Goal: Task Accomplishment & Management: Use online tool/utility

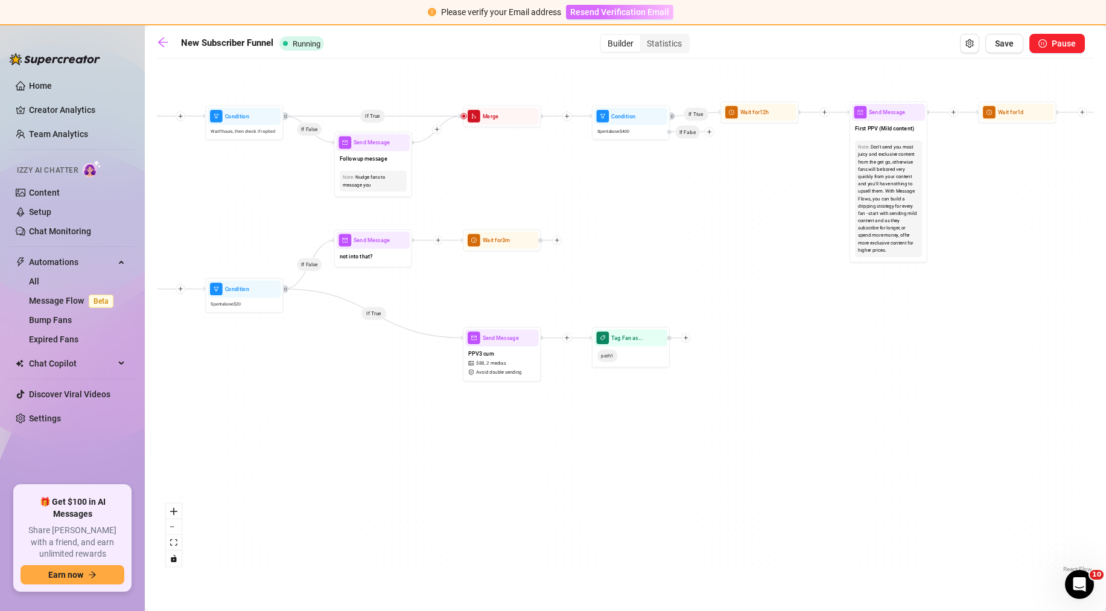
click at [587, 17] on span "Resend Verification Email" at bounding box center [619, 12] width 99 height 10
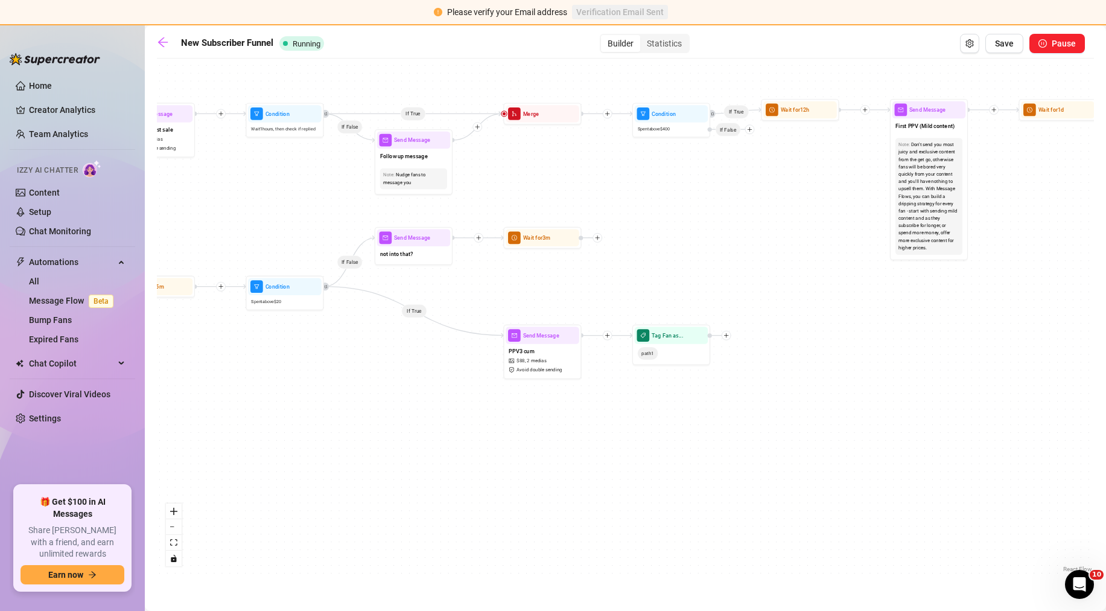
drag, startPoint x: 227, startPoint y: 211, endPoint x: 268, endPoint y: 208, distance: 40.5
click at [268, 208] on div "If False If True If True If True If True If True If False If True If False If F…" at bounding box center [625, 320] width 937 height 511
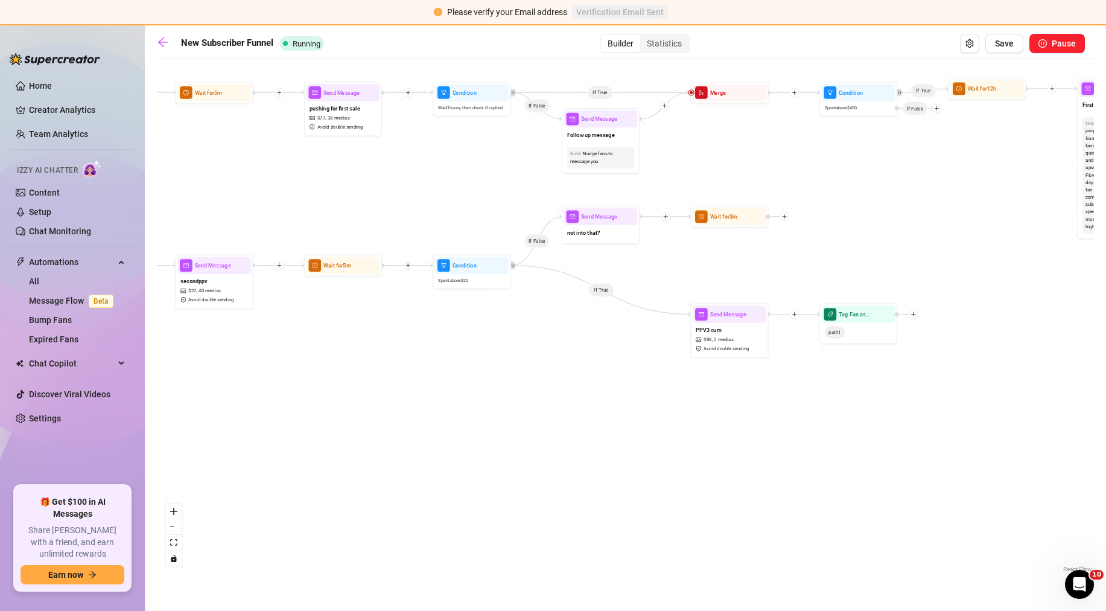
drag, startPoint x: 465, startPoint y: 307, endPoint x: 663, endPoint y: 284, distance: 198.6
click at [663, 284] on div "If False If True If True If True If True If True If False If True If False If F…" at bounding box center [625, 320] width 937 height 511
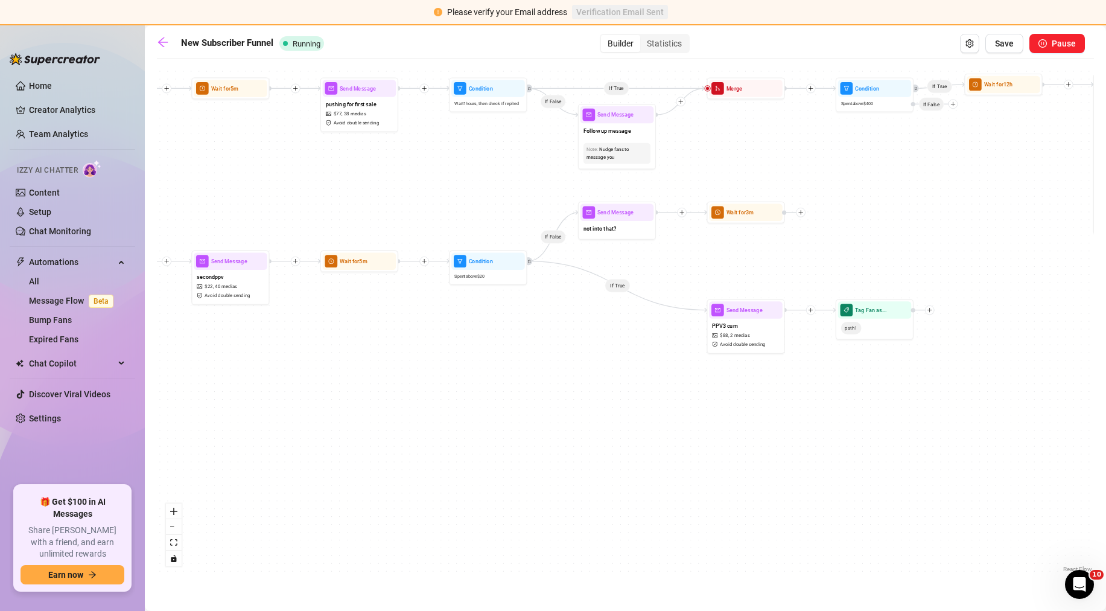
click at [384, 326] on div "If False If True If True If True If True If True If False If True If False If F…" at bounding box center [625, 320] width 937 height 511
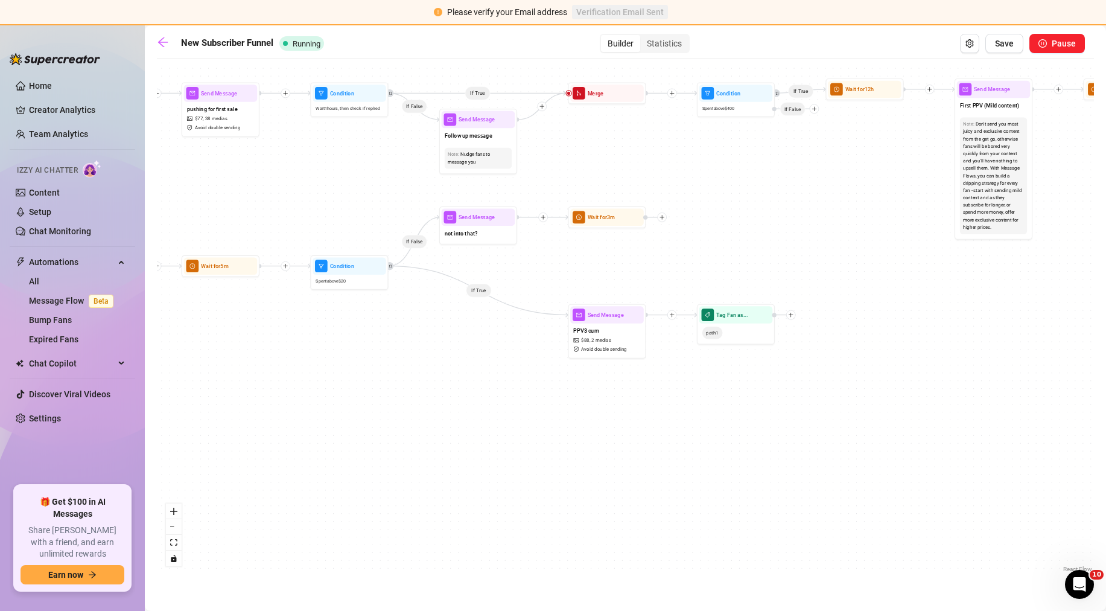
drag, startPoint x: 471, startPoint y: 316, endPoint x: 320, endPoint y: 322, distance: 150.4
click at [320, 322] on div "If False If True If True If True If True If True If False If True If False If F…" at bounding box center [625, 320] width 937 height 511
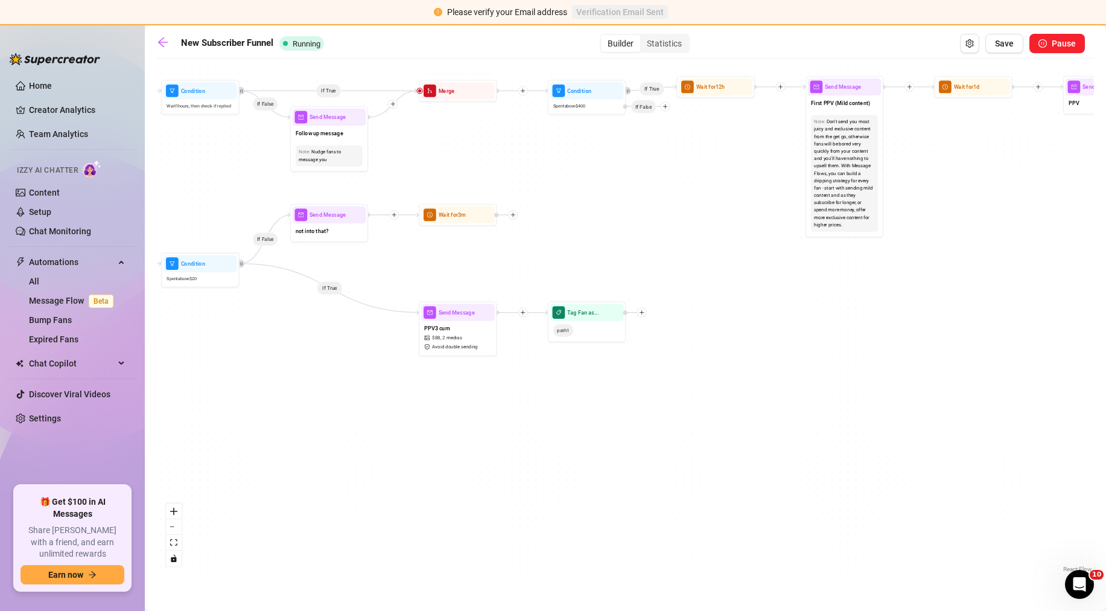
drag, startPoint x: 458, startPoint y: 328, endPoint x: 309, endPoint y: 324, distance: 149.1
click at [309, 324] on div "If False If True If True If True If True If True If False If True If False If F…" at bounding box center [625, 320] width 937 height 511
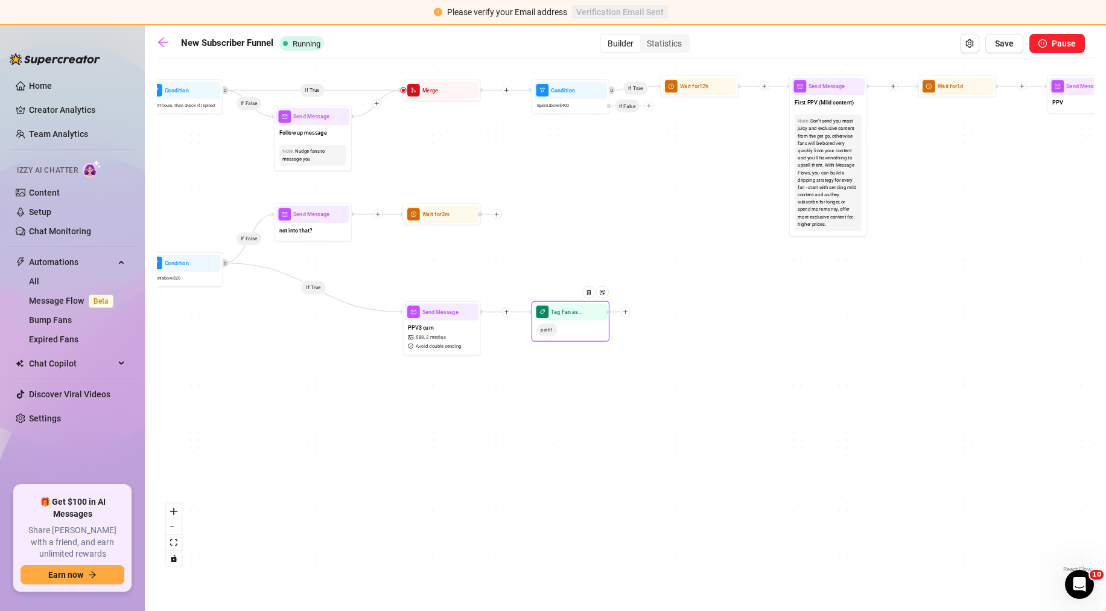
click at [540, 332] on span "path1" at bounding box center [547, 329] width 21 height 13
click at [546, 331] on span "path1" at bounding box center [547, 329] width 21 height 13
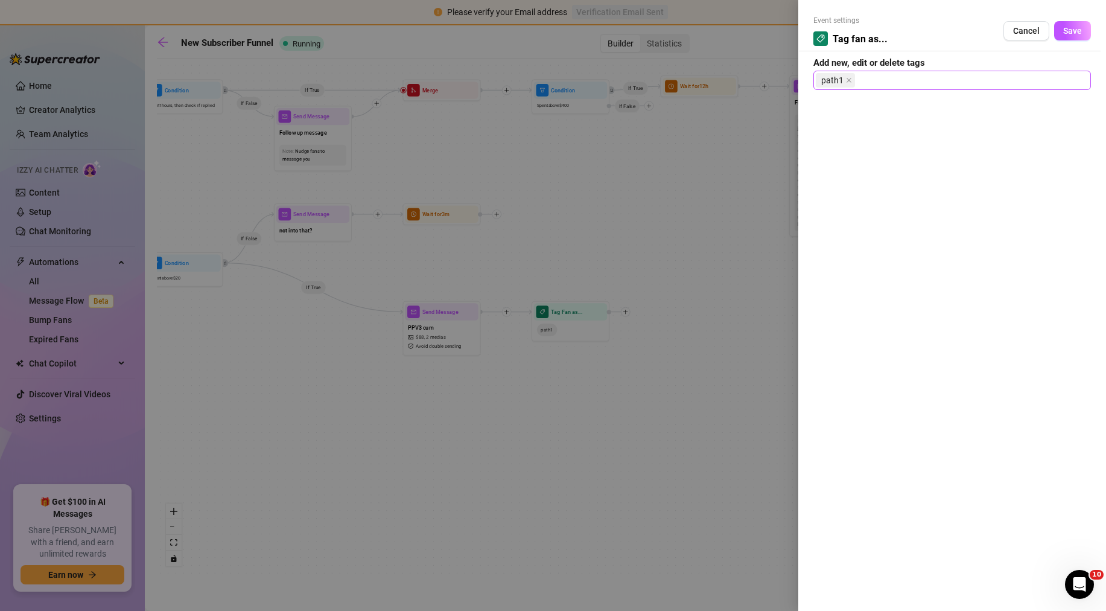
click at [822, 81] on span "path1" at bounding box center [832, 80] width 22 height 13
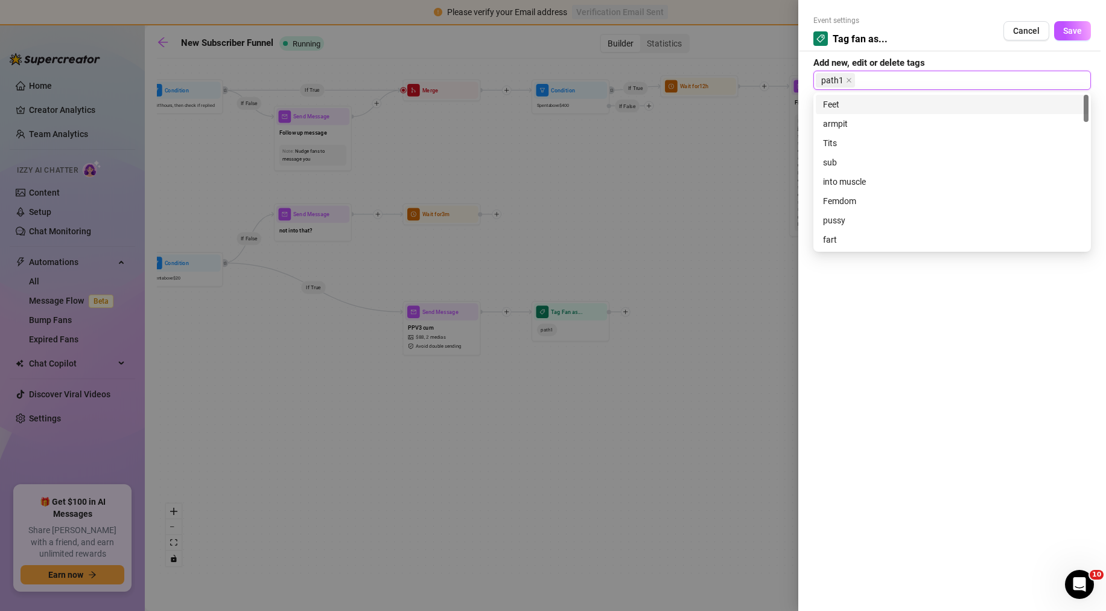
click at [827, 80] on span "path1" at bounding box center [832, 80] width 22 height 13
click at [846, 79] on icon "close" at bounding box center [849, 80] width 6 height 6
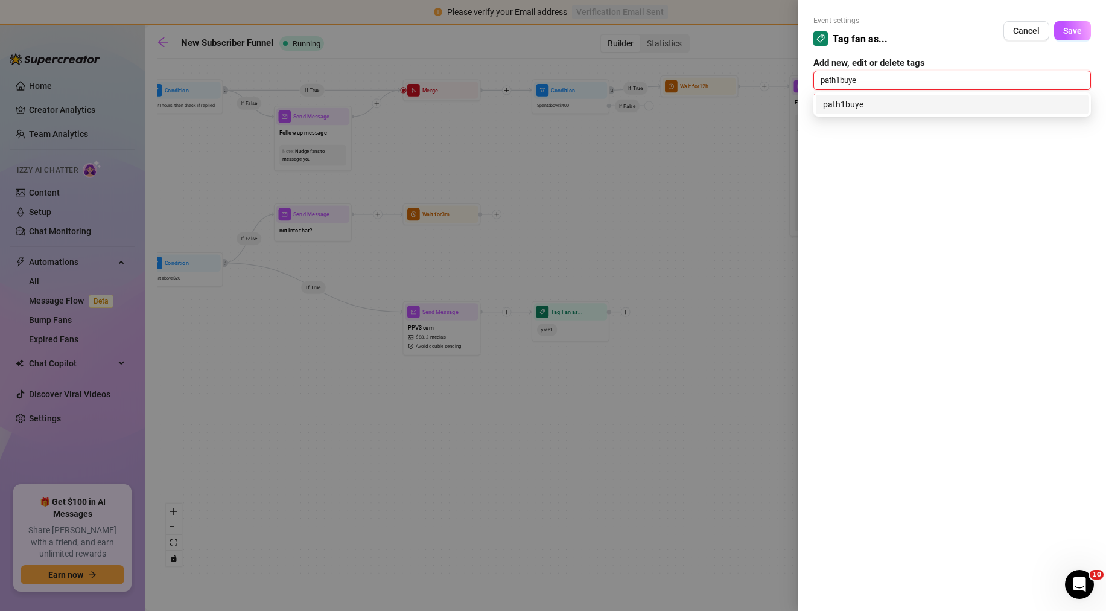
type input "path1buyer"
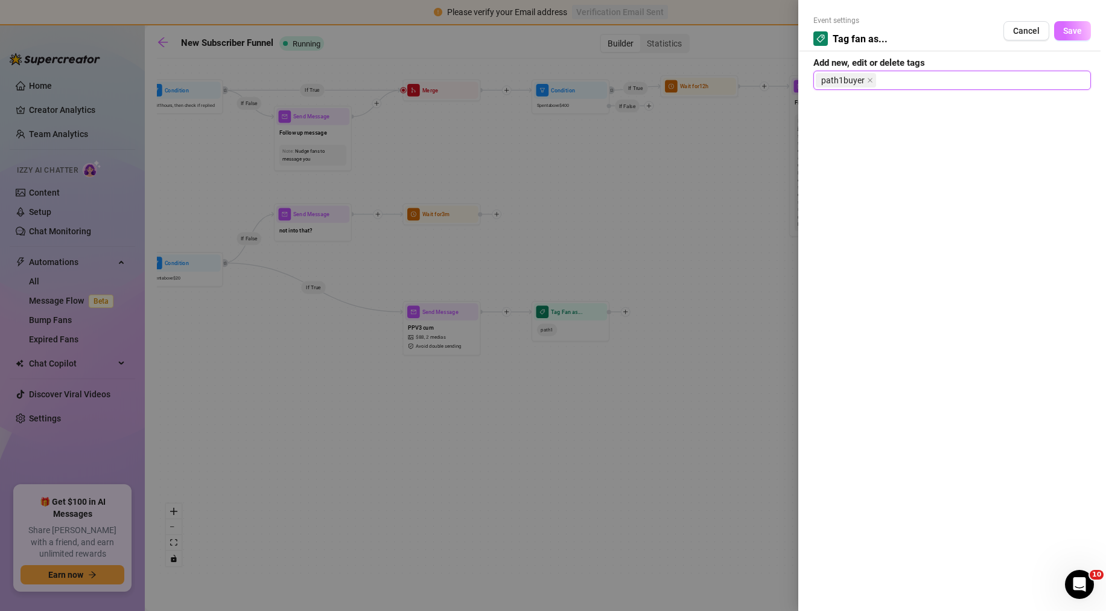
click at [1074, 34] on span "Save" at bounding box center [1072, 31] width 19 height 10
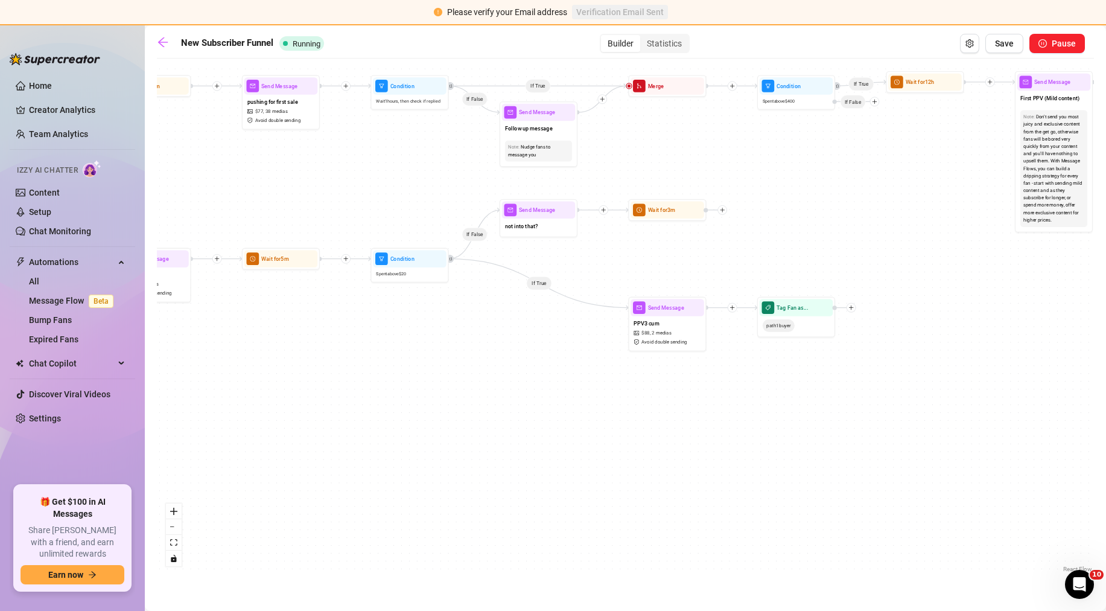
drag, startPoint x: 494, startPoint y: 160, endPoint x: 718, endPoint y: 148, distance: 224.2
click at [720, 153] on div "If False If True If True If True If True If True If False If True If False If F…" at bounding box center [625, 320] width 937 height 511
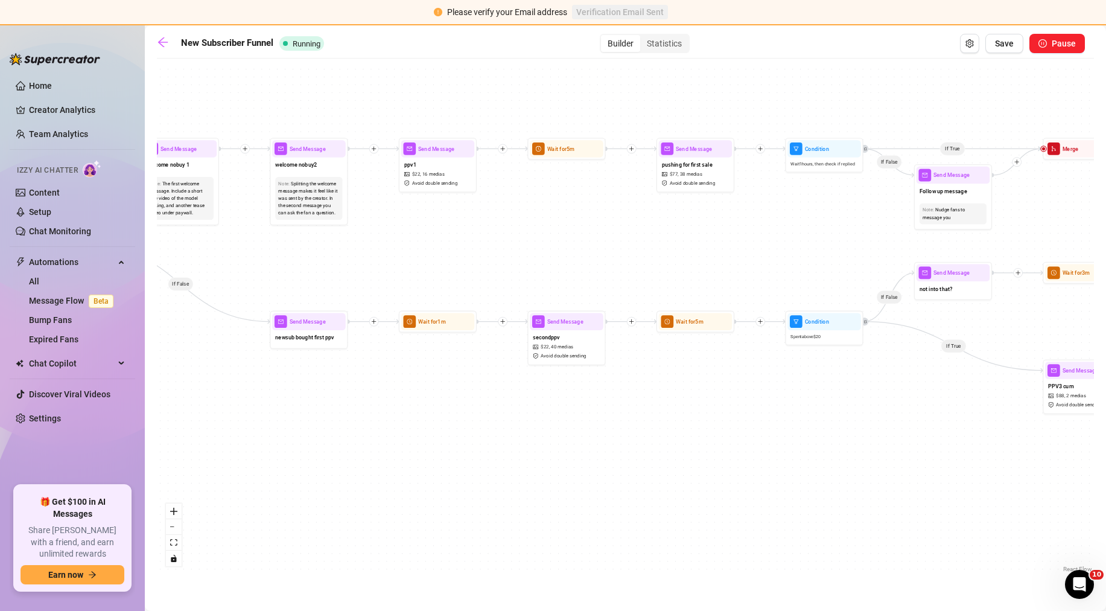
drag, startPoint x: 383, startPoint y: 151, endPoint x: 798, endPoint y: 216, distance: 419.6
click at [798, 216] on div "If False If True If True If True If True If True If False If True If False If F…" at bounding box center [625, 320] width 937 height 511
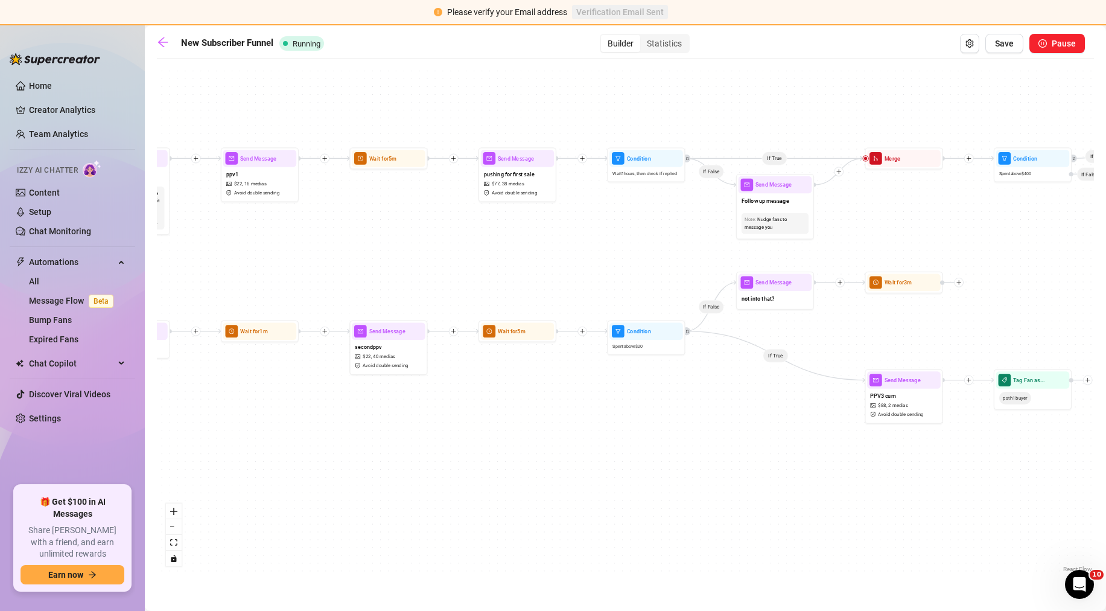
drag, startPoint x: 579, startPoint y: 237, endPoint x: 334, endPoint y: 247, distance: 245.8
click at [334, 247] on div "If False If True If True If True If True If True If False If True If False If F…" at bounding box center [625, 320] width 937 height 511
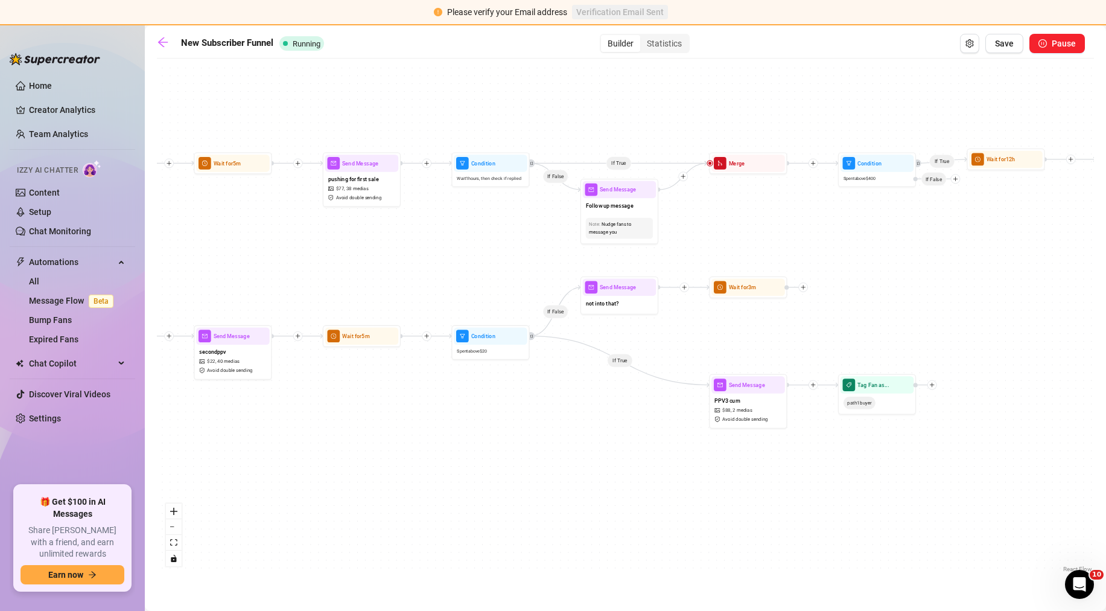
drag, startPoint x: 564, startPoint y: 250, endPoint x: 424, endPoint y: 251, distance: 140.6
click at [424, 251] on div "If False If True If True If True If True If True If False If True If False If F…" at bounding box center [625, 320] width 937 height 511
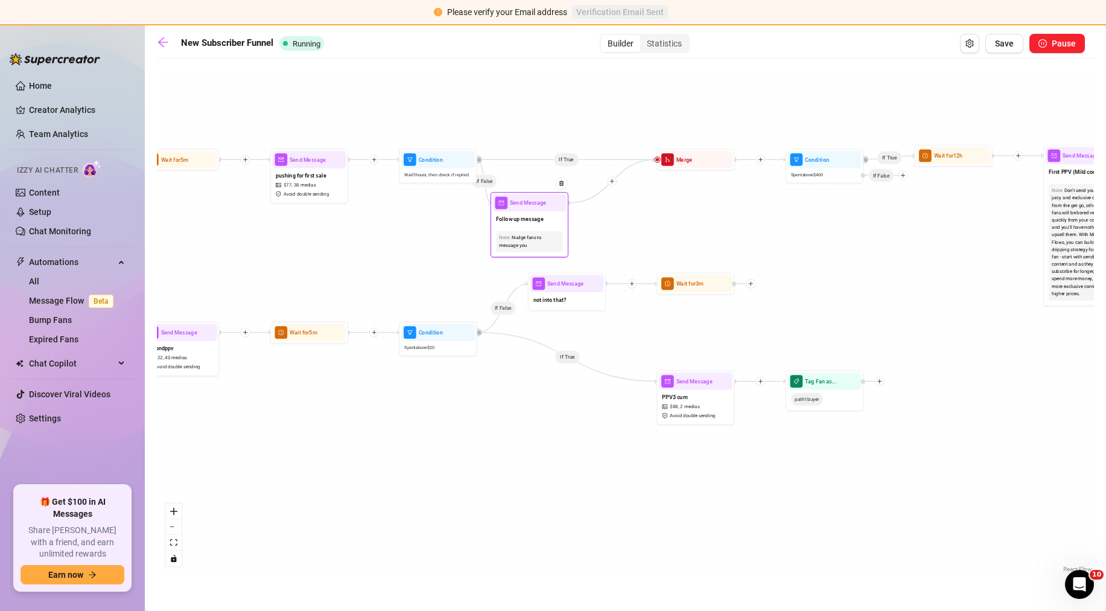
drag, startPoint x: 584, startPoint y: 206, endPoint x: 546, endPoint y: 222, distance: 40.6
click at [546, 222] on div "Follow up message" at bounding box center [530, 219] width 74 height 16
click at [615, 182] on div at bounding box center [613, 181] width 10 height 10
click at [629, 219] on icon "tag" at bounding box center [627, 220] width 5 height 5
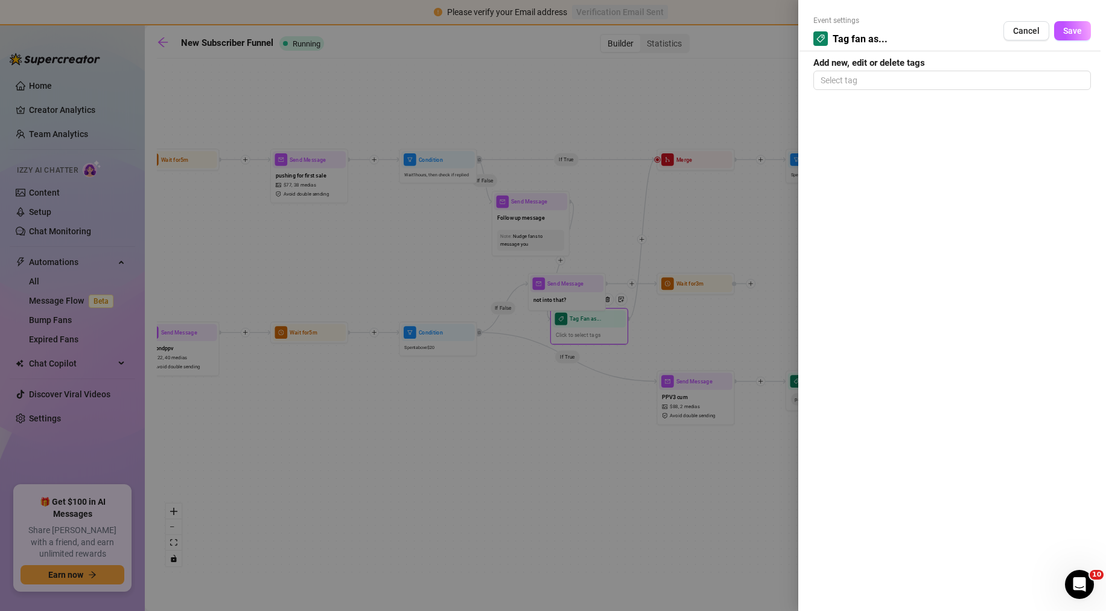
click at [752, 192] on div at bounding box center [553, 305] width 1106 height 611
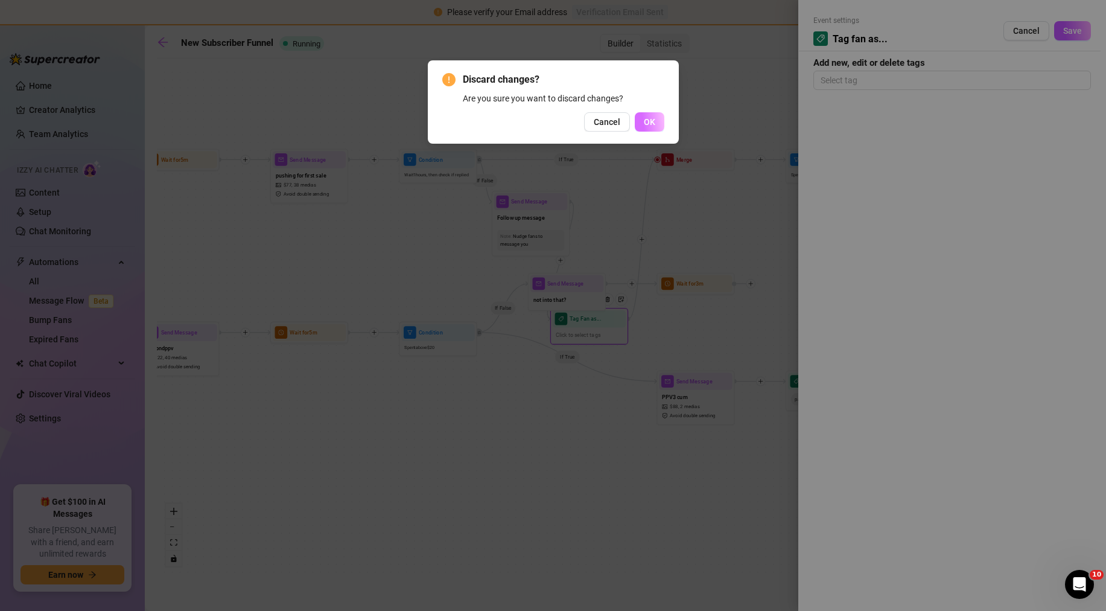
click at [644, 126] on span "OK" at bounding box center [649, 122] width 11 height 10
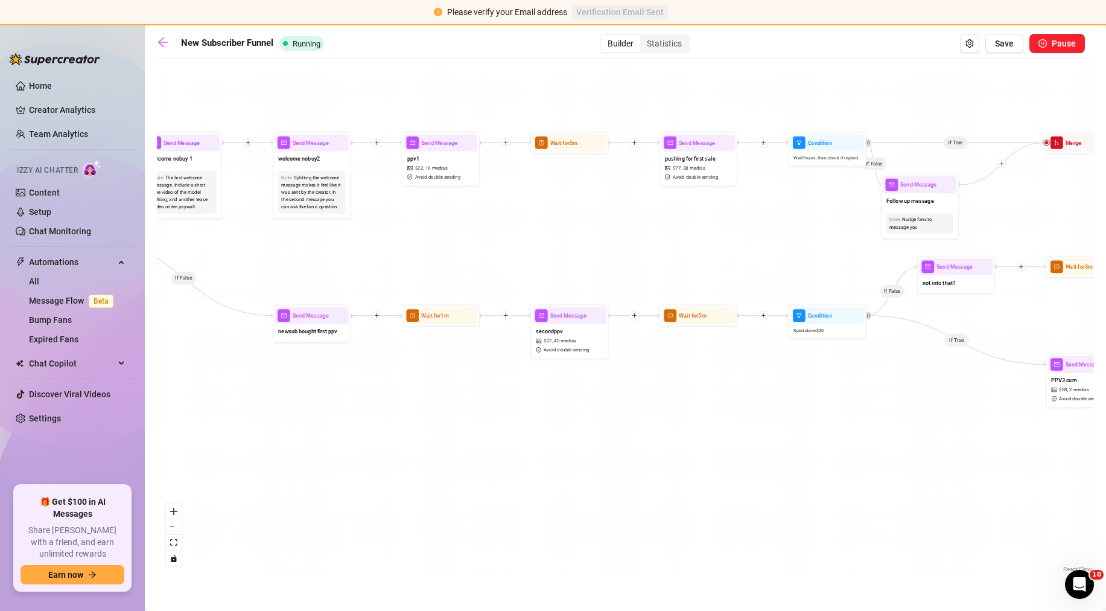
drag, startPoint x: 407, startPoint y: 241, endPoint x: 437, endPoint y: 241, distance: 30.8
click at [791, 224] on div "If False If True If True If True If True If True If False If True If False If F…" at bounding box center [625, 320] width 937 height 511
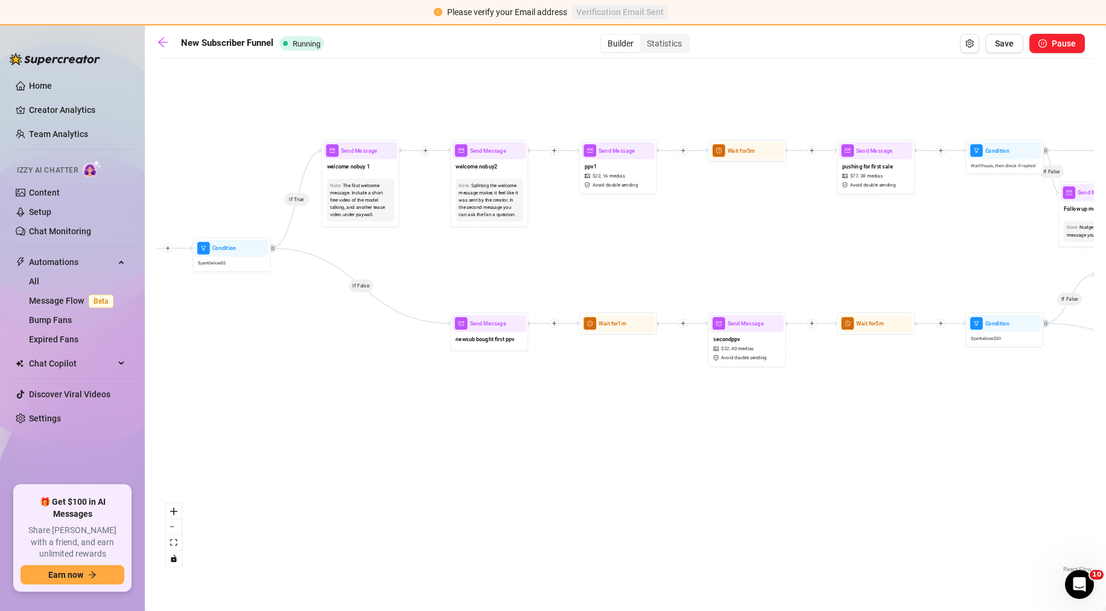
drag, startPoint x: 398, startPoint y: 241, endPoint x: 580, endPoint y: 249, distance: 182.4
click at [580, 249] on div "If False If True If True If True If True If True If False If True If False If F…" at bounding box center [625, 320] width 937 height 511
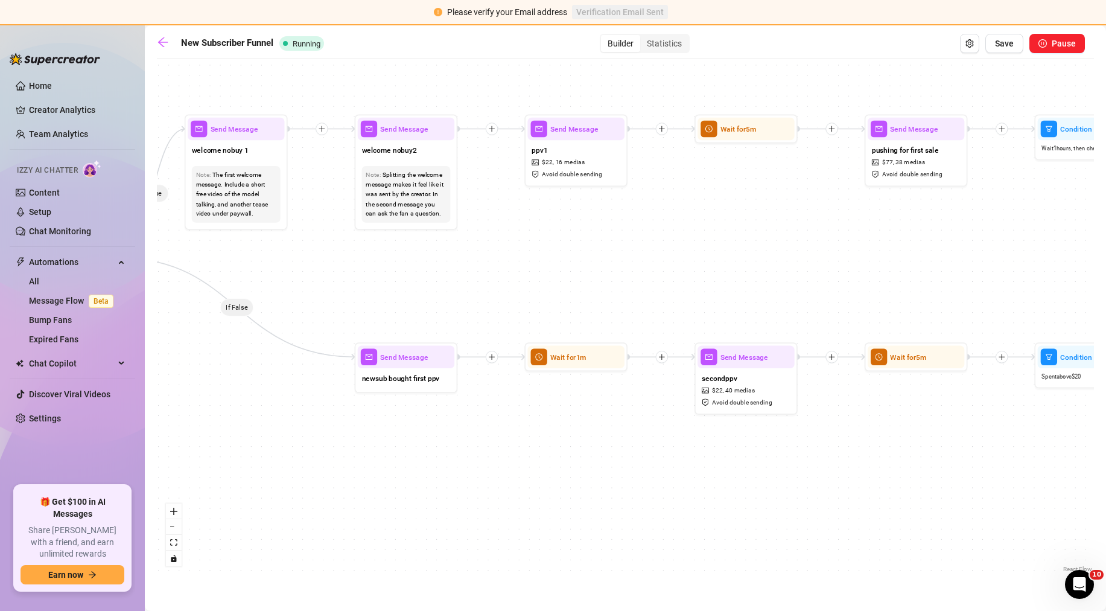
drag, startPoint x: 594, startPoint y: 203, endPoint x: 512, endPoint y: 207, distance: 82.1
click at [512, 207] on div "If False If True If True If True If True If True If False If True If False If F…" at bounding box center [625, 320] width 937 height 511
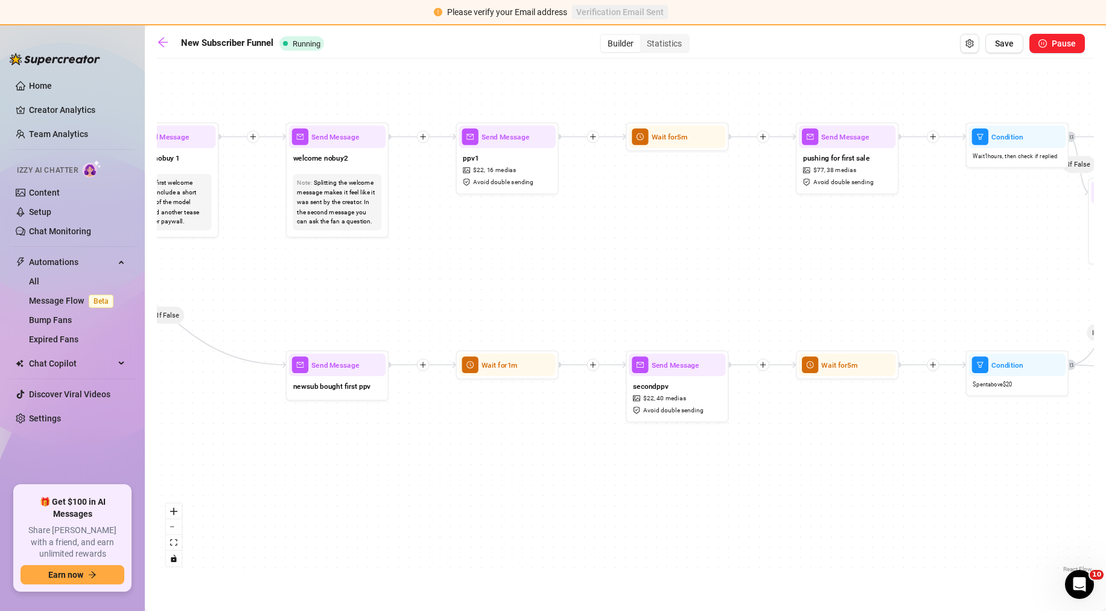
drag, startPoint x: 588, startPoint y: 206, endPoint x: 456, endPoint y: 229, distance: 134.1
click at [456, 229] on div "If False If True If True If True If True If True If False If True If False If F…" at bounding box center [625, 320] width 937 height 511
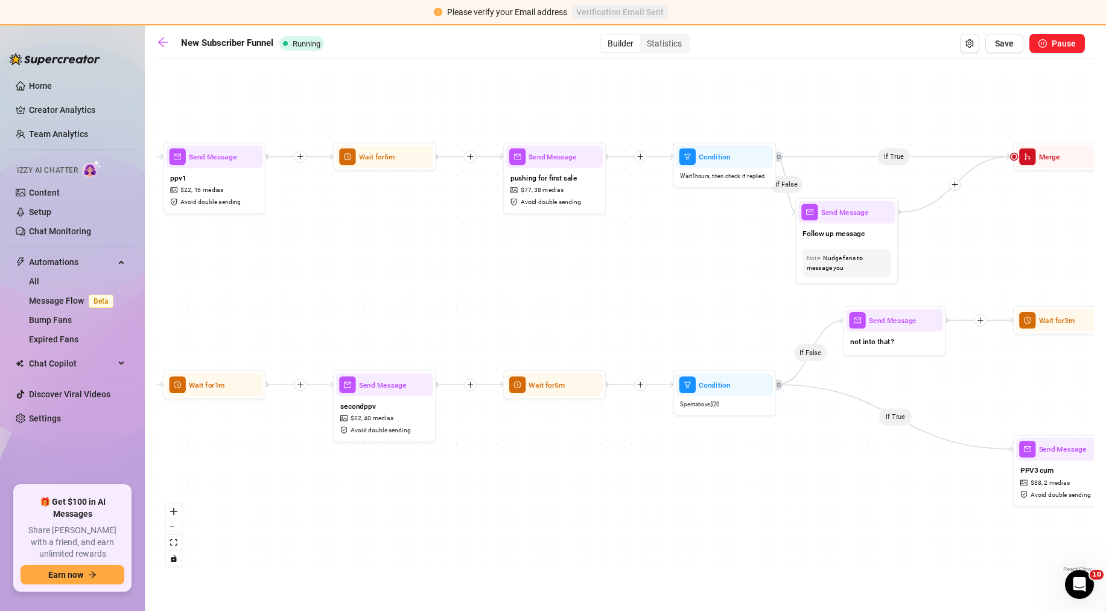
drag, startPoint x: 706, startPoint y: 207, endPoint x: 486, endPoint y: 214, distance: 220.4
click at [486, 214] on div "If False If True If True If True If True If True If False If True If False If F…" at bounding box center [625, 320] width 937 height 511
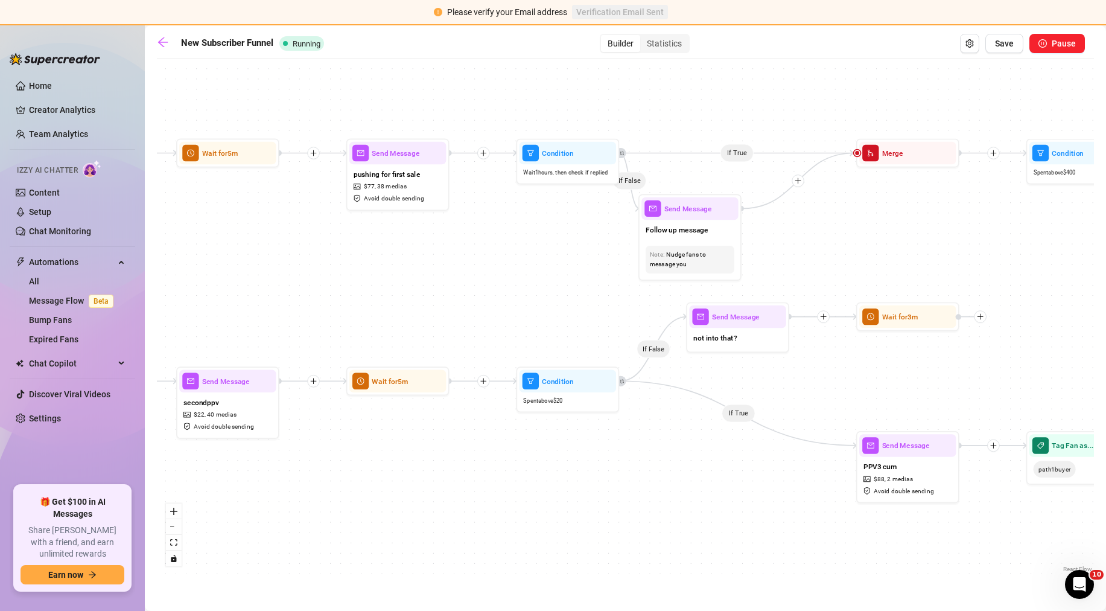
drag, startPoint x: 668, startPoint y: 222, endPoint x: 511, endPoint y: 218, distance: 156.9
click at [511, 218] on div "If False If True If True If True If True If True If False If True If False If F…" at bounding box center [625, 320] width 937 height 511
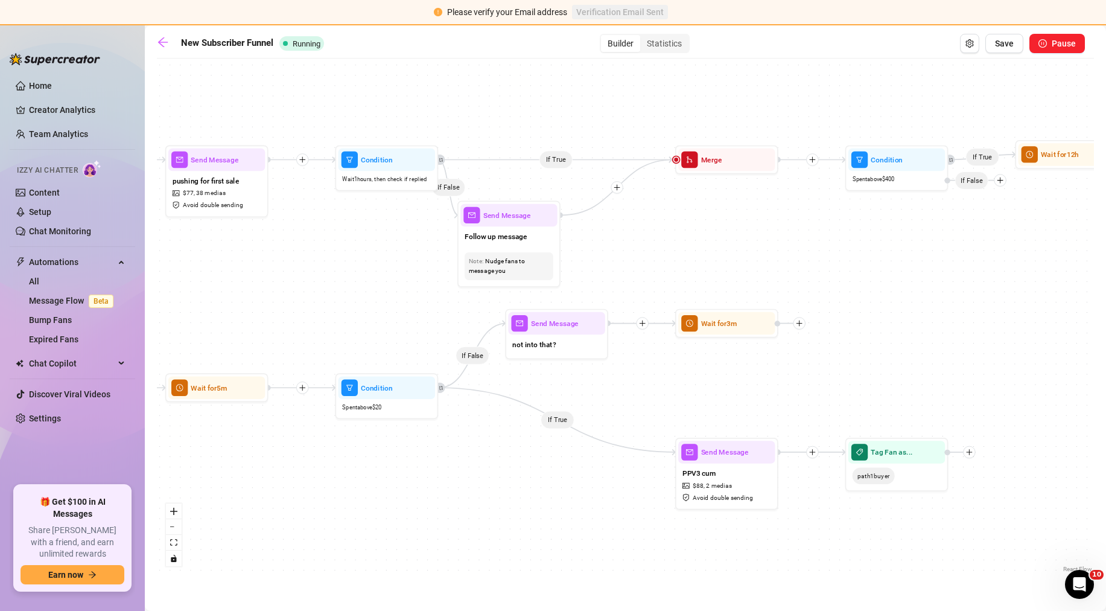
drag, startPoint x: 528, startPoint y: 219, endPoint x: 347, endPoint y: 226, distance: 181.2
click at [347, 226] on div "If False If True If True If True If True If True If False If True If False If F…" at bounding box center [625, 320] width 937 height 511
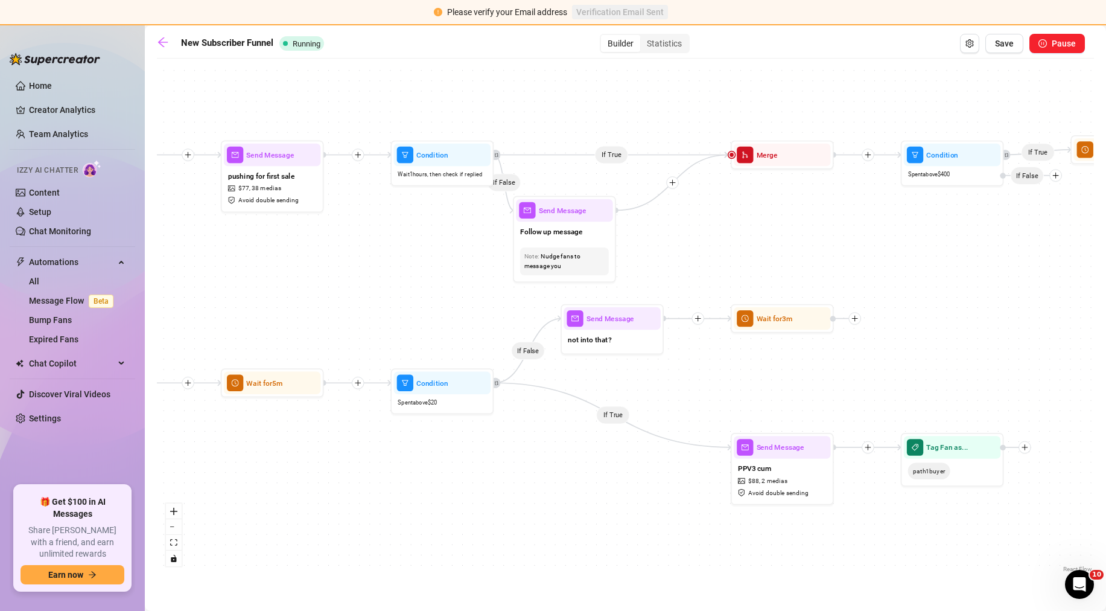
drag, startPoint x: 638, startPoint y: 219, endPoint x: 695, endPoint y: 211, distance: 57.3
click at [695, 211] on div "If False If True If True If True If True If True If False If True If False If F…" at bounding box center [625, 320] width 937 height 511
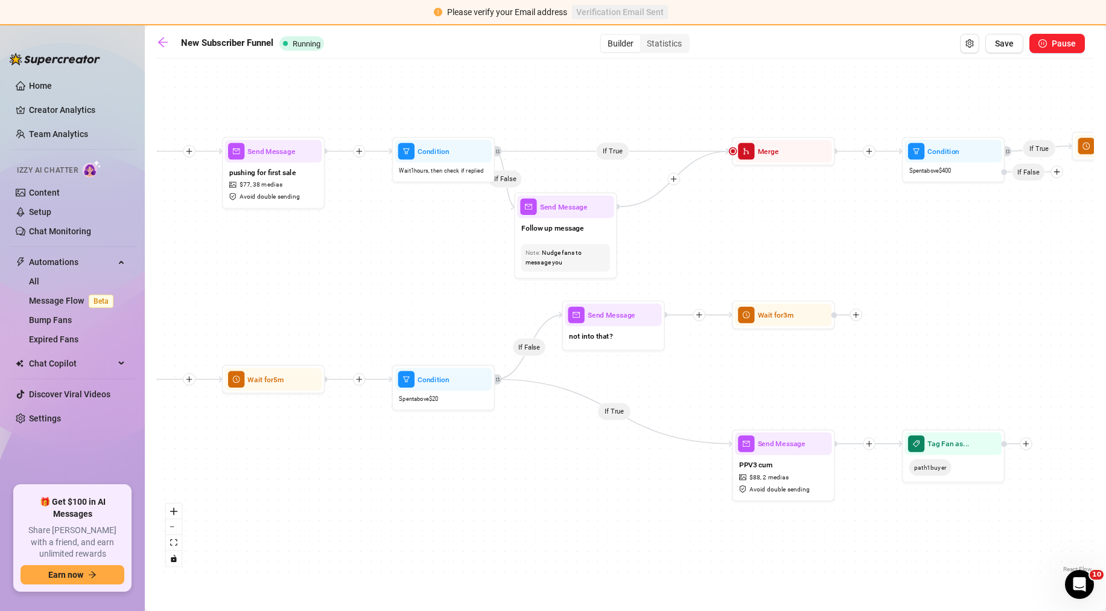
drag, startPoint x: 568, startPoint y: 266, endPoint x: 630, endPoint y: 246, distance: 65.3
click at [630, 246] on div "If False If True If True If True If True If True If False If True If False If F…" at bounding box center [625, 320] width 937 height 511
click at [632, 243] on div "If False If True If True If True If True If True If False If True If False If F…" at bounding box center [625, 320] width 937 height 511
drag, startPoint x: 565, startPoint y: 241, endPoint x: 597, endPoint y: 231, distance: 33.6
click at [597, 232] on div "Note: Nudge fans to message you" at bounding box center [590, 250] width 97 height 36
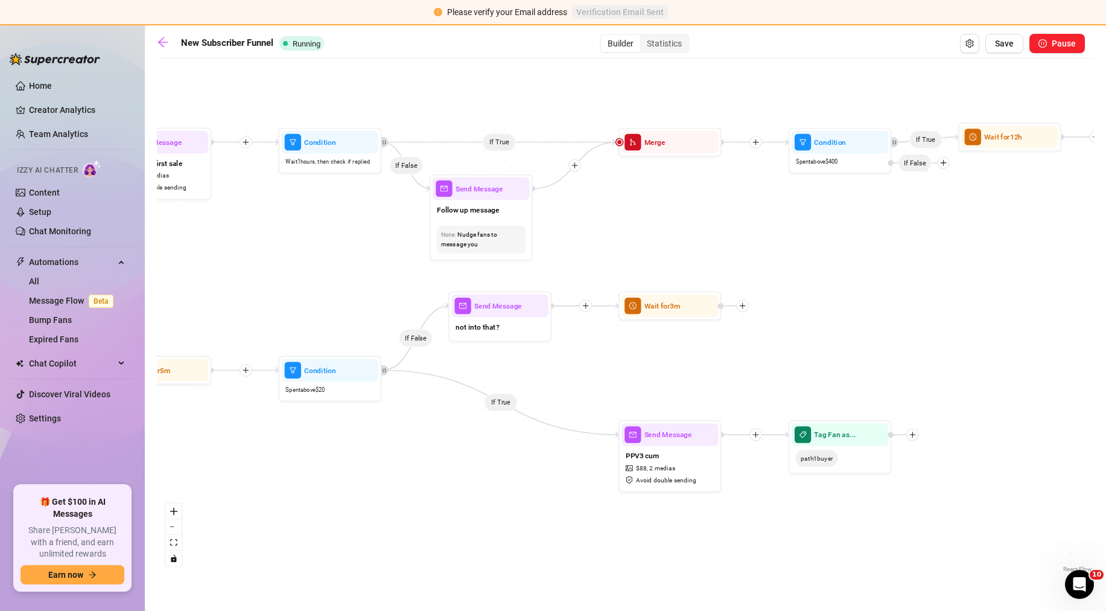
drag, startPoint x: 699, startPoint y: 261, endPoint x: 516, endPoint y: 247, distance: 183.3
click at [516, 247] on div "If False If True If True If True If True If True If False If True If False If F…" at bounding box center [625, 320] width 937 height 511
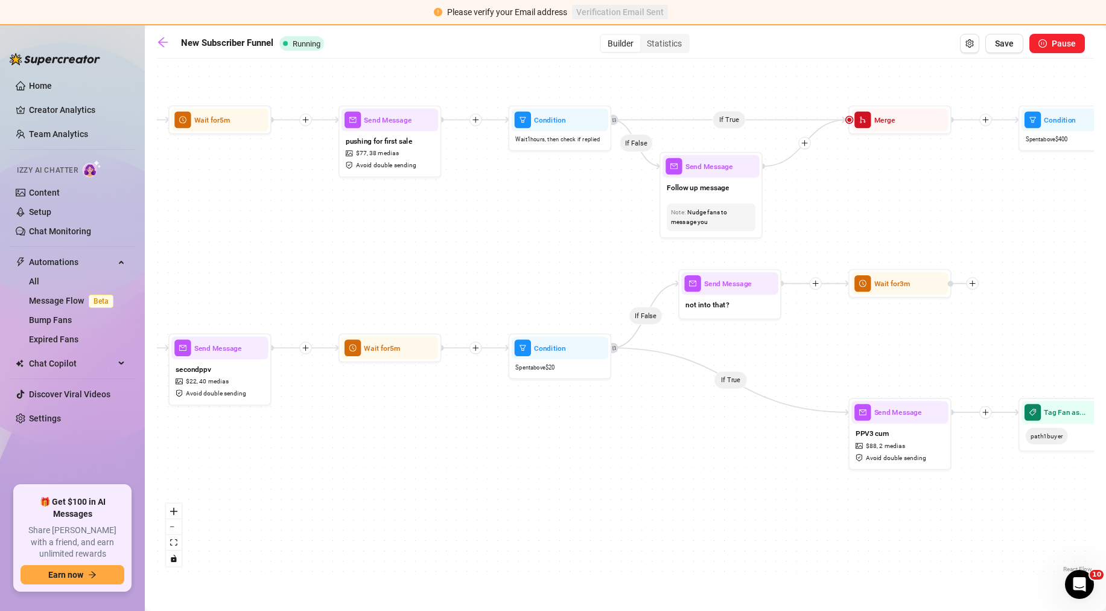
drag, startPoint x: 622, startPoint y: 352, endPoint x: 987, endPoint y: 334, distance: 365.5
click at [1031, 331] on div "If False If True If True If True If True If True If False If True If False If F…" at bounding box center [625, 320] width 937 height 511
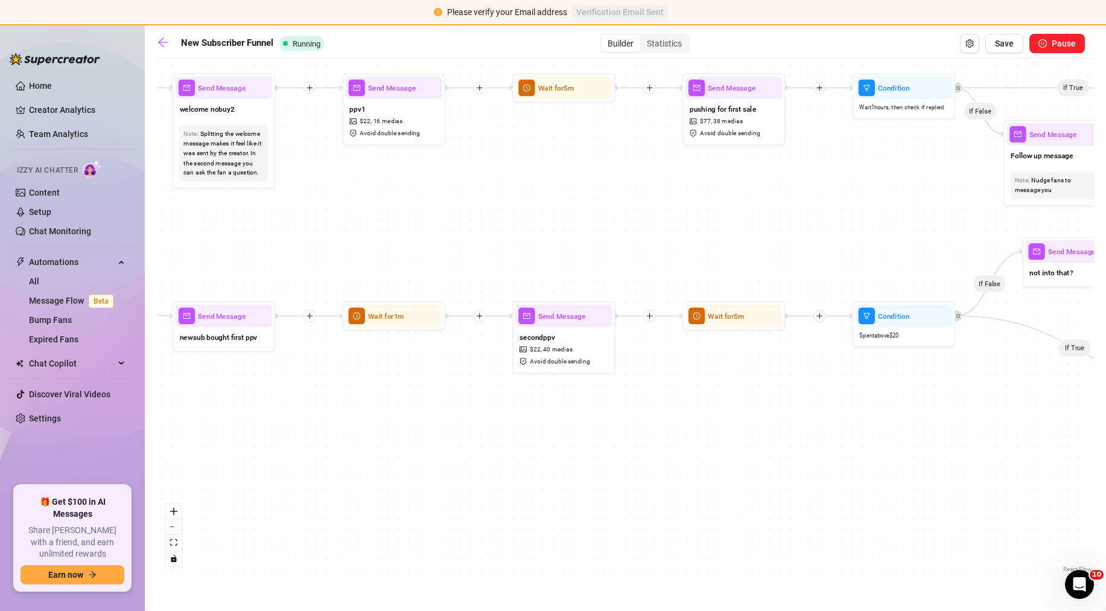
drag, startPoint x: 499, startPoint y: 404, endPoint x: 836, endPoint y: 369, distance: 338.6
click at [836, 369] on div "If False If True If True If True If True If True If False If True If False If F…" at bounding box center [625, 320] width 937 height 511
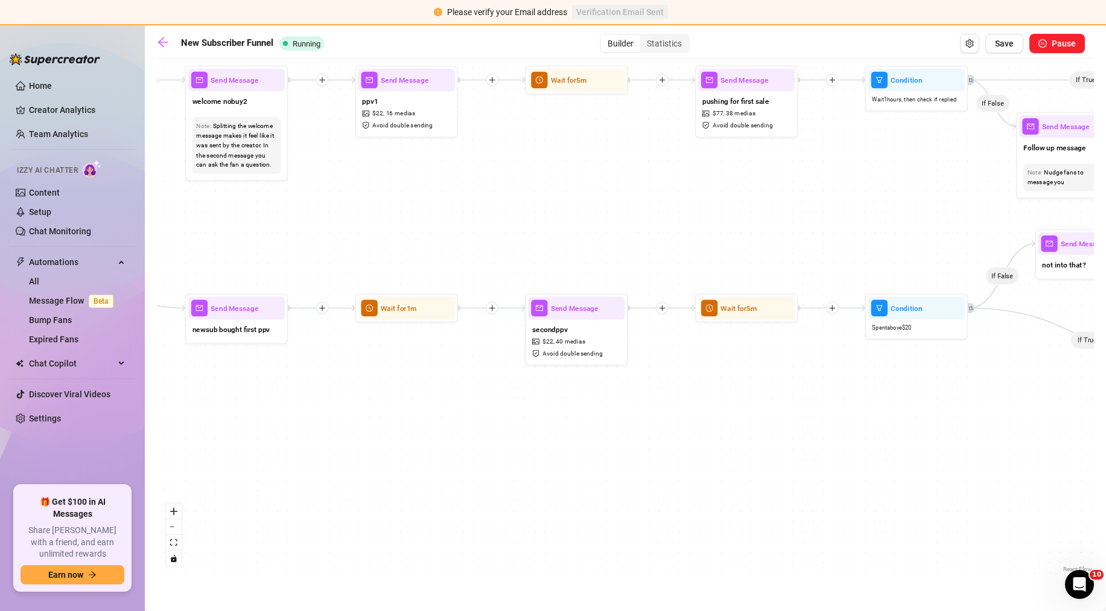
drag, startPoint x: 606, startPoint y: 392, endPoint x: 509, endPoint y: 390, distance: 97.2
click at [509, 390] on div "If False If True If True If True If True If True If False If True If False If F…" at bounding box center [625, 320] width 937 height 511
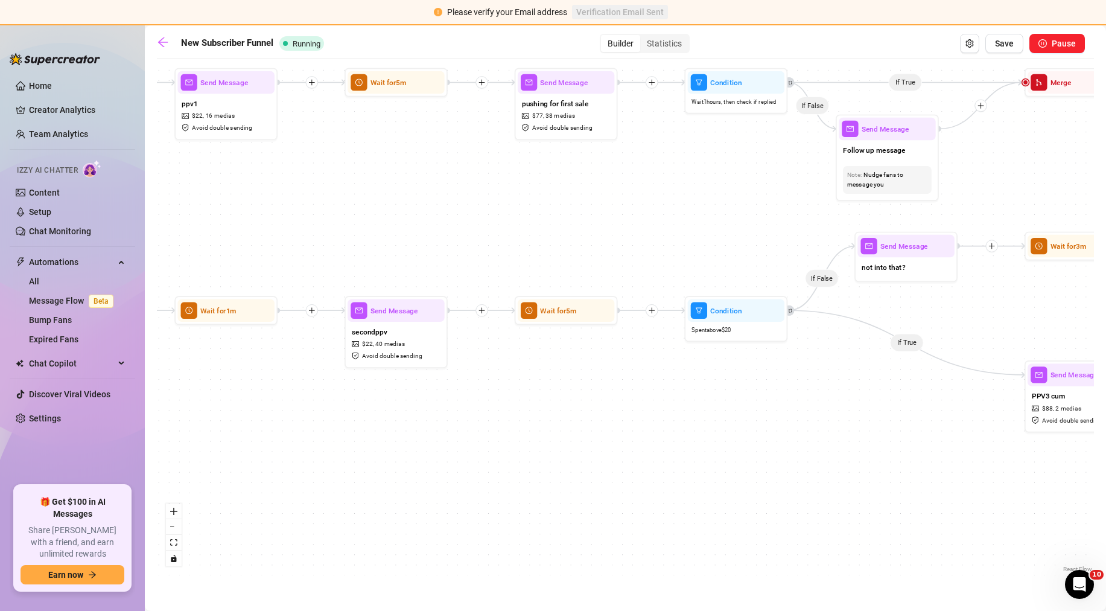
drag, startPoint x: 685, startPoint y: 387, endPoint x: 504, endPoint y: 389, distance: 180.4
click at [504, 389] on div "If False If True If True If True If True If True If False If True If False If F…" at bounding box center [625, 320] width 937 height 511
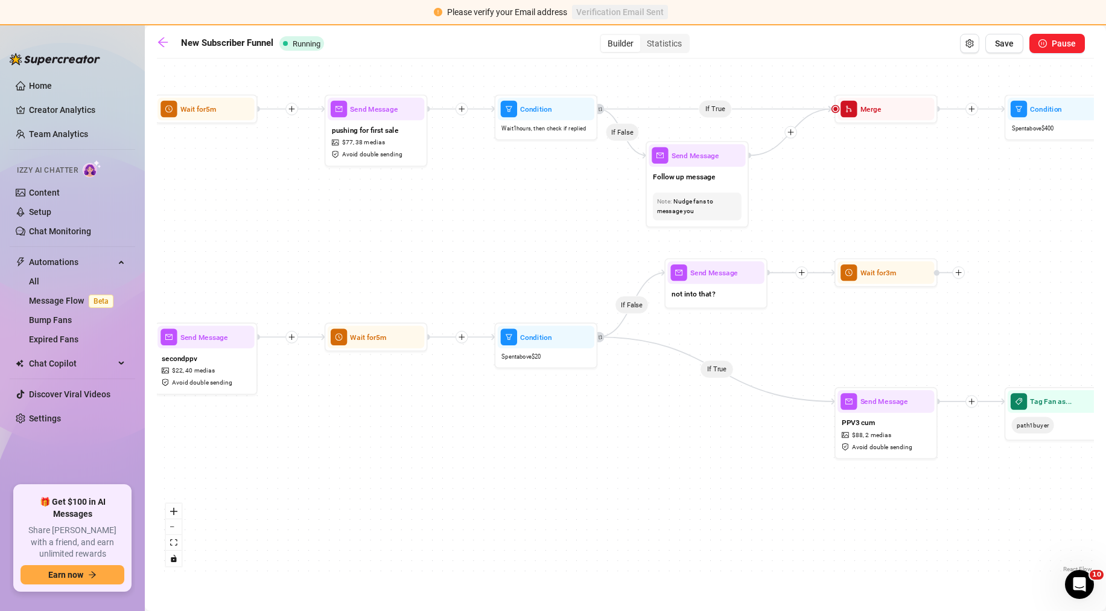
drag, startPoint x: 704, startPoint y: 374, endPoint x: 514, endPoint y: 401, distance: 191.9
click at [514, 401] on div "If False If True If True If True If True If True If False If True If False If F…" at bounding box center [625, 320] width 937 height 511
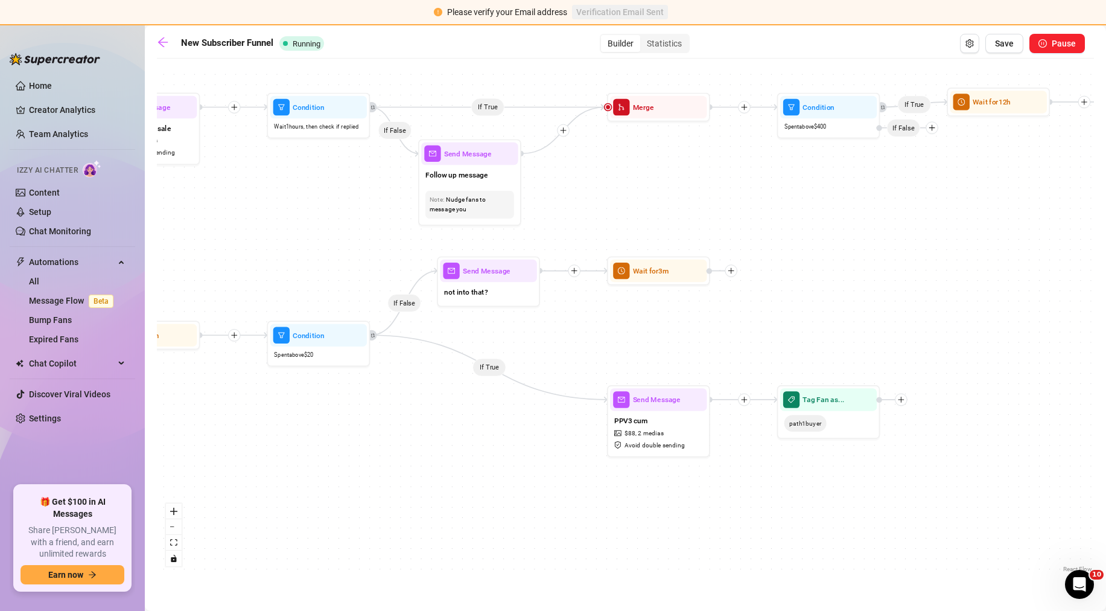
drag, startPoint x: 745, startPoint y: 329, endPoint x: 518, endPoint y: 327, distance: 227.5
click at [518, 327] on div "If False If True If True If True If True If True If False If True If False If F…" at bounding box center [625, 320] width 937 height 511
click at [733, 274] on icon "plus" at bounding box center [731, 270] width 7 height 7
click at [769, 325] on div "Tag Fan" at bounding box center [782, 324] width 75 height 17
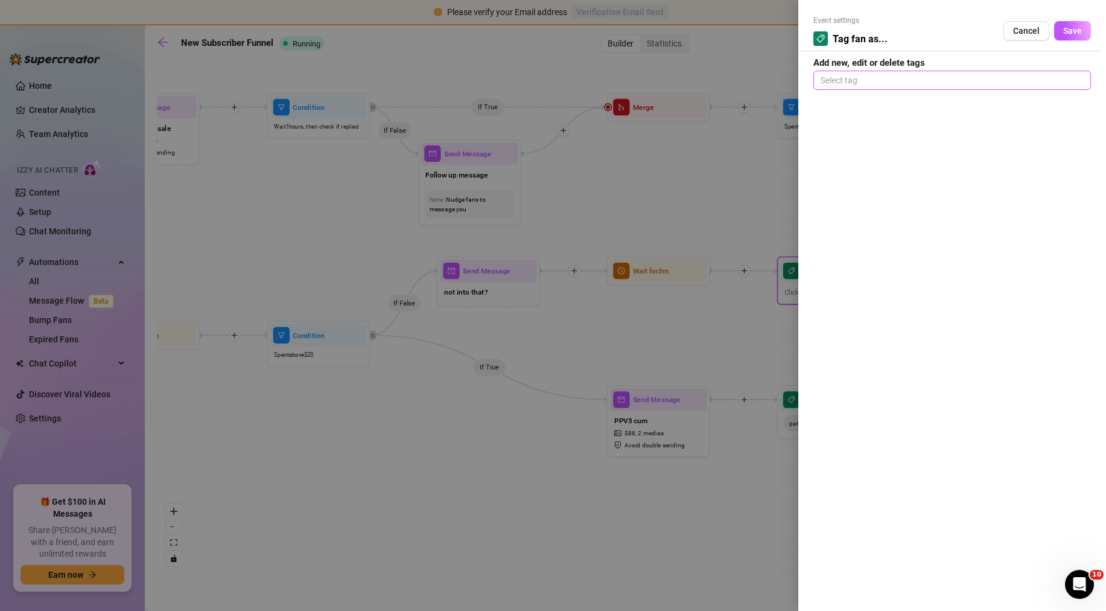
drag, startPoint x: 836, startPoint y: 74, endPoint x: 848, endPoint y: 72, distance: 11.5
click at [840, 74] on div at bounding box center [952, 80] width 273 height 17
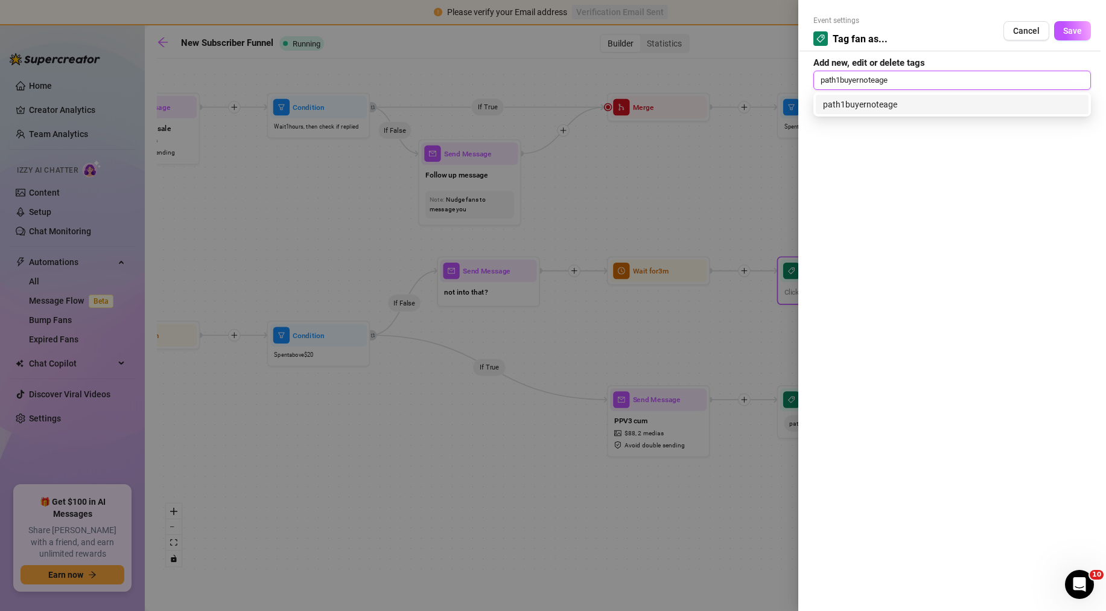
type input "path1buyernoteager"
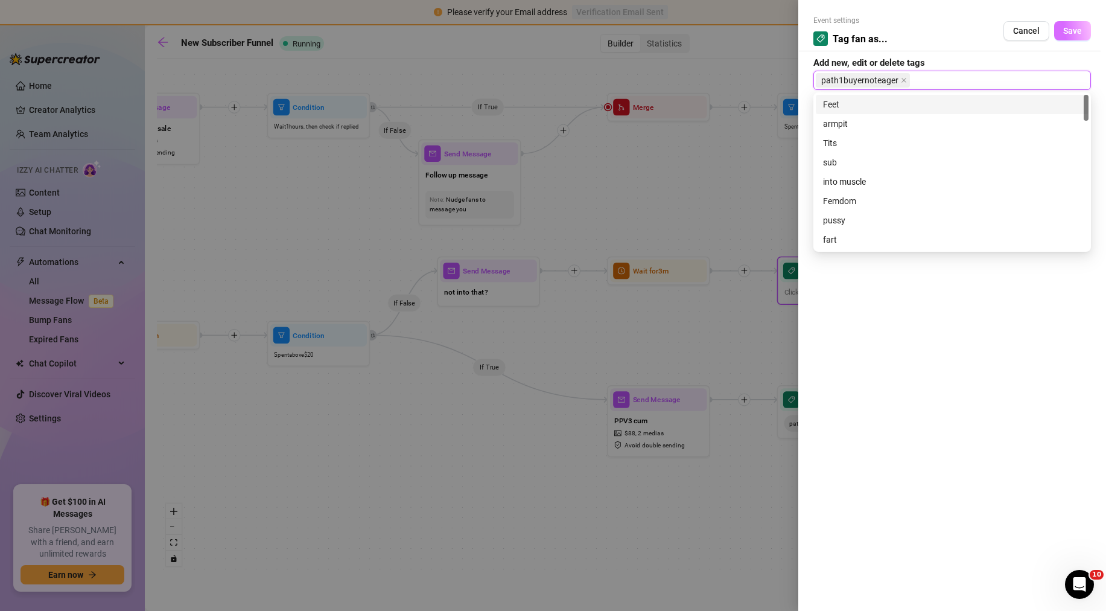
click at [1071, 25] on button "Save" at bounding box center [1072, 30] width 37 height 19
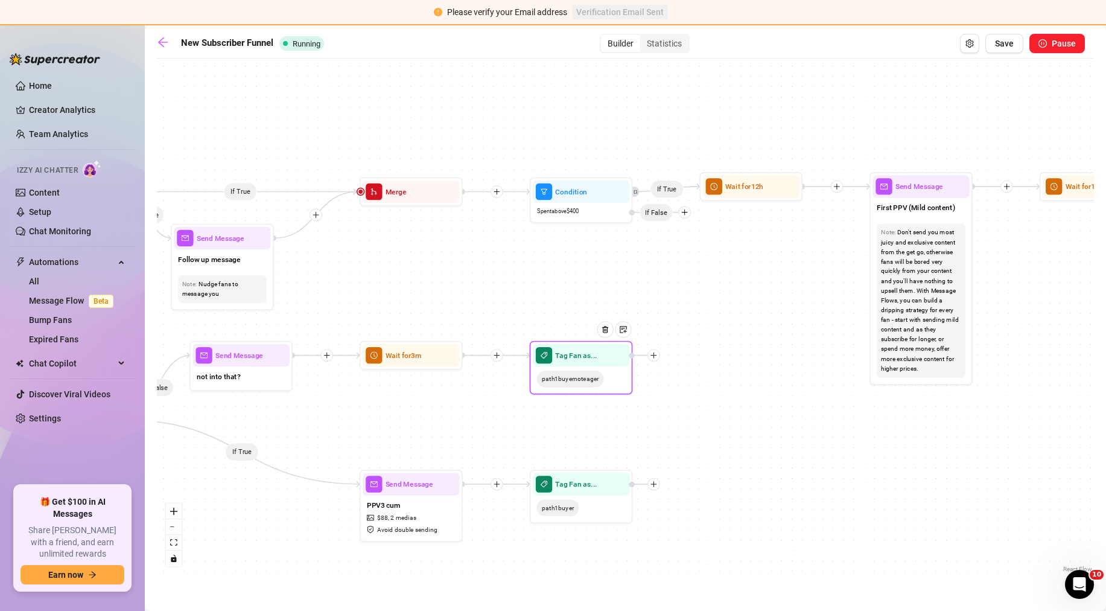
drag, startPoint x: 996, startPoint y: 237, endPoint x: 748, endPoint y: 321, distance: 261.4
click at [748, 321] on div "If False If True If True If True If True If True If False If True If False If F…" at bounding box center [625, 320] width 937 height 511
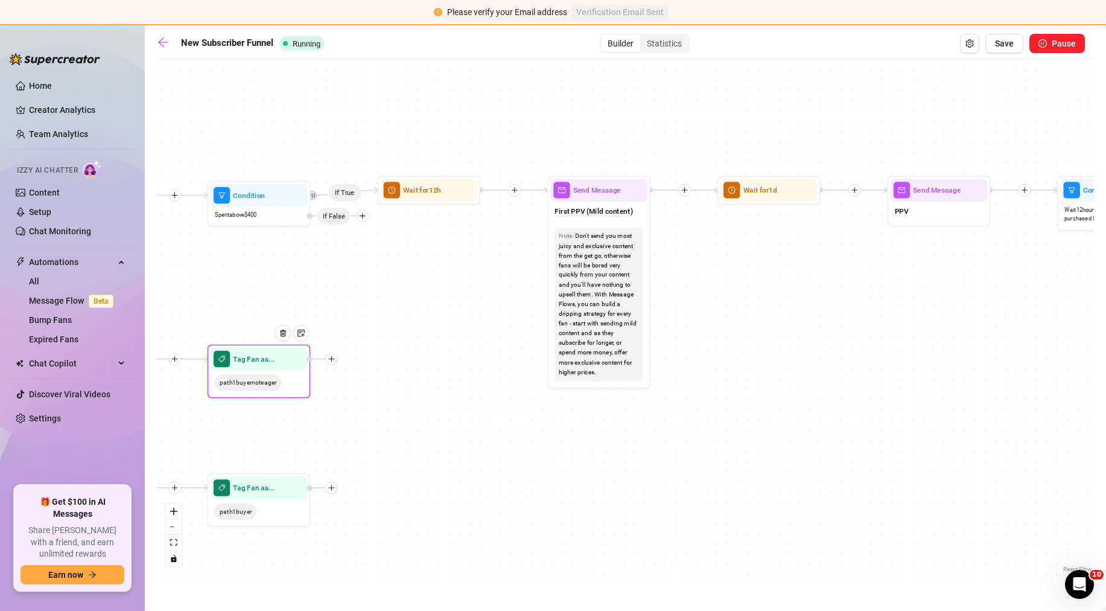
drag, startPoint x: 780, startPoint y: 262, endPoint x: 458, endPoint y: 266, distance: 322.3
click at [458, 266] on div "If False If True If True If True If True If True If False If True If False If F…" at bounding box center [625, 320] width 937 height 511
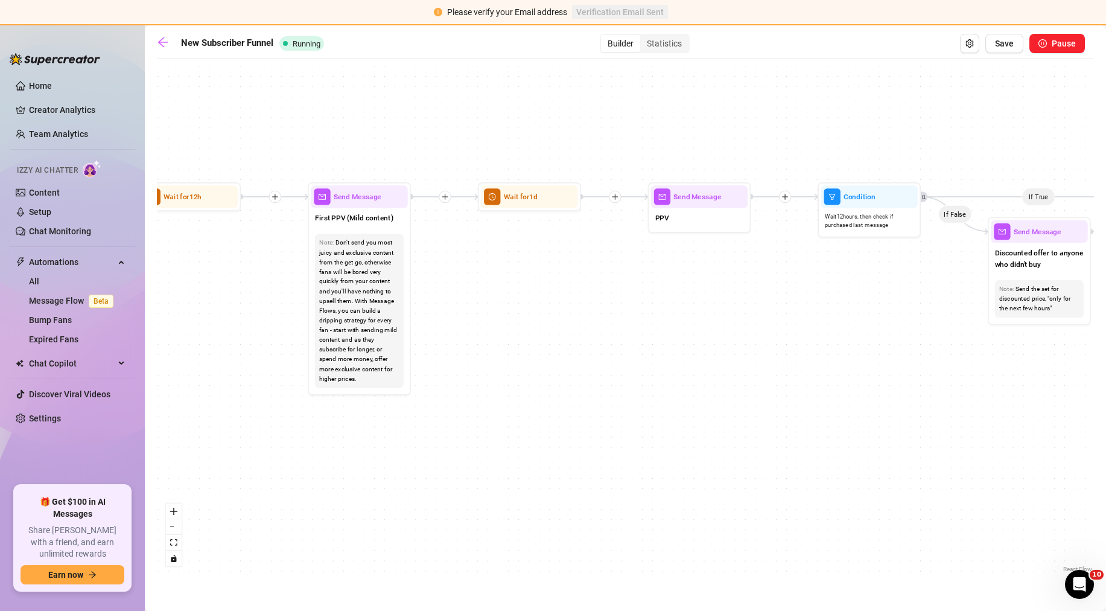
drag, startPoint x: 851, startPoint y: 271, endPoint x: 611, endPoint y: 278, distance: 239.7
click at [611, 278] on div "If False If True If True If True If True If True If False If True If False If F…" at bounding box center [625, 320] width 937 height 511
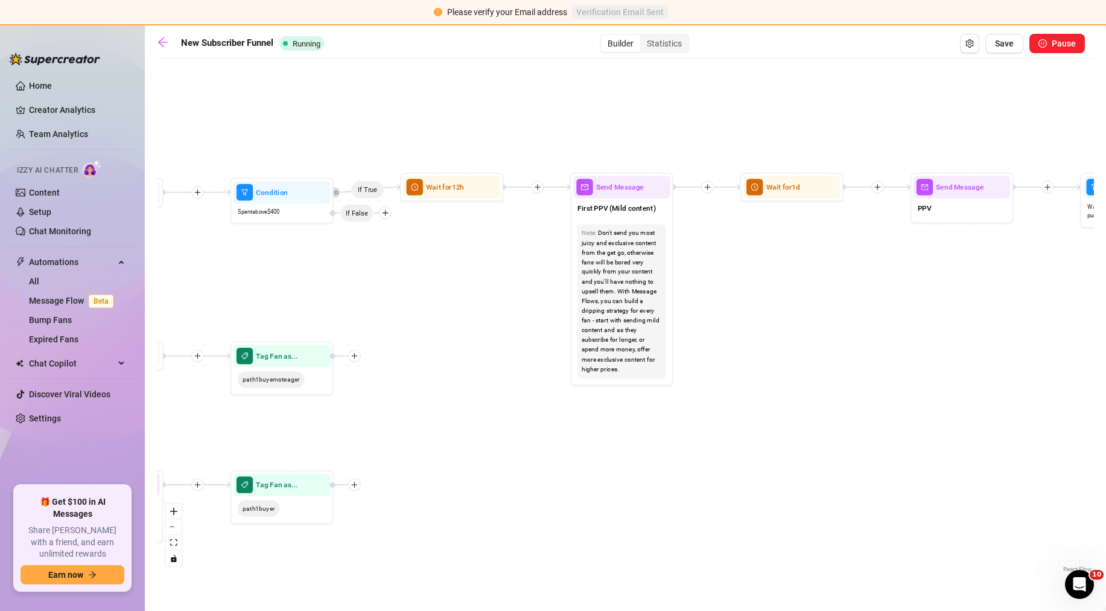
drag, startPoint x: 637, startPoint y: 297, endPoint x: 862, endPoint y: 296, distance: 225.1
click at [927, 285] on div "If False If True If True If True If True If True If False If True If False If F…" at bounding box center [625, 320] width 937 height 511
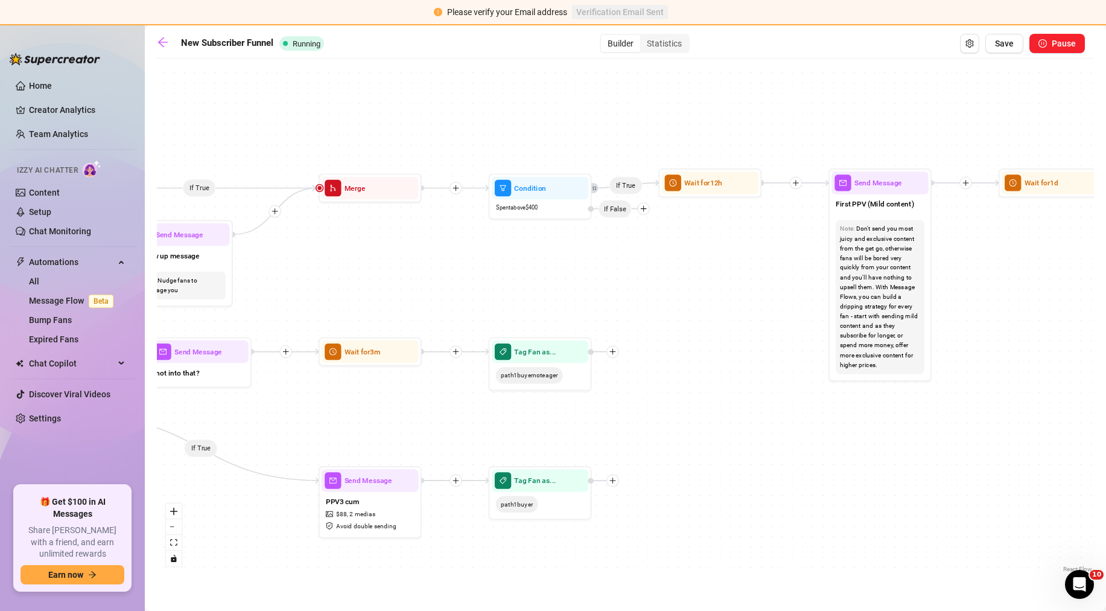
drag, startPoint x: 429, startPoint y: 310, endPoint x: 661, endPoint y: 308, distance: 232.3
click at [661, 308] on div "If False If True If True If True If True If True If False If True If False If F…" at bounding box center [625, 320] width 937 height 511
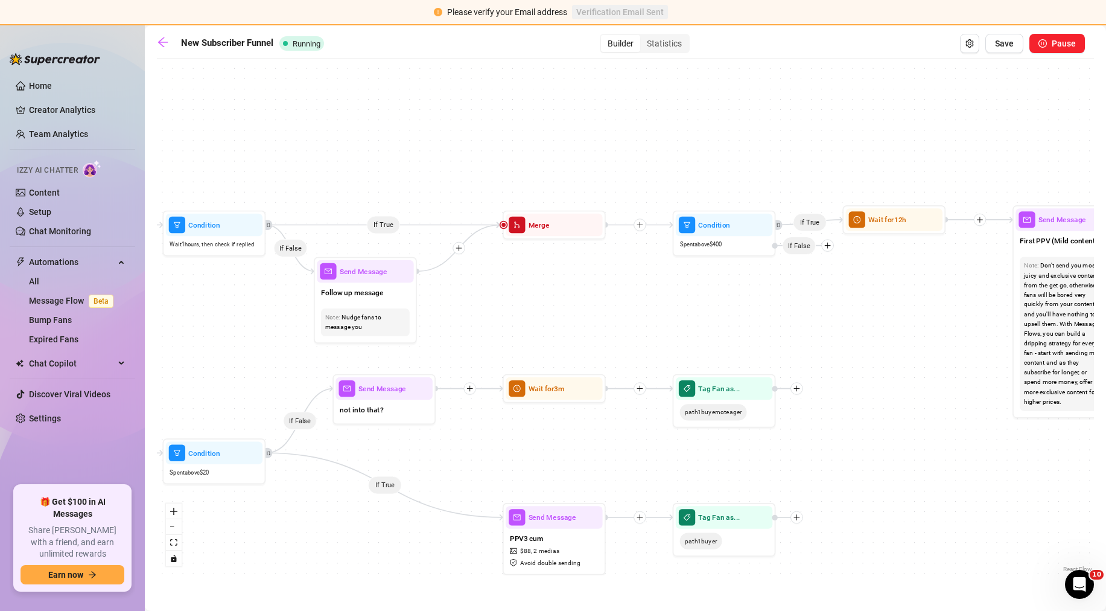
drag, startPoint x: 436, startPoint y: 258, endPoint x: 638, endPoint y: 293, distance: 205.2
click at [638, 293] on div "If False If True If True If True If True If True If False If True If False If F…" at bounding box center [625, 320] width 937 height 511
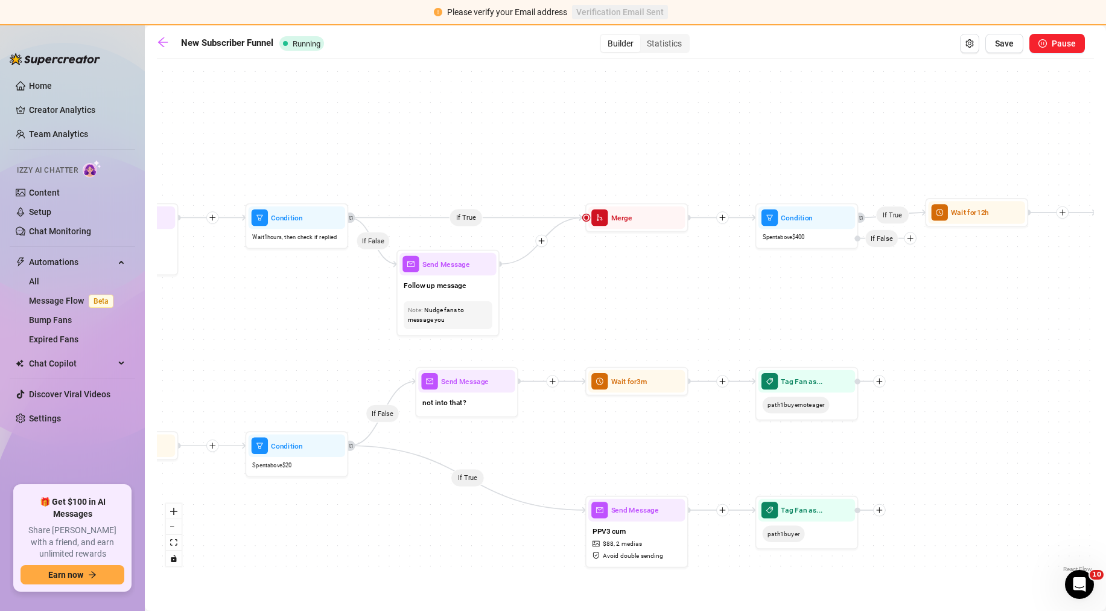
drag, startPoint x: 565, startPoint y: 316, endPoint x: 628, endPoint y: 311, distance: 63.0
click at [628, 311] on div "If False If True If True If True If True If True If False If True If False If F…" at bounding box center [625, 320] width 937 height 511
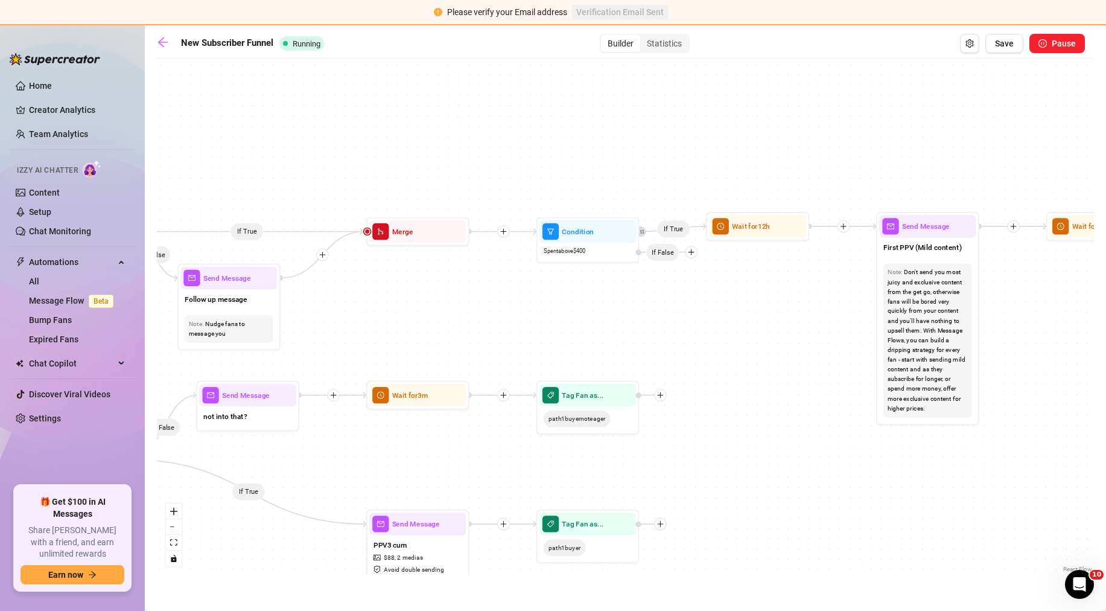
drag, startPoint x: 663, startPoint y: 307, endPoint x: 442, endPoint y: 320, distance: 221.9
click at [442, 320] on div "If False If True If True If True If True If True If False If True If False If F…" at bounding box center [625, 320] width 937 height 511
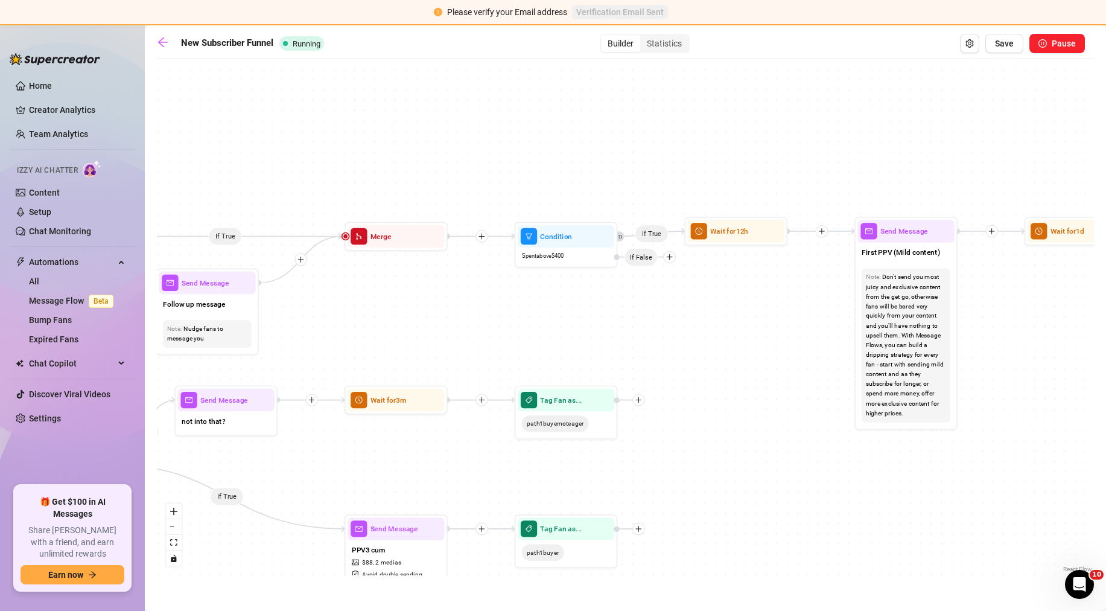
drag, startPoint x: 701, startPoint y: 277, endPoint x: 683, endPoint y: 281, distance: 18.0
click at [683, 281] on div "If False If True If True If True If True If True If False If True If False If F…" at bounding box center [625, 320] width 937 height 511
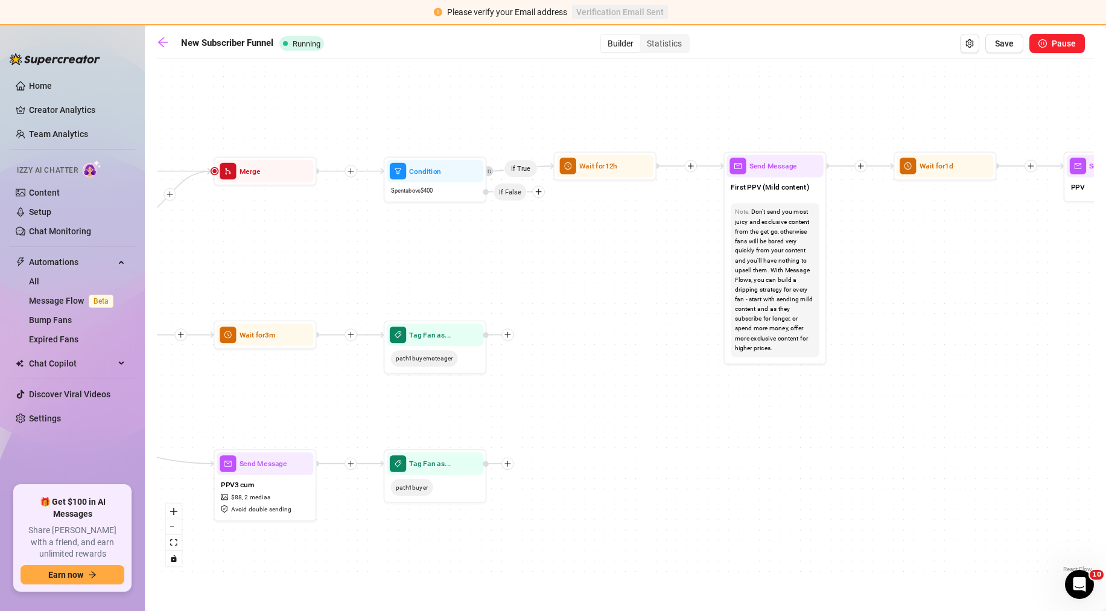
drag, startPoint x: 477, startPoint y: 339, endPoint x: 344, endPoint y: 275, distance: 147.6
click at [344, 275] on div "If False If True If True If True If True If True If False If True If False If F…" at bounding box center [625, 320] width 937 height 511
click at [507, 460] on icon "plus" at bounding box center [507, 463] width 7 height 7
click at [544, 530] on div "Merge Nodes" at bounding box center [558, 534] width 75 height 17
click at [548, 536] on div "Merge Nodes" at bounding box center [559, 534] width 75 height 17
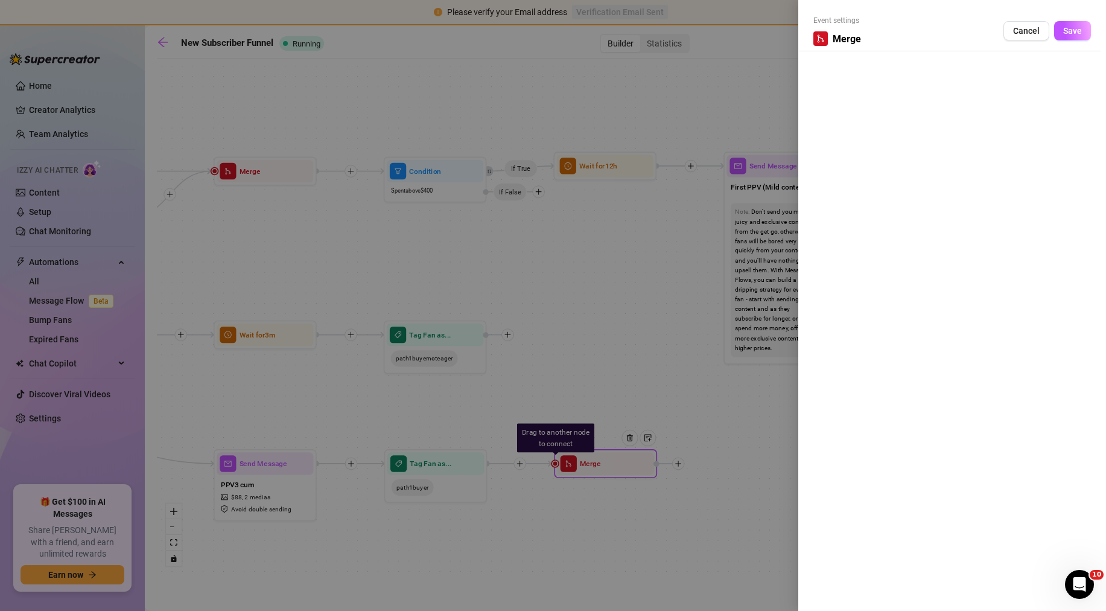
click at [595, 364] on div at bounding box center [553, 305] width 1106 height 611
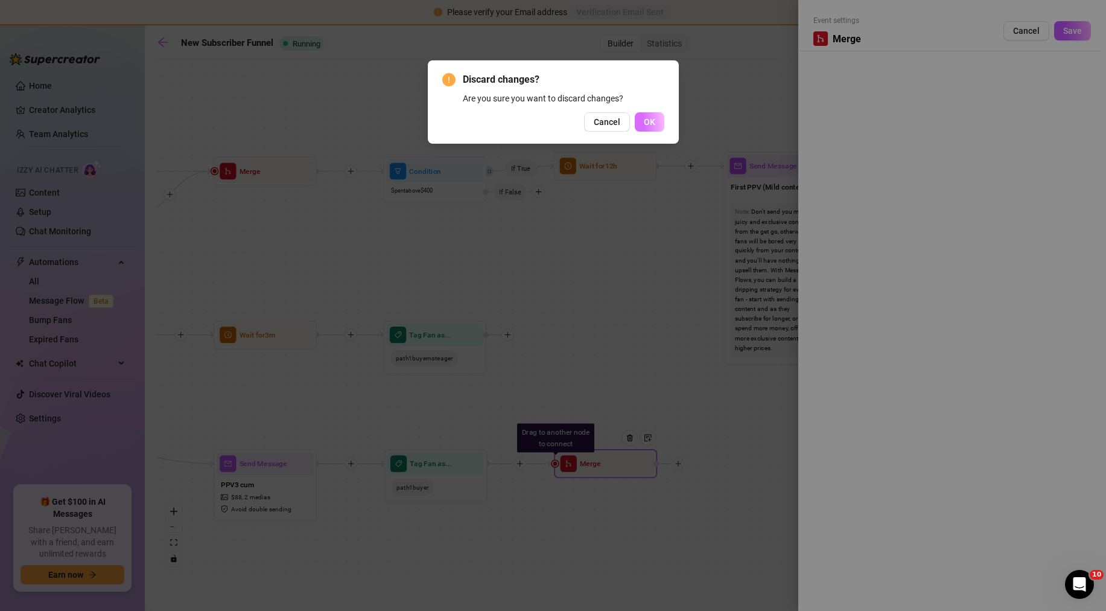
click at [647, 120] on span "OK" at bounding box center [649, 122] width 11 height 10
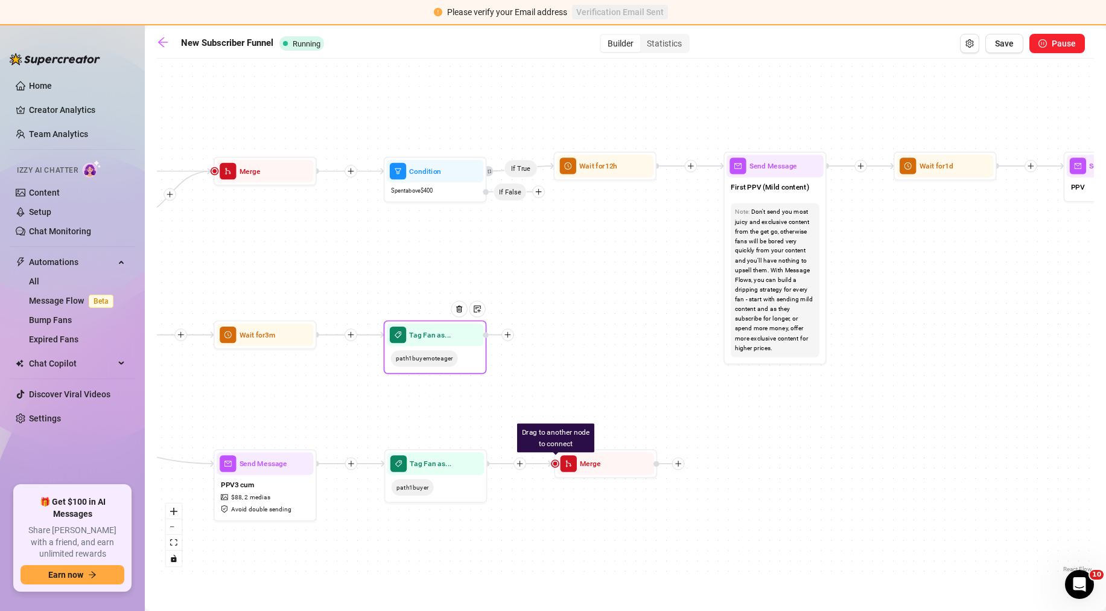
click at [510, 340] on div at bounding box center [507, 334] width 12 height 12
click at [550, 401] on div "Merge Nodes" at bounding box center [558, 405] width 75 height 17
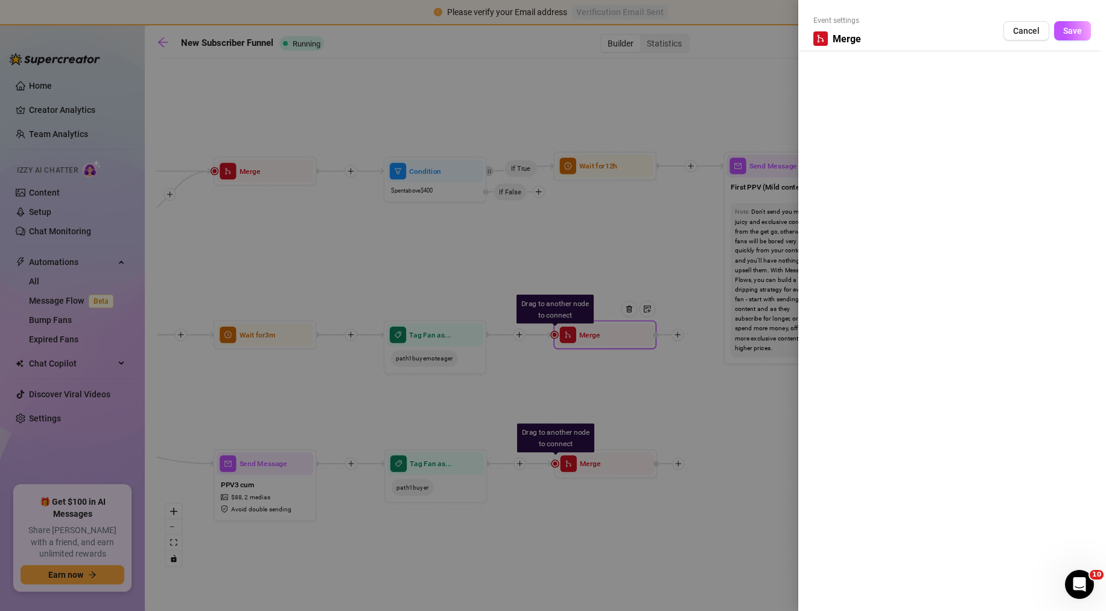
click at [646, 246] on div at bounding box center [553, 305] width 1106 height 611
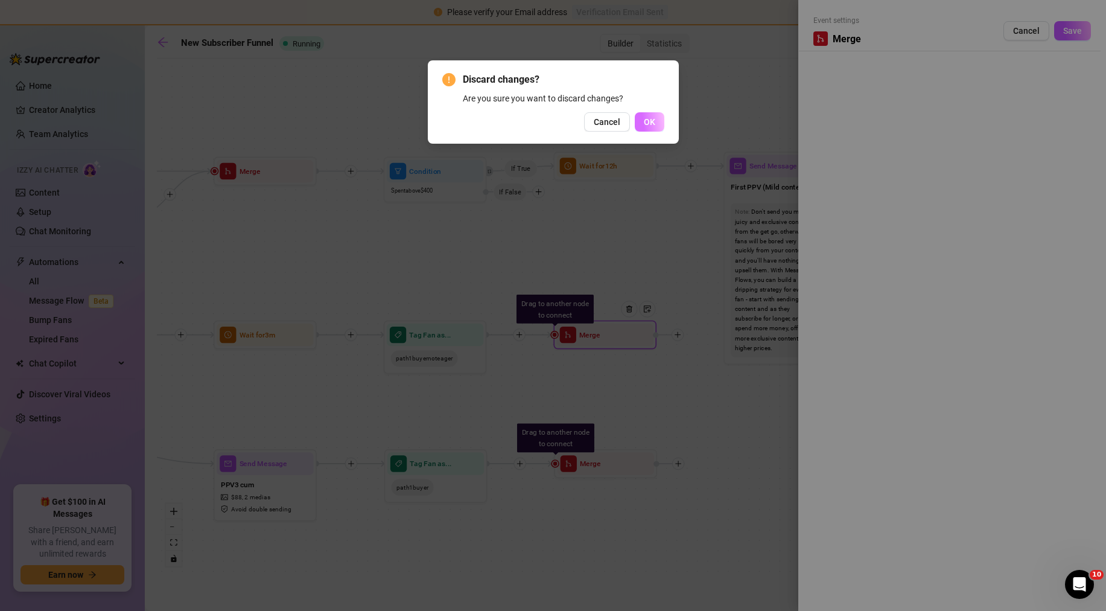
click at [650, 121] on span "OK" at bounding box center [649, 122] width 11 height 10
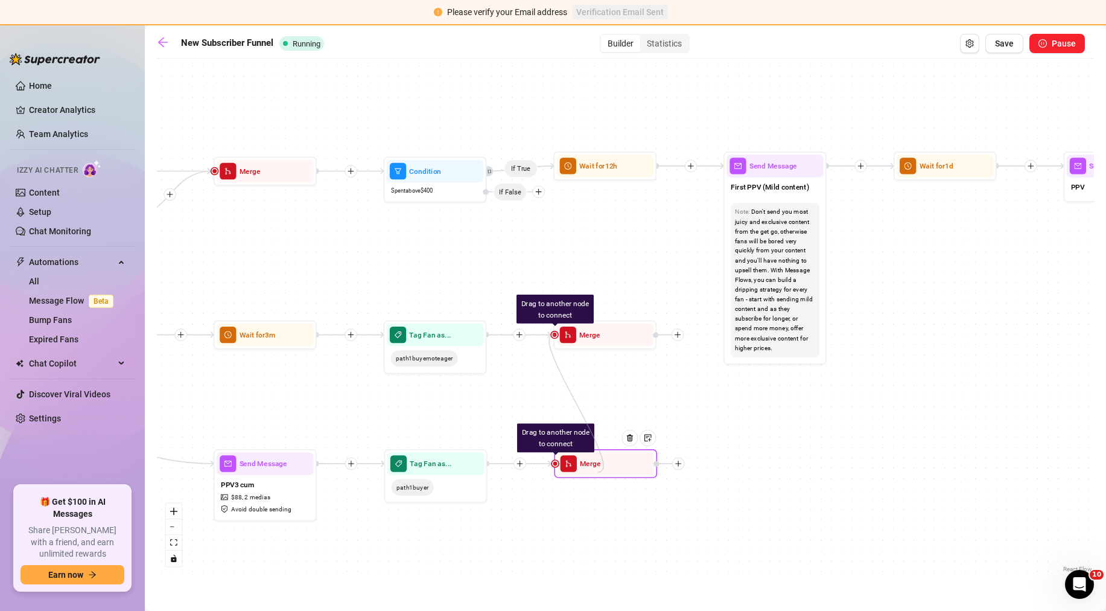
drag, startPoint x: 556, startPoint y: 336, endPoint x: 598, endPoint y: 472, distance: 142.6
drag, startPoint x: 555, startPoint y: 462, endPoint x: 580, endPoint y: 334, distance: 130.3
click at [628, 309] on img at bounding box center [629, 309] width 8 height 8
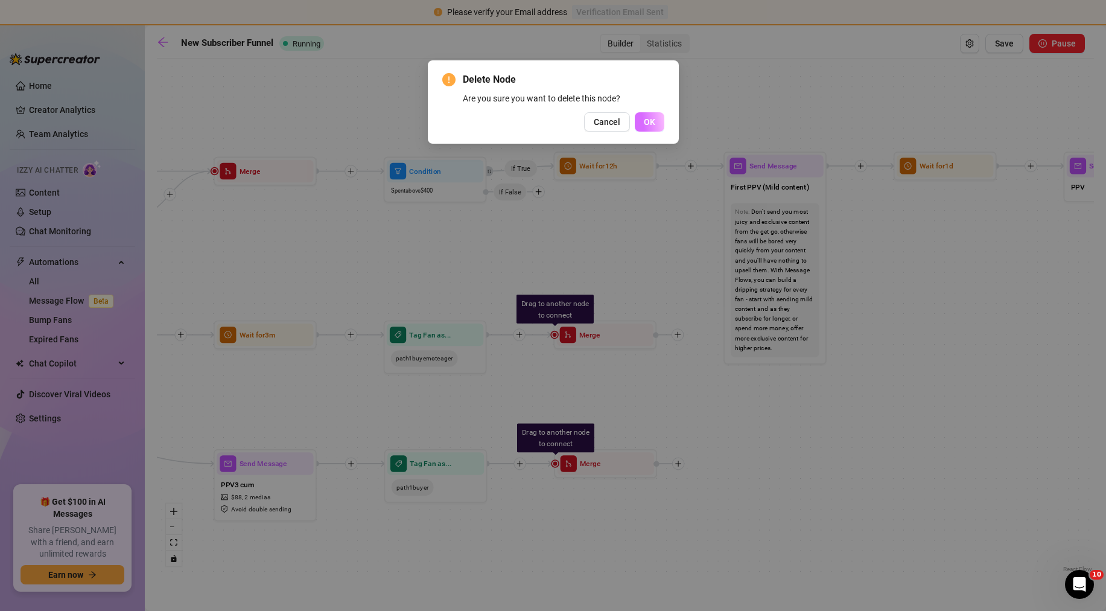
click at [644, 124] on span "OK" at bounding box center [649, 122] width 11 height 10
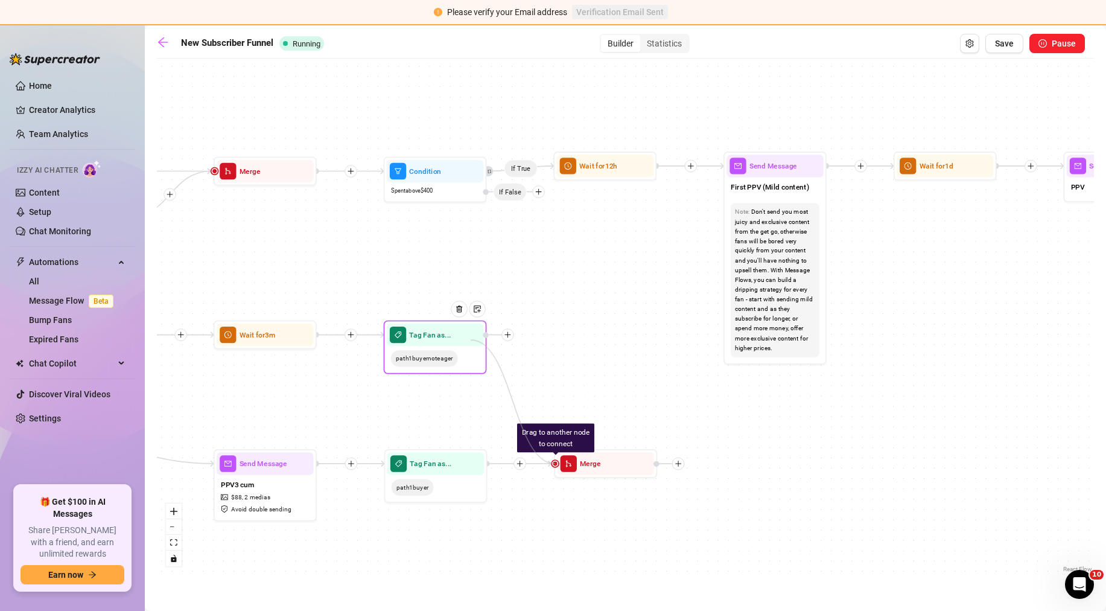
drag, startPoint x: 556, startPoint y: 463, endPoint x: 475, endPoint y: 347, distance: 141.8
click at [627, 436] on img at bounding box center [630, 437] width 8 height 8
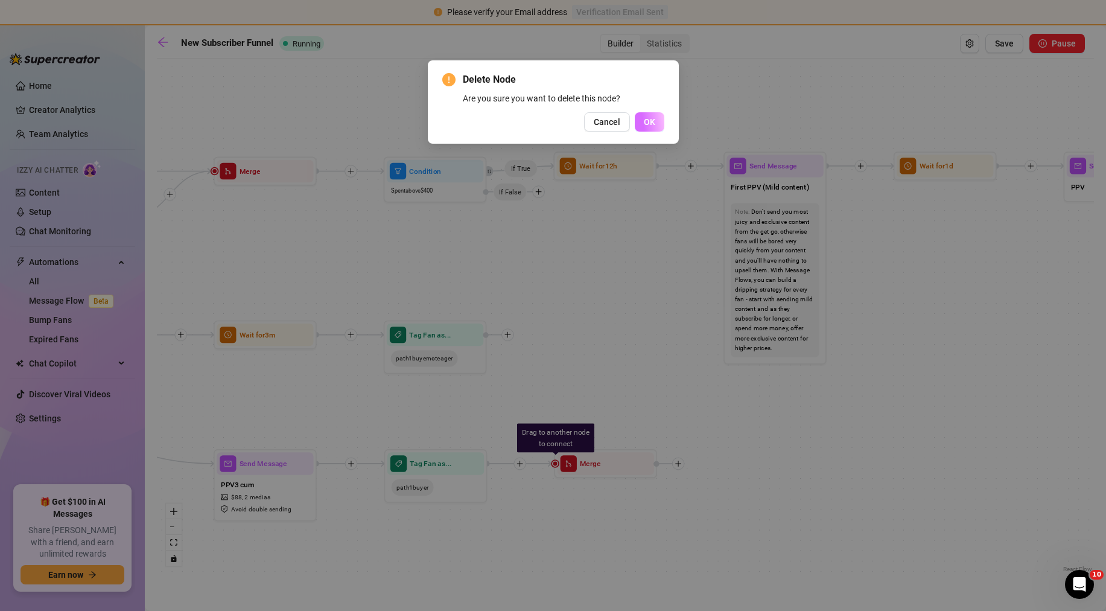
click at [653, 122] on span "OK" at bounding box center [649, 122] width 11 height 10
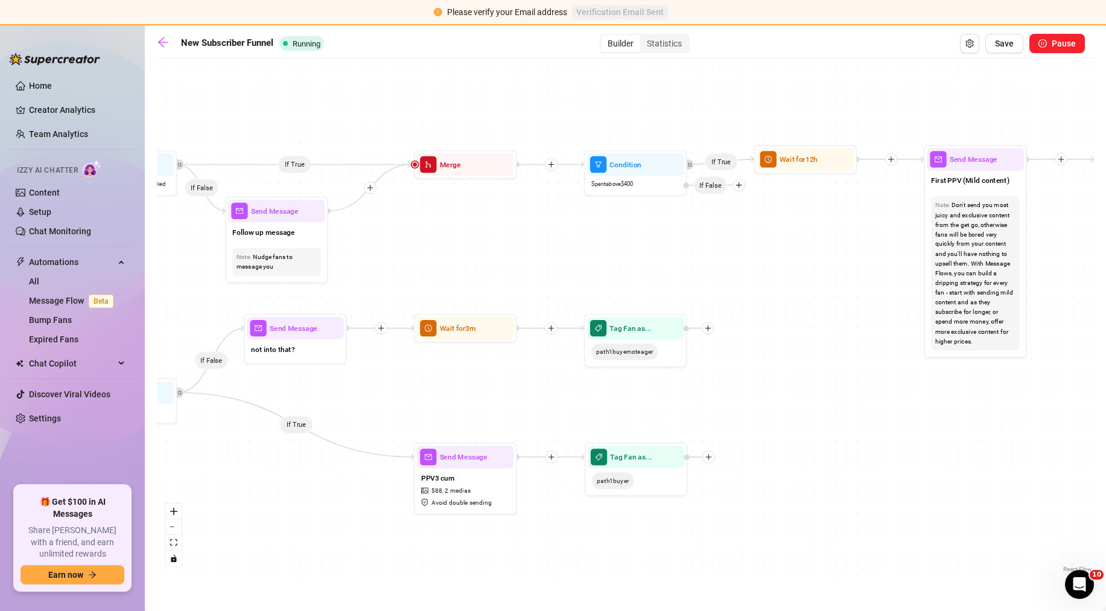
drag, startPoint x: 516, startPoint y: 273, endPoint x: 716, endPoint y: 266, distance: 200.4
click at [716, 266] on div "If False If True If True If True If True If True If False If True If False If F…" at bounding box center [625, 320] width 937 height 511
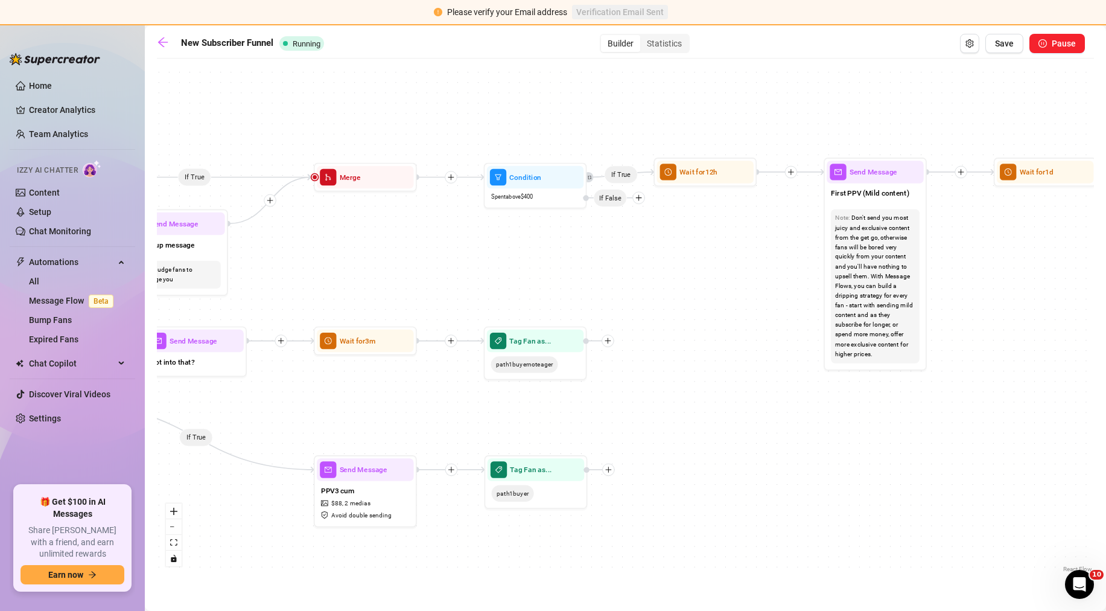
drag, startPoint x: 539, startPoint y: 281, endPoint x: 410, endPoint y: 294, distance: 130.4
click at [410, 294] on div "If False If True If True If True If True If True If False If True If False If F…" at bounding box center [625, 320] width 937 height 511
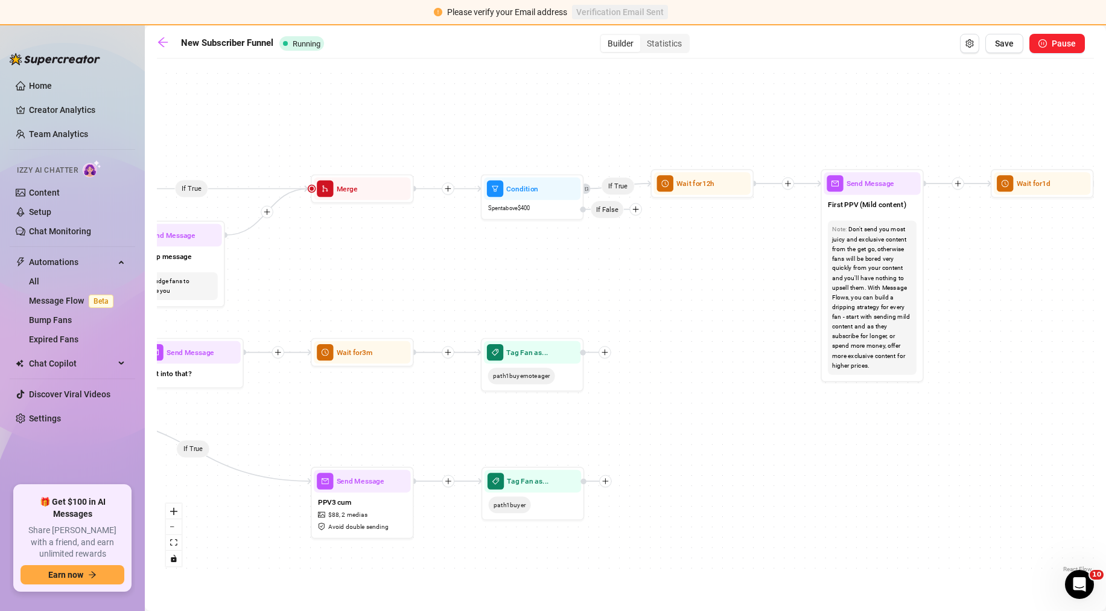
drag, startPoint x: 491, startPoint y: 275, endPoint x: 489, endPoint y: 285, distance: 10.3
click at [489, 285] on div "If False If True If True If True If True If True If False If True If False If F…" at bounding box center [625, 320] width 937 height 511
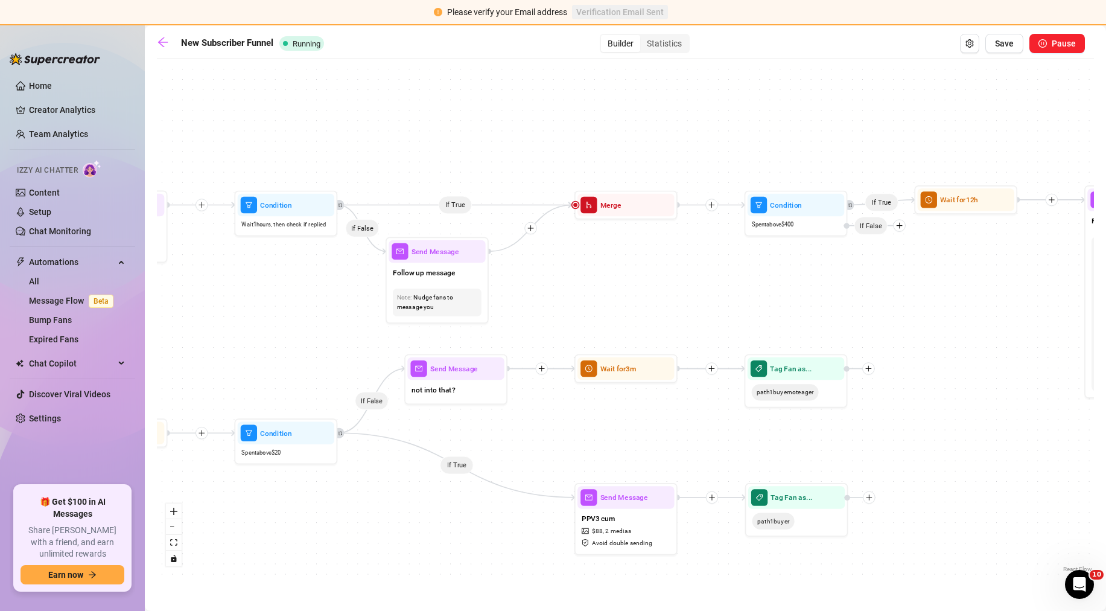
drag, startPoint x: 474, startPoint y: 250, endPoint x: 768, endPoint y: 266, distance: 294.3
click at [768, 266] on div "If False If True If True If True If True If True If False If True If False If F…" at bounding box center [625, 320] width 937 height 511
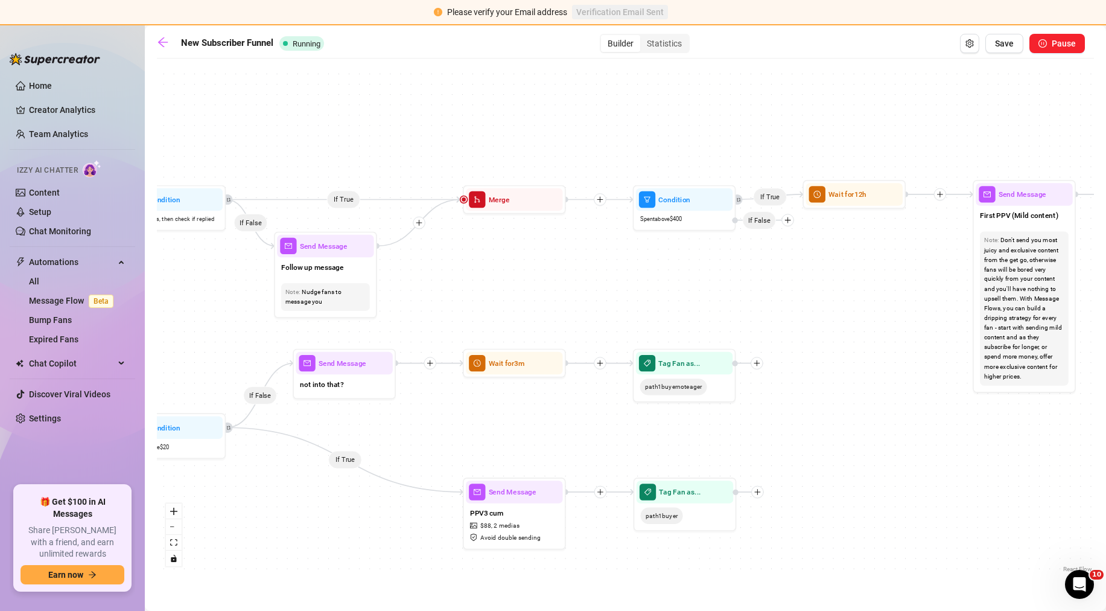
drag, startPoint x: 590, startPoint y: 278, endPoint x: 448, endPoint y: 273, distance: 141.9
click at [448, 273] on div "If False If True If True If True If True If True If False If True If False If F…" at bounding box center [625, 320] width 937 height 511
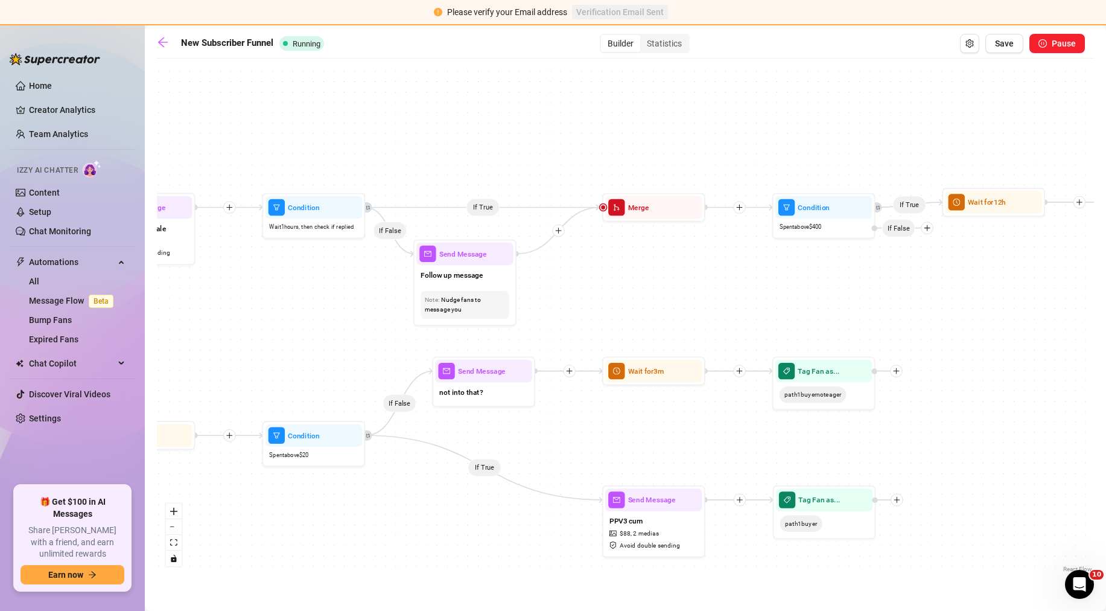
drag, startPoint x: 623, startPoint y: 250, endPoint x: 762, endPoint y: 258, distance: 139.6
click at [762, 258] on div "If False If True If True If True If True If True If False If True If False If F…" at bounding box center [625, 320] width 937 height 511
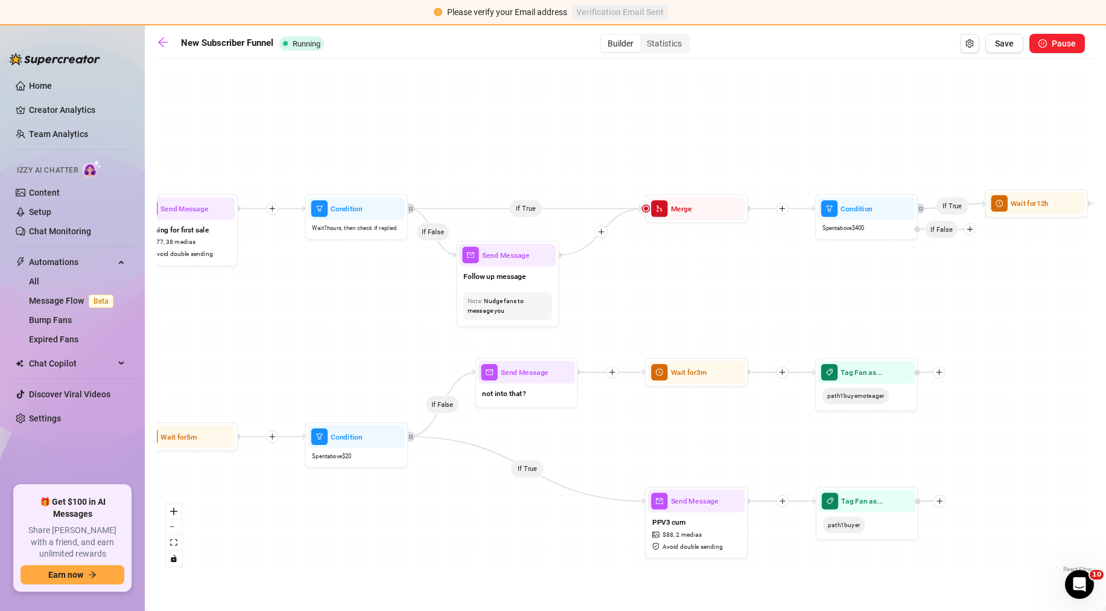
drag, startPoint x: 568, startPoint y: 266, endPoint x: 621, endPoint y: 266, distance: 53.1
click at [621, 267] on div "If False If True If True If True If True If True If False If True If False If F…" at bounding box center [625, 320] width 937 height 511
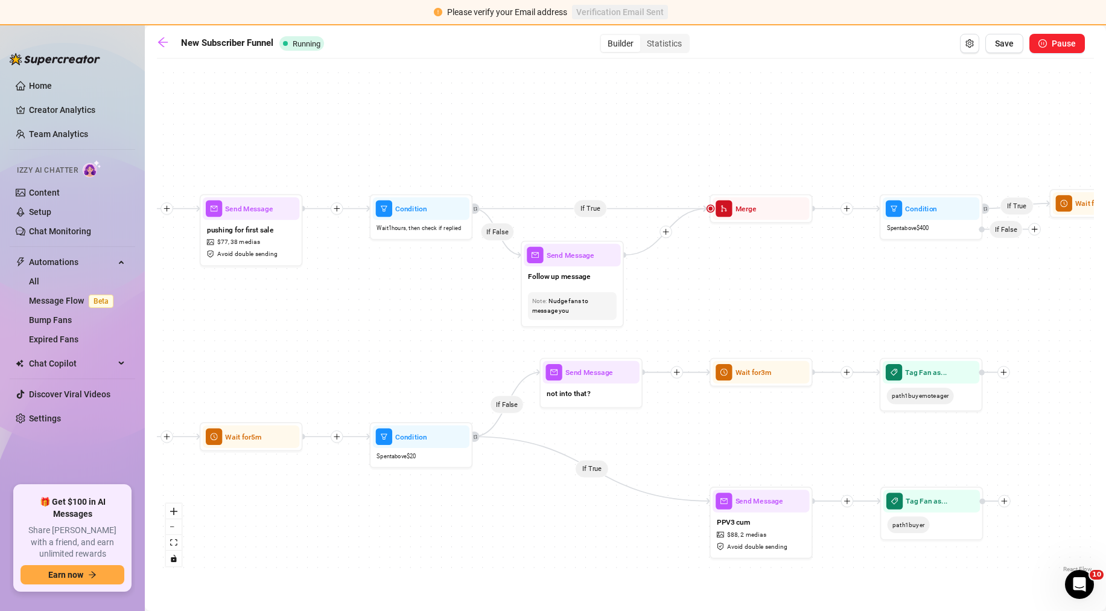
drag, startPoint x: 655, startPoint y: 301, endPoint x: 829, endPoint y: 289, distance: 174.2
click at [829, 288] on div "If False If True If True If True If True If True If False If True If False If F…" at bounding box center [625, 320] width 937 height 511
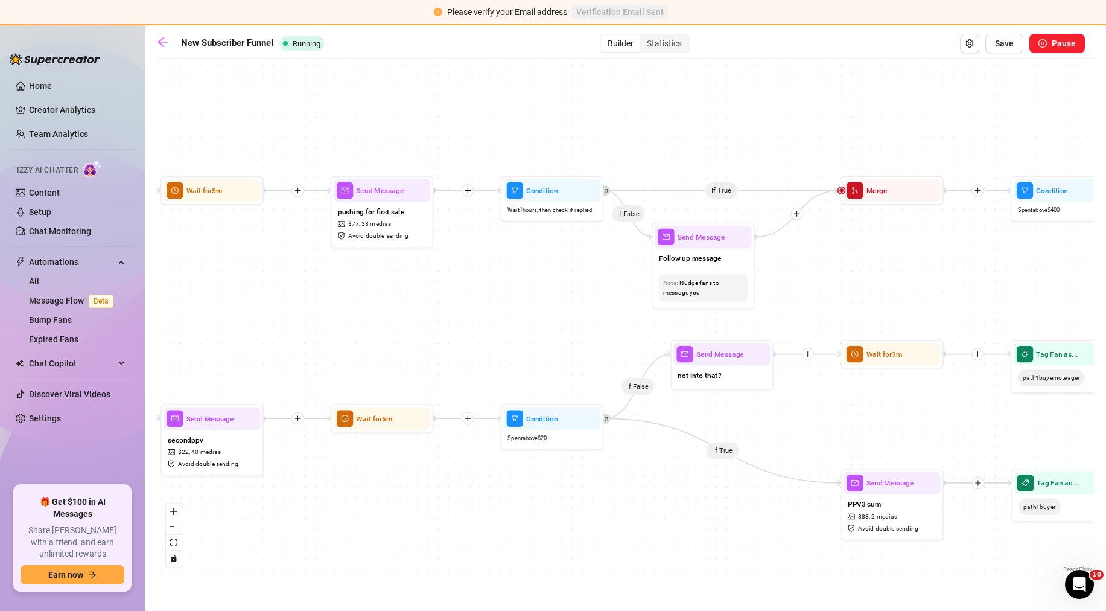
drag, startPoint x: 460, startPoint y: 349, endPoint x: 586, endPoint y: 334, distance: 126.4
click at [586, 334] on div "If False If True If True If True If True If True If False If True If False If F…" at bounding box center [625, 320] width 937 height 511
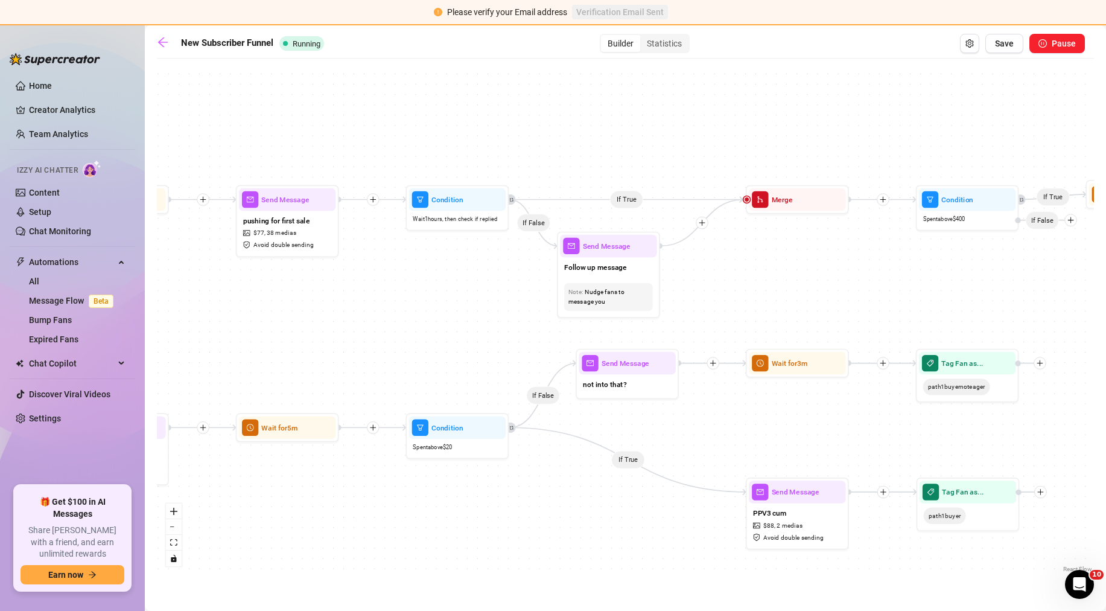
drag, startPoint x: 536, startPoint y: 309, endPoint x: 314, endPoint y: 328, distance: 222.8
click at [314, 328] on div "If False If True If True If True If True If True If False If True If False If F…" at bounding box center [625, 320] width 937 height 511
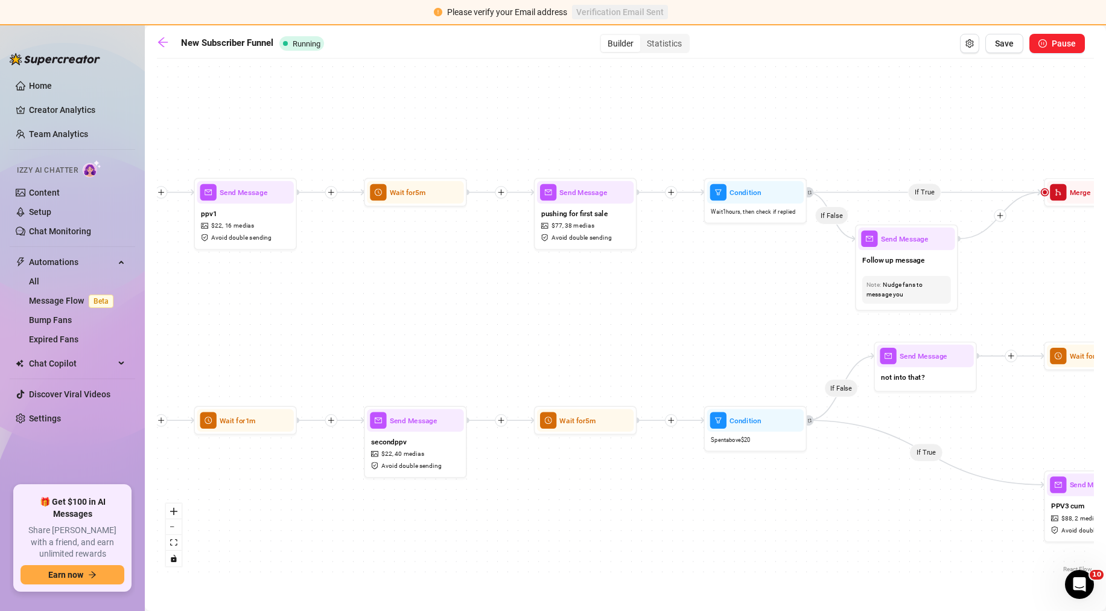
drag, startPoint x: 469, startPoint y: 307, endPoint x: 771, endPoint y: 299, distance: 301.2
click at [771, 299] on div "If False If True If True If True If True If True If False If True If False If F…" at bounding box center [625, 320] width 937 height 511
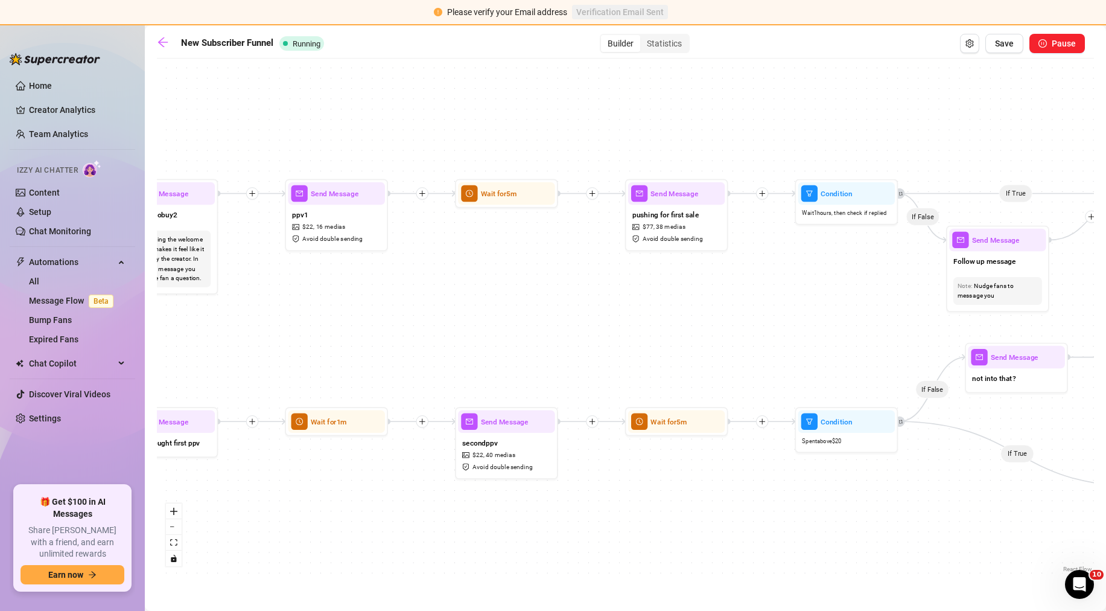
drag, startPoint x: 441, startPoint y: 334, endPoint x: 614, endPoint y: 336, distance: 172.6
click at [614, 336] on div "If False If True If True If True If True If True If False If True If False If F…" at bounding box center [625, 320] width 937 height 511
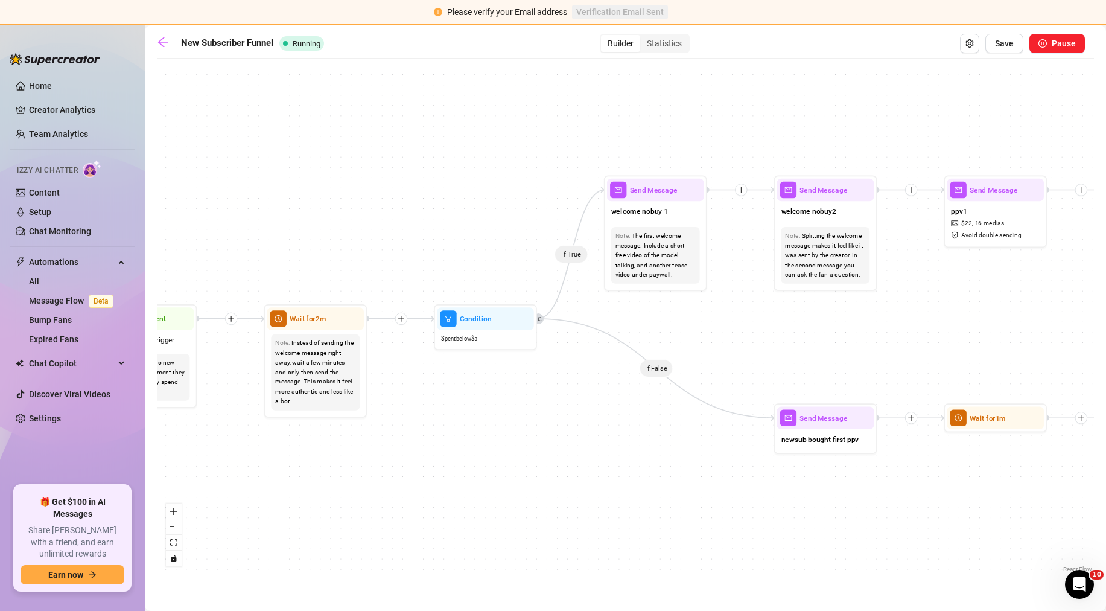
drag, startPoint x: 396, startPoint y: 323, endPoint x: 916, endPoint y: 318, distance: 520.2
click at [916, 318] on div "If False If True If True If True If True If True If False If True If False If F…" at bounding box center [625, 320] width 937 height 511
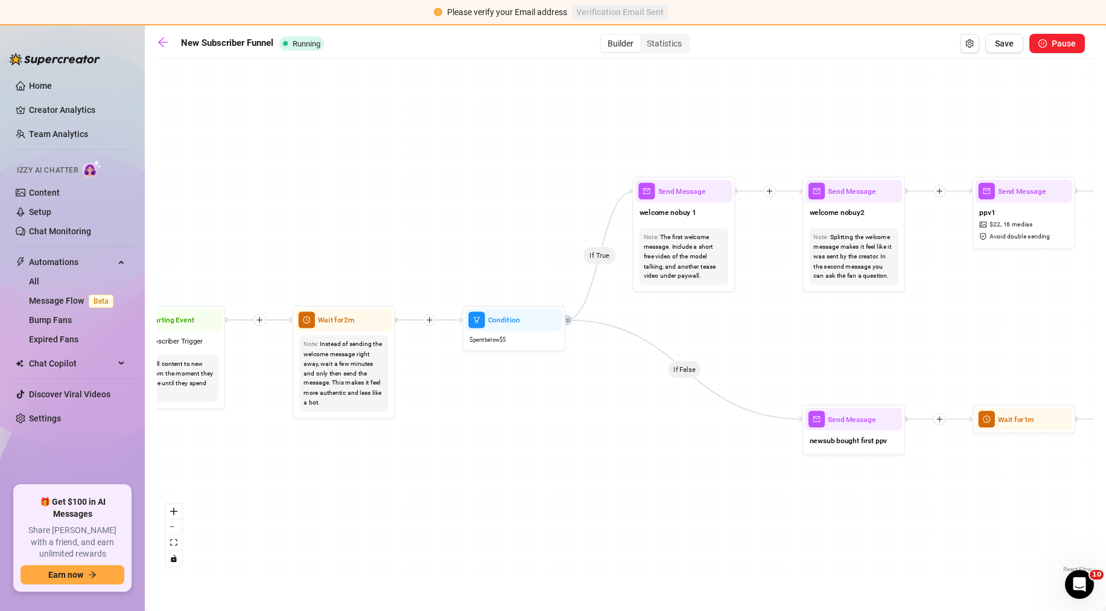
drag, startPoint x: 796, startPoint y: 326, endPoint x: 377, endPoint y: 343, distance: 419.7
click at [377, 343] on div "If False If True If True If True If True If True If False If True If False If F…" at bounding box center [625, 320] width 937 height 511
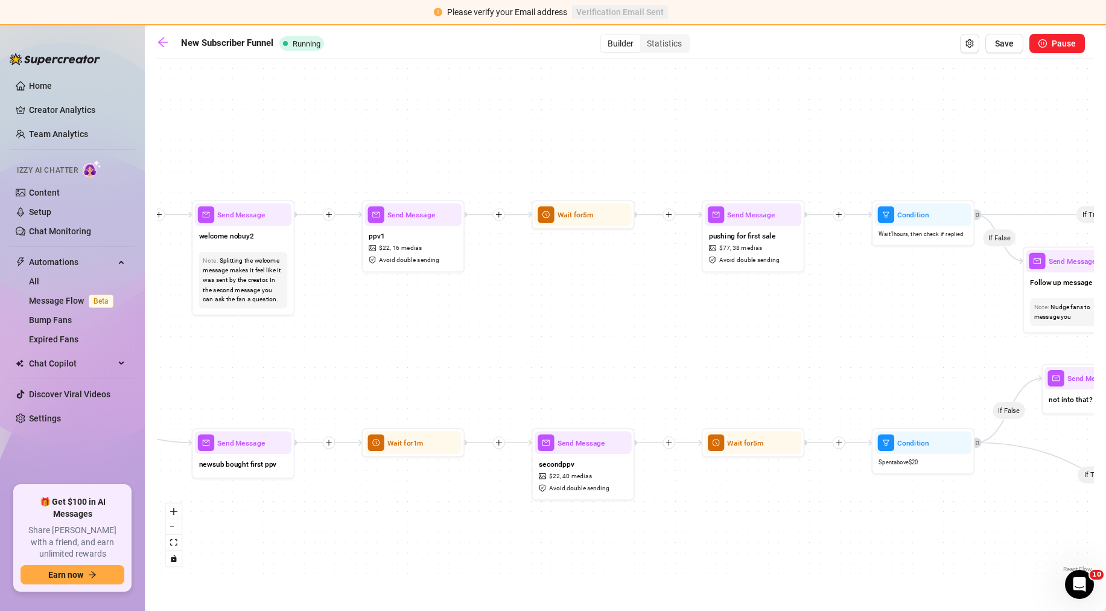
drag, startPoint x: 740, startPoint y: 323, endPoint x: 414, endPoint y: 339, distance: 326.9
click at [414, 339] on div "If False If True If True If True If True If True If False If True If False If F…" at bounding box center [625, 320] width 937 height 511
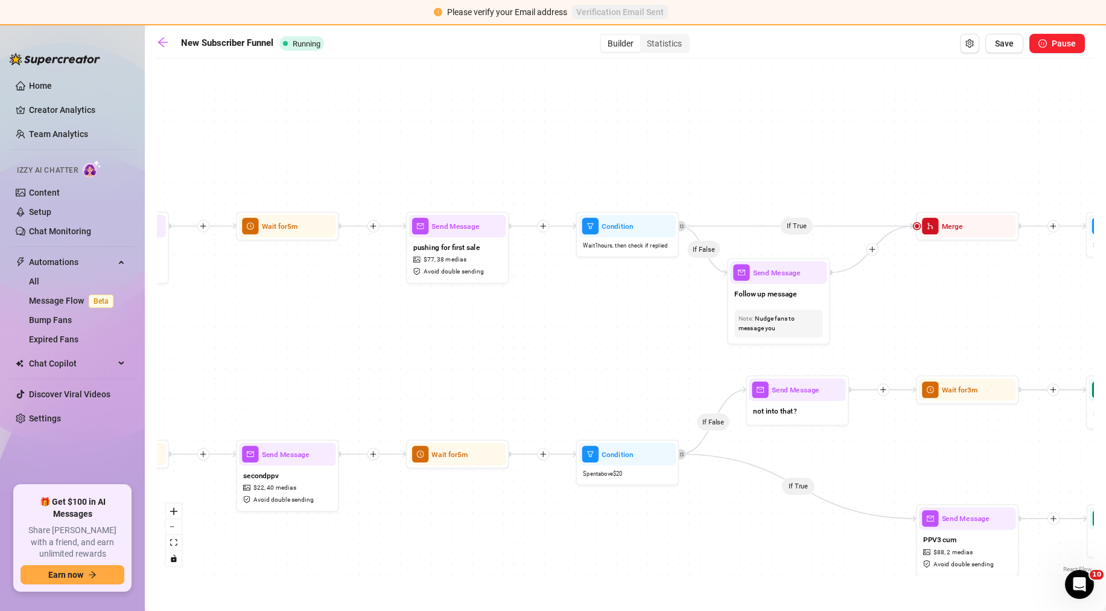
drag, startPoint x: 626, startPoint y: 328, endPoint x: 469, endPoint y: 331, distance: 156.9
click at [469, 331] on div "If False If True If True If True If True If True If False If True If False If F…" at bounding box center [625, 320] width 937 height 511
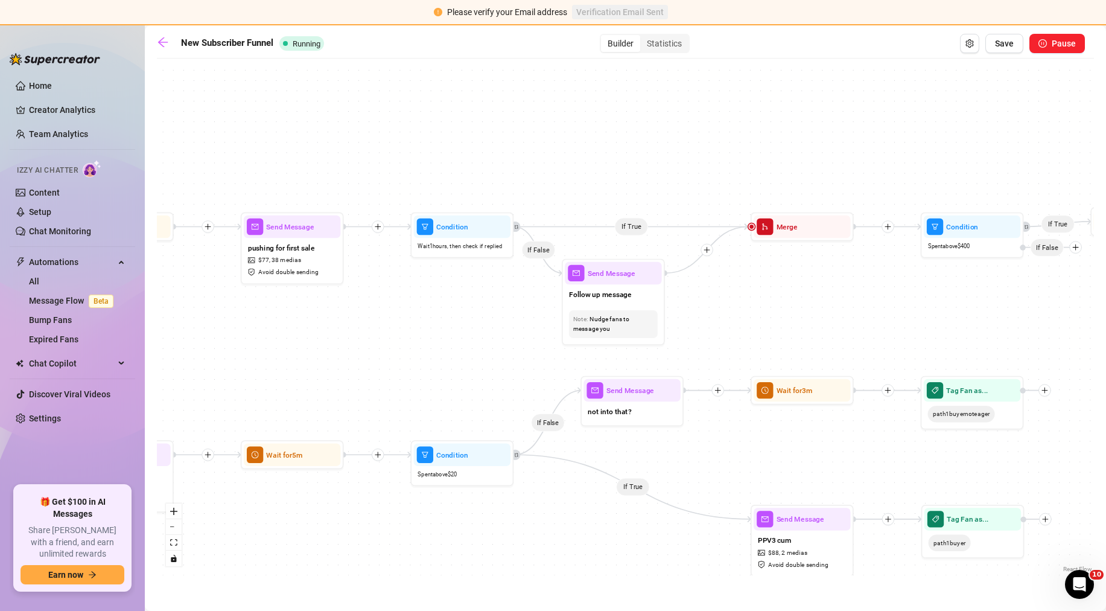
drag, startPoint x: 591, startPoint y: 329, endPoint x: 451, endPoint y: 329, distance: 140.6
click at [451, 329] on div "If False If True If True If True If True If True If False If True If False If F…" at bounding box center [625, 320] width 937 height 511
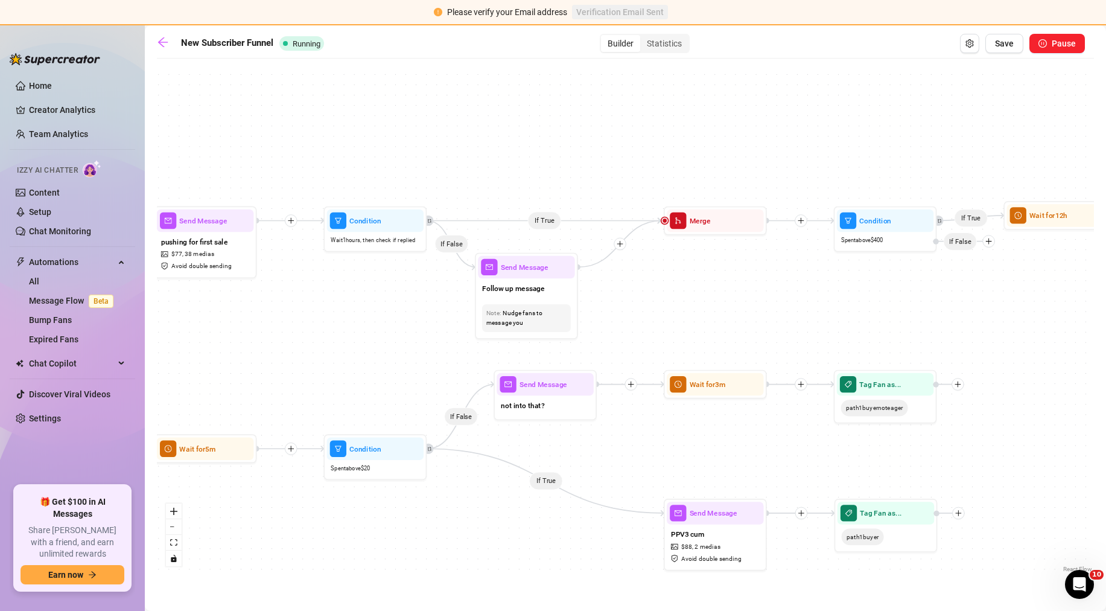
drag, startPoint x: 524, startPoint y: 323, endPoint x: 659, endPoint y: 313, distance: 135.6
click at [659, 313] on div "If False If True If True If True If True If True If False If True If False If F…" at bounding box center [625, 320] width 937 height 511
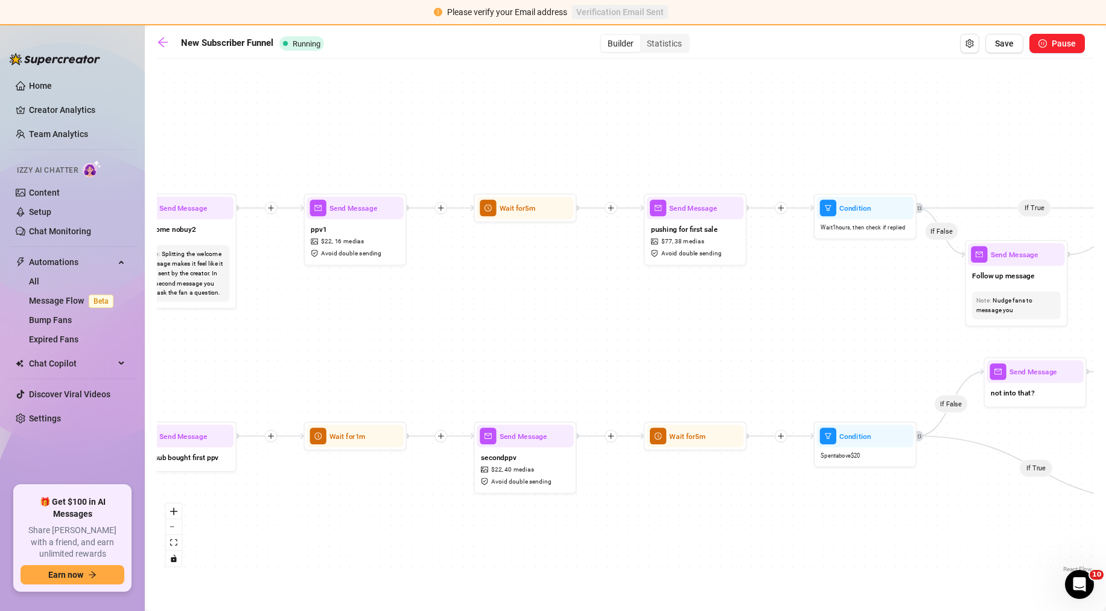
drag, startPoint x: 367, startPoint y: 324, endPoint x: 645, endPoint y: 317, distance: 277.7
click at [705, 313] on div "If False If True If True If True If True If True If False If True If False If F…" at bounding box center [625, 320] width 937 height 511
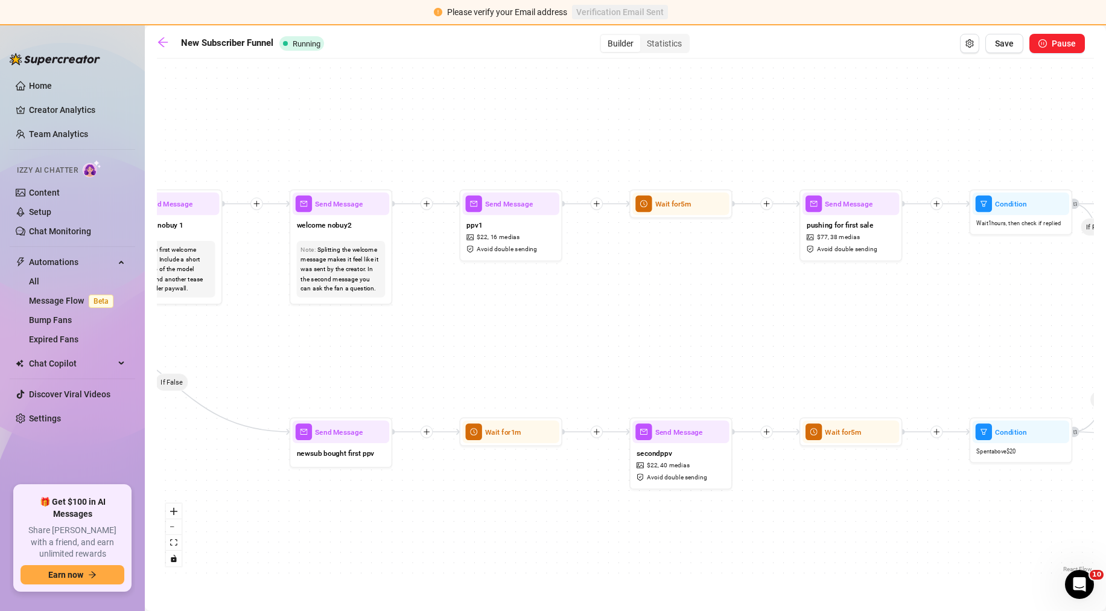
drag, startPoint x: 275, startPoint y: 322, endPoint x: 542, endPoint y: 314, distance: 266.8
click at [555, 314] on div "If False If True If True If True If True If True If False If True If False If F…" at bounding box center [625, 320] width 937 height 511
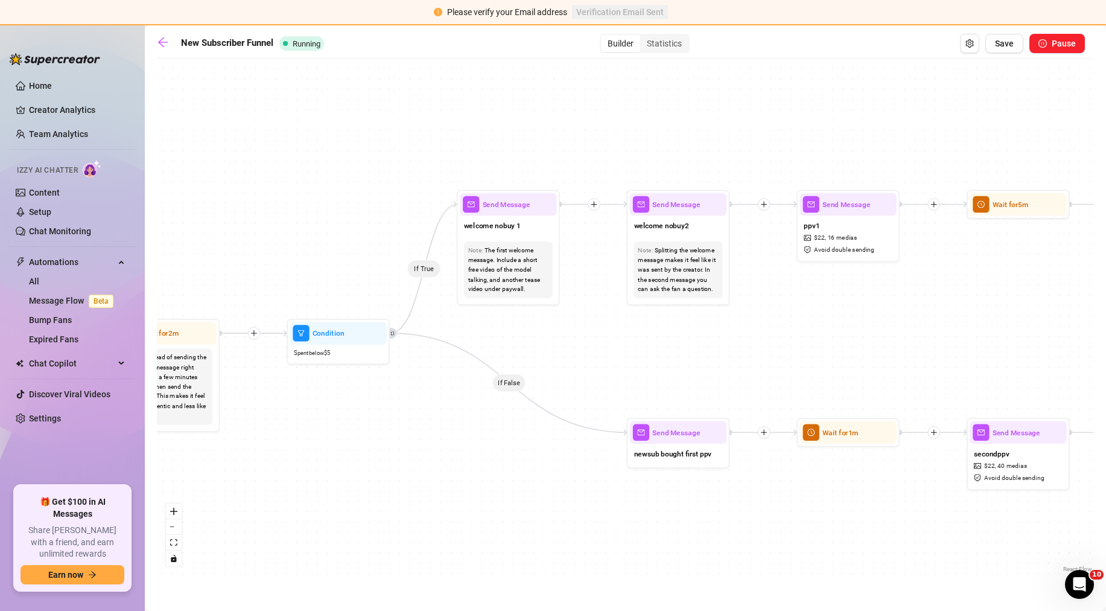
drag, startPoint x: 367, startPoint y: 317, endPoint x: 488, endPoint y: 324, distance: 120.9
click at [482, 325] on div "If False If True If True If True If True If True If False If True If False If F…" at bounding box center [625, 320] width 937 height 511
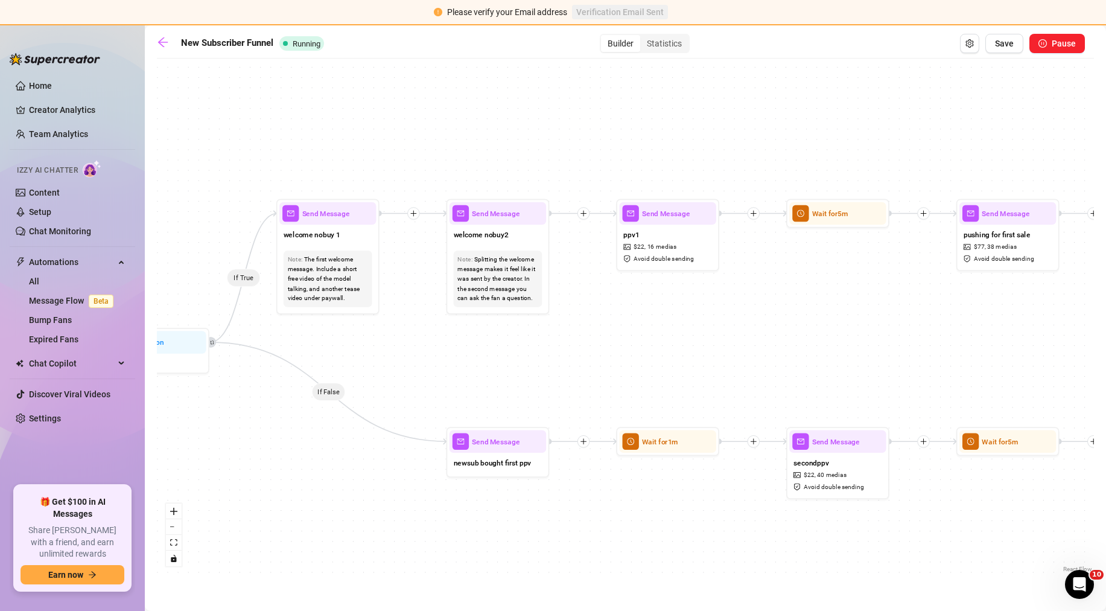
drag, startPoint x: 685, startPoint y: 324, endPoint x: 529, endPoint y: 331, distance: 156.5
click at [529, 331] on div "If False If True If True If True If True If True If False If True If False If F…" at bounding box center [625, 320] width 937 height 511
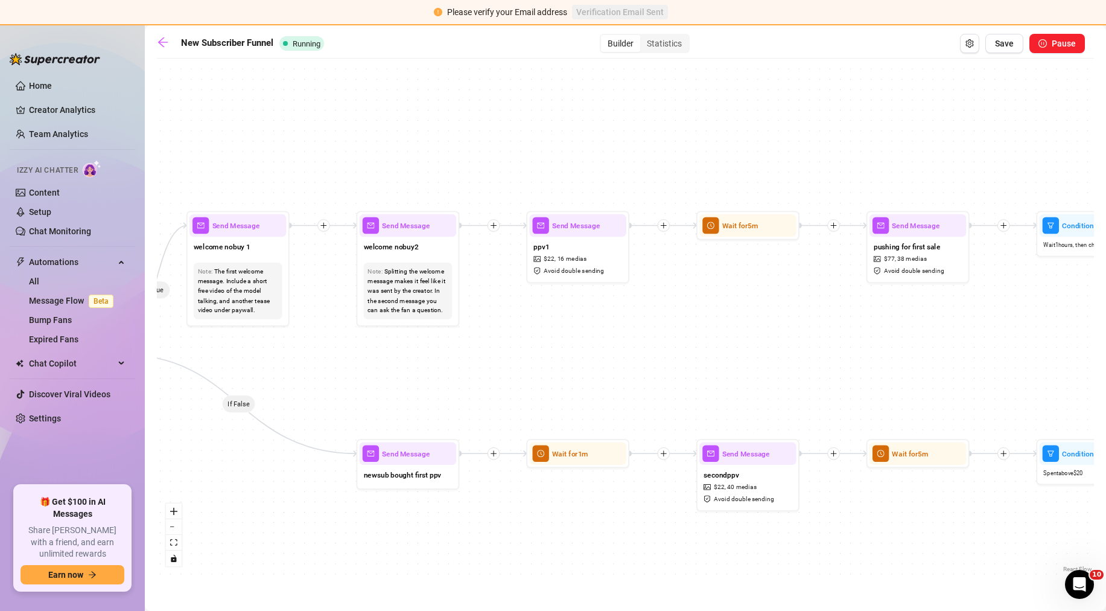
drag, startPoint x: 599, startPoint y: 323, endPoint x: 488, endPoint y: 334, distance: 111.6
click at [488, 334] on div "If False If True If True If True If True If True If False If True If False If F…" at bounding box center [625, 320] width 937 height 511
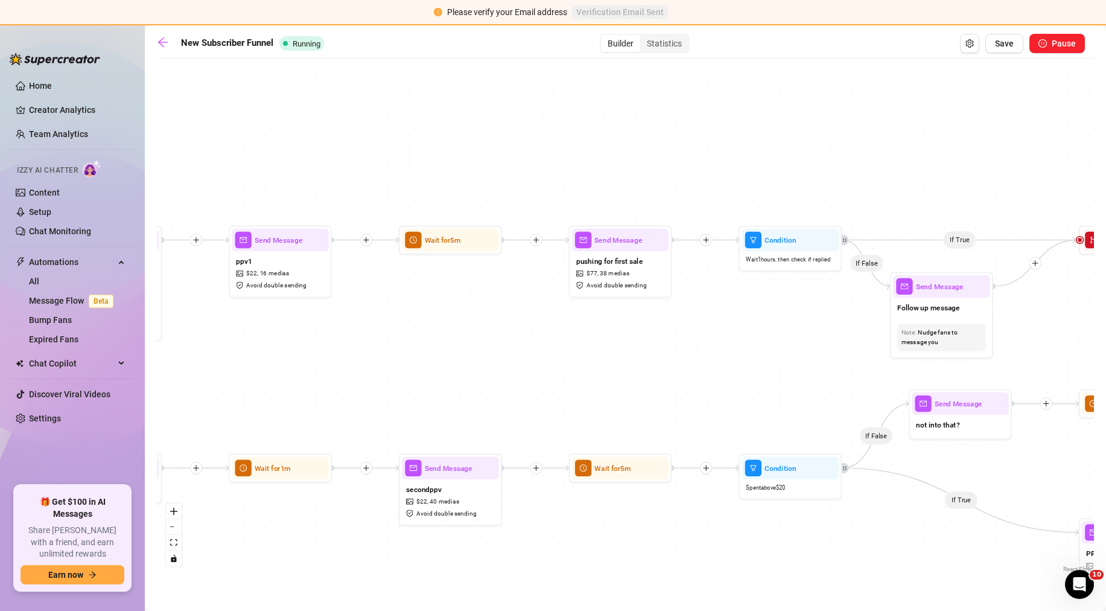
drag, startPoint x: 817, startPoint y: 334, endPoint x: 617, endPoint y: 337, distance: 199.8
click at [617, 337] on div "If False If True If True If True If True If True If False If True If False If F…" at bounding box center [625, 320] width 937 height 511
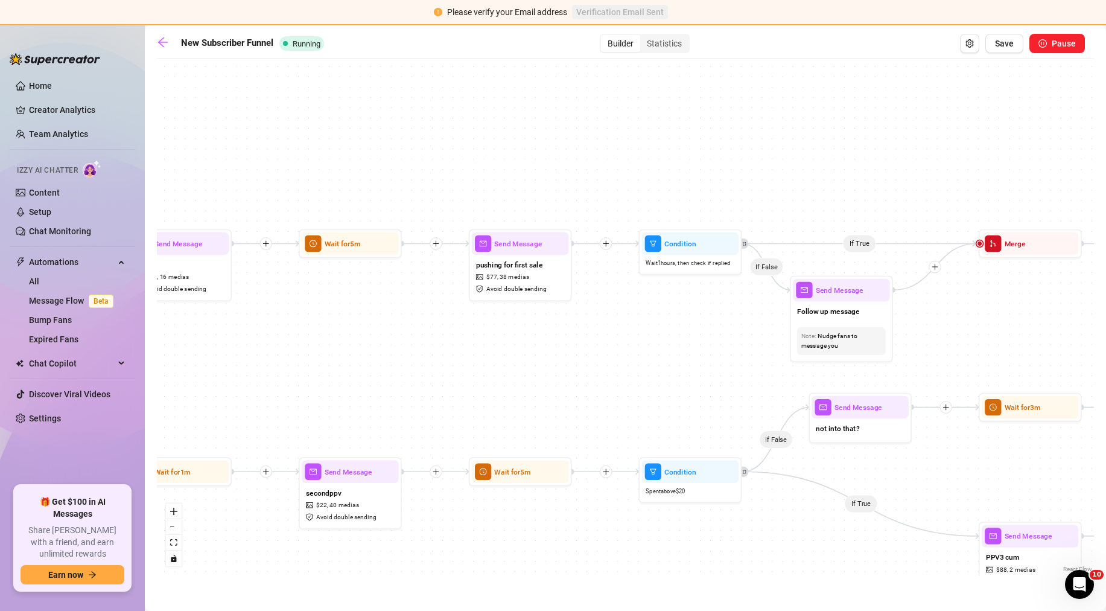
drag, startPoint x: 652, startPoint y: 335, endPoint x: 589, endPoint y: 337, distance: 62.8
click at [589, 337] on div "If False If True If True If True If True If True If False If True If False If F…" at bounding box center [625, 320] width 937 height 511
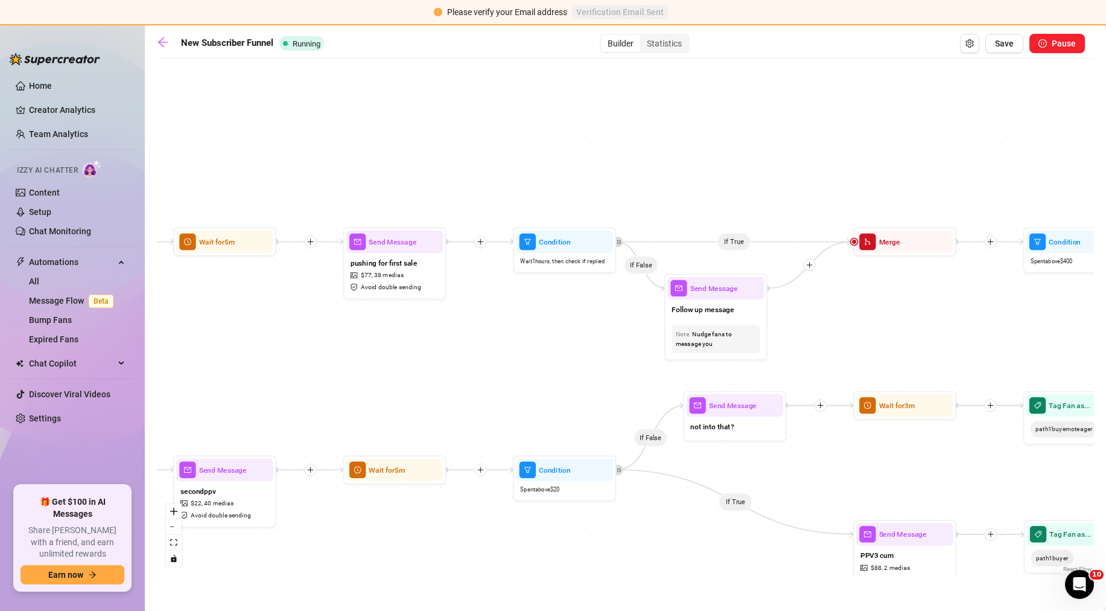
drag, startPoint x: 675, startPoint y: 335, endPoint x: 612, endPoint y: 331, distance: 62.9
click at [612, 331] on div "If False If True If True If True If True If True If False If True If False If F…" at bounding box center [625, 320] width 937 height 511
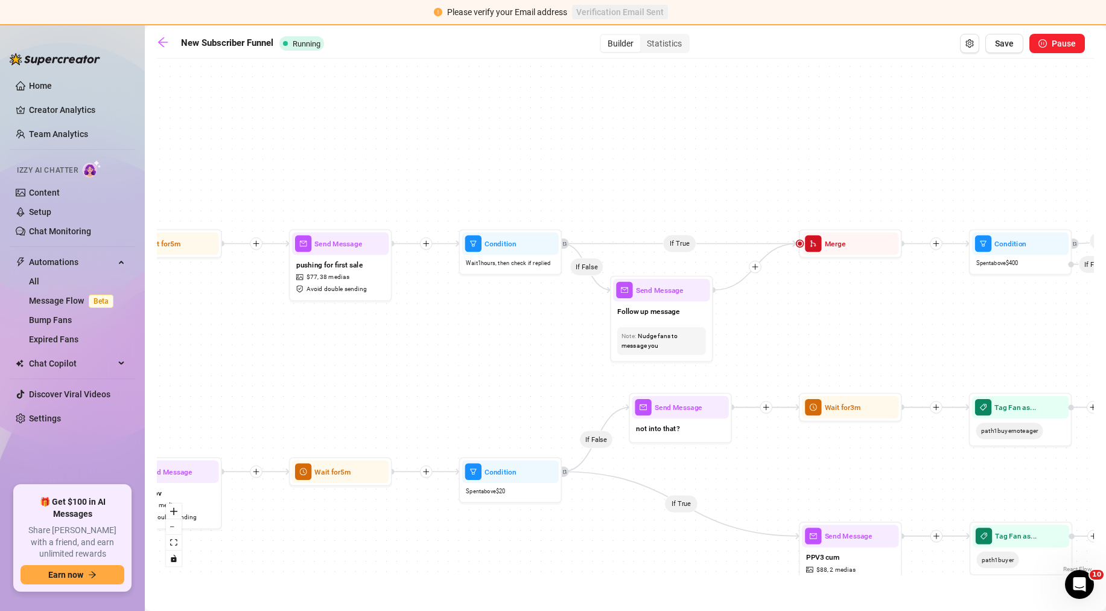
drag, startPoint x: 577, startPoint y: 297, endPoint x: 522, endPoint y: 299, distance: 54.9
click at [522, 299] on div "If False If True If True If True If True If True If False If True If False If F…" at bounding box center [625, 320] width 937 height 511
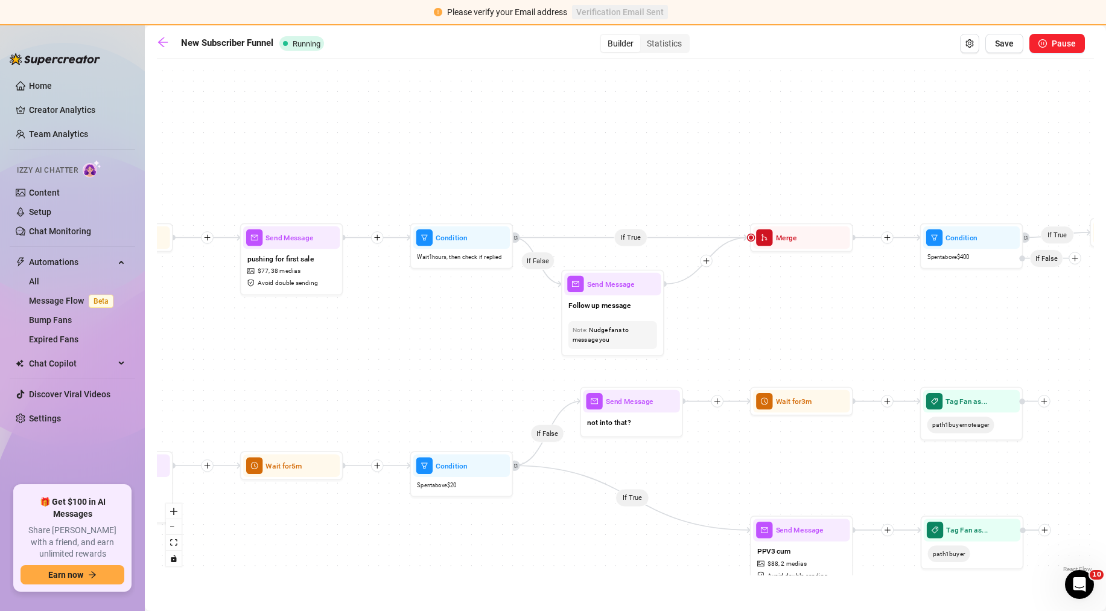
drag, startPoint x: 580, startPoint y: 300, endPoint x: 532, endPoint y: 294, distance: 48.7
click at [532, 294] on div "If False If True If True If True If True If True If False If True If False If F…" at bounding box center [625, 320] width 937 height 511
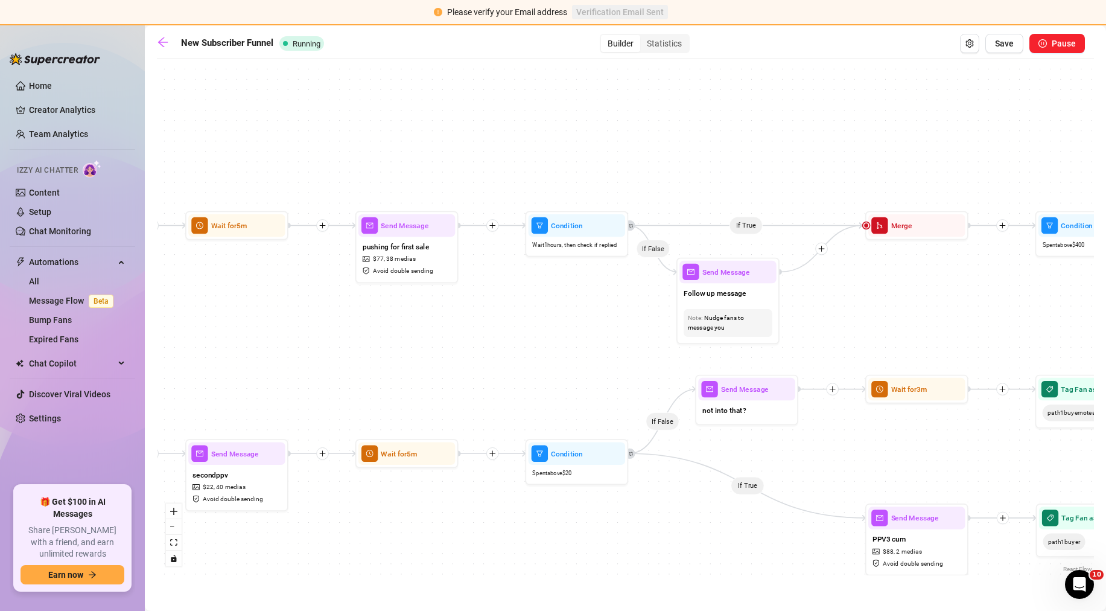
drag, startPoint x: 787, startPoint y: 313, endPoint x: 908, endPoint y: 301, distance: 121.3
click at [908, 301] on div "If False If True If True If True If True If True If False If True If False If F…" at bounding box center [625, 320] width 937 height 511
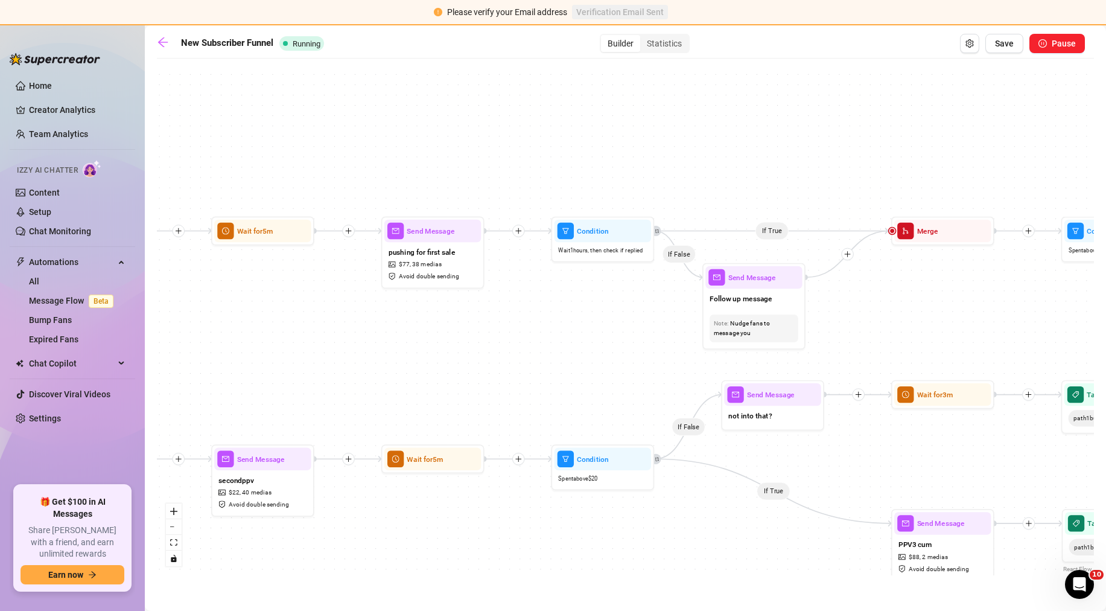
drag, startPoint x: 431, startPoint y: 316, endPoint x: 451, endPoint y: 322, distance: 21.2
click at [451, 322] on div "If False If True If True If True If True If True If False If True If False If F…" at bounding box center [625, 320] width 937 height 511
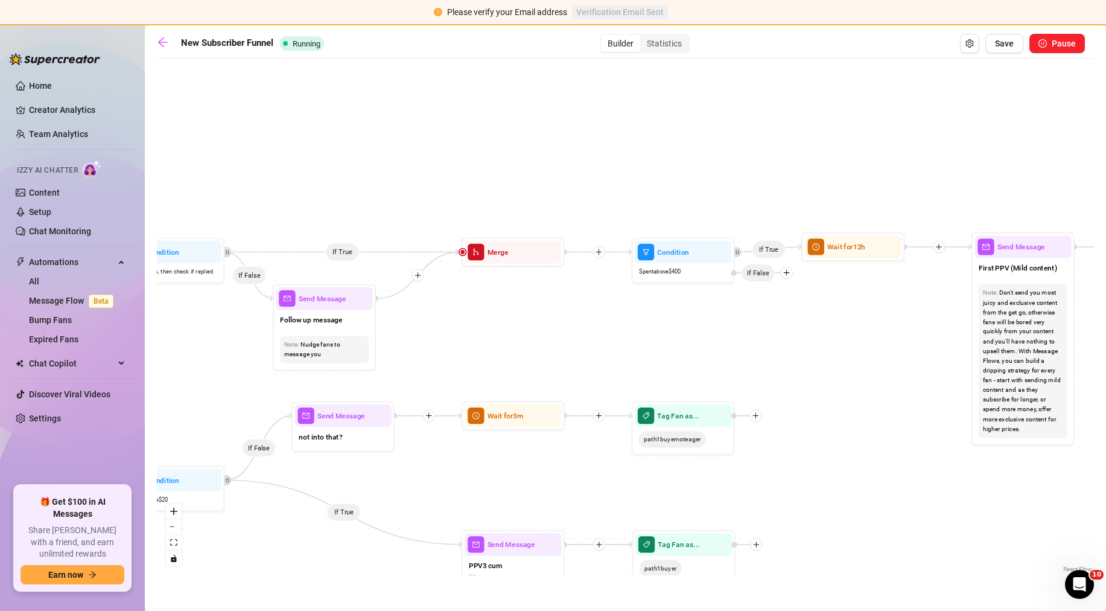
drag, startPoint x: 649, startPoint y: 314, endPoint x: 219, endPoint y: 336, distance: 430.2
click at [219, 336] on div "If False If True If True If True If True If True If False If True If False If F…" at bounding box center [625, 320] width 937 height 511
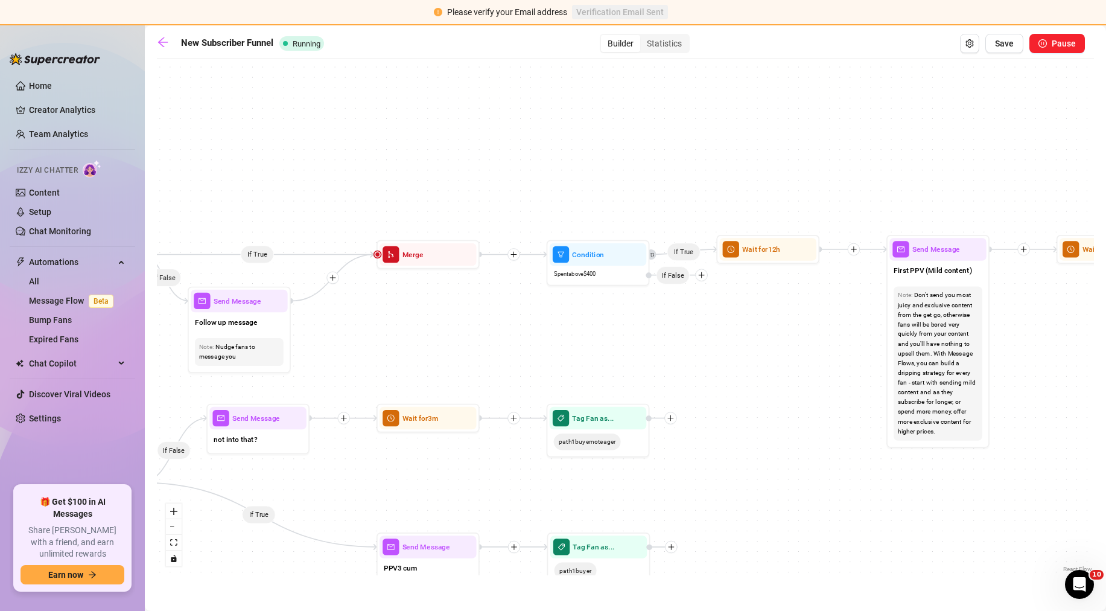
drag, startPoint x: 681, startPoint y: 319, endPoint x: 592, endPoint y: 322, distance: 89.3
click at [592, 322] on div "If False If True If True If True If True If True If False If True If False If F…" at bounding box center [625, 320] width 937 height 511
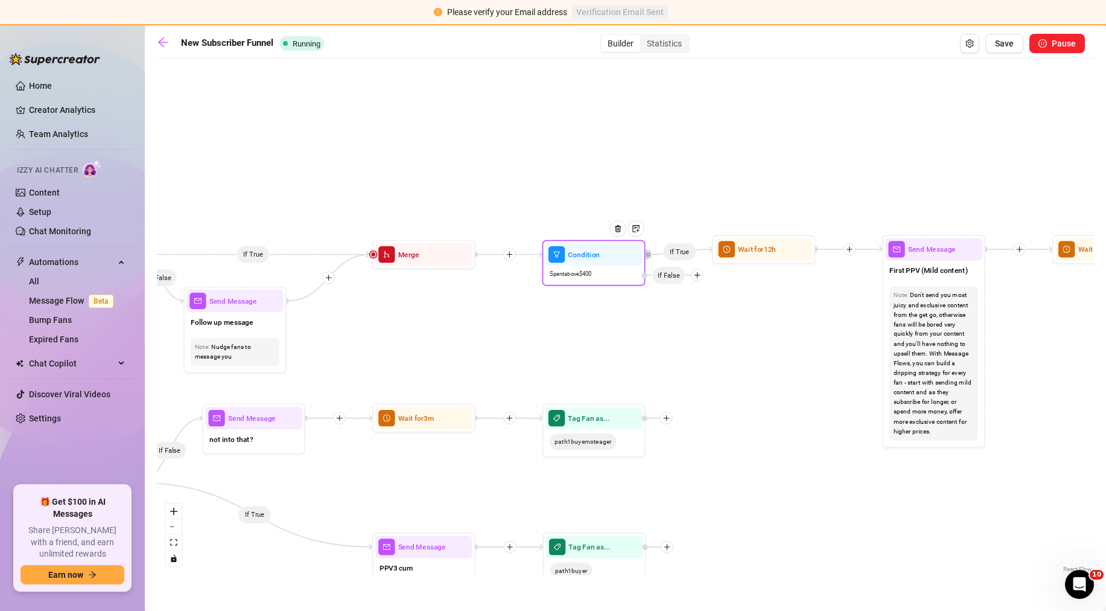
click at [596, 272] on div "Spent above $ 400" at bounding box center [594, 274] width 97 height 17
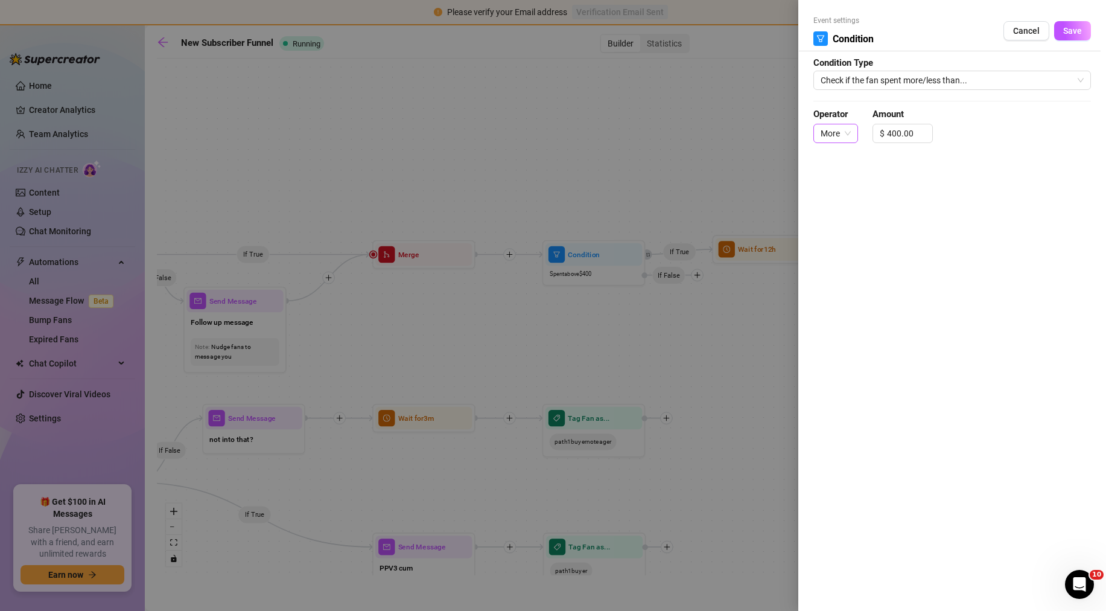
click at [853, 132] on div "More" at bounding box center [835, 133] width 45 height 19
click at [844, 151] on div "More" at bounding box center [835, 157] width 25 height 13
click at [842, 129] on span "More" at bounding box center [836, 133] width 30 height 18
click at [839, 168] on div "Less" at bounding box center [836, 176] width 40 height 19
click at [919, 136] on span "Decrease Value" at bounding box center [923, 137] width 13 height 11
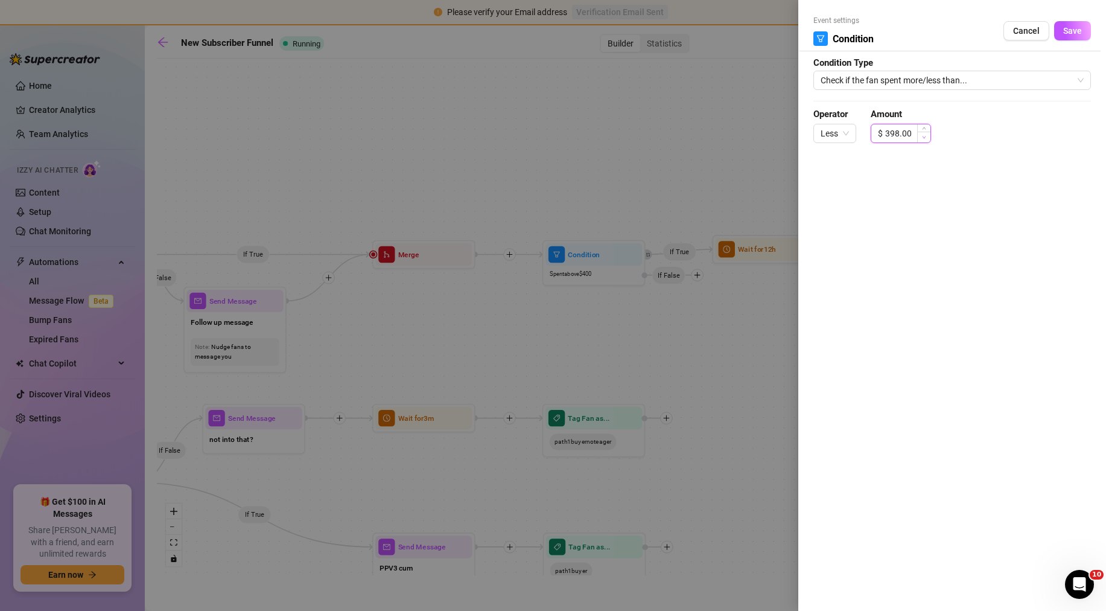
click at [919, 136] on span "Decrease Value" at bounding box center [923, 137] width 13 height 11
click at [896, 135] on input "396.00" at bounding box center [907, 133] width 45 height 18
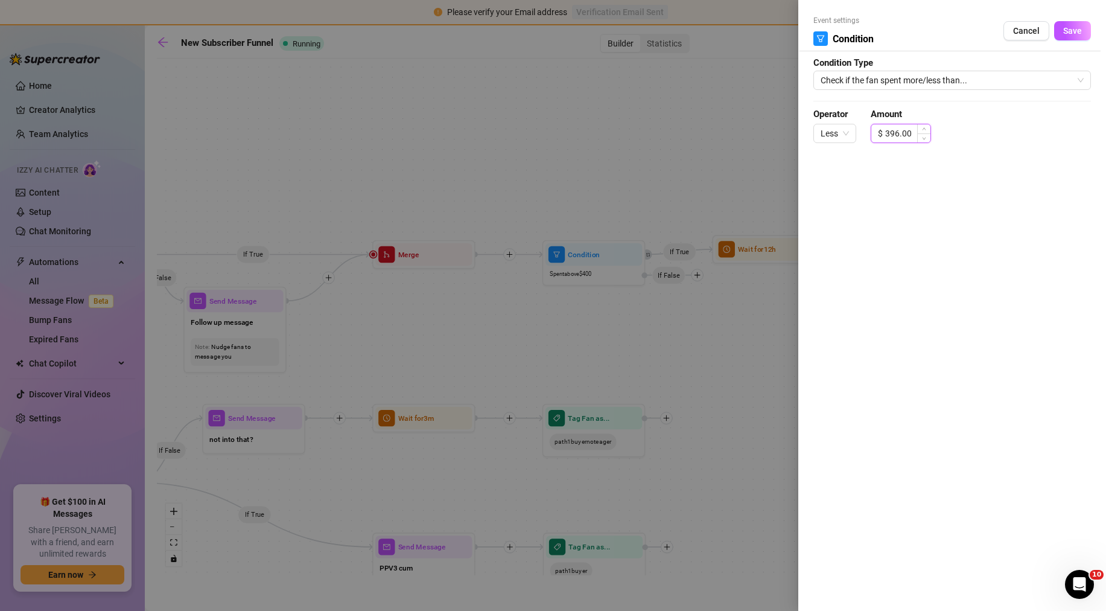
type input "7"
click at [1071, 33] on span "Save" at bounding box center [1072, 31] width 19 height 10
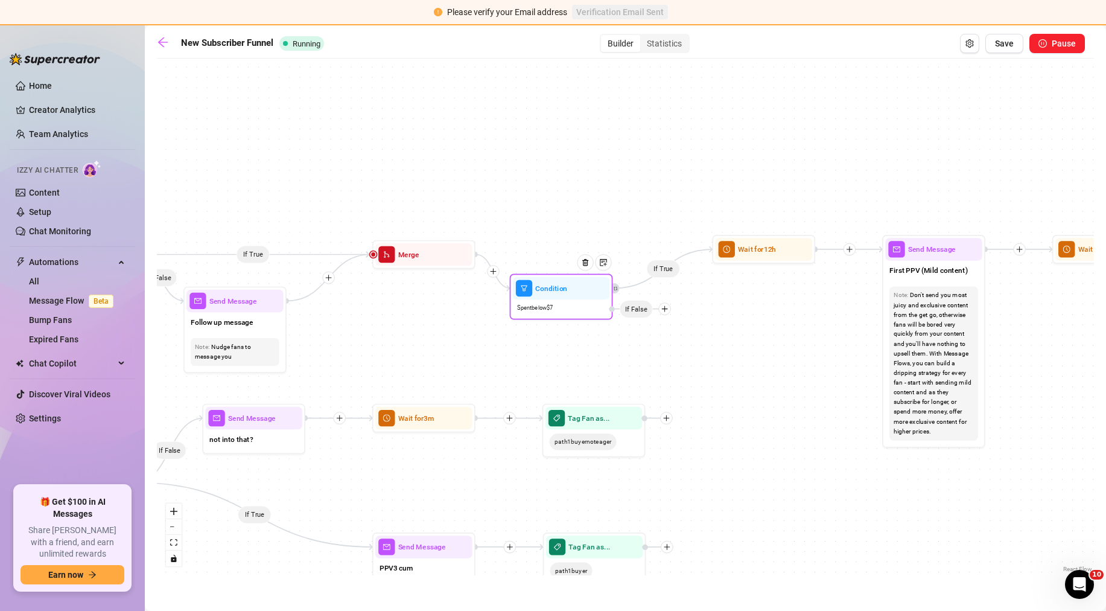
drag, startPoint x: 699, startPoint y: 276, endPoint x: 666, endPoint y: 310, distance: 47.8
click at [666, 310] on icon "plus" at bounding box center [664, 308] width 7 height 7
click at [670, 309] on div "If False If True If True If True If True If True If False If True If False If F…" at bounding box center [625, 320] width 937 height 511
click at [664, 309] on icon "plus" at bounding box center [664, 308] width 6 height 1
click at [681, 361] on div "Tag Fan" at bounding box center [684, 362] width 75 height 17
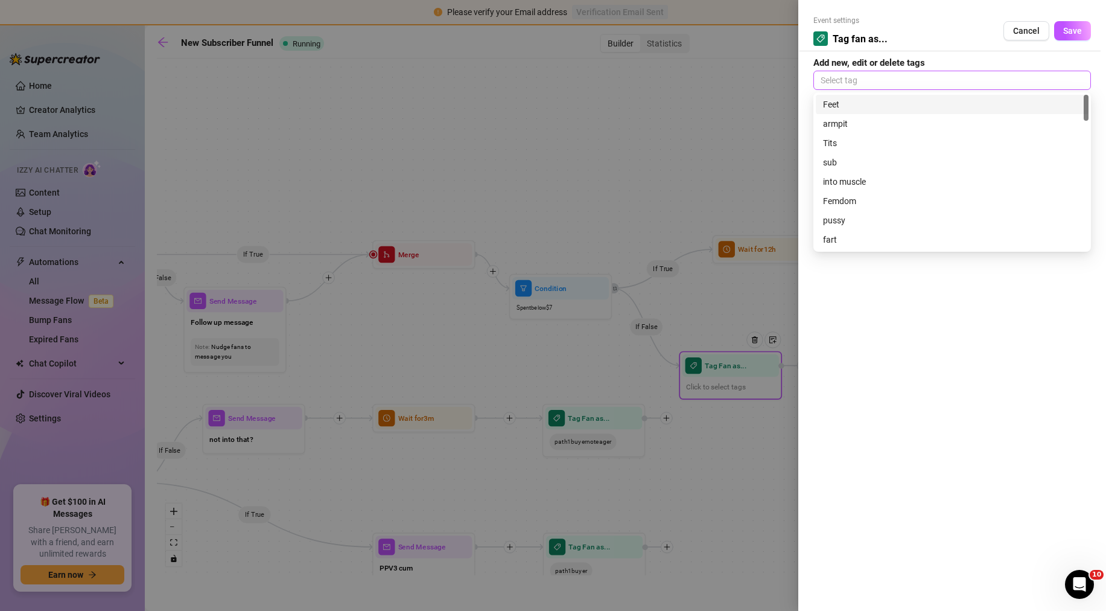
click at [831, 85] on div at bounding box center [952, 80] width 273 height 17
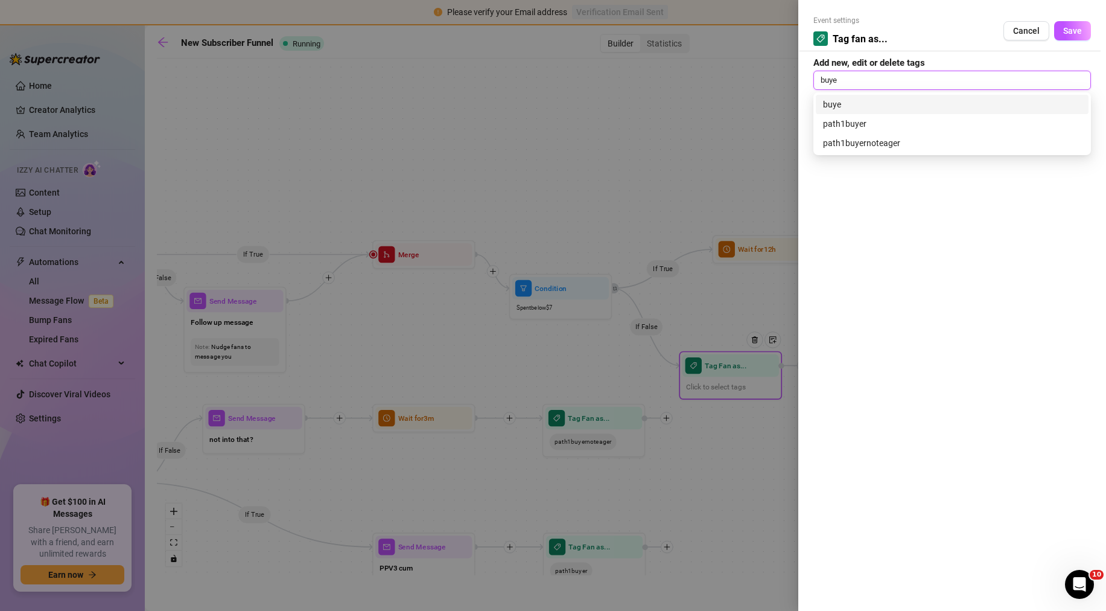
type input "buyer"
click at [911, 147] on div "path1buyernoteager" at bounding box center [952, 142] width 258 height 13
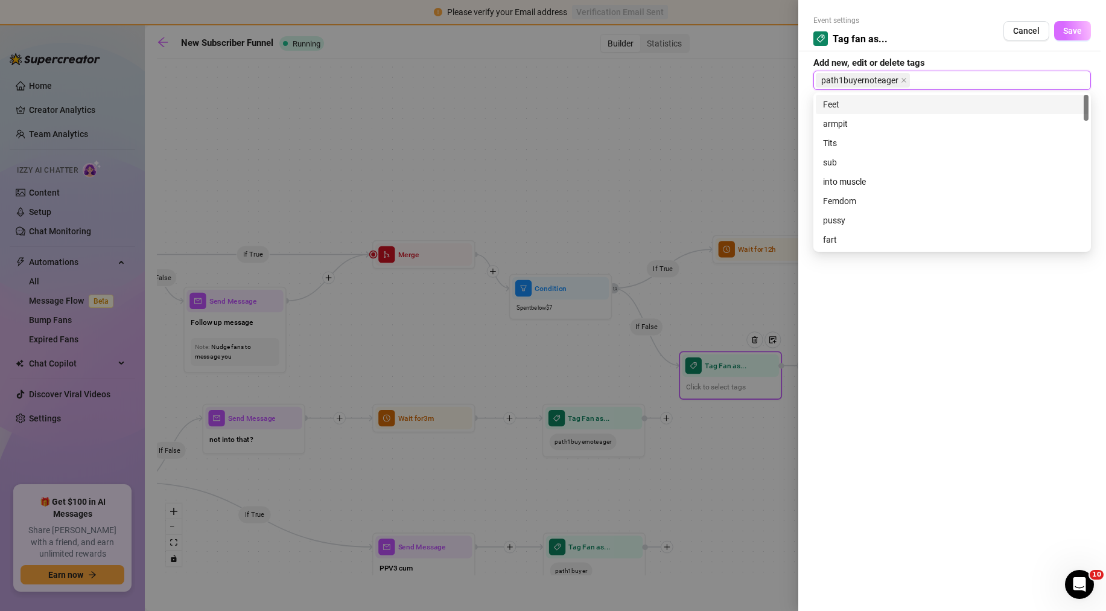
click at [1068, 33] on span "Save" at bounding box center [1072, 31] width 19 height 10
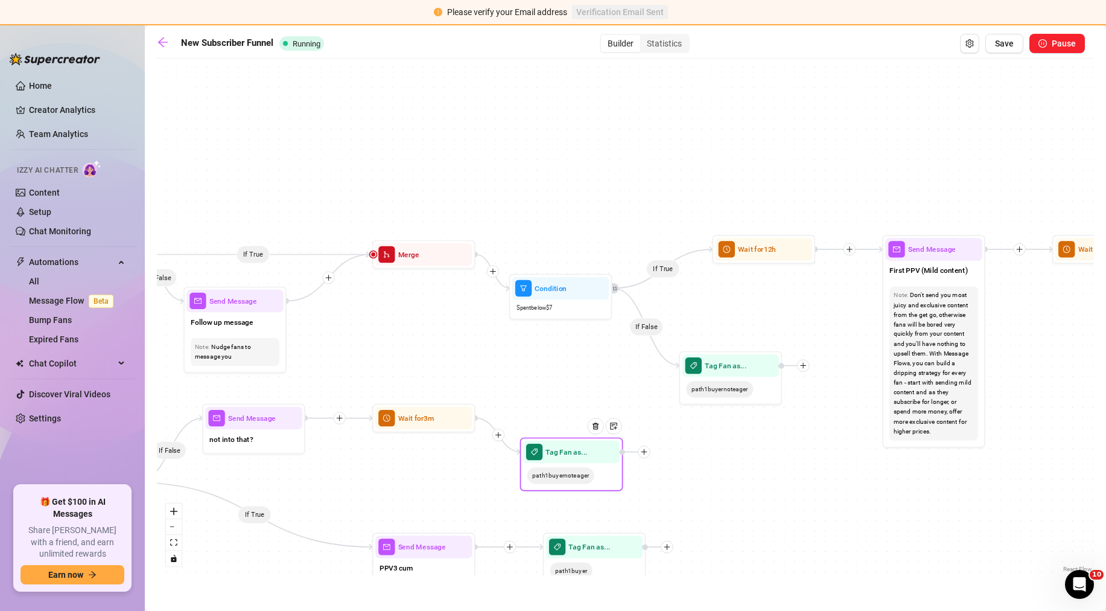
drag, startPoint x: 636, startPoint y: 437, endPoint x: 614, endPoint y: 472, distance: 41.0
click at [614, 472] on div "path1buyernoteager" at bounding box center [571, 475] width 97 height 25
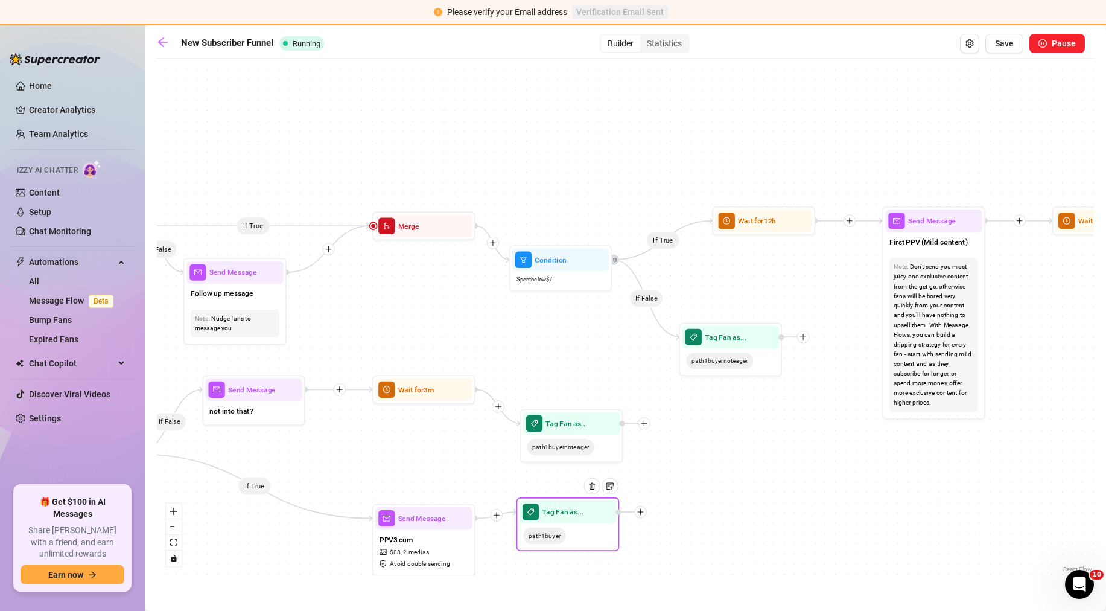
drag, startPoint x: 607, startPoint y: 553, endPoint x: 599, endPoint y: 526, distance: 29.0
click at [599, 526] on div "path1buyer" at bounding box center [568, 535] width 97 height 25
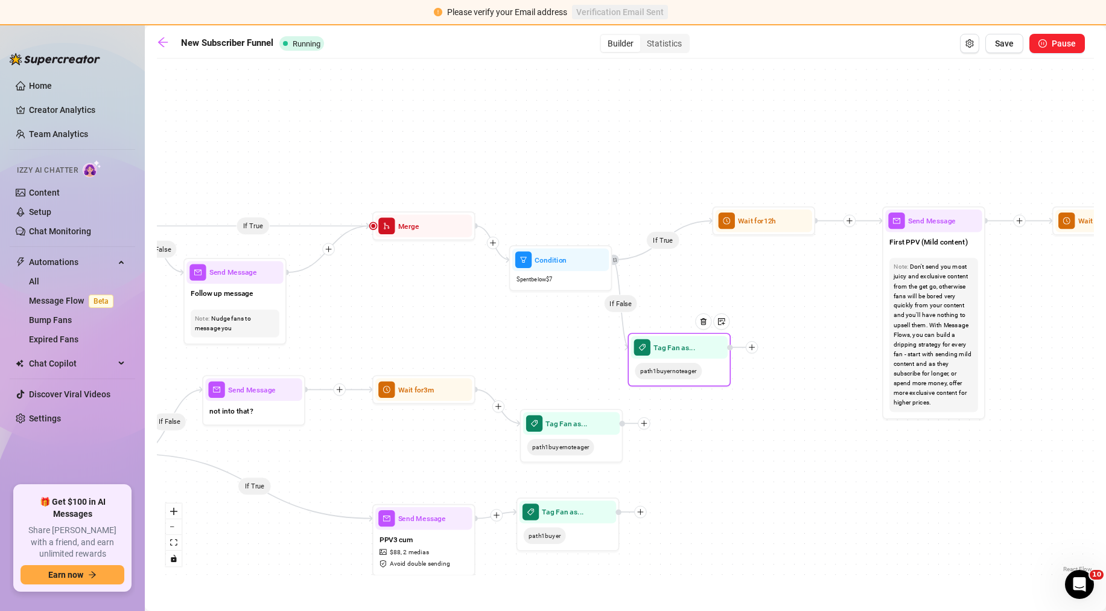
drag, startPoint x: 734, startPoint y: 348, endPoint x: 682, endPoint y: 359, distance: 52.4
click at [682, 359] on div "path1buyernoteager" at bounding box center [679, 370] width 97 height 25
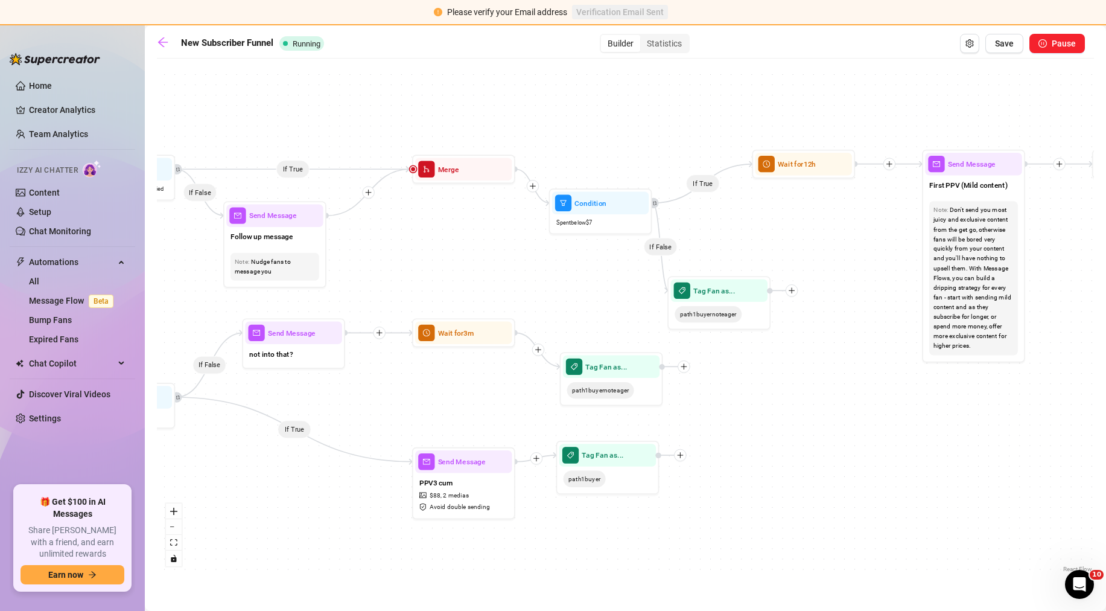
drag, startPoint x: 817, startPoint y: 289, endPoint x: 857, endPoint y: 232, distance: 69.3
click at [857, 232] on div "If False If True If True If True If True If True If False If True If False If F…" at bounding box center [625, 320] width 937 height 511
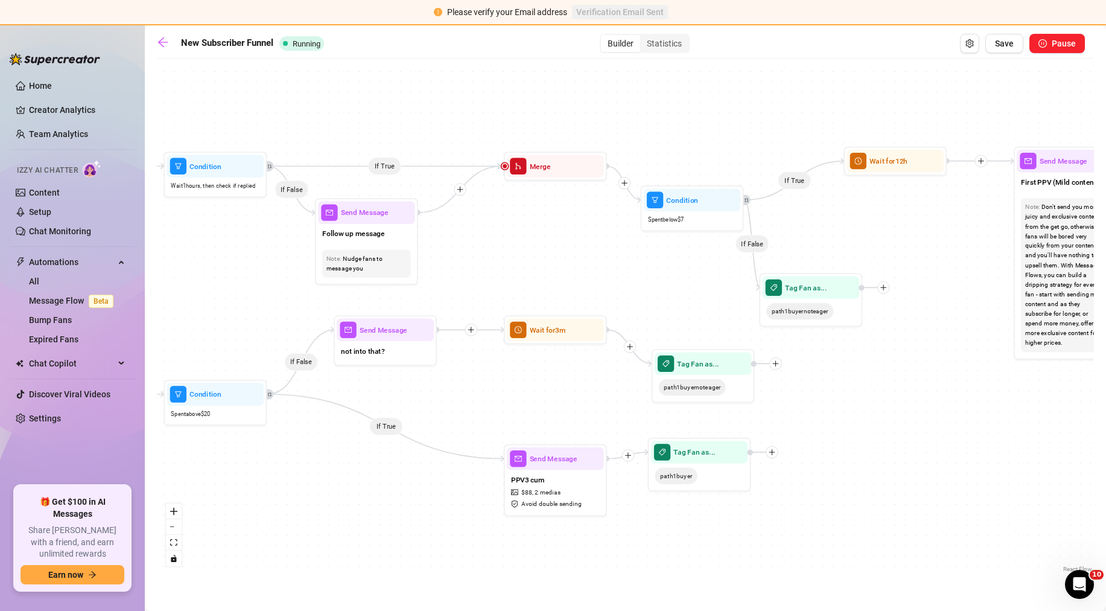
drag, startPoint x: 557, startPoint y: 324, endPoint x: 743, endPoint y: 320, distance: 185.9
click at [743, 320] on div "If False If True If True If True If True If True If False If True If False If F…" at bounding box center [625, 320] width 937 height 511
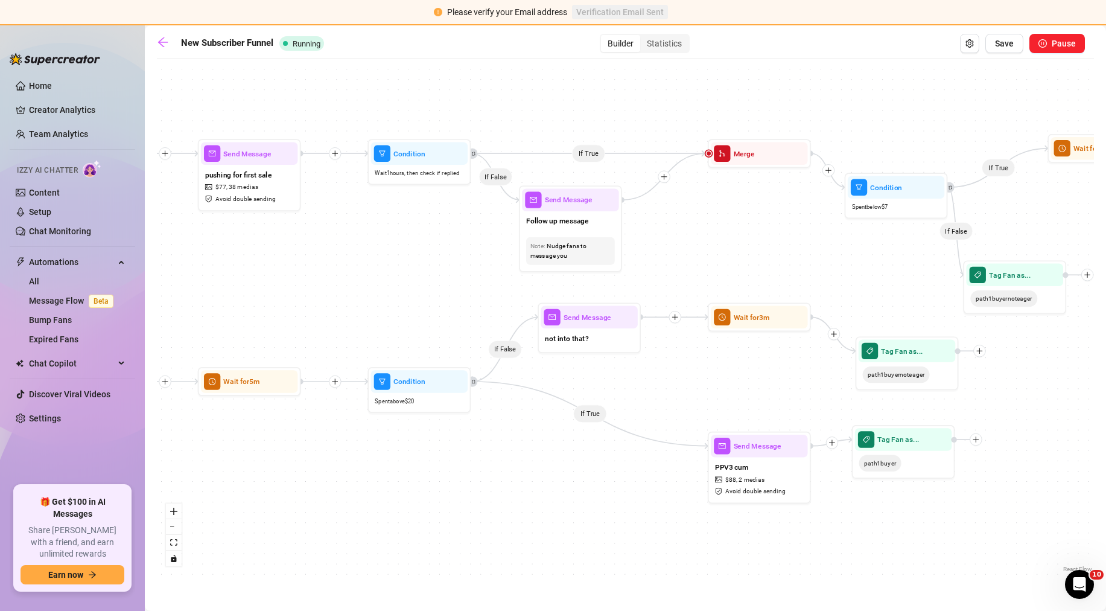
drag, startPoint x: 587, startPoint y: 311, endPoint x: 684, endPoint y: 304, distance: 96.8
click at [684, 304] on div "If False If True If True If True If True If True If False If True If False If F…" at bounding box center [625, 320] width 937 height 511
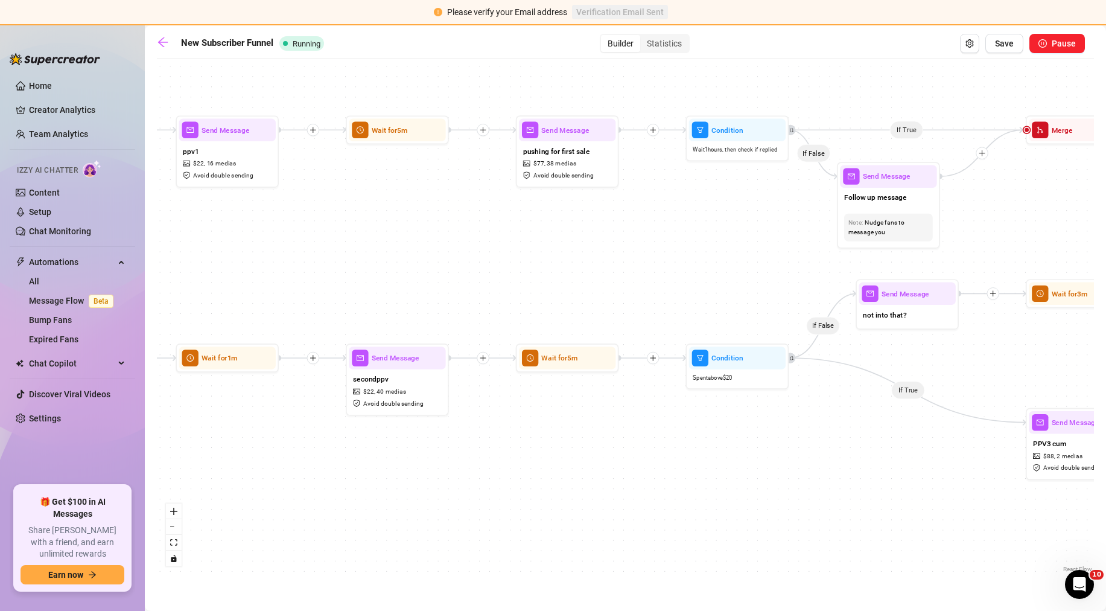
drag, startPoint x: 446, startPoint y: 309, endPoint x: 689, endPoint y: 297, distance: 243.5
click at [733, 286] on div "If False If True If True If True If True If True If False If True If False If F…" at bounding box center [625, 320] width 937 height 511
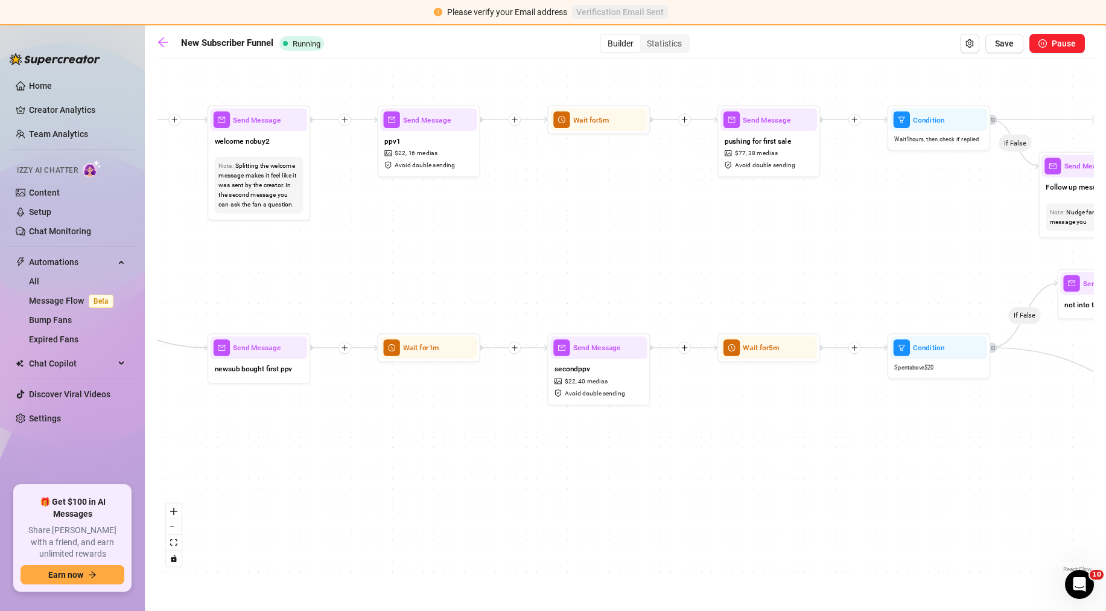
drag, startPoint x: 695, startPoint y: 278, endPoint x: 740, endPoint y: 278, distance: 45.3
click at [740, 278] on div "If False If True If True If True If True If True If False If True If False If F…" at bounding box center [625, 320] width 937 height 511
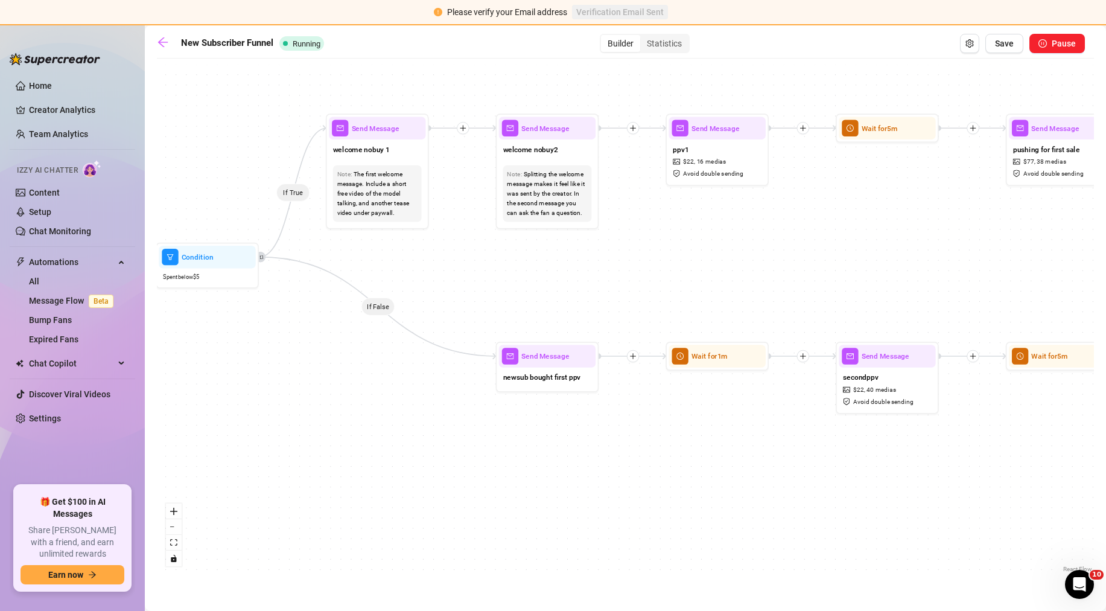
drag, startPoint x: 570, startPoint y: 265, endPoint x: 823, endPoint y: 275, distance: 253.6
click at [823, 275] on div "If False If True If True If True If True If True If False If True If False If F…" at bounding box center [625, 320] width 937 height 511
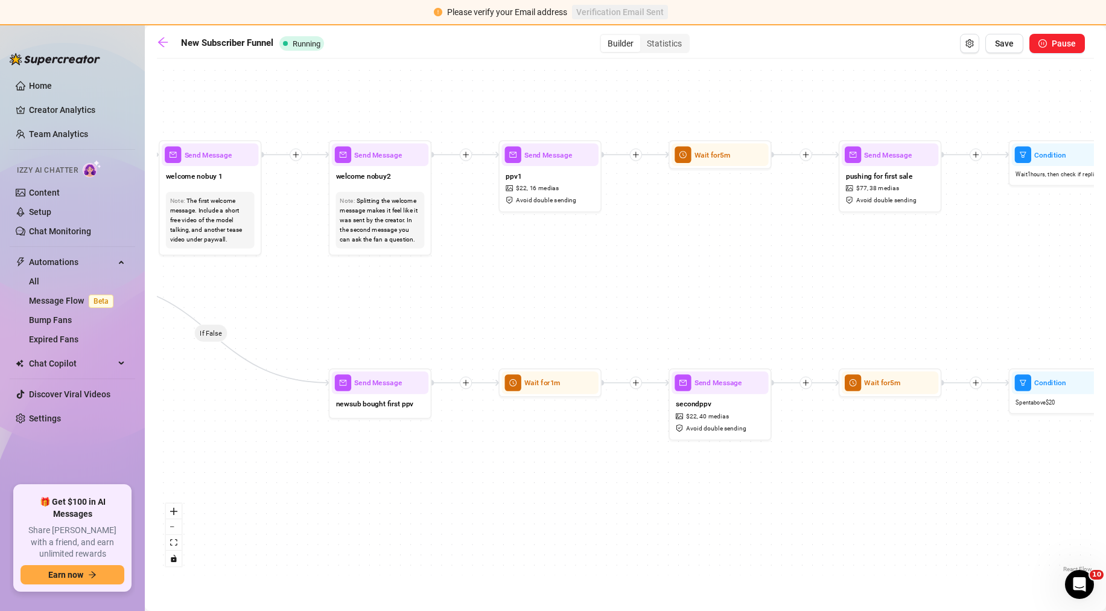
drag, startPoint x: 778, startPoint y: 269, endPoint x: 657, endPoint y: 284, distance: 122.8
click at [587, 294] on div "If False If True If True If True If True If True If False If True If False If F…" at bounding box center [625, 320] width 937 height 511
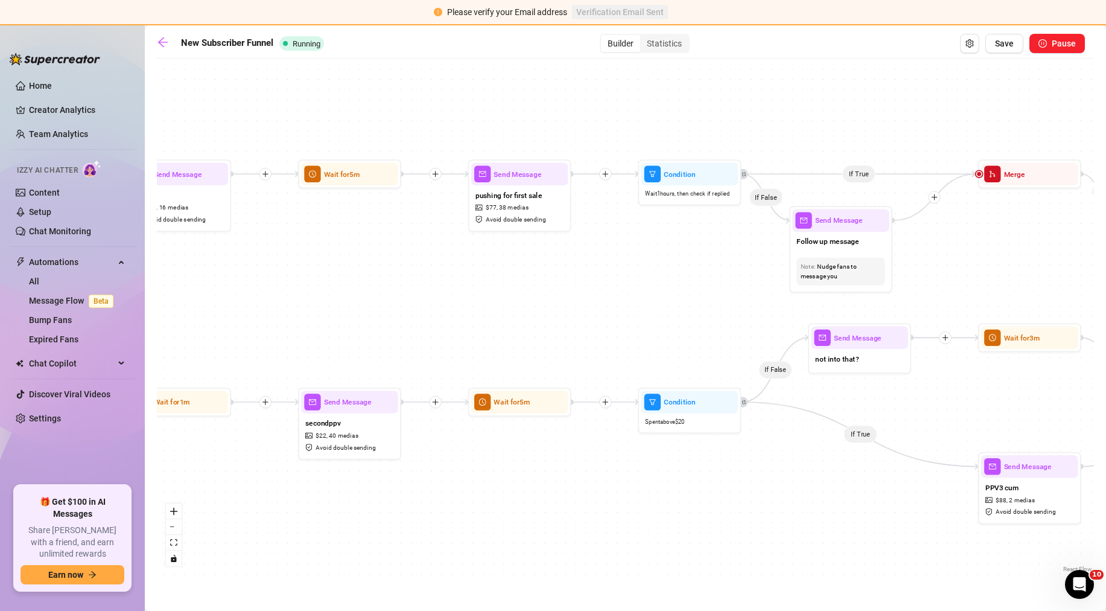
drag, startPoint x: 784, startPoint y: 279, endPoint x: 453, endPoint y: 285, distance: 331.3
click at [409, 300] on div "If False If True If True If True If True If True If False If True If False If F…" at bounding box center [625, 320] width 937 height 511
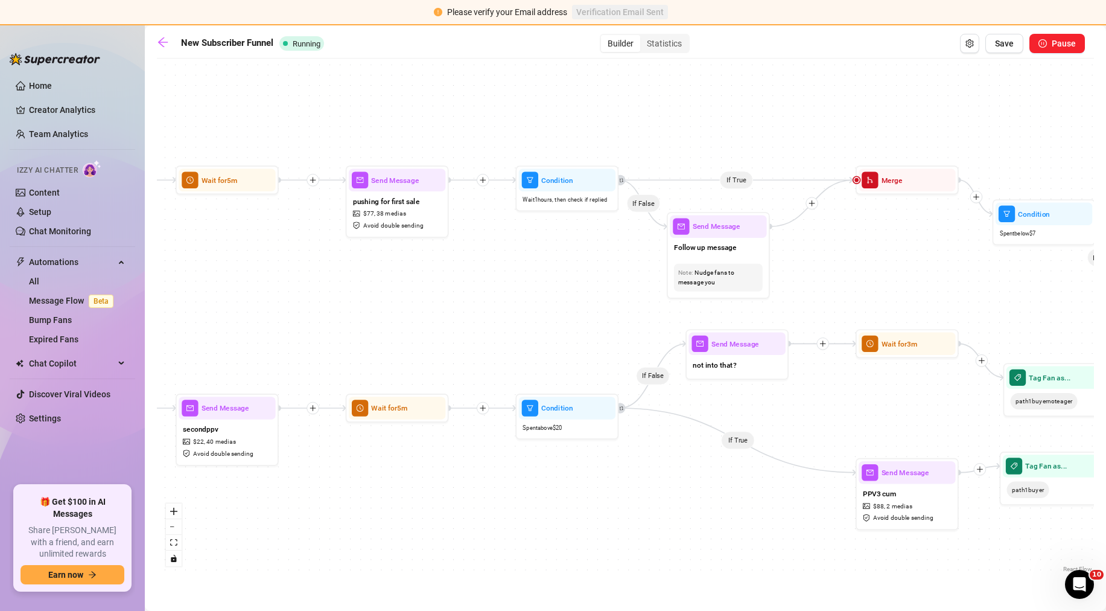
drag, startPoint x: 711, startPoint y: 271, endPoint x: 488, endPoint y: 283, distance: 223.6
click at [488, 283] on div "If False If True If True If True If True If True If False If True If False If F…" at bounding box center [625, 320] width 937 height 511
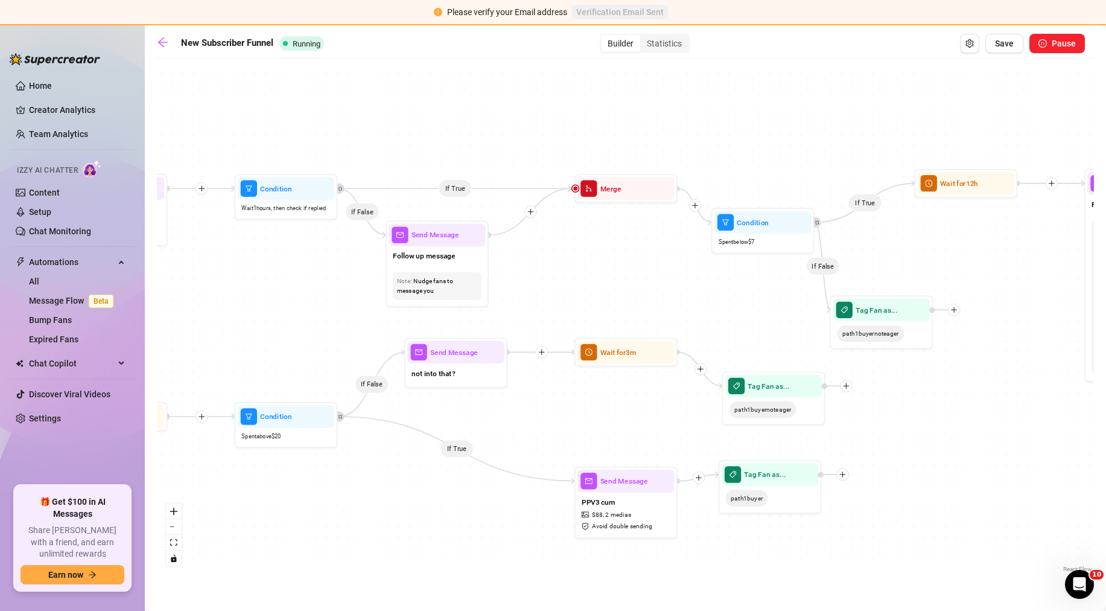
drag, startPoint x: 742, startPoint y: 277, endPoint x: 603, endPoint y: 280, distance: 138.2
click at [595, 281] on div "If False If True If True If True If True If True If False If True If False If F…" at bounding box center [625, 320] width 937 height 511
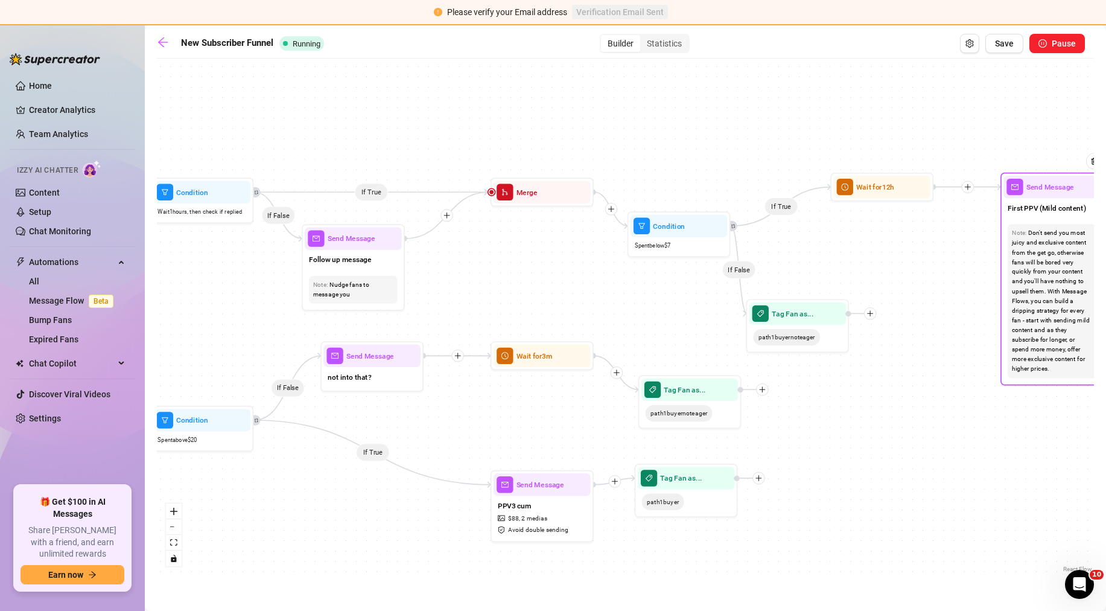
click at [1003, 272] on div "Send Message First PPV (Mild content) Note: Don't send you most juicy and exclu…" at bounding box center [1051, 279] width 103 height 212
type textarea "First PPV (Mild content)"
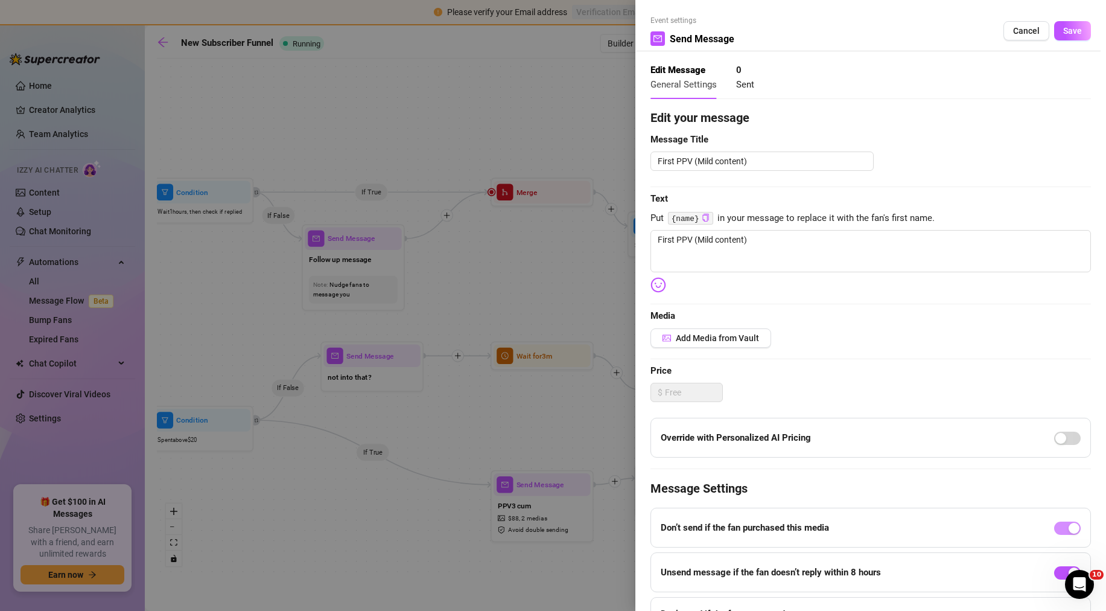
click at [573, 290] on div at bounding box center [553, 305] width 1106 height 611
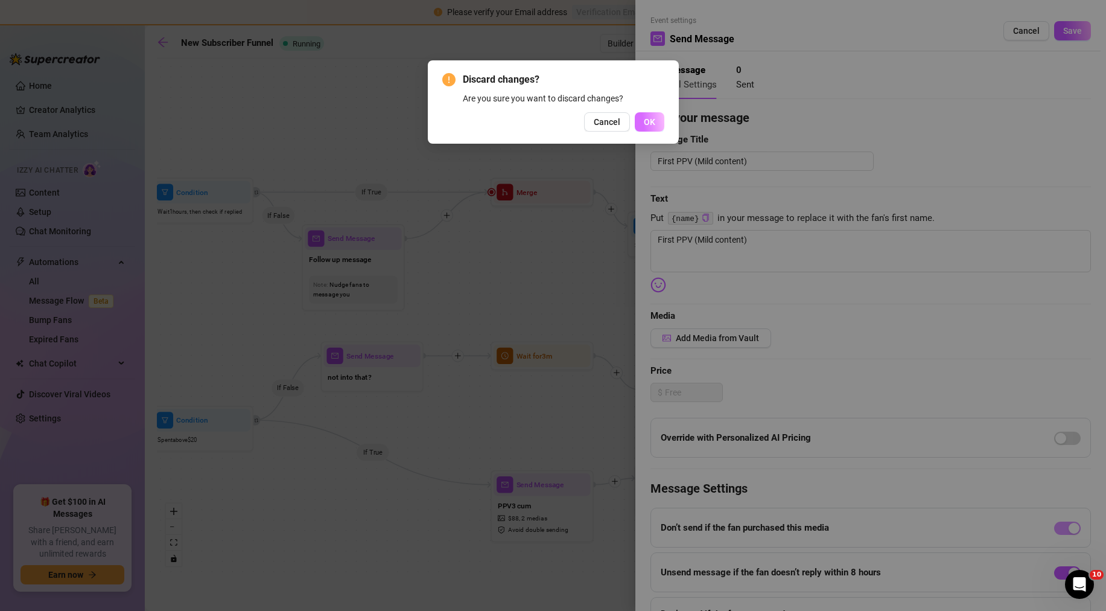
click at [643, 131] on button "OK" at bounding box center [650, 121] width 30 height 19
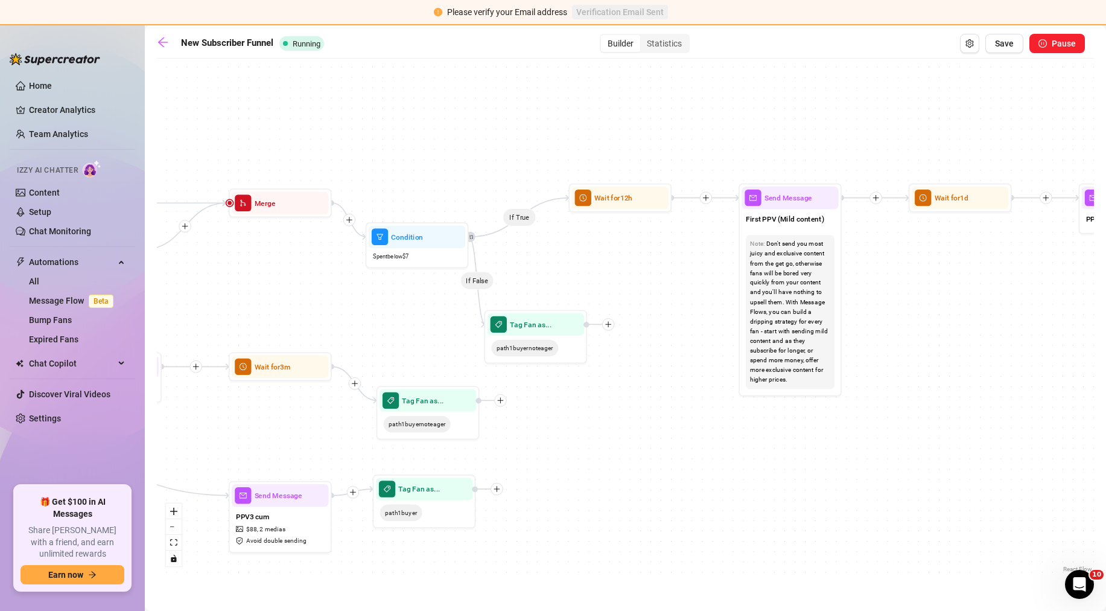
drag, startPoint x: 696, startPoint y: 293, endPoint x: 409, endPoint y: 304, distance: 287.4
click at [409, 304] on div "If False If True If True If True If True If True If False If True If False If F…" at bounding box center [625, 320] width 937 height 511
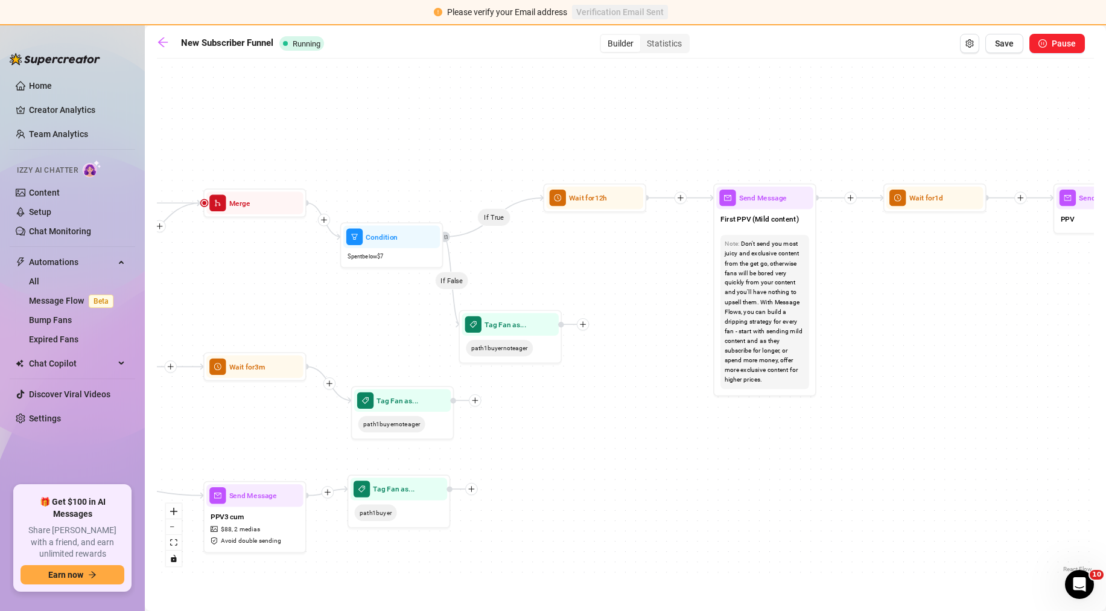
click at [683, 199] on icon "plus" at bounding box center [680, 197] width 7 height 7
click at [720, 215] on div "Condition" at bounding box center [730, 216] width 75 height 17
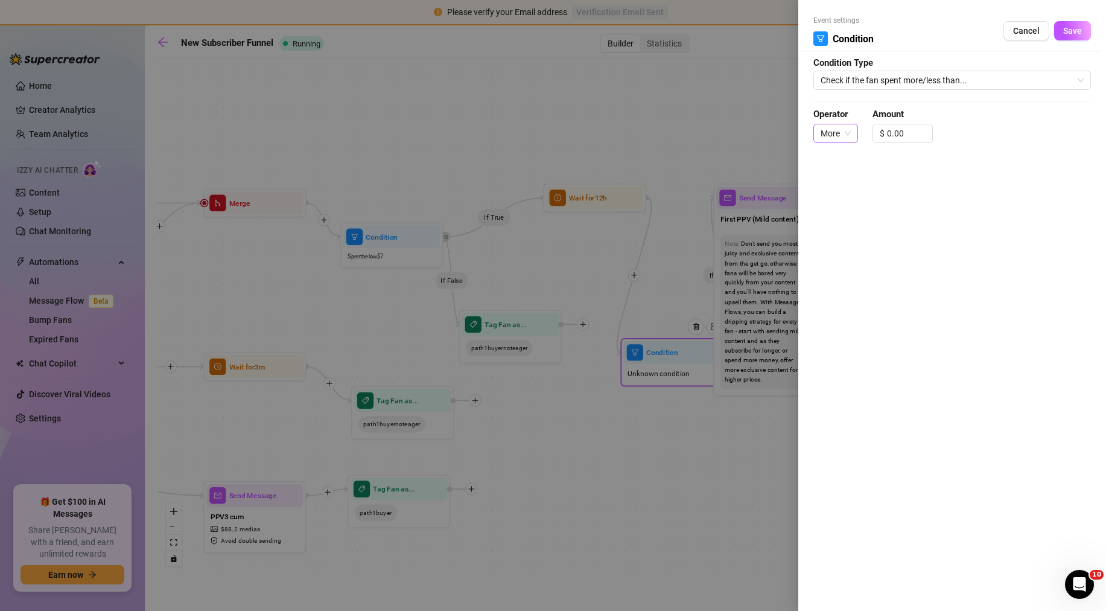
click at [848, 133] on span "More" at bounding box center [836, 133] width 30 height 18
click at [841, 162] on div "More" at bounding box center [835, 157] width 25 height 13
click at [892, 130] on input "0.00" at bounding box center [909, 133] width 45 height 18
type input "666.00"
click at [1066, 27] on span "Save" at bounding box center [1072, 31] width 19 height 10
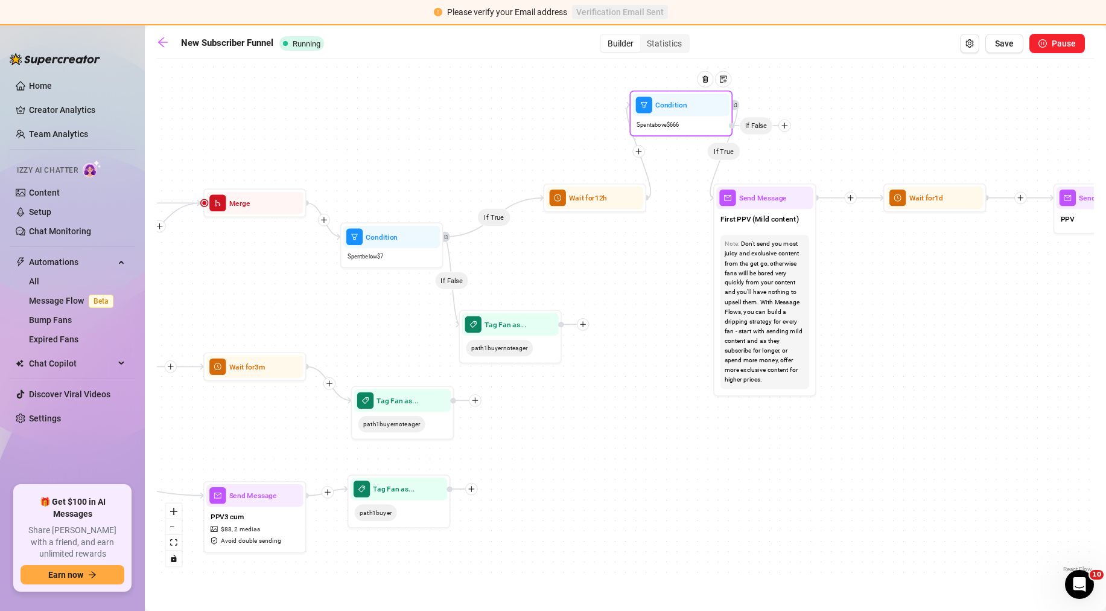
drag, startPoint x: 661, startPoint y: 379, endPoint x: 669, endPoint y: 132, distance: 247.6
click at [669, 132] on div "Spent above $ 666" at bounding box center [681, 124] width 97 height 17
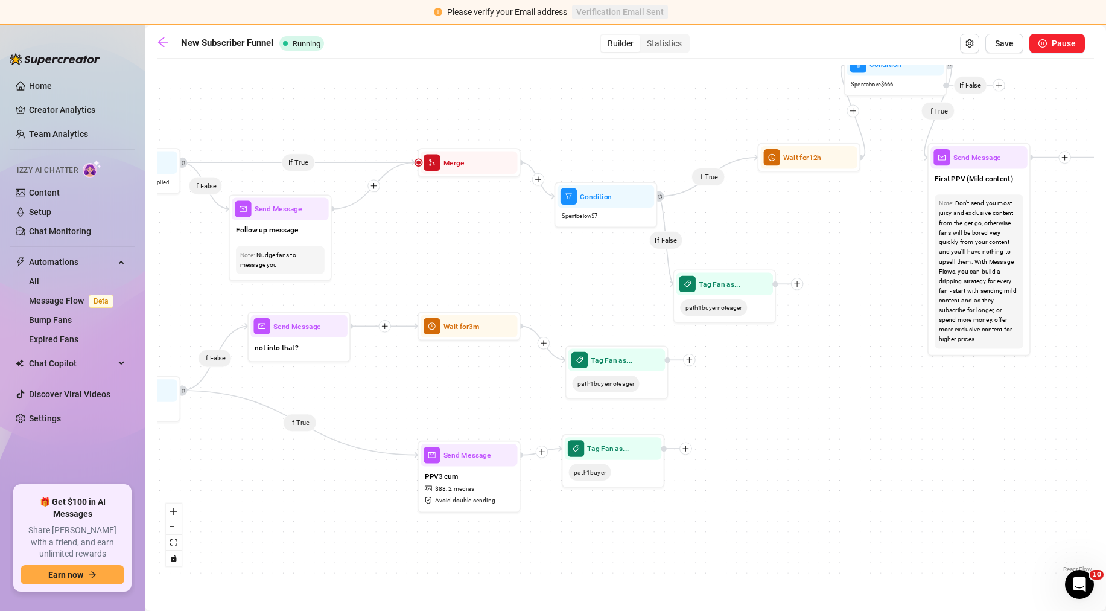
drag, startPoint x: 640, startPoint y: 294, endPoint x: 854, endPoint y: 254, distance: 218.0
click at [854, 254] on div "If False If True If True If True If True If True If False If True If False If F…" at bounding box center [625, 320] width 937 height 511
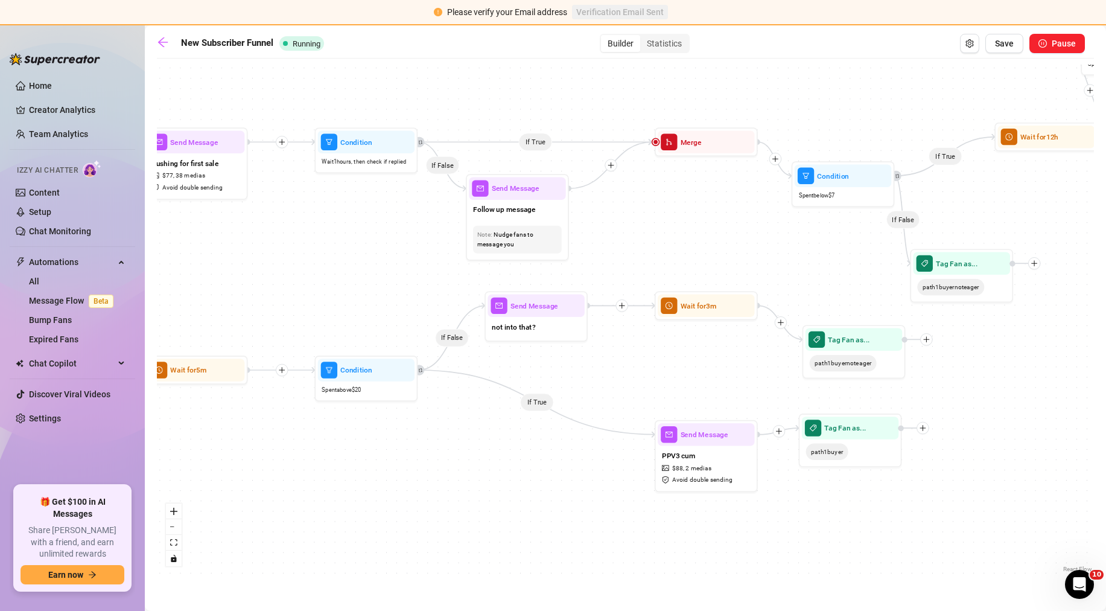
drag, startPoint x: 466, startPoint y: 276, endPoint x: 731, endPoint y: 249, distance: 265.8
click at [736, 247] on div "If False If True If True If True If True If True If False If True If False If F…" at bounding box center [625, 320] width 937 height 511
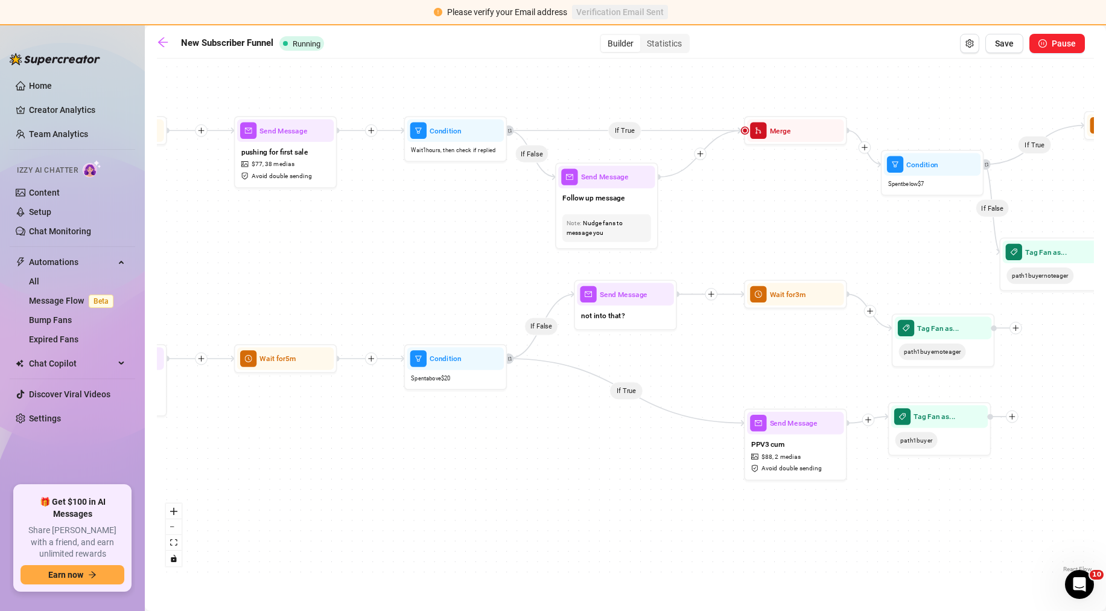
drag, startPoint x: 504, startPoint y: 270, endPoint x: 766, endPoint y: 249, distance: 262.1
click at [766, 249] on div "If False If True If True If True If True If True If False If True If False If F…" at bounding box center [625, 320] width 937 height 511
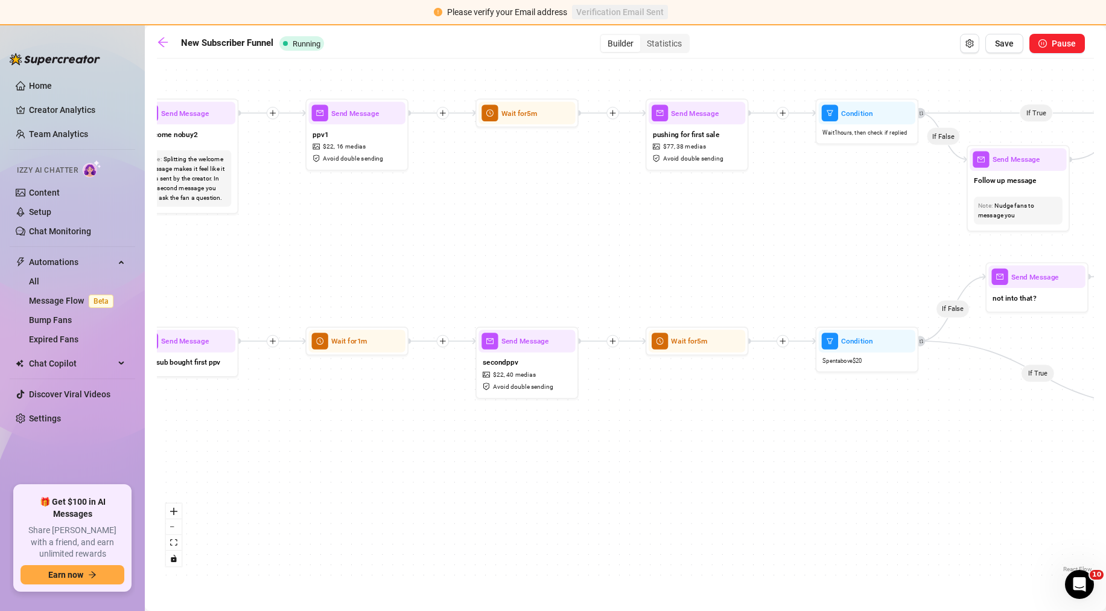
drag, startPoint x: 524, startPoint y: 262, endPoint x: 734, endPoint y: 267, distance: 210.7
click at [734, 267] on div "If False If True If True If True If True If True If False If True If False If F…" at bounding box center [625, 320] width 937 height 511
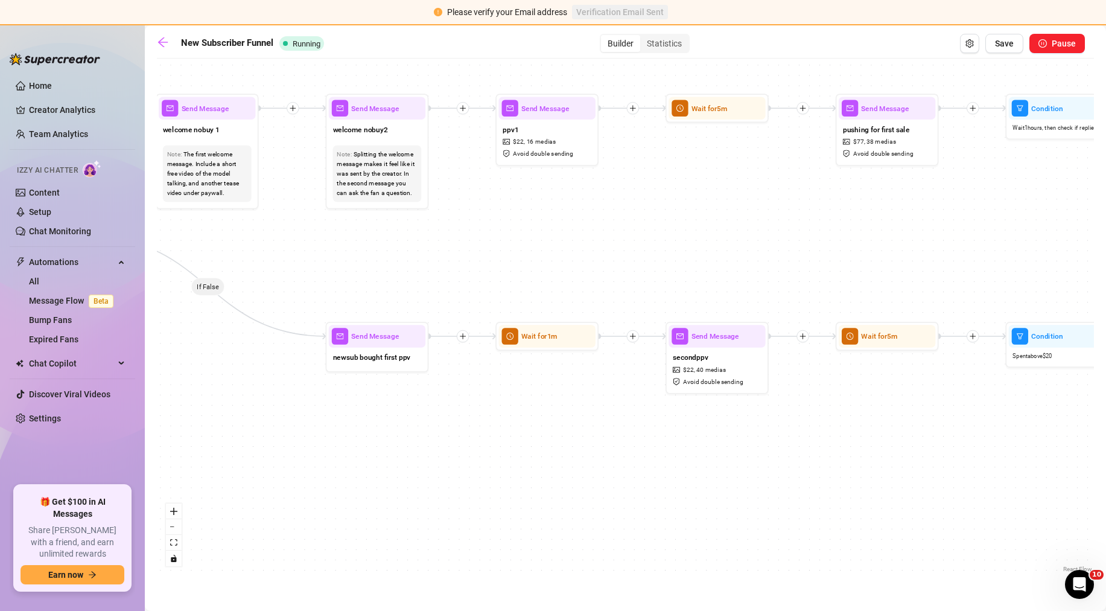
drag, startPoint x: 638, startPoint y: 262, endPoint x: 704, endPoint y: 259, distance: 65.8
click at [704, 259] on div "If False If True If True If True If True If True If False If True If False If F…" at bounding box center [625, 320] width 937 height 511
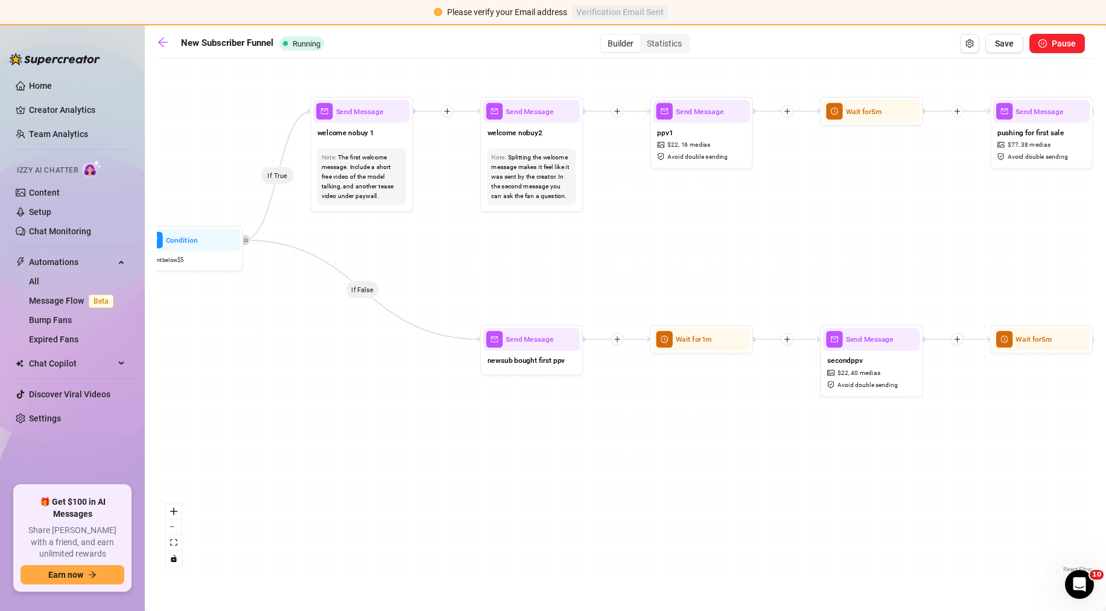
drag, startPoint x: 544, startPoint y: 267, endPoint x: 434, endPoint y: 273, distance: 110.6
click at [457, 273] on div "If False If True If True If True If True If True If False If True If False If F…" at bounding box center [625, 320] width 937 height 511
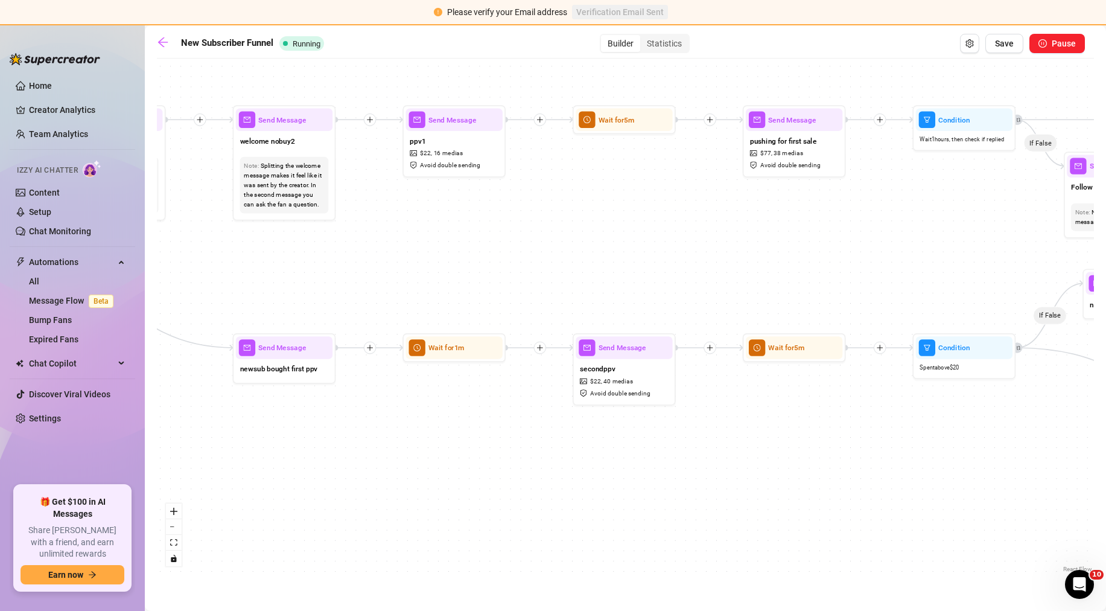
drag, startPoint x: 777, startPoint y: 255, endPoint x: 486, endPoint y: 262, distance: 290.9
click at [471, 266] on div "If False If True If True If True If True If True If False If True If False If F…" at bounding box center [625, 320] width 937 height 511
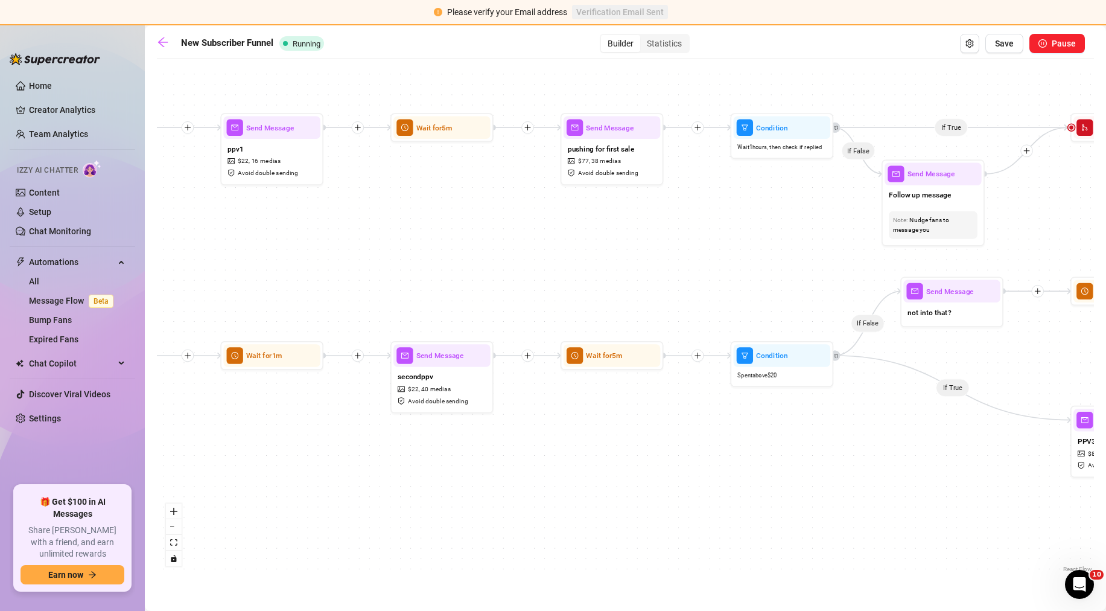
drag, startPoint x: 735, startPoint y: 260, endPoint x: 496, endPoint y: 262, distance: 239.0
click at [496, 262] on div "If False If True If True If True If True If True If False If True If False If F…" at bounding box center [625, 320] width 937 height 511
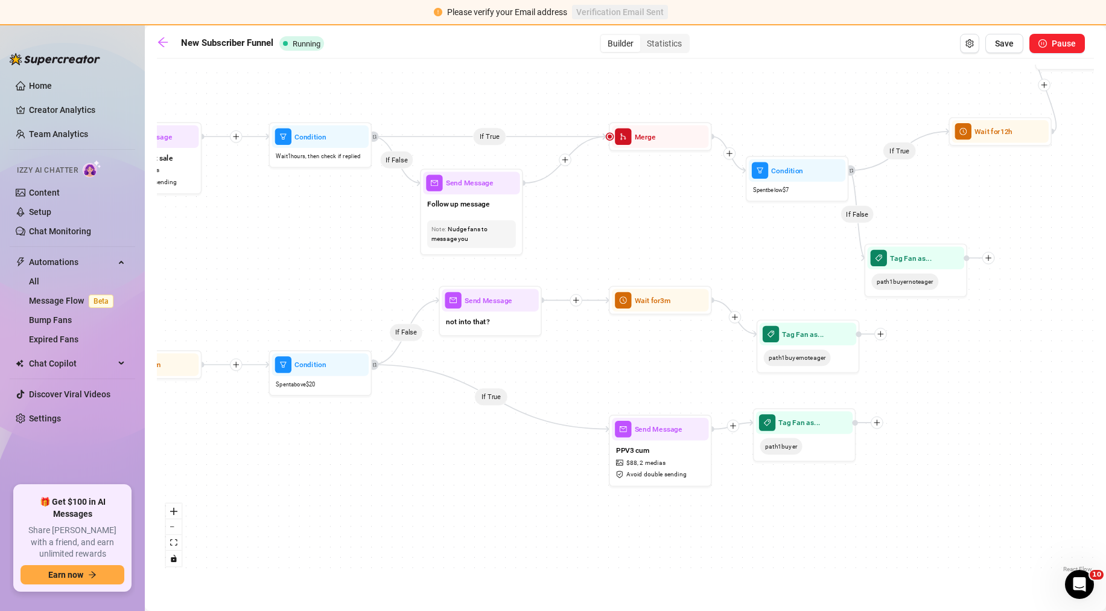
drag, startPoint x: 857, startPoint y: 246, endPoint x: 634, endPoint y: 253, distance: 222.8
click at [634, 253] on div "If False If True If True If True If True If True If False If True If False If F…" at bounding box center [625, 320] width 937 height 511
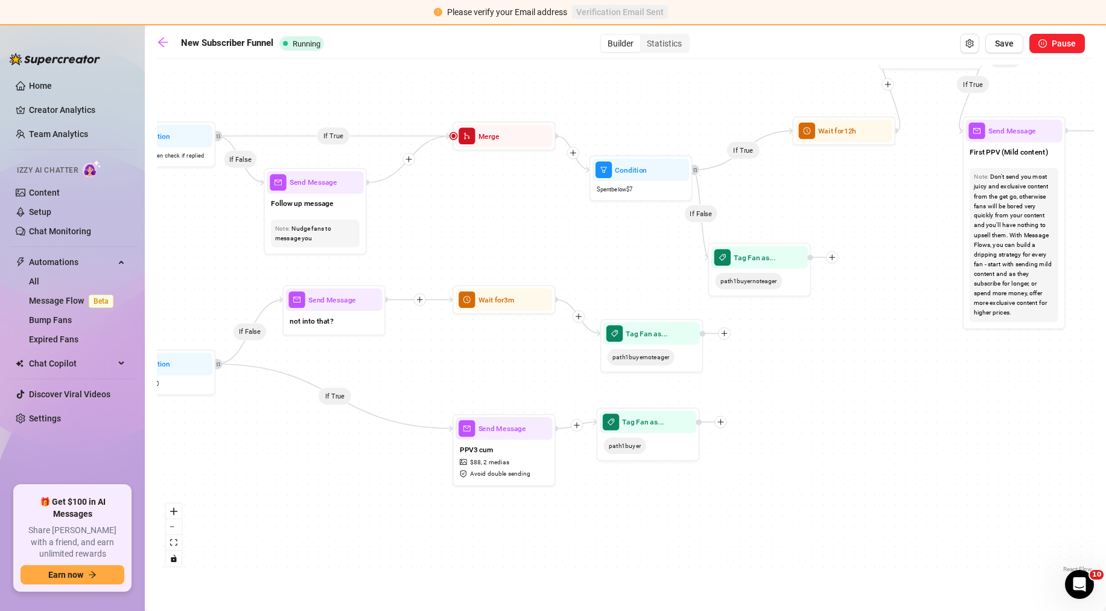
drag, startPoint x: 782, startPoint y: 250, endPoint x: 626, endPoint y: 250, distance: 156.3
click at [626, 250] on div "If False If True If True If True If True If True If False If True If False If F…" at bounding box center [625, 320] width 937 height 511
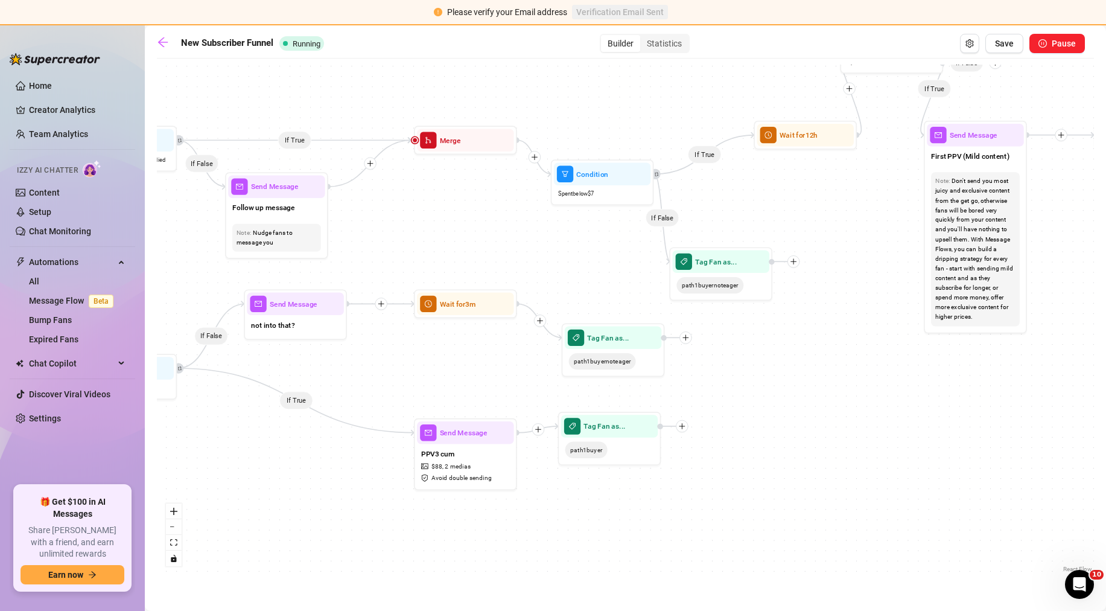
drag, startPoint x: 908, startPoint y: 191, endPoint x: 829, endPoint y: 198, distance: 79.4
click at [829, 198] on div "If False If True If True If True If True If True If False If True If False If F…" at bounding box center [625, 320] width 937 height 511
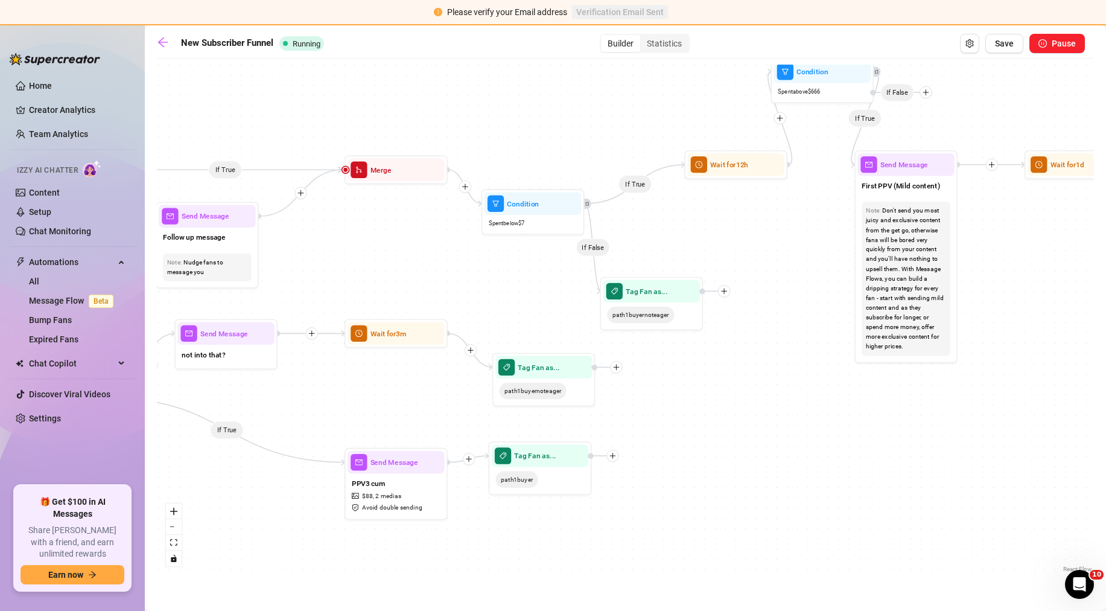
drag, startPoint x: 831, startPoint y: 198, endPoint x: 798, endPoint y: 234, distance: 49.1
click at [798, 234] on div "If False If True If True If True If True If True If False If True If False If F…" at bounding box center [625, 320] width 937 height 511
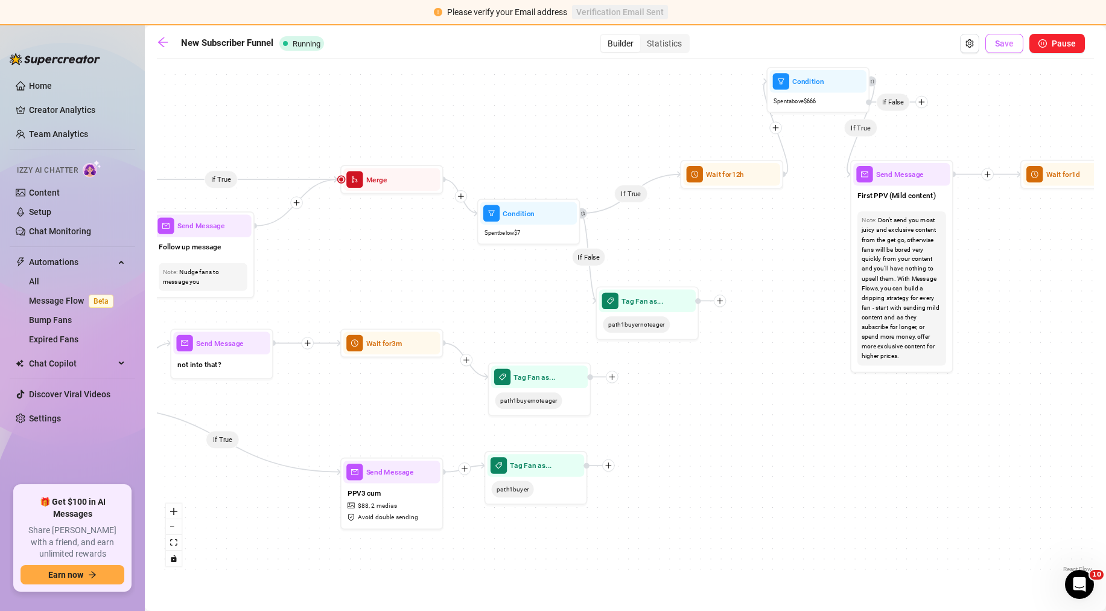
click at [1013, 46] on span "Save" at bounding box center [1004, 44] width 19 height 10
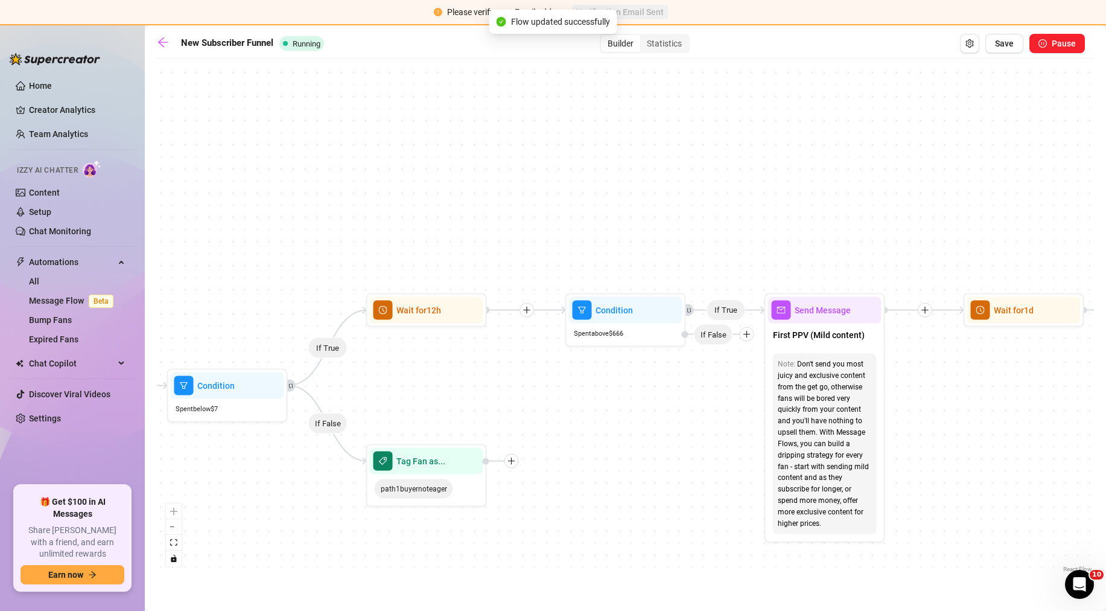
scroll to position [0, 2973]
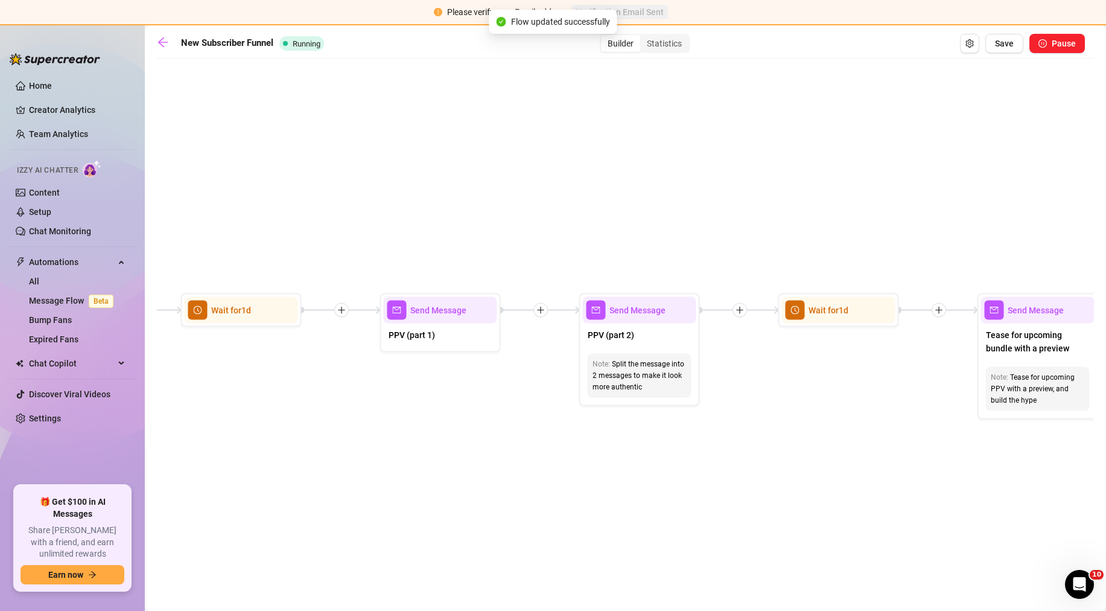
drag, startPoint x: 845, startPoint y: 202, endPoint x: 707, endPoint y: 179, distance: 139.5
click at [696, 179] on div "If True If False If True If False If True If False If True If True If False If …" at bounding box center [625, 320] width 937 height 511
click at [663, 45] on div "Statistics" at bounding box center [664, 43] width 48 height 17
click at [669, 42] on div "Statistics" at bounding box center [664, 43] width 48 height 17
click at [643, 37] on input "Statistics" at bounding box center [643, 37] width 0 height 0
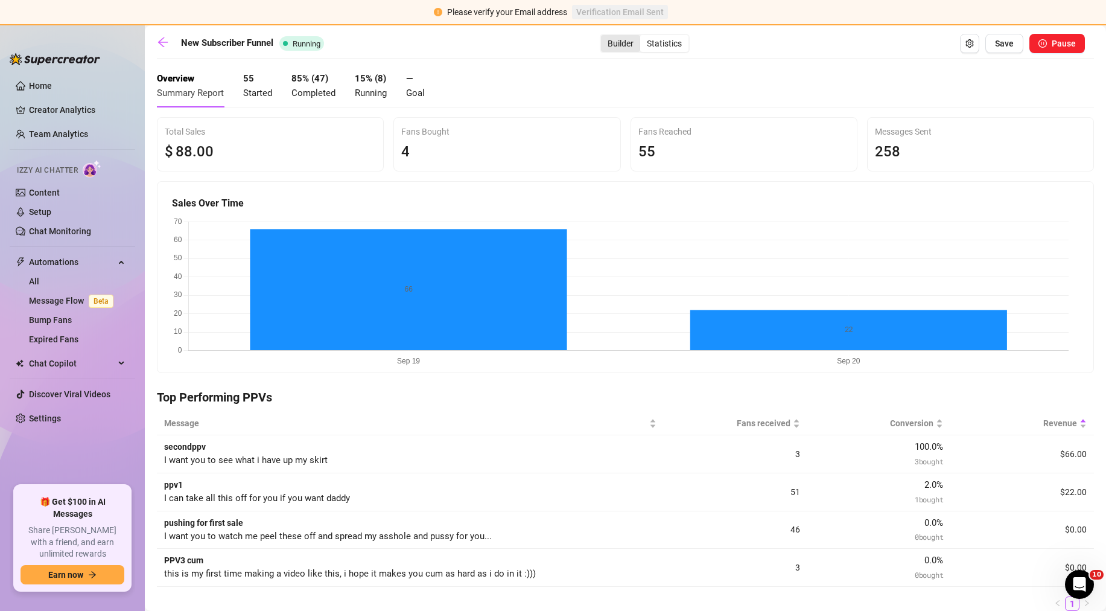
click at [625, 45] on div "Builder" at bounding box center [620, 43] width 39 height 17
click at [604, 37] on input "Builder" at bounding box center [604, 37] width 0 height 0
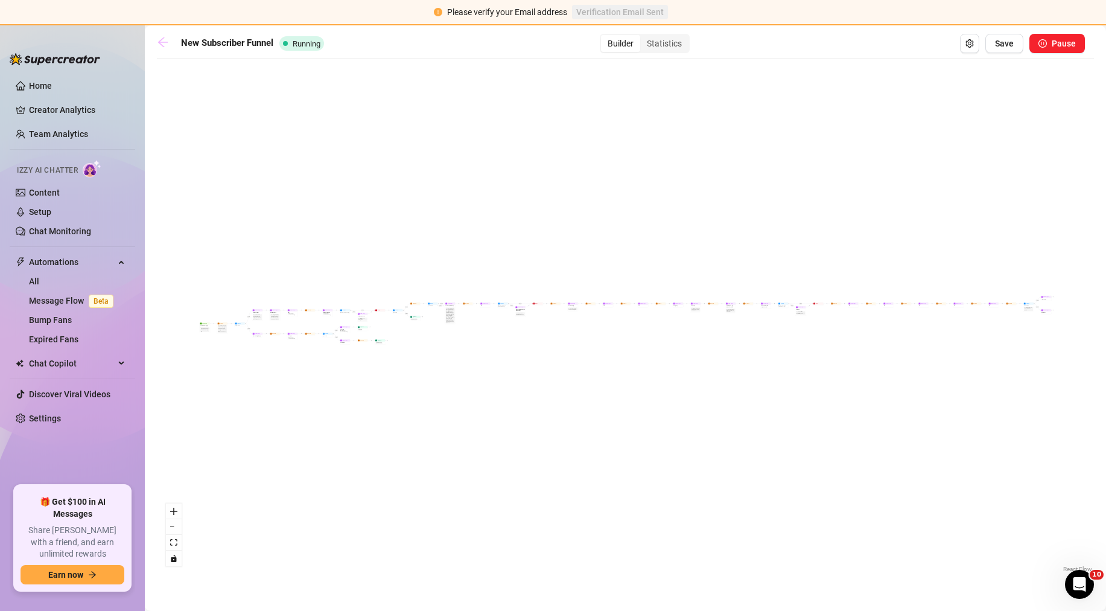
click at [169, 48] on link at bounding box center [166, 43] width 18 height 14
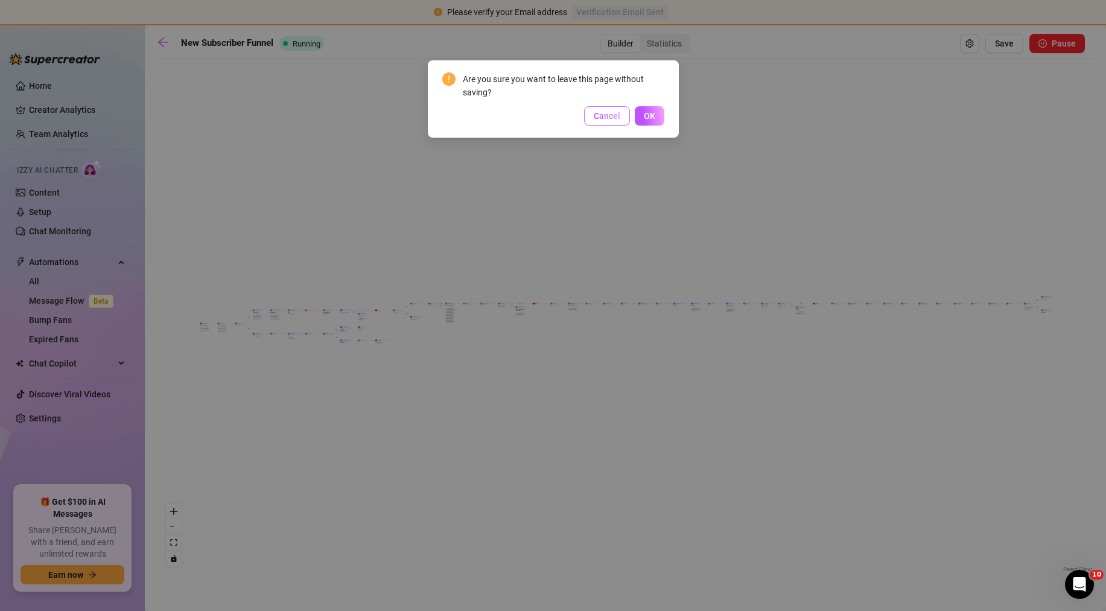
click at [621, 120] on button "Cancel" at bounding box center [607, 115] width 46 height 19
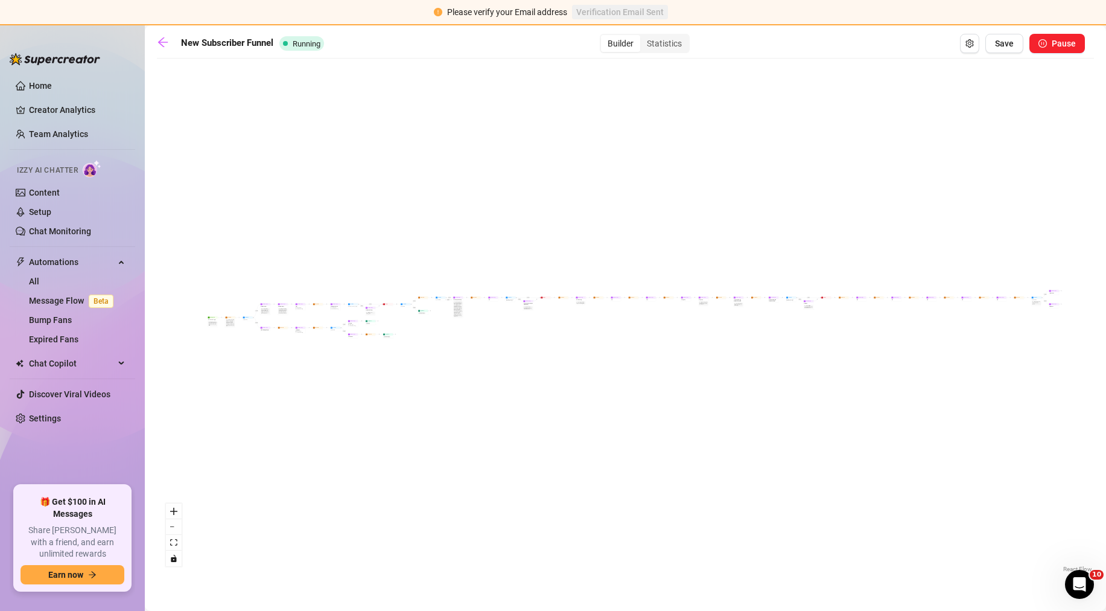
drag, startPoint x: 473, startPoint y: 226, endPoint x: 585, endPoint y: 166, distance: 126.6
click at [586, 161] on div "If True If False If True If False If True If False If True If True If False If …" at bounding box center [625, 320] width 937 height 511
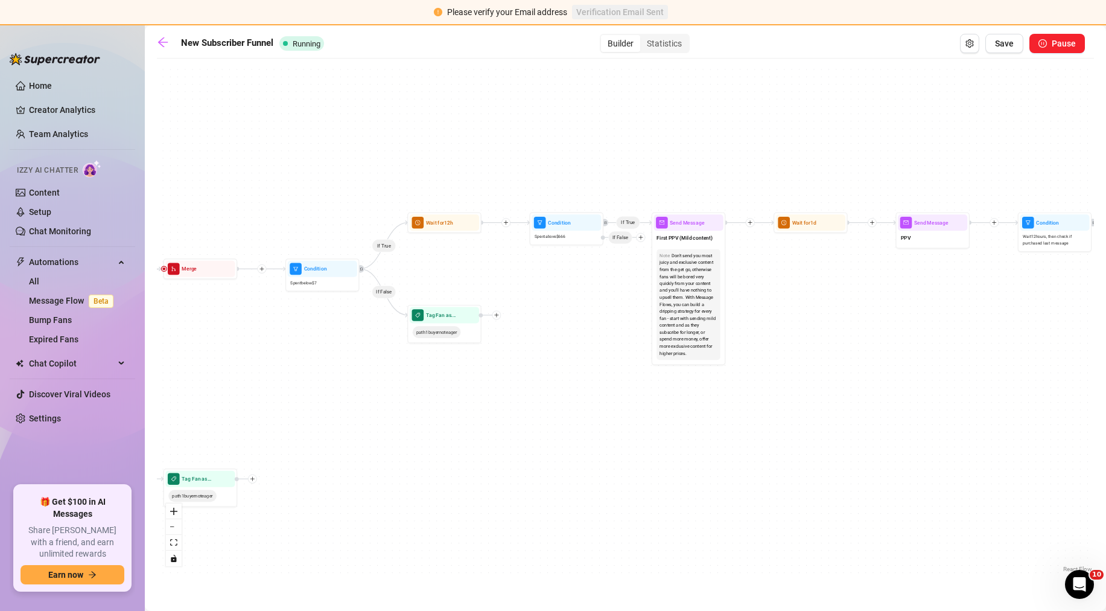
drag, startPoint x: 391, startPoint y: 229, endPoint x: 271, endPoint y: 205, distance: 122.6
click at [271, 205] on div "If True If False If True If False If True If False If True If True If False If …" at bounding box center [625, 320] width 937 height 511
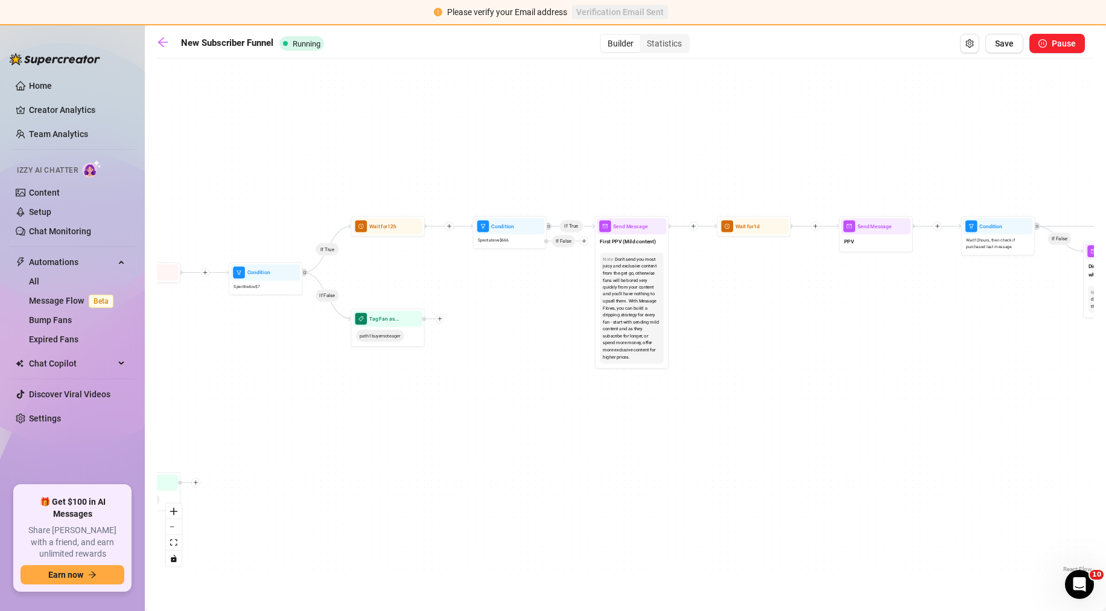
drag, startPoint x: 512, startPoint y: 302, endPoint x: 427, endPoint y: 278, distance: 88.6
click at [486, 308] on div "If True If False If True If False If True If False If True If True If False If …" at bounding box center [625, 320] width 937 height 511
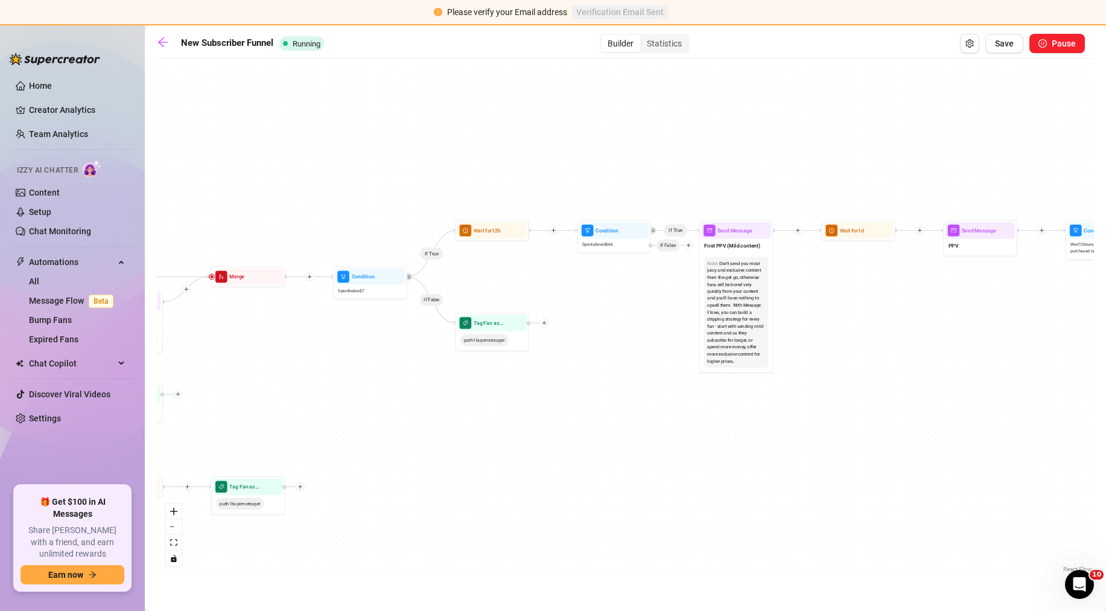
drag, startPoint x: 399, startPoint y: 276, endPoint x: 503, endPoint y: 280, distance: 104.5
click at [503, 280] on div "If True If False If True If False If True If False If True If True If False If …" at bounding box center [625, 320] width 937 height 511
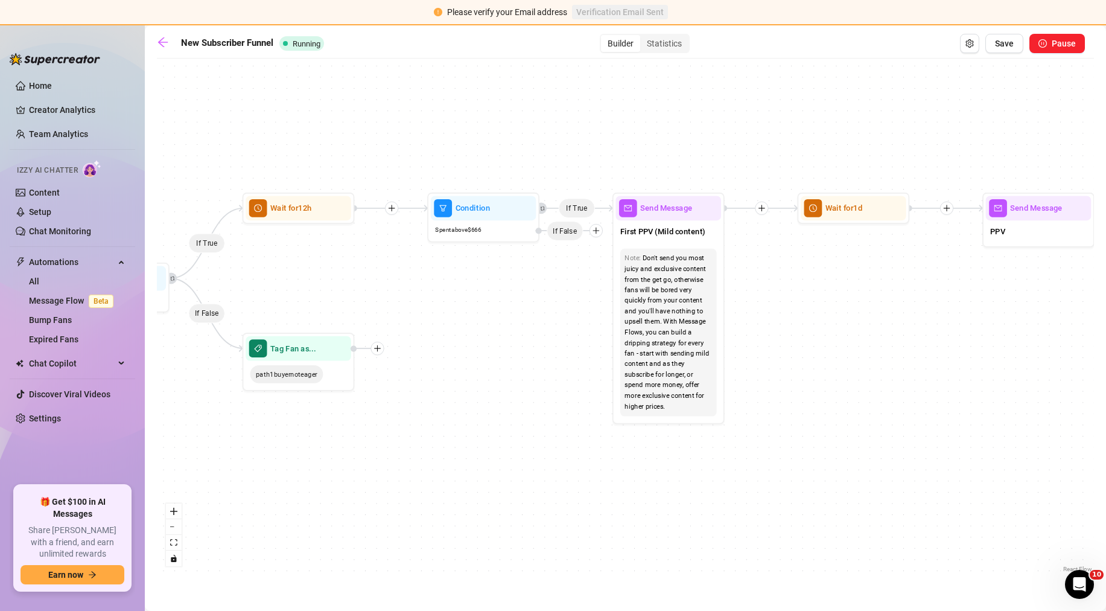
drag, startPoint x: 599, startPoint y: 261, endPoint x: 469, endPoint y: 253, distance: 130.0
click at [469, 253] on div "If True If False If True If False If True If False If True If True If False If …" at bounding box center [625, 320] width 937 height 511
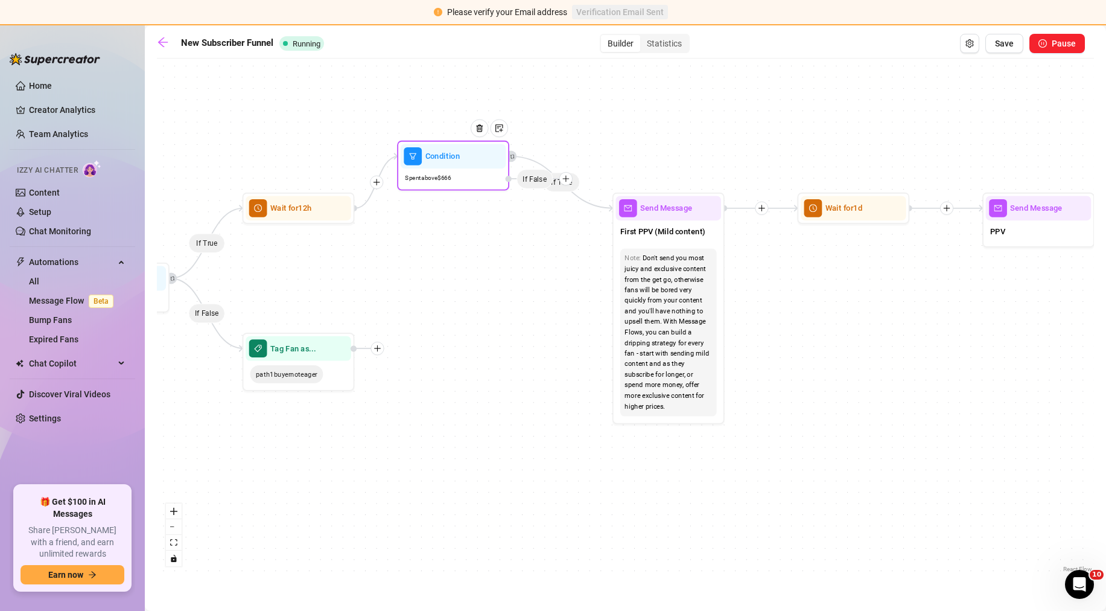
drag, startPoint x: 492, startPoint y: 227, endPoint x: 463, endPoint y: 174, distance: 60.5
click at [462, 174] on div "Spent above $ 666" at bounding box center [454, 177] width 106 height 19
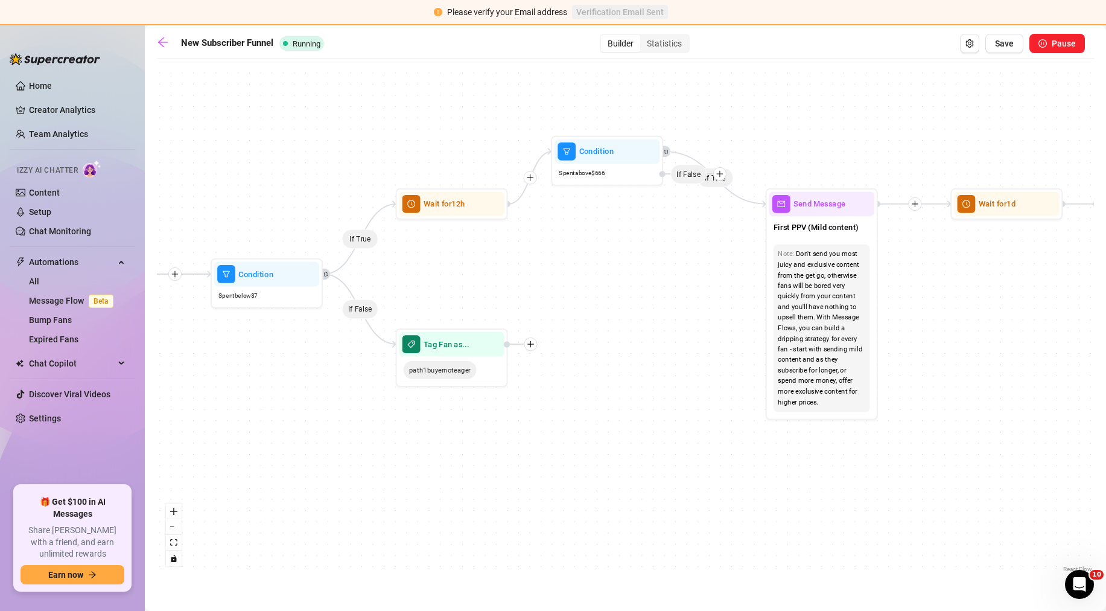
drag, startPoint x: 520, startPoint y: 234, endPoint x: 673, endPoint y: 230, distance: 153.3
click at [673, 230] on div "If True If False If True If False If True If False If True If True If False If …" at bounding box center [625, 320] width 937 height 511
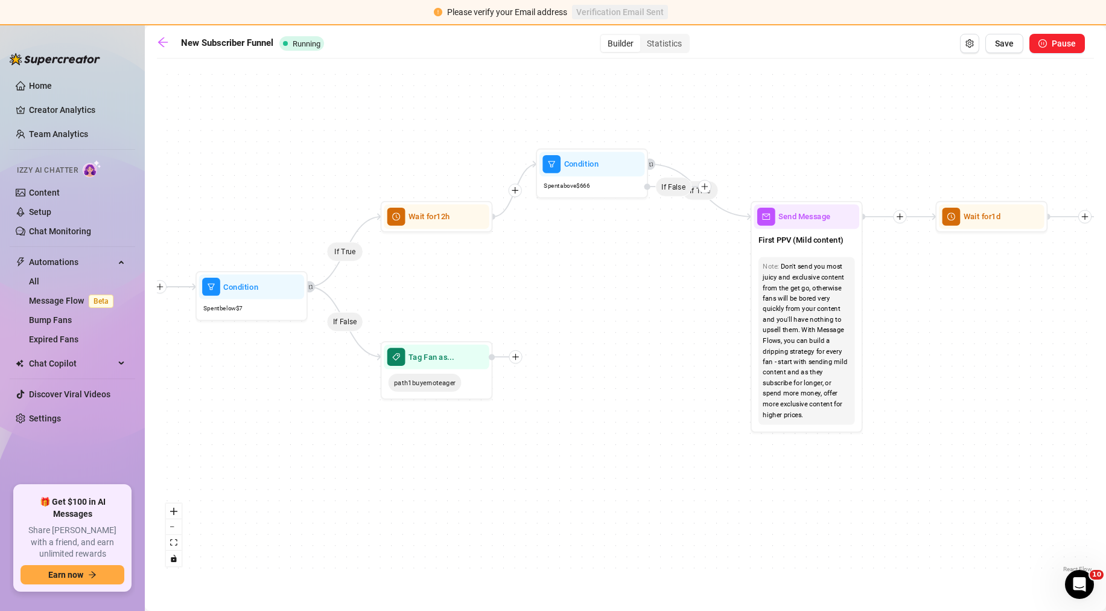
drag, startPoint x: 565, startPoint y: 233, endPoint x: 553, endPoint y: 245, distance: 17.1
click at [553, 245] on div "If True If False If True If False If True If False If True If True If False If …" at bounding box center [625, 320] width 937 height 511
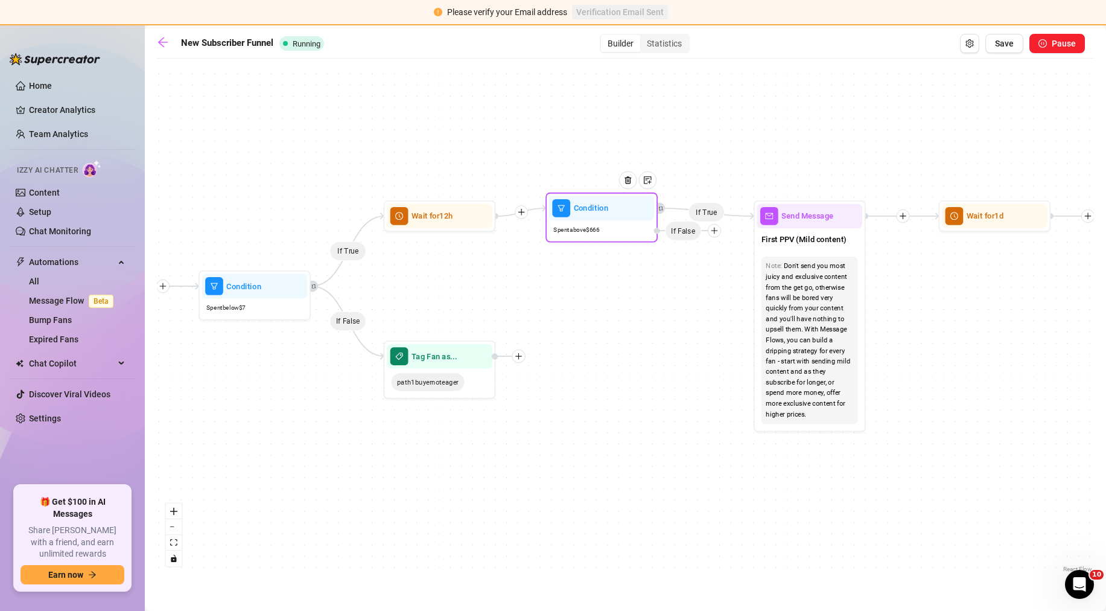
drag, startPoint x: 594, startPoint y: 177, endPoint x: 600, endPoint y: 223, distance: 45.7
click at [600, 223] on div "Spent above $ 666" at bounding box center [602, 229] width 106 height 19
drag, startPoint x: 612, startPoint y: 227, endPoint x: 632, endPoint y: 229, distance: 19.4
click at [632, 229] on div "Spent above $ 666" at bounding box center [621, 231] width 106 height 19
click at [647, 186] on img at bounding box center [646, 181] width 9 height 9
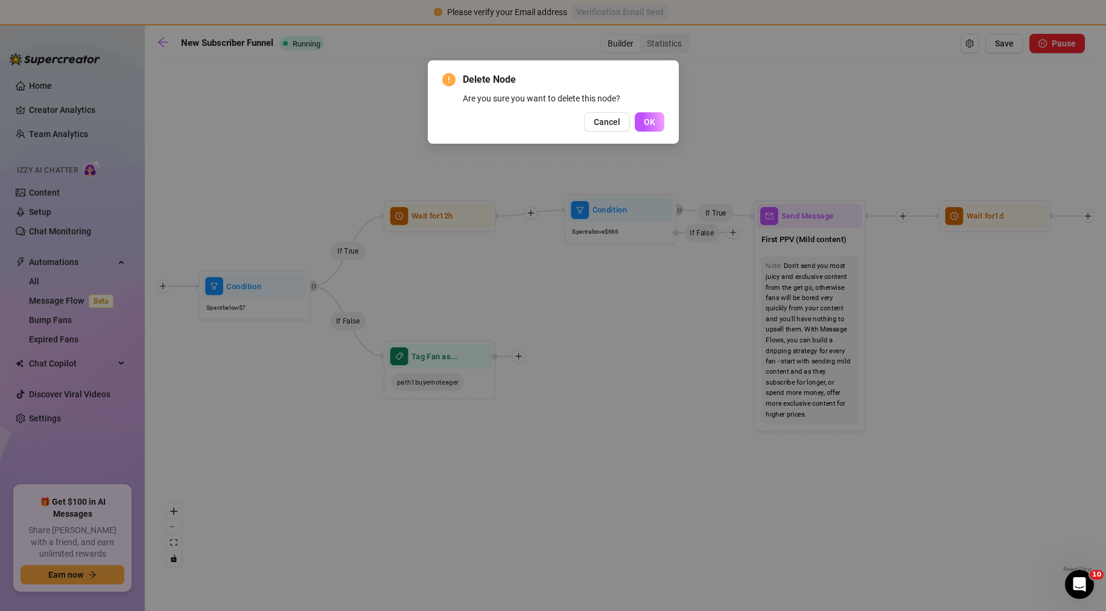
click at [658, 122] on button "OK" at bounding box center [650, 121] width 30 height 19
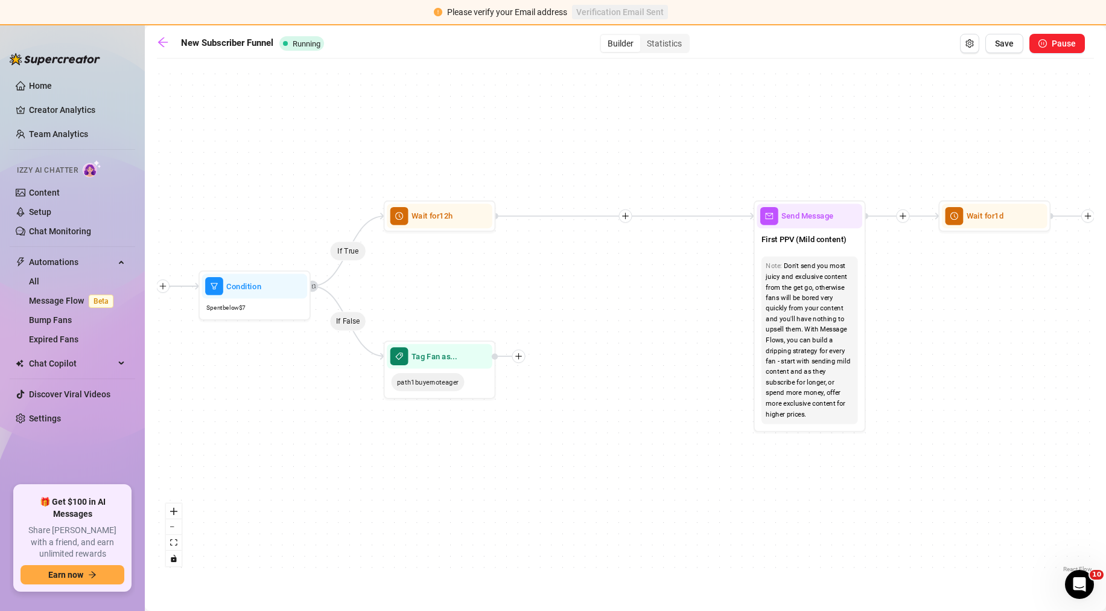
click at [625, 215] on icon "plus" at bounding box center [625, 216] width 1 height 6
click at [659, 259] on div "Message" at bounding box center [680, 255] width 82 height 19
type textarea "Write your message here"
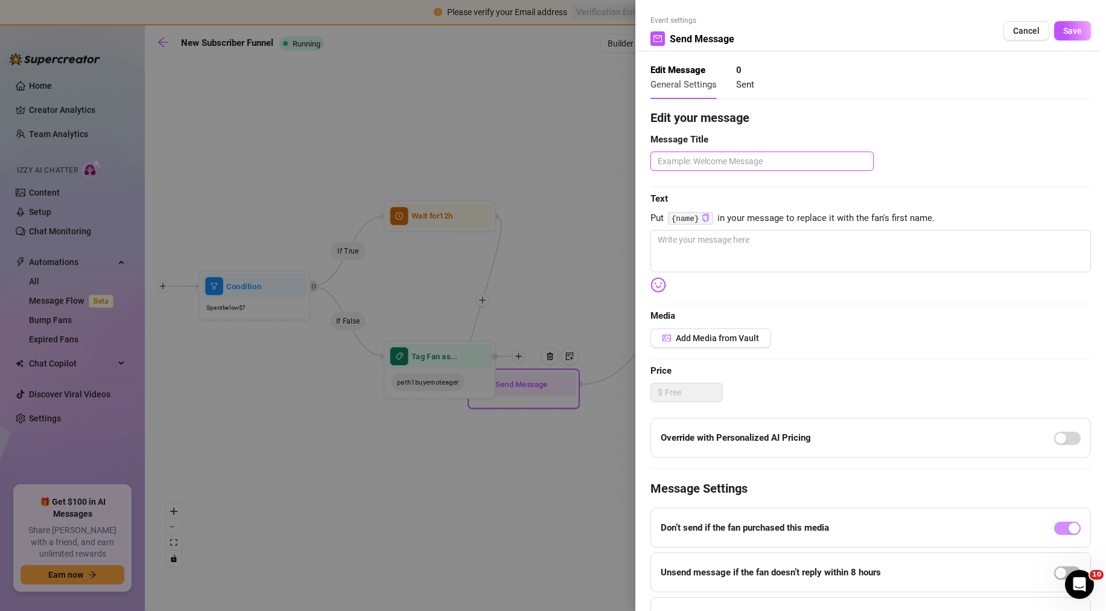
click at [692, 161] on textarea at bounding box center [761, 160] width 223 height 19
type textarea "w"
type textarea "we"
type textarea "wel"
type textarea "well"
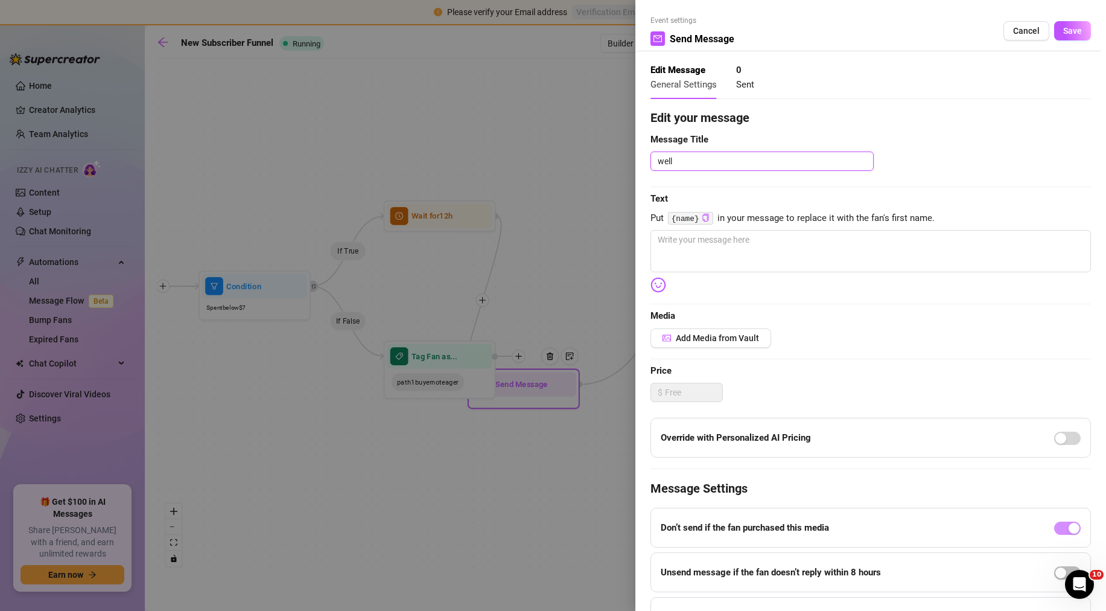
type textarea "well,"
type textarea "well, w"
type textarea "well, wh"
type textarea "well, wha"
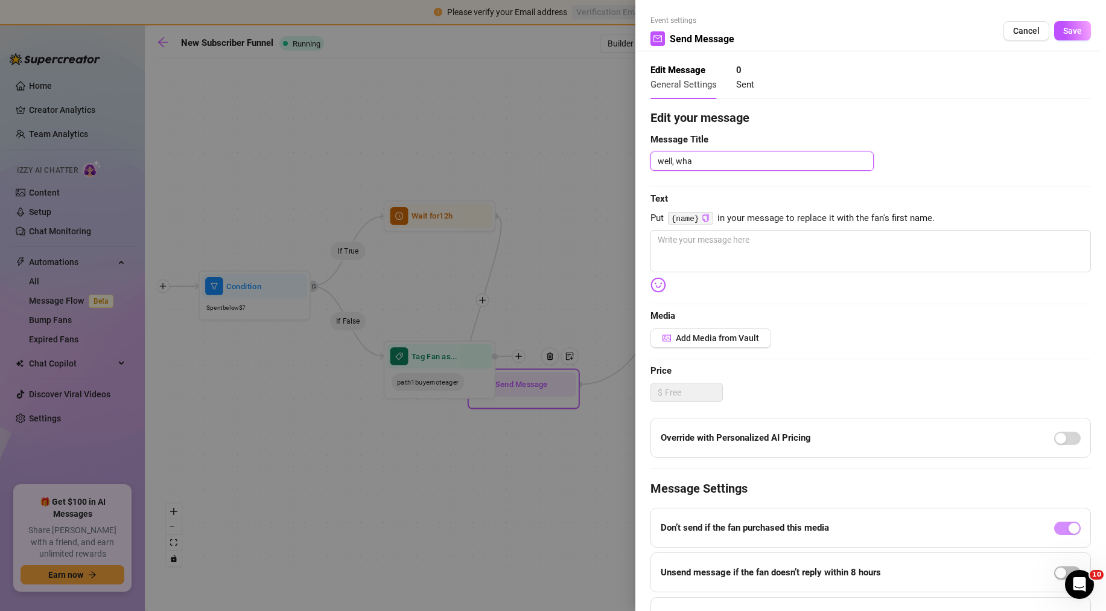
type textarea "well, what"
type textarea "well, what d"
type textarea "well, what do"
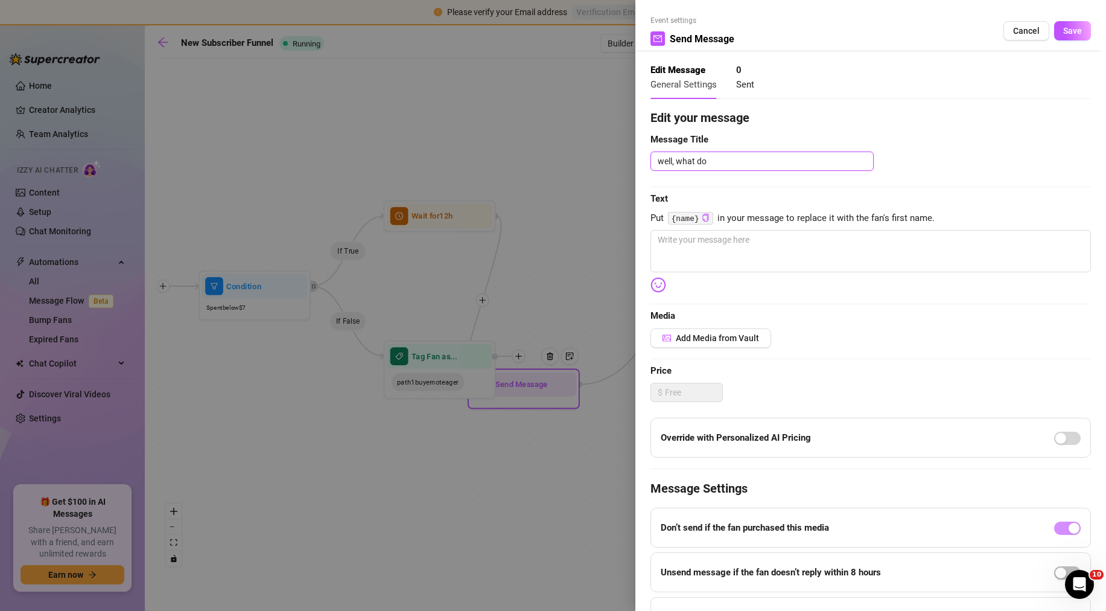
type textarea "well, what do y"
type textarea "well, what do yo"
type textarea "well, what do you"
type textarea "well, what do you w"
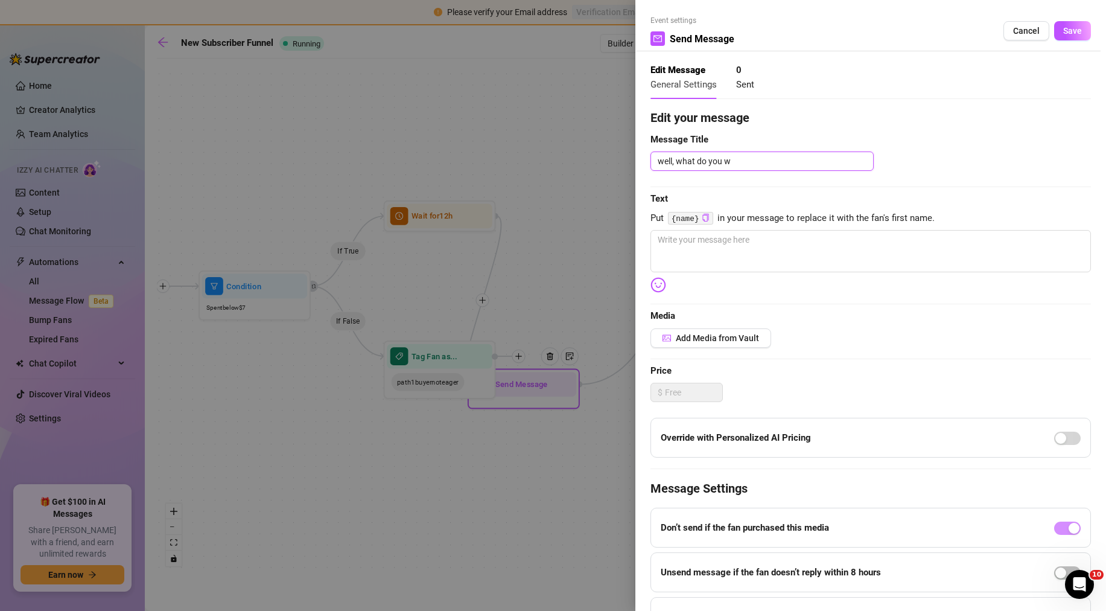
type textarea "well, what do you wa"
type textarea "well, what do you wan"
type textarea "well, what do you want"
type textarea "well, what do you want?"
click at [717, 253] on textarea at bounding box center [870, 251] width 441 height 42
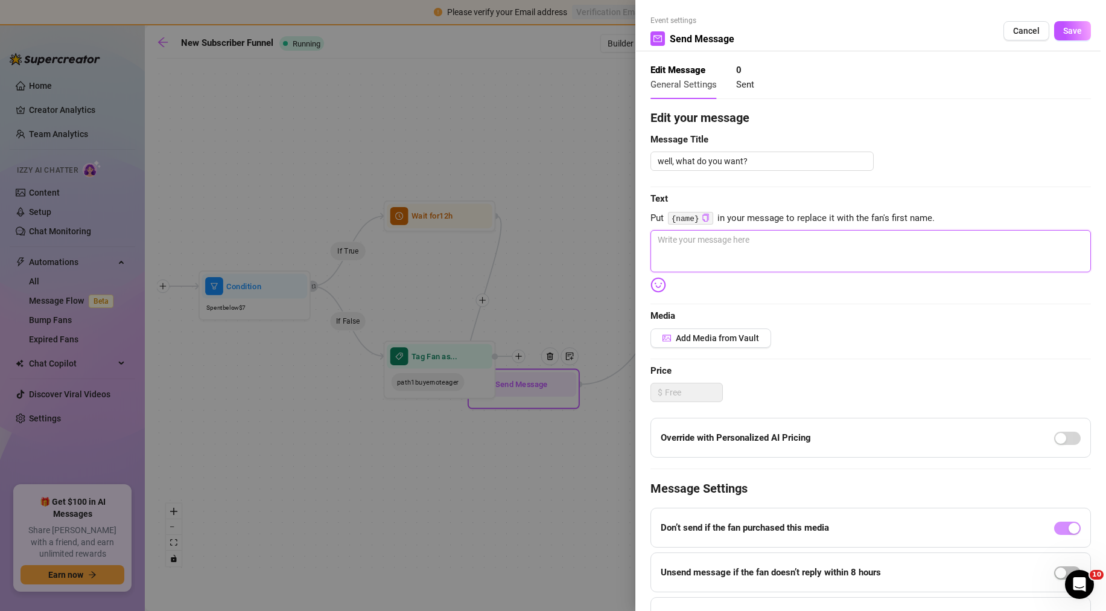
type textarea "w"
type textarea "wh"
type textarea "wha"
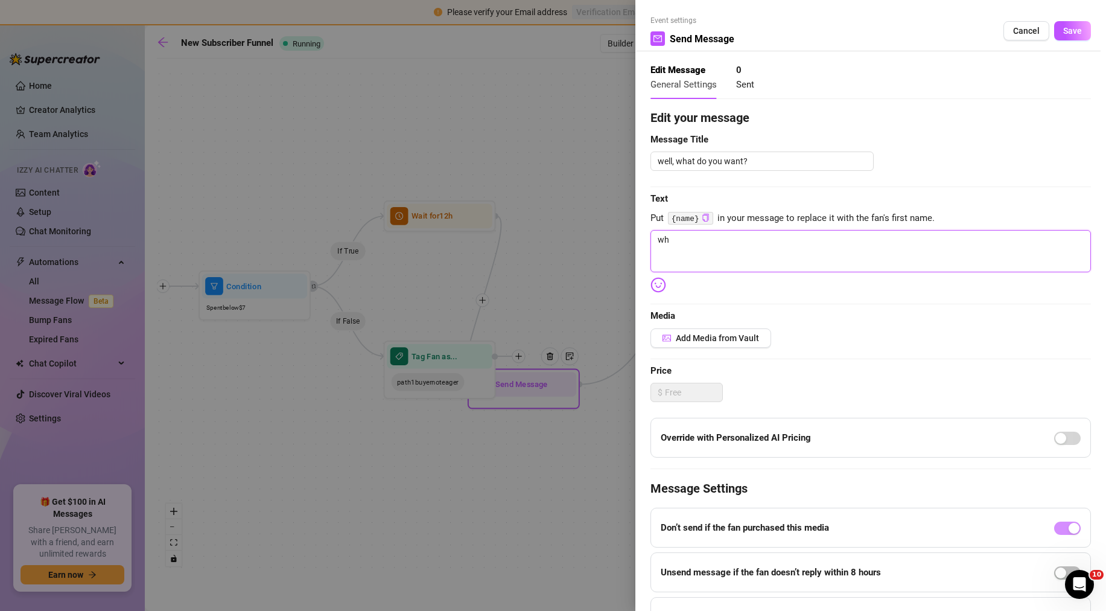
type textarea "wha"
type textarea "what"
type textarea "wha"
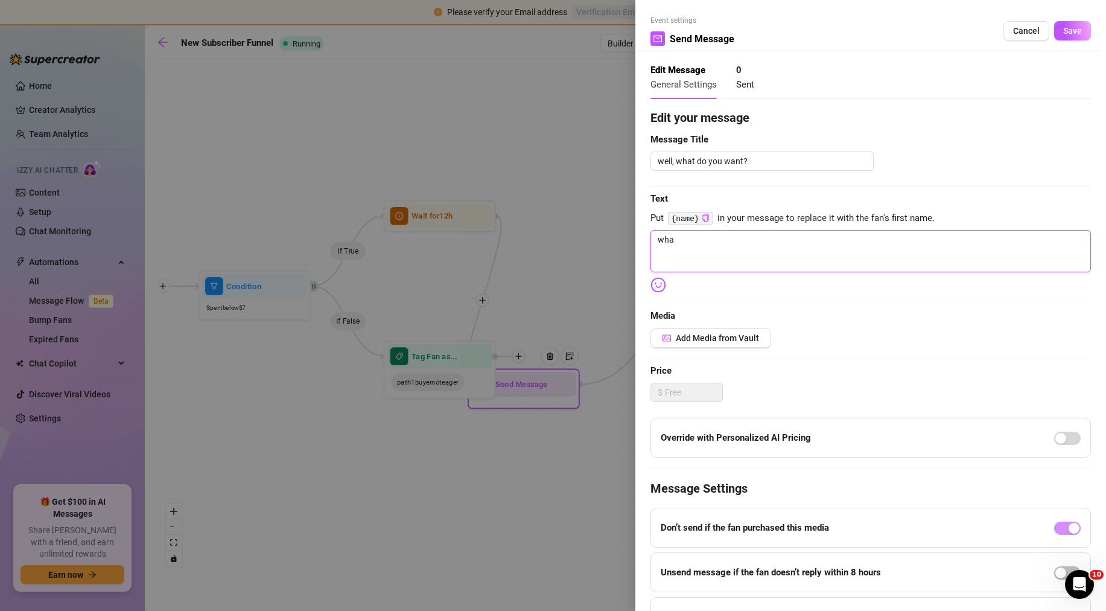
type textarea "wh"
type textarea "w"
type textarea "Write your message here"
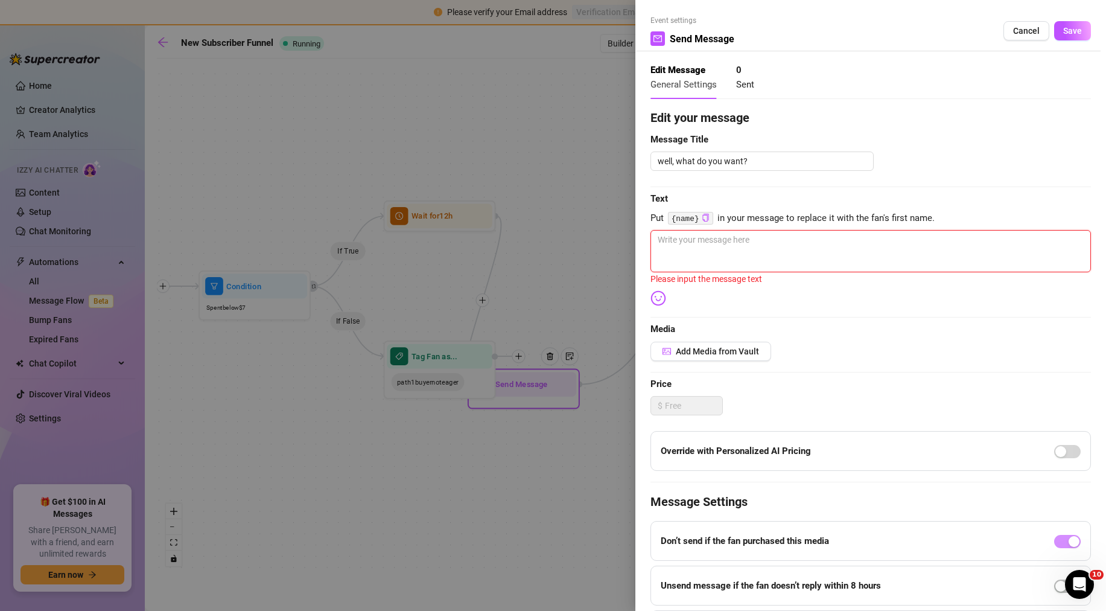
type textarea "d"
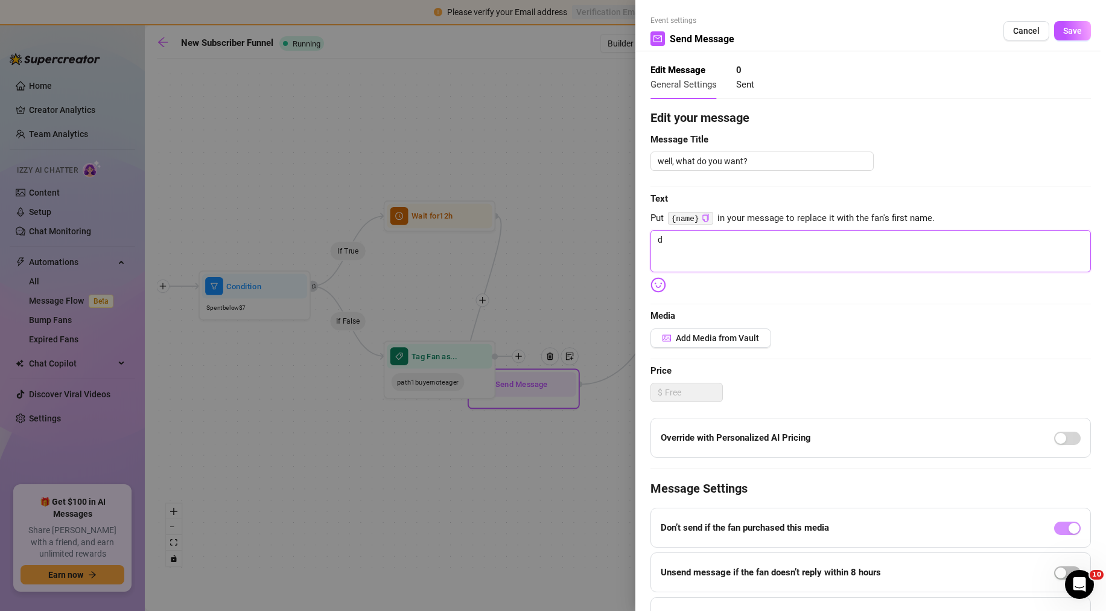
type textarea "do"
type textarea "don"
type textarea "don'"
type textarea "don't"
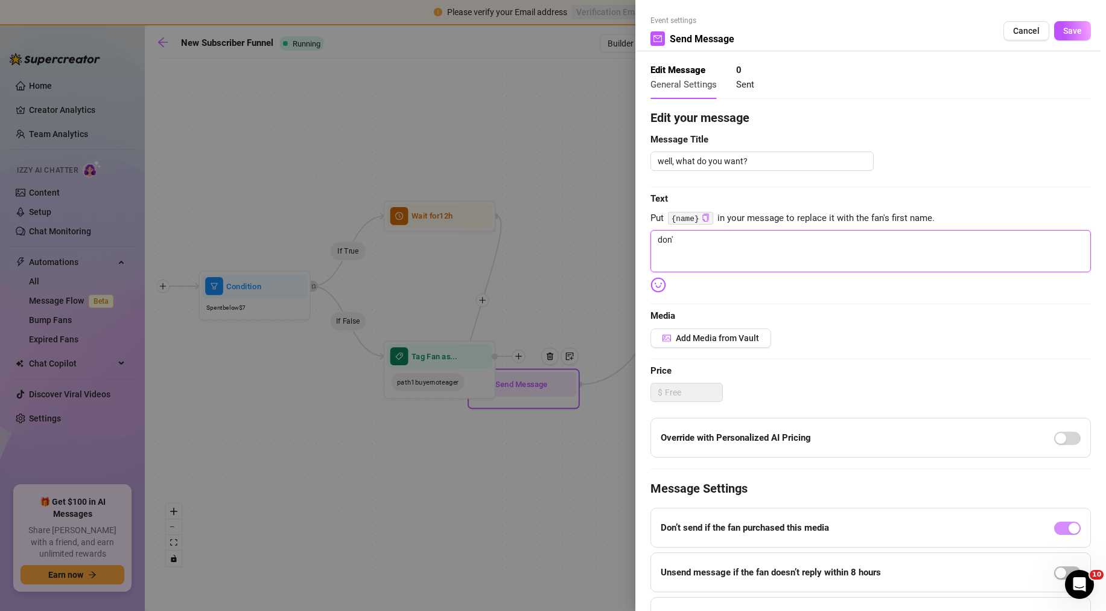
type textarea "don't"
type textarea "don't y"
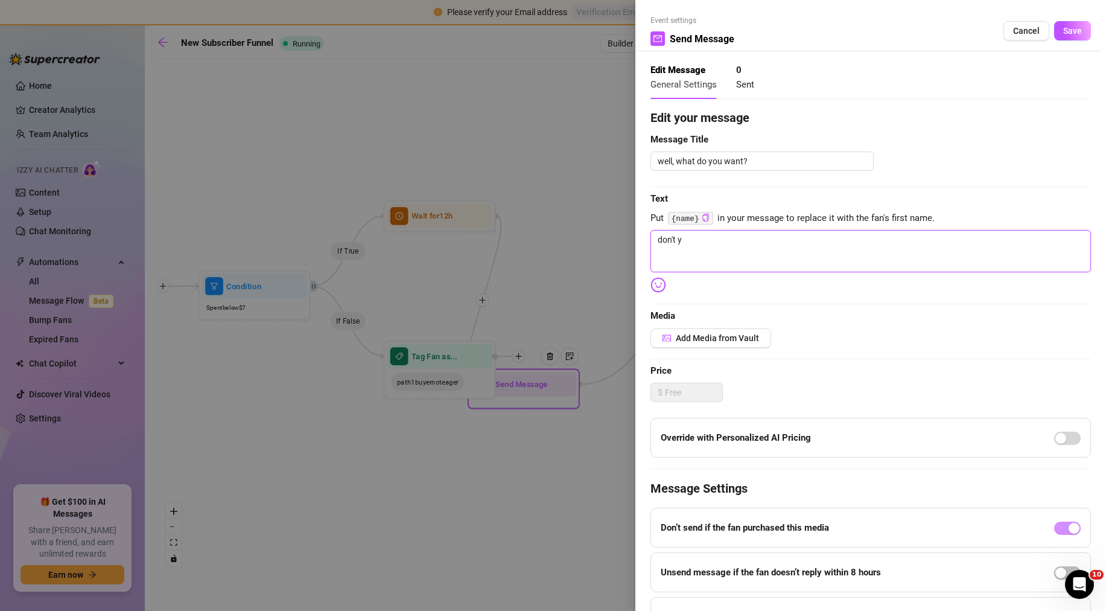
type textarea "don't yo"
type textarea "don't you"
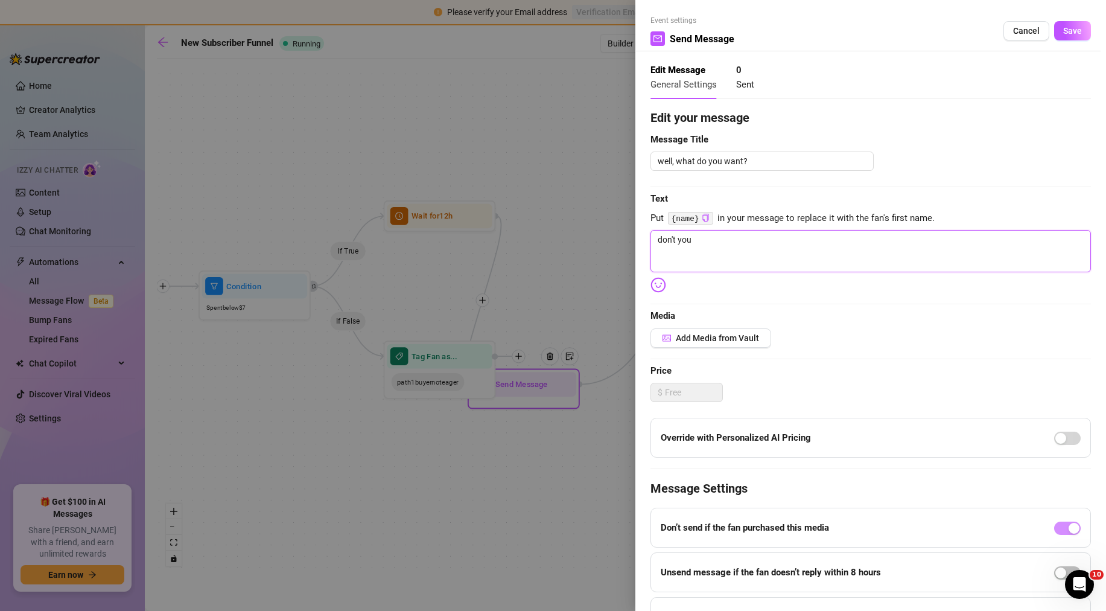
type textarea "don't you"
type textarea "don't you w"
type textarea "don't you wa"
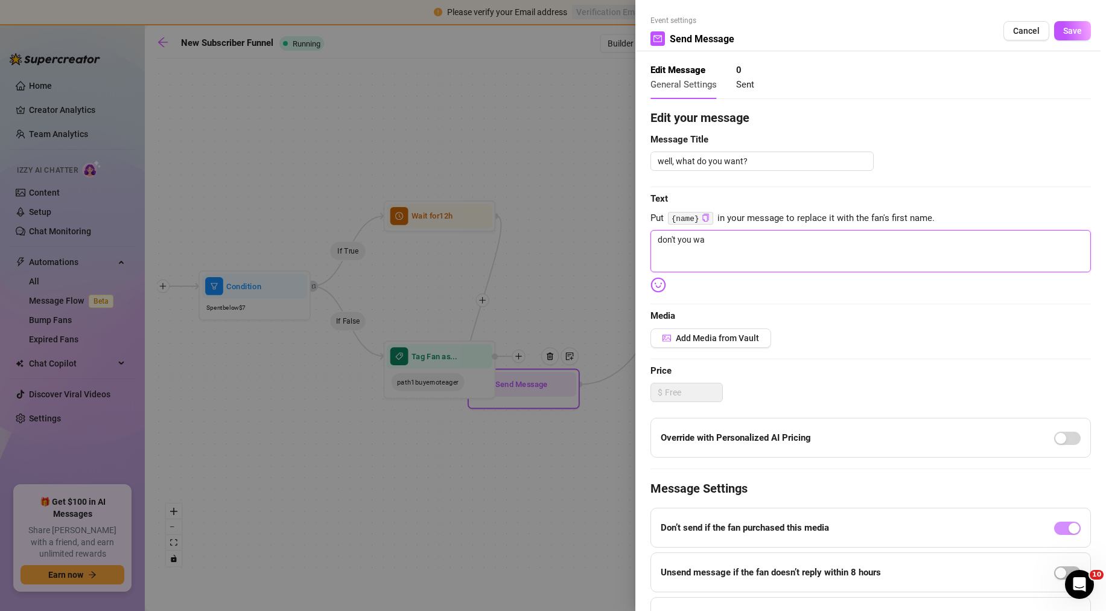
type textarea "don't you wan"
type textarea "don't you [PERSON_NAME]"
type textarea "don't you wanna"
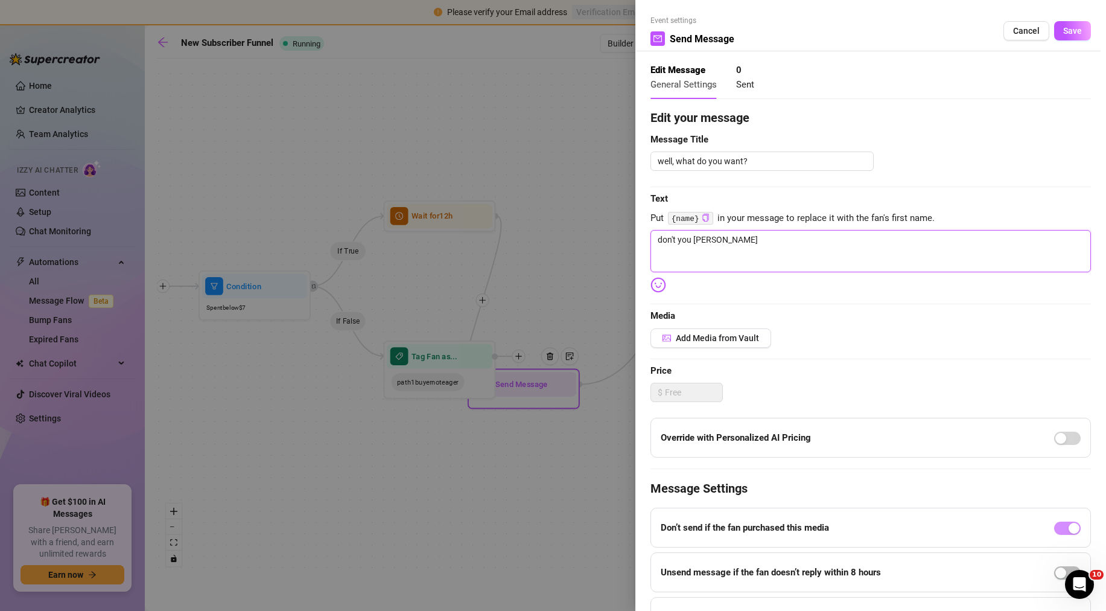
type textarea "don't you wanna"
type textarea "don't you wanna s"
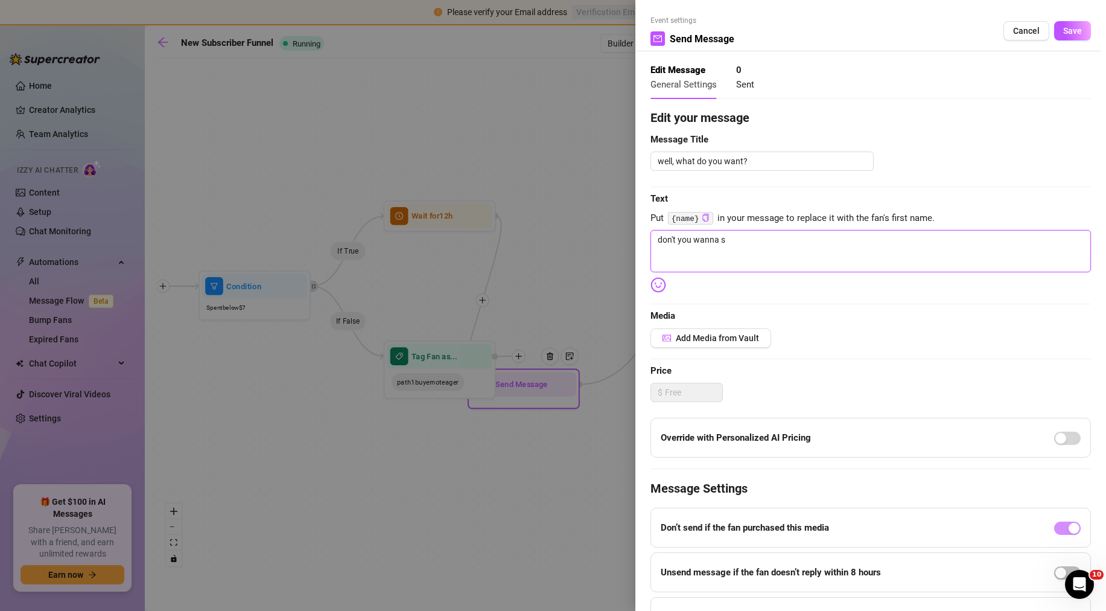
type textarea "don't you wanna se"
type textarea "don't you wanna see"
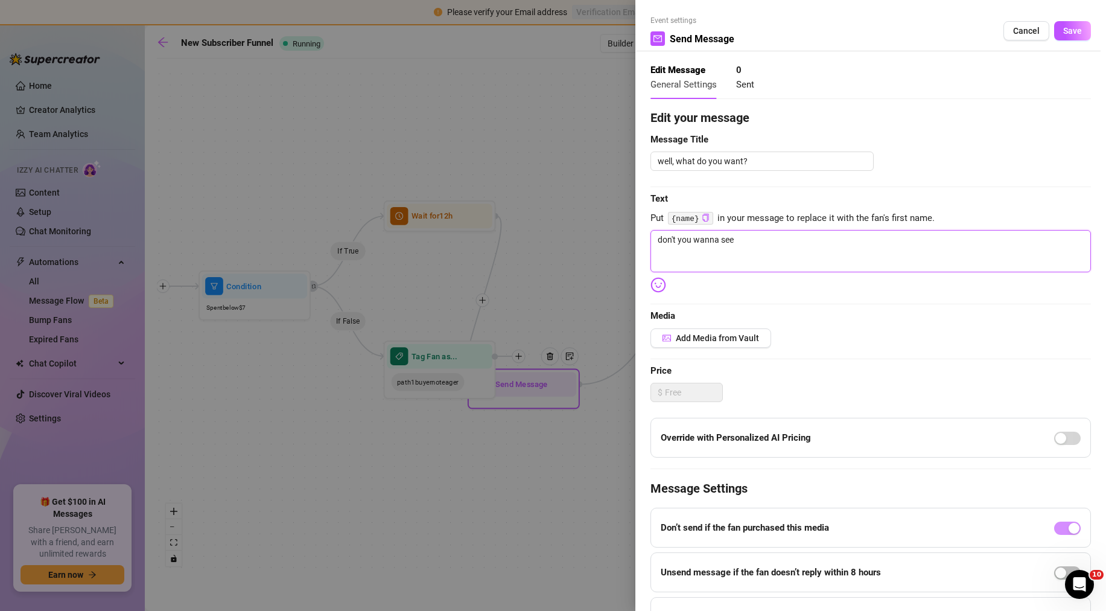
type textarea "don't you wanna see"
type textarea "don't you wanna see s"
type textarea "don't you wanna see so"
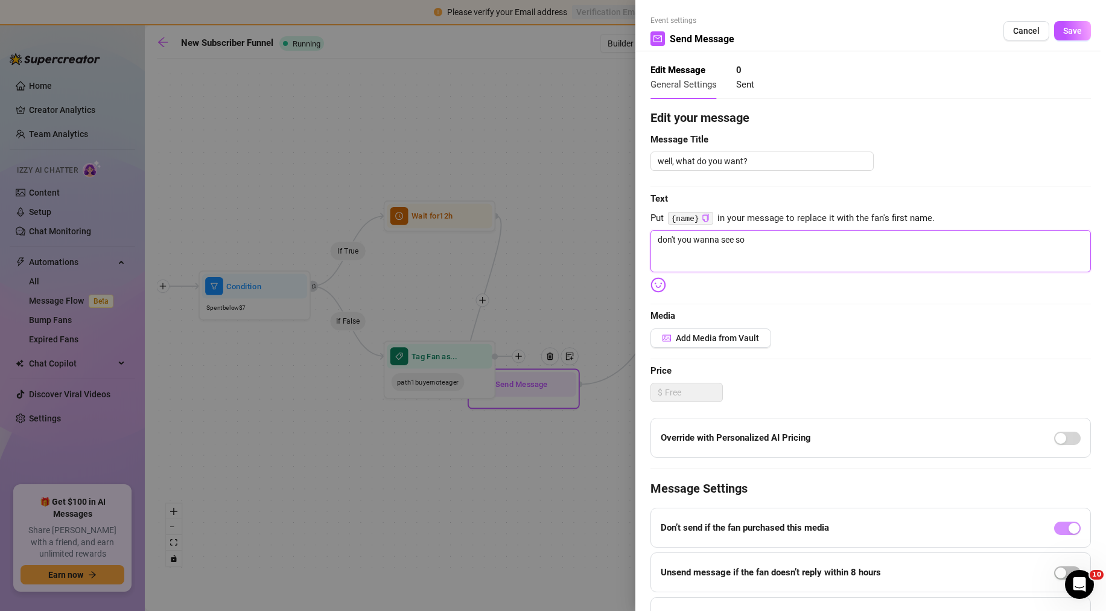
type textarea "don't you wanna see som"
type textarea "don't you wanna see some"
type textarea "don't you wanna see somet"
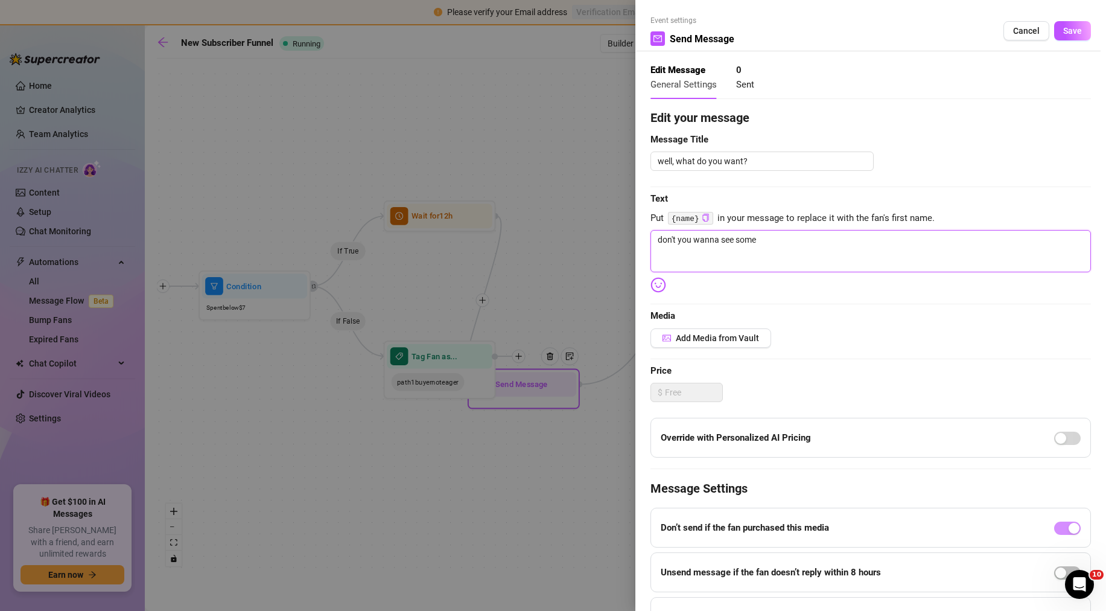
type textarea "don't you wanna see somet"
type textarea "don't you wanna see someth"
type textarea "don't you wanna see somethi"
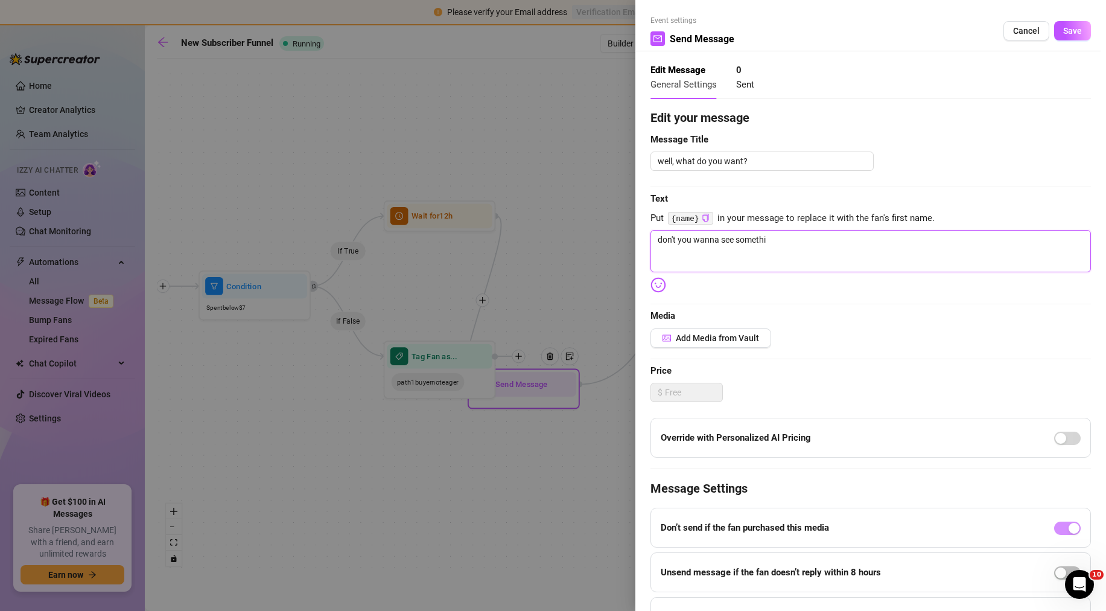
type textarea "don't you wanna see somethin"
type textarea "don't you wanna see something"
type textarea "don't you wanna see something d"
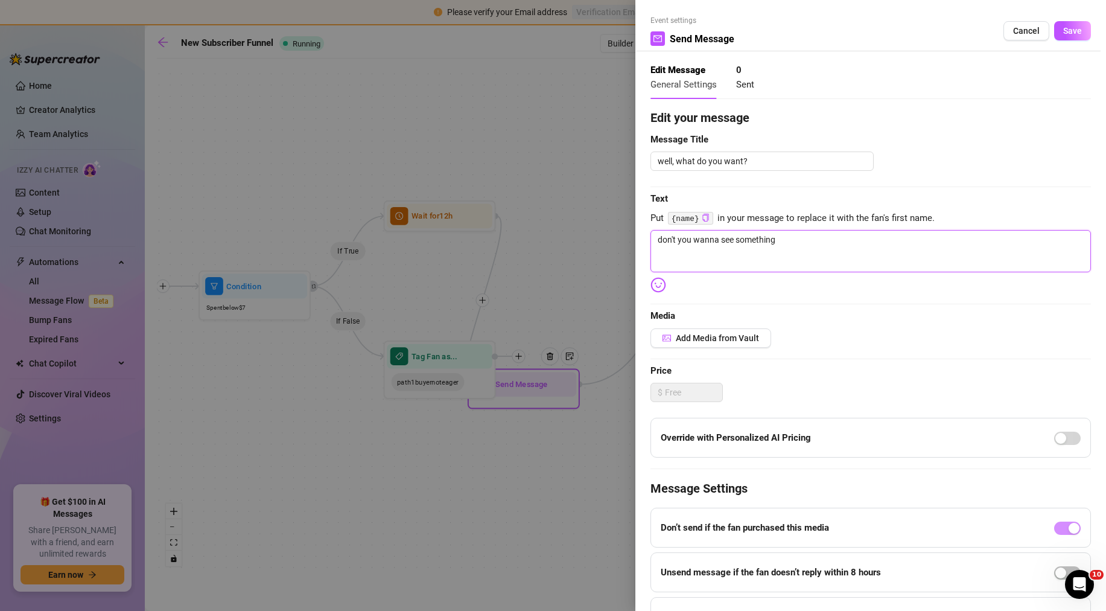
type textarea "don't you wanna see something d"
type textarea "don't you wanna see something da"
type textarea "don't you wanna see something dad"
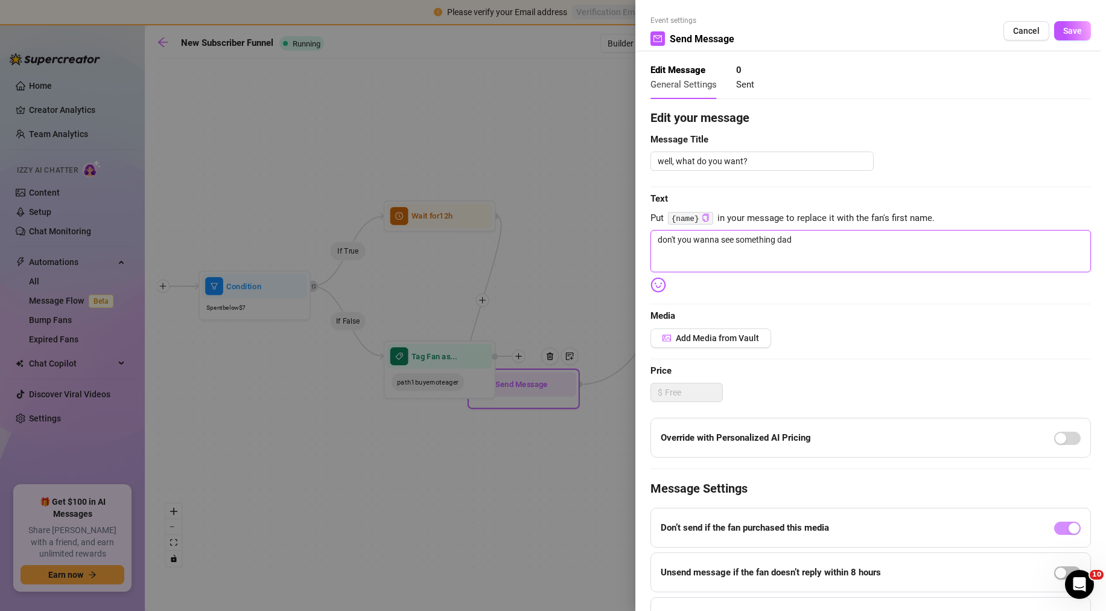
type textarea "don't you wanna see something dadd"
type textarea "don't you wanna see something daddy"
type textarea "don't you wanna see something daddy?"
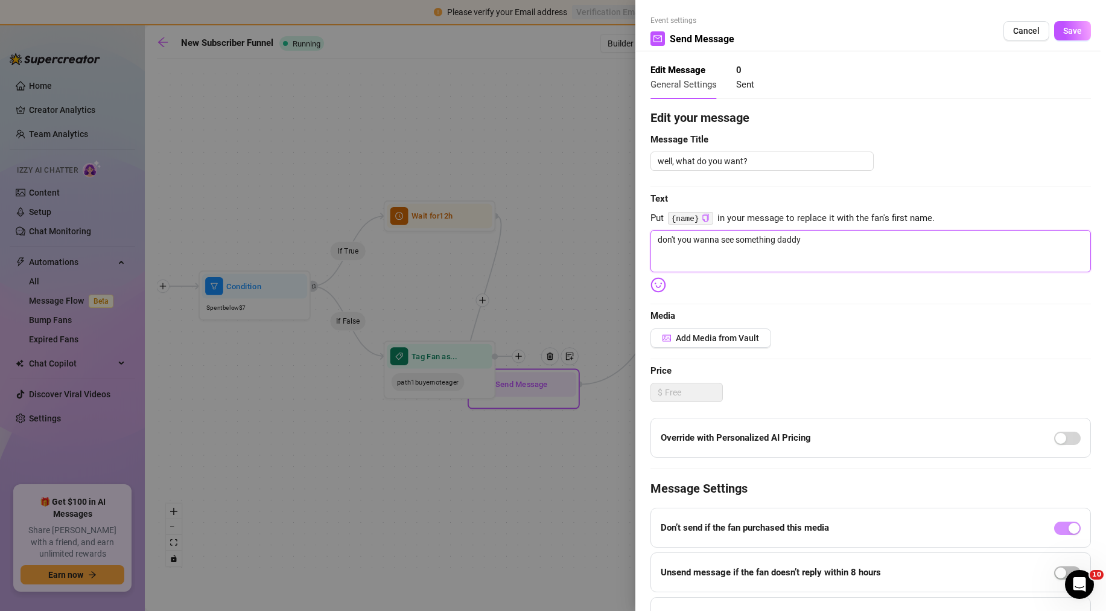
type textarea "don't you wanna see something daddy?"
type textarea "don't you wanna see something daddy? y"
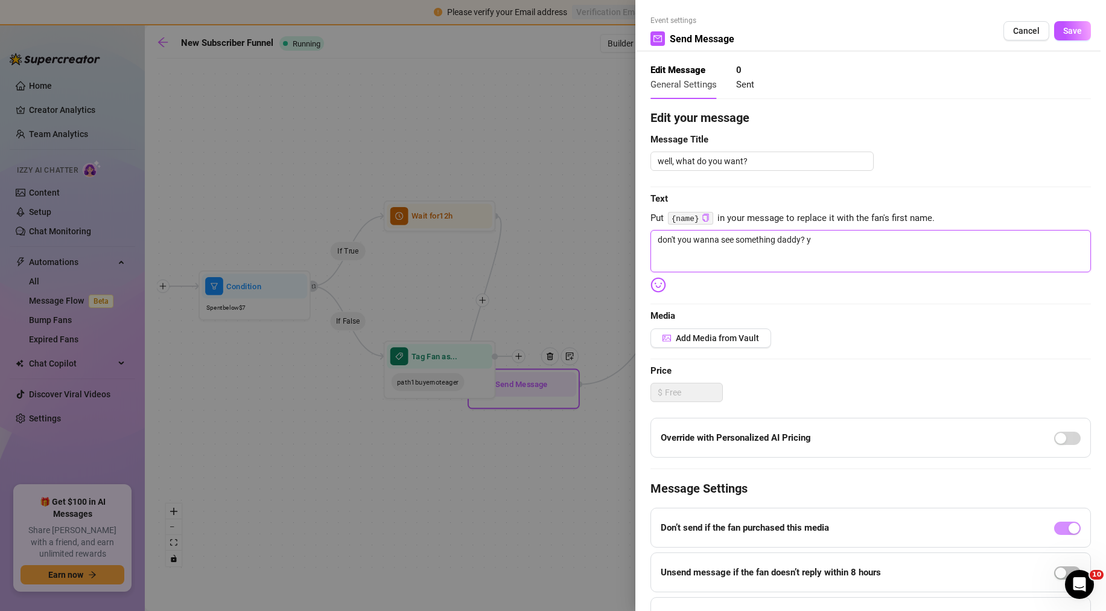
type textarea "don't you wanna see something daddy? yo"
type textarea "don't you wanna see something daddy? you"
type textarea "don't you wanna see something daddy? you h"
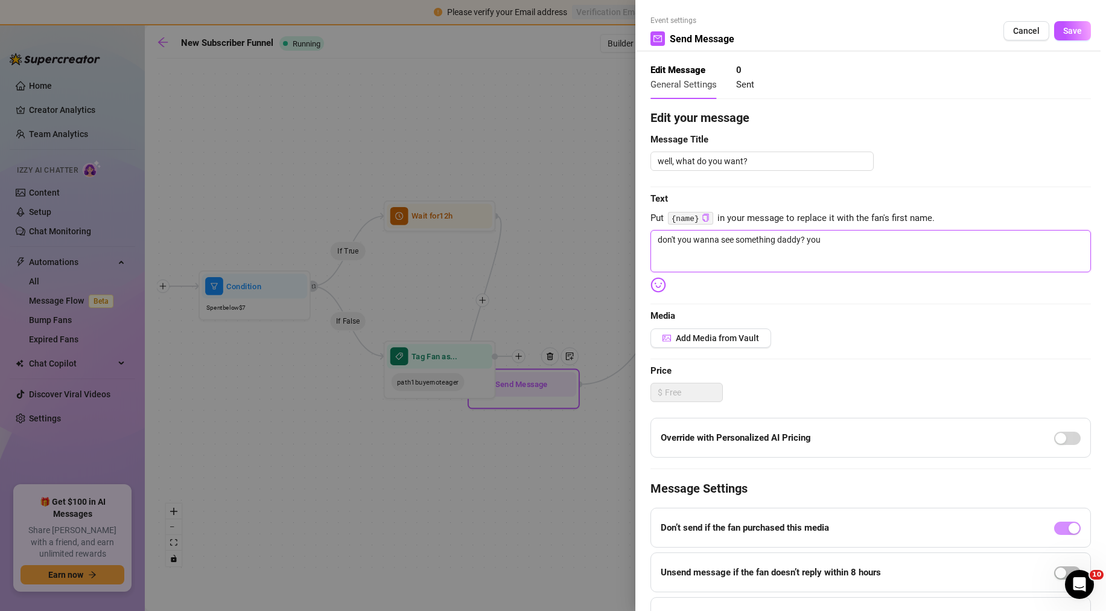
type textarea "don't you wanna see something daddy? you h"
type textarea "don't you wanna see something daddy? you ha"
type textarea "don't you wanna see something daddy? you hav"
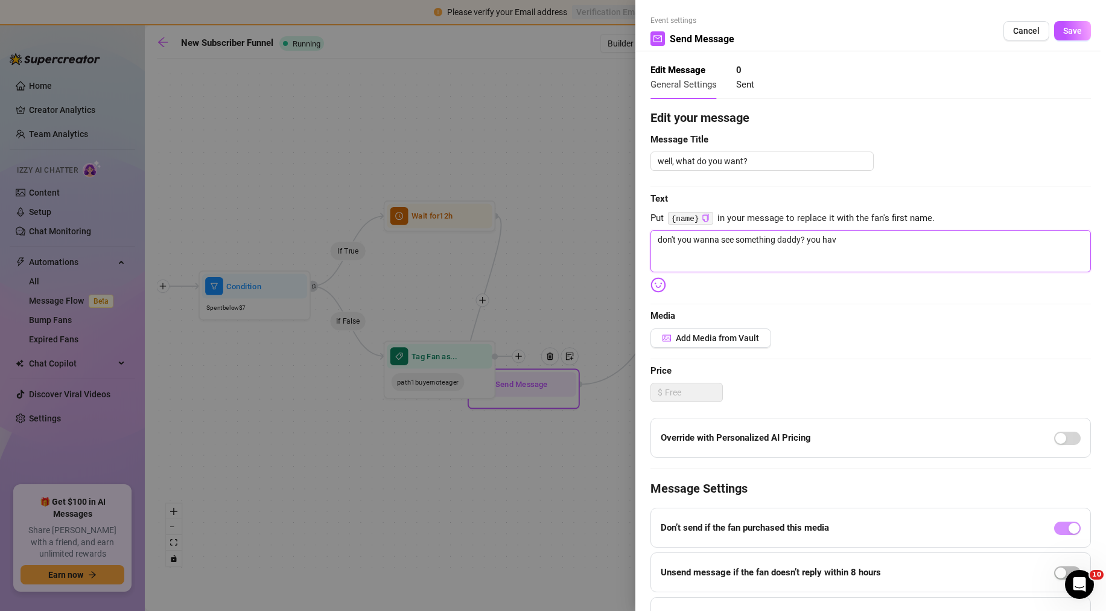
type textarea "don't you wanna see something daddy? you have"
type textarea "don't you wanna see something daddy? you haven"
type textarea "don't you wanna see something daddy? you haven'"
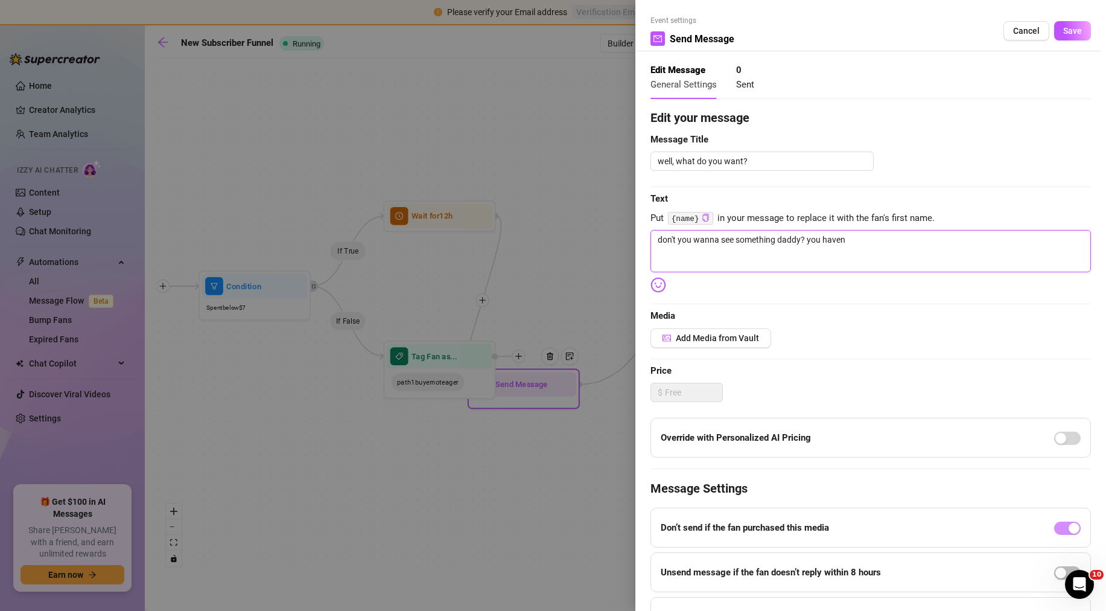
type textarea "don't you wanna see something daddy? you haven'"
type textarea "don't you wanna see something daddy? you haven't"
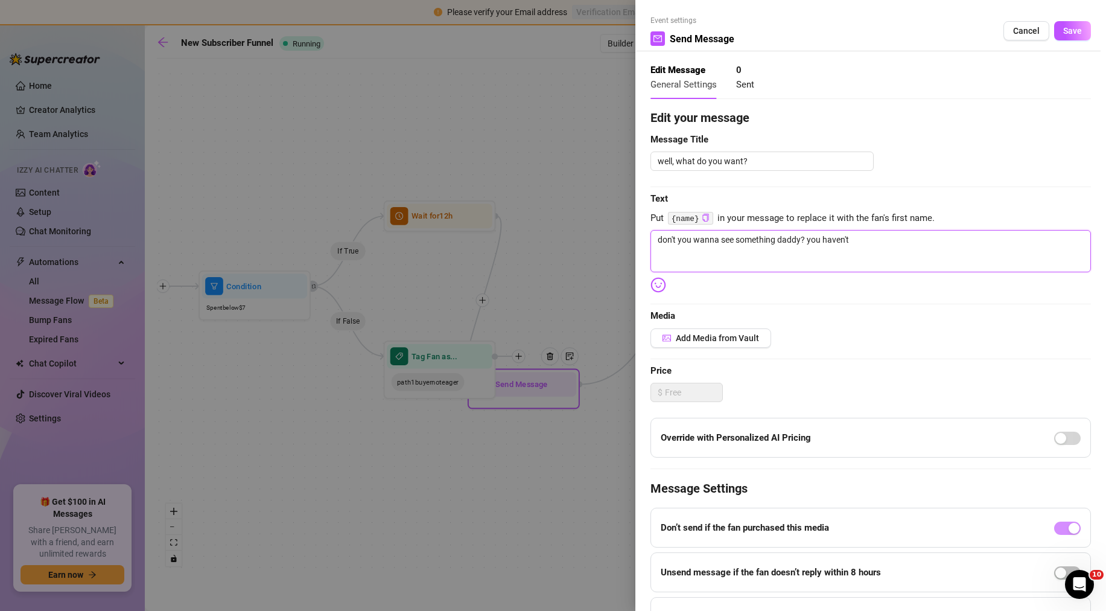
type textarea "don't you wanna see something daddy? you haven't b"
type textarea "don't you wanna see something daddy? you haven't bo"
type textarea "don't you wanna see something daddy? you haven't bou"
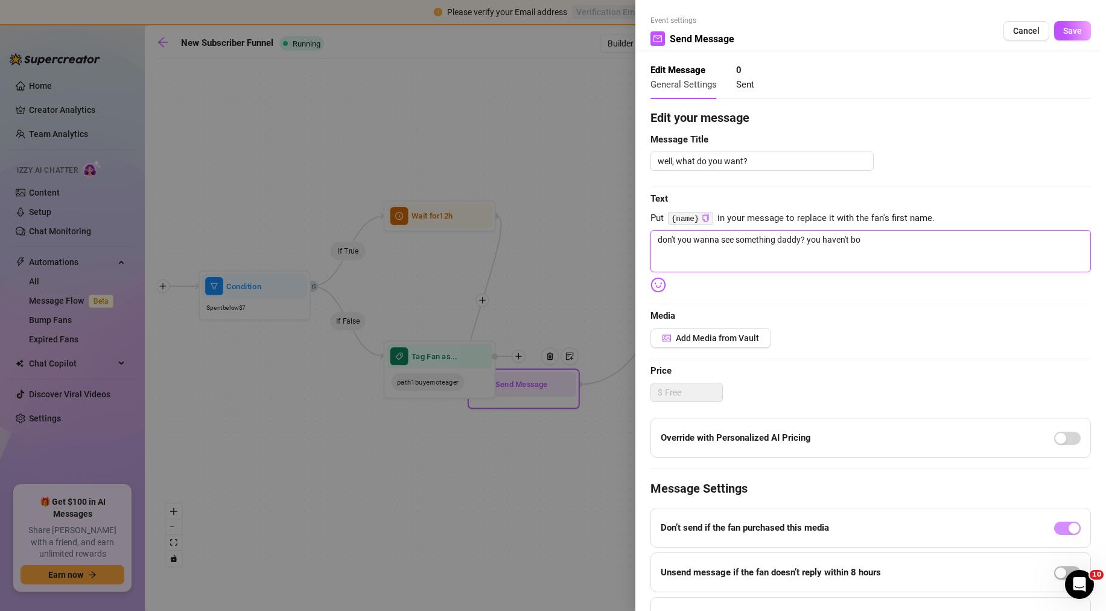
type textarea "don't you wanna see something daddy? you haven't bou"
type textarea "don't you wanna see something daddy? you haven't boug"
type textarea "don't you wanna see something daddy? you haven't bough"
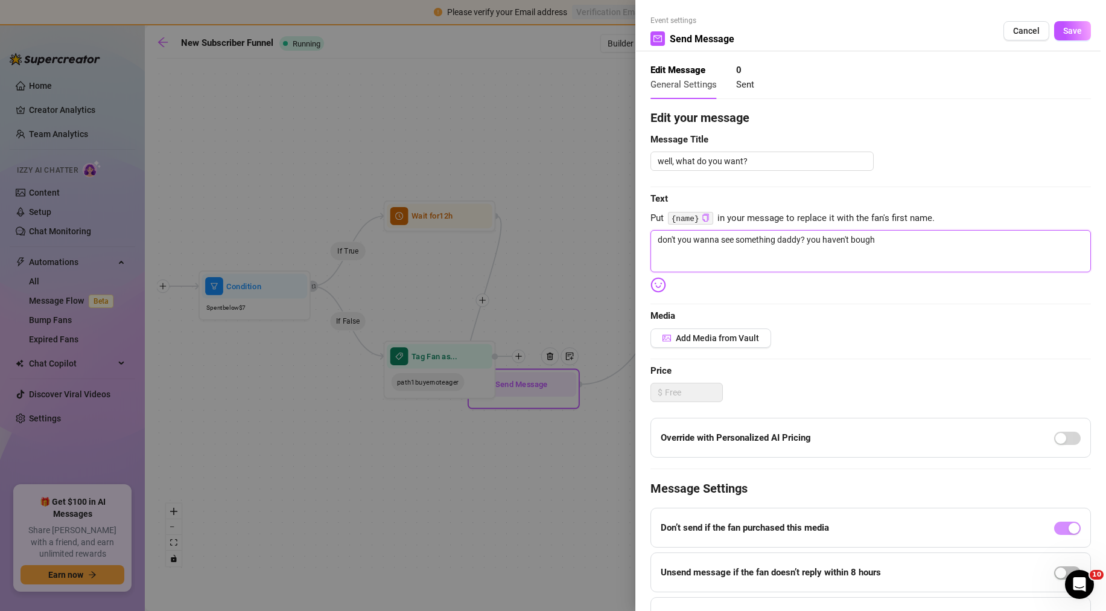
type textarea "don't you wanna see something daddy? you haven't bought"
type textarea "don't you wanna see something daddy? you haven't bought a"
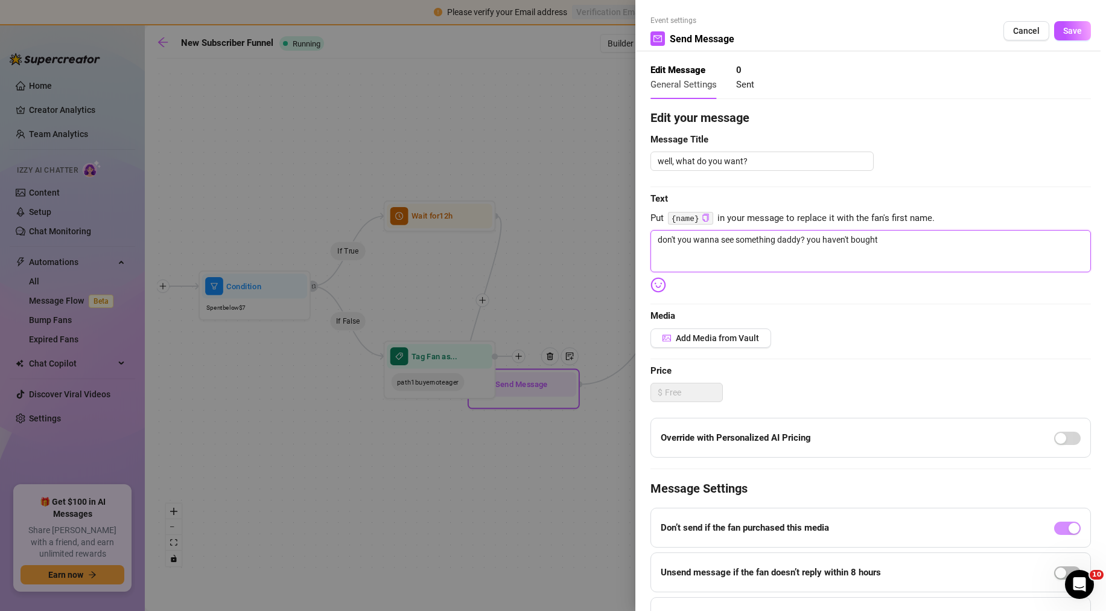
type textarea "don't you wanna see something daddy? you haven't bought a"
type textarea "don't you wanna see something daddy? you haven't bought an"
type textarea "don't you wanna see something daddy? you haven't bought any"
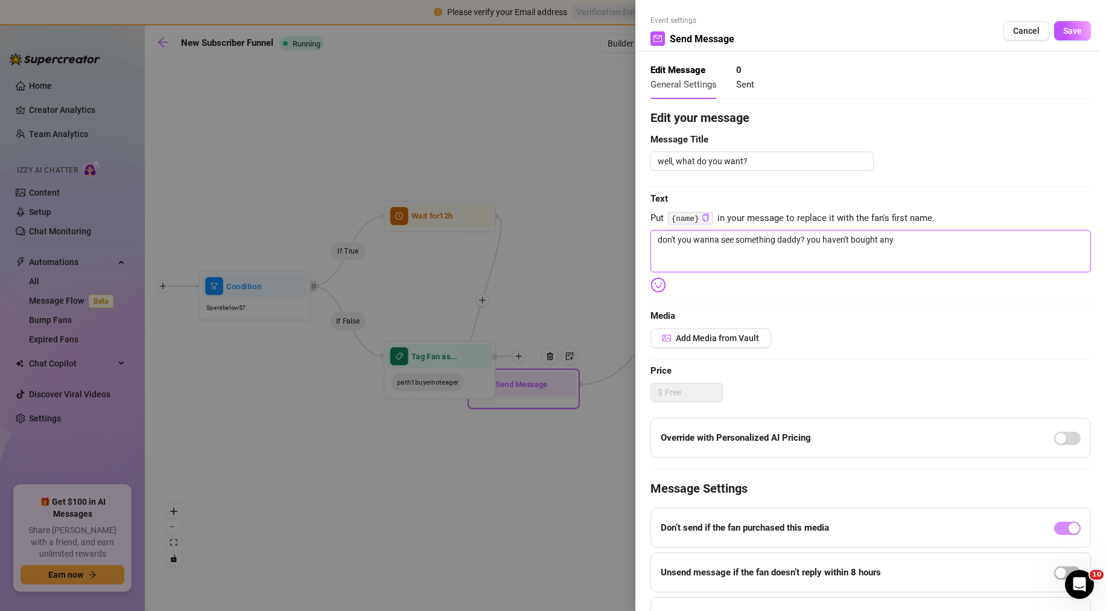
type textarea "don't you wanna see something daddy? you haven't bought anyt"
type textarea "don't you wanna see something daddy? you haven't bought anyth"
type textarea "don't you wanna see something daddy? you haven't bought anythi"
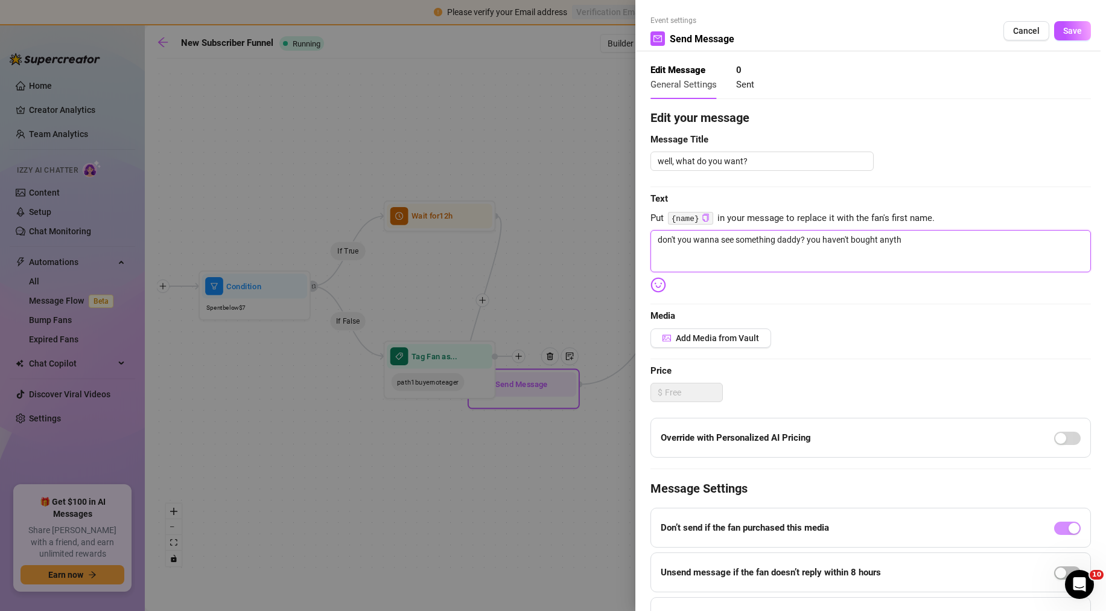
type textarea "don't you wanna see something daddy? you haven't bought anythi"
type textarea "don't you wanna see something daddy? you haven't bought anythin"
type textarea "don't you wanna see something daddy? you haven't bought anything"
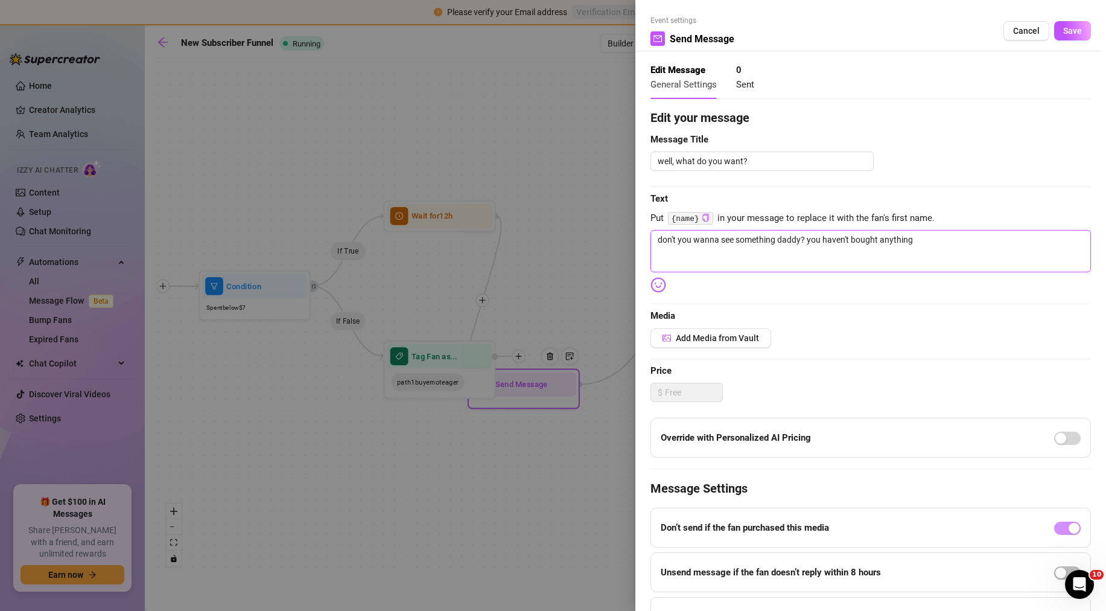
type textarea "don't you wanna see something daddy? you haven't bought anything."
type textarea "don't you wanna see something daddy? you haven't bought anything.."
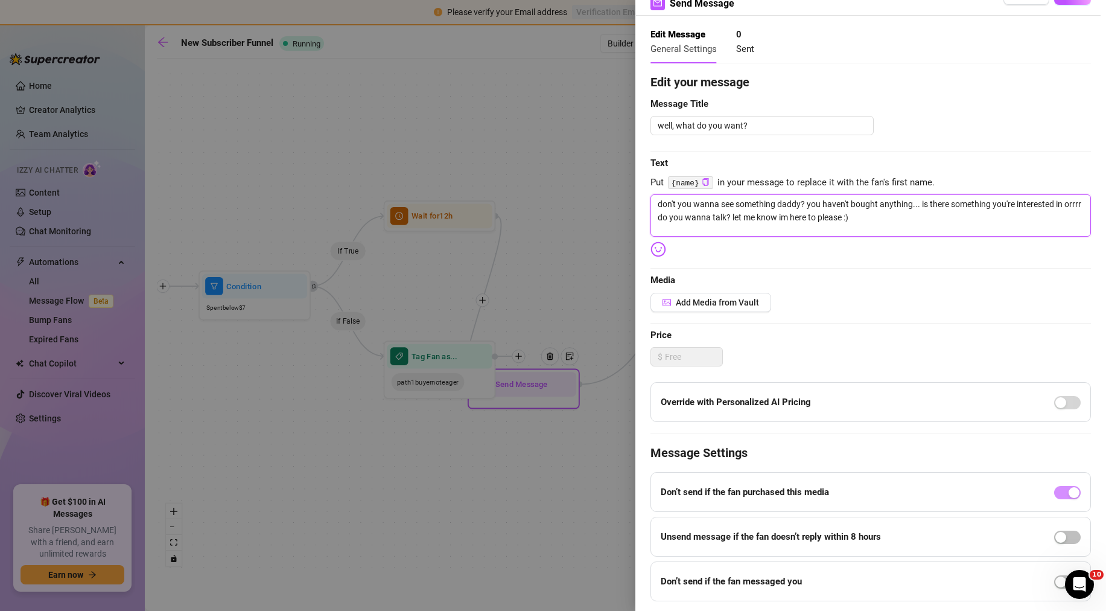
scroll to position [0, 0]
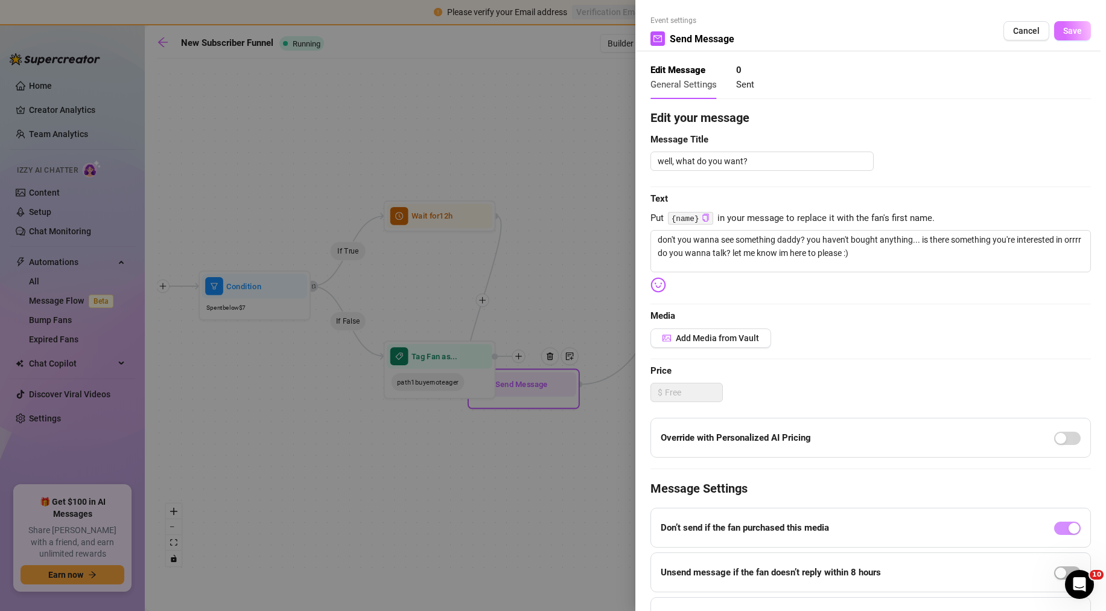
click at [1063, 31] on span "Save" at bounding box center [1072, 31] width 19 height 10
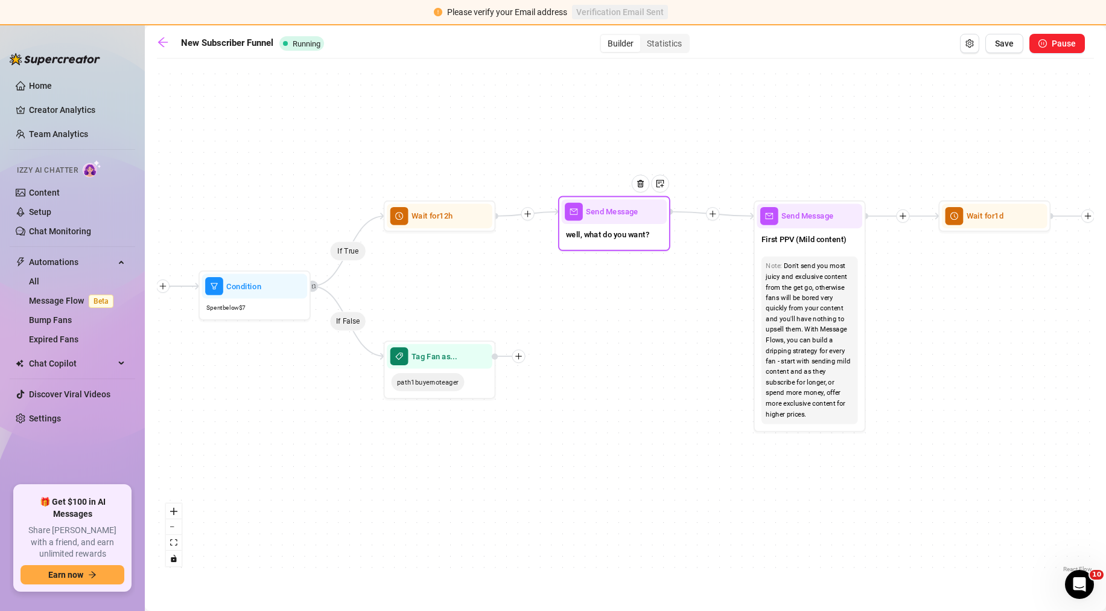
drag, startPoint x: 552, startPoint y: 410, endPoint x: 645, endPoint y: 235, distance: 198.7
click at [645, 235] on span "well, what do you want?" at bounding box center [607, 234] width 83 height 12
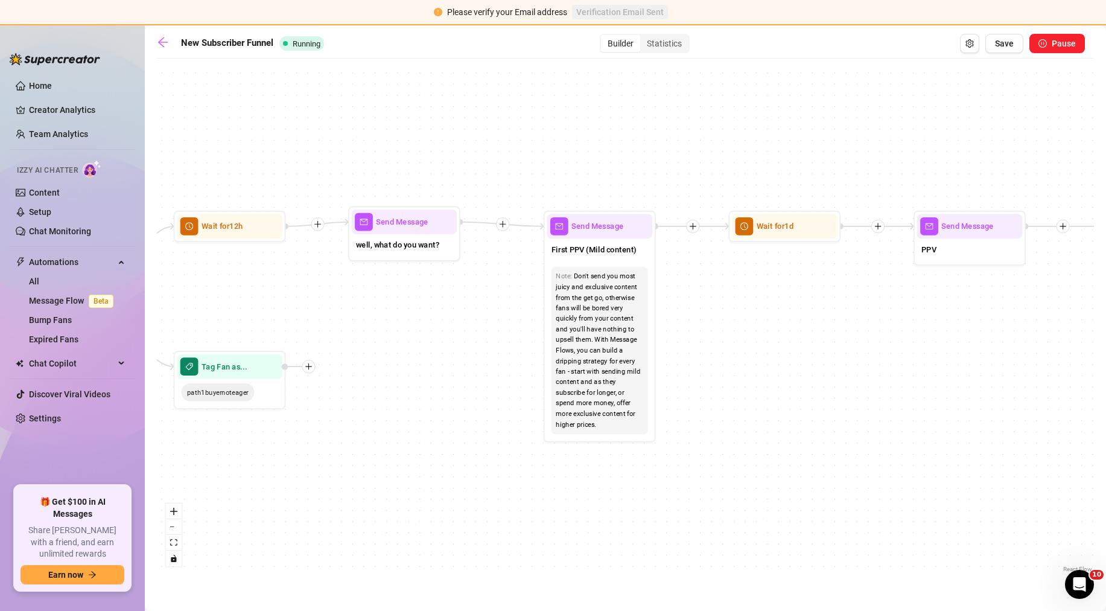
drag, startPoint x: 705, startPoint y: 275, endPoint x: 495, endPoint y: 285, distance: 210.2
click at [495, 285] on div "If True If False If True If False If True If False If True If False If True If …" at bounding box center [625, 320] width 937 height 511
click at [506, 224] on icon "plus" at bounding box center [503, 224] width 8 height 8
click at [526, 240] on icon "filter" at bounding box center [524, 244] width 8 height 8
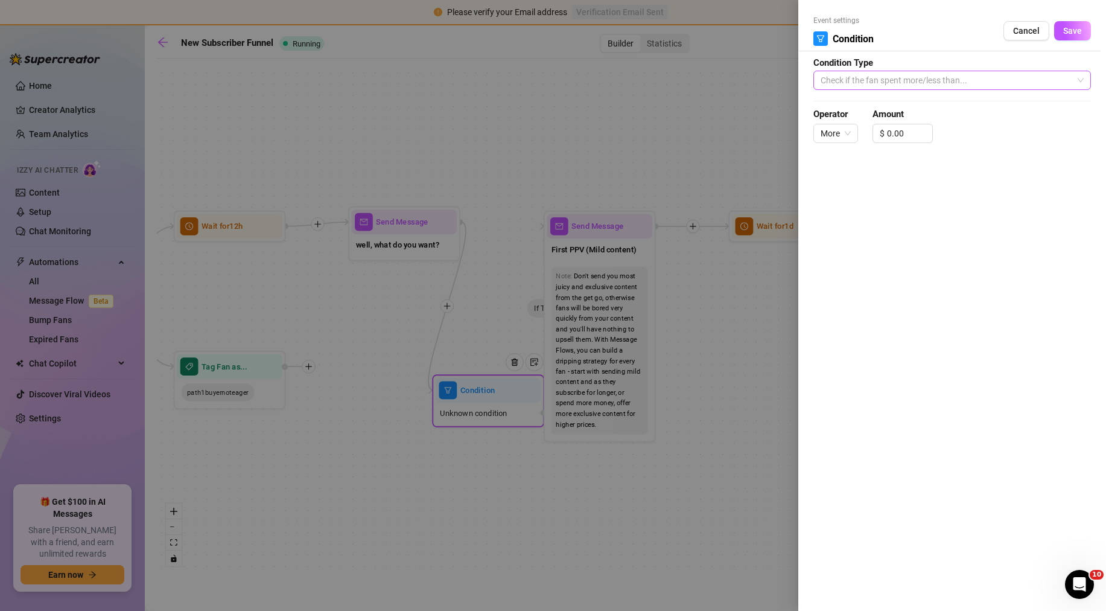
click at [860, 86] on span "Check if the fan spent more/less than..." at bounding box center [952, 80] width 263 height 18
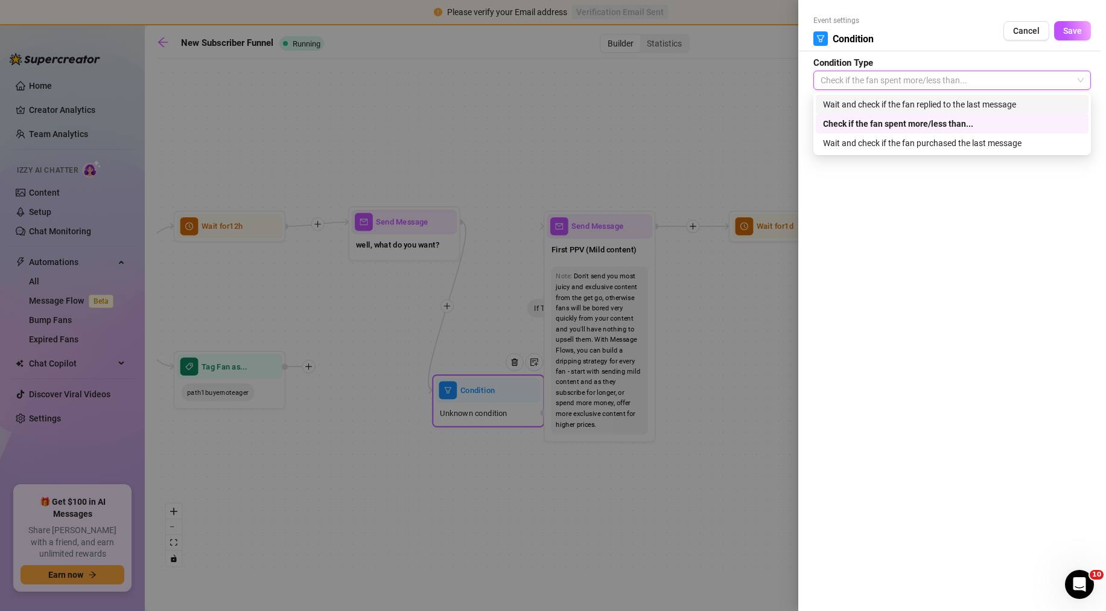
click at [872, 104] on div "Wait and check if the fan replied to the last message" at bounding box center [952, 104] width 258 height 13
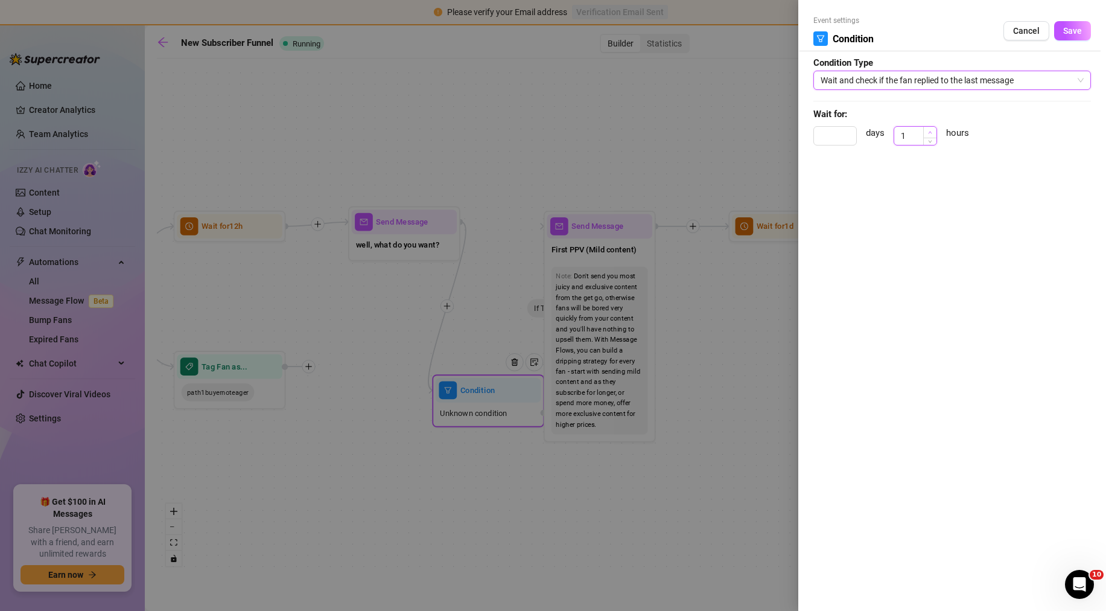
click at [930, 131] on icon "up" at bounding box center [930, 132] width 4 height 4
click at [930, 136] on span "Increase Value" at bounding box center [929, 132] width 13 height 11
click at [932, 129] on span "Increase Value" at bounding box center [929, 132] width 13 height 11
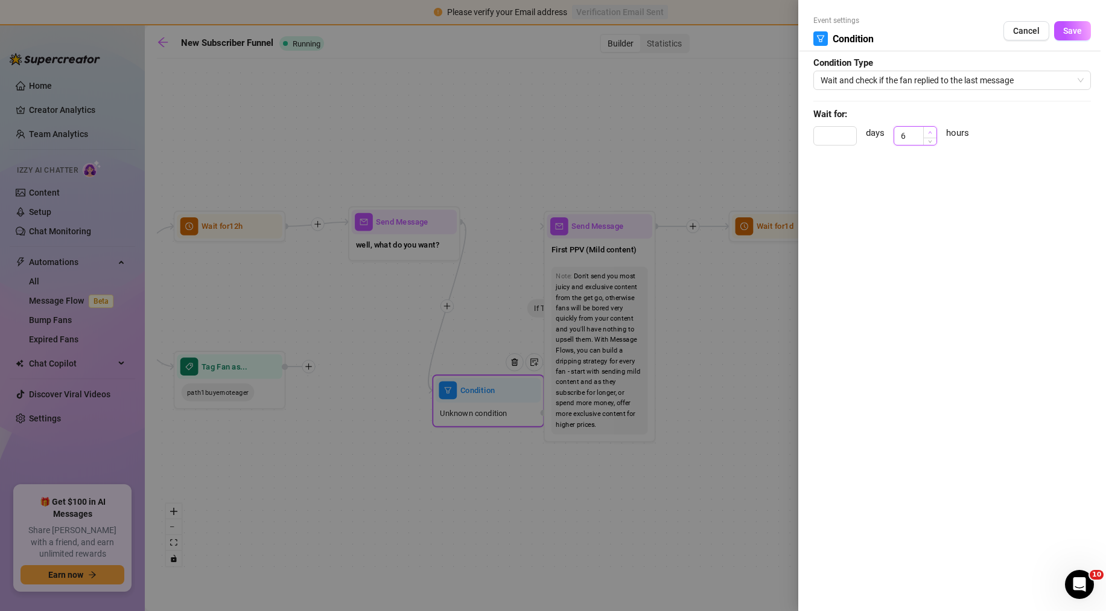
click at [932, 129] on span "Increase Value" at bounding box center [929, 132] width 13 height 11
click at [931, 137] on span "Increase Value" at bounding box center [929, 132] width 13 height 11
click at [930, 132] on icon "up" at bounding box center [930, 132] width 4 height 4
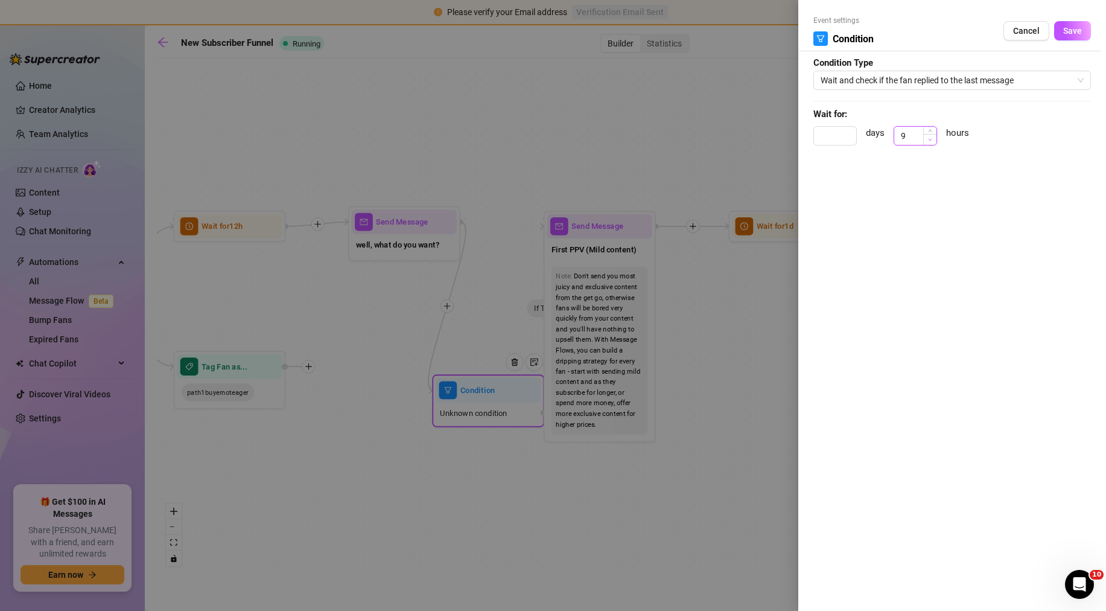
click at [930, 141] on span "Decrease Value" at bounding box center [929, 139] width 13 height 11
click at [930, 140] on icon "down" at bounding box center [930, 140] width 4 height 4
click at [930, 132] on icon "up" at bounding box center [930, 132] width 4 height 4
click at [930, 139] on icon "down" at bounding box center [930, 140] width 4 height 4
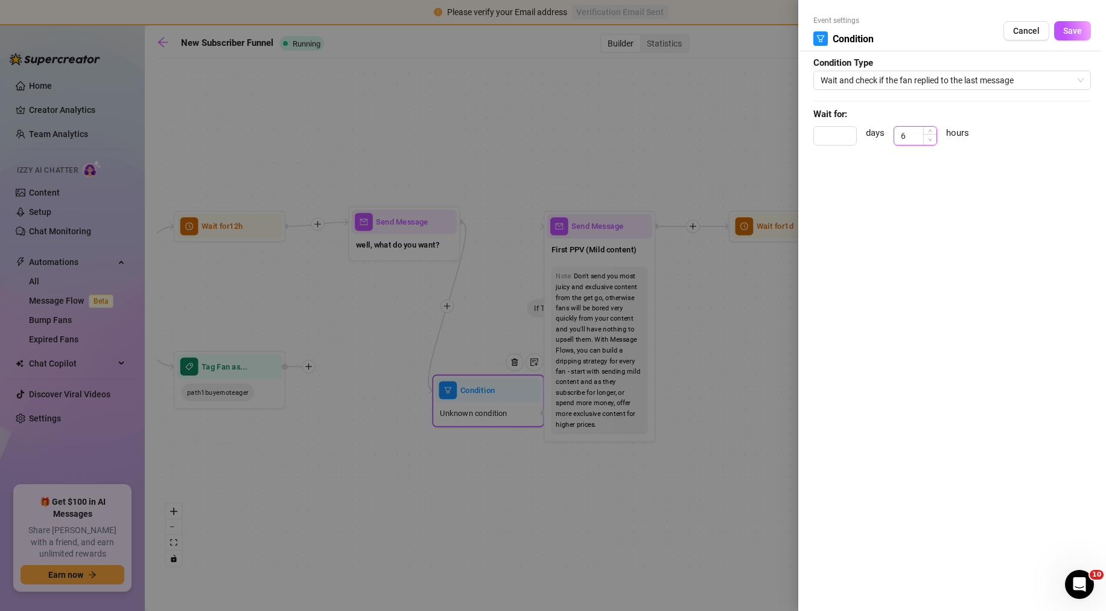
click at [930, 139] on icon "down" at bounding box center [930, 140] width 4 height 4
click at [931, 140] on icon "down" at bounding box center [931, 140] width 4 height 2
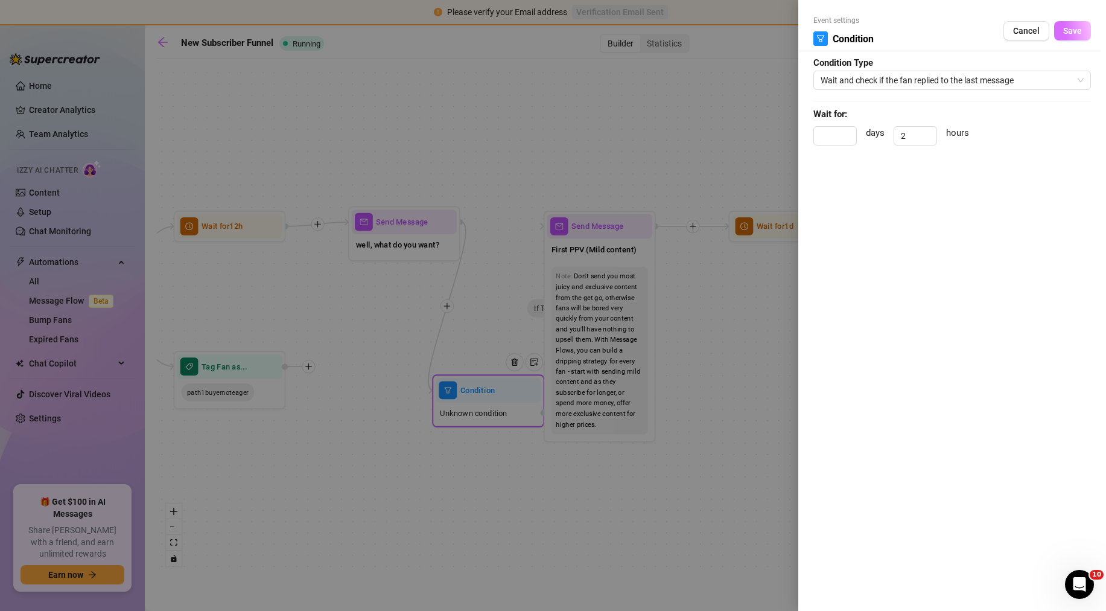
click at [1070, 30] on span "Save" at bounding box center [1072, 31] width 19 height 10
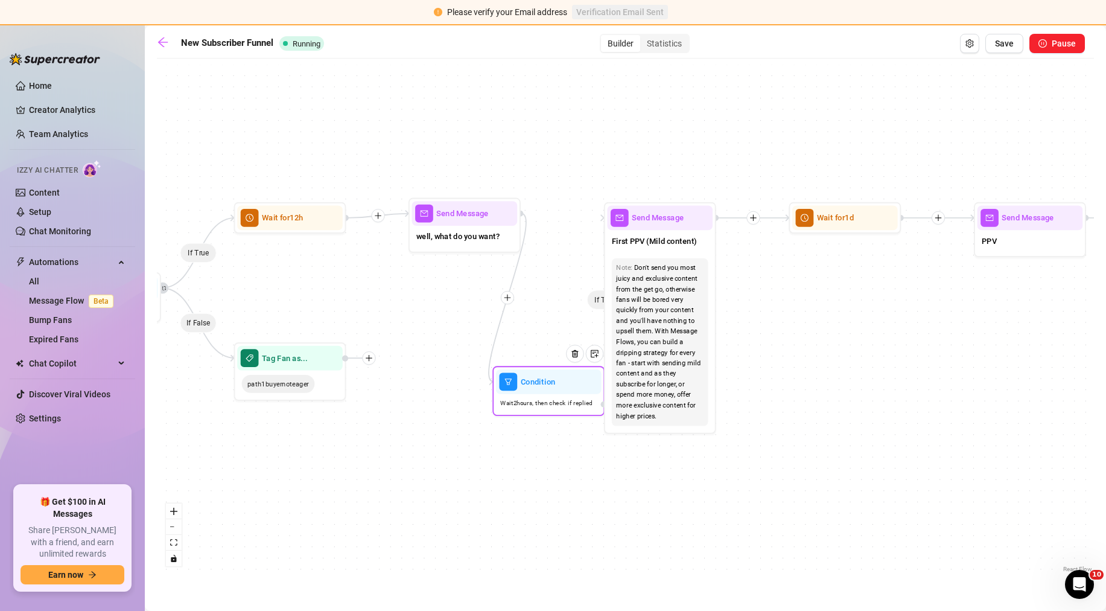
drag, startPoint x: 752, startPoint y: 186, endPoint x: 818, endPoint y: 177, distance: 65.7
click at [818, 177] on div "If True If False If True If False If True If False If True If False If True If …" at bounding box center [625, 320] width 937 height 511
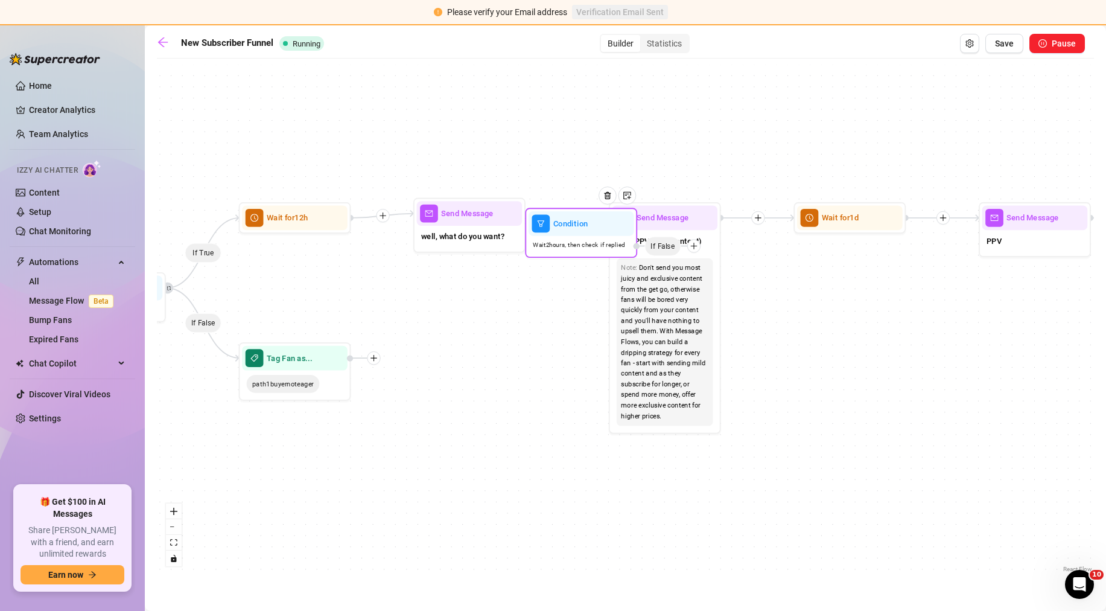
drag, startPoint x: 541, startPoint y: 408, endPoint x: 568, endPoint y: 248, distance: 162.2
click at [568, 248] on span "Wait 2 hours, then check if replied" at bounding box center [579, 245] width 92 height 10
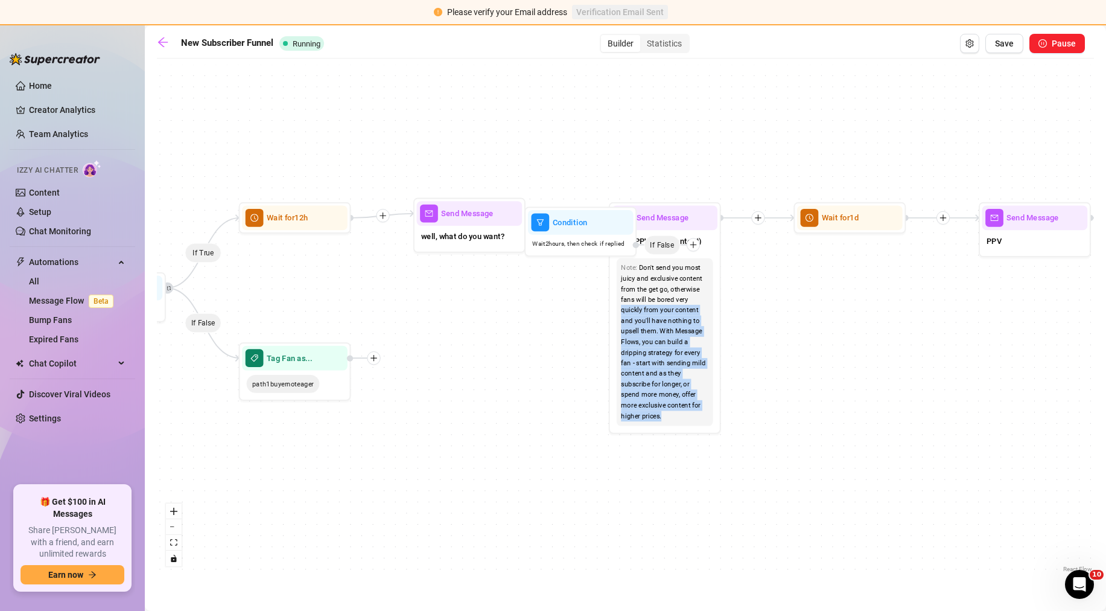
drag, startPoint x: 692, startPoint y: 305, endPoint x: 757, endPoint y: 307, distance: 65.8
click at [757, 307] on div "If True If False If True If False If True If False If True If False If True If …" at bounding box center [625, 320] width 937 height 511
click at [766, 298] on div "If True If False If True If False If True If False If True If False If True If …" at bounding box center [625, 320] width 937 height 511
drag, startPoint x: 772, startPoint y: 250, endPoint x: 759, endPoint y: 252, distance: 13.4
click at [767, 252] on div "If True If False If True If False If True If False If True If False If True If …" at bounding box center [625, 320] width 937 height 511
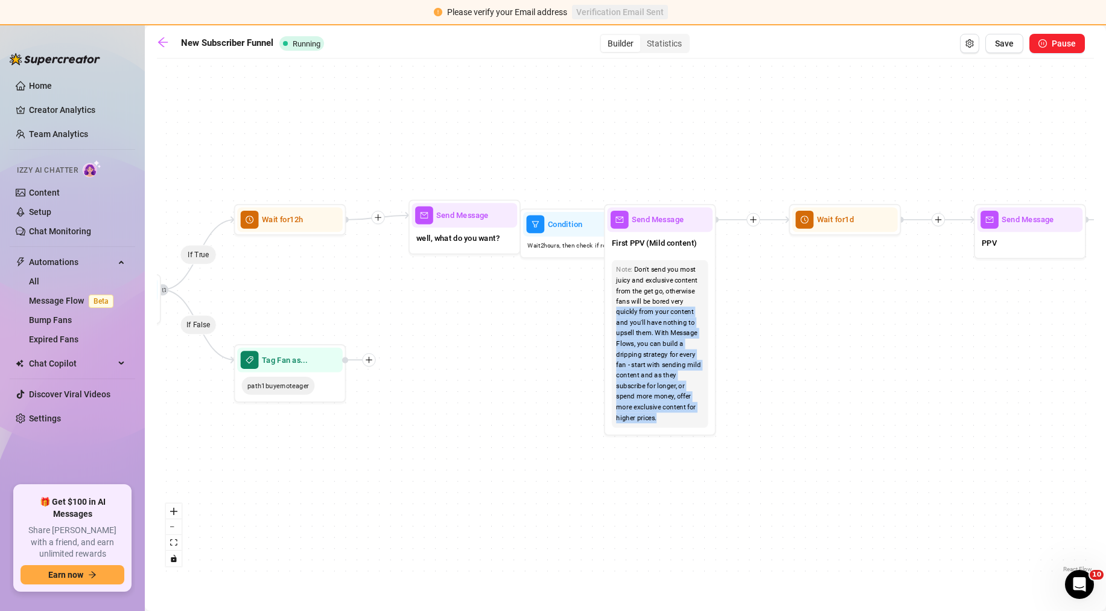
click at [748, 124] on div "If True If False If True If False If True If False If True If False If True If …" at bounding box center [625, 320] width 937 height 511
click at [752, 305] on div "If True If False If True If False If True If False If True If False If True If …" at bounding box center [625, 320] width 937 height 511
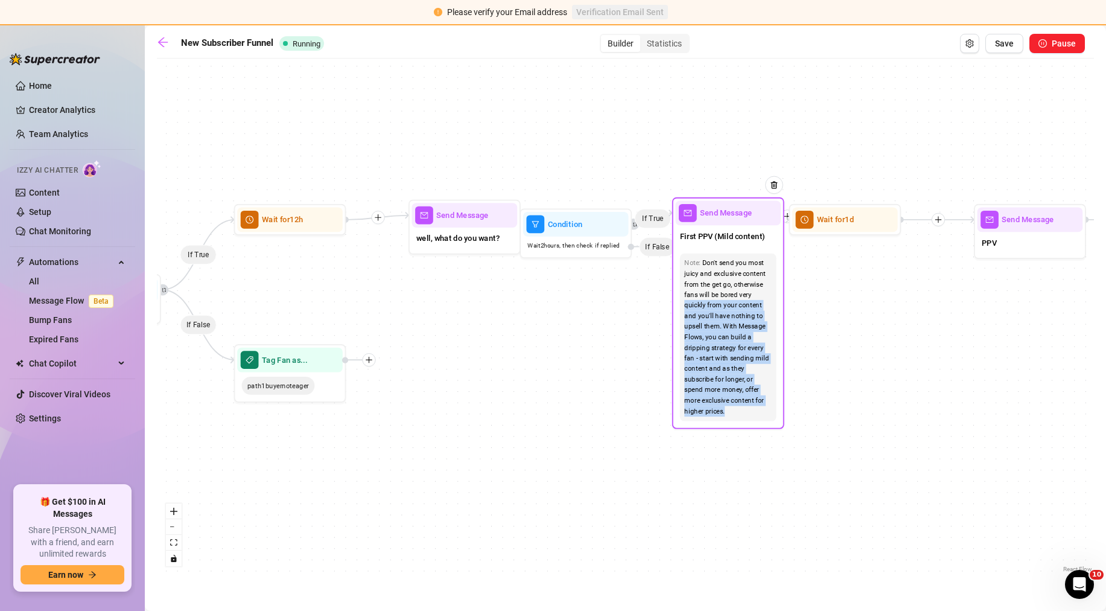
drag, startPoint x: 659, startPoint y: 249, endPoint x: 728, endPoint y: 242, distance: 69.1
click at [728, 242] on span "First PPV (Mild content)" at bounding box center [722, 236] width 85 height 12
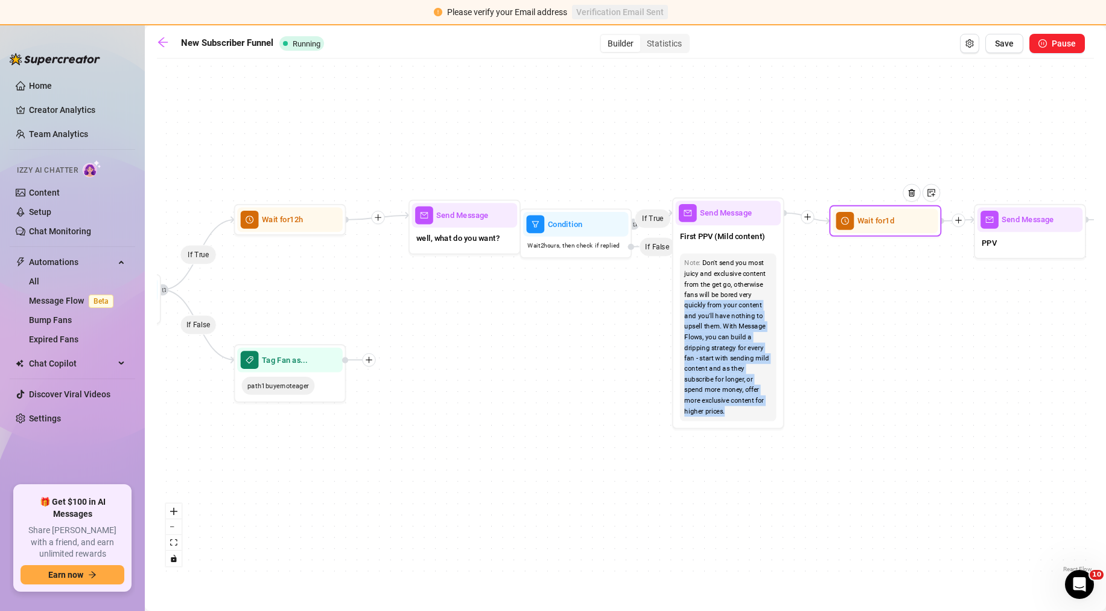
drag, startPoint x: 833, startPoint y: 225, endPoint x: 871, endPoint y: 226, distance: 38.0
click at [871, 226] on span "Wait for 1d" at bounding box center [875, 221] width 37 height 12
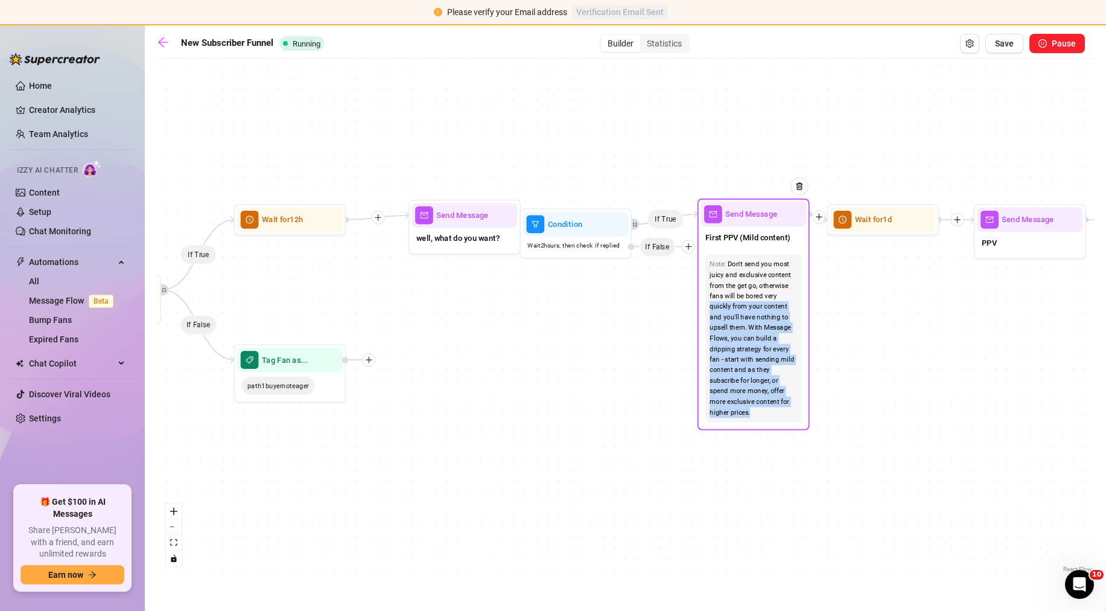
drag, startPoint x: 769, startPoint y: 229, endPoint x: 795, endPoint y: 231, distance: 26.0
click at [795, 231] on div "First PPV (Mild content)" at bounding box center [754, 238] width 106 height 24
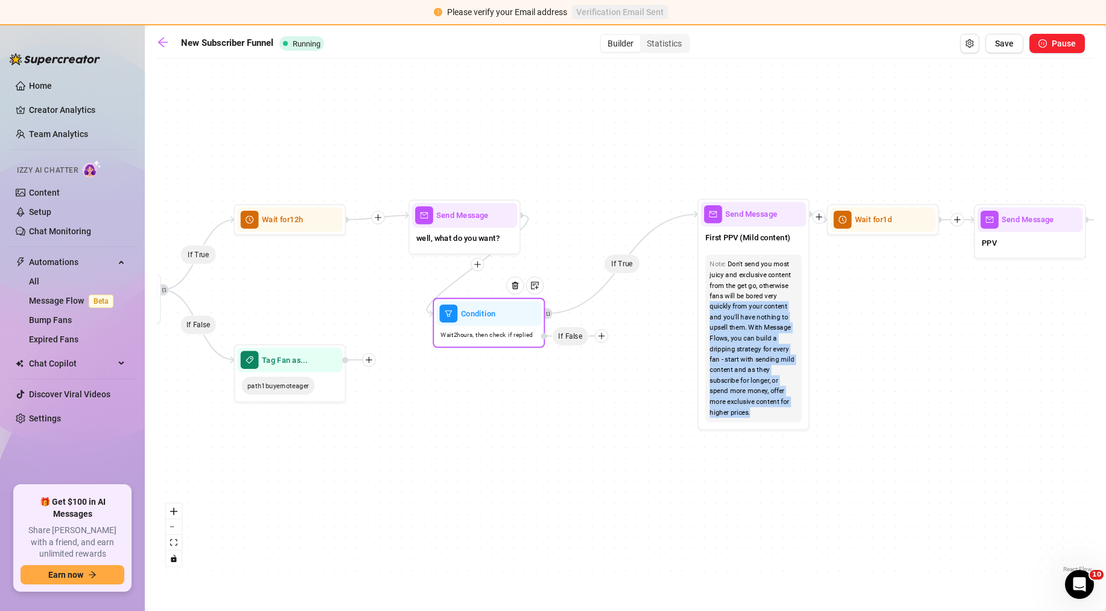
drag, startPoint x: 576, startPoint y: 243, endPoint x: 489, endPoint y: 332, distance: 124.2
click at [489, 332] on span "Wait 2 hours, then check if replied" at bounding box center [487, 335] width 92 height 10
click at [584, 364] on div "If True If False If True If False If True If False If True If False If True If …" at bounding box center [625, 320] width 937 height 511
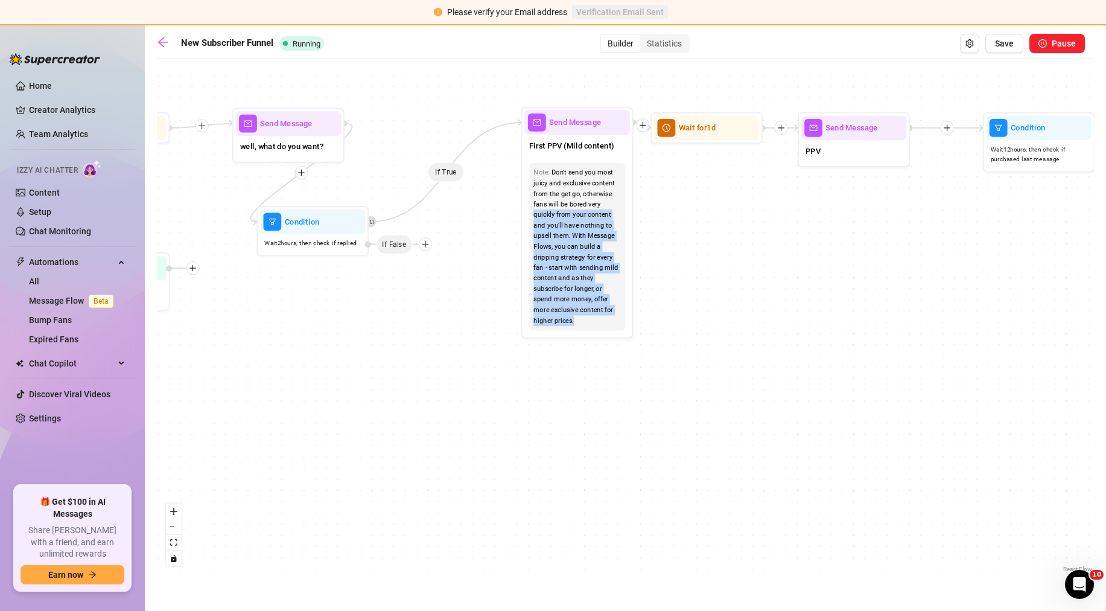
drag, startPoint x: 615, startPoint y: 369, endPoint x: 439, endPoint y: 278, distance: 197.8
click at [439, 278] on div "If True If False If True If False If True If False If True If False If True If …" at bounding box center [625, 320] width 937 height 511
click at [722, 288] on div "If True If False If True If False If True If False If True If False If True If …" at bounding box center [625, 320] width 937 height 511
click at [582, 213] on div "Don't send you most juicy and exclusive content from the get go, otherwise fans…" at bounding box center [576, 246] width 87 height 159
click at [587, 213] on div "Don't send you most juicy and exclusive content from the get go, otherwise fans…" at bounding box center [576, 246] width 87 height 159
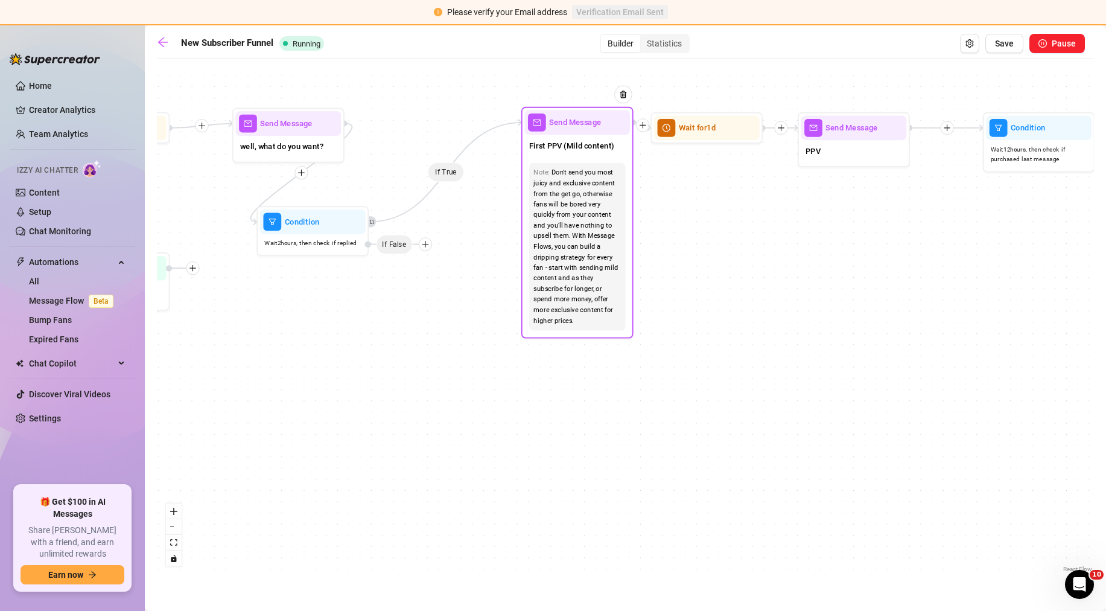
click at [498, 297] on div "If True If False If True If False If True If False If True If False If True If …" at bounding box center [625, 320] width 937 height 511
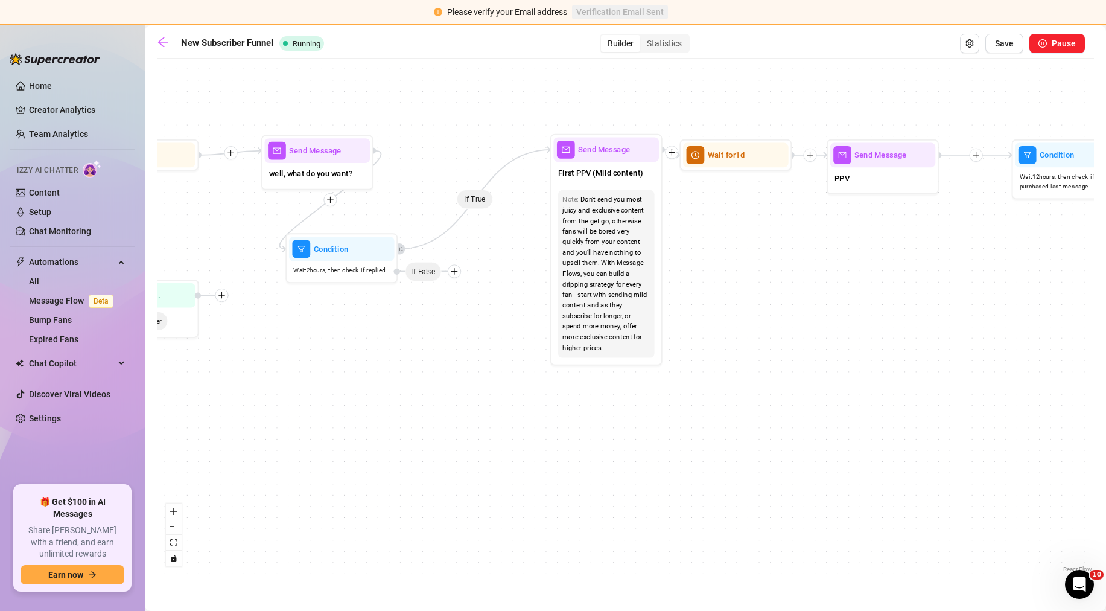
drag, startPoint x: 455, startPoint y: 214, endPoint x: 488, endPoint y: 247, distance: 46.9
click at [487, 246] on div "If True If False If True If False If True If False If True If False If True If …" at bounding box center [625, 320] width 937 height 511
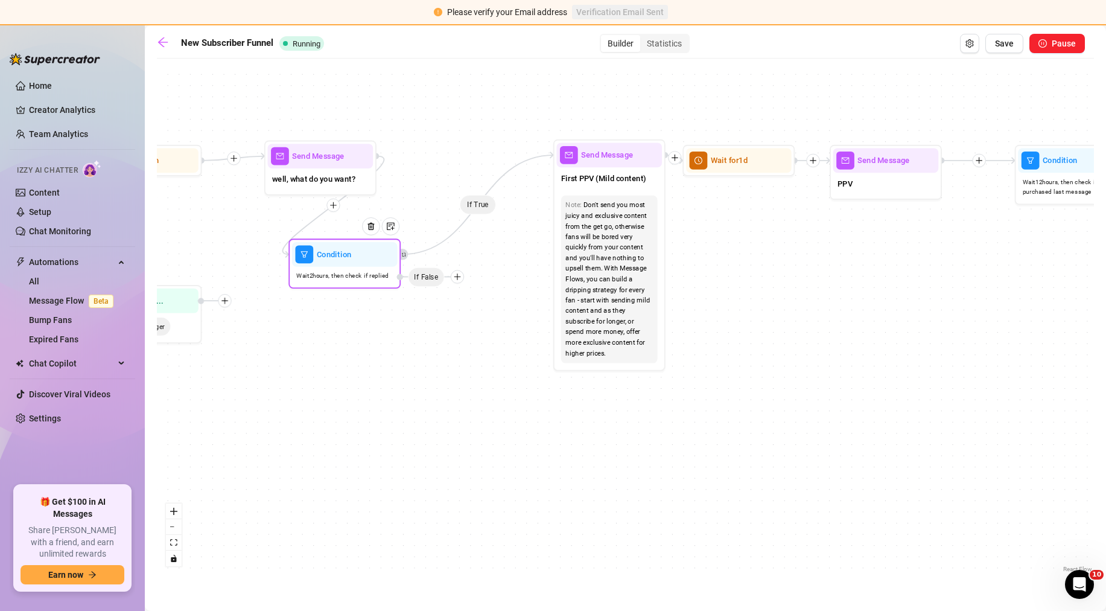
click at [379, 262] on div at bounding box center [375, 234] width 49 height 57
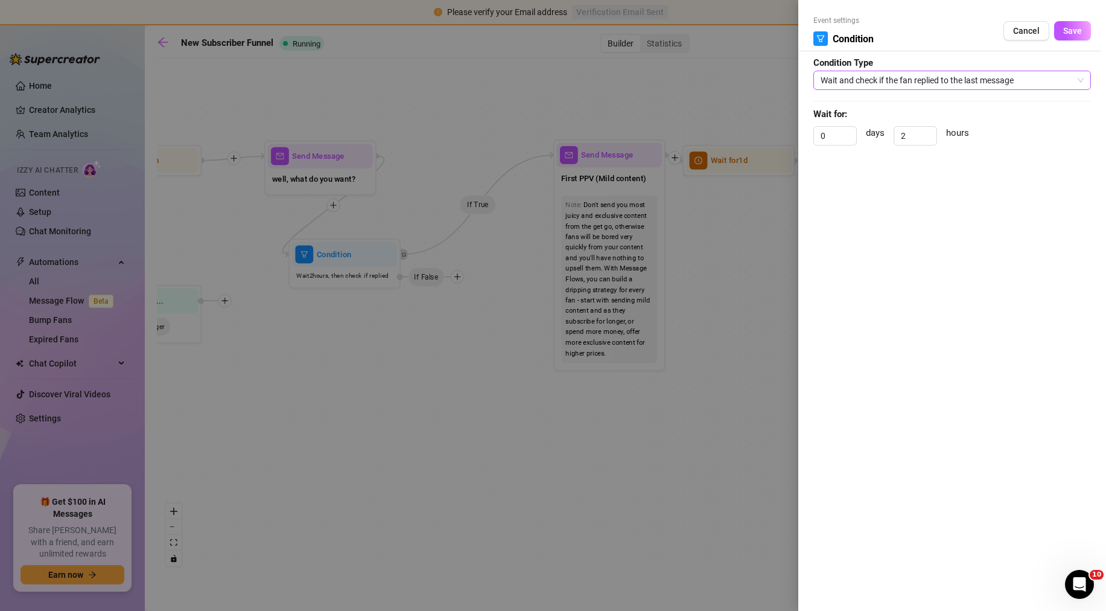
click at [934, 81] on span "Wait and check if the fan replied to the last message" at bounding box center [952, 80] width 263 height 18
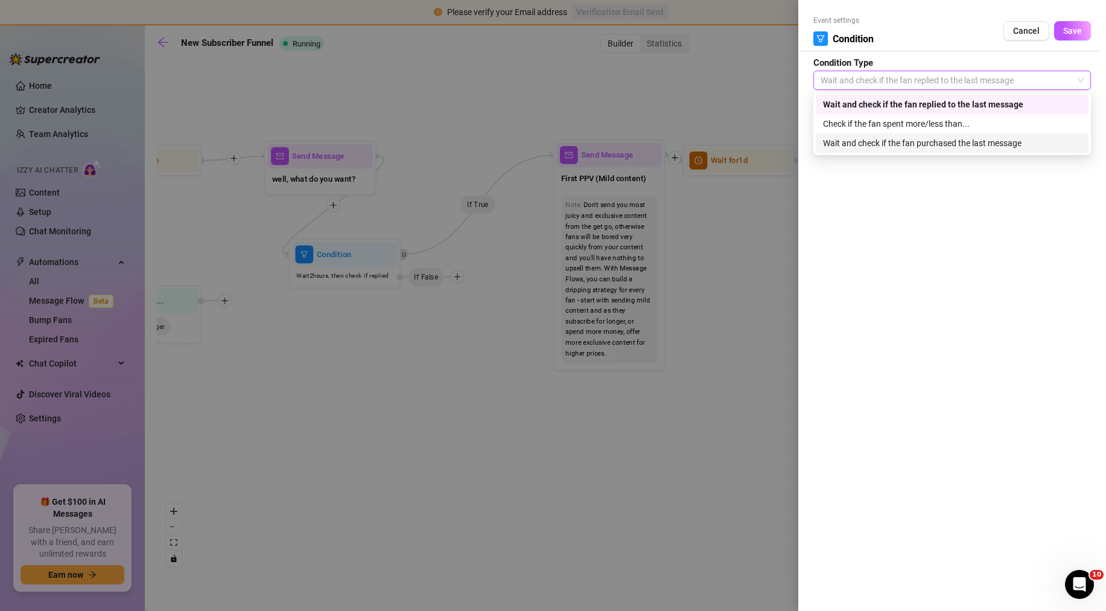
click at [504, 241] on div at bounding box center [553, 305] width 1106 height 611
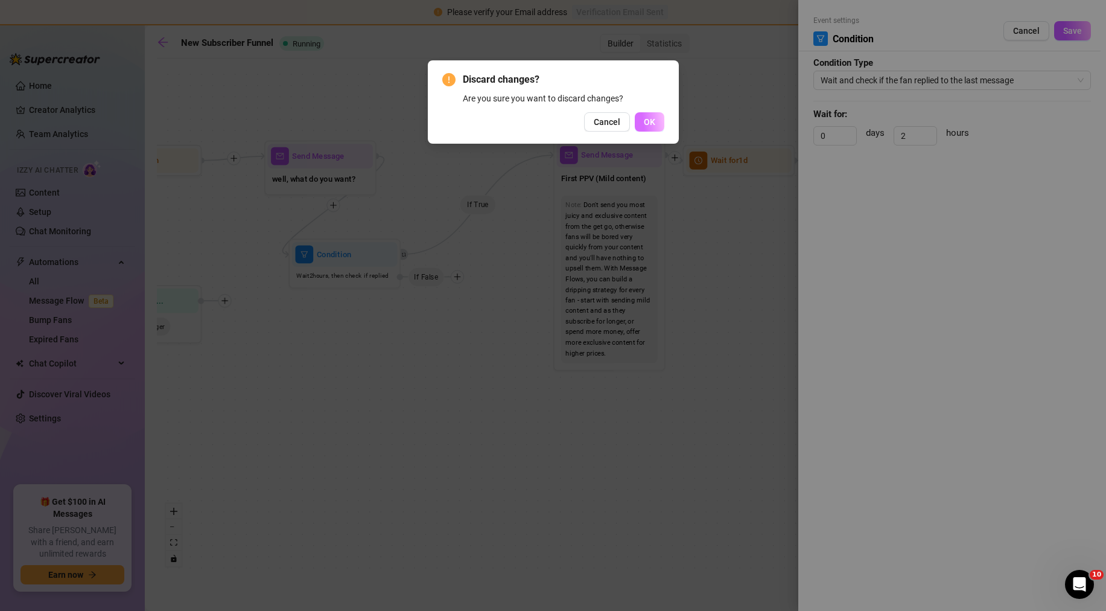
click at [650, 118] on span "OK" at bounding box center [649, 122] width 11 height 10
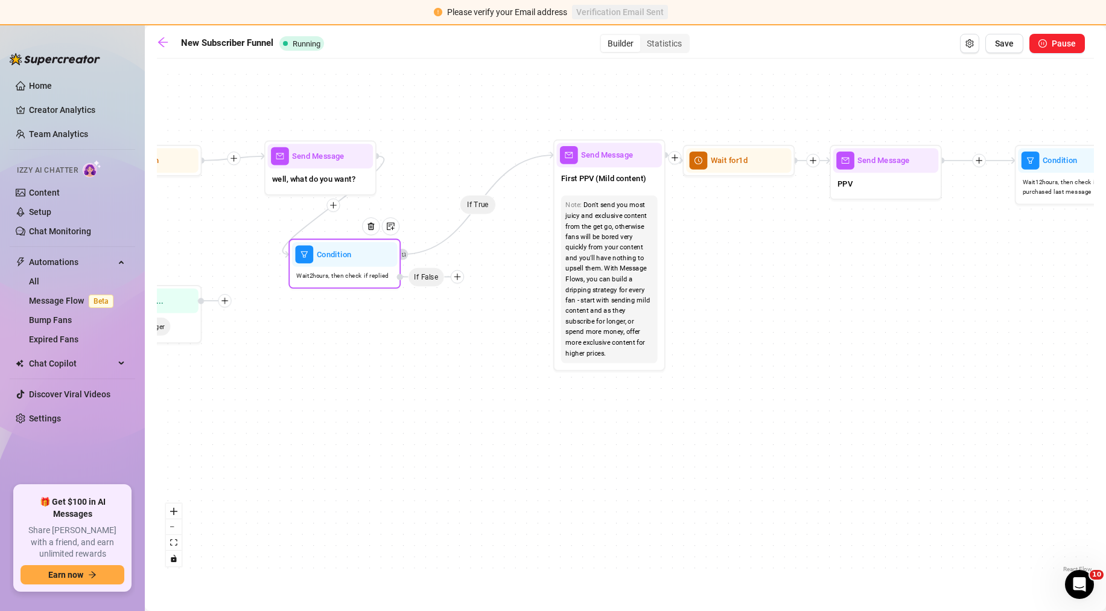
click at [461, 281] on div at bounding box center [457, 276] width 13 height 13
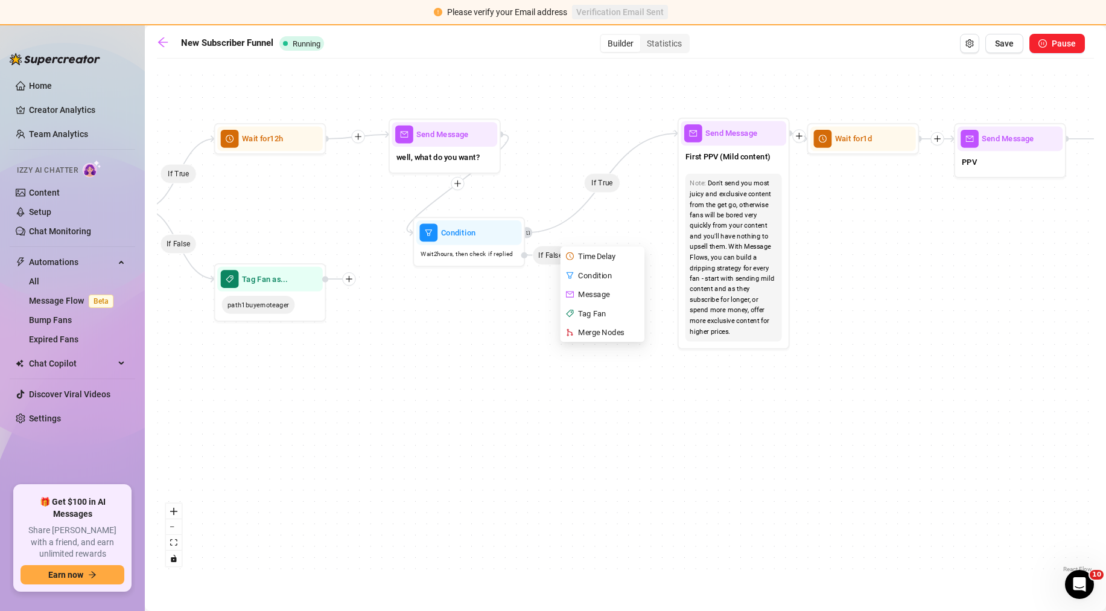
drag, startPoint x: 378, startPoint y: 352, endPoint x: 503, endPoint y: 330, distance: 126.2
click at [503, 330] on div "If True If False If True If False If True If False If True If False If True If …" at bounding box center [625, 320] width 937 height 511
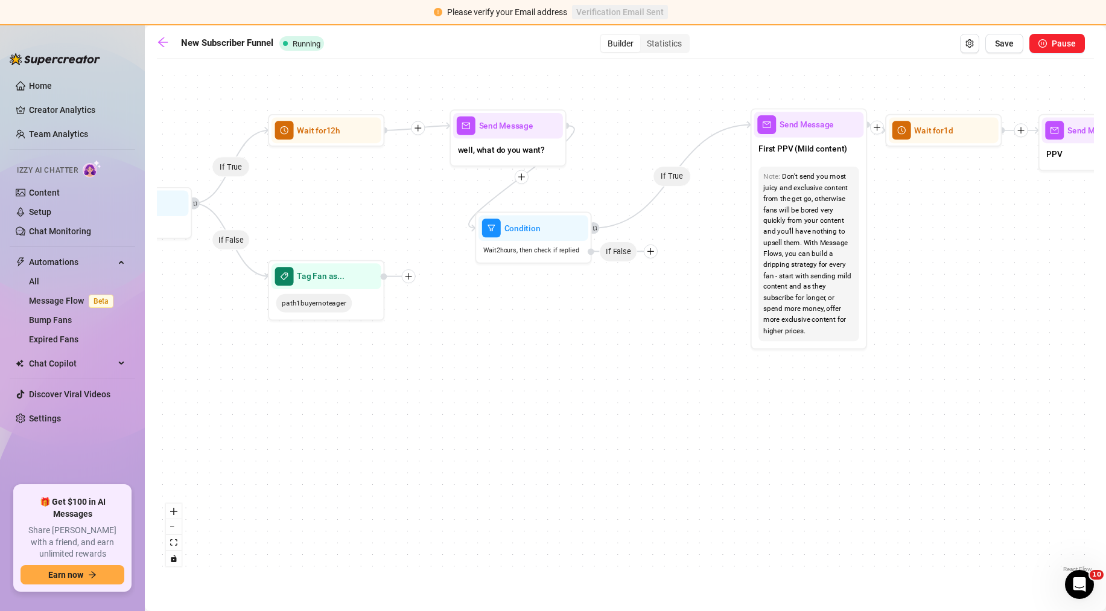
drag, startPoint x: 518, startPoint y: 315, endPoint x: 584, endPoint y: 314, distance: 65.8
click at [584, 314] on div "If True If False If True If False If True If False If True If False If True If …" at bounding box center [625, 320] width 937 height 511
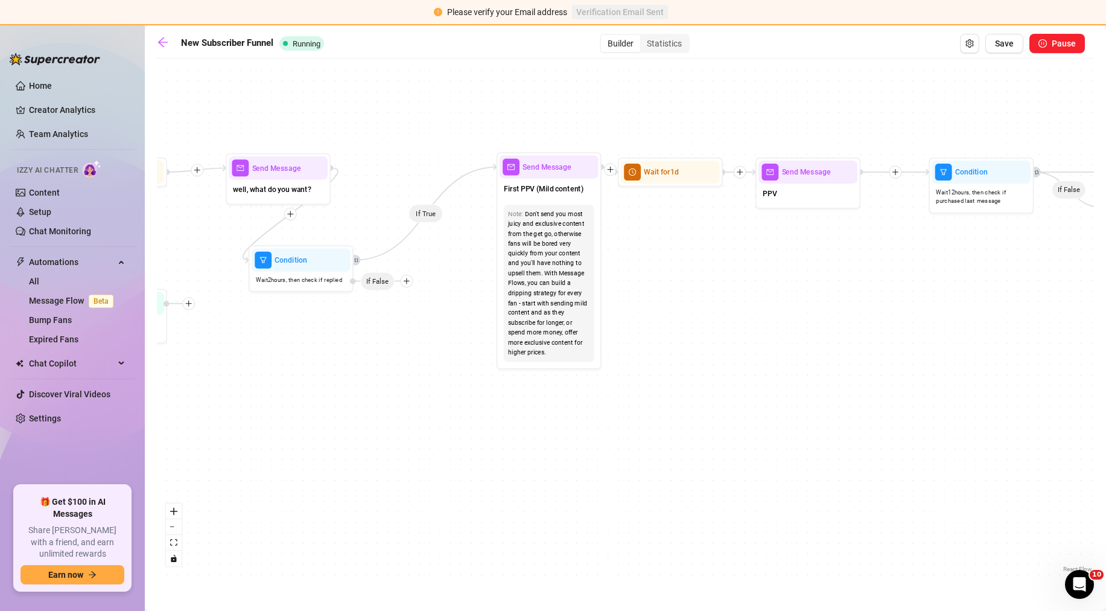
drag, startPoint x: 681, startPoint y: 291, endPoint x: 439, endPoint y: 315, distance: 242.6
click at [439, 315] on div "If True If False If True If False If True If False If True If False If True If …" at bounding box center [625, 320] width 937 height 511
drag, startPoint x: 528, startPoint y: 268, endPoint x: 483, endPoint y: 276, distance: 45.3
click at [483, 276] on div "If True If False If True If False If True If False If True If False If True If …" at bounding box center [625, 320] width 937 height 511
click at [483, 271] on div "If True If False If True If False If True If False If True If False If True If …" at bounding box center [625, 320] width 937 height 511
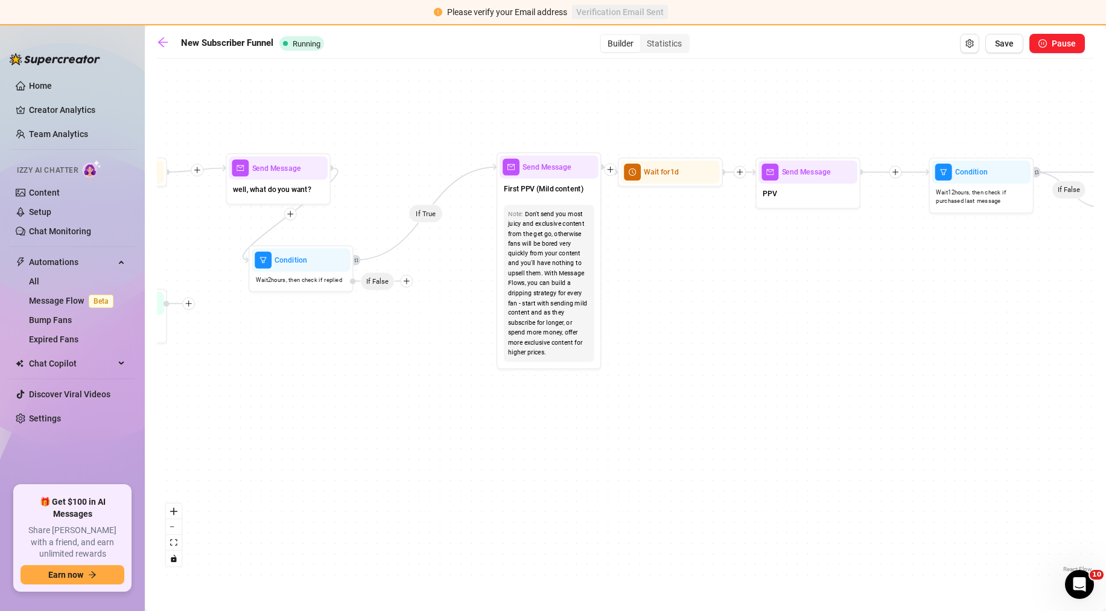
click at [539, 236] on div "Don't send you most juicy and exclusive content from the get go, otherwise fans…" at bounding box center [549, 283] width 82 height 148
click at [538, 236] on div "Don't send you most juicy and exclusive content from the get go, otherwise fans…" at bounding box center [549, 283] width 82 height 148
click at [483, 250] on div "If True If False If True If False If True If False If True If False If True If …" at bounding box center [625, 320] width 937 height 511
click at [526, 241] on div "Don't send you most juicy and exclusive content from the get go, otherwise fans…" at bounding box center [549, 283] width 82 height 148
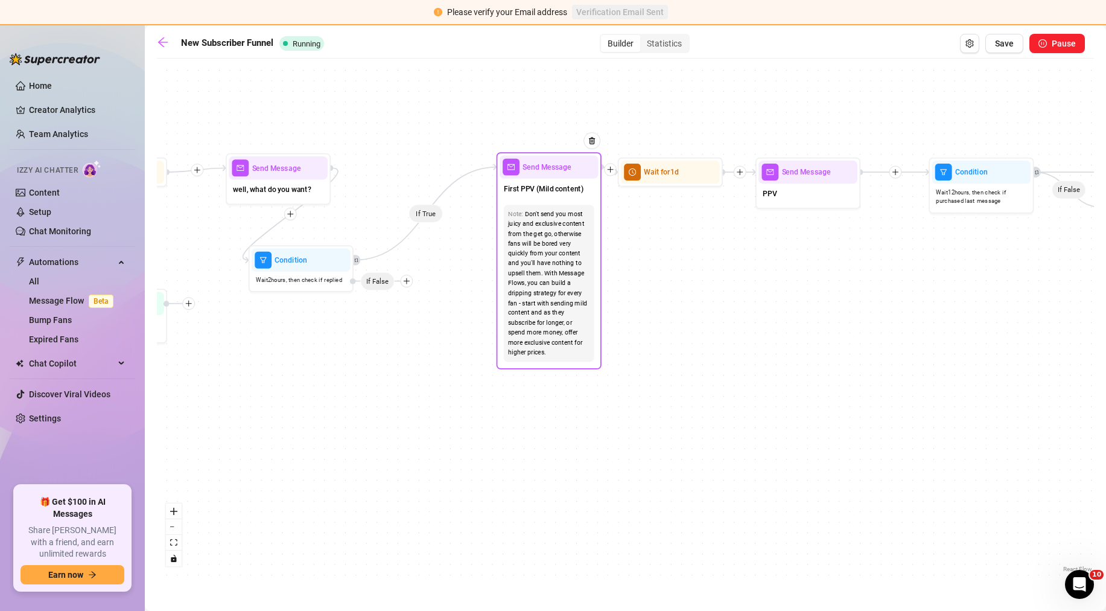
click at [469, 243] on div "If True If False If True If False If True If False If True If False If True If …" at bounding box center [625, 320] width 937 height 511
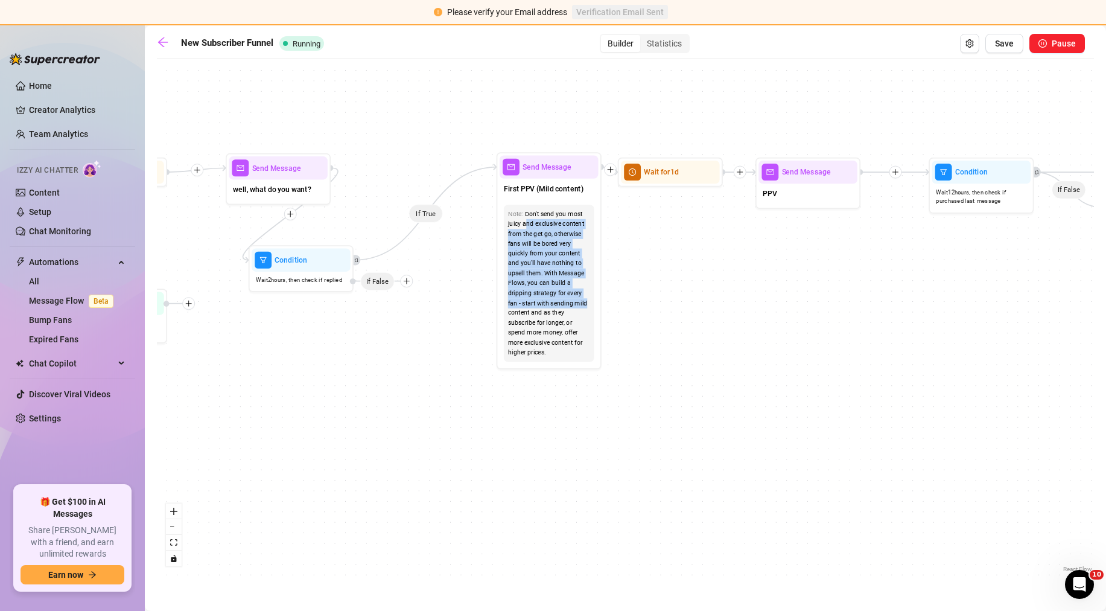
drag, startPoint x: 527, startPoint y: 228, endPoint x: 492, endPoint y: 233, distance: 35.3
click at [492, 233] on div "If True If False If True If False If True If False If True If False If True If …" at bounding box center [625, 320] width 937 height 511
click at [537, 229] on div "Don't send you most juicy and exclusive content from the get go, otherwise fans…" at bounding box center [549, 283] width 82 height 148
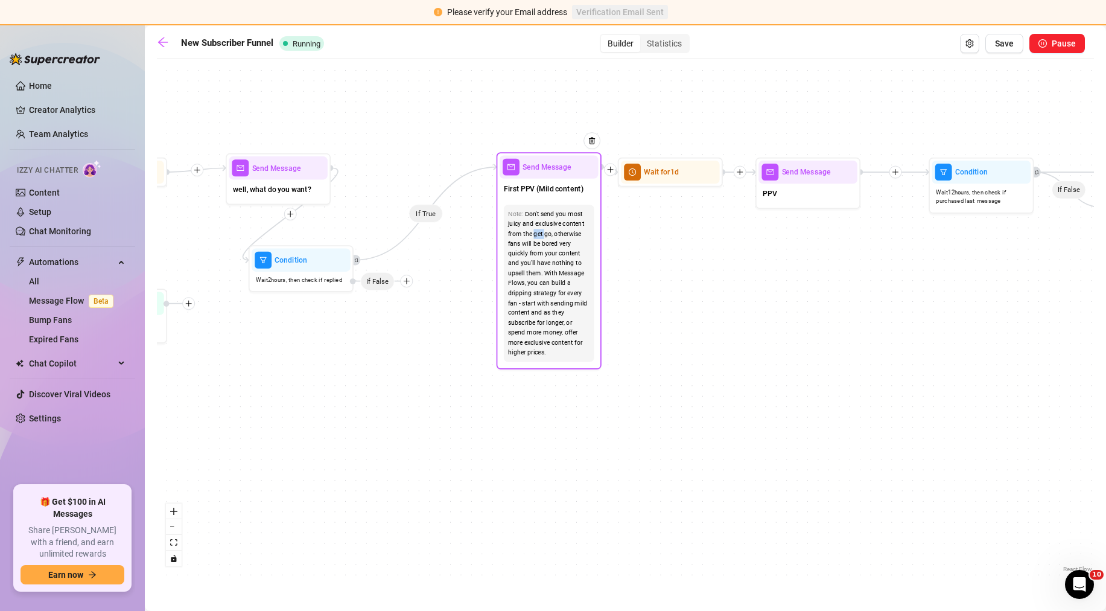
click at [536, 229] on div "Don't send you most juicy and exclusive content from the get go, otherwise fans…" at bounding box center [549, 283] width 82 height 148
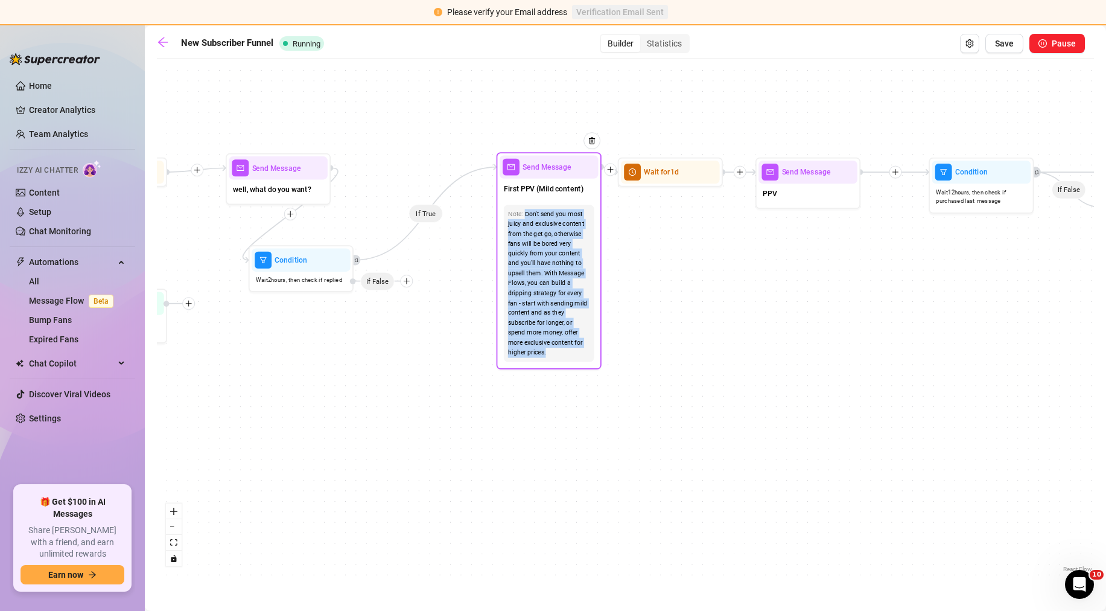
click at [536, 229] on div "Don't send you most juicy and exclusive content from the get go, otherwise fans…" at bounding box center [549, 283] width 82 height 148
click at [530, 235] on div "Don't send you most juicy and exclusive content from the get go, otherwise fans…" at bounding box center [549, 283] width 82 height 148
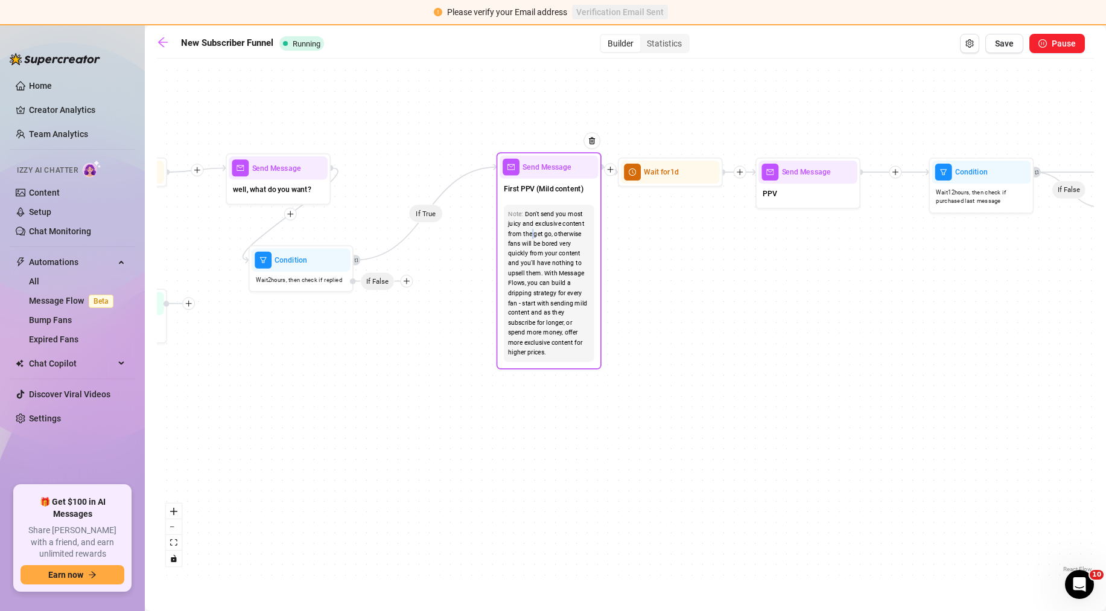
click at [532, 235] on div "Don't send you most juicy and exclusive content from the get go, otherwise fans…" at bounding box center [549, 283] width 82 height 148
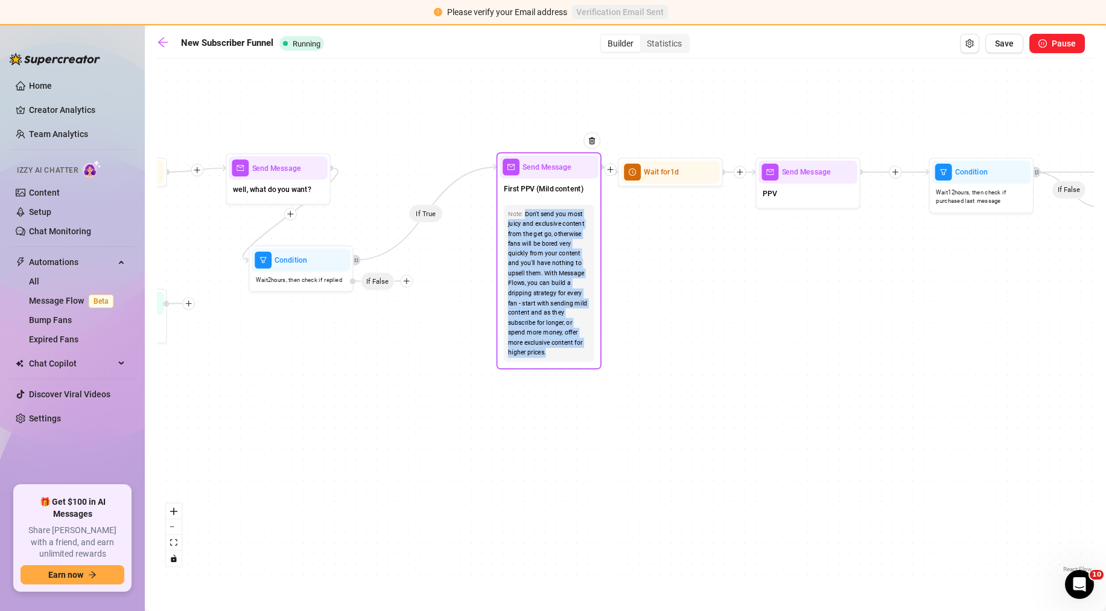
click at [532, 235] on div "Don't send you most juicy and exclusive content from the get go, otherwise fans…" at bounding box center [549, 283] width 82 height 148
click at [534, 235] on div "Don't send you most juicy and exclusive content from the get go, otherwise fans…" at bounding box center [549, 283] width 82 height 148
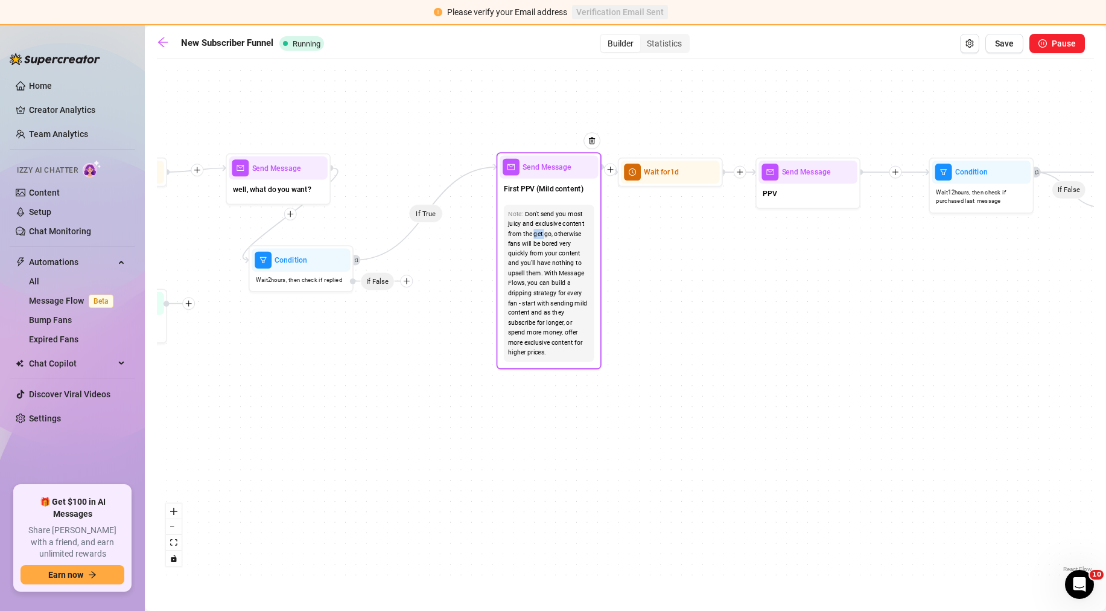
click at [534, 237] on div "Don't send you most juicy and exclusive content from the get go, otherwise fans…" at bounding box center [549, 283] width 82 height 148
click at [534, 240] on div "Don't send you most juicy and exclusive content from the get go, otherwise fans…" at bounding box center [549, 283] width 82 height 148
click at [633, 240] on div "If True If False If True If False If True If False If True If False If True If …" at bounding box center [625, 320] width 937 height 511
drag, startPoint x: 545, startPoint y: 230, endPoint x: 516, endPoint y: 237, distance: 29.9
click at [516, 237] on div "Don't send you most juicy and exclusive content from the get go, otherwise fans…" at bounding box center [547, 283] width 82 height 148
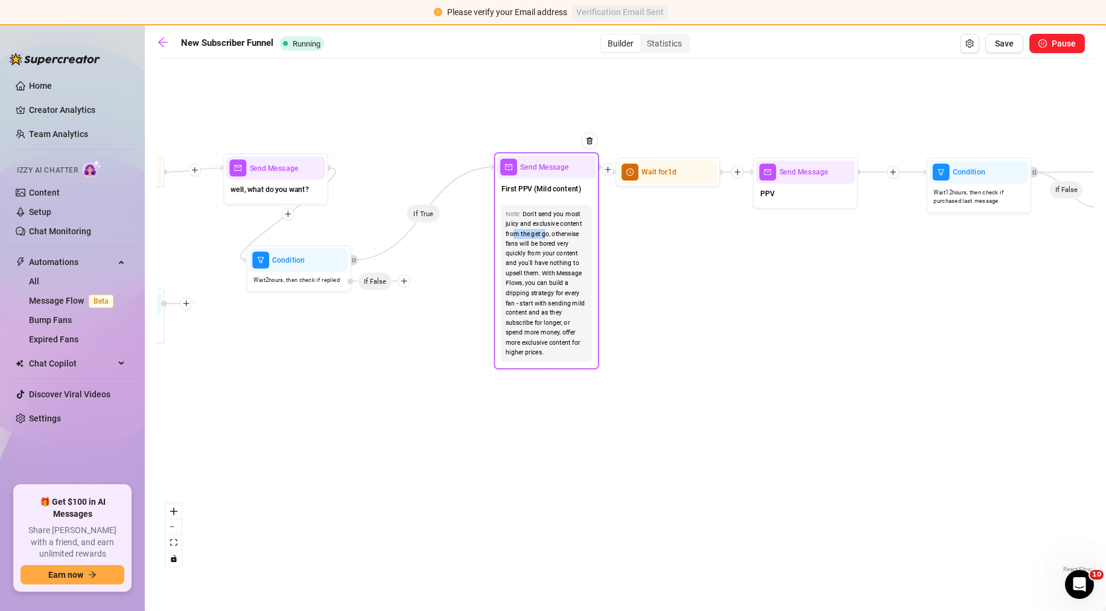
click at [602, 243] on div "If True If False If True If False If True If False If True If False If True If …" at bounding box center [625, 320] width 937 height 511
drag, startPoint x: 621, startPoint y: 236, endPoint x: 610, endPoint y: 230, distance: 12.4
click at [620, 236] on div "If True If False If True If False If True If False If True If False If True If …" at bounding box center [625, 320] width 937 height 511
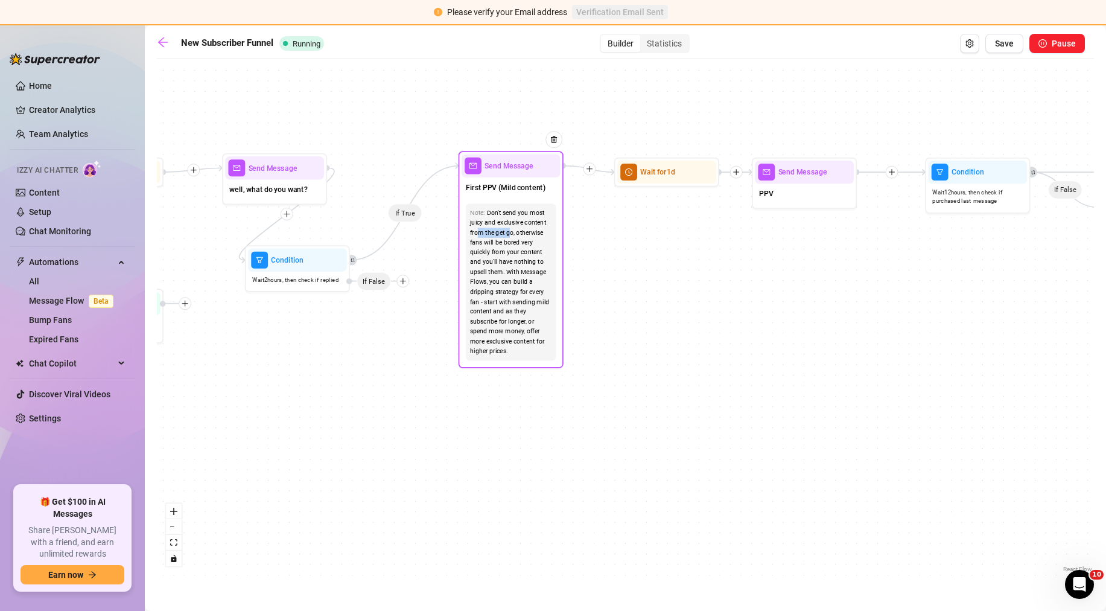
drag, startPoint x: 550, startPoint y: 196, endPoint x: 514, endPoint y: 195, distance: 35.6
click at [514, 195] on div "First PPV (Mild content)" at bounding box center [511, 188] width 99 height 22
click at [395, 209] on div "If True If False If True If False If True If False If True If False If True If …" at bounding box center [625, 320] width 937 height 511
drag, startPoint x: 401, startPoint y: 211, endPoint x: 438, endPoint y: 323, distance: 118.7
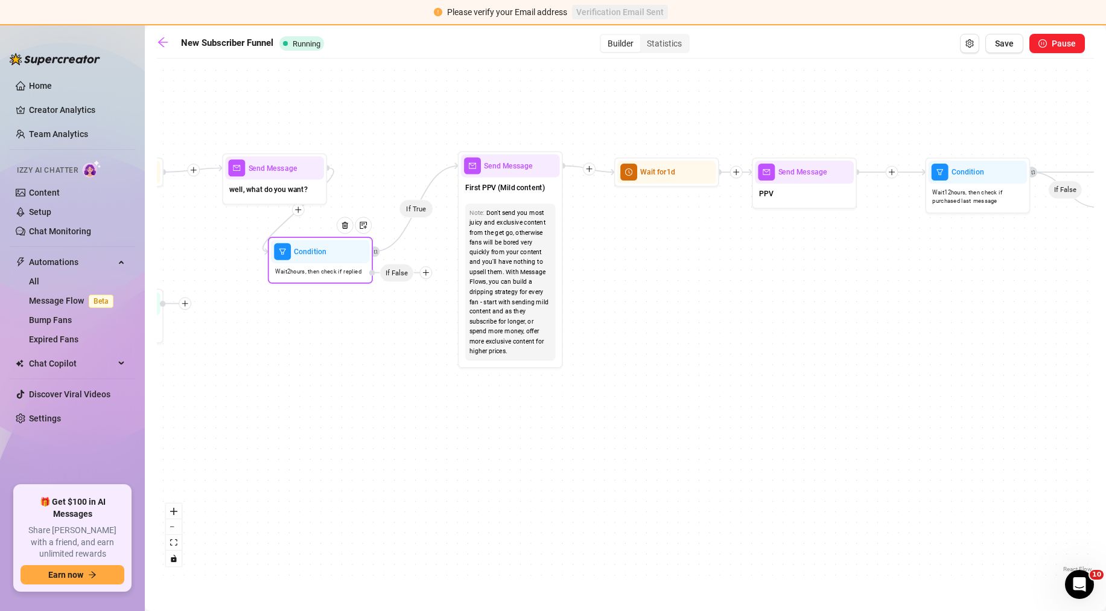
drag, startPoint x: 378, startPoint y: 282, endPoint x: 488, endPoint y: 234, distance: 119.7
click at [402, 273] on span "If False" at bounding box center [397, 272] width 34 height 18
click at [494, 230] on div "Don't send you most juicy and exclusive content from the get go, otherwise fans…" at bounding box center [510, 282] width 82 height 148
click at [378, 251] on icon "retweet" at bounding box center [377, 252] width 4 height 4
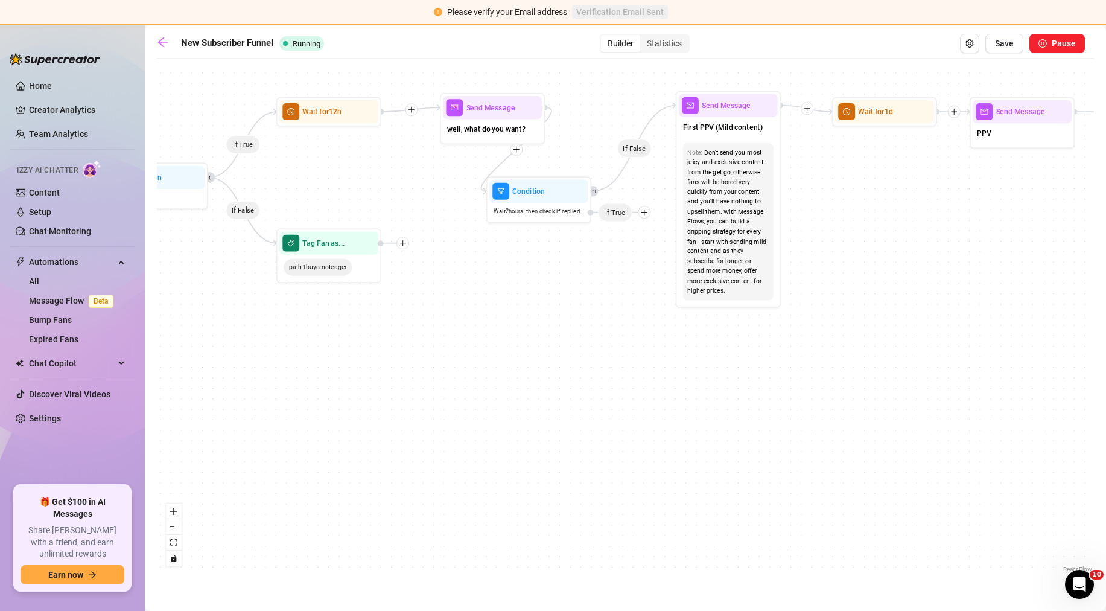
drag, startPoint x: 380, startPoint y: 312, endPoint x: 603, endPoint y: 224, distance: 239.8
click at [603, 224] on div "If True If False If True If False If True If False If True If False If True If …" at bounding box center [625, 320] width 937 height 511
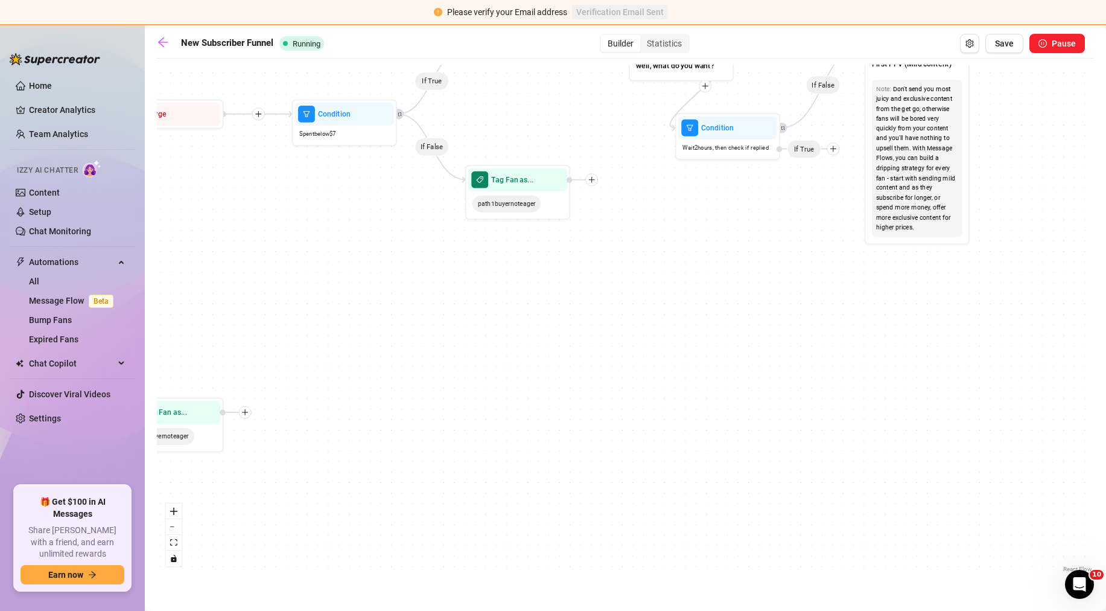
drag, startPoint x: 454, startPoint y: 295, endPoint x: 567, endPoint y: 293, distance: 113.5
click at [677, 254] on div "If True If False If True If False If True If False If True If False If True If …" at bounding box center [625, 320] width 937 height 511
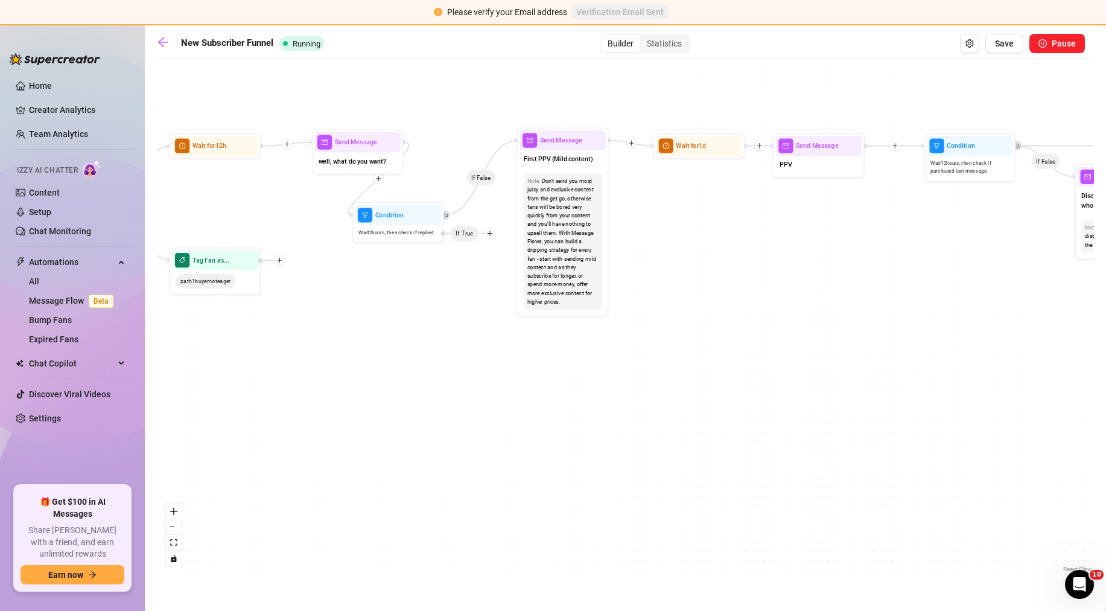
drag, startPoint x: 552, startPoint y: 288, endPoint x: 236, endPoint y: 356, distance: 322.7
click at [236, 356] on div "If True If False If True If False If True If False If True If False If True If …" at bounding box center [625, 320] width 937 height 511
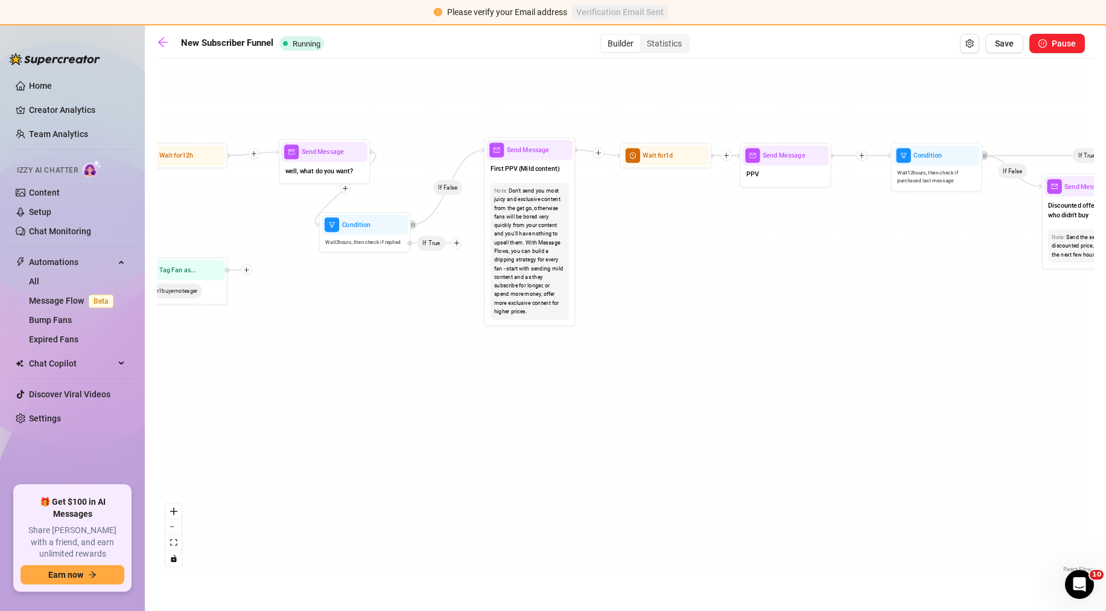
drag, startPoint x: 236, startPoint y: 356, endPoint x: 244, endPoint y: 356, distance: 8.4
click at [237, 356] on div "If True If False If True If False If True If False If True If False If True If …" at bounding box center [625, 320] width 937 height 511
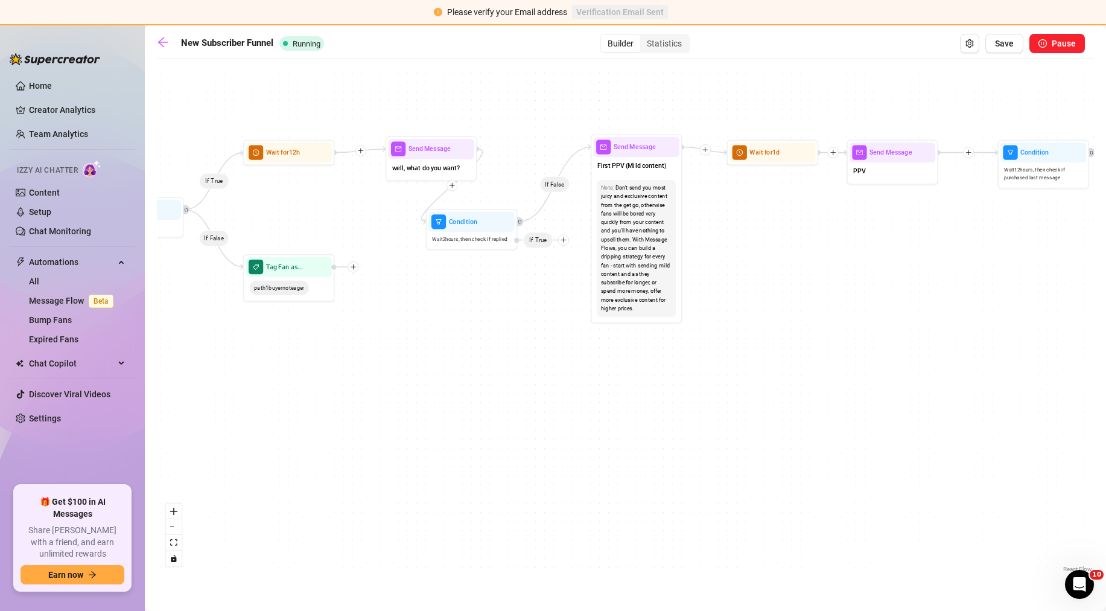
drag, startPoint x: 244, startPoint y: 356, endPoint x: 344, endPoint y: 353, distance: 99.6
click at [344, 353] on div "If True If False If True If False If True If False If True If False If True If …" at bounding box center [625, 320] width 937 height 511
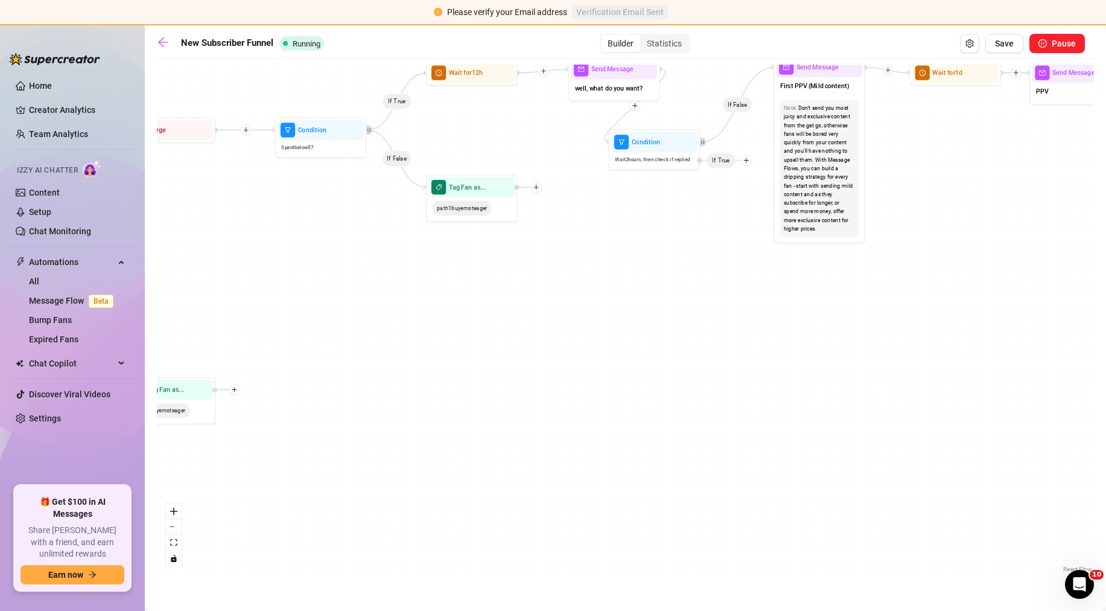
drag, startPoint x: 514, startPoint y: 279, endPoint x: 706, endPoint y: 182, distance: 215.3
click at [722, 171] on div "If True If False If True If False If True If False If True If False If True If …" at bounding box center [625, 320] width 937 height 511
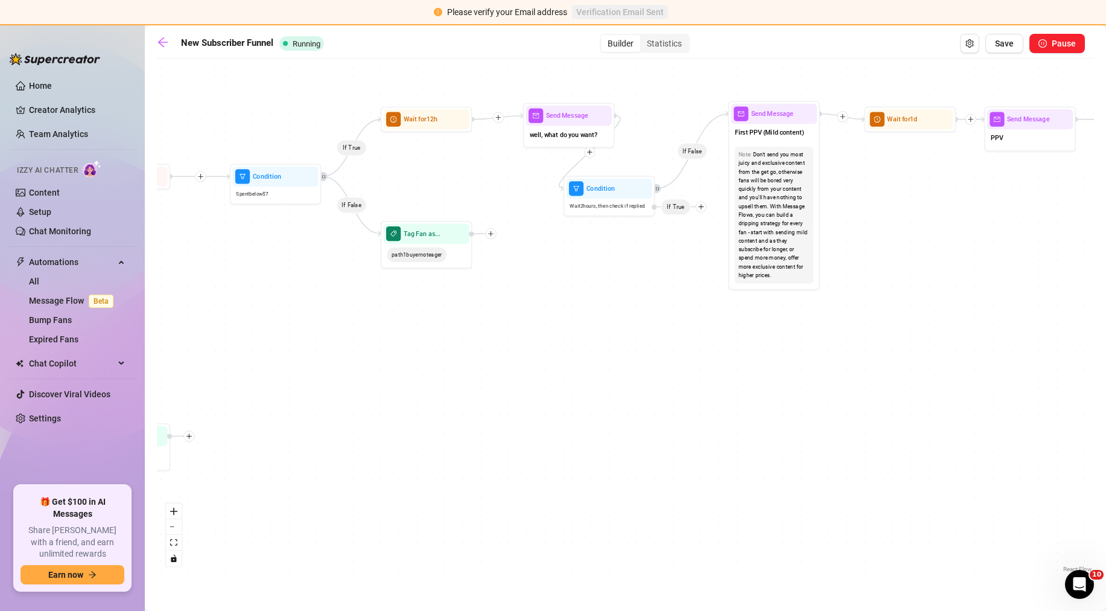
drag, startPoint x: 549, startPoint y: 273, endPoint x: 390, endPoint y: 362, distance: 182.1
click at [390, 362] on div "If True If False If True If False If True If False If True If False If True If …" at bounding box center [625, 320] width 937 height 511
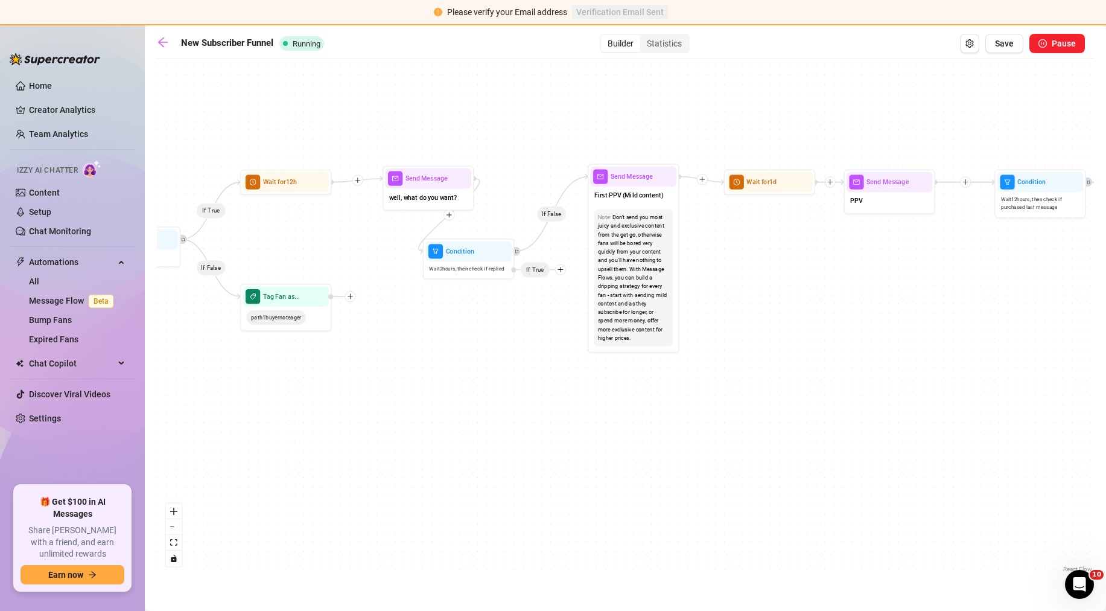
drag, startPoint x: 619, startPoint y: 282, endPoint x: 478, endPoint y: 345, distance: 154.0
click at [478, 345] on div "If True If False If True If False If True If False If True If False If True If …" at bounding box center [625, 320] width 937 height 511
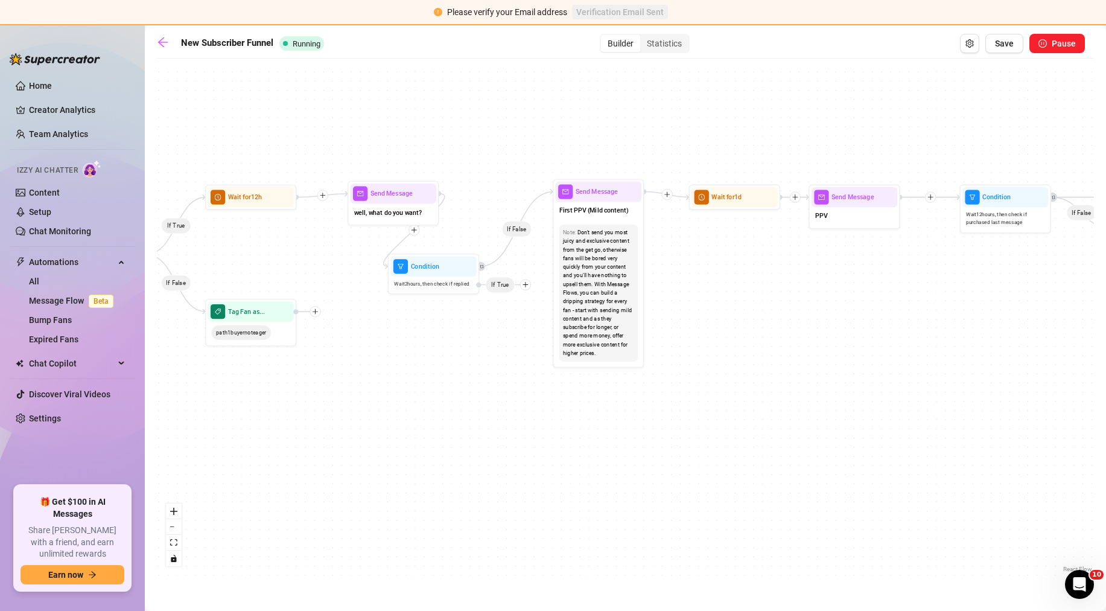
drag, startPoint x: 566, startPoint y: 291, endPoint x: 531, endPoint y: 306, distance: 38.1
click at [531, 306] on div "If True If False If True If False If True If False If True If False If True If …" at bounding box center [625, 320] width 937 height 511
click at [529, 284] on div at bounding box center [525, 284] width 11 height 11
click at [532, 331] on div "Tag Fan" at bounding box center [543, 333] width 67 height 16
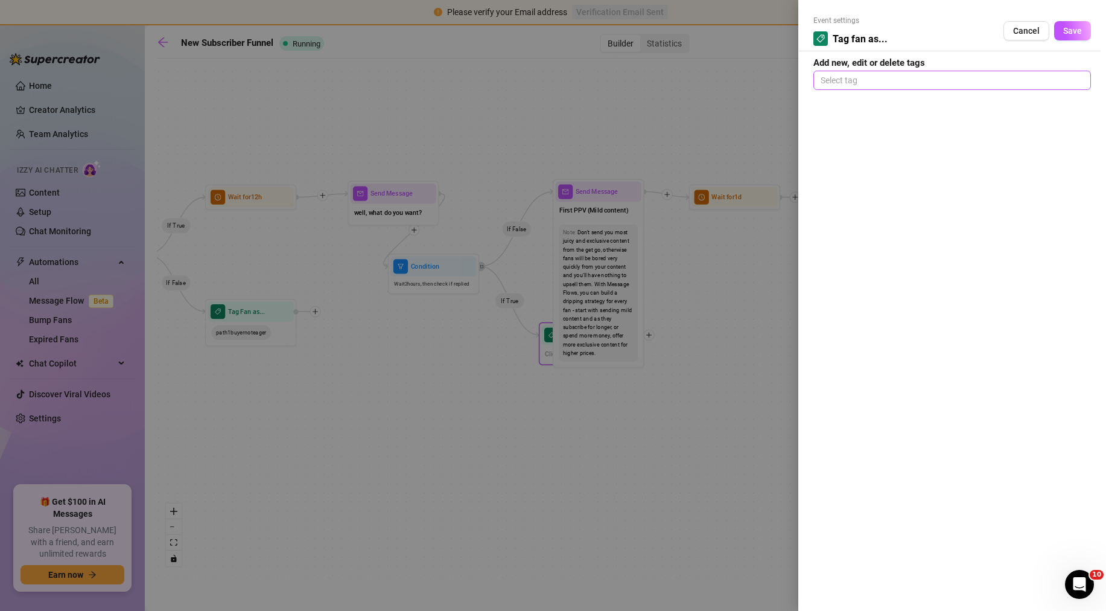
click at [905, 84] on div at bounding box center [952, 80] width 273 height 17
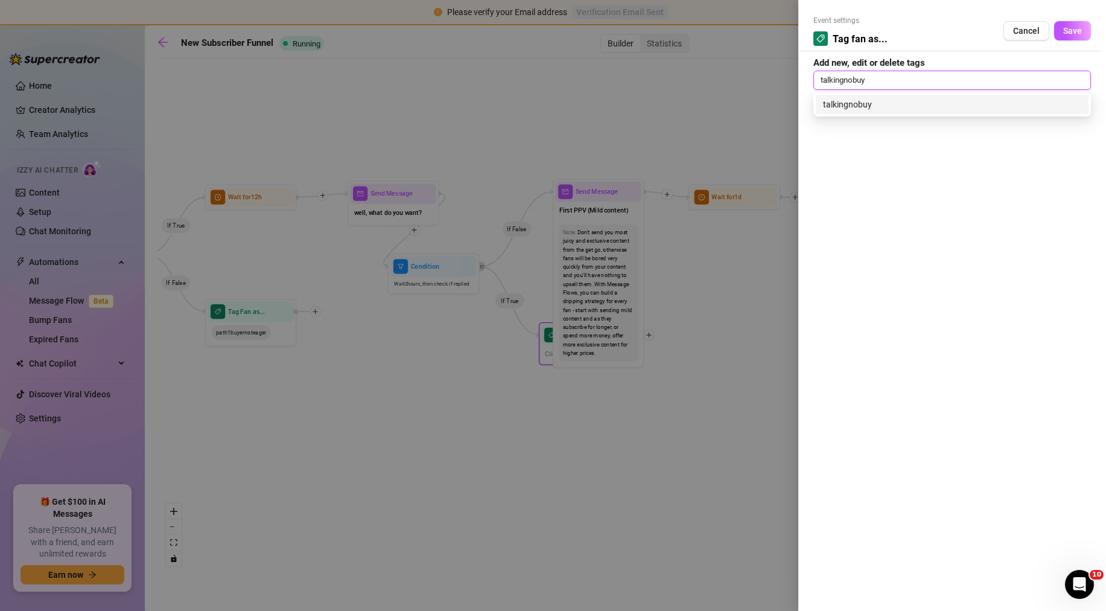
click at [902, 107] on div "talkingnobuy" at bounding box center [952, 104] width 258 height 13
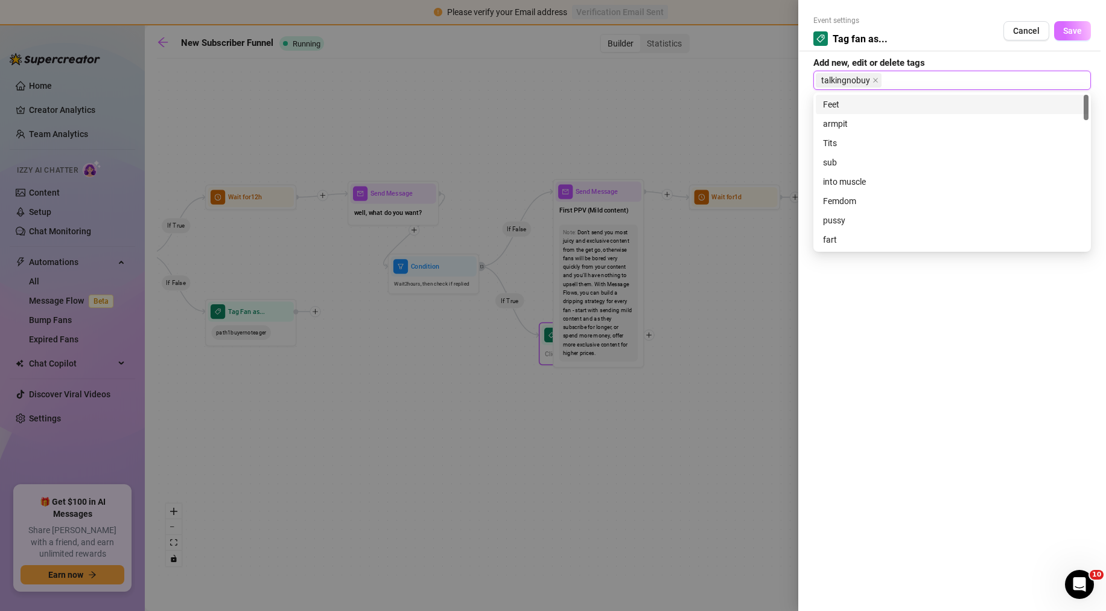
click at [1072, 30] on span "Save" at bounding box center [1072, 31] width 19 height 10
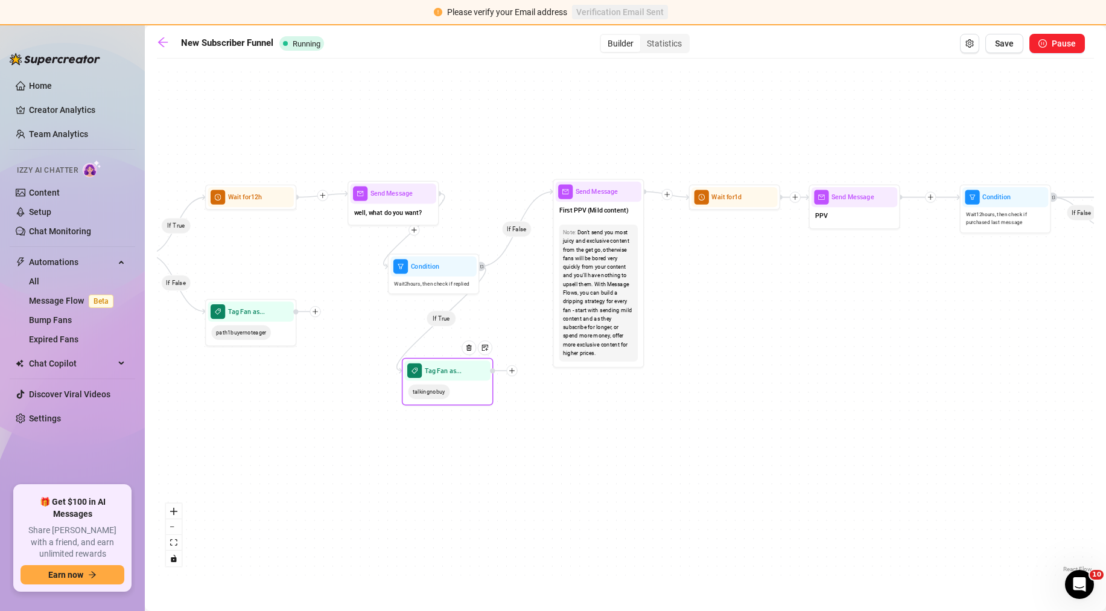
drag, startPoint x: 550, startPoint y: 331, endPoint x: 413, endPoint y: 366, distance: 142.1
click at [413, 366] on span "tag" at bounding box center [414, 370] width 14 height 14
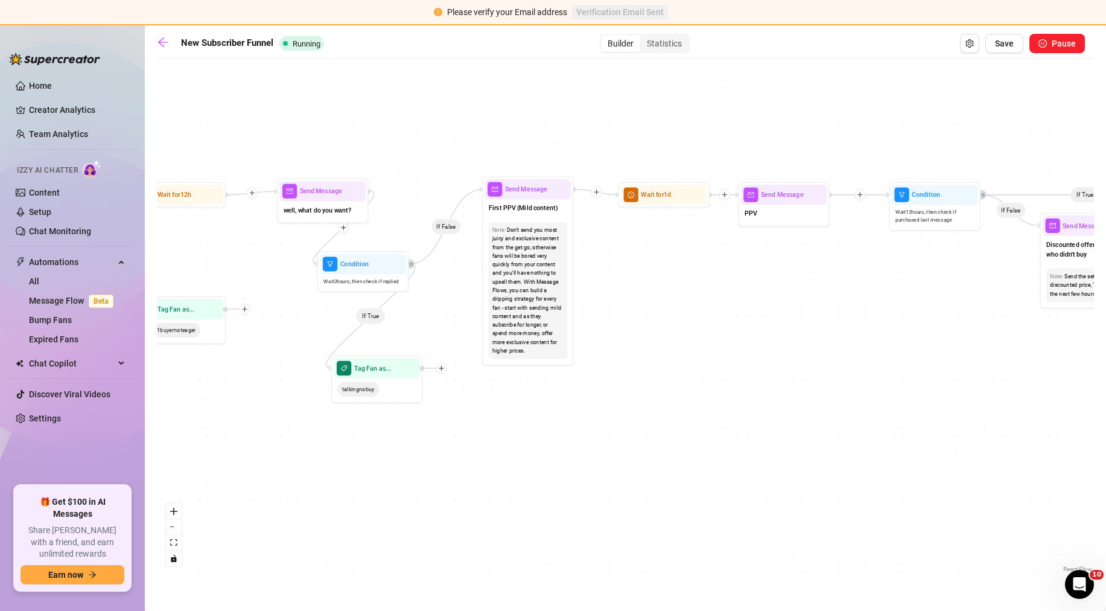
drag, startPoint x: 519, startPoint y: 307, endPoint x: 448, endPoint y: 304, distance: 70.6
click at [448, 304] on div "If True If False If True If False If True If False If True If False If True If …" at bounding box center [625, 320] width 937 height 511
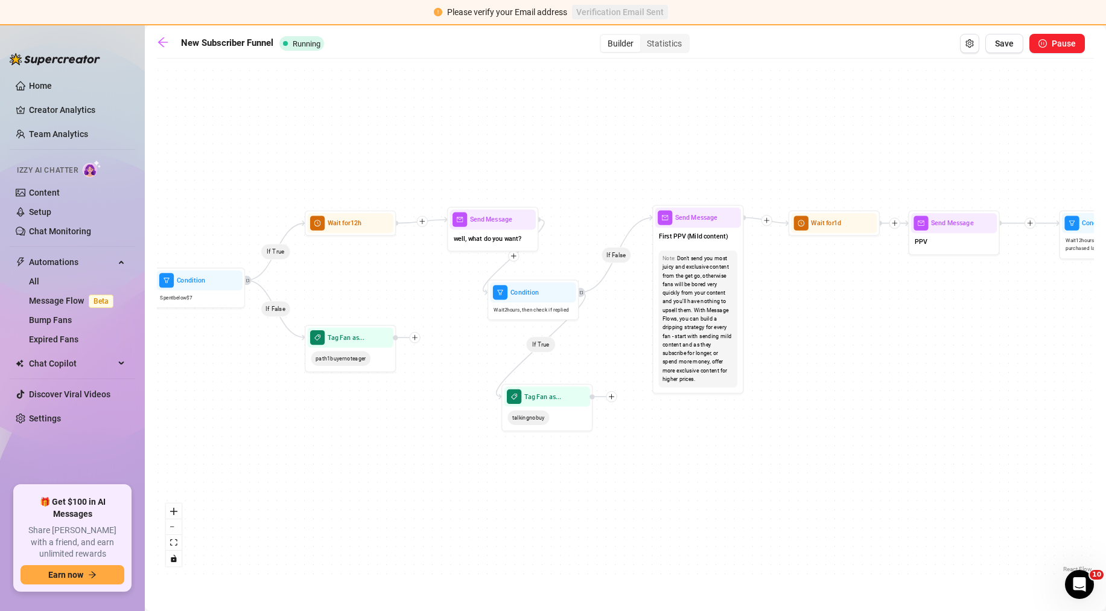
drag, startPoint x: 699, startPoint y: 274, endPoint x: 1004, endPoint y: 266, distance: 304.2
click at [1018, 265] on div "If True If False If True If False If True If False If True If False If True If …" at bounding box center [625, 320] width 937 height 511
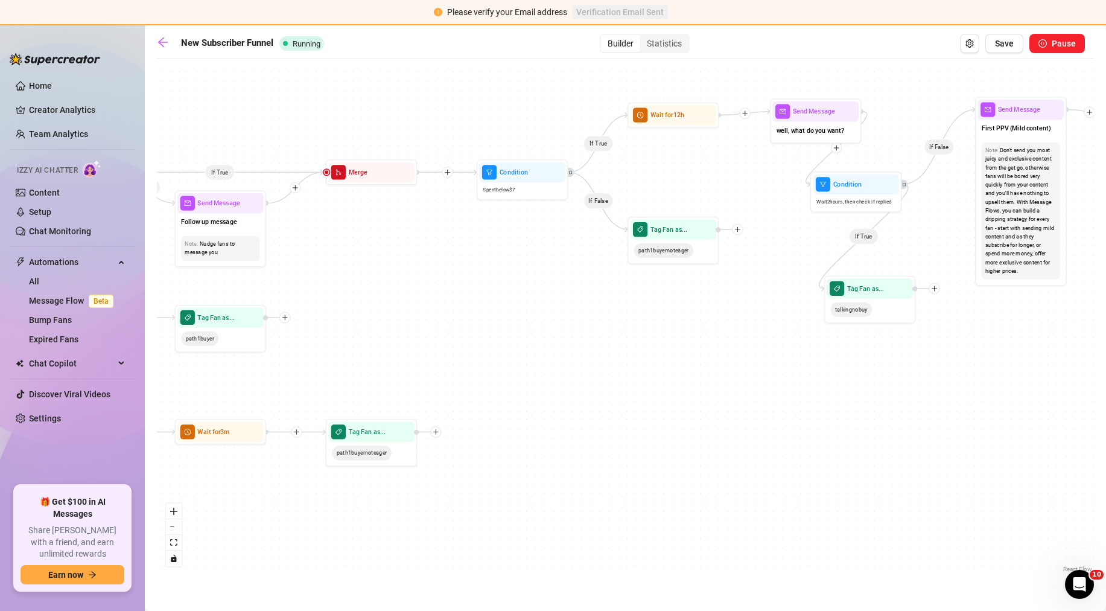
drag, startPoint x: 541, startPoint y: 331, endPoint x: 751, endPoint y: 256, distance: 222.6
click at [751, 256] on div "If True If False If True If False If True If False If True If False If True If …" at bounding box center [625, 320] width 937 height 511
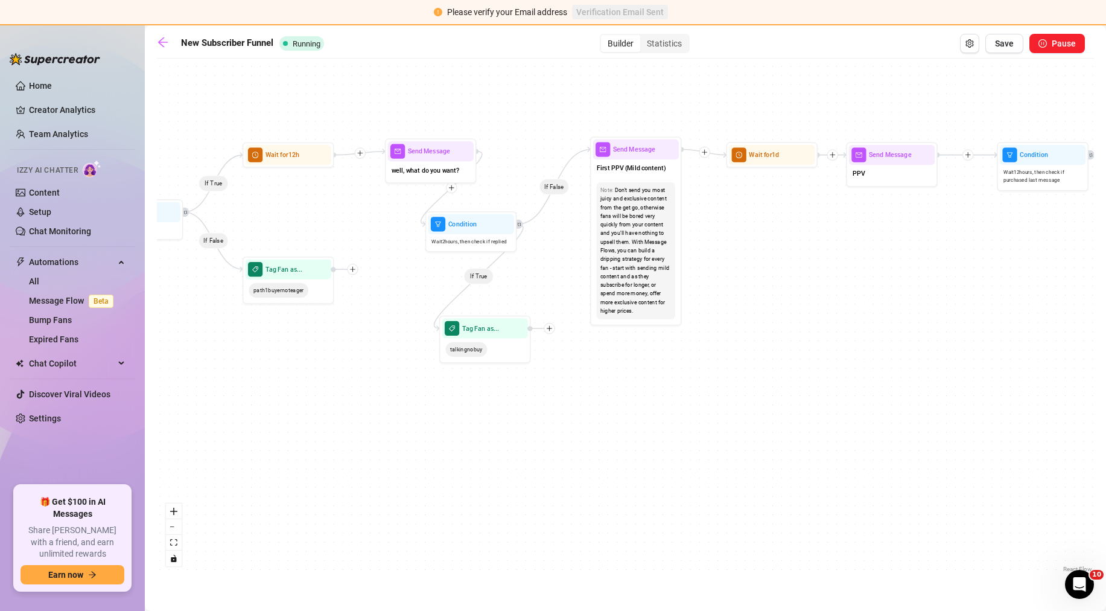
drag, startPoint x: 763, startPoint y: 287, endPoint x: 337, endPoint y: 338, distance: 429.0
click at [337, 338] on div "If True If False If True If False If True If False If True If False If True If …" at bounding box center [625, 320] width 937 height 511
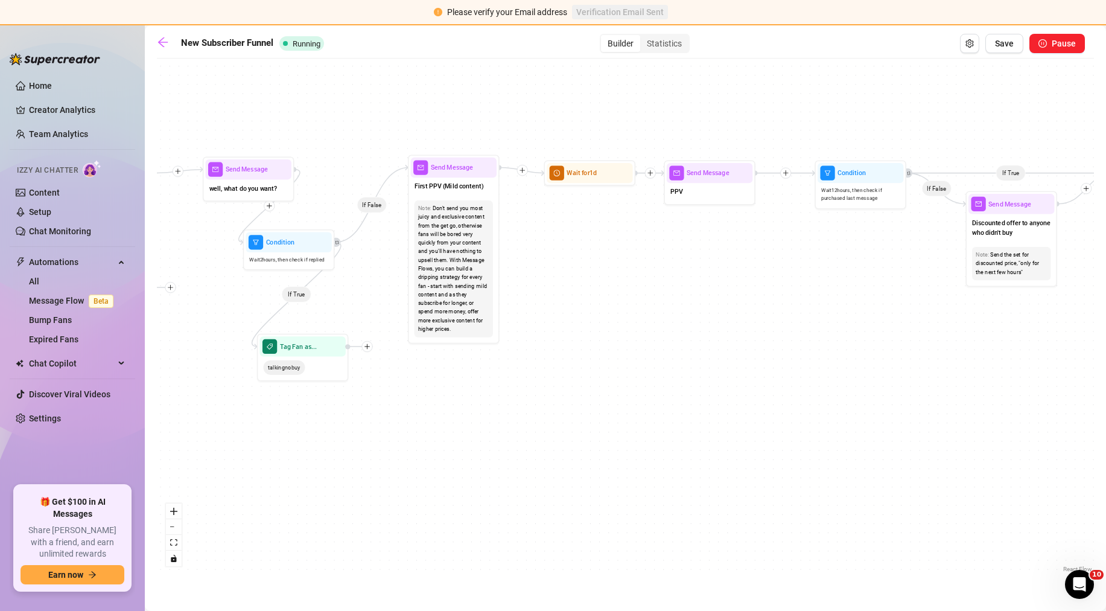
drag, startPoint x: 731, startPoint y: 258, endPoint x: 572, endPoint y: 267, distance: 159.0
click at [572, 267] on div "If True If False If True If False If True If False If True If False If True If …" at bounding box center [625, 320] width 937 height 511
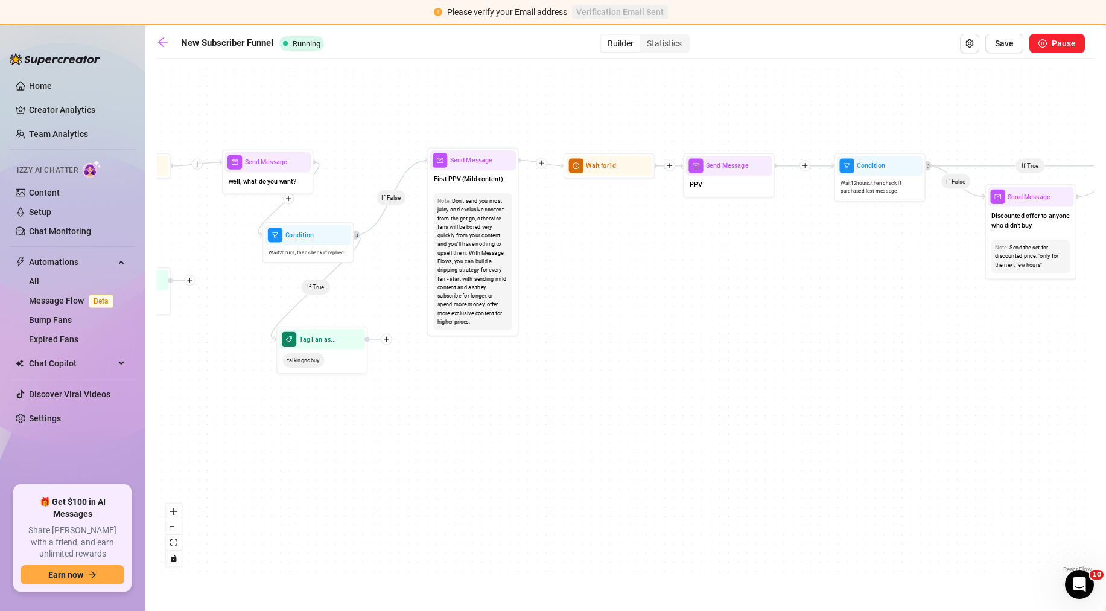
drag, startPoint x: 622, startPoint y: 263, endPoint x: 660, endPoint y: 253, distance: 39.2
click at [660, 253] on div "If True If False If True If False If True If False If True If False If True If …" at bounding box center [625, 320] width 937 height 511
click at [477, 188] on div "First PPV (Mild content)" at bounding box center [474, 179] width 86 height 19
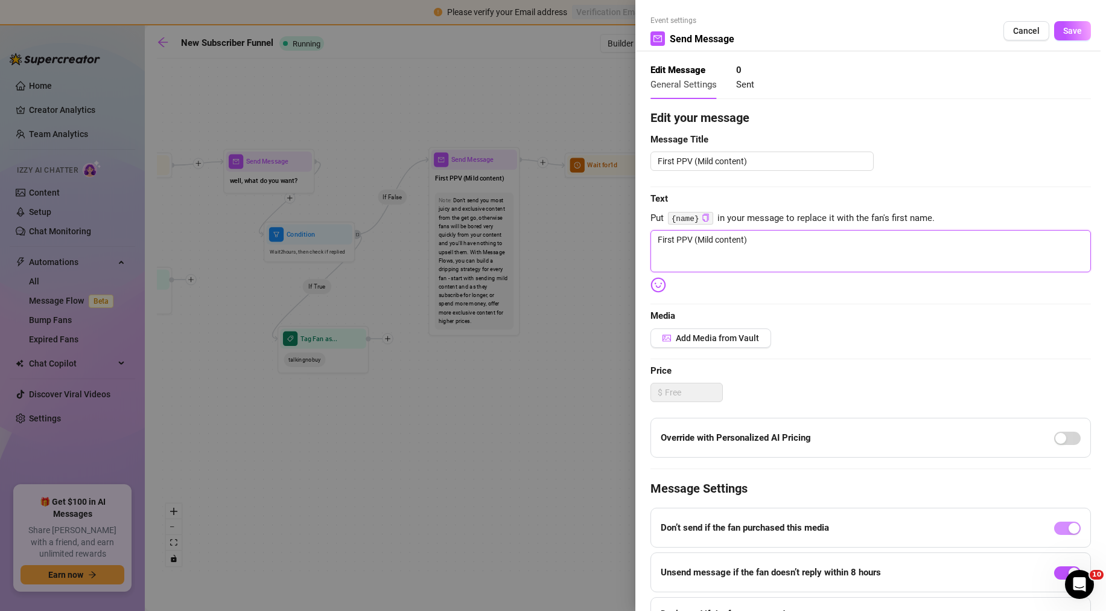
click at [709, 243] on textarea "First PPV (Mild content)" at bounding box center [870, 251] width 441 height 42
click at [709, 244] on textarea "First PPV (Mild content)" at bounding box center [870, 251] width 441 height 42
click at [705, 299] on div "Edit your message Message Title First PPV (Mild content) Text Put {name} in you…" at bounding box center [870, 382] width 441 height 546
click at [1054, 32] on button "Save" at bounding box center [1072, 30] width 37 height 19
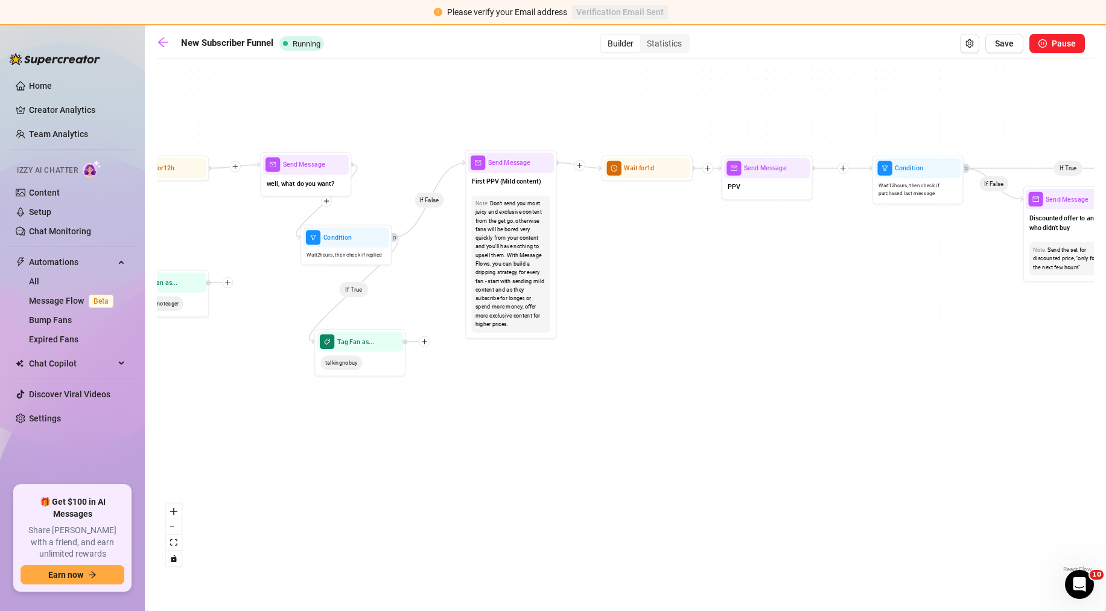
drag, startPoint x: 464, startPoint y: 106, endPoint x: 470, endPoint y: 109, distance: 7.0
click at [470, 109] on div "If True If False If True If False If True If False If True If False If True If …" at bounding box center [625, 320] width 937 height 511
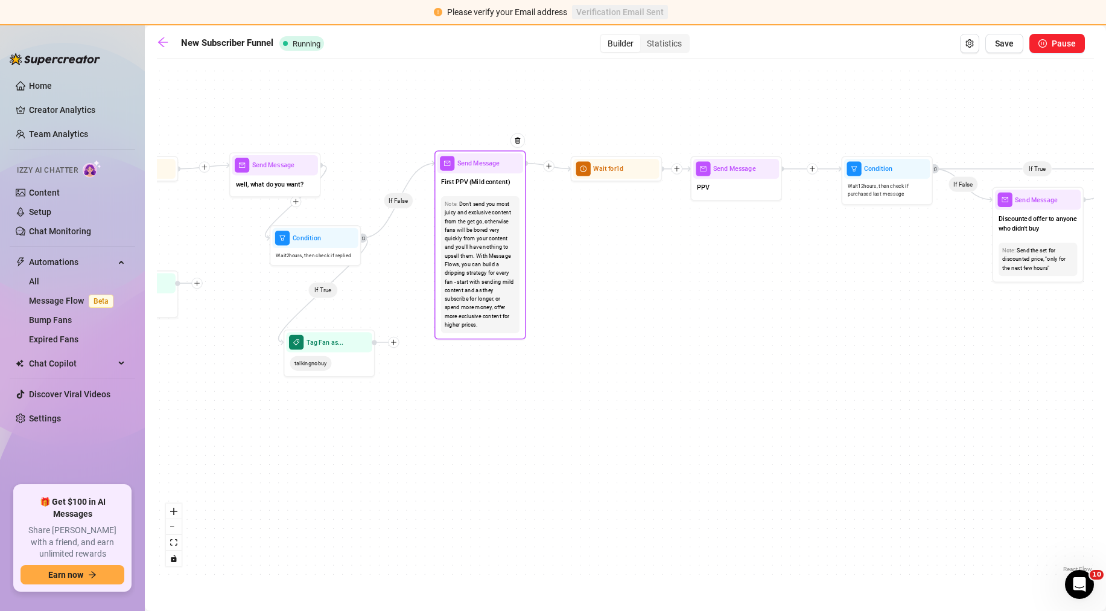
click at [485, 197] on div "Note: Don't send you most juicy and exclusive content from the get go, otherwis…" at bounding box center [480, 264] width 78 height 136
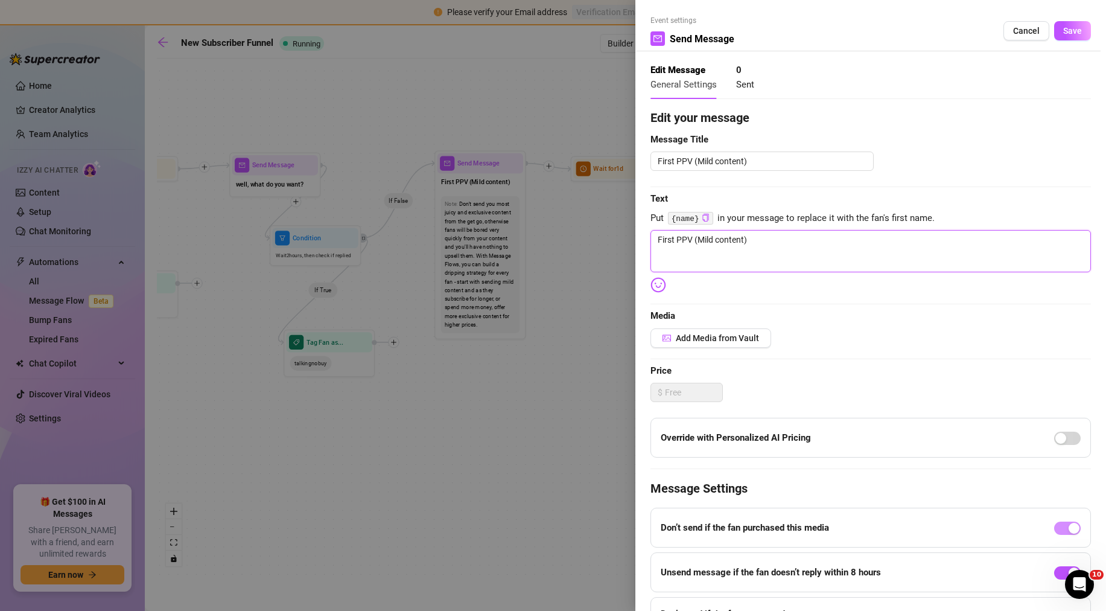
click at [694, 238] on textarea "First PPV (Mild content)" at bounding box center [870, 251] width 441 height 42
click at [792, 284] on div "Edit your message Message Title First PPV (Mild content) Text Put {name} in you…" at bounding box center [870, 382] width 441 height 546
click at [713, 166] on textarea "First PPV (Mild content)" at bounding box center [761, 160] width 223 height 19
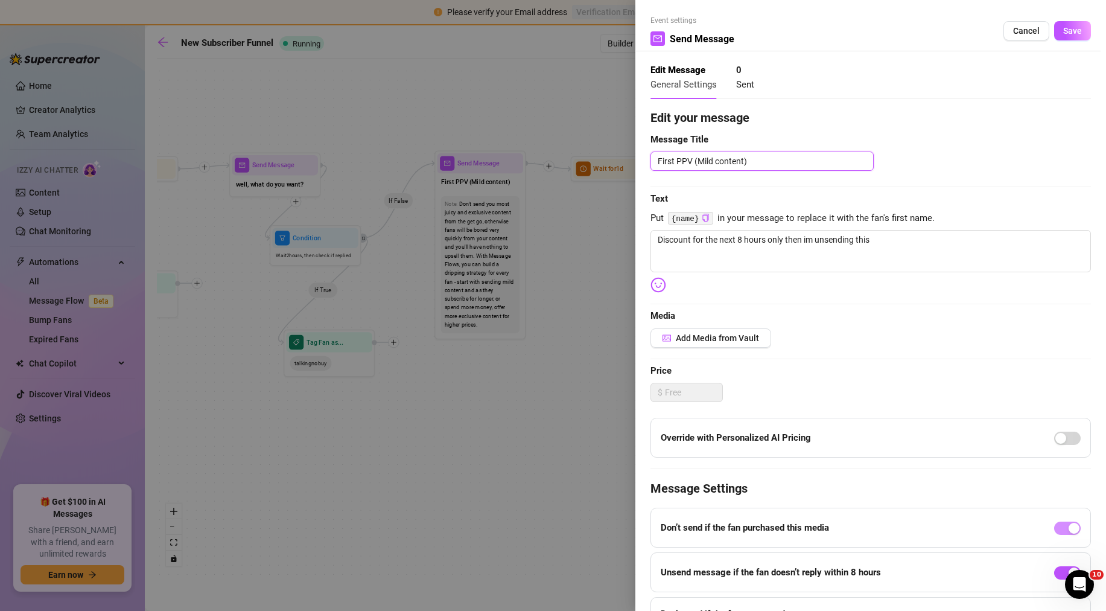
click at [713, 166] on textarea "First PPV (Mild content)" at bounding box center [761, 160] width 223 height 19
click at [745, 244] on textarea "Discount for the next 8 hours only then im unsending this" at bounding box center [870, 251] width 441 height 42
click at [740, 241] on textarea "Discount for the next 8 hours only then im unsending this" at bounding box center [870, 251] width 441 height 42
click at [741, 235] on textarea "Discount for the next 8 hours only then im unsending this" at bounding box center [870, 251] width 441 height 42
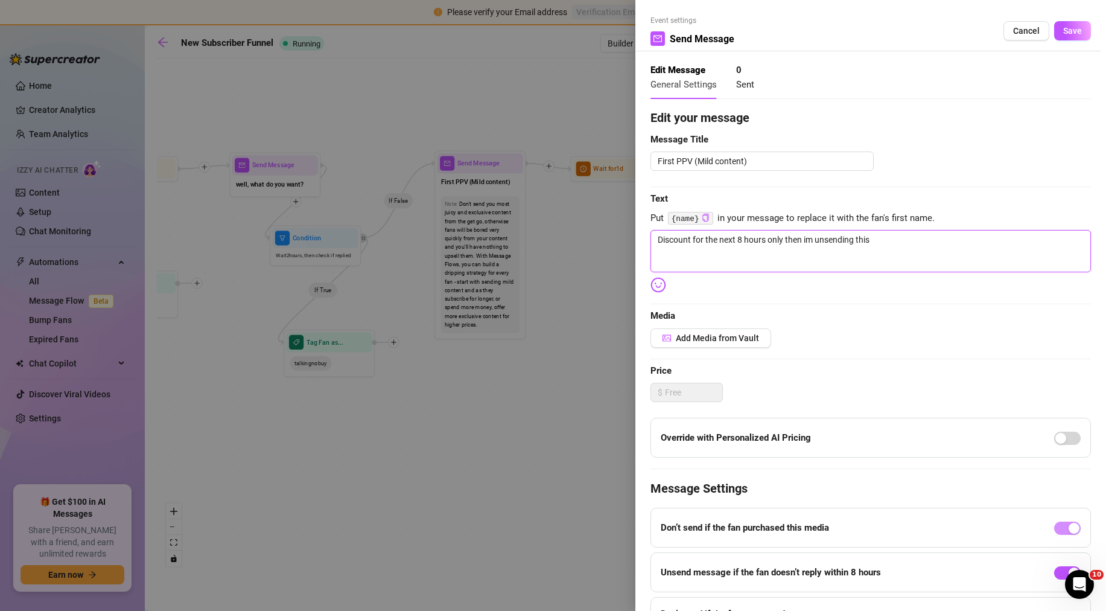
click at [809, 242] on textarea "Discount for the next 8 hours only then im unsending this" at bounding box center [870, 251] width 441 height 42
click at [882, 238] on textarea "Discount for the next 8 hours only then i'm unsending this" at bounding box center [870, 251] width 441 height 42
drag, startPoint x: 874, startPoint y: 241, endPoint x: 889, endPoint y: 242, distance: 15.1
click at [889, 242] on textarea "Discount for the next 8 hours only then i'm unsending this" at bounding box center [870, 251] width 441 height 42
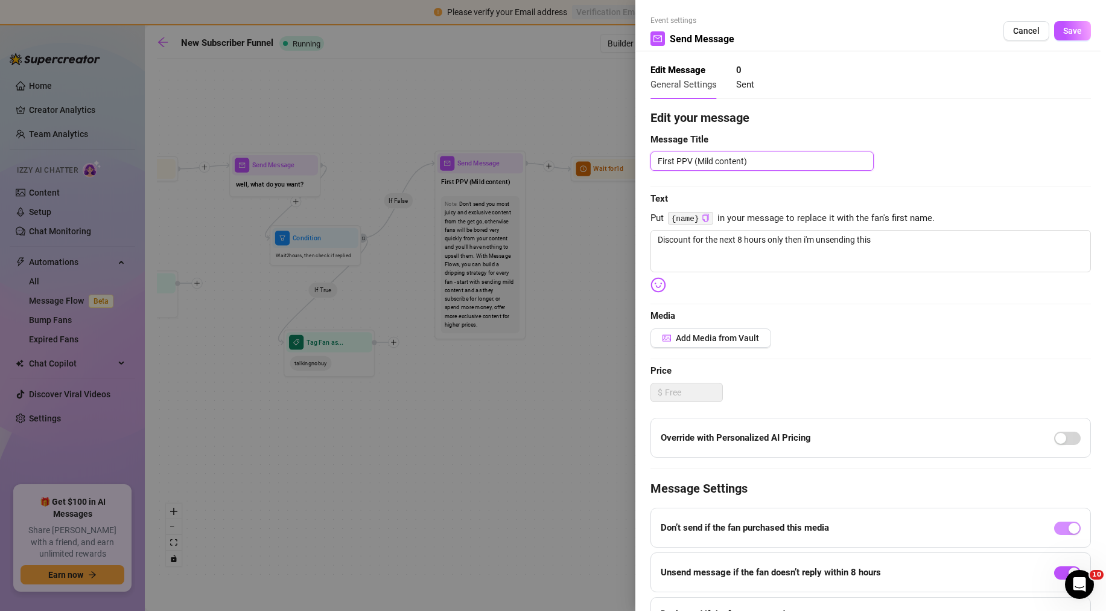
click at [727, 165] on textarea "First PPV (Mild content)" at bounding box center [761, 160] width 223 height 19
click at [893, 240] on textarea "Discount for the next 8 hours only then i'm unsending this" at bounding box center [870, 251] width 441 height 42
click at [747, 335] on span "Add Media from Vault" at bounding box center [717, 338] width 83 height 10
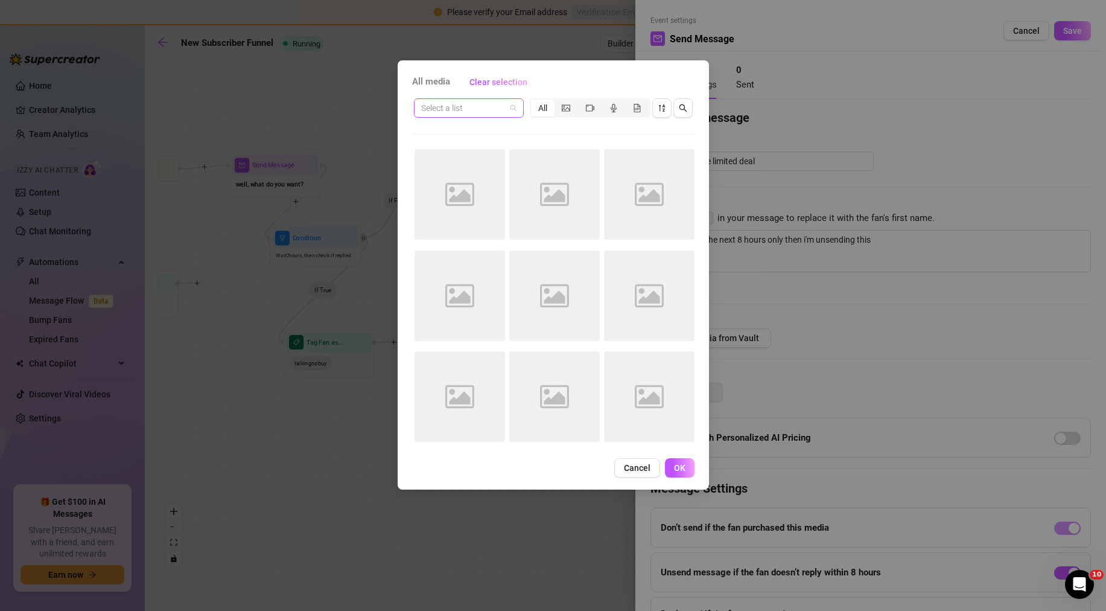
click at [497, 111] on input "search" at bounding box center [463, 108] width 84 height 18
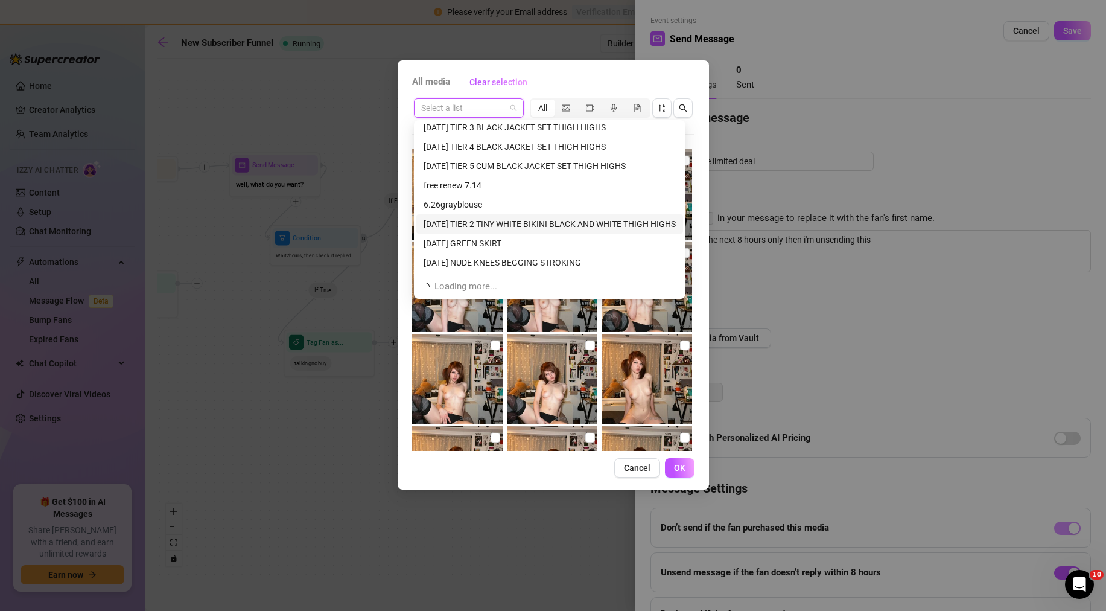
scroll to position [232, 0]
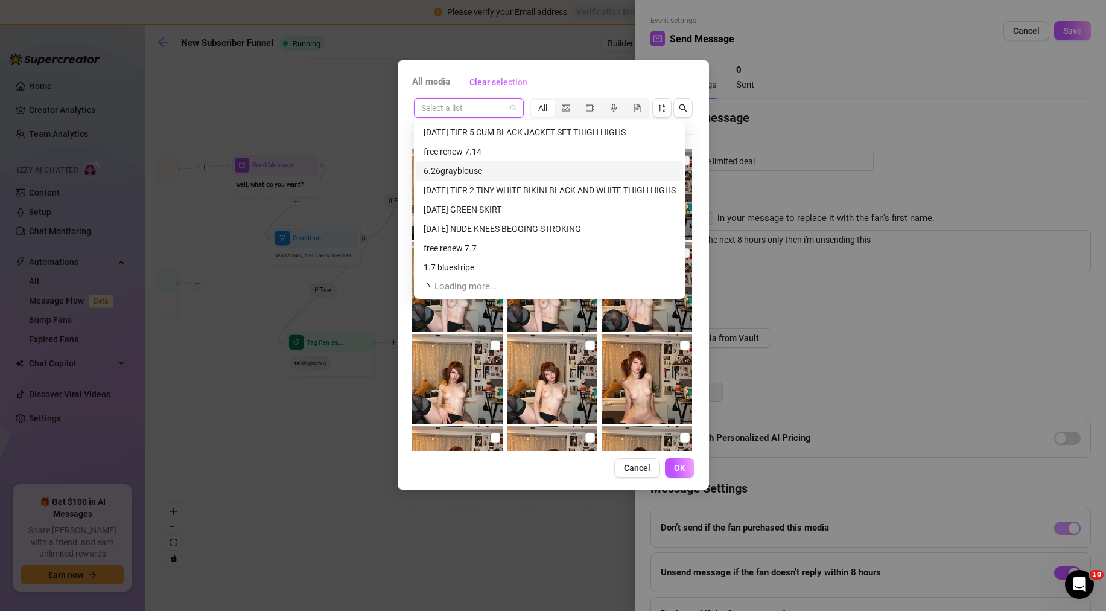
click at [514, 174] on div "6.26grayblouse" at bounding box center [550, 170] width 252 height 13
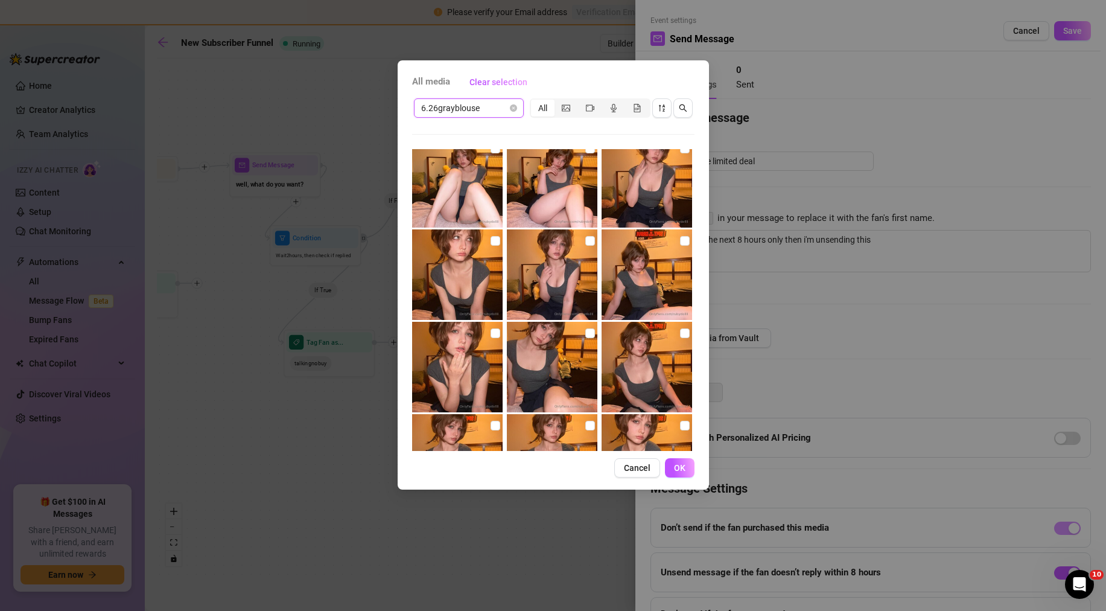
scroll to position [270, 0]
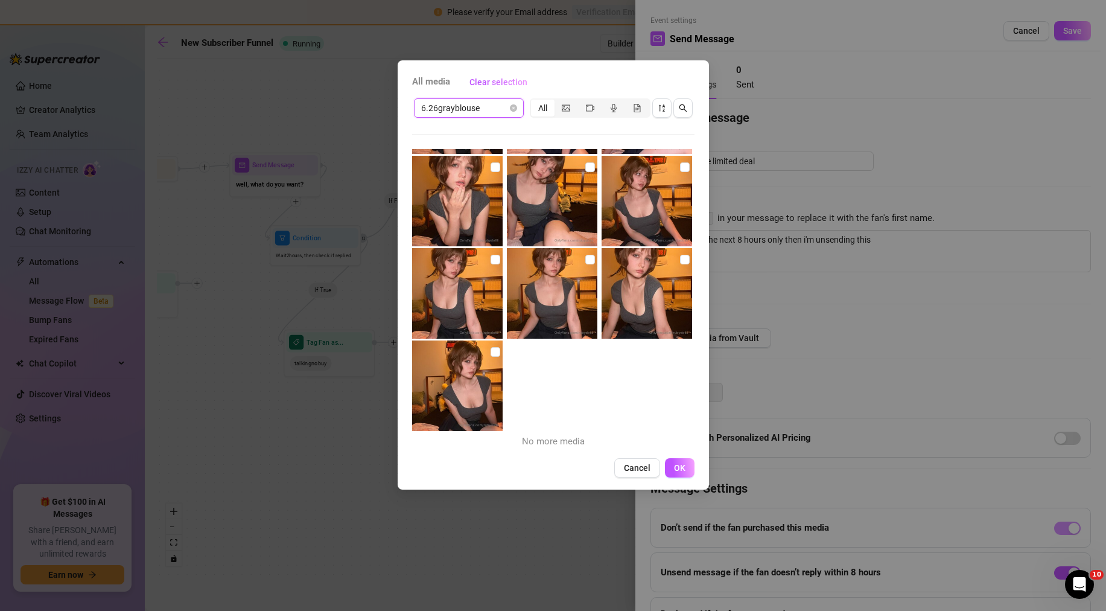
click at [499, 121] on div "6.26grayblouse 6.26grayblouse All 00:12 No more media" at bounding box center [553, 274] width 282 height 354
click at [502, 103] on span "6.26grayblouse" at bounding box center [468, 108] width 95 height 18
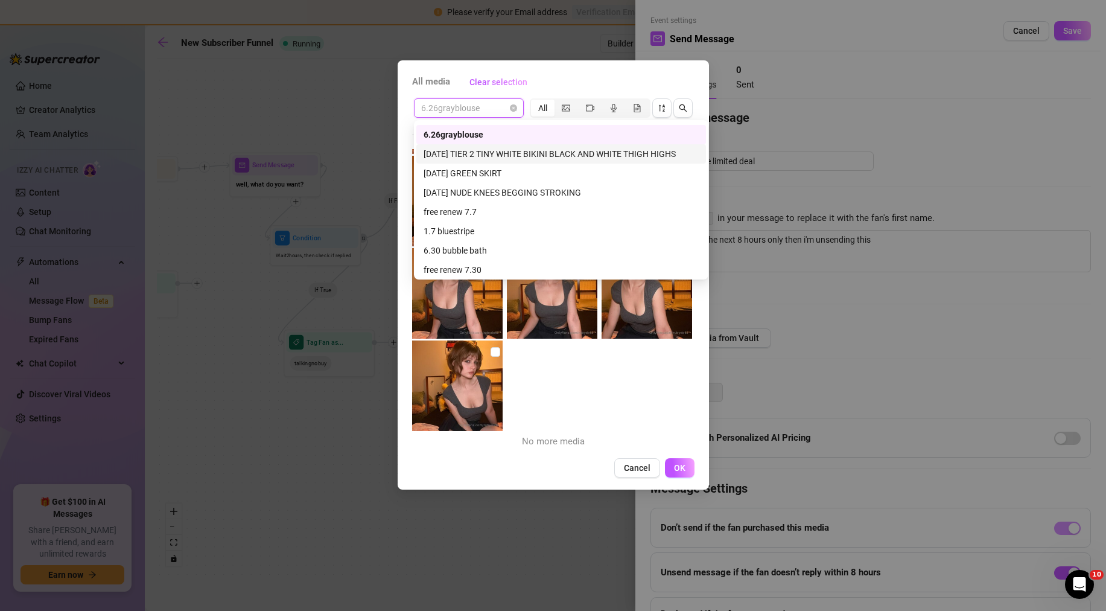
scroll to position [292, 0]
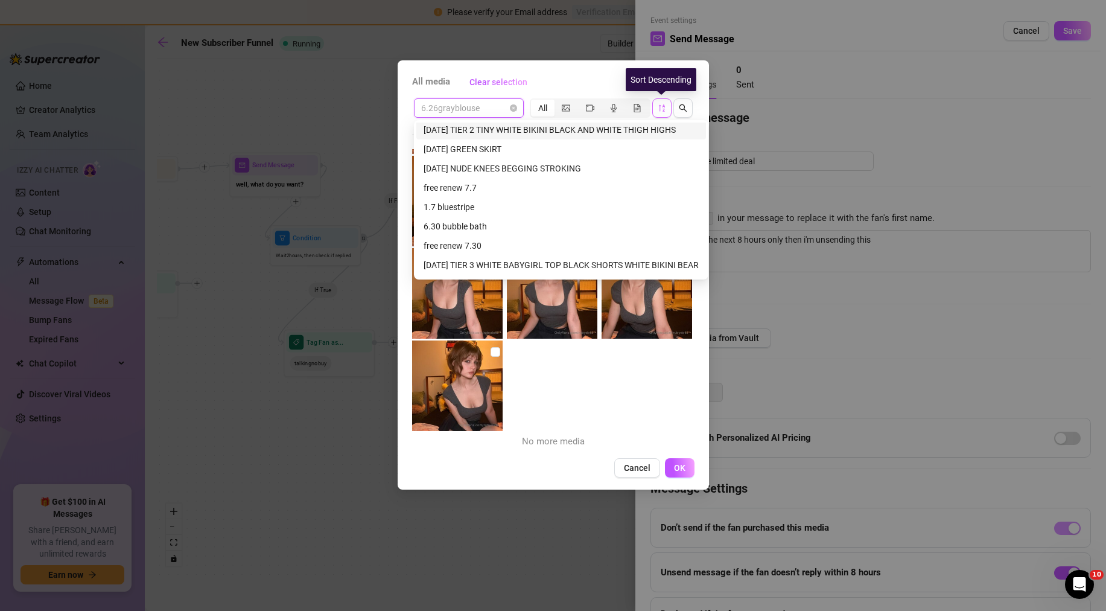
click at [660, 107] on icon "sort-descending" at bounding box center [661, 107] width 6 height 7
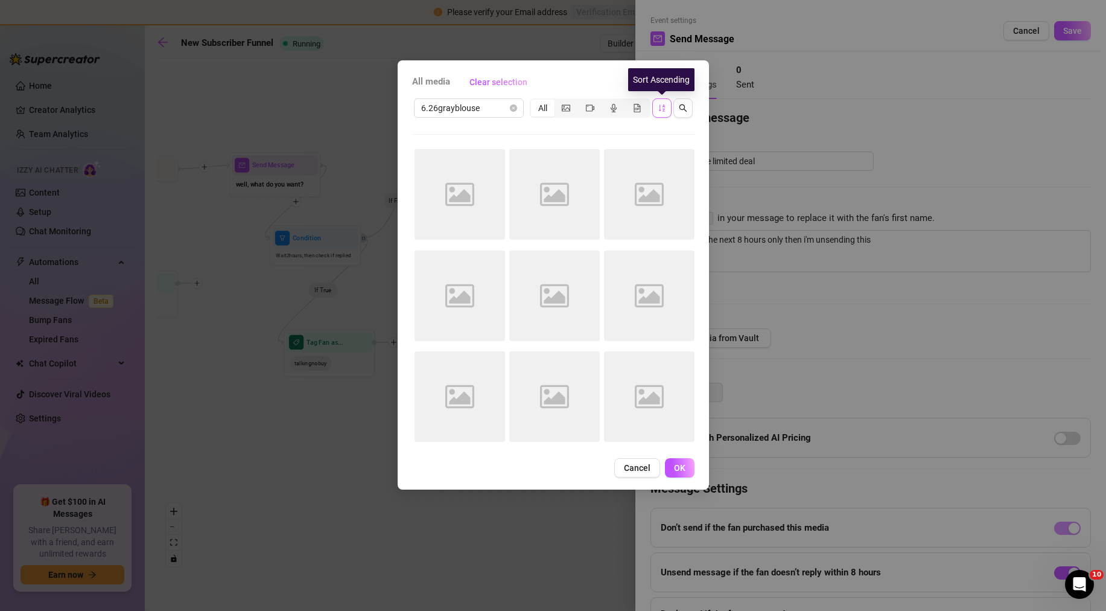
scroll to position [0, 0]
click at [662, 108] on icon "sort-ascending" at bounding box center [662, 108] width 8 height 8
click at [664, 109] on icon "sort-descending" at bounding box center [661, 107] width 6 height 7
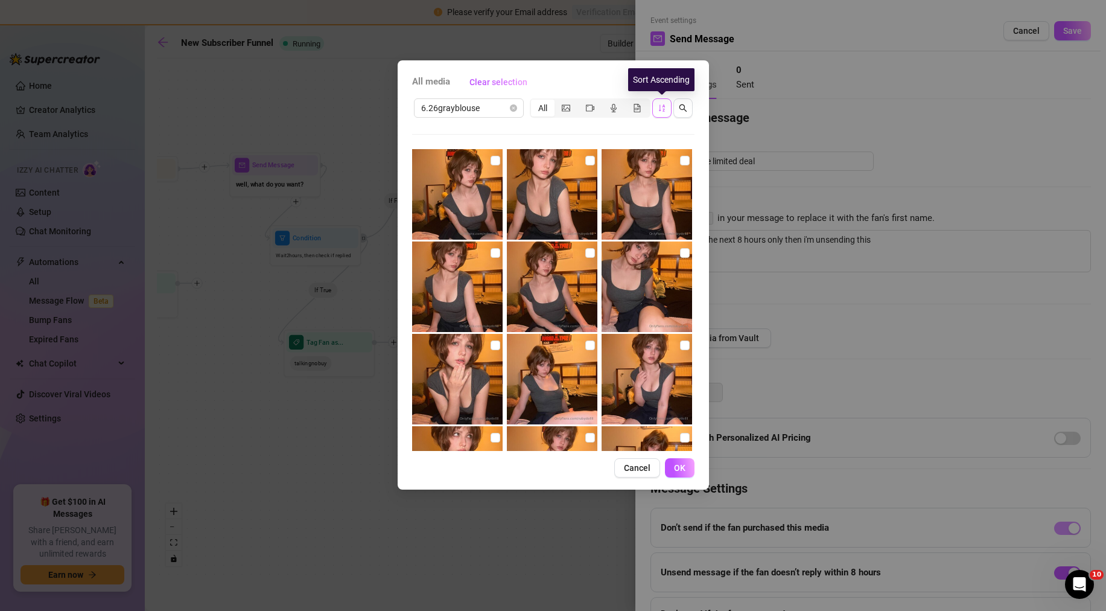
click at [664, 109] on icon "sort-ascending" at bounding box center [661, 107] width 6 height 7
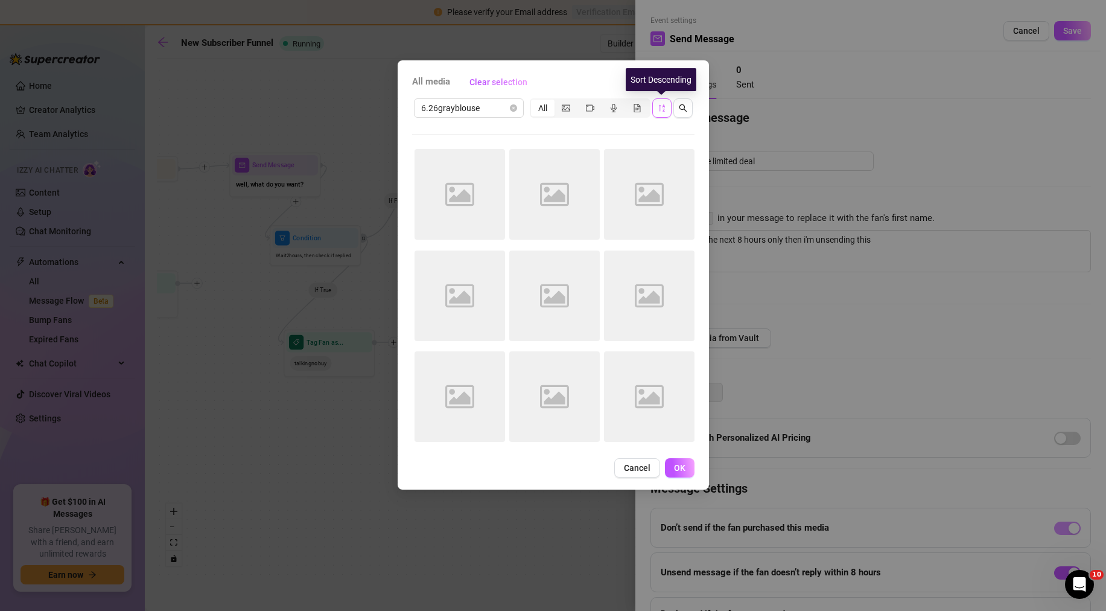
click at [664, 109] on icon "sort-descending" at bounding box center [661, 107] width 6 height 7
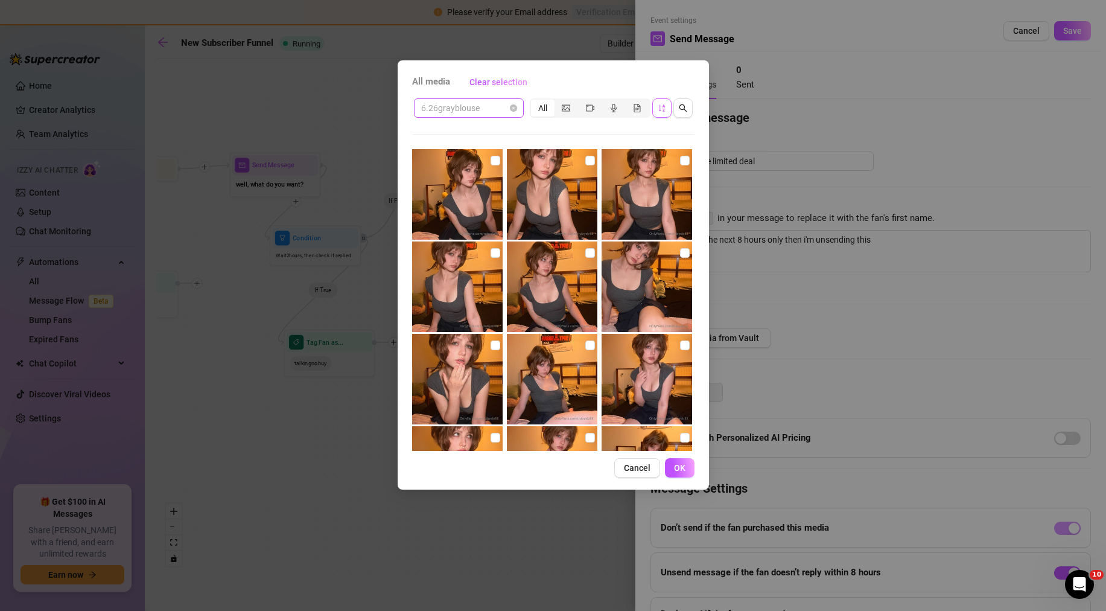
click at [488, 115] on span "6.26grayblouse" at bounding box center [468, 108] width 95 height 18
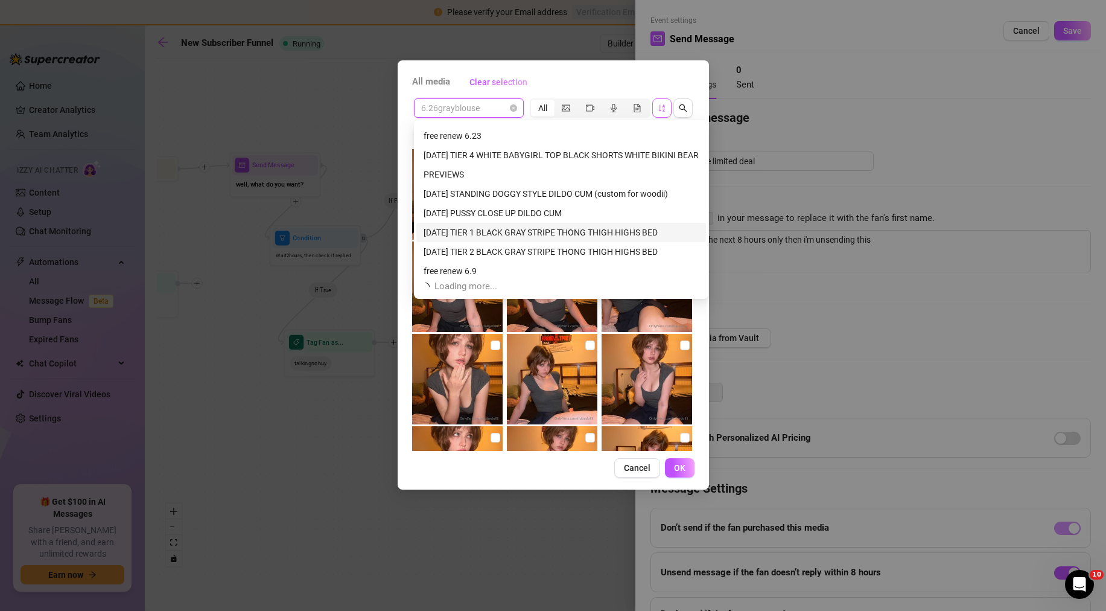
scroll to position [618, 0]
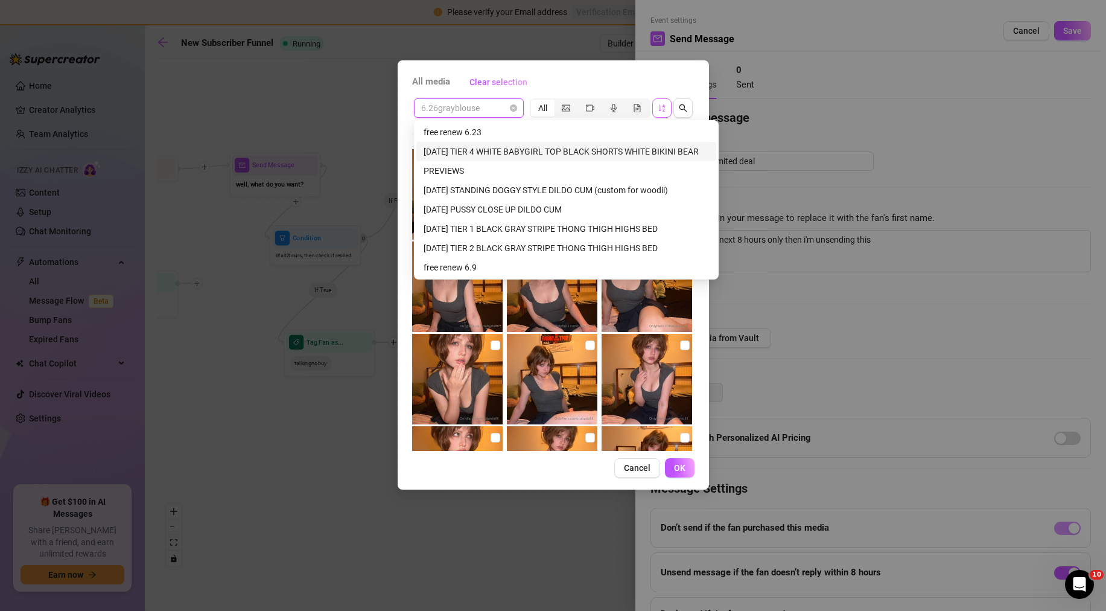
click at [515, 152] on div "[DATE] TIER 4 WHITE BABYGIRL TOP BLACK SHORTS WHITE BIKINI BEAR" at bounding box center [566, 151] width 285 height 13
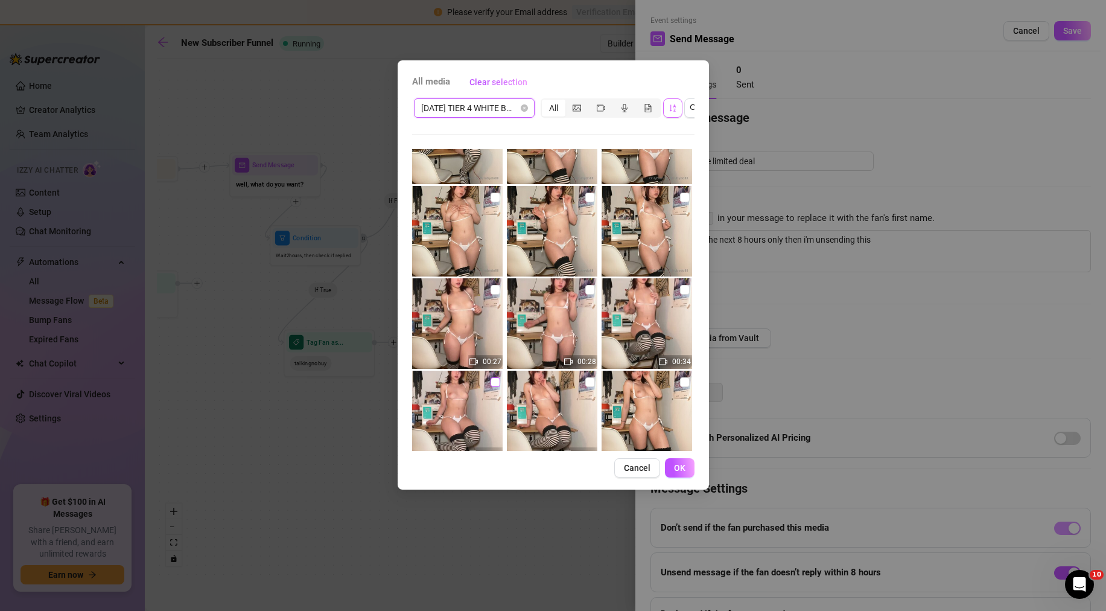
scroll to position [363, 0]
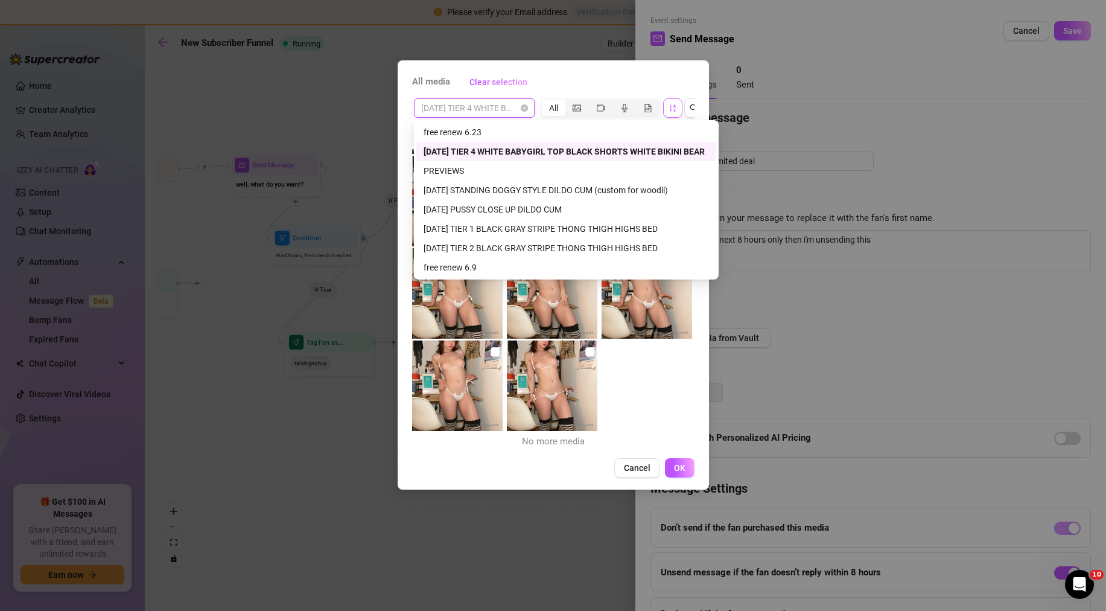
click at [494, 110] on span "[DATE] TIER 4 WHITE BABYGIRL TOP BLACK SHORTS WHITE BIKINI BEAR" at bounding box center [474, 108] width 106 height 18
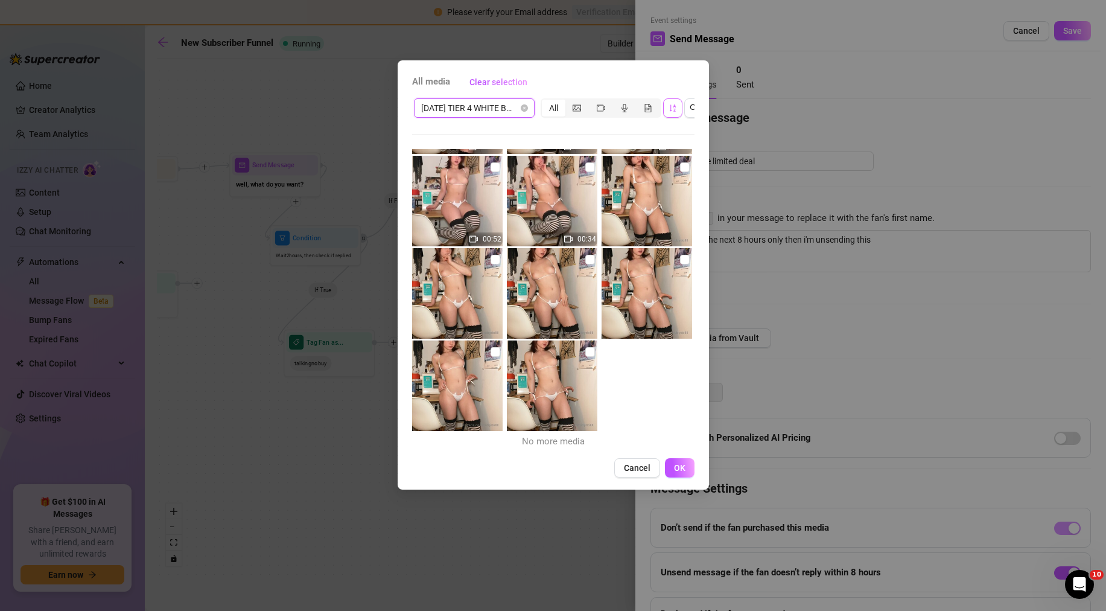
click at [474, 110] on span "[DATE] TIER 4 WHITE BABYGIRL TOP BLACK SHORTS WHITE BIKINI BEAR" at bounding box center [474, 108] width 106 height 18
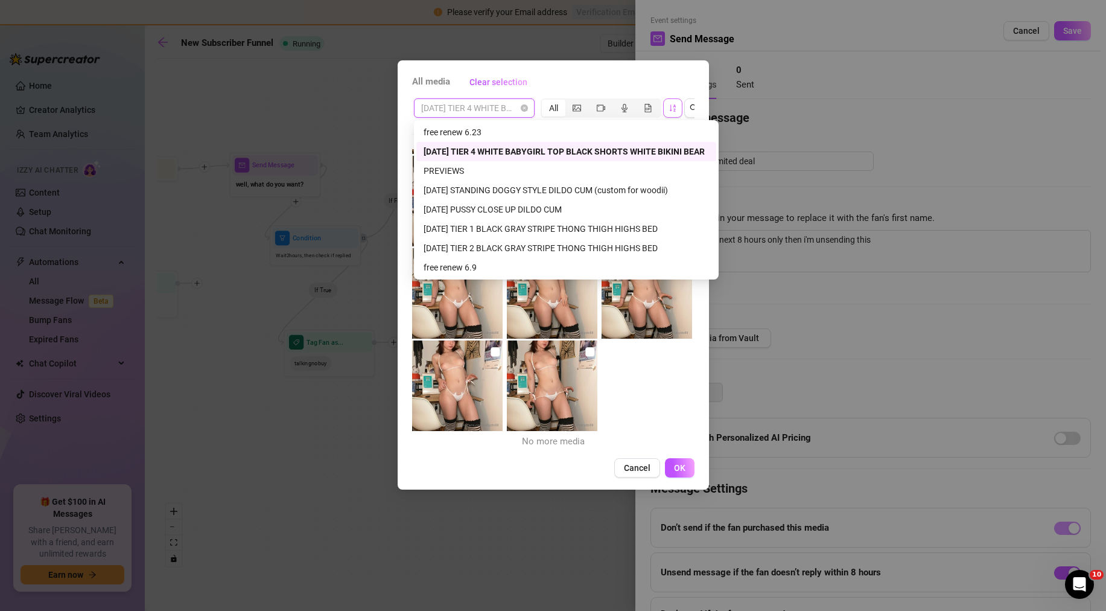
click at [474, 110] on span "[DATE] TIER 4 WHITE BABYGIRL TOP BLACK SHORTS WHITE BIKINI BEAR" at bounding box center [474, 108] width 106 height 18
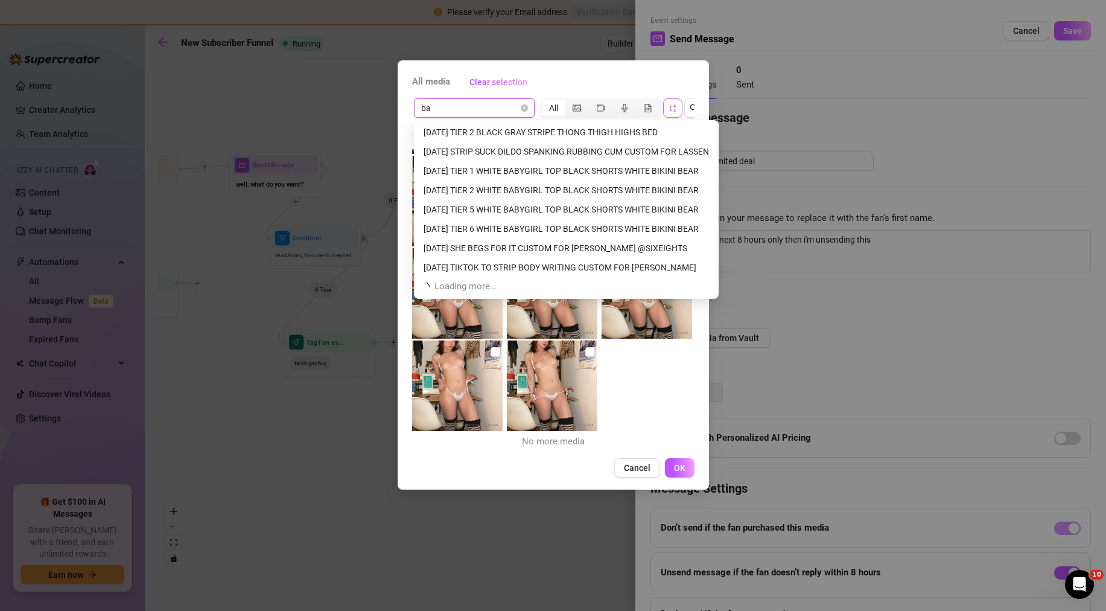
scroll to position [0, 0]
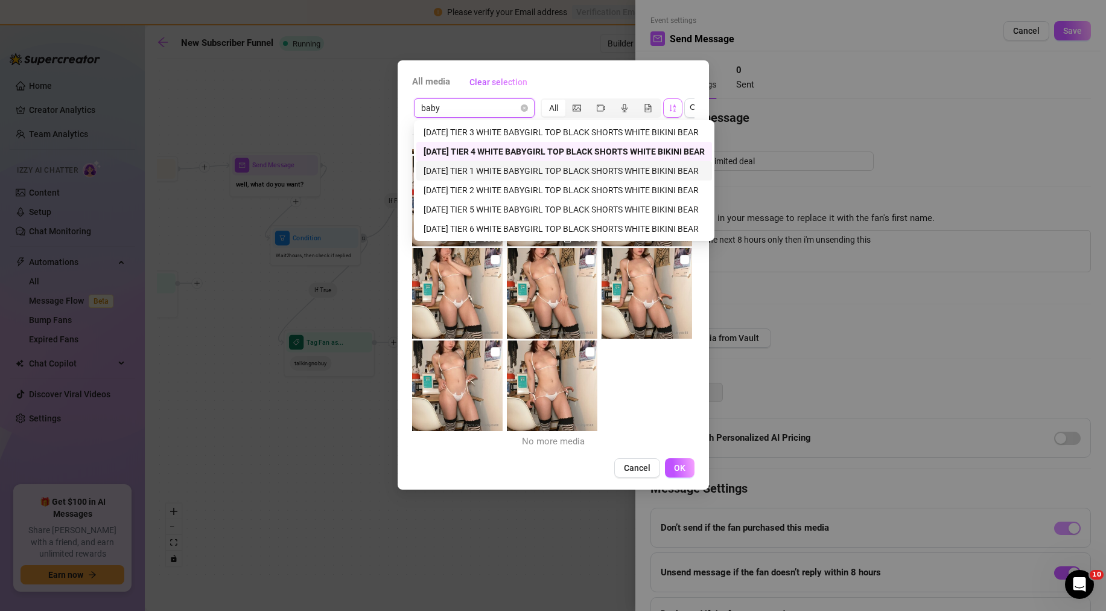
click at [495, 167] on div "[DATE] TIER 1 WHITE BABYGIRL TOP BLACK SHORTS WHITE BIKINI BEAR" at bounding box center [564, 170] width 281 height 13
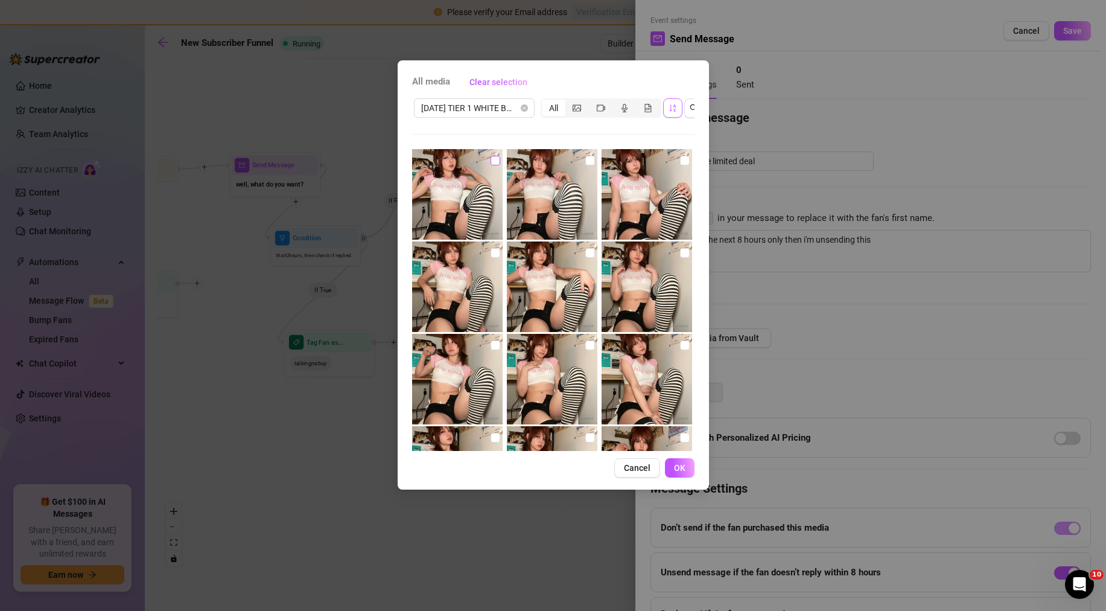
click at [494, 164] on input "checkbox" at bounding box center [496, 161] width 10 height 10
click at [576, 160] on img at bounding box center [552, 194] width 91 height 91
click at [622, 164] on img at bounding box center [647, 194] width 91 height 91
click at [634, 269] on img at bounding box center [647, 286] width 91 height 91
click at [556, 275] on img at bounding box center [552, 286] width 91 height 91
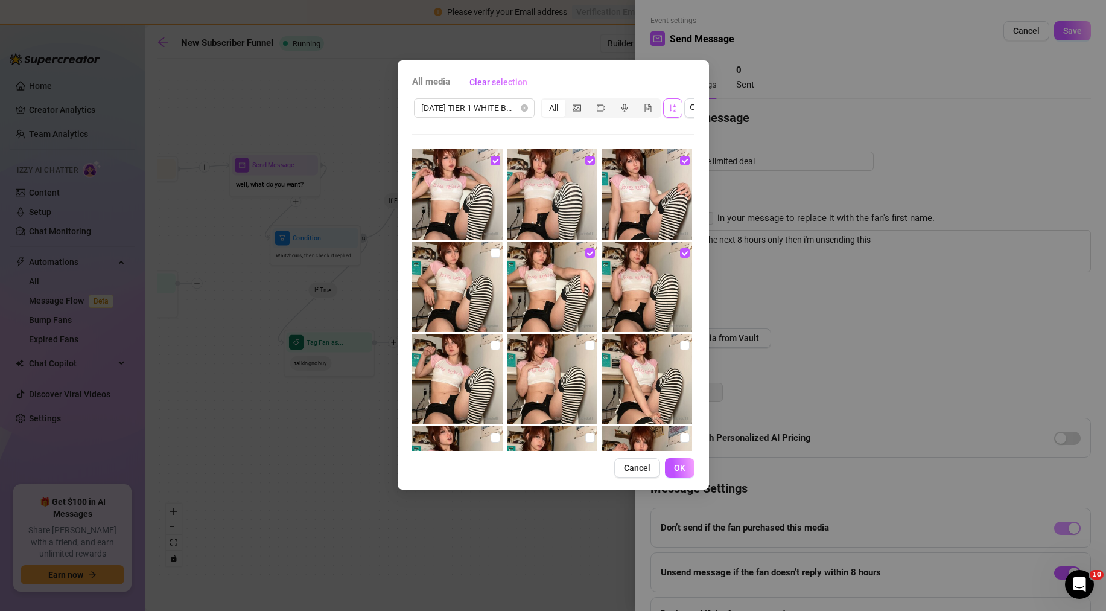
click at [461, 284] on img at bounding box center [457, 286] width 91 height 91
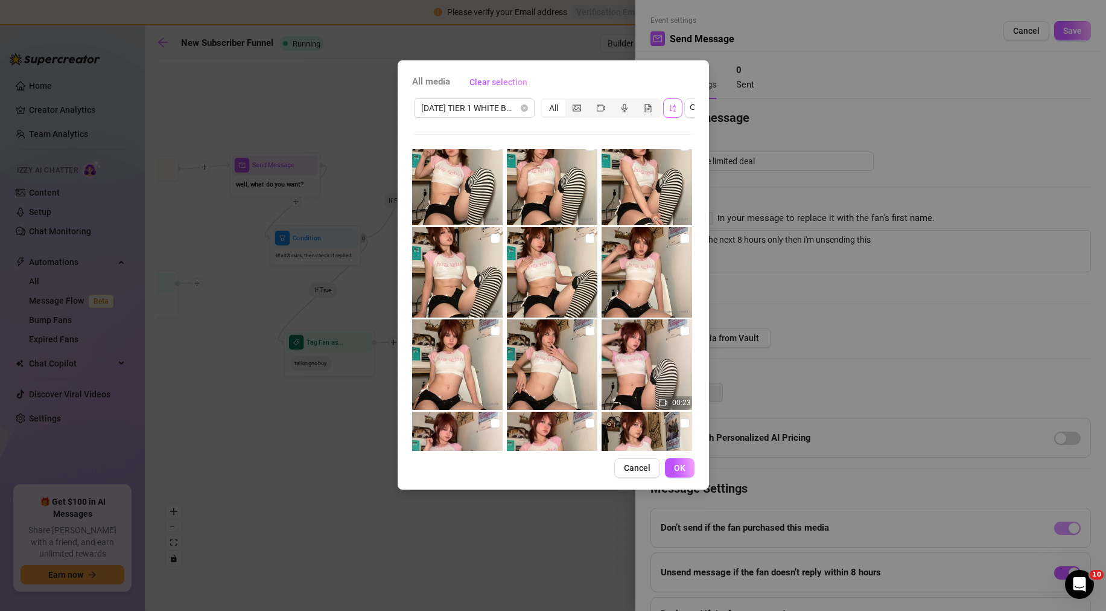
scroll to position [241, 0]
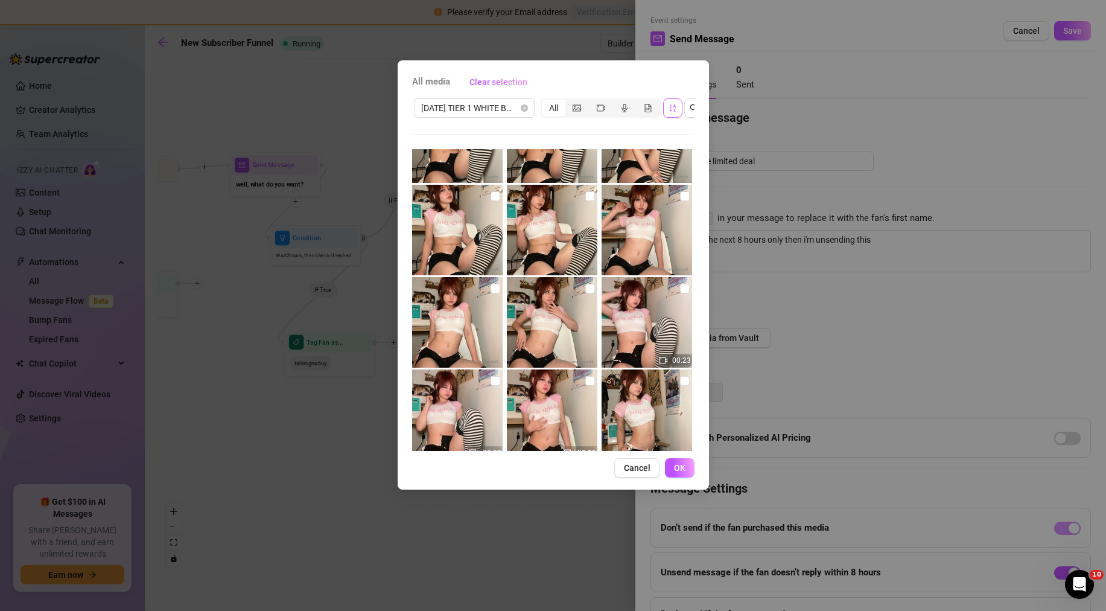
click at [490, 179] on img at bounding box center [457, 137] width 91 height 91
click at [547, 173] on img at bounding box center [552, 137] width 91 height 91
click at [652, 177] on img at bounding box center [647, 137] width 91 height 91
click at [665, 219] on img at bounding box center [647, 230] width 91 height 91
click at [593, 219] on img at bounding box center [552, 230] width 91 height 91
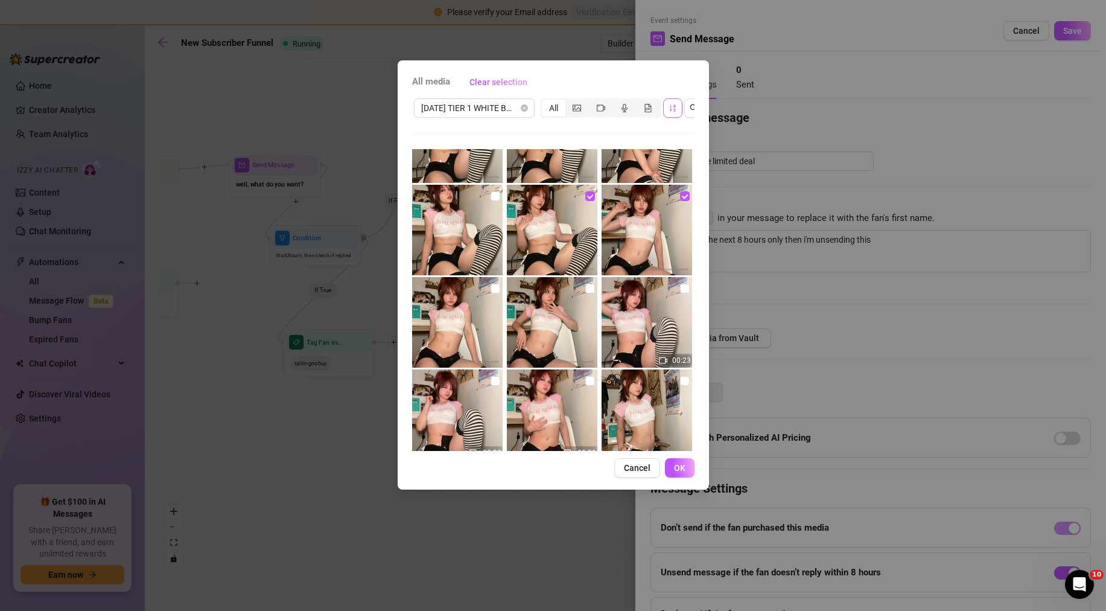
click at [508, 234] on img at bounding box center [552, 230] width 91 height 91
click at [472, 257] on img at bounding box center [457, 230] width 91 height 91
click at [566, 311] on img at bounding box center [552, 322] width 91 height 91
click at [565, 248] on img at bounding box center [552, 230] width 91 height 91
click at [442, 313] on img at bounding box center [457, 322] width 91 height 91
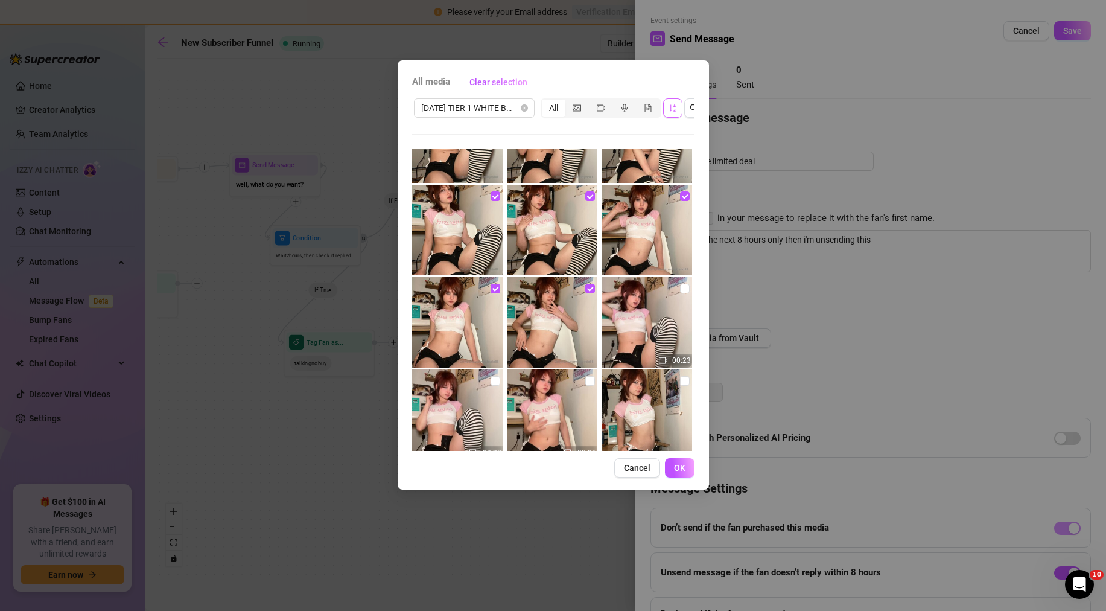
click at [614, 312] on img at bounding box center [647, 322] width 91 height 91
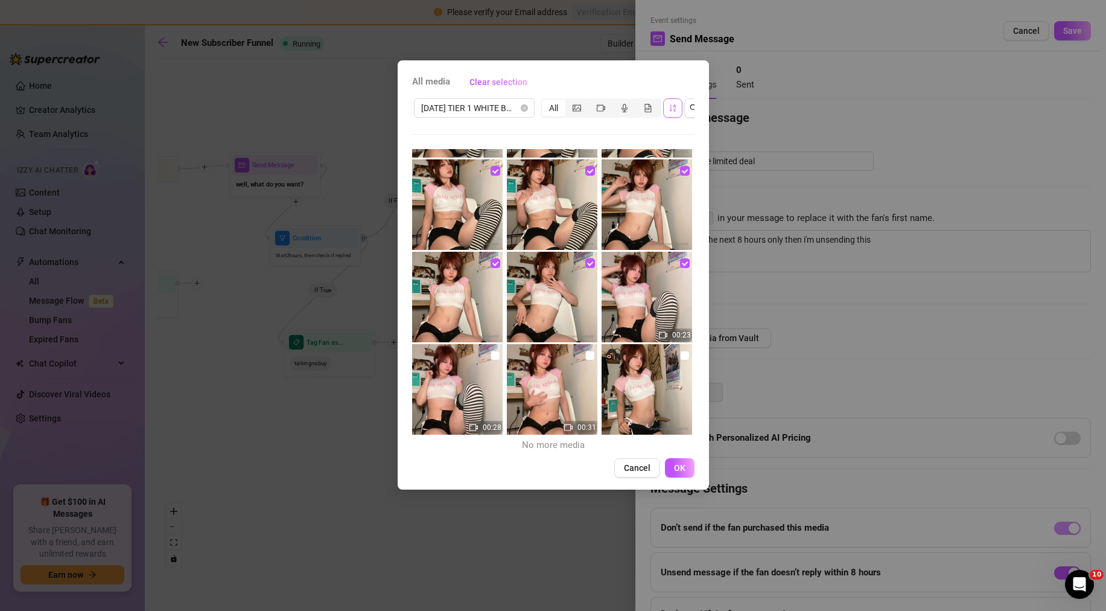
scroll to position [270, 0]
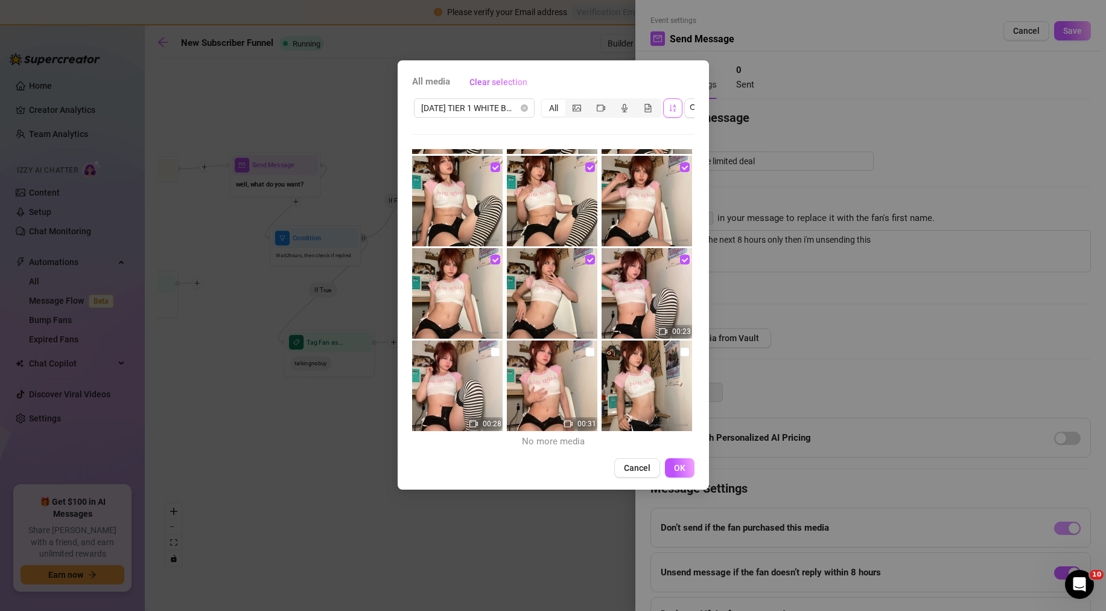
click at [635, 374] on img at bounding box center [647, 385] width 91 height 91
click at [562, 377] on img at bounding box center [552, 385] width 91 height 91
click at [486, 376] on img at bounding box center [457, 385] width 91 height 91
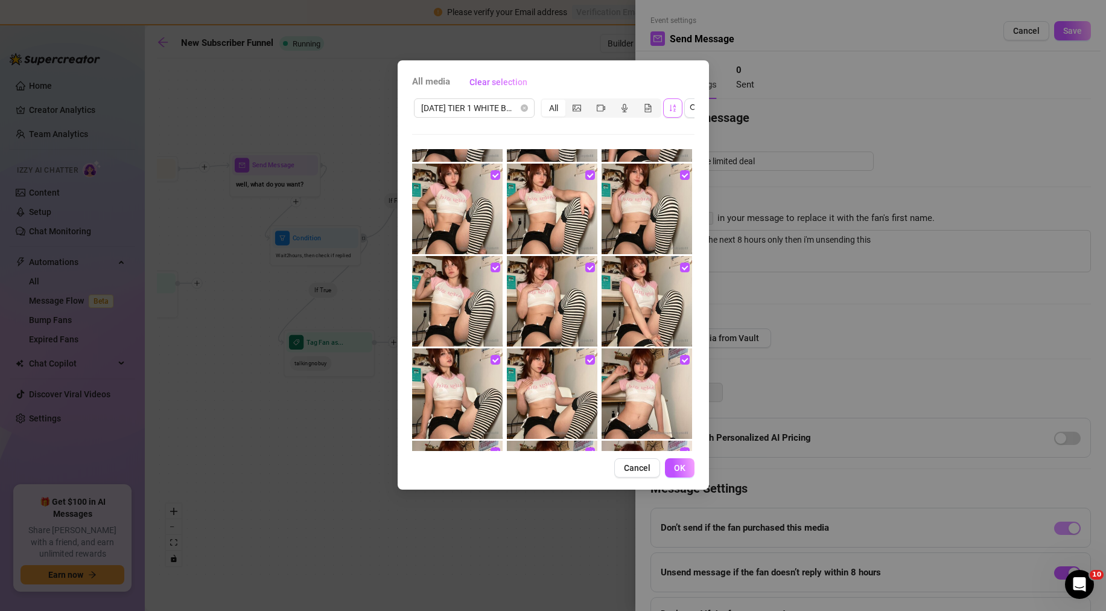
scroll to position [0, 0]
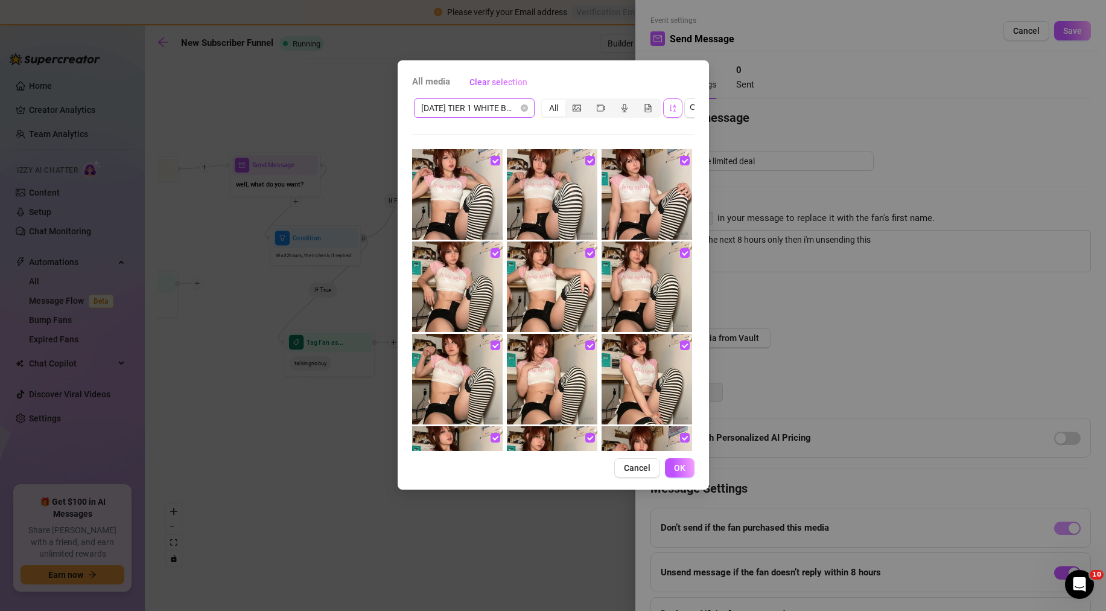
click at [512, 112] on span "[DATE] TIER 1 WHITE BABYGIRL TOP BLACK SHORTS WHITE BIKINI BEAR" at bounding box center [474, 108] width 106 height 18
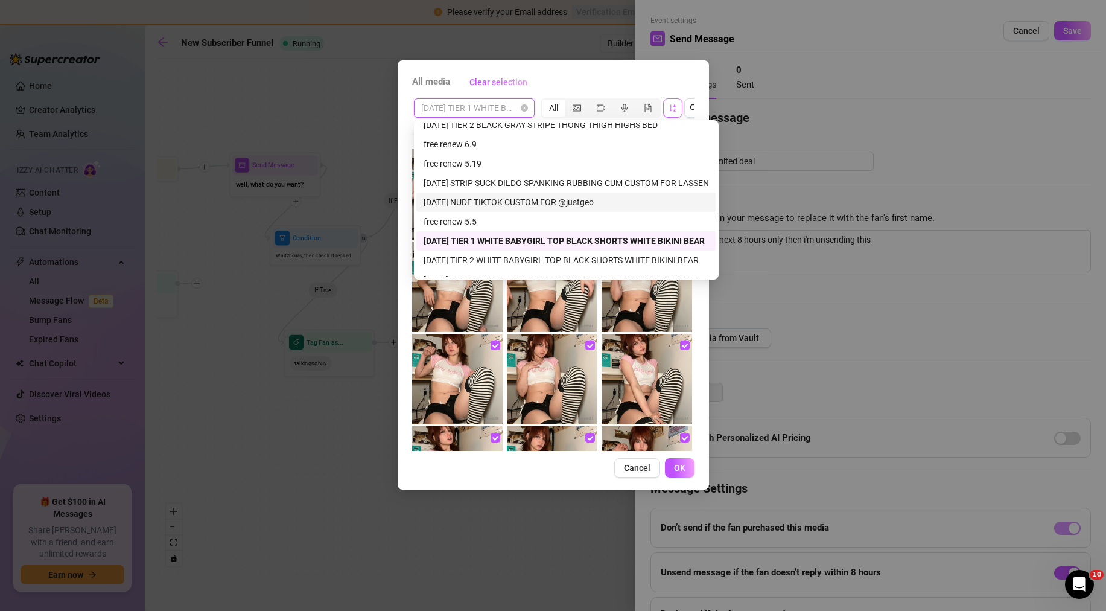
scroll to position [775, 0]
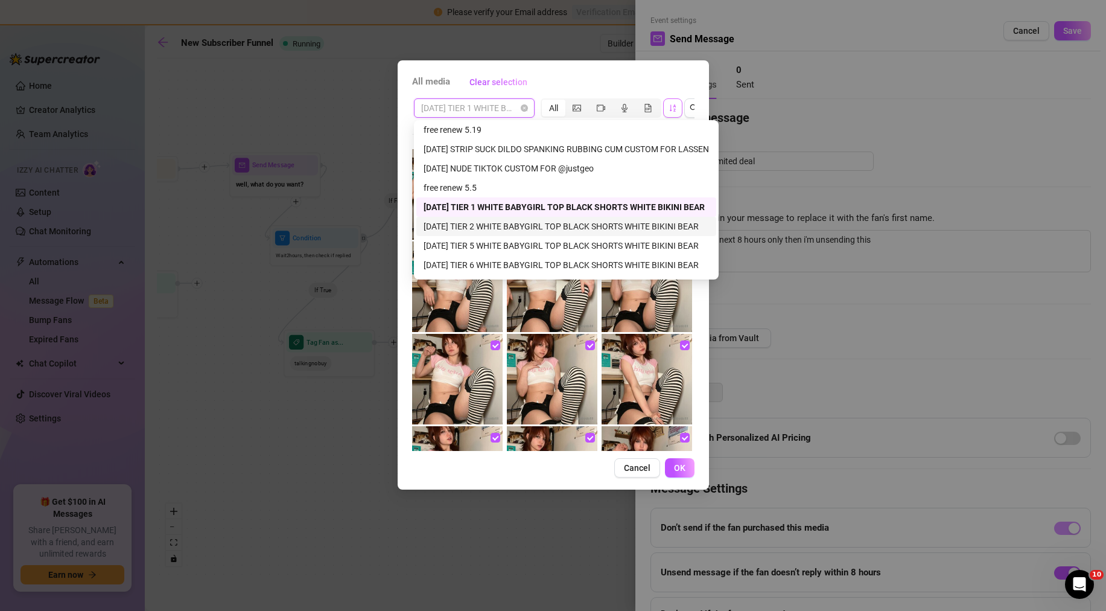
click at [491, 220] on div "[DATE] TIER 2 WHITE BABYGIRL TOP BLACK SHORTS WHITE BIKINI BEAR" at bounding box center [566, 226] width 285 height 13
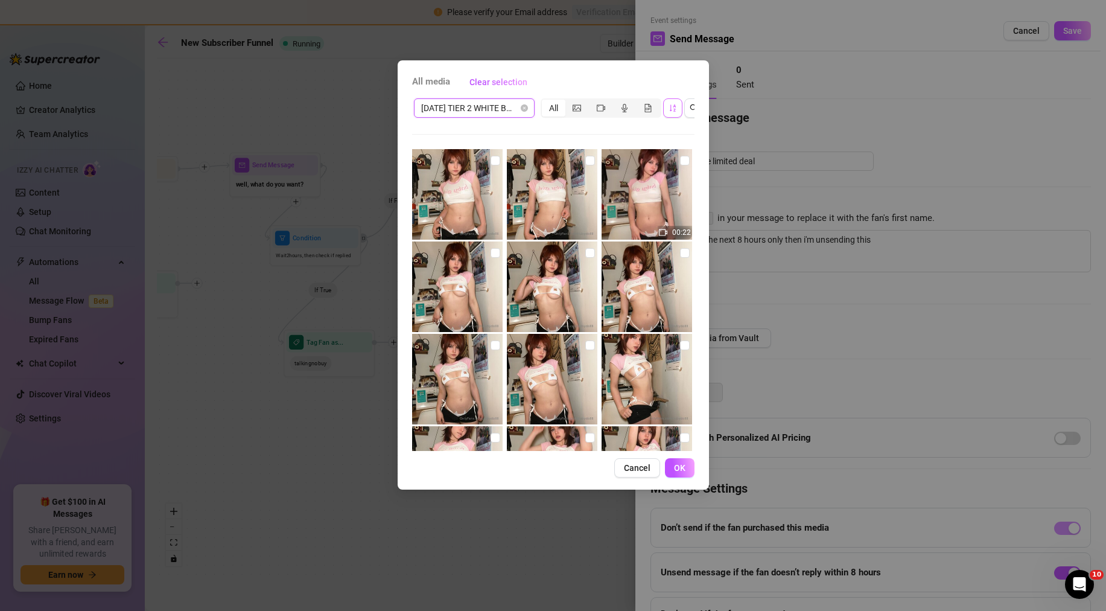
click at [486, 169] on img at bounding box center [457, 194] width 91 height 91
click at [545, 160] on img at bounding box center [552, 194] width 91 height 91
click at [556, 174] on img at bounding box center [552, 194] width 91 height 91
click at [631, 179] on img at bounding box center [647, 194] width 91 height 91
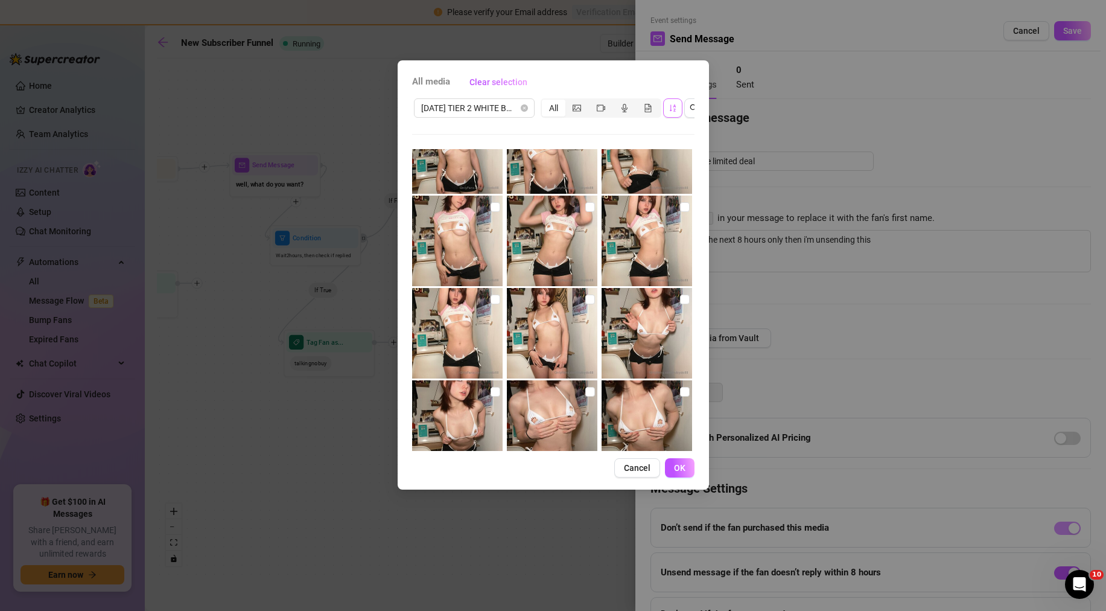
scroll to position [270, 0]
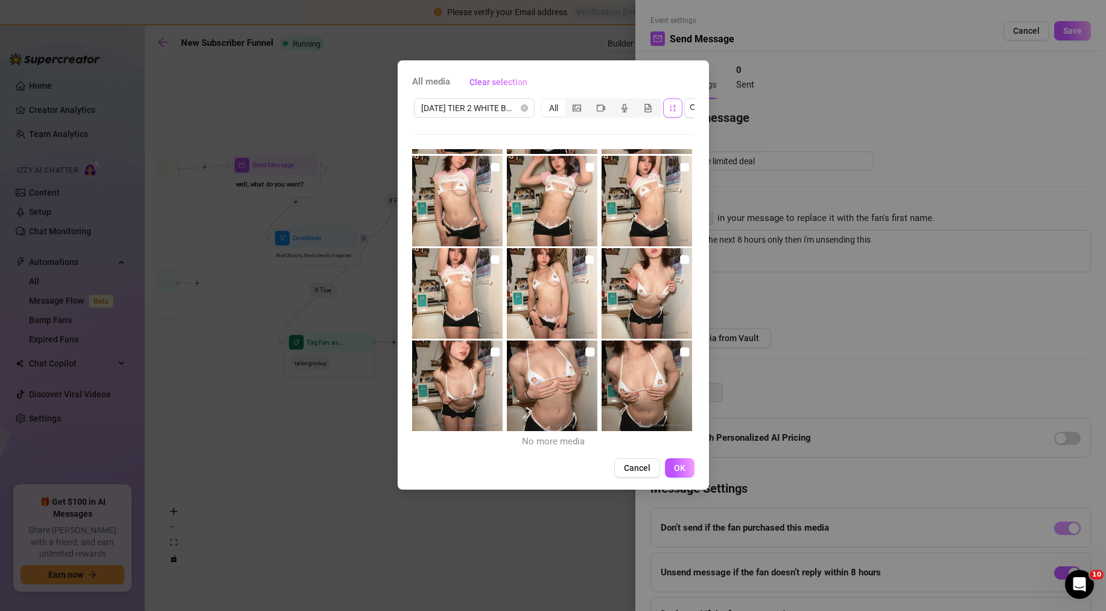
click at [669, 351] on img at bounding box center [647, 385] width 91 height 91
click at [570, 352] on img at bounding box center [552, 385] width 91 height 91
click at [495, 349] on input "checkbox" at bounding box center [496, 352] width 10 height 10
click at [491, 262] on input "checkbox" at bounding box center [496, 260] width 10 height 10
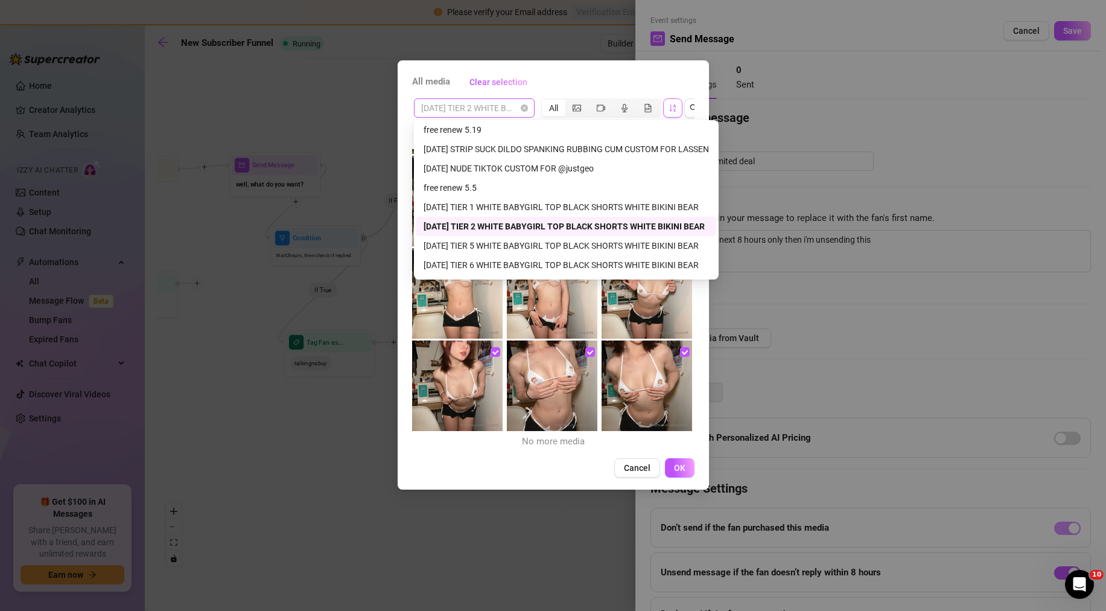
click at [488, 109] on span "[DATE] TIER 2 WHITE BABYGIRL TOP BLACK SHORTS WHITE BIKINI BEAR" at bounding box center [474, 108] width 106 height 18
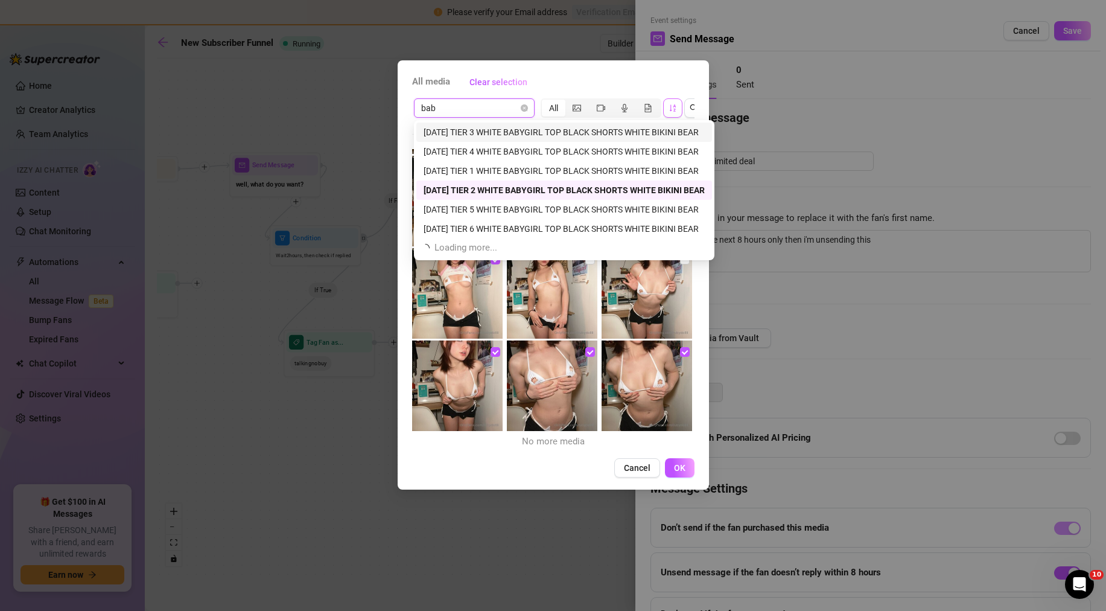
scroll to position [0, 0]
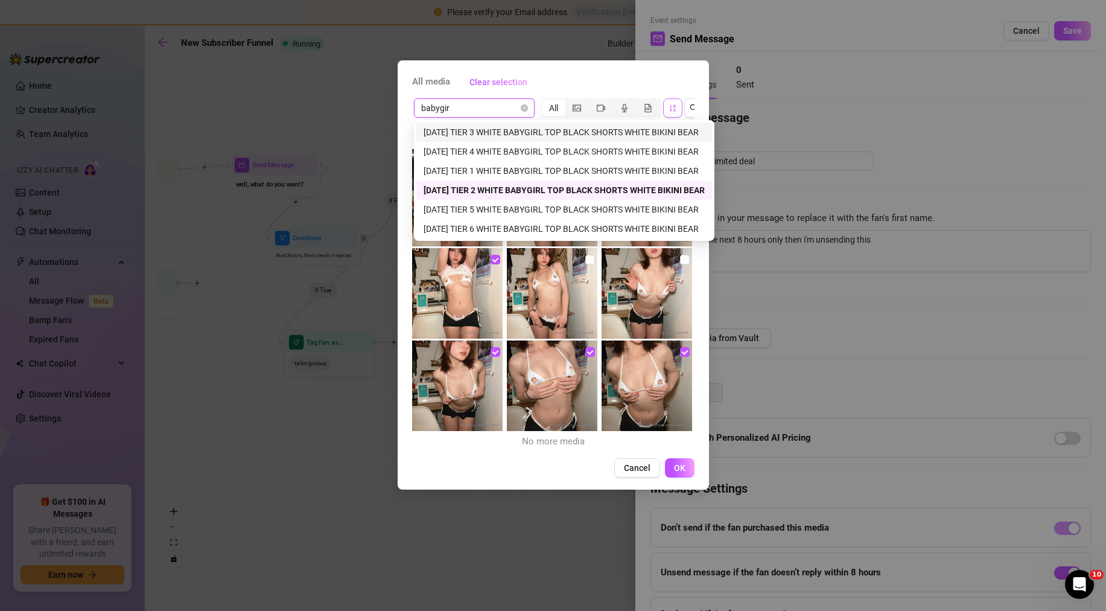
click at [488, 134] on div "[DATE] TIER 3 WHITE BABYGIRL TOP BLACK SHORTS WHITE BIKINI BEAR" at bounding box center [564, 132] width 281 height 13
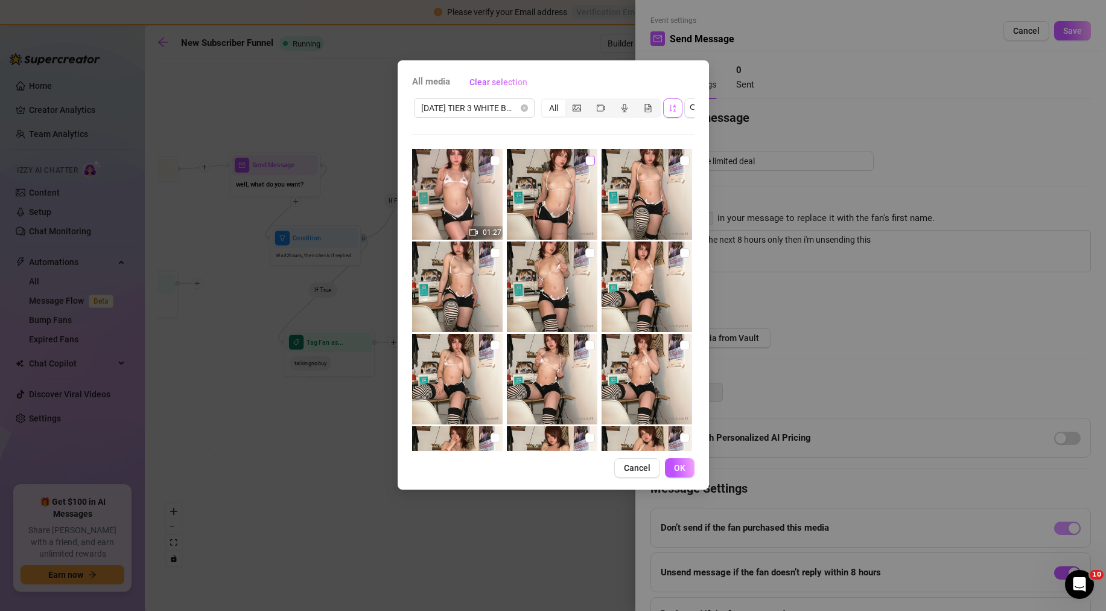
click at [585, 159] on input "checkbox" at bounding box center [590, 161] width 10 height 10
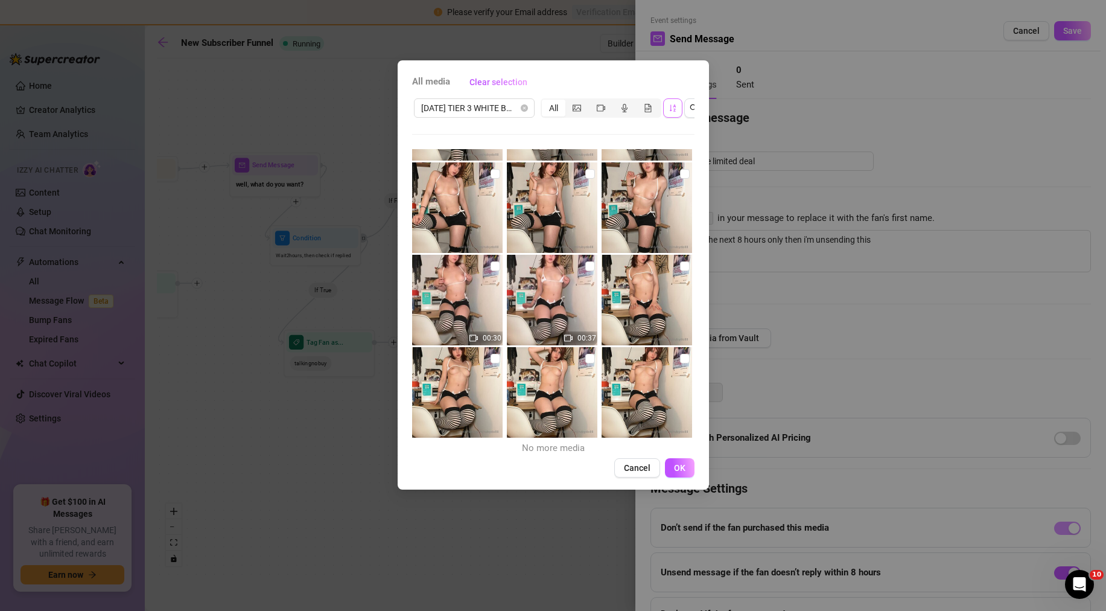
scroll to position [455, 0]
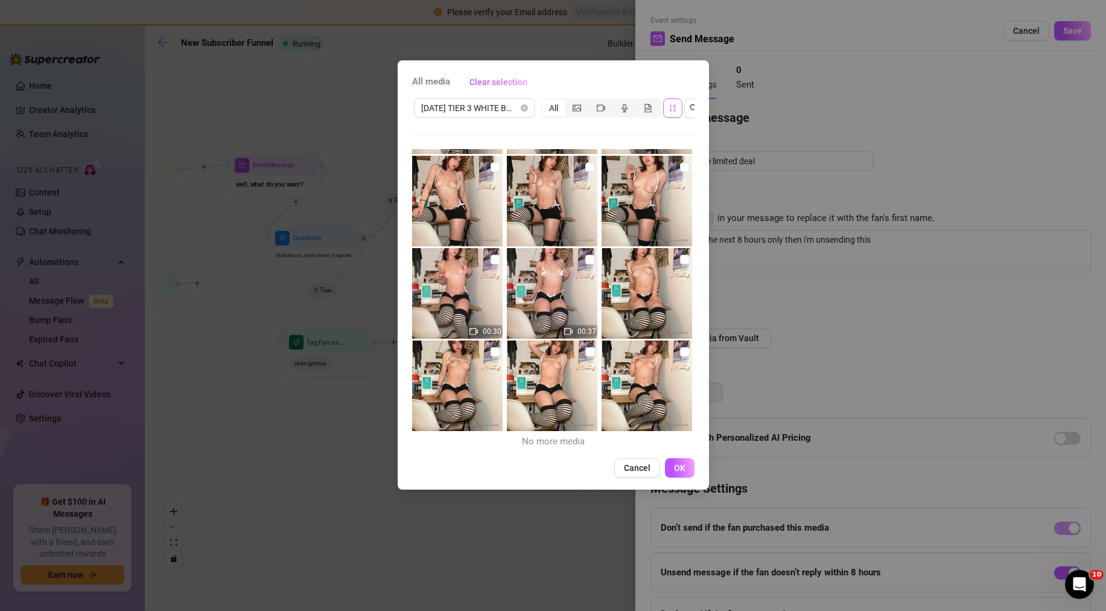
click at [498, 261] on img at bounding box center [457, 293] width 91 height 91
click at [498, 176] on img at bounding box center [457, 201] width 91 height 91
click at [686, 477] on button "OK" at bounding box center [680, 467] width 30 height 19
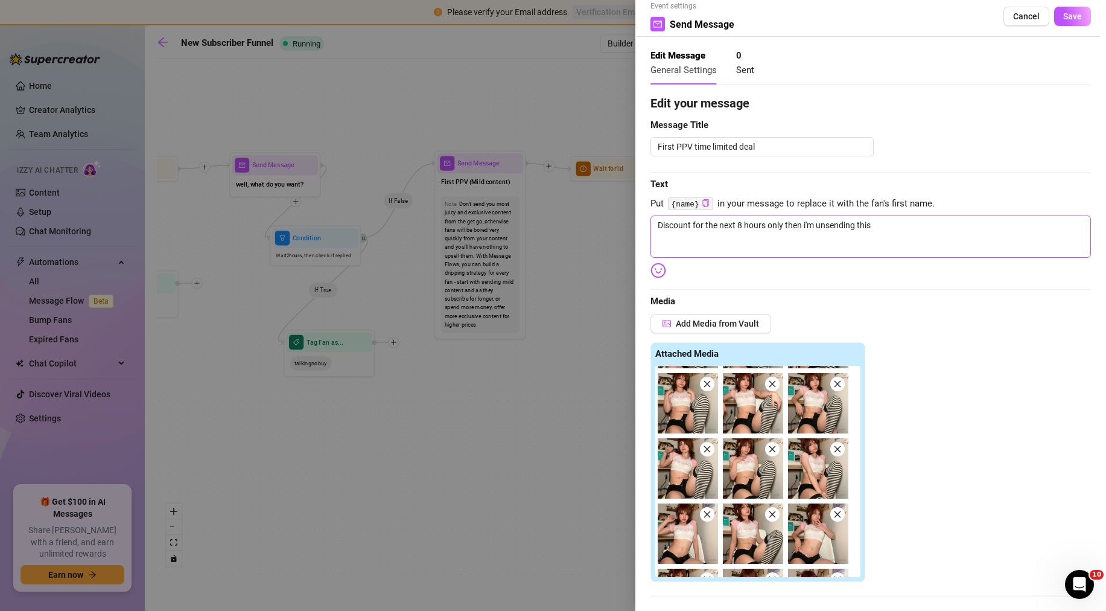
scroll to position [0, 0]
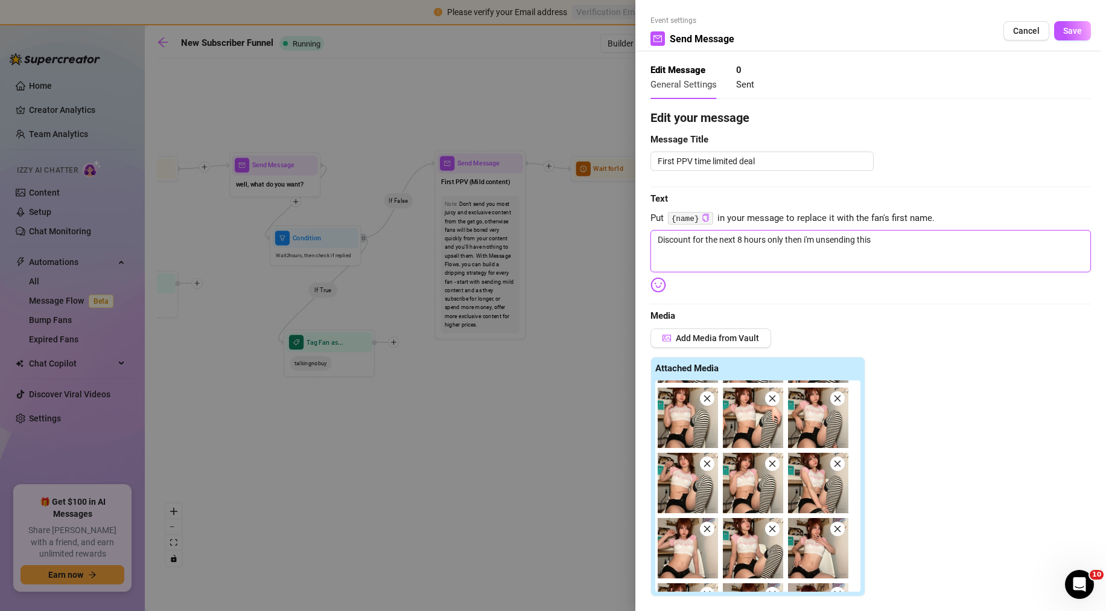
click at [864, 257] on textarea "Discount for the next 8 hours only then i'm unsending this" at bounding box center [870, 251] width 441 height 42
click at [894, 246] on textarea "Discount for the next 8 hours only then i'm unsending this" at bounding box center [870, 251] width 441 height 42
click at [872, 238] on textarea "Discount for the next 8 hours only then i'm unsending this. Watch me pull out m…" at bounding box center [870, 251] width 441 height 42
click at [879, 237] on textarea "Discount for the next 8 hours only then i'm unsending this. Watch me pull out m…" at bounding box center [870, 251] width 441 height 42
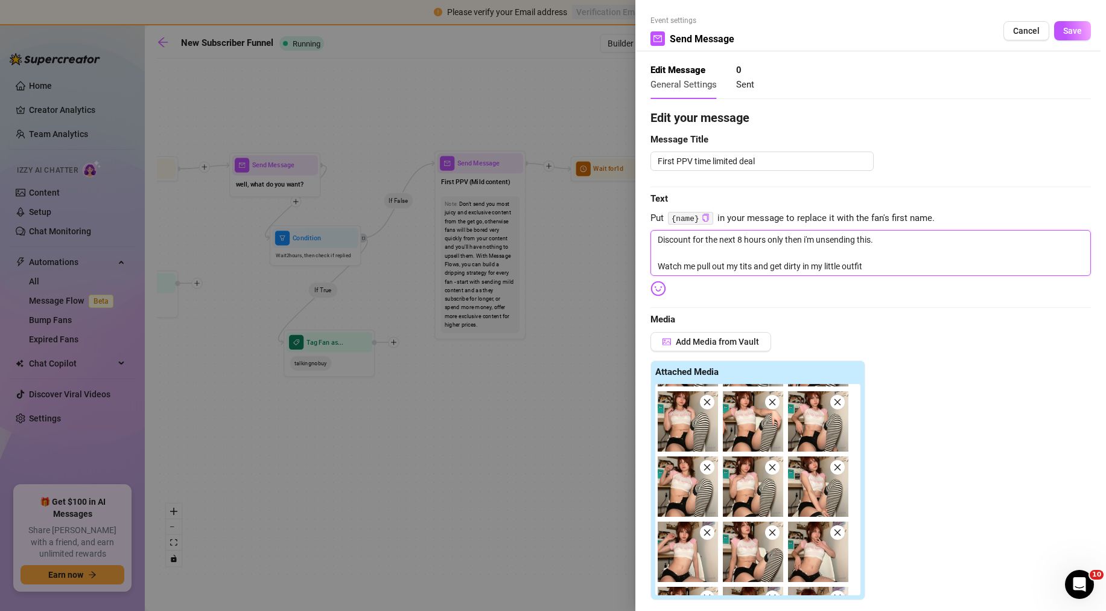
scroll to position [60, 0]
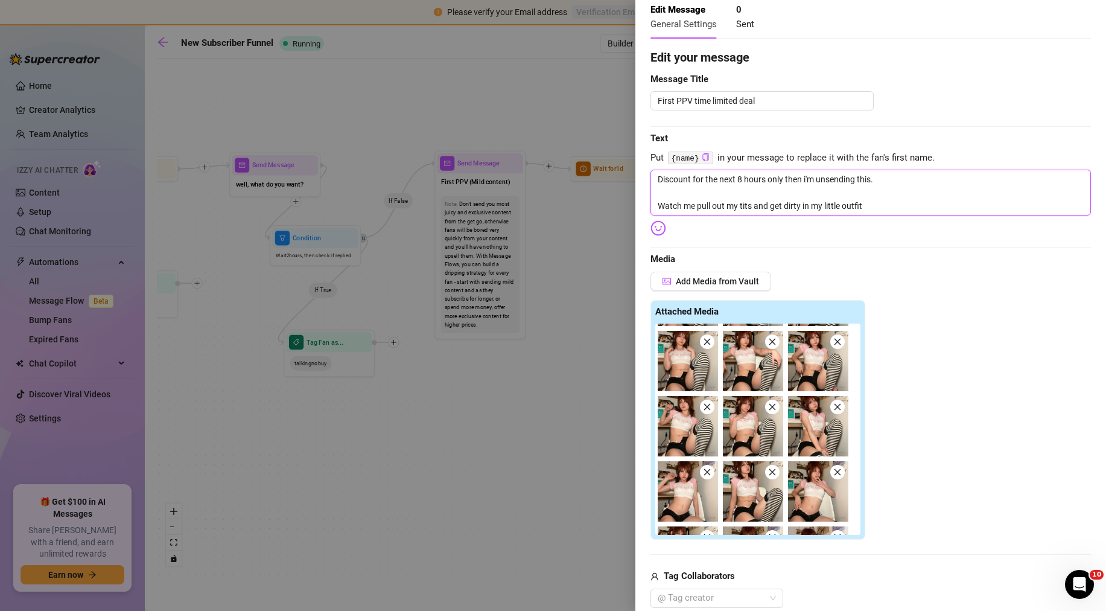
click at [889, 205] on textarea "Discount for the next 8 hours only then i'm unsending this. Watch me pull out m…" at bounding box center [870, 193] width 441 height 46
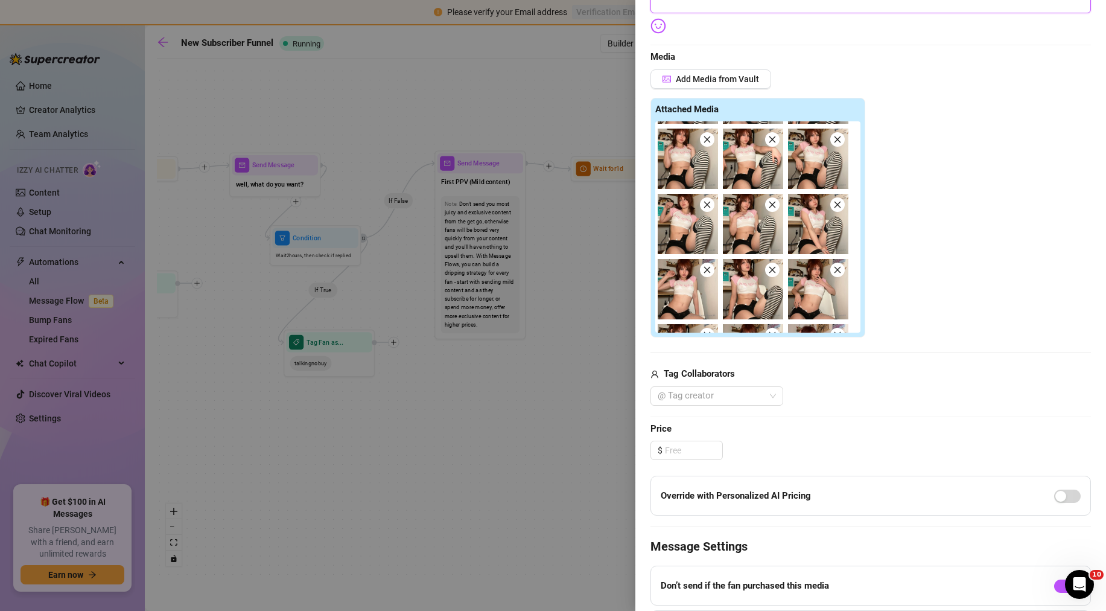
scroll to position [422, 0]
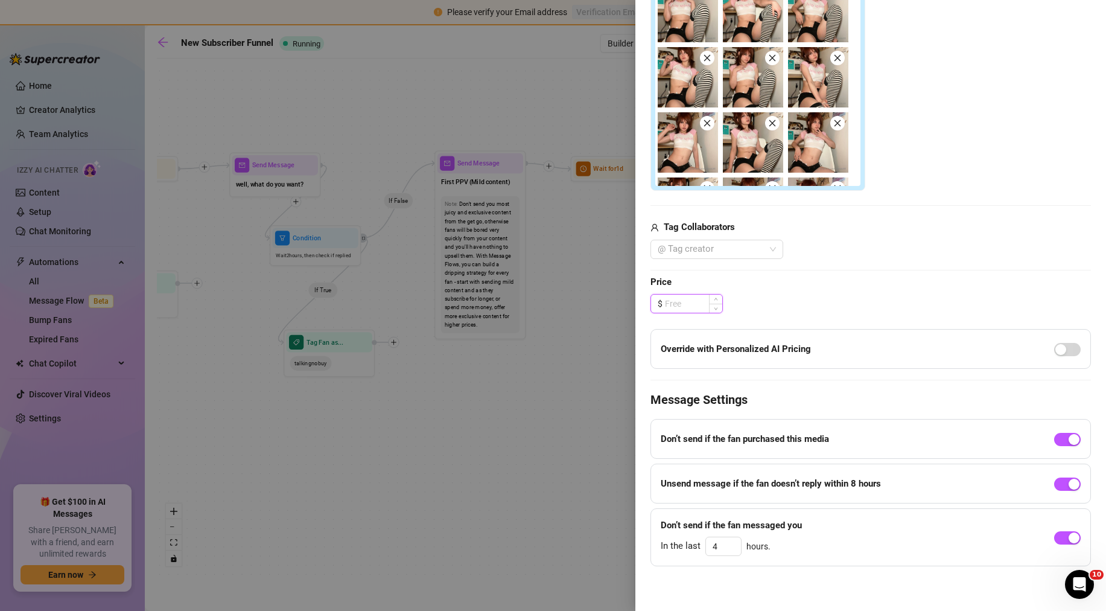
click at [702, 310] on input at bounding box center [693, 303] width 57 height 18
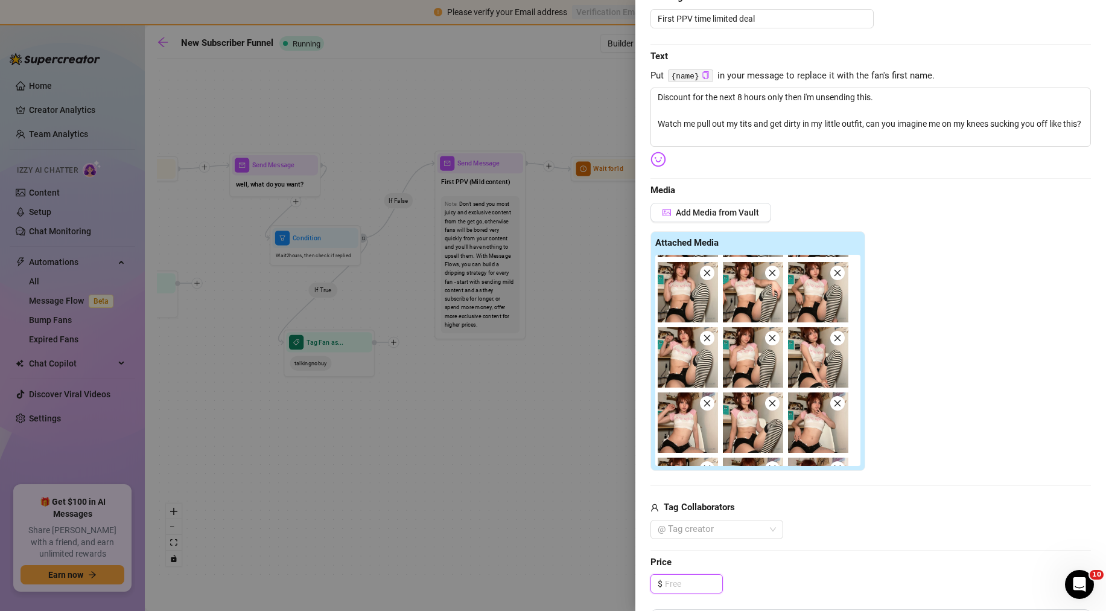
scroll to position [181, 0]
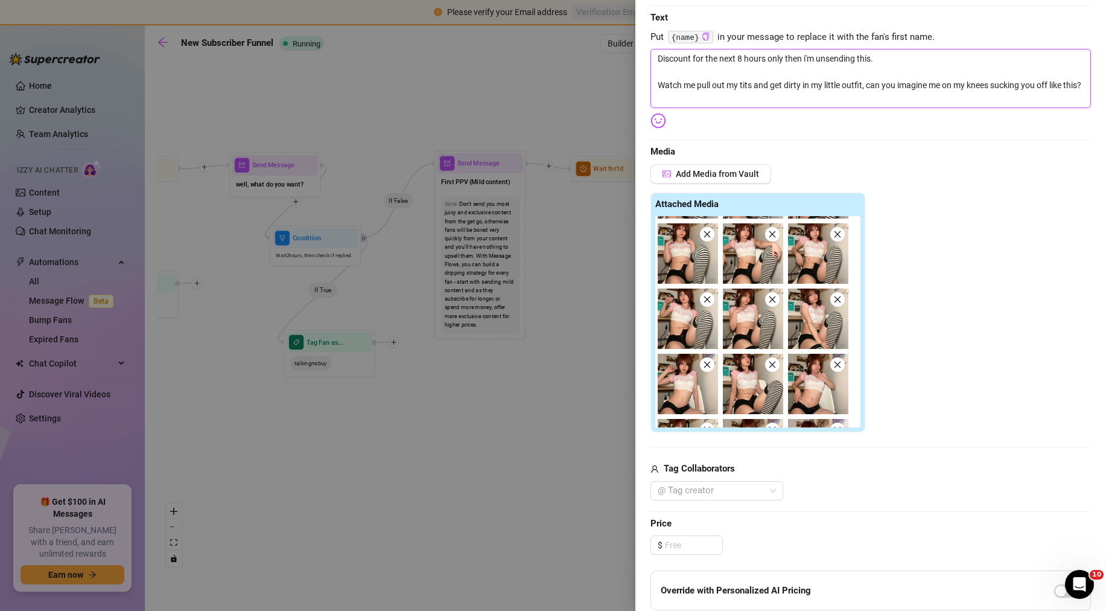
click at [661, 62] on textarea "Discount for the next 8 hours only then i'm unsending this. Watch me pull out m…" at bounding box center [870, 78] width 441 height 59
click at [657, 61] on textarea "Discount for the next 8 hours only then i'm unsending this. Watch me pull out m…" at bounding box center [870, 78] width 441 height 59
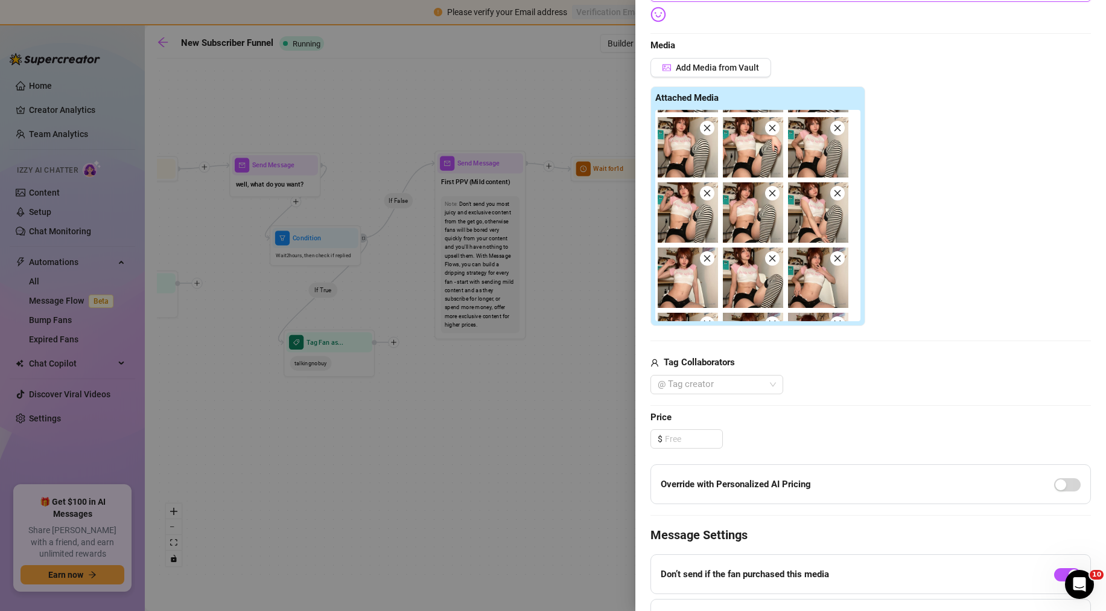
scroll to position [302, 0]
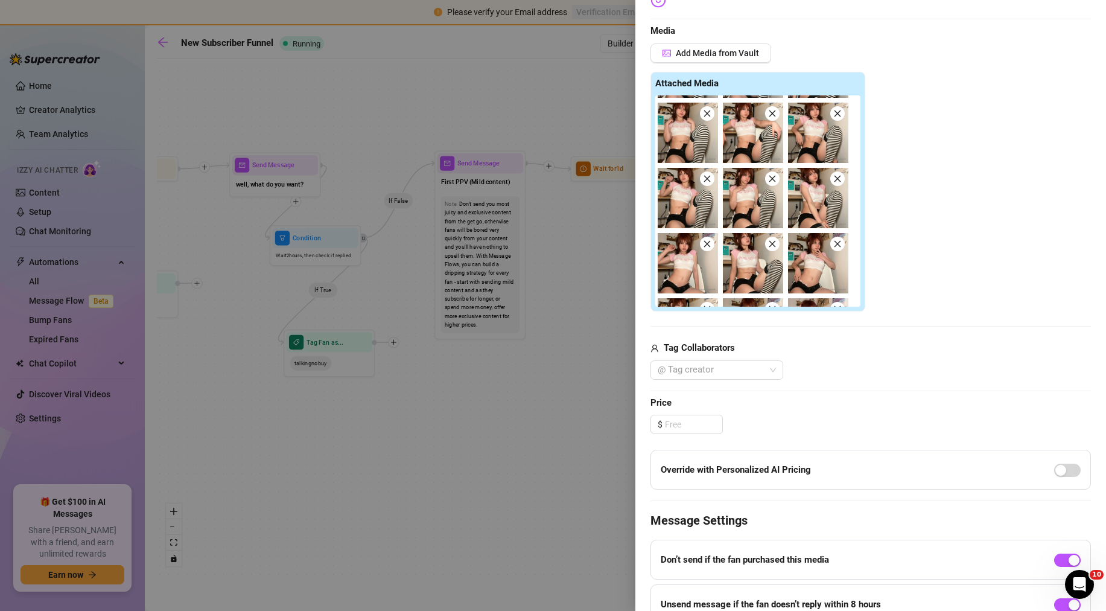
click at [703, 437] on div "Edit your message Message Title First PPV time limited deal Text Put {name} in …" at bounding box center [870, 247] width 441 height 880
click at [698, 430] on input at bounding box center [693, 424] width 57 height 18
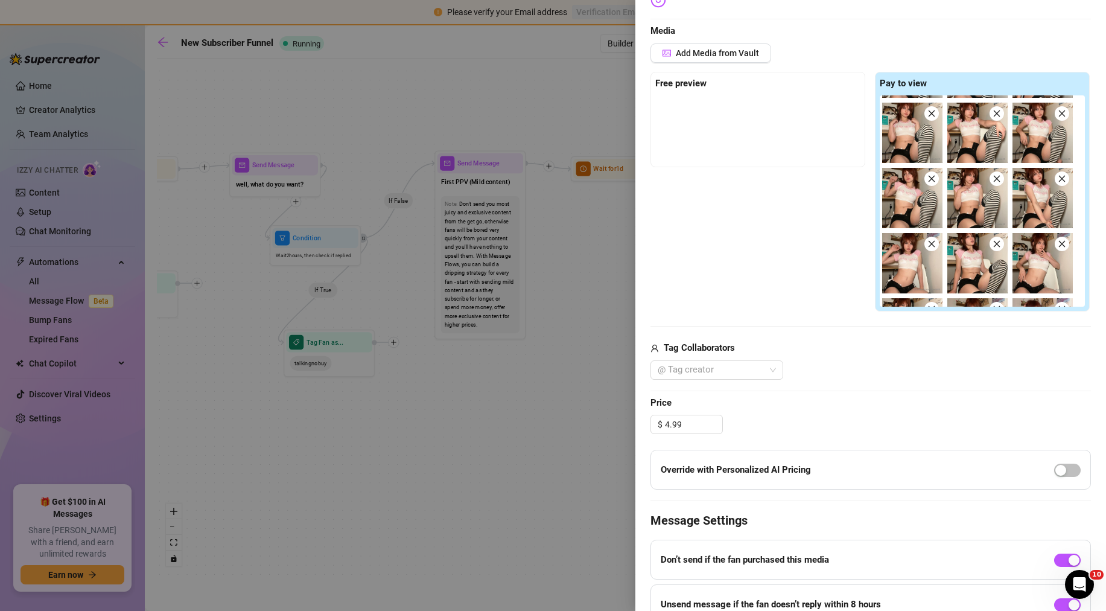
click at [795, 415] on div "$ 4.99" at bounding box center [870, 424] width 441 height 19
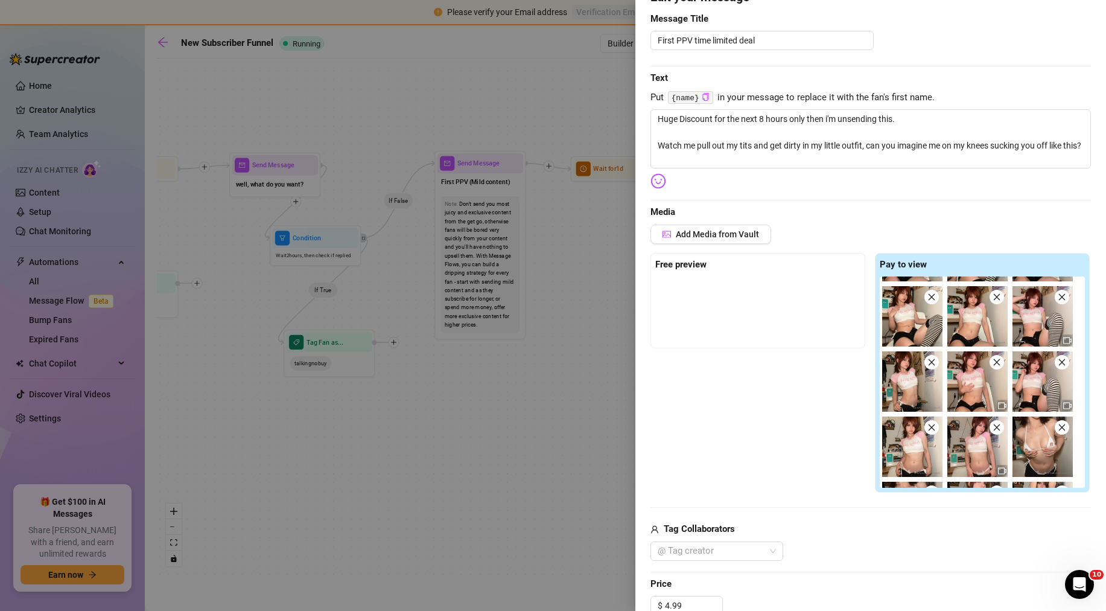
scroll to position [362, 0]
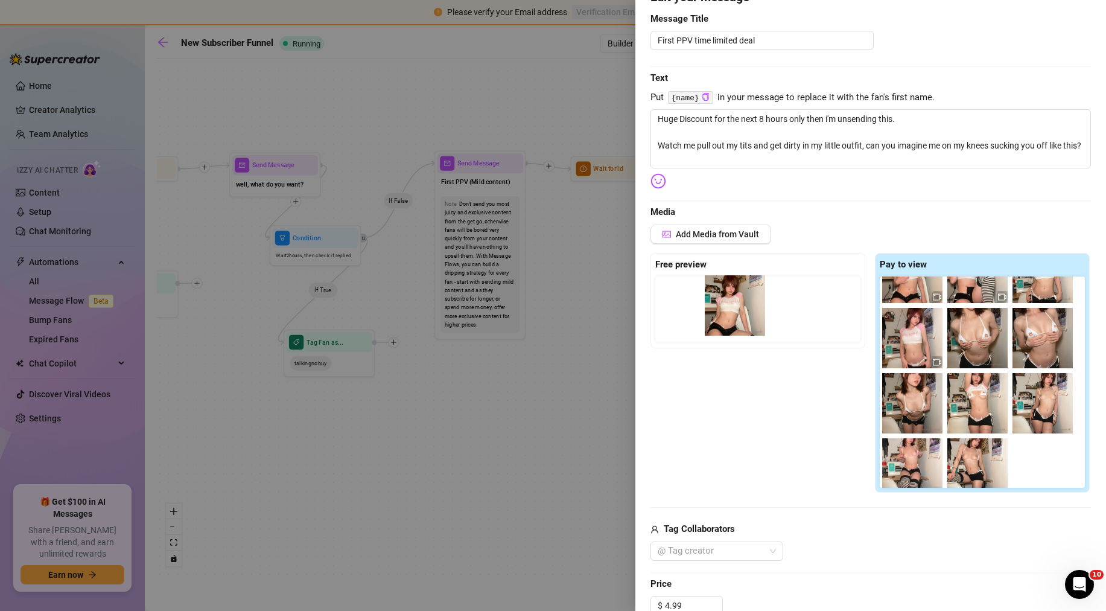
drag, startPoint x: 976, startPoint y: 342, endPoint x: 734, endPoint y: 314, distance: 243.6
click at [734, 314] on div "Free preview Pay to view" at bounding box center [870, 373] width 441 height 240
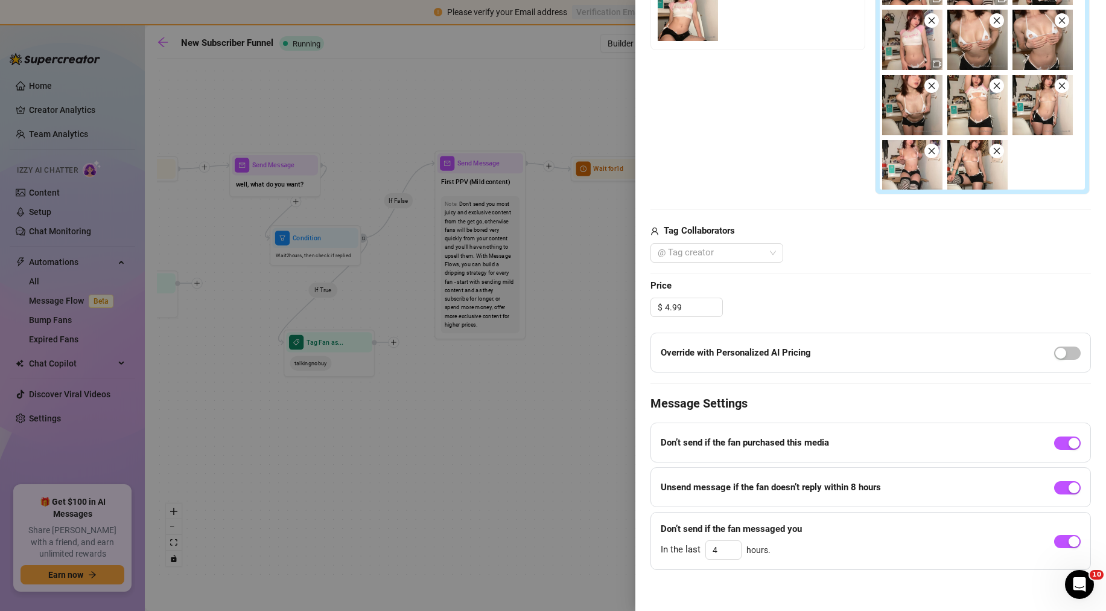
scroll to position [423, 0]
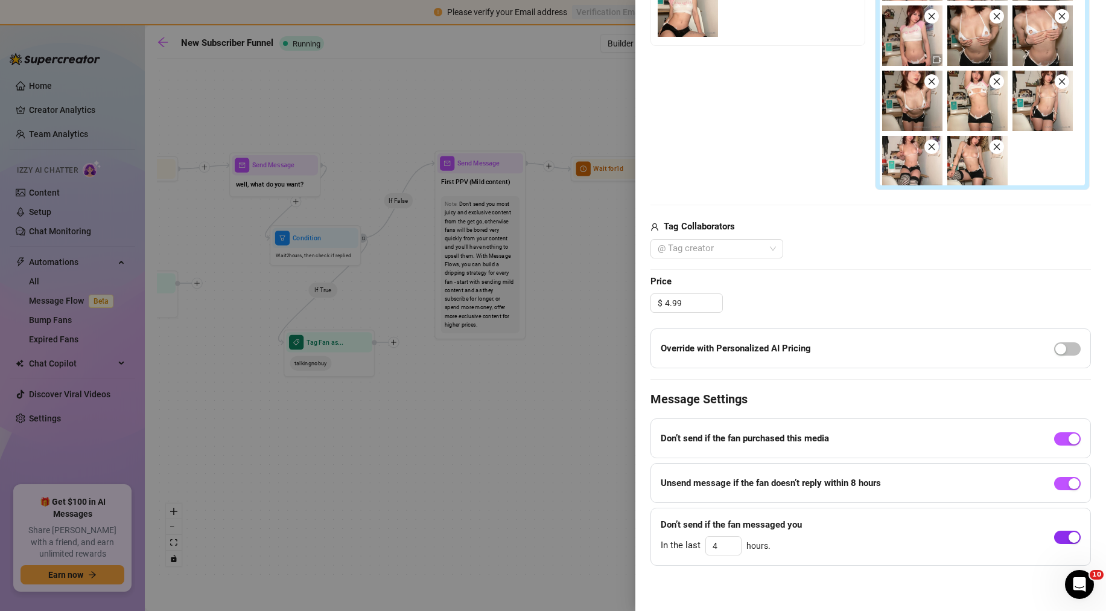
click at [1054, 534] on span "button" at bounding box center [1067, 536] width 27 height 13
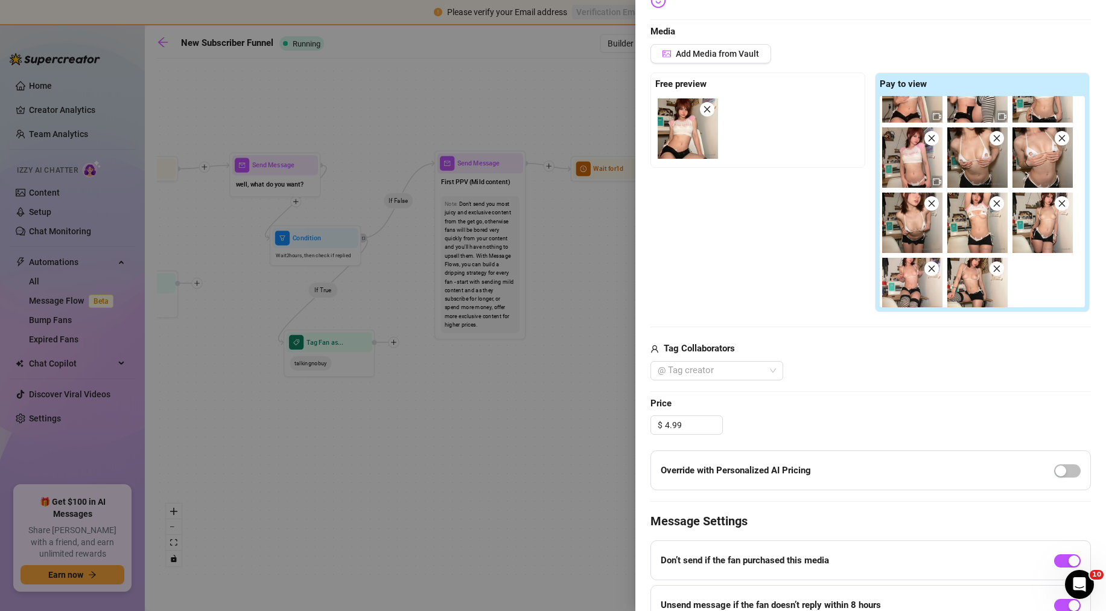
scroll to position [405, 0]
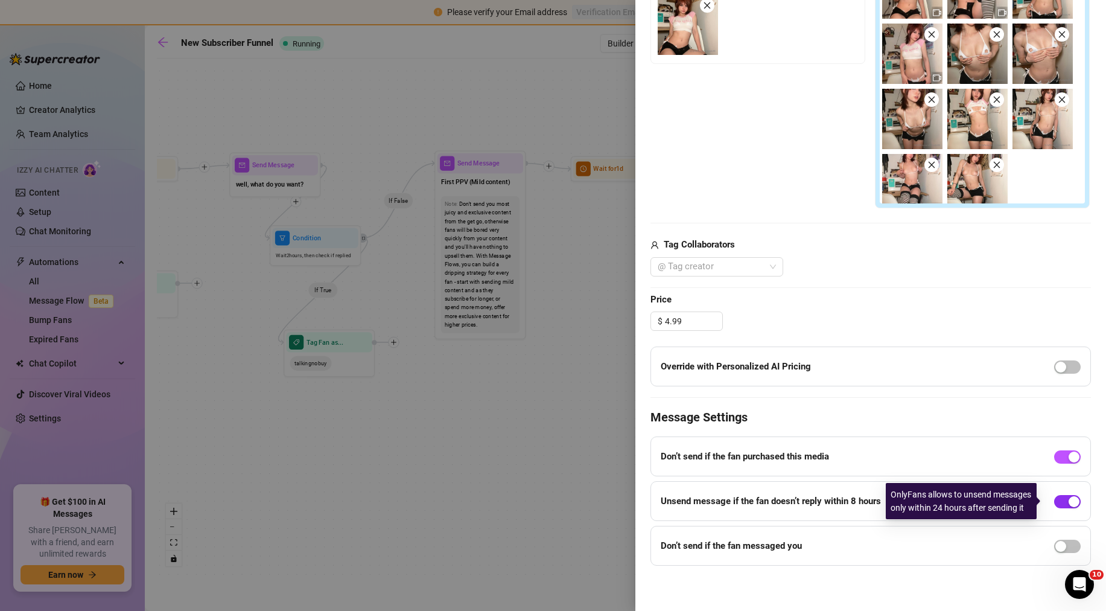
click at [1054, 504] on span "button" at bounding box center [1067, 501] width 27 height 13
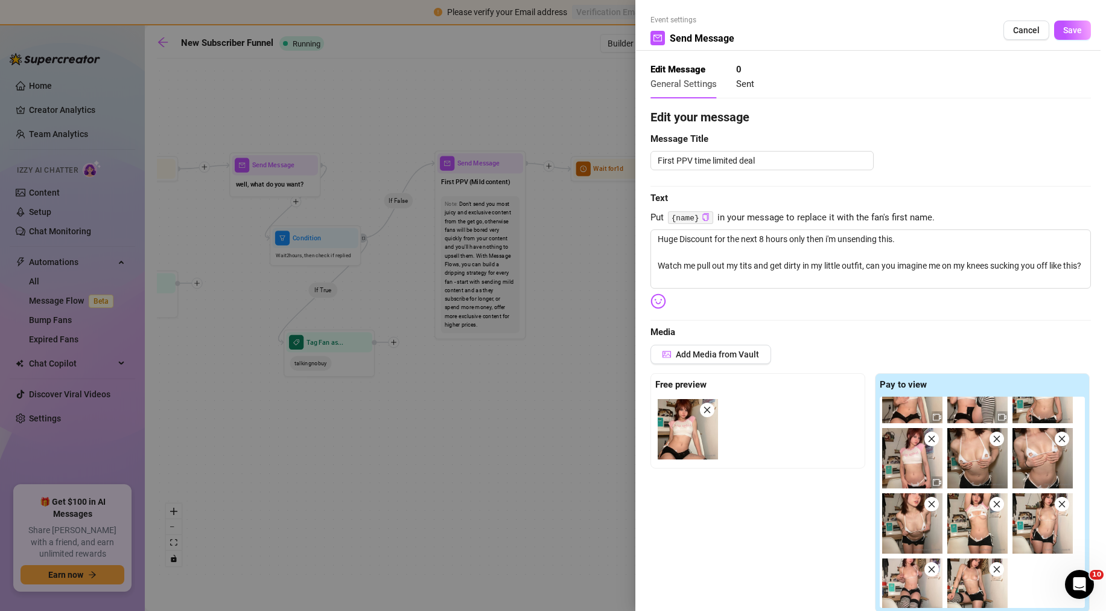
scroll to position [0, 0]
click at [1073, 31] on button "Save" at bounding box center [1072, 30] width 37 height 19
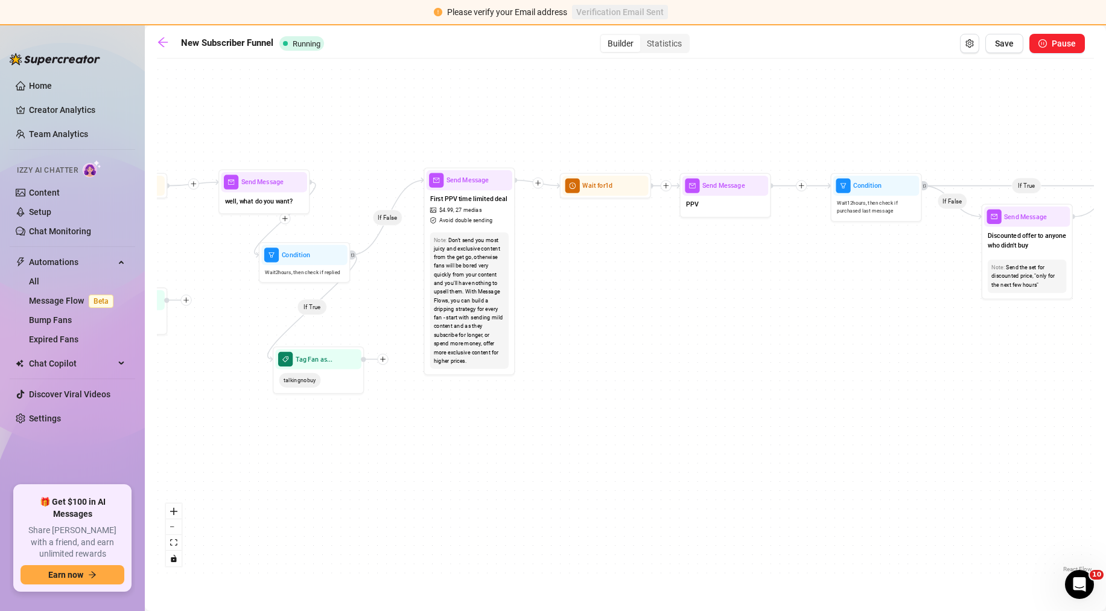
drag, startPoint x: 596, startPoint y: 258, endPoint x: 585, endPoint y: 275, distance: 20.1
click at [585, 275] on div "If True If False If True If False If True If False If True If False If True If …" at bounding box center [625, 320] width 937 height 511
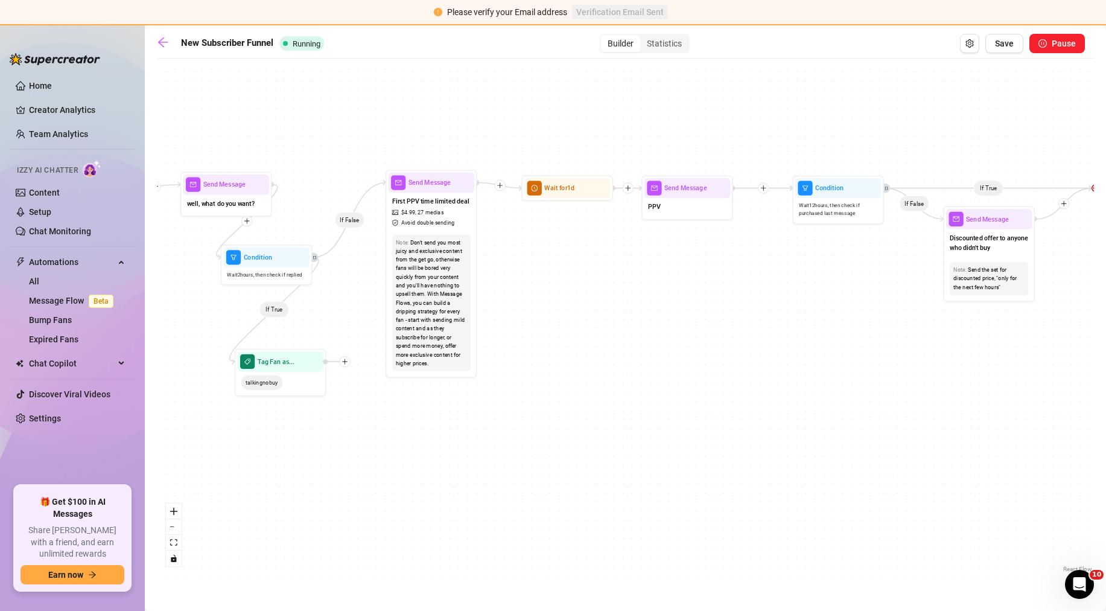
drag, startPoint x: 692, startPoint y: 154, endPoint x: 654, endPoint y: 156, distance: 38.1
click at [654, 156] on div "If True If False If True If False If True If False If True If False If True If …" at bounding box center [625, 320] width 937 height 511
drag, startPoint x: 543, startPoint y: 195, endPoint x: 568, endPoint y: 156, distance: 46.2
click at [568, 156] on div "Wait for 1d" at bounding box center [592, 149] width 86 height 20
click at [515, 164] on icon "plus" at bounding box center [512, 166] width 7 height 7
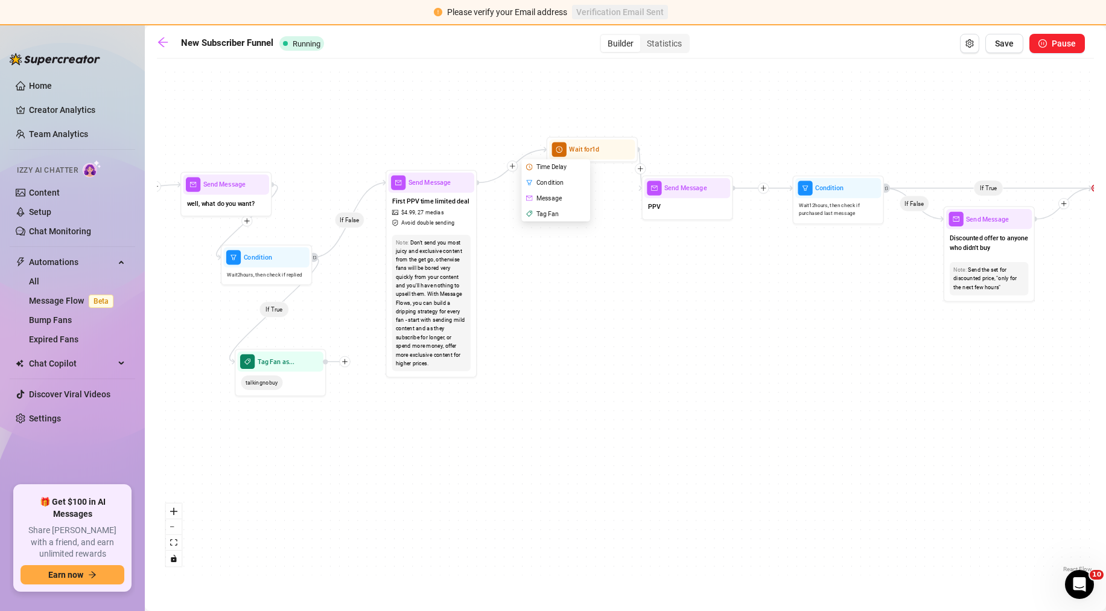
click at [544, 181] on div "Condition" at bounding box center [556, 182] width 67 height 16
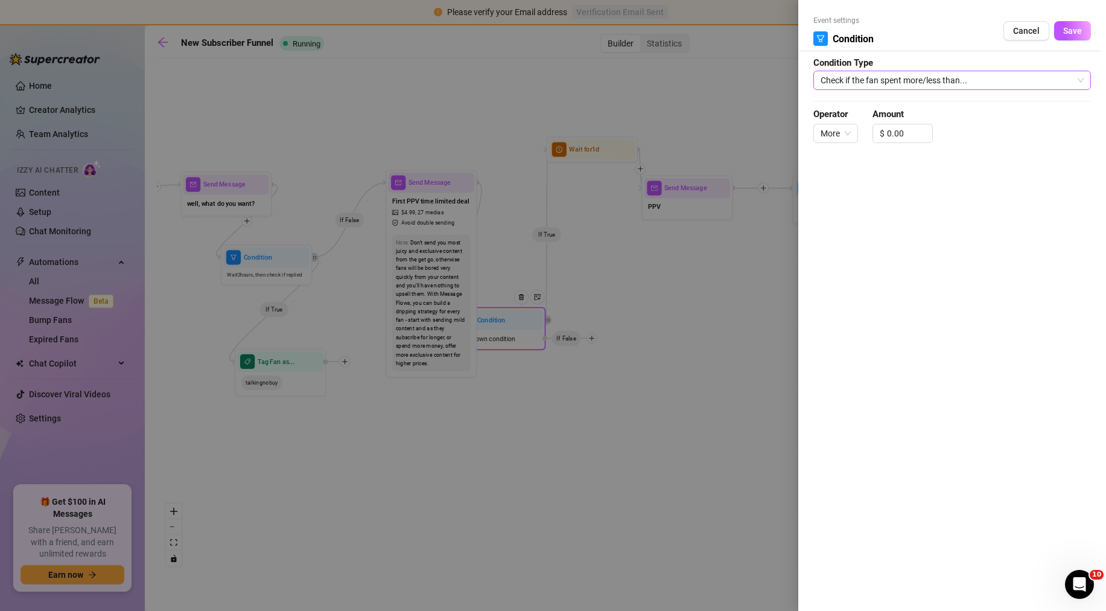
click at [877, 83] on span "Check if the fan spent more/less than..." at bounding box center [952, 80] width 263 height 18
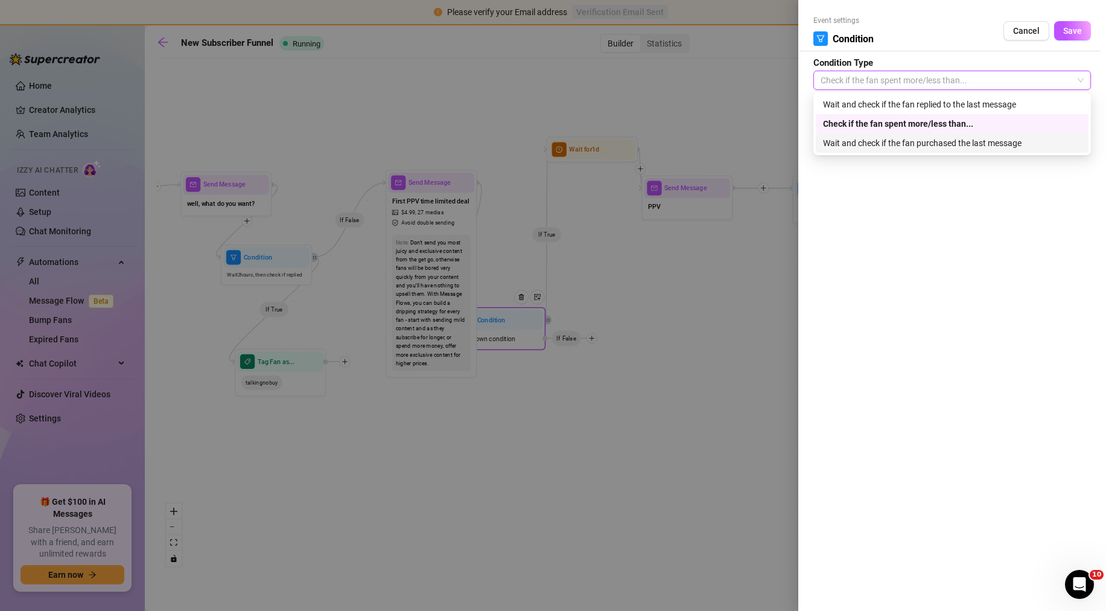
click at [870, 227] on div "Event settings Condition Cancel Save Condition Type Check if the fan spent more…" at bounding box center [952, 305] width 308 height 611
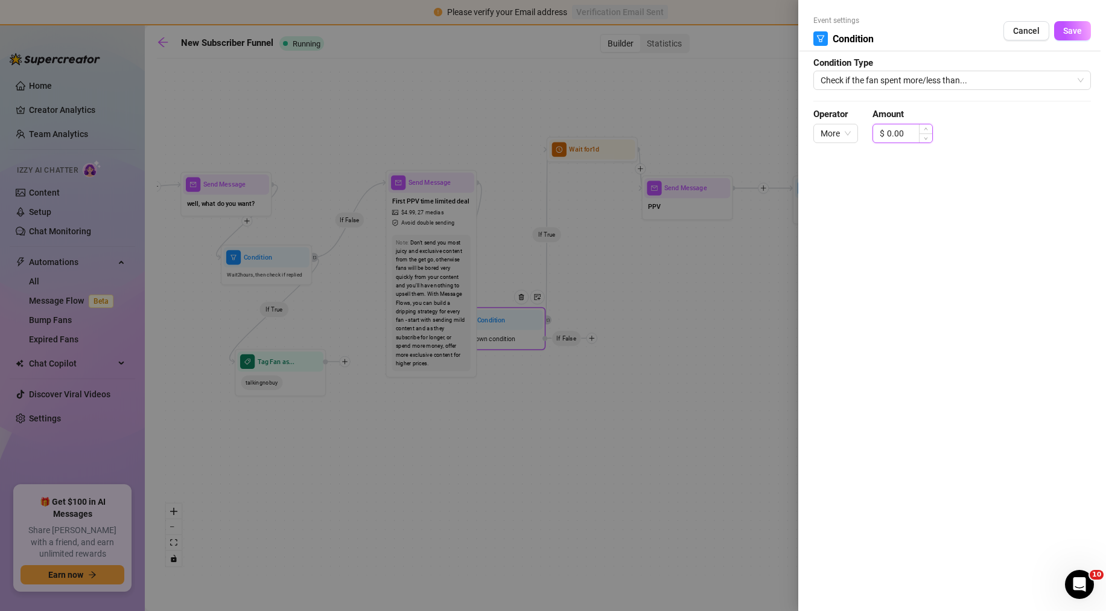
click at [892, 135] on input "0.00" at bounding box center [909, 133] width 45 height 18
click at [887, 137] on input "0.00" at bounding box center [909, 133] width 45 height 18
click at [1077, 33] on span "Save" at bounding box center [1072, 31] width 19 height 10
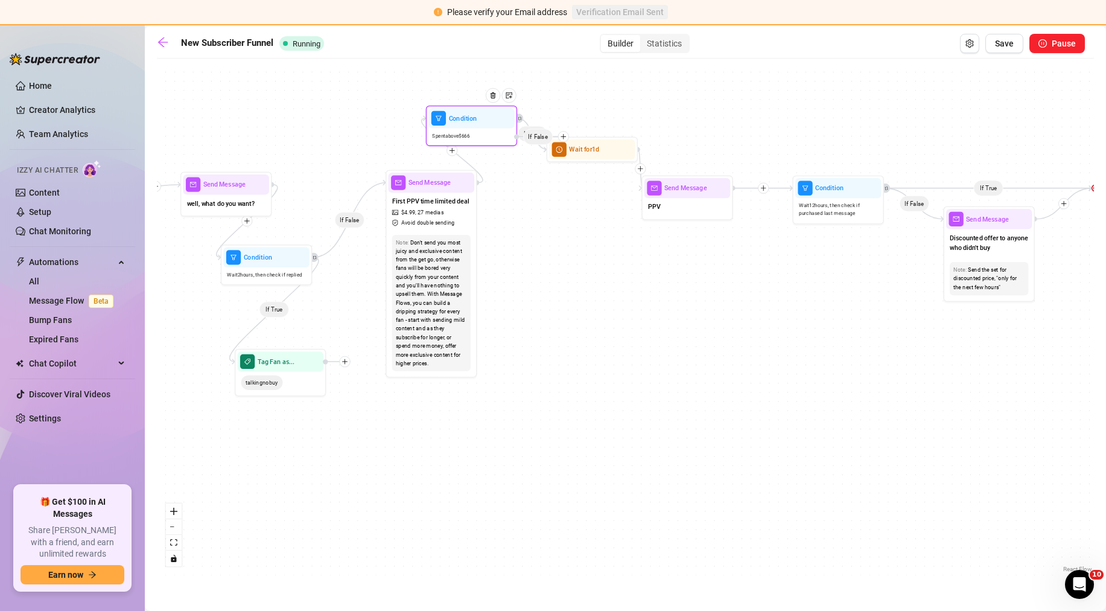
drag, startPoint x: 534, startPoint y: 329, endPoint x: 505, endPoint y: 126, distance: 204.8
click at [504, 127] on div "Condition" at bounding box center [471, 118] width 86 height 20
drag, startPoint x: 597, startPoint y: 155, endPoint x: 687, endPoint y: 137, distance: 91.7
click at [687, 137] on div at bounding box center [707, 115] width 40 height 46
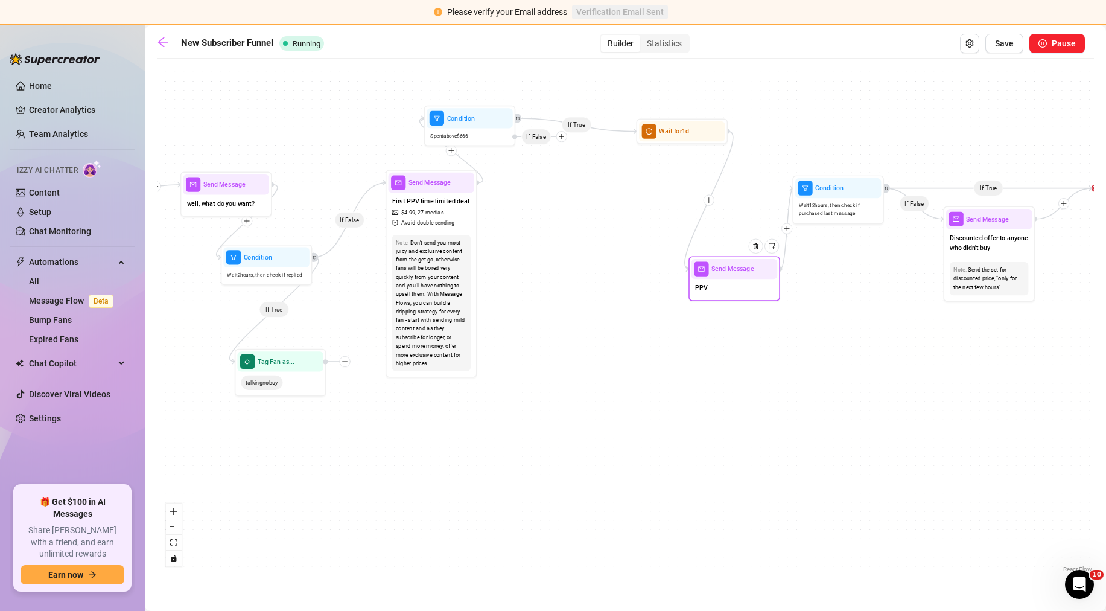
drag, startPoint x: 704, startPoint y: 208, endPoint x: 766, endPoint y: 290, distance: 102.6
click at [766, 290] on div "PPV" at bounding box center [735, 288] width 86 height 19
click at [996, 42] on span "Save" at bounding box center [1004, 44] width 19 height 10
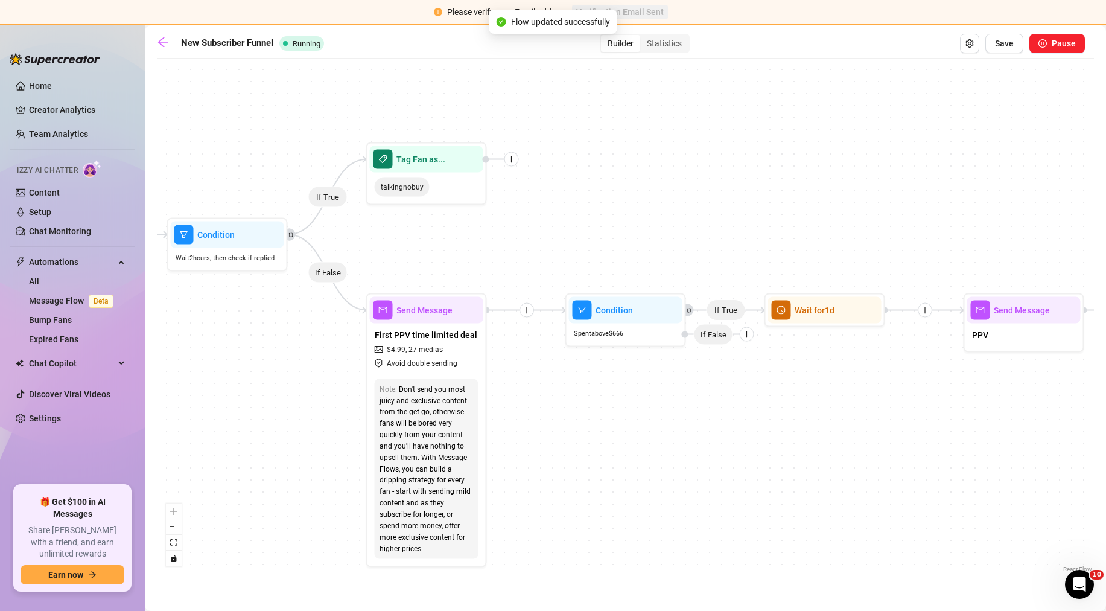
scroll to position [0, 2154]
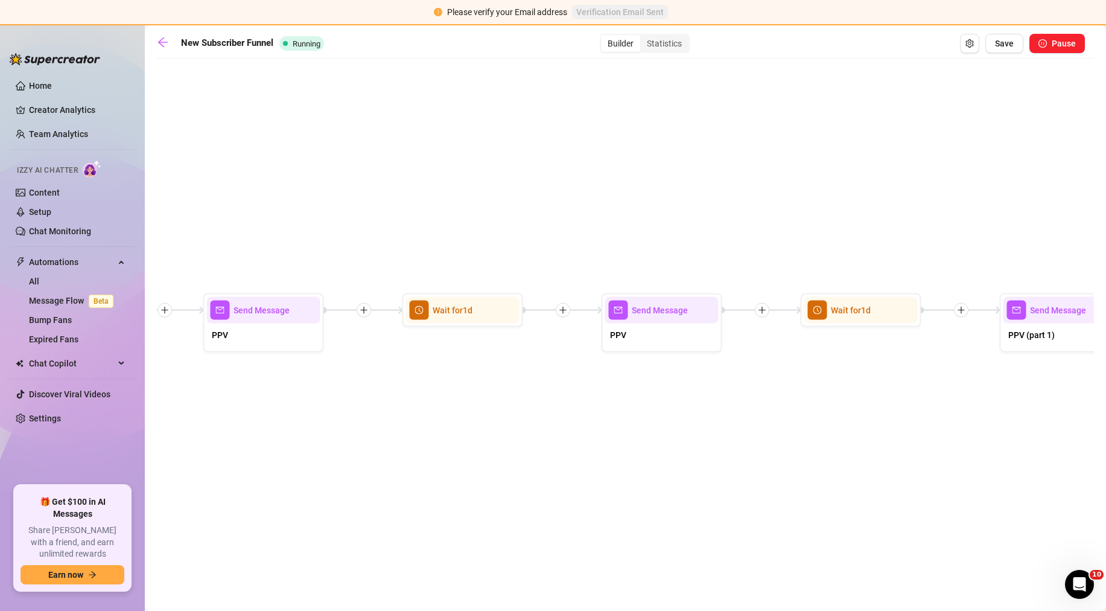
drag, startPoint x: 342, startPoint y: 232, endPoint x: 436, endPoint y: 202, distance: 98.5
click at [459, 175] on div "If True If True If False If True If False If True If False If False If True If …" at bounding box center [625, 320] width 937 height 511
click at [158, 38] on icon "arrow-left" at bounding box center [163, 42] width 12 height 12
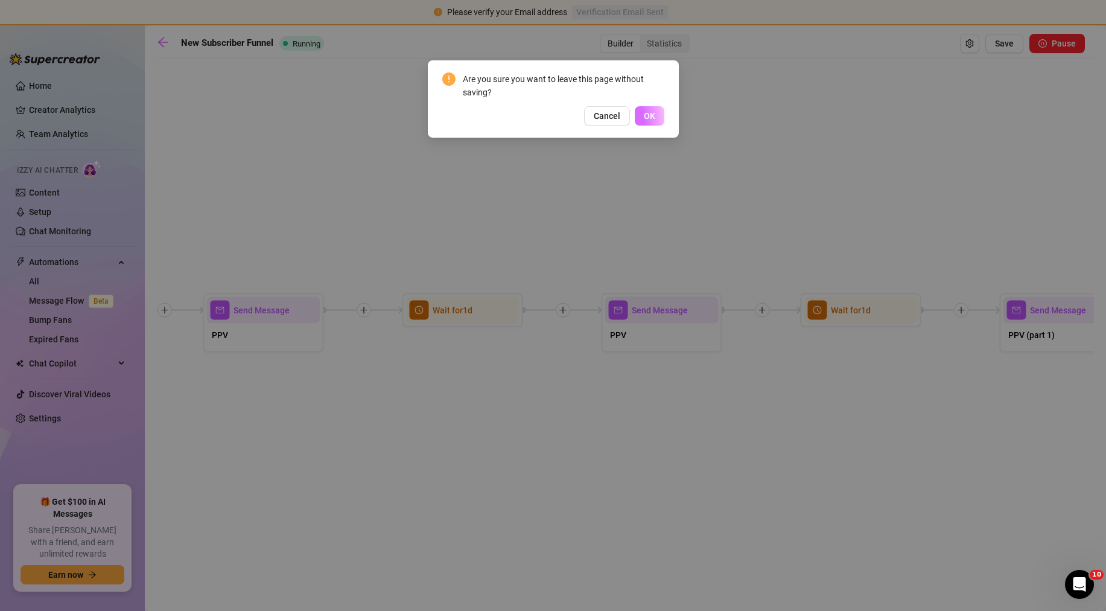
click at [662, 118] on button "OK" at bounding box center [650, 115] width 30 height 19
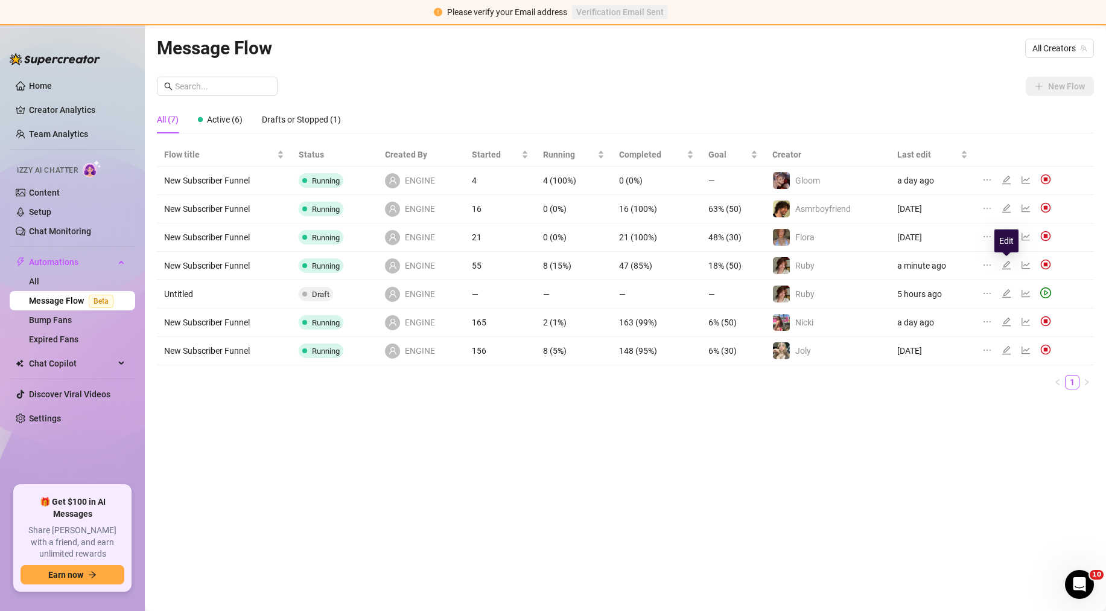
click at [1008, 262] on icon "edit" at bounding box center [1007, 265] width 10 height 10
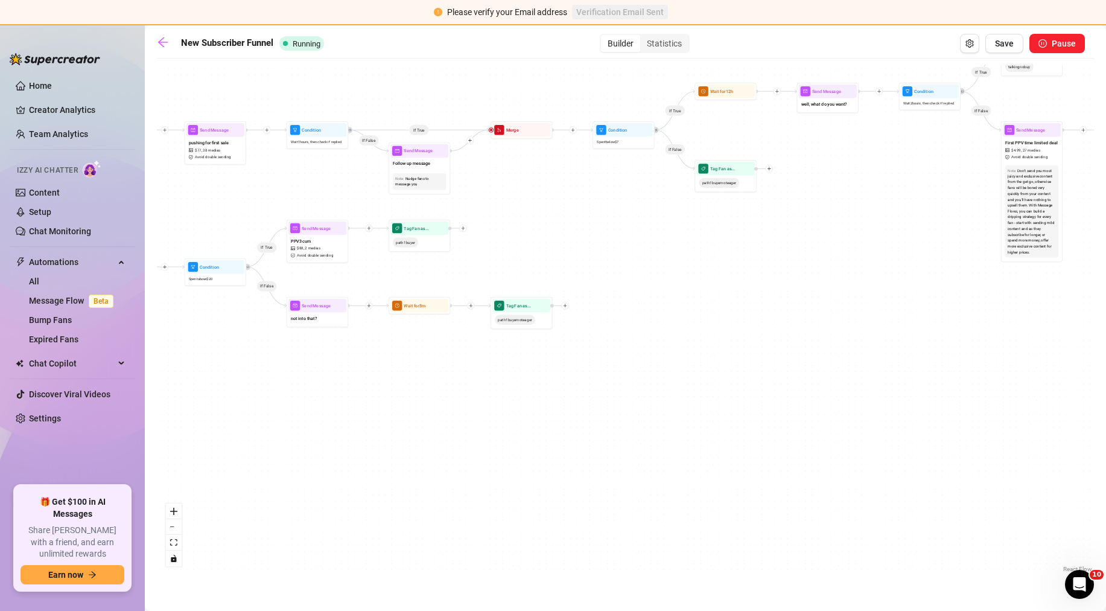
drag, startPoint x: 358, startPoint y: 224, endPoint x: 492, endPoint y: 227, distance: 133.4
click at [502, 230] on div "If False If True If True If False If True If True If True If True If True If Fa…" at bounding box center [625, 320] width 937 height 511
click at [424, 182] on div "Nudge fans to message you" at bounding box center [421, 182] width 48 height 11
click at [420, 165] on span "Follow up message" at bounding box center [414, 165] width 38 height 7
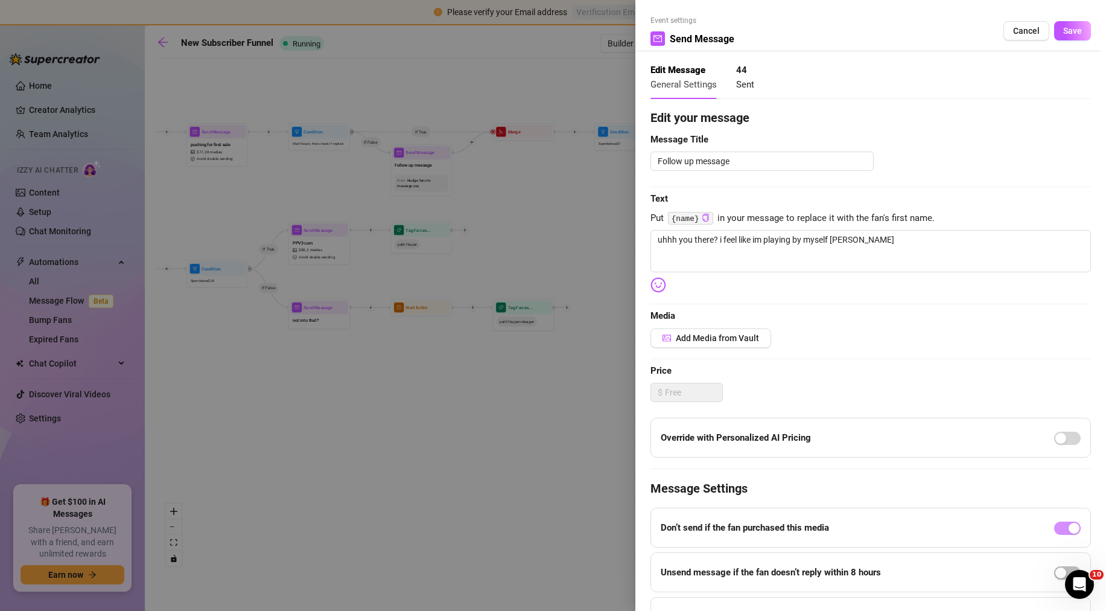
scroll to position [71, 0]
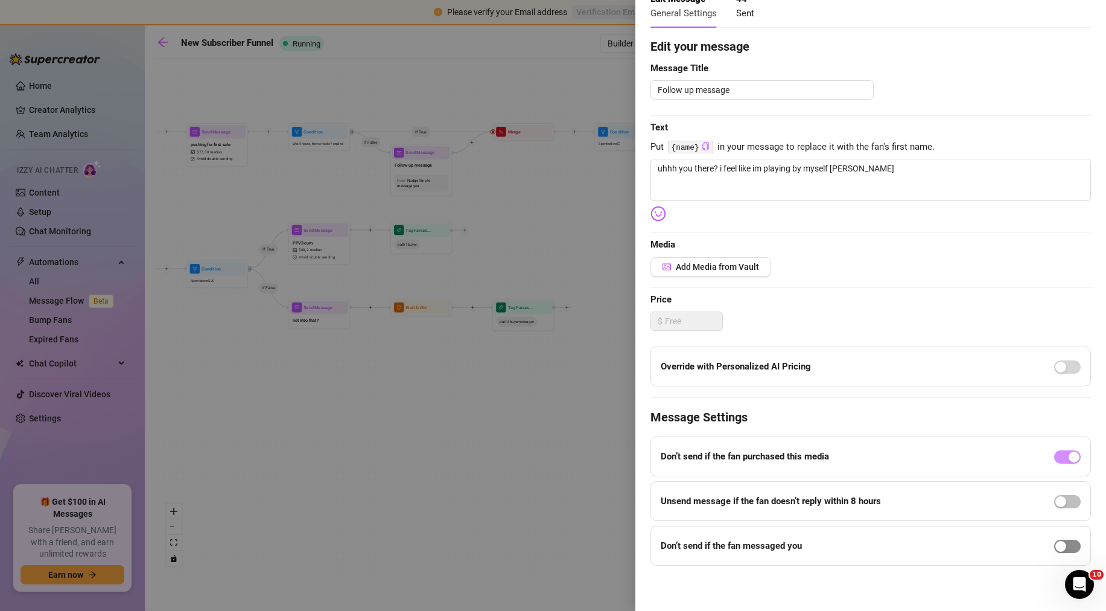
click at [1064, 543] on span "button" at bounding box center [1067, 545] width 27 height 13
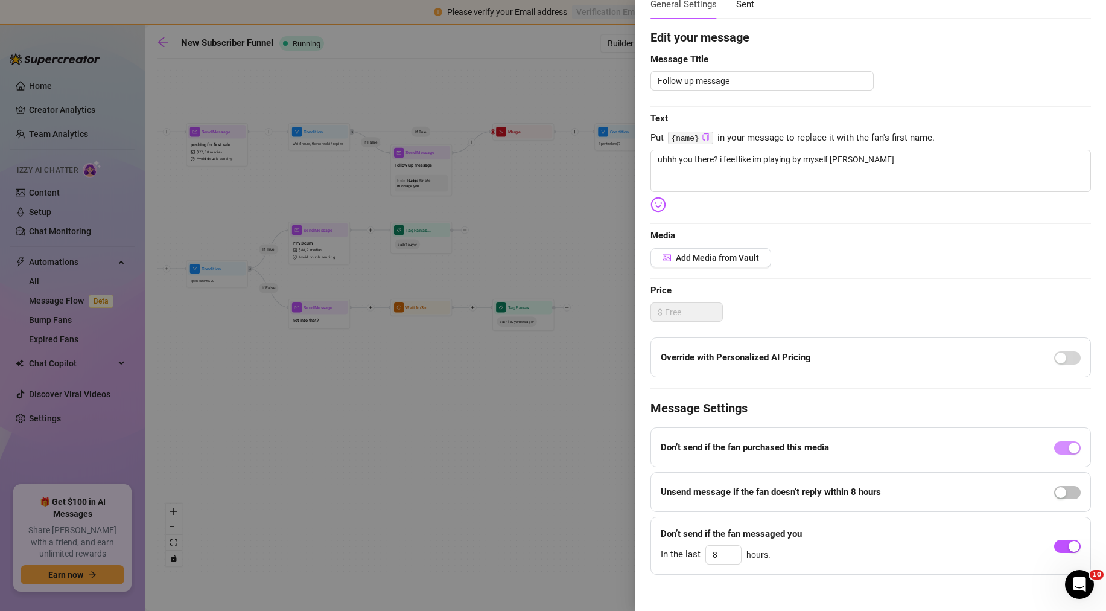
scroll to position [89, 0]
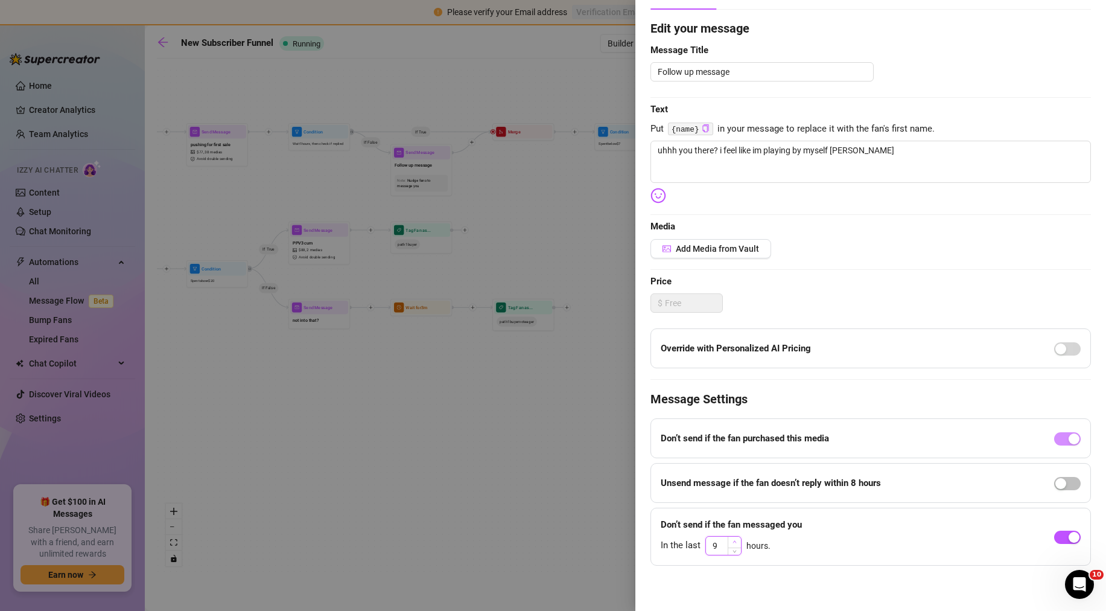
click at [733, 538] on span "Increase Value" at bounding box center [734, 541] width 13 height 11
click at [732, 536] on div "10" at bounding box center [723, 545] width 36 height 19
click at [736, 539] on span "Increase Value" at bounding box center [734, 541] width 13 height 11
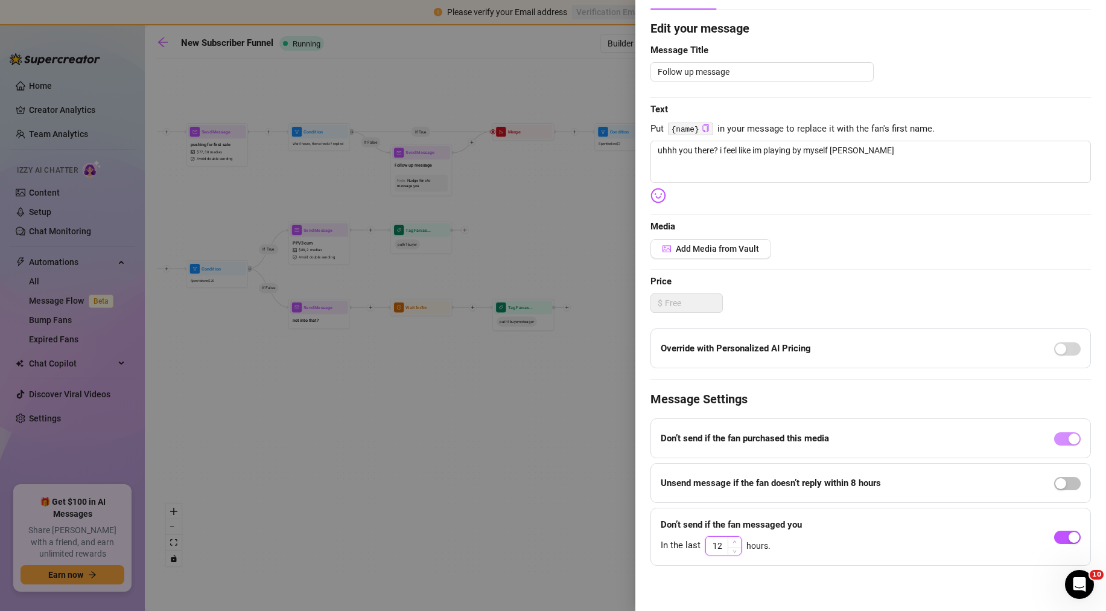
click at [736, 539] on span "Increase Value" at bounding box center [734, 541] width 13 height 11
click at [762, 573] on div "Event settings Send Message Cancel Save Edit Message General Settings 44 Sent E…" at bounding box center [870, 305] width 471 height 611
click at [735, 542] on icon "up" at bounding box center [735, 541] width 4 height 4
click at [734, 542] on icon "up" at bounding box center [735, 541] width 4 height 4
click at [734, 541] on icon "up" at bounding box center [735, 542] width 4 height 2
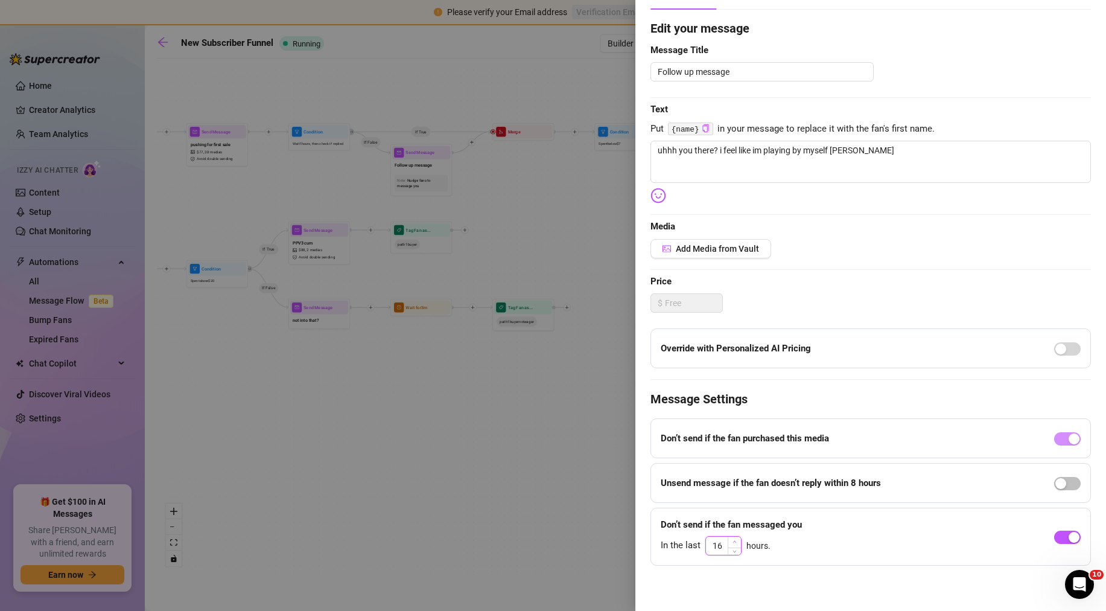
click at [734, 541] on icon "up" at bounding box center [735, 542] width 4 height 2
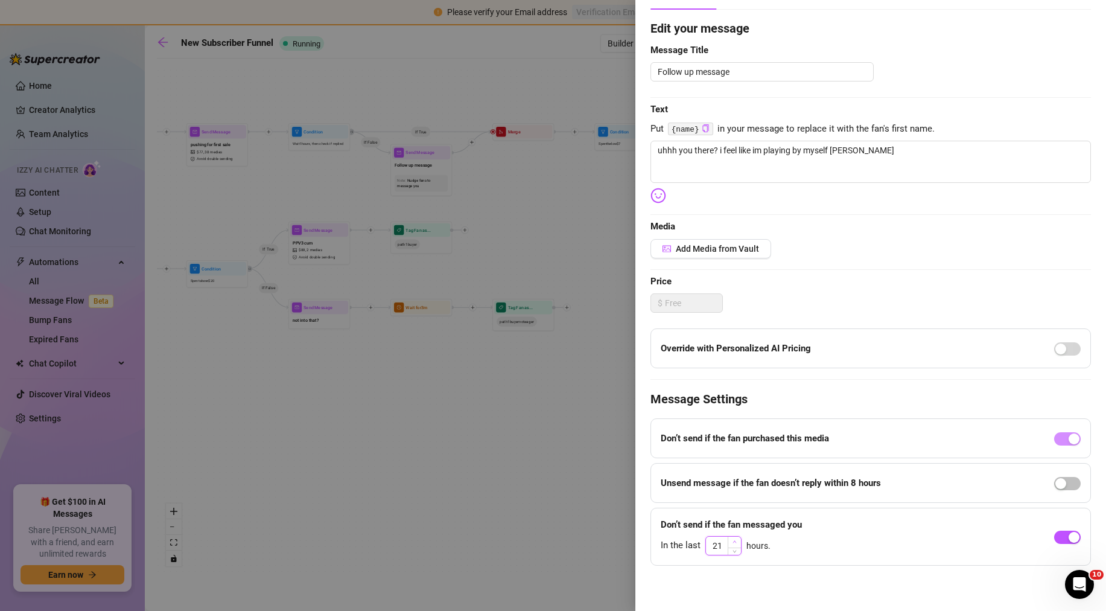
click at [734, 541] on icon "up" at bounding box center [735, 542] width 4 height 2
click at [736, 549] on icon "down" at bounding box center [735, 549] width 4 height 4
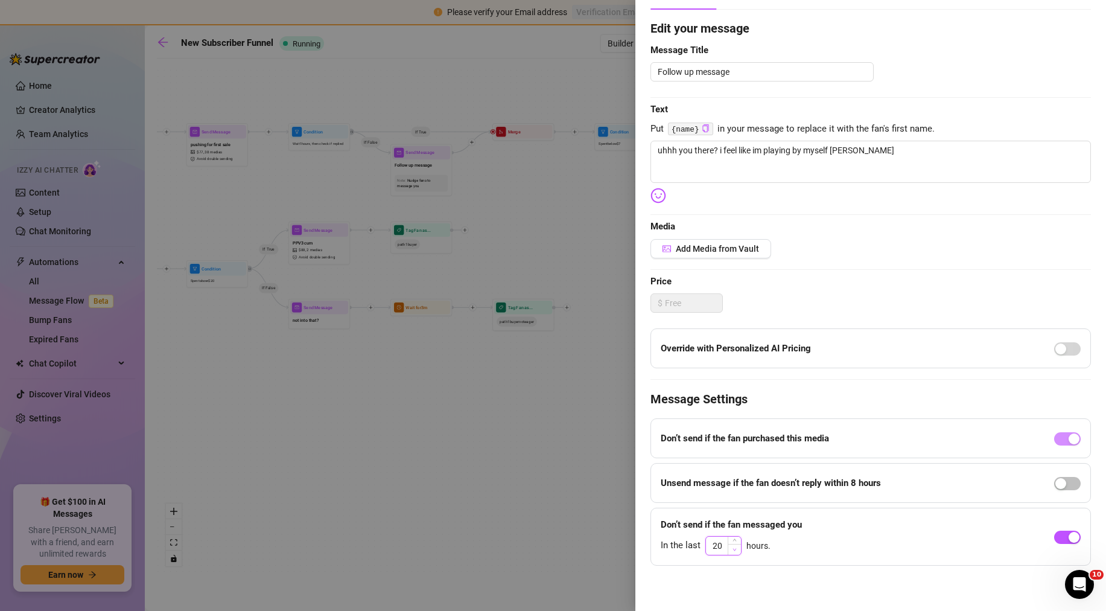
click at [736, 549] on icon "down" at bounding box center [735, 549] width 4 height 4
click at [815, 561] on div "Don’t send if the fan messaged you In the last 20 hours." at bounding box center [870, 536] width 441 height 58
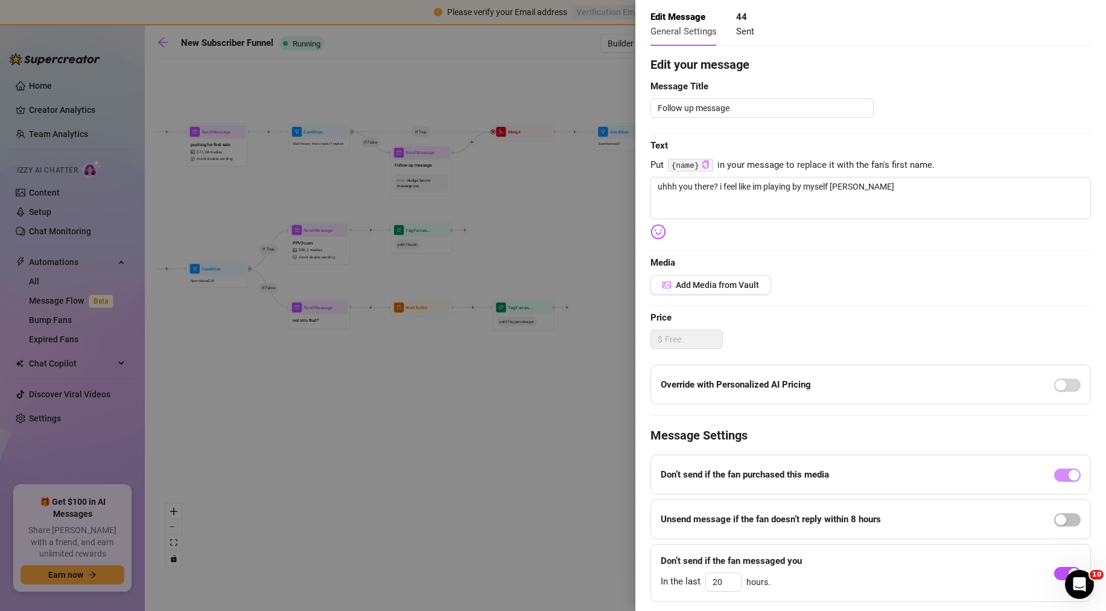
scroll to position [0, 0]
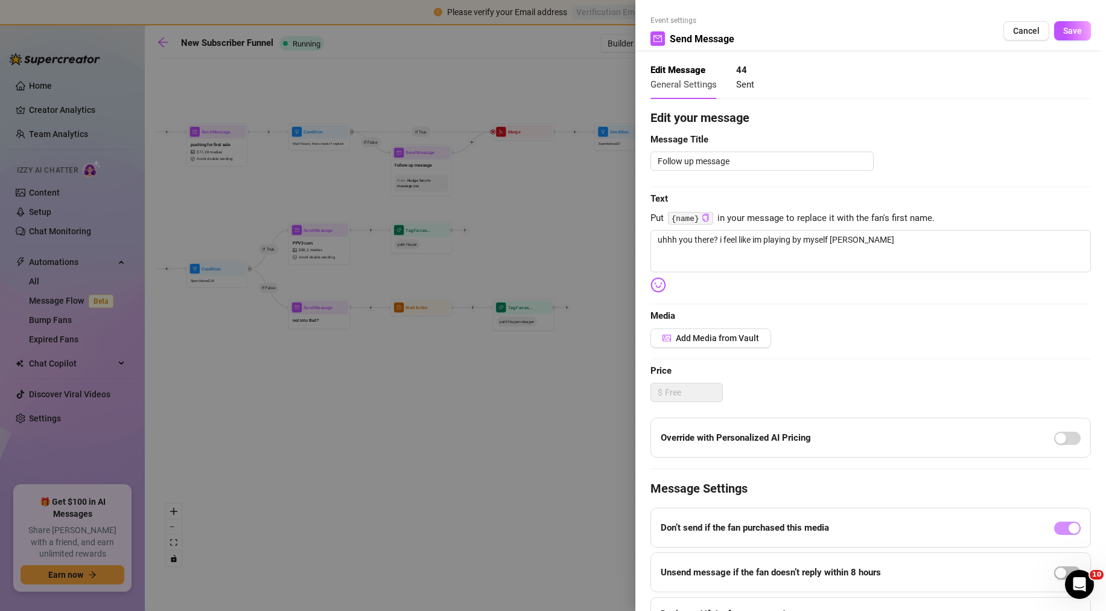
click at [1063, 29] on span "Save" at bounding box center [1072, 31] width 19 height 10
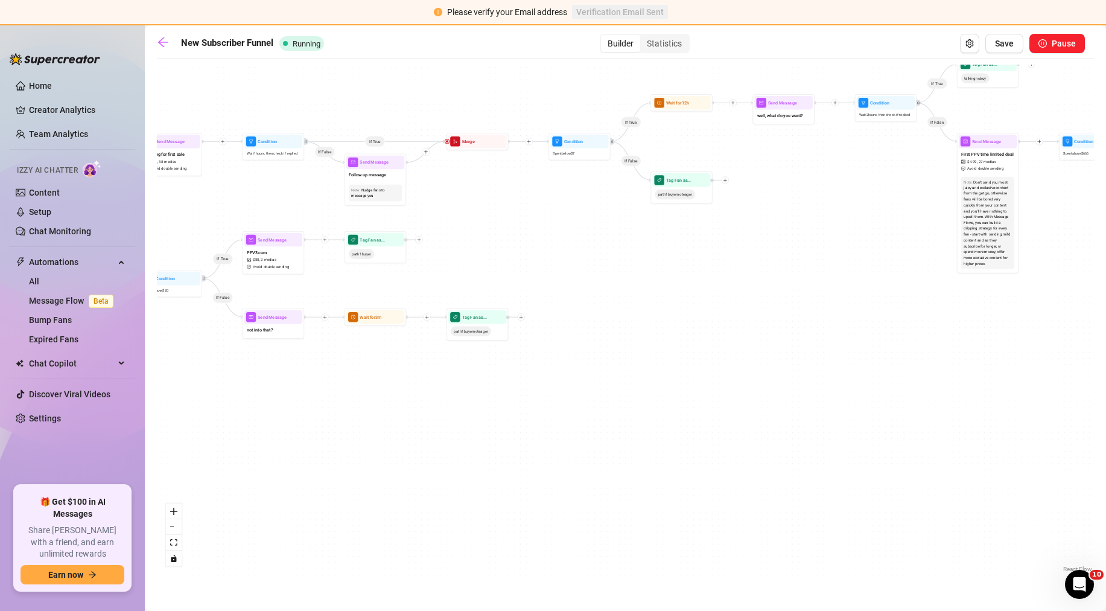
drag, startPoint x: 555, startPoint y: 205, endPoint x: 535, endPoint y: 209, distance: 20.2
click at [535, 209] on div "If False If True If True If False If True If True If True If True If True If Fa…" at bounding box center [625, 320] width 937 height 511
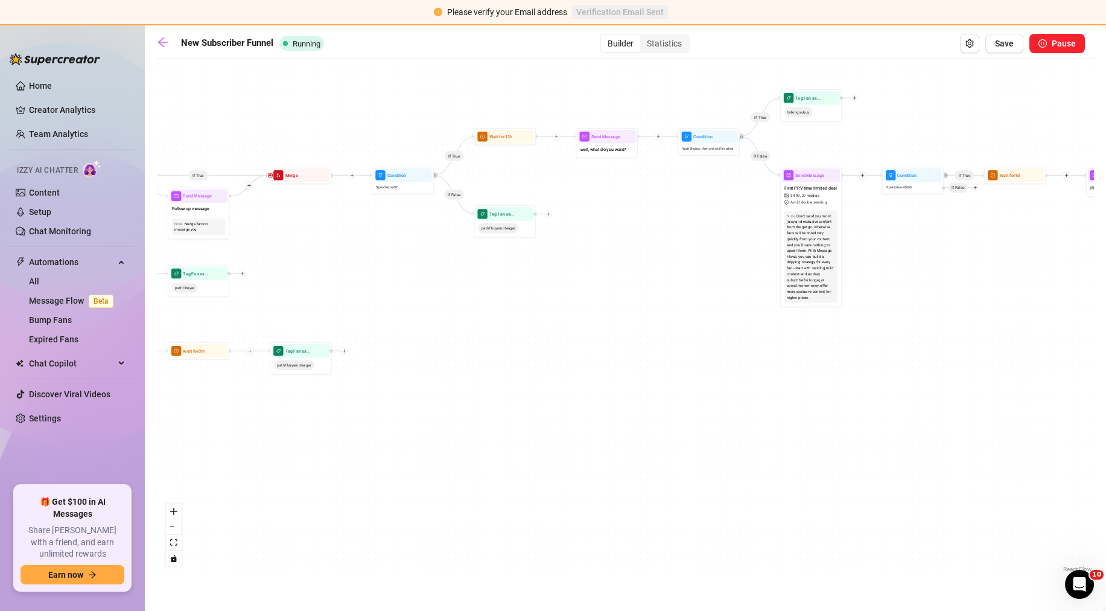
drag, startPoint x: 590, startPoint y: 189, endPoint x: 413, endPoint y: 223, distance: 180.0
click at [413, 223] on div "If False If True If True If False If True If True If True If True If True If Fa…" at bounding box center [625, 320] width 937 height 511
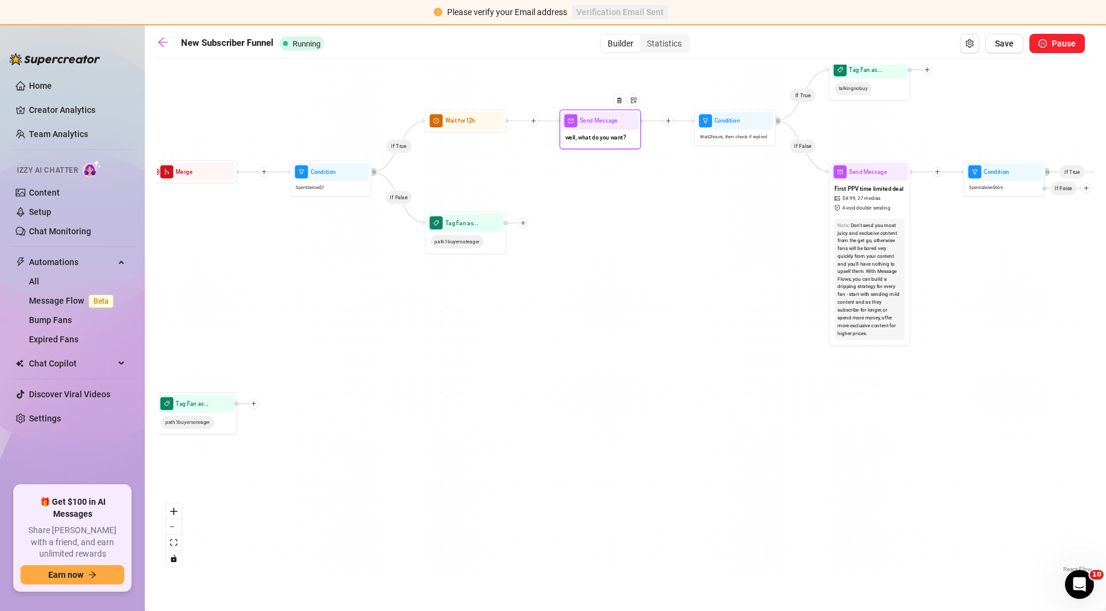
click at [615, 148] on div "Send Message well, what do you want?" at bounding box center [599, 129] width 81 height 40
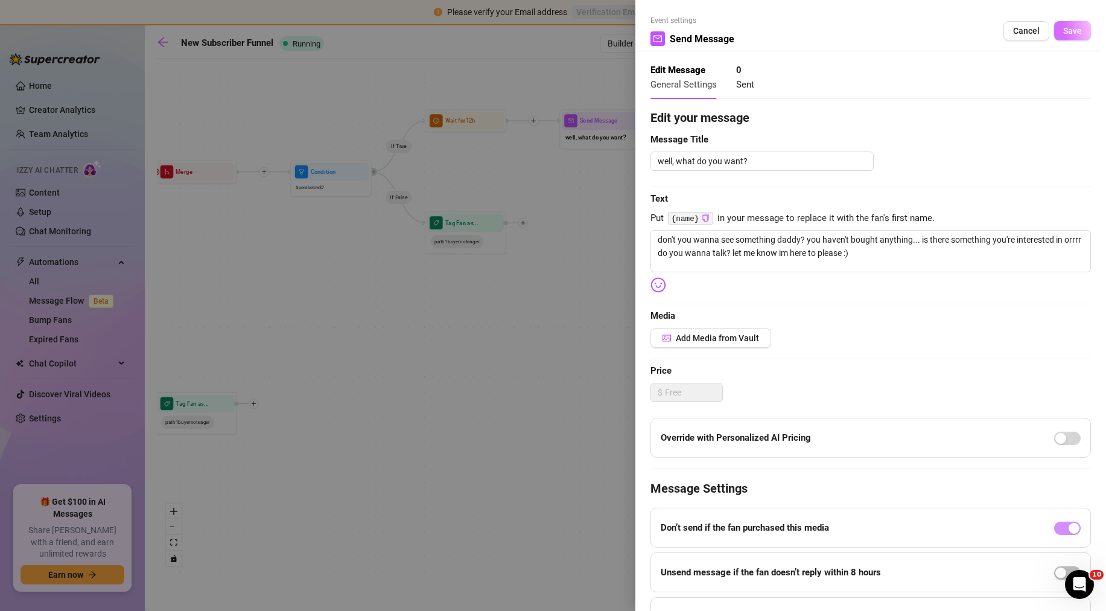
click at [1072, 37] on button "Save" at bounding box center [1072, 30] width 37 height 19
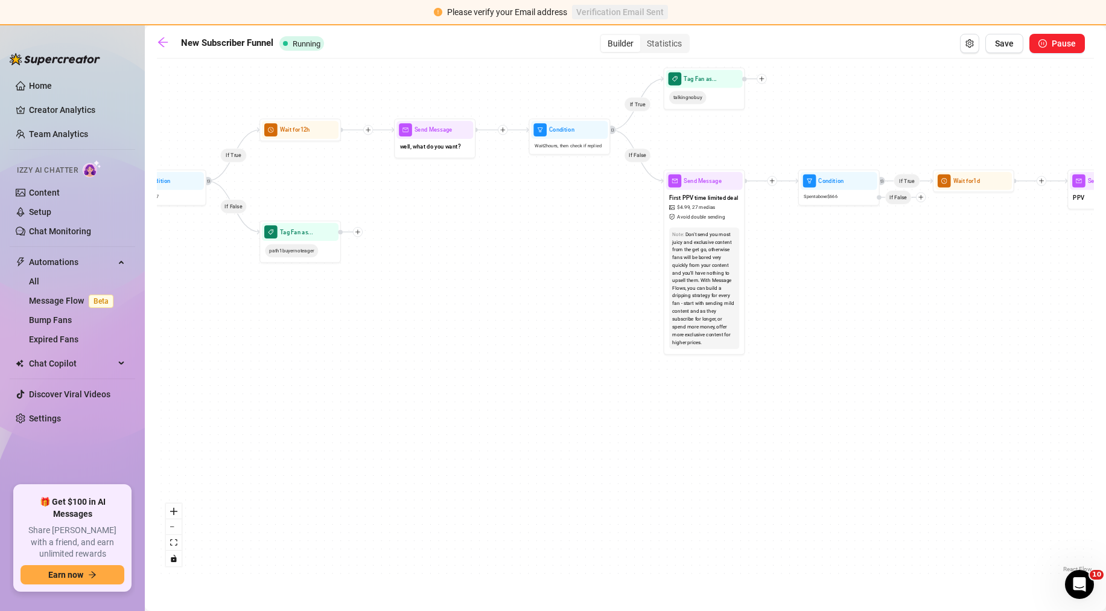
drag, startPoint x: 701, startPoint y: 237, endPoint x: 536, endPoint y: 247, distance: 165.0
click at [536, 247] on div "If False If True If True If False If True If True If True If True If True If Fa…" at bounding box center [625, 320] width 937 height 511
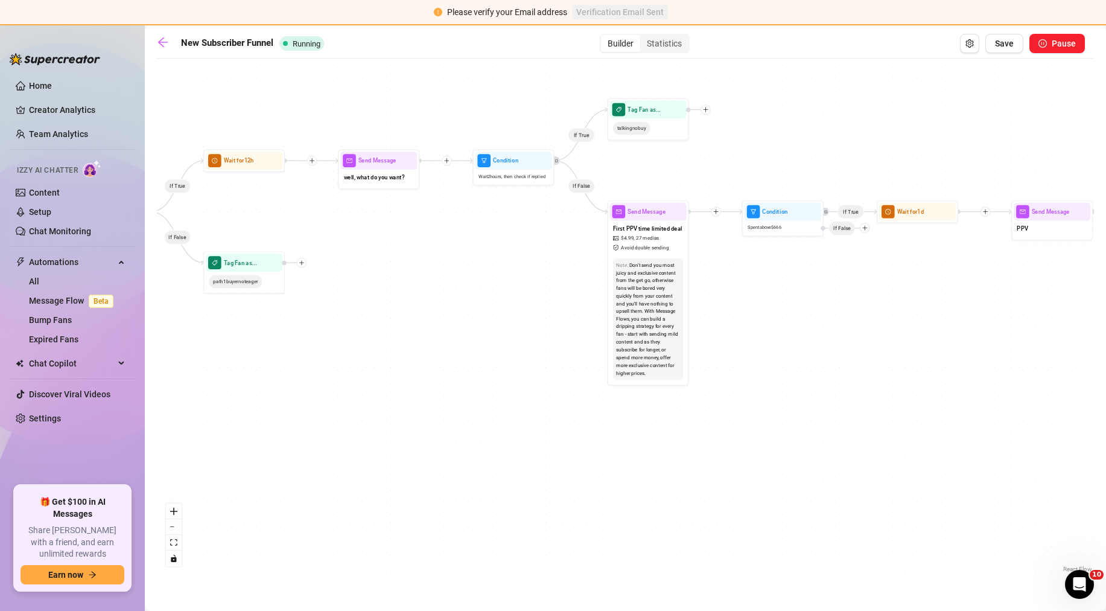
drag, startPoint x: 611, startPoint y: 197, endPoint x: 555, endPoint y: 227, distance: 64.2
click at [555, 227] on div "If False If True If True If False If True If True If True If True If True If Fa…" at bounding box center [625, 320] width 937 height 511
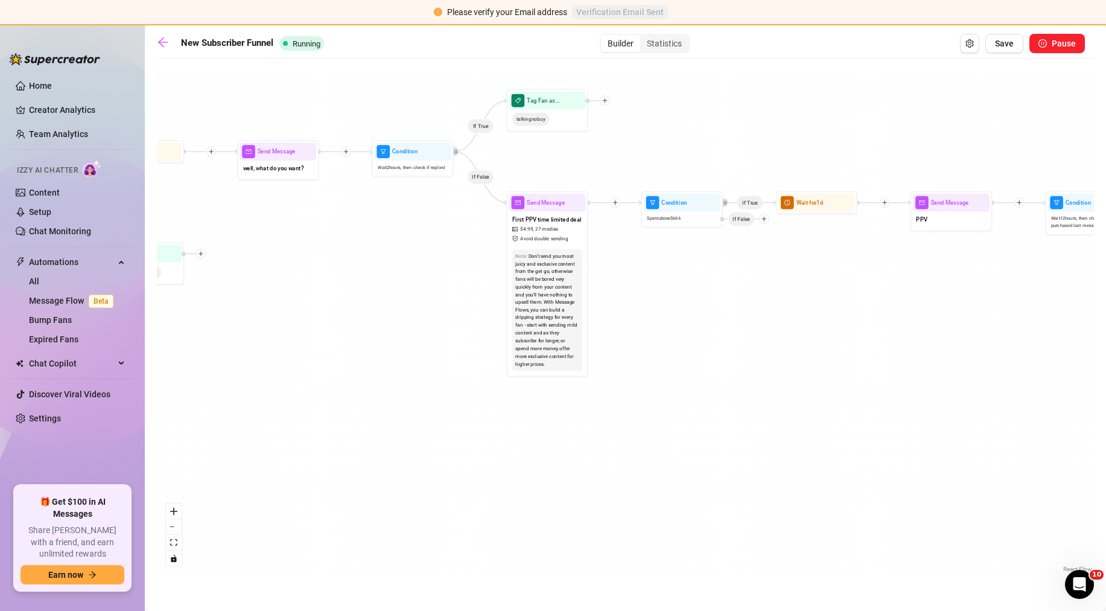
drag, startPoint x: 562, startPoint y: 239, endPoint x: 462, endPoint y: 230, distance: 101.2
click at [462, 230] on div "If False If True If True If False If True If True If True If True If True If Fa…" at bounding box center [625, 320] width 937 height 511
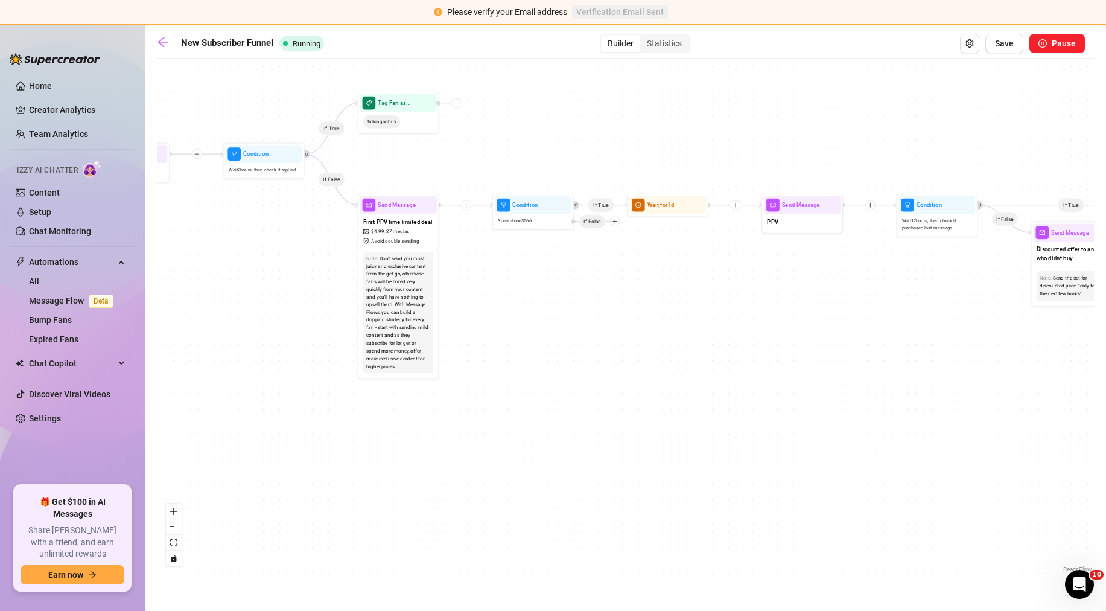
drag, startPoint x: 677, startPoint y: 253, endPoint x: 528, endPoint y: 255, distance: 149.1
click at [528, 255] on div "If False If True If True If False If True If True If True If True If True If Fa…" at bounding box center [625, 320] width 937 height 511
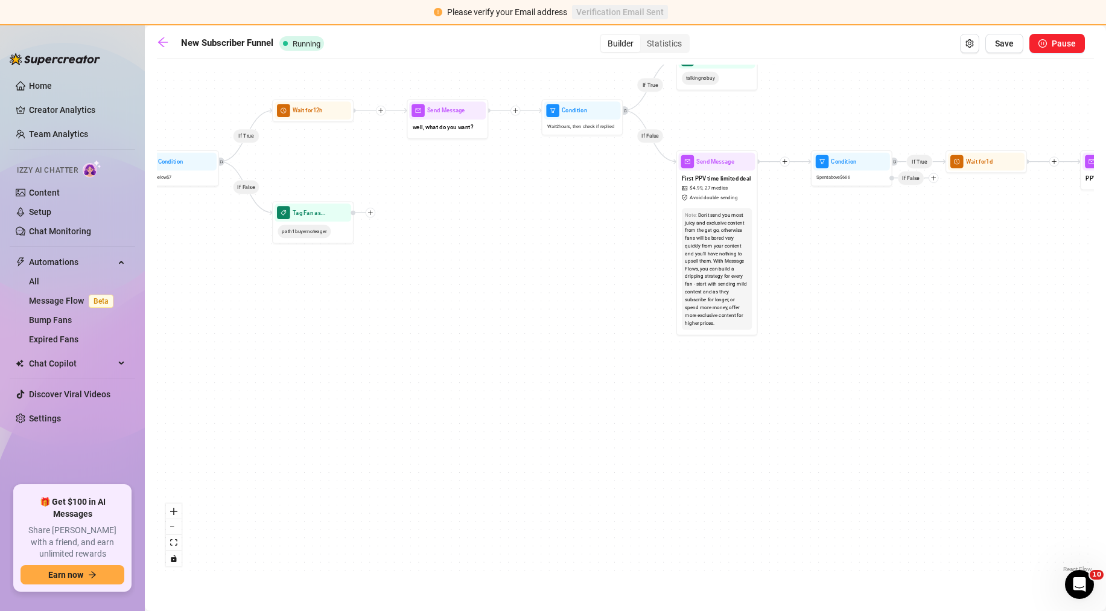
drag, startPoint x: 515, startPoint y: 271, endPoint x: 834, endPoint y: 227, distance: 321.6
click at [834, 227] on div "If False If True If True If False If True If True If True If True If True If Fa…" at bounding box center [625, 320] width 937 height 511
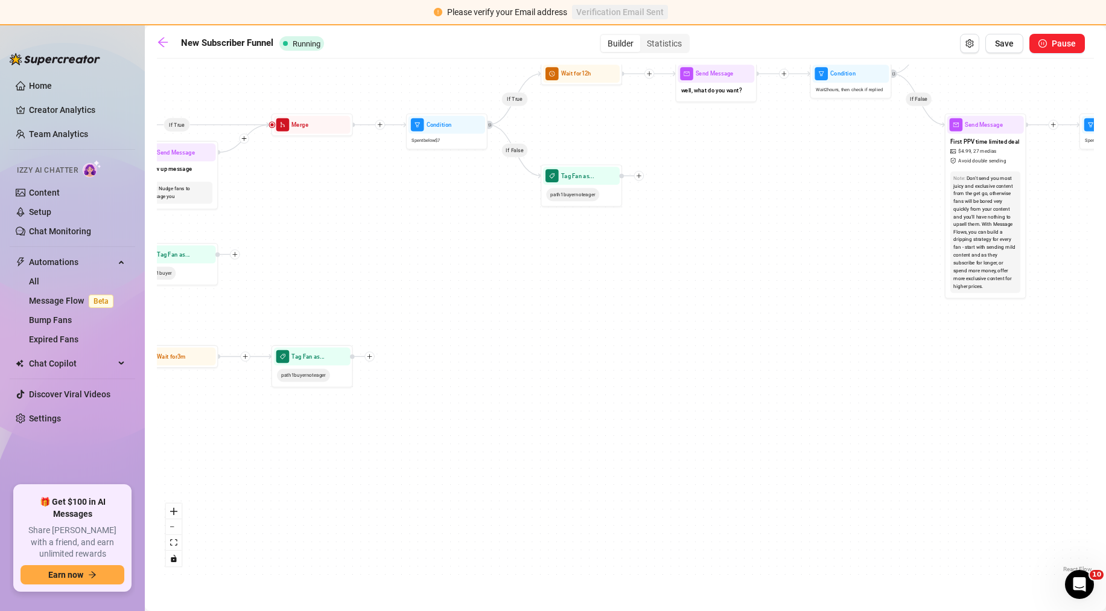
drag, startPoint x: 480, startPoint y: 277, endPoint x: 742, endPoint y: 244, distance: 263.9
click at [774, 236] on div "If False If True If True If False If True If True If True If True If True If Fa…" at bounding box center [625, 320] width 937 height 511
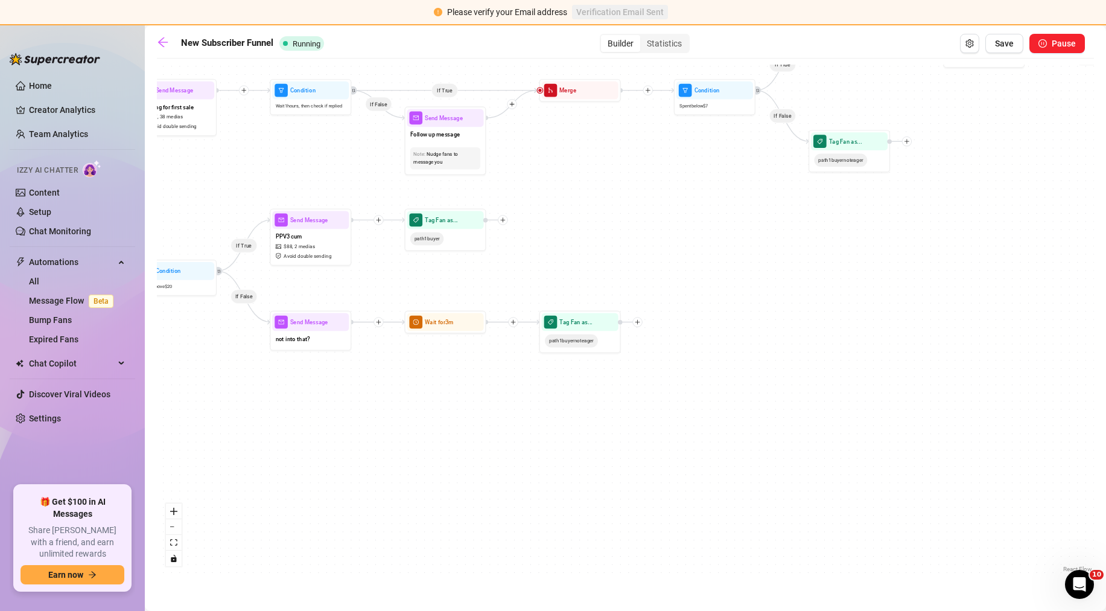
drag, startPoint x: 380, startPoint y: 288, endPoint x: 738, endPoint y: 244, distance: 361.2
click at [738, 244] on div "If False If True If True If False If True If True If True If True If True If Fa…" at bounding box center [625, 320] width 937 height 511
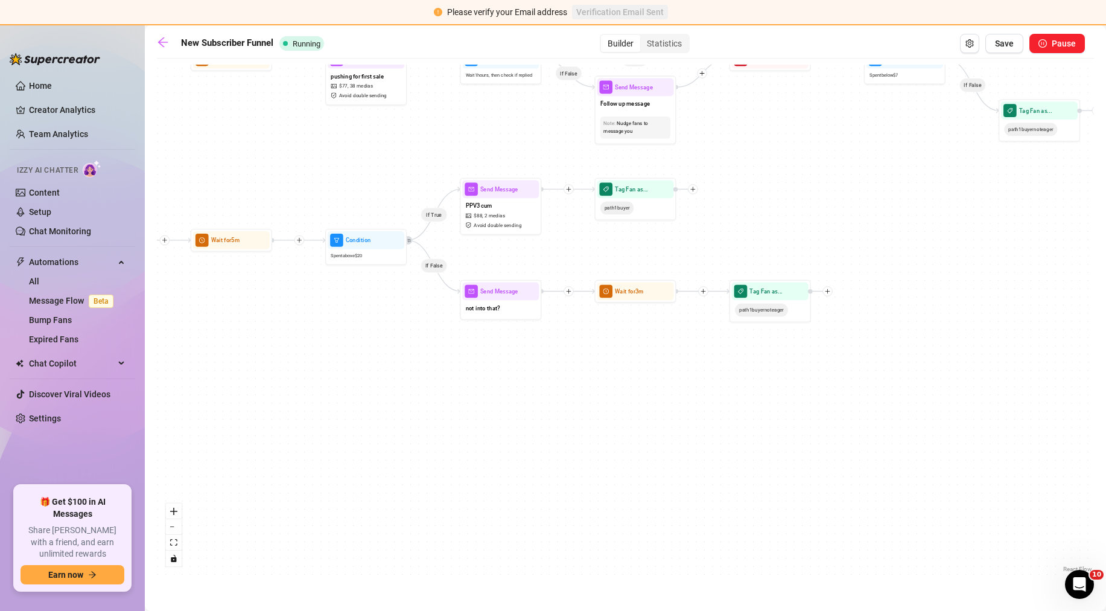
drag, startPoint x: 312, startPoint y: 395, endPoint x: 705, endPoint y: 381, distance: 393.1
click at [705, 381] on div "If False If True If True If False If True If True If True If True If True If Fa…" at bounding box center [625, 320] width 937 height 511
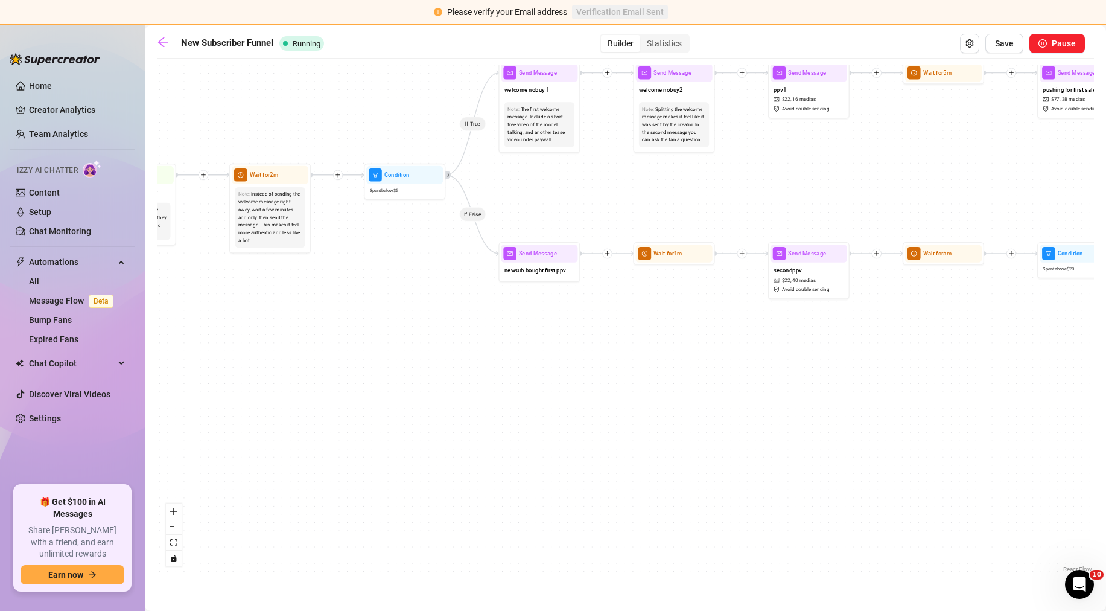
drag, startPoint x: 507, startPoint y: 369, endPoint x: 676, endPoint y: 375, distance: 169.1
click at [688, 377] on div "If False If True If True If False If True If True If True If True If True If Fa…" at bounding box center [625, 320] width 937 height 511
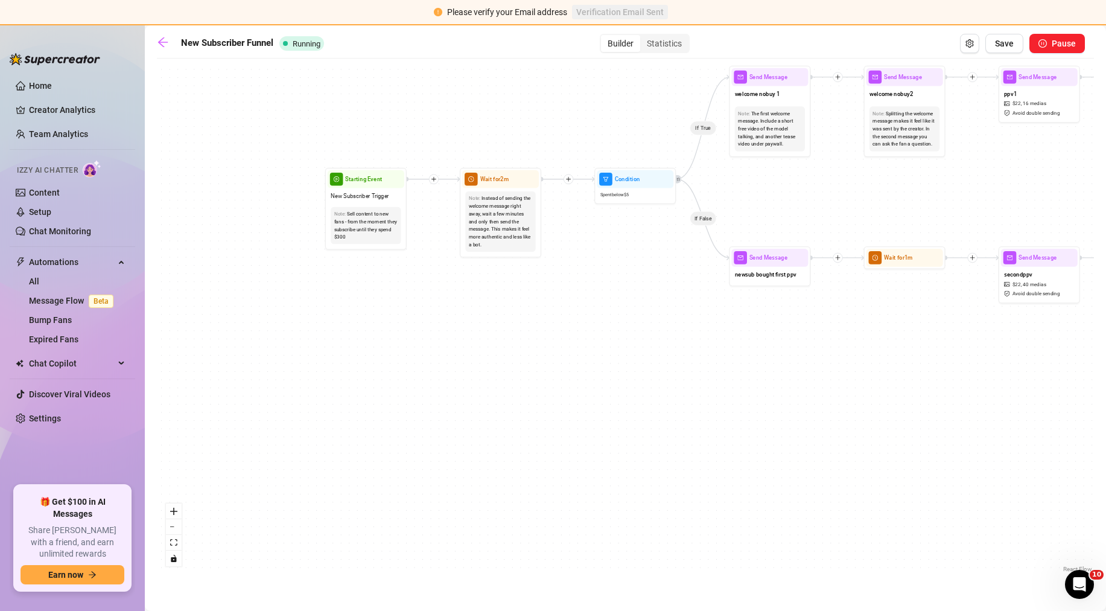
drag, startPoint x: 407, startPoint y: 348, endPoint x: 809, endPoint y: 351, distance: 401.9
click at [836, 353] on div "If False If True If True If False If True If True If True If True If True If Fa…" at bounding box center [625, 320] width 937 height 511
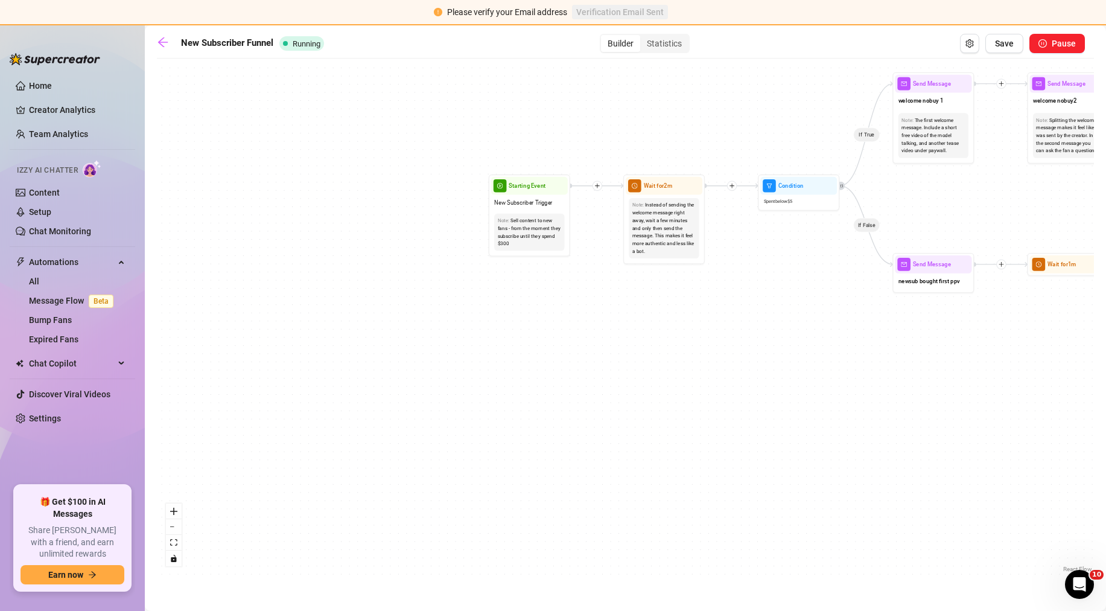
drag, startPoint x: 457, startPoint y: 351, endPoint x: 278, endPoint y: 357, distance: 179.9
click at [272, 358] on div "If False If True If True If False If True If True If True If True If True If Fa…" at bounding box center [625, 320] width 937 height 511
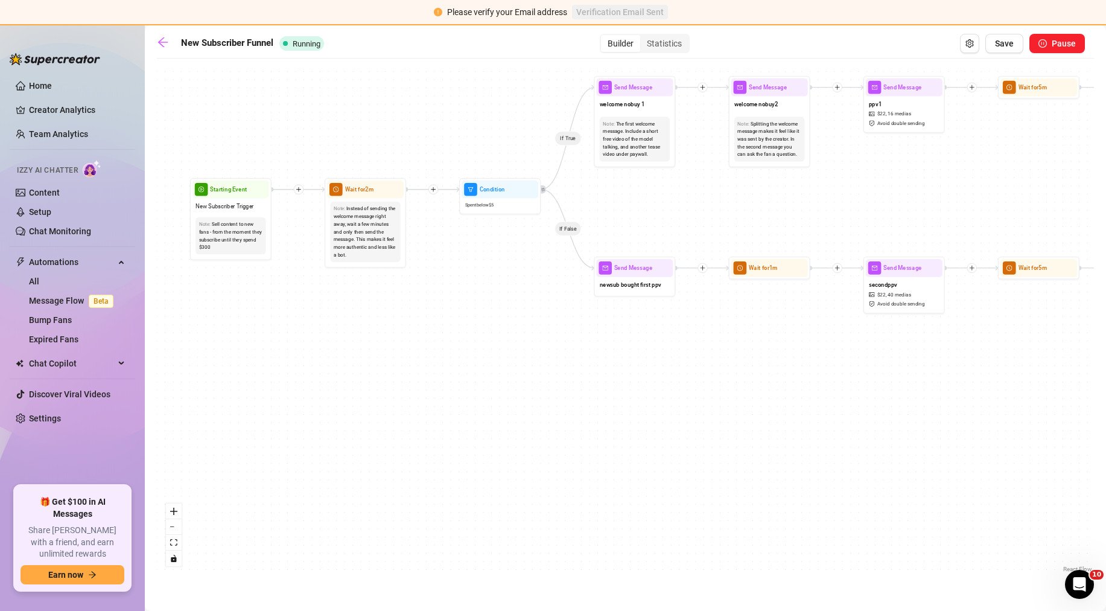
drag, startPoint x: 490, startPoint y: 346, endPoint x: 445, endPoint y: 346, distance: 45.3
click at [425, 348] on div "If False If True If True If False If True If True If True If True If True If Fa…" at bounding box center [625, 320] width 937 height 511
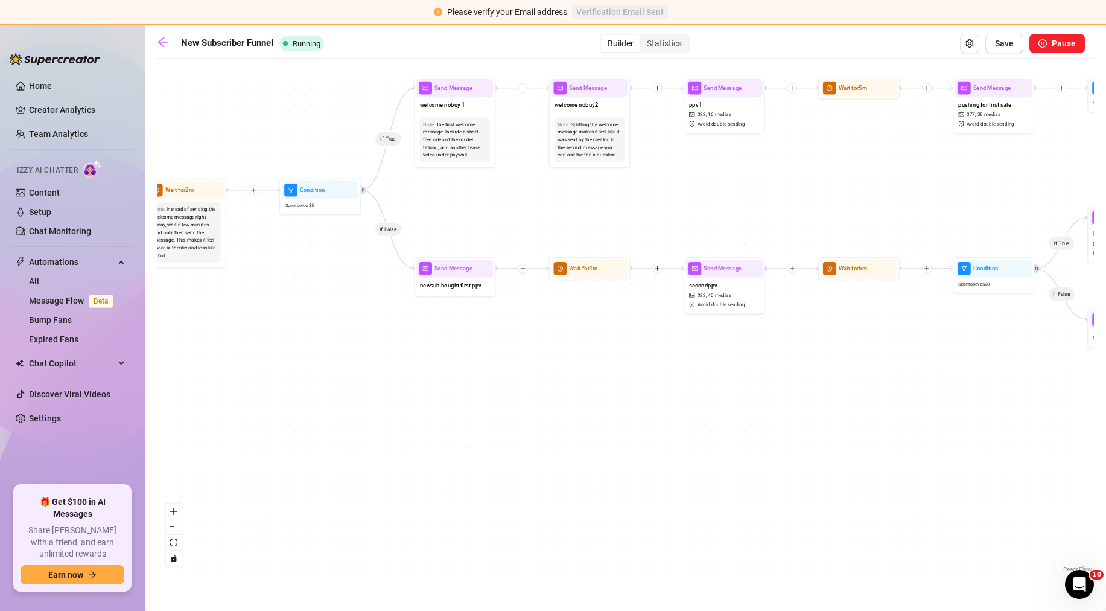
drag, startPoint x: 634, startPoint y: 361, endPoint x: 533, endPoint y: 362, distance: 100.8
click at [533, 362] on div "If False If True If True If False If True If True If True If True If True If Fa…" at bounding box center [625, 320] width 937 height 511
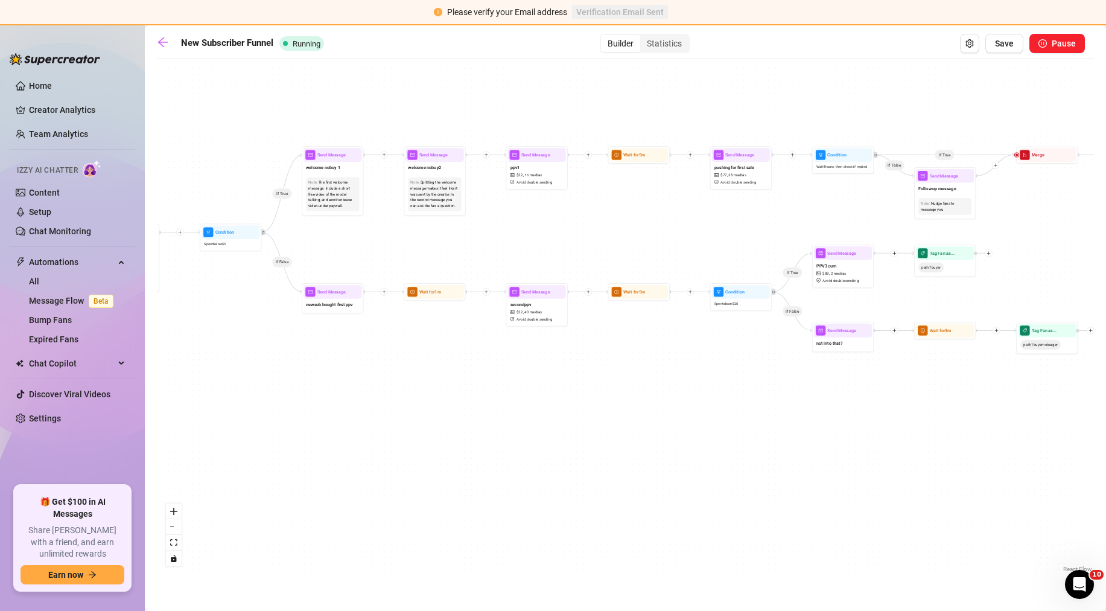
drag, startPoint x: 685, startPoint y: 364, endPoint x: 480, endPoint y: 365, distance: 205.2
click at [480, 365] on div "If False If True If True If False If True If True If True If True If True If Fa…" at bounding box center [625, 320] width 937 height 511
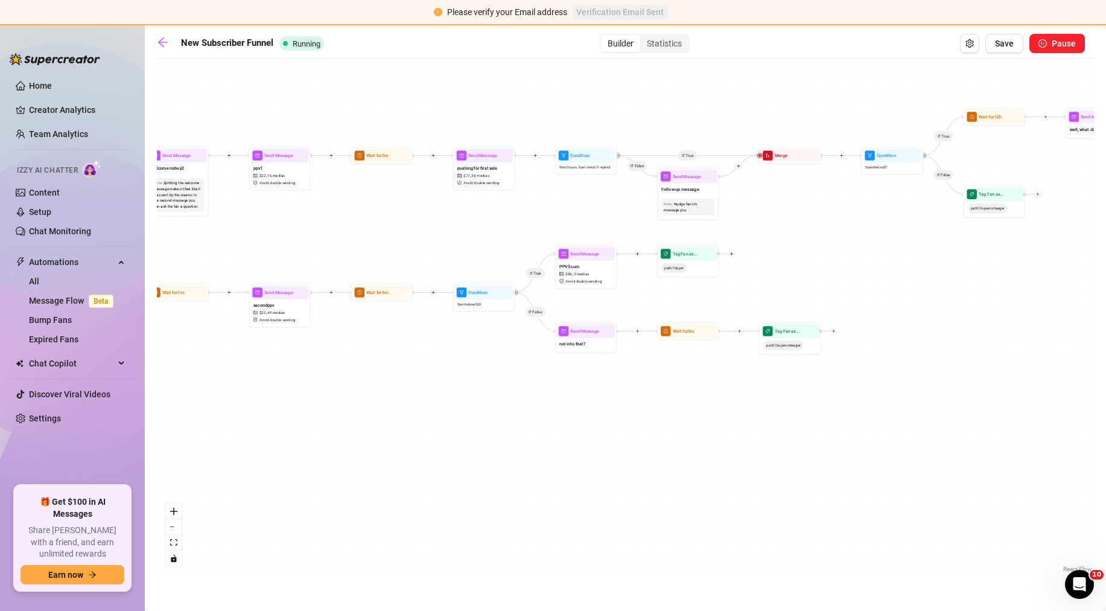
drag, startPoint x: 712, startPoint y: 365, endPoint x: 485, endPoint y: 366, distance: 227.5
click at [485, 366] on div "If False If True If True If False If True If True If True If True If True If Fa…" at bounding box center [625, 320] width 937 height 511
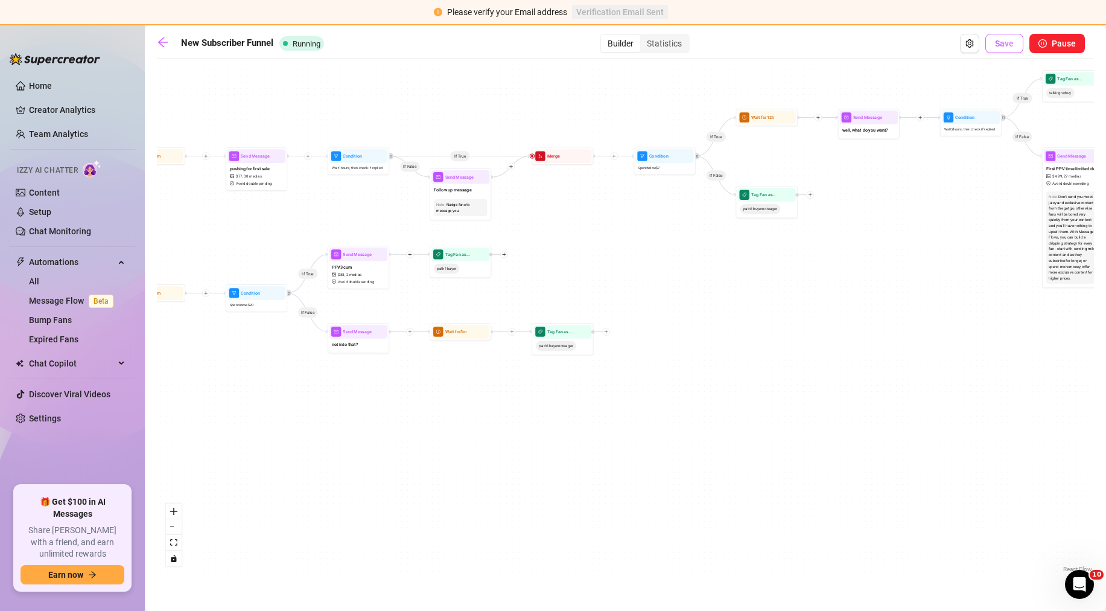
click at [1000, 51] on button "Save" at bounding box center [1004, 43] width 38 height 19
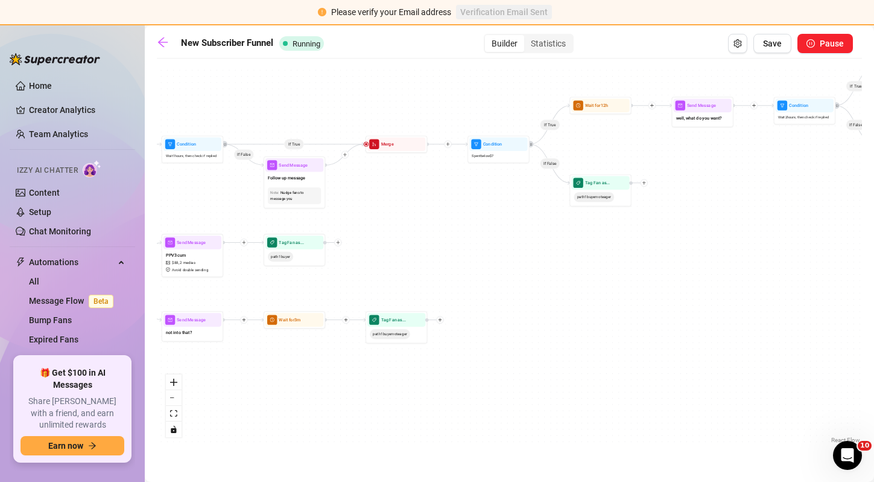
drag, startPoint x: 642, startPoint y: 193, endPoint x: 300, endPoint y: 208, distance: 342.5
click at [266, 211] on div "If True If False If True If False If True If False If True If False If True If …" at bounding box center [509, 255] width 705 height 381
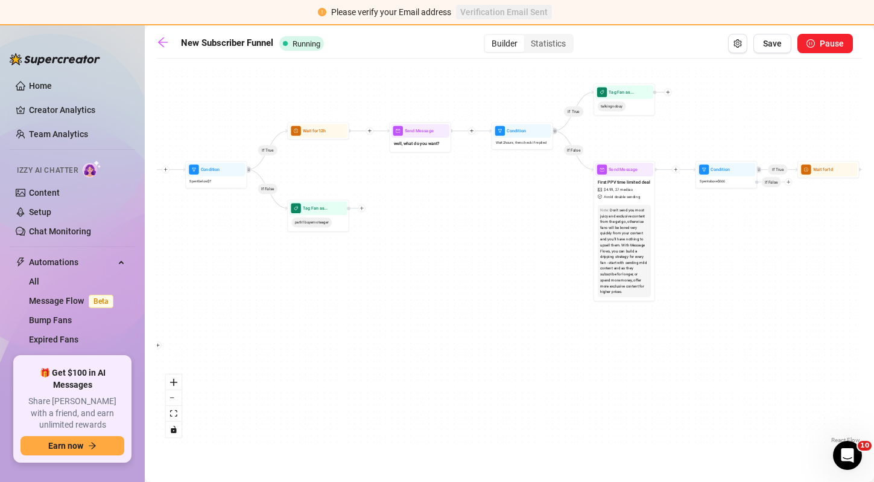
drag, startPoint x: 515, startPoint y: 200, endPoint x: 407, endPoint y: 209, distance: 107.7
click at [407, 209] on div "If True If False If True If False If True If False If True If False If True If …" at bounding box center [509, 255] width 705 height 381
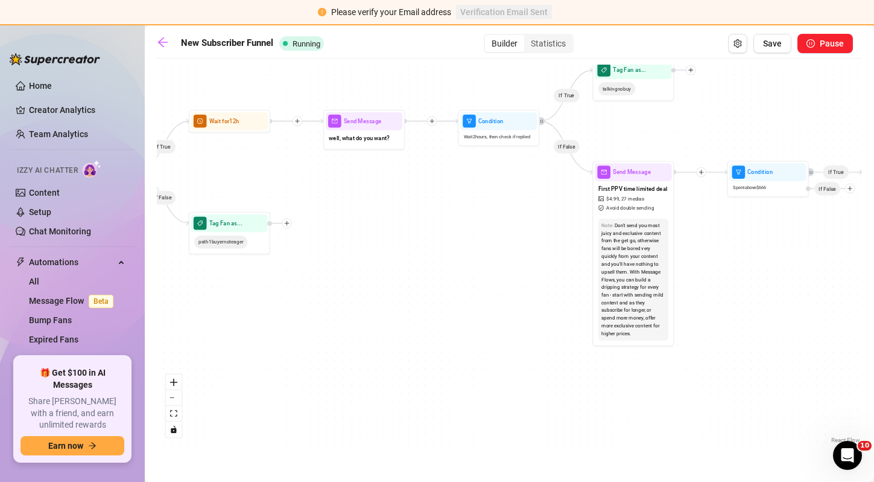
drag, startPoint x: 533, startPoint y: 191, endPoint x: 445, endPoint y: 218, distance: 92.8
click at [445, 218] on div "If True If False If True If False If True If False If True If False If True If …" at bounding box center [509, 255] width 705 height 381
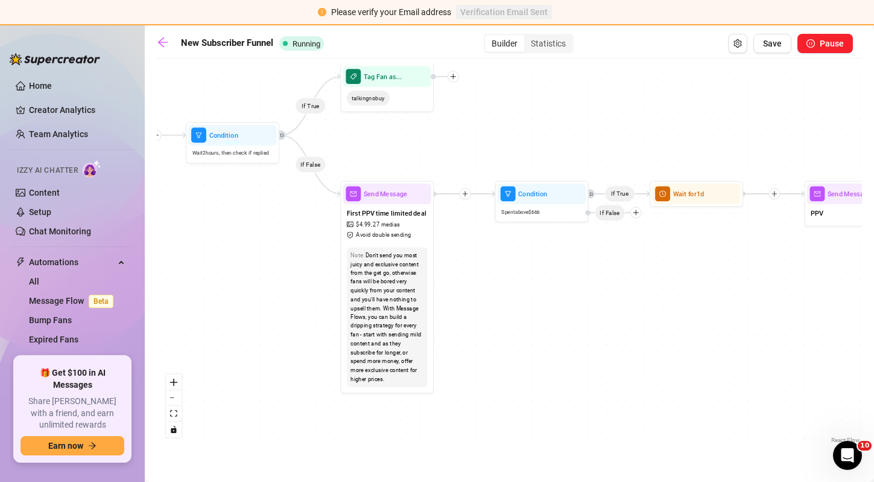
drag, startPoint x: 512, startPoint y: 199, endPoint x: 298, endPoint y: 214, distance: 214.7
click at [298, 214] on div "If True If False If True If False If True If False If True If False If True If …" at bounding box center [509, 255] width 705 height 381
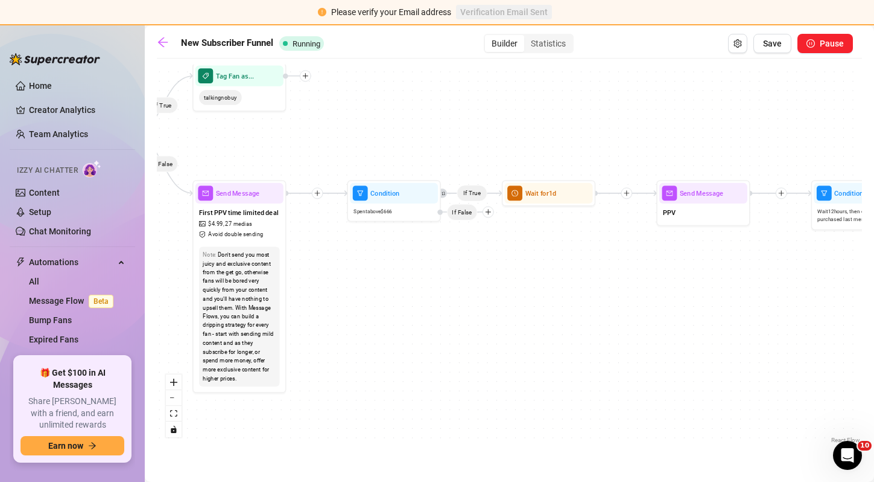
drag, startPoint x: 575, startPoint y: 241, endPoint x: 449, endPoint y: 241, distance: 126.1
click at [449, 241] on div "If True If False If True If False If True If False If True If False If True If …" at bounding box center [509, 255] width 705 height 381
drag, startPoint x: 491, startPoint y: 213, endPoint x: 483, endPoint y: 214, distance: 7.9
click at [483, 214] on icon "plus" at bounding box center [480, 212] width 7 height 7
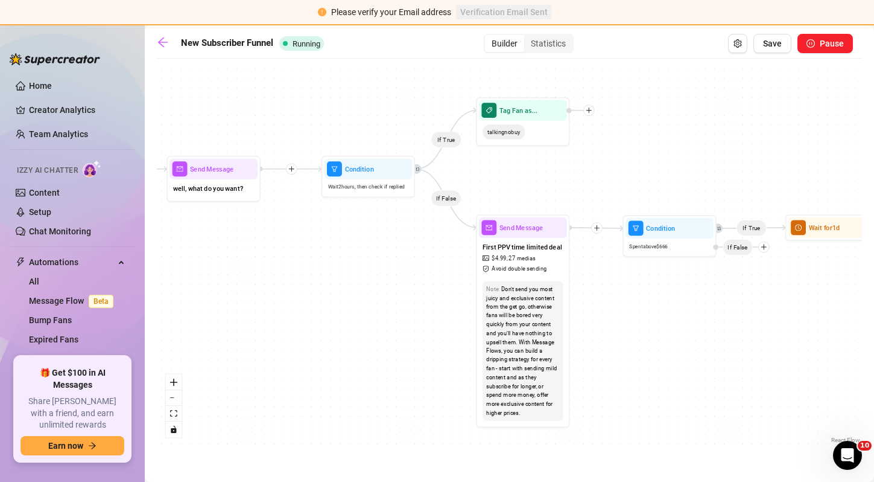
drag, startPoint x: 385, startPoint y: 267, endPoint x: 666, endPoint y: 301, distance: 283.3
click at [666, 301] on div "If True If False If True If False If True If False If True If False If True If …" at bounding box center [509, 255] width 705 height 381
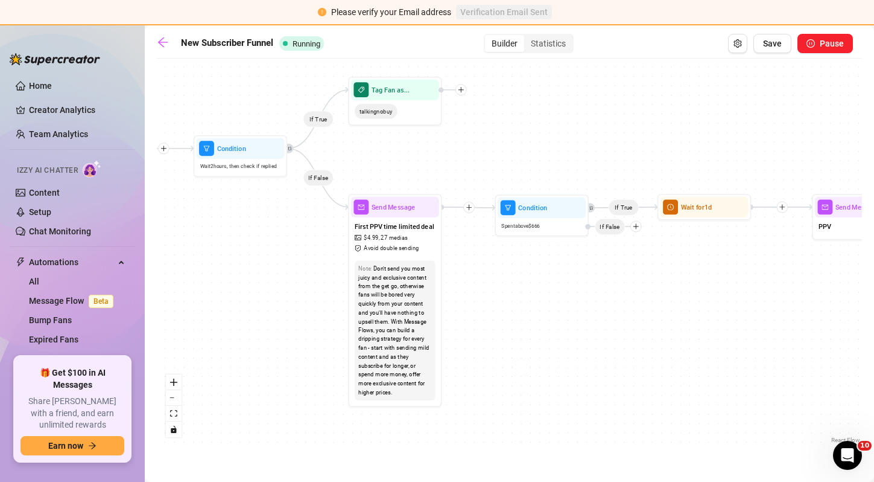
drag, startPoint x: 654, startPoint y: 273, endPoint x: 506, endPoint y: 266, distance: 148.0
click at [506, 266] on div "If True If False If True If False If True If False If True If False If True If …" at bounding box center [509, 255] width 705 height 381
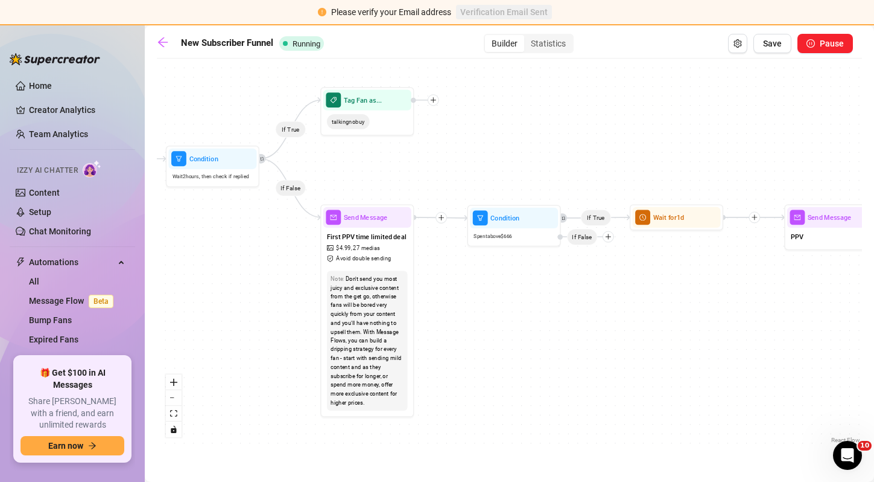
drag, startPoint x: 410, startPoint y: 139, endPoint x: 404, endPoint y: 133, distance: 8.6
click at [404, 133] on div "If True If False If True If False If True If False If True If False If True If …" at bounding box center [509, 255] width 705 height 381
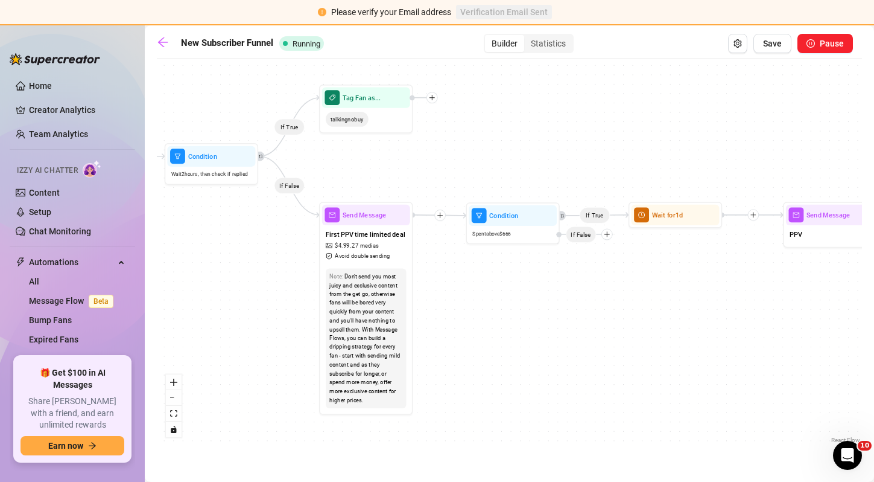
click at [406, 140] on div "If True If False If True If False If True If False If True If False If True If …" at bounding box center [509, 255] width 705 height 381
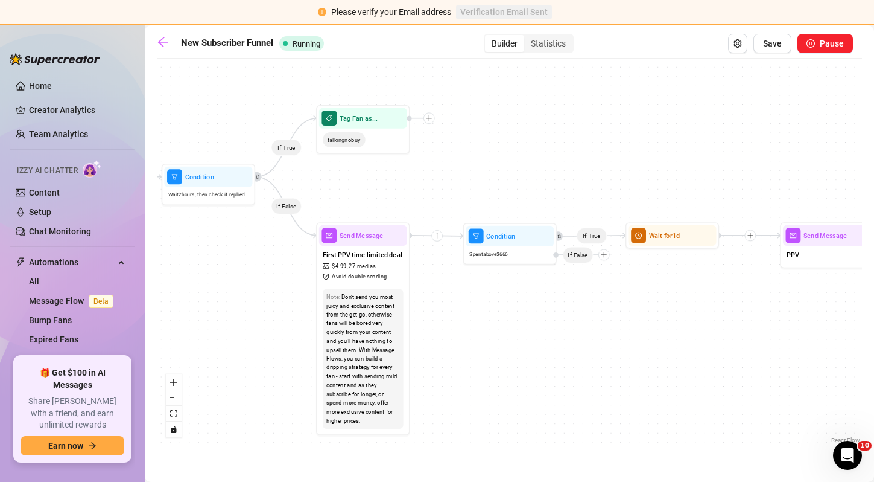
drag, startPoint x: 415, startPoint y: 156, endPoint x: 402, endPoint y: 204, distance: 49.9
click at [402, 204] on div "If True If False If True If False If True If False If True If False If True If …" at bounding box center [509, 255] width 705 height 381
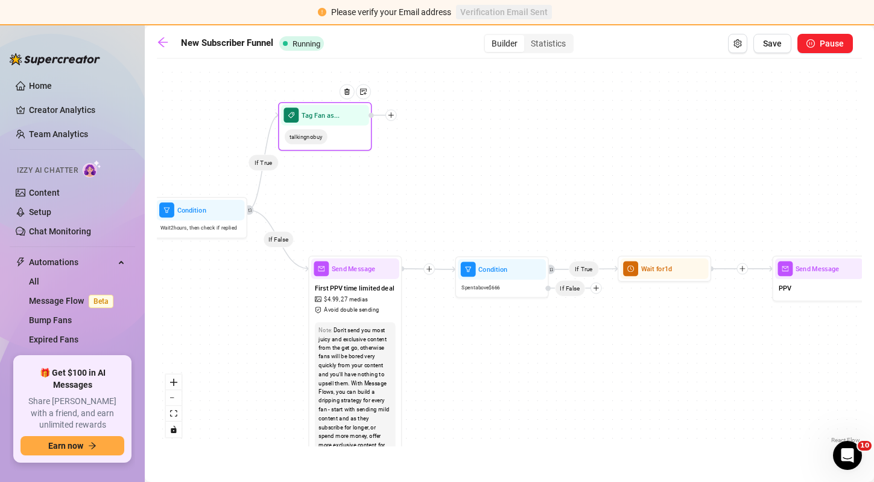
drag, startPoint x: 375, startPoint y: 179, endPoint x: 333, endPoint y: 130, distance: 64.2
click at [333, 130] on div "talkingnobuy" at bounding box center [325, 137] width 88 height 22
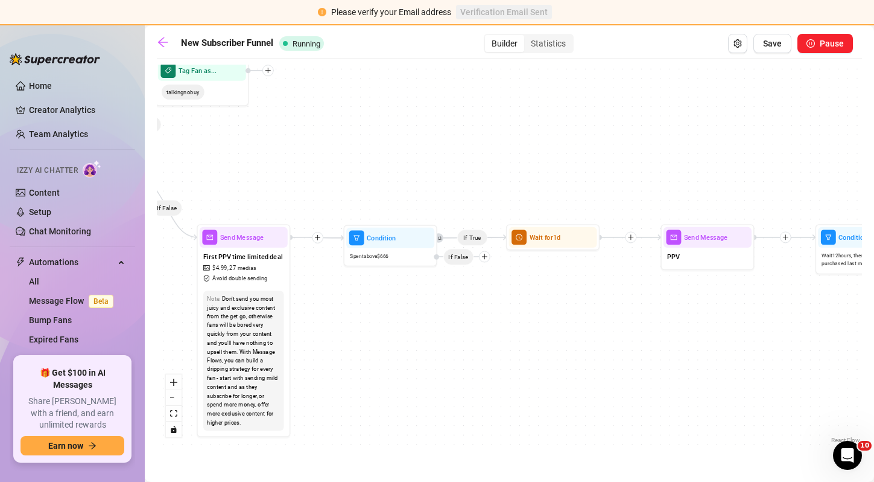
drag, startPoint x: 406, startPoint y: 188, endPoint x: 294, endPoint y: 157, distance: 116.0
click at [294, 157] on div "If True If False If True If False If True If False If True If False If True If …" at bounding box center [509, 255] width 705 height 381
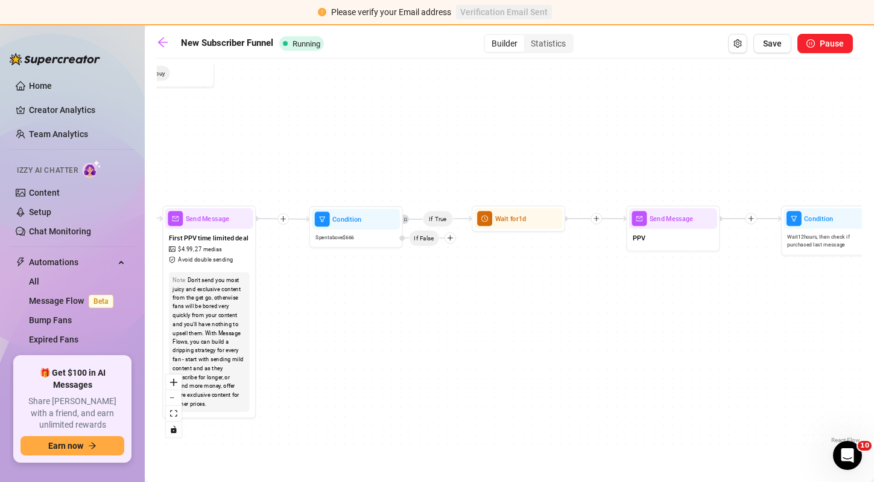
drag, startPoint x: 544, startPoint y: 311, endPoint x: 510, endPoint y: 291, distance: 39.4
click at [510, 291] on div "If True If False If True If False If True If False If True If False If True If …" at bounding box center [509, 255] width 705 height 381
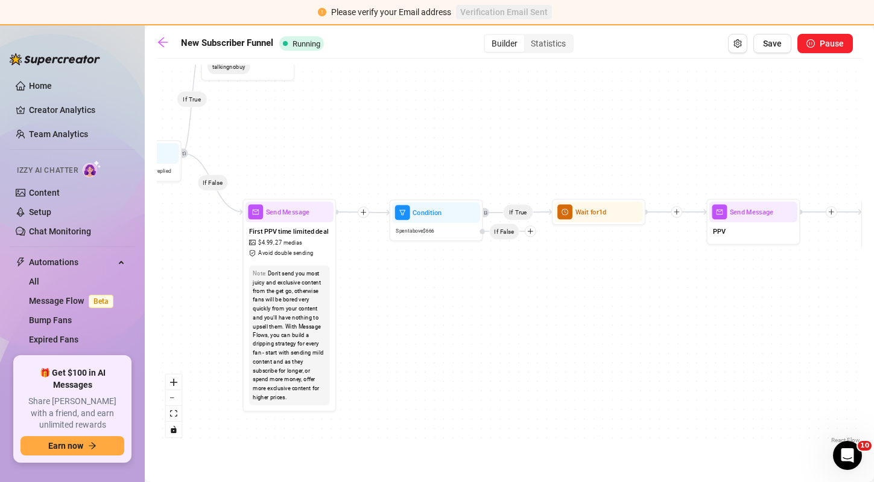
drag, startPoint x: 392, startPoint y: 282, endPoint x: 425, endPoint y: 280, distance: 33.3
click at [425, 280] on div "If True If False If True If False If True If False If True If False If True If …" at bounding box center [509, 255] width 705 height 381
click at [431, 229] on span "Spent above $ 666" at bounding box center [415, 230] width 39 height 8
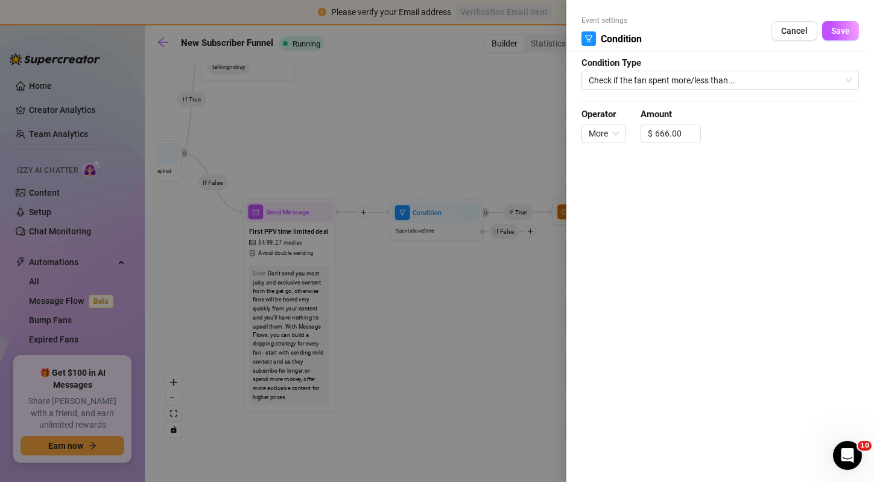
click at [830, 40] on div "Event settings Condition Cancel Save" at bounding box center [721, 33] width 278 height 36
click at [833, 37] on button "Save" at bounding box center [840, 30] width 37 height 19
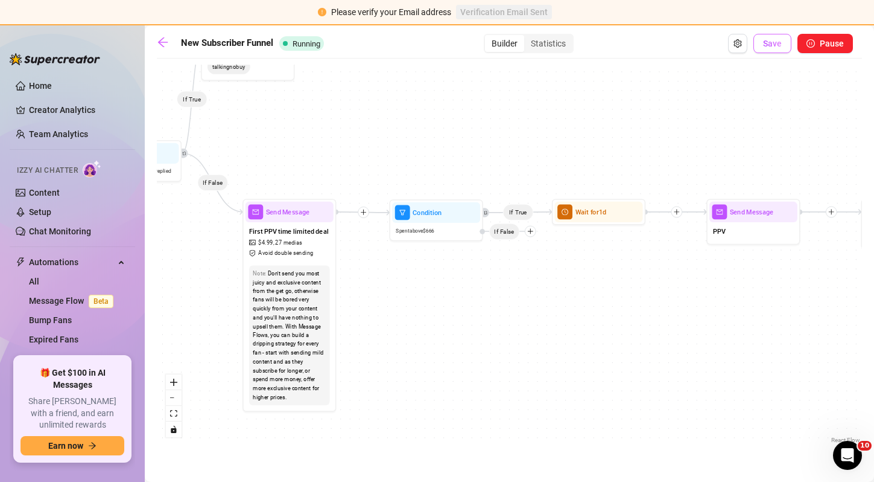
click at [778, 35] on button "Save" at bounding box center [773, 43] width 38 height 19
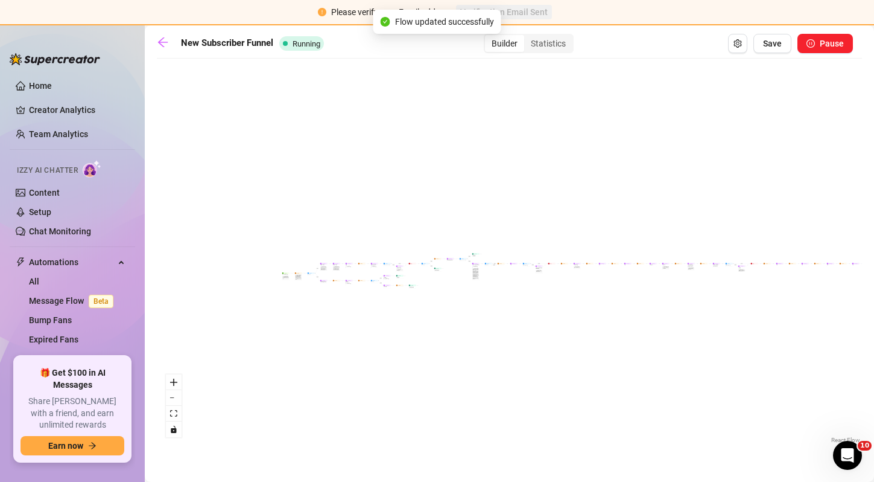
drag, startPoint x: 425, startPoint y: 100, endPoint x: 518, endPoint y: 115, distance: 94.1
click at [518, 115] on div "If True If False If True If False If True If False If True If False If True If …" at bounding box center [509, 255] width 705 height 381
click at [165, 43] on icon "arrow-left" at bounding box center [163, 42] width 12 height 12
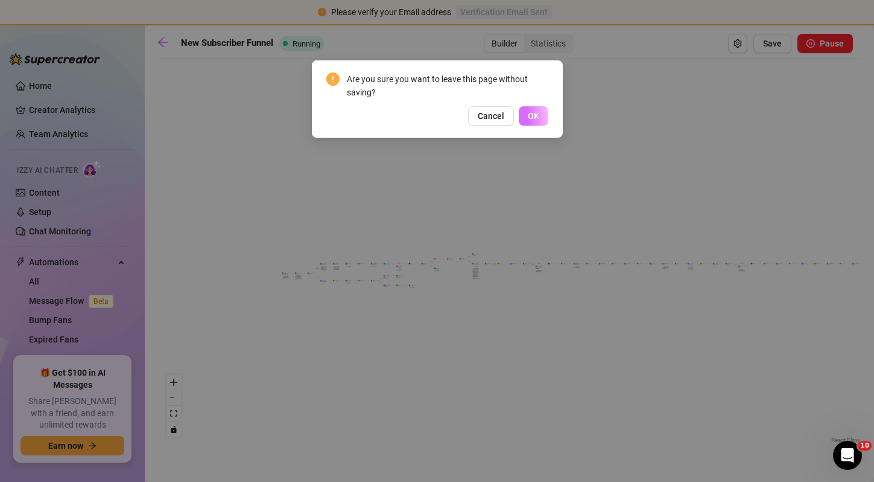
click at [544, 116] on button "OK" at bounding box center [534, 115] width 30 height 19
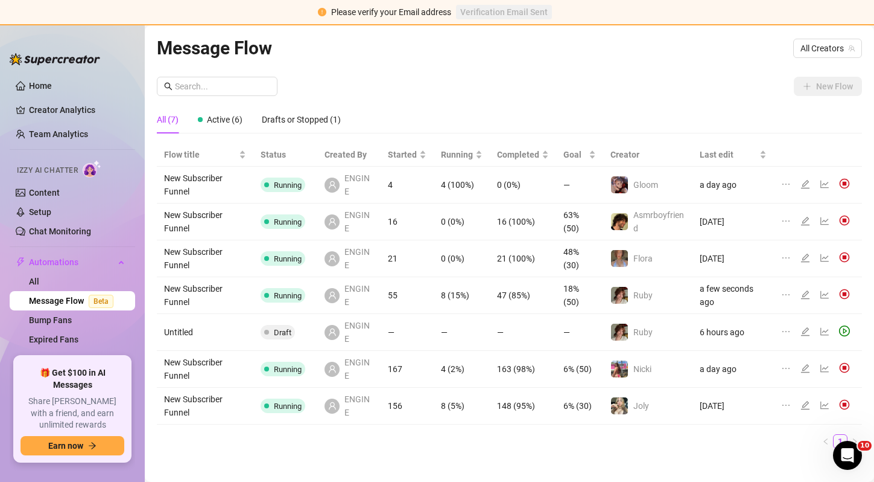
scroll to position [13, 0]
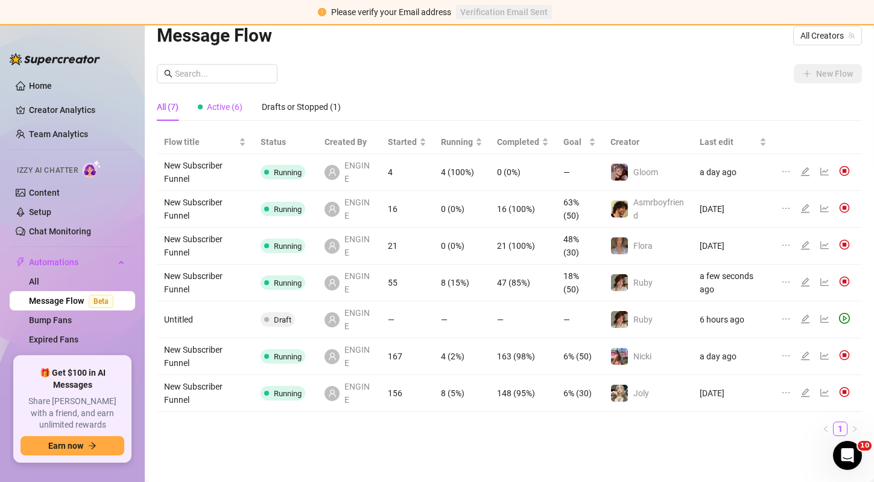
click at [233, 111] on span "Active (6)" at bounding box center [225, 107] width 36 height 10
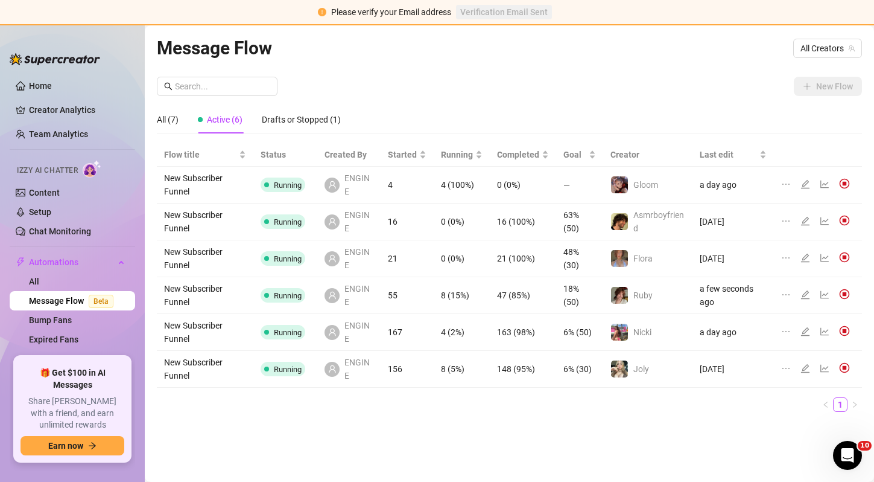
scroll to position [0, 0]
click at [827, 367] on icon "line-chart" at bounding box center [825, 368] width 8 height 8
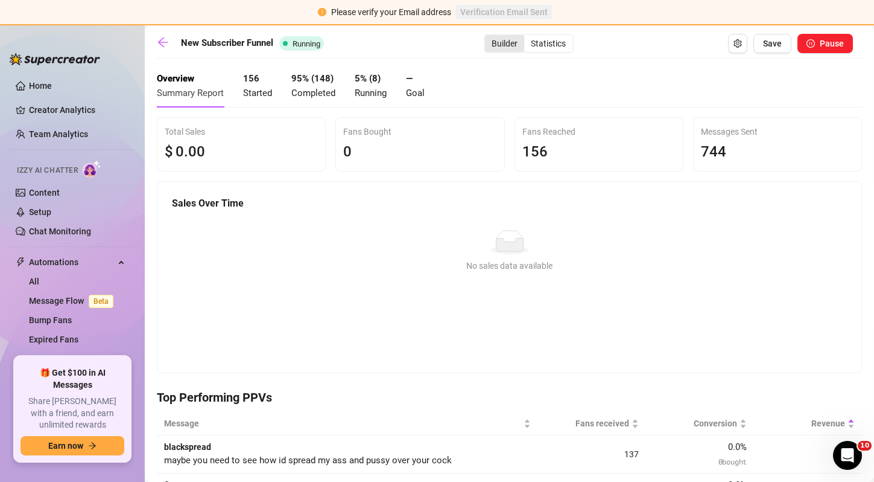
click at [496, 47] on div "Builder" at bounding box center [504, 43] width 39 height 17
click at [488, 37] on input "Builder" at bounding box center [488, 37] width 0 height 0
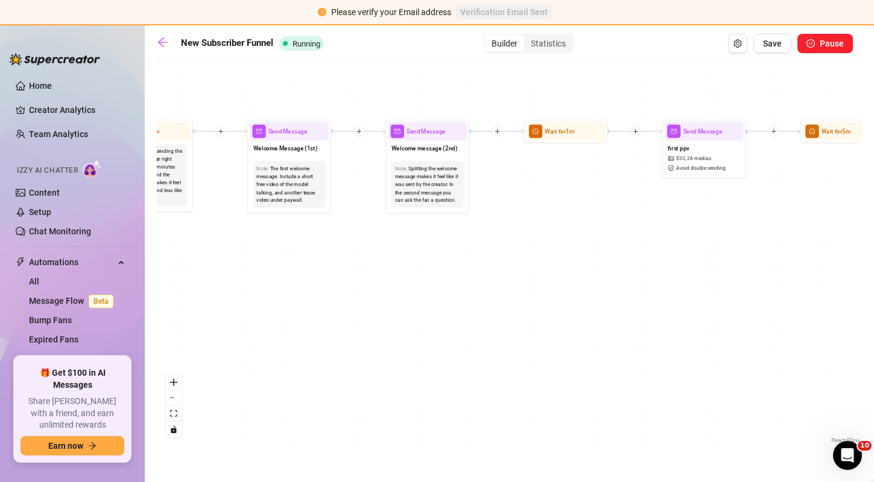
drag, startPoint x: 226, startPoint y: 269, endPoint x: 308, endPoint y: 250, distance: 84.6
click at [308, 250] on div "If True If True If True If True If False If False If False If False If True If …" at bounding box center [509, 255] width 705 height 381
click at [421, 180] on div "Splitting the welcome message makes it feel like it was sent by the creator. In…" at bounding box center [427, 184] width 65 height 39
click at [431, 151] on span "Welcome message (2nd)" at bounding box center [425, 148] width 66 height 9
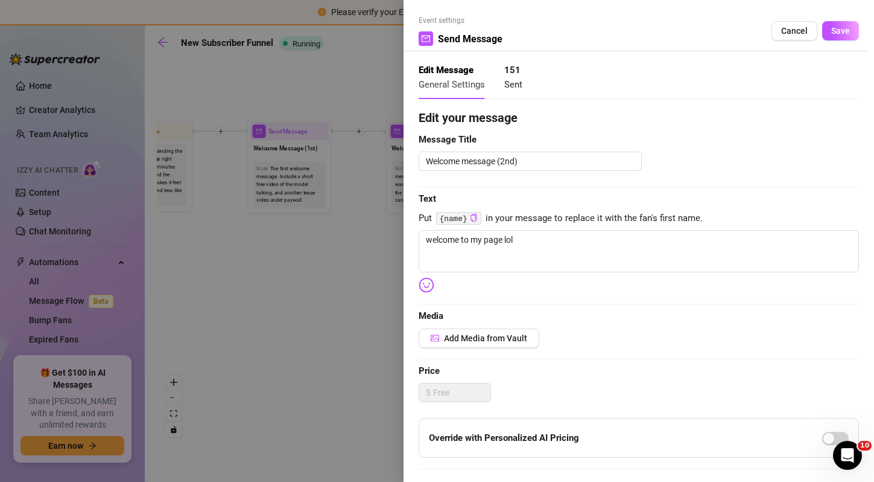
click at [332, 241] on div at bounding box center [437, 241] width 874 height 482
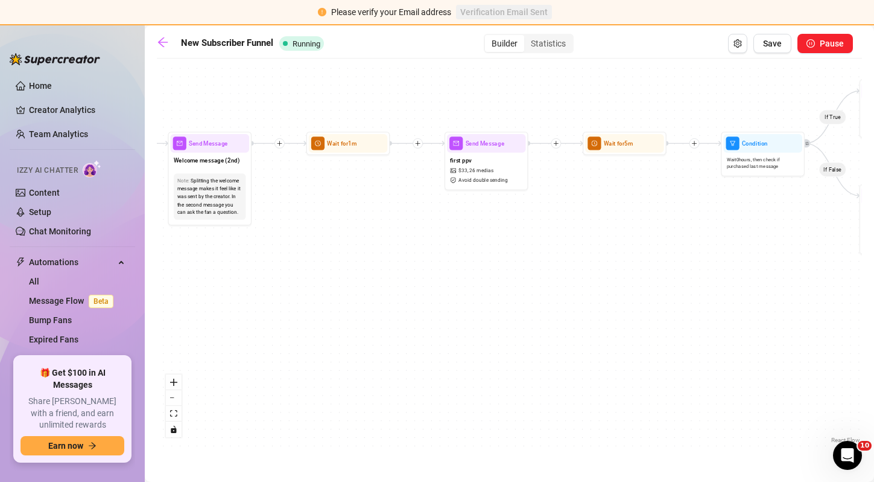
drag, startPoint x: 654, startPoint y: 197, endPoint x: 448, endPoint y: 208, distance: 206.1
click at [448, 208] on div "If True If True If True If True If False If False If False If False If True If …" at bounding box center [509, 255] width 705 height 381
click at [472, 170] on span "26 medias" at bounding box center [481, 171] width 24 height 8
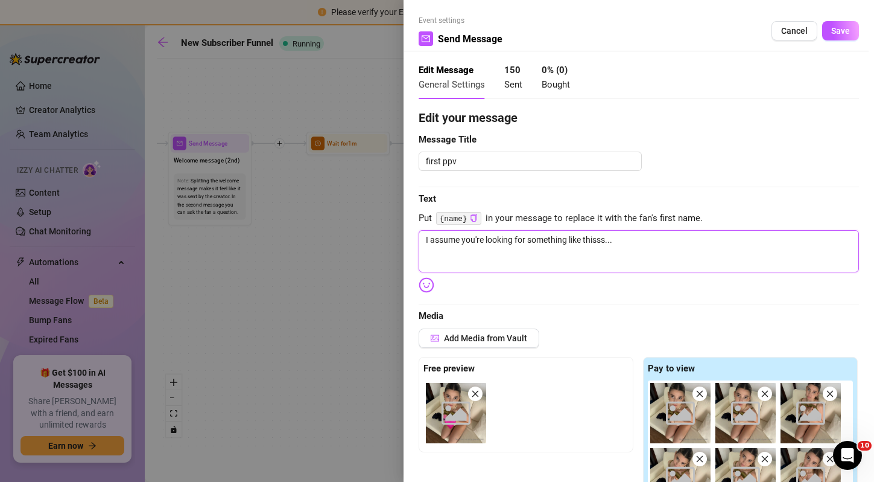
click at [451, 243] on textarea "I assume you're looking for something like thisss..." at bounding box center [639, 251] width 441 height 42
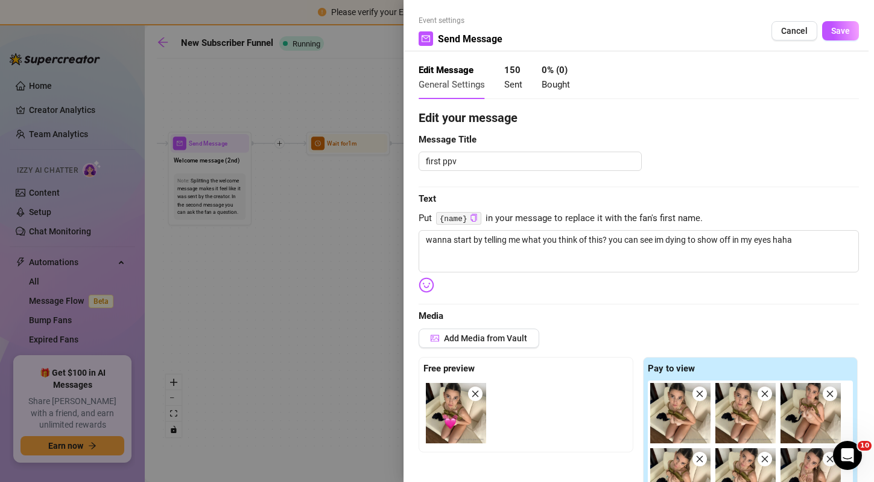
click at [826, 41] on div "Event settings Send Message Cancel Save" at bounding box center [639, 33] width 441 height 36
click at [832, 36] on span "Save" at bounding box center [841, 31] width 19 height 10
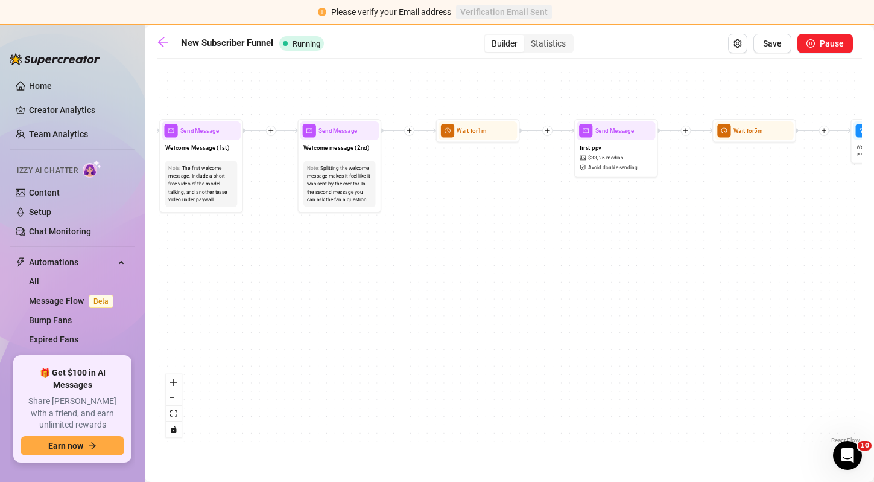
drag, startPoint x: 495, startPoint y: 264, endPoint x: 625, endPoint y: 251, distance: 131.0
click at [625, 251] on div "If True If True If True If True If False If False If False If False If True If …" at bounding box center [509, 255] width 705 height 381
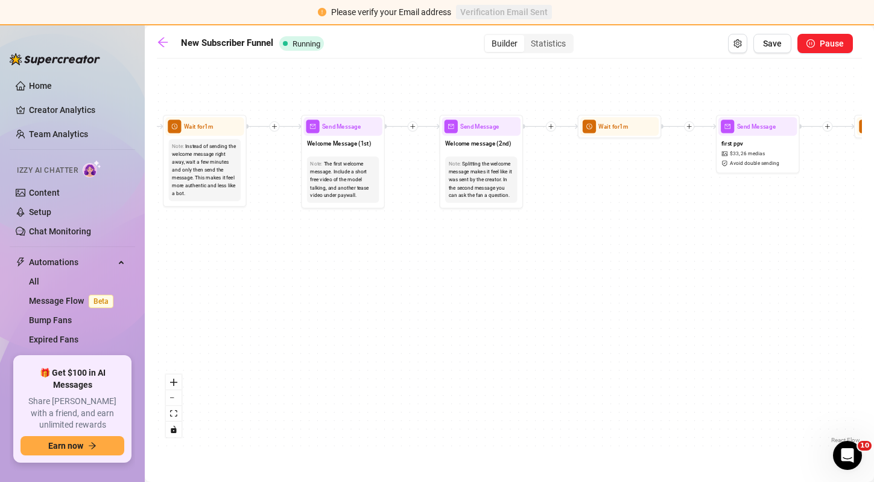
drag, startPoint x: 491, startPoint y: 229, endPoint x: 622, endPoint y: 226, distance: 131.0
click at [622, 226] on div "If True If True If True If True If False If False If False If False If True If …" at bounding box center [509, 255] width 705 height 381
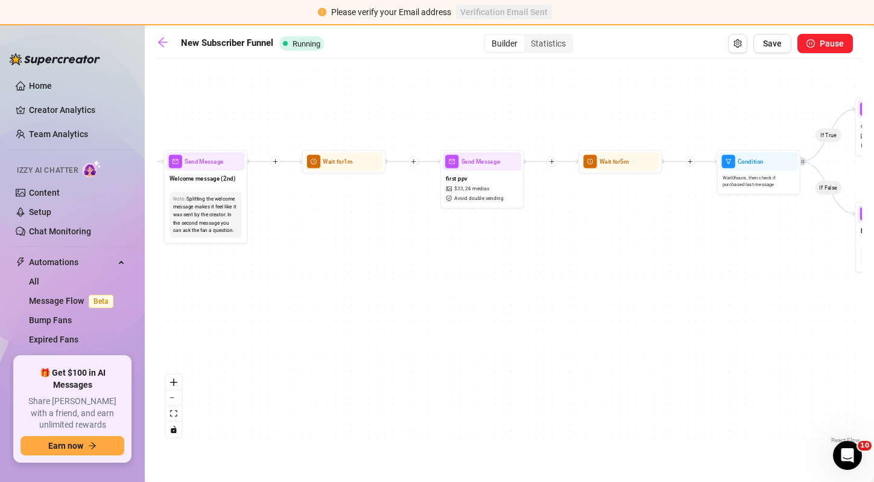
drag, startPoint x: 602, startPoint y: 226, endPoint x: 590, endPoint y: 240, distance: 19.2
click at [339, 258] on div "If True If True If True If True If False If False If False If False If True If …" at bounding box center [509, 255] width 705 height 381
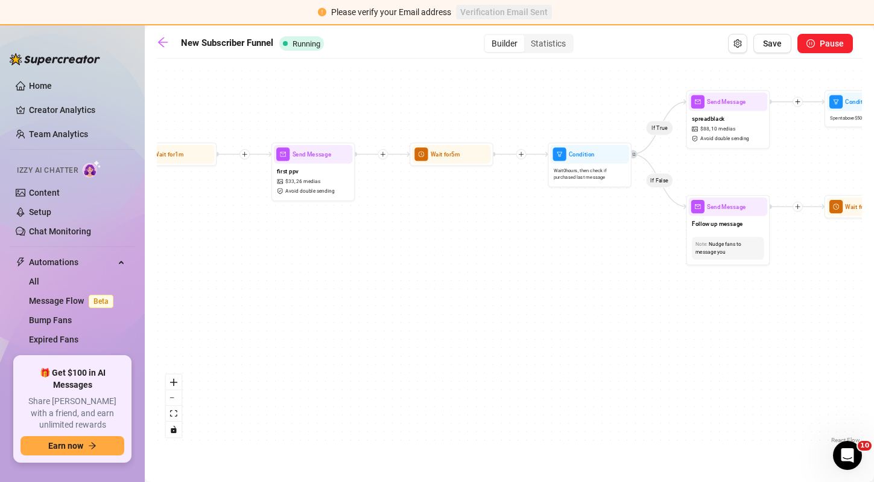
drag, startPoint x: 594, startPoint y: 241, endPoint x: 405, endPoint y: 237, distance: 189.5
click at [405, 237] on div "If True If True If True If True If False If False If False If False If True If …" at bounding box center [509, 255] width 705 height 381
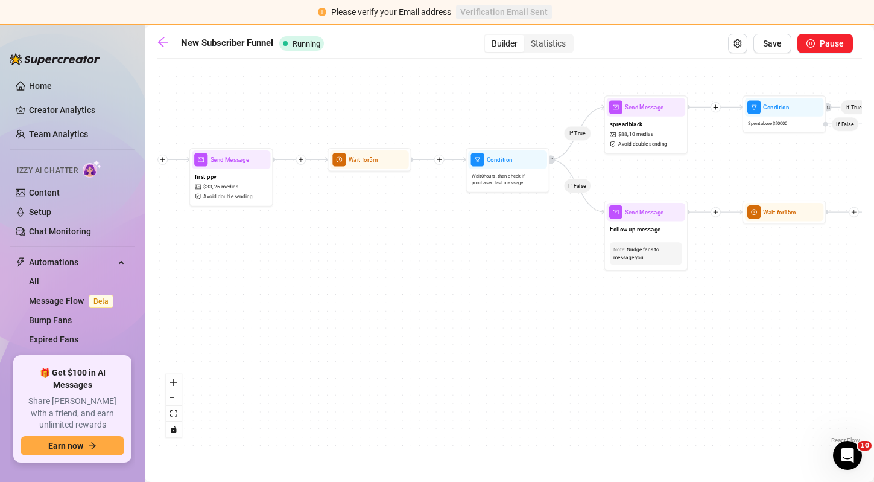
drag, startPoint x: 534, startPoint y: 229, endPoint x: 460, endPoint y: 234, distance: 73.8
click at [460, 234] on div "If True If True If True If True If False If False If False If False If True If …" at bounding box center [509, 255] width 705 height 381
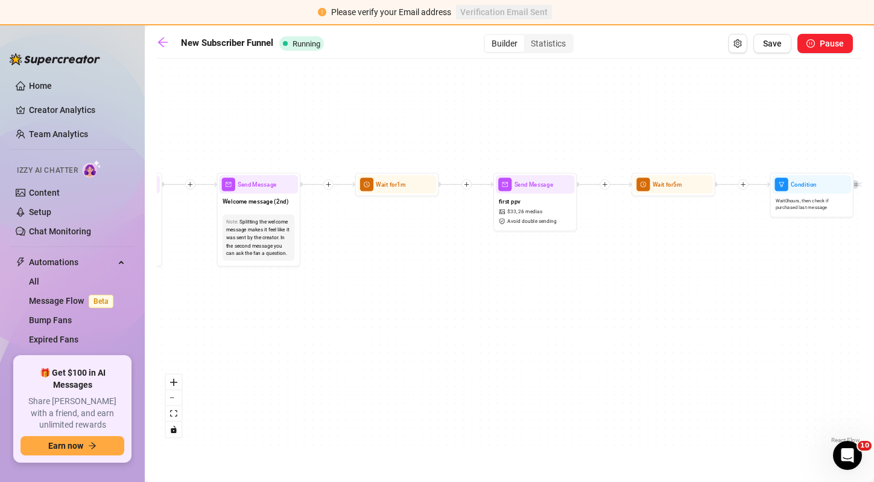
drag, startPoint x: 346, startPoint y: 248, endPoint x: 680, endPoint y: 278, distance: 335.7
click at [680, 278] on div "If True If True If True If True If False If False If False If False If True If …" at bounding box center [509, 255] width 705 height 381
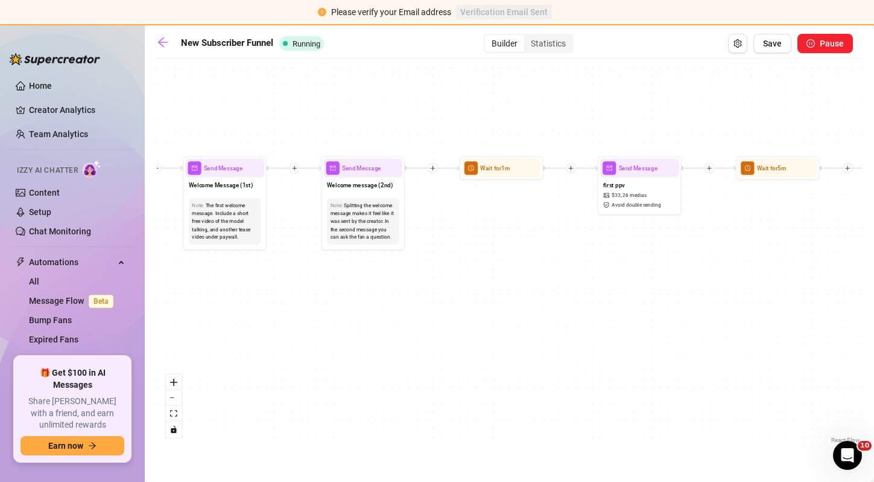
drag, startPoint x: 465, startPoint y: 261, endPoint x: 501, endPoint y: 256, distance: 36.6
click at [501, 256] on div "If True If True If True If True If False If False If False If False If True If …" at bounding box center [509, 255] width 705 height 381
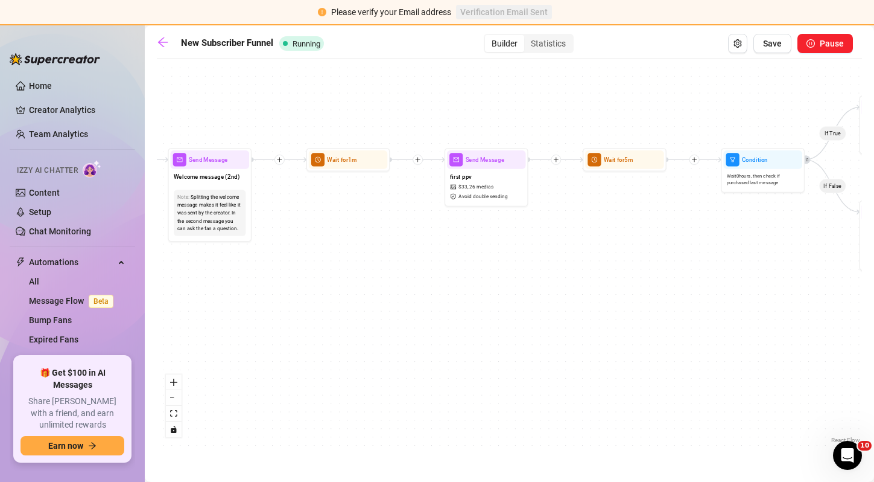
drag, startPoint x: 508, startPoint y: 317, endPoint x: 357, endPoint y: 308, distance: 151.7
click at [357, 308] on div "If True If True If True If True If False If False If False If False If True If …" at bounding box center [509, 255] width 705 height 381
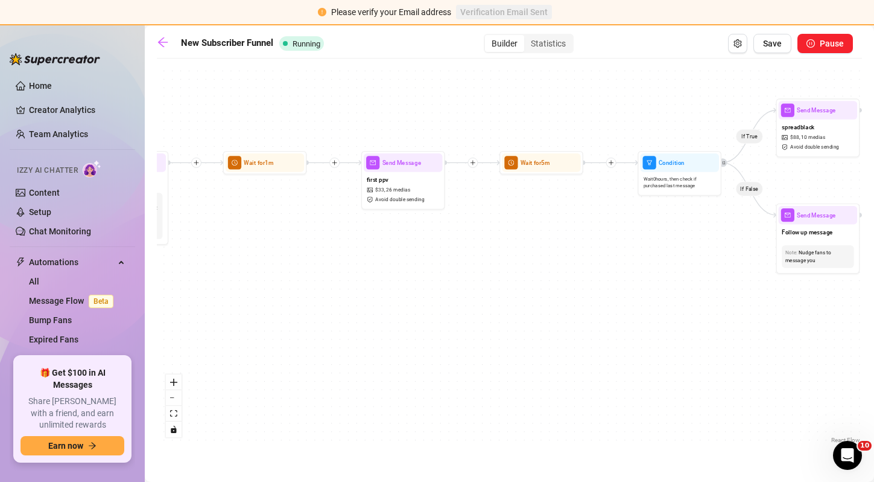
drag, startPoint x: 542, startPoint y: 247, endPoint x: 442, endPoint y: 250, distance: 100.8
click at [442, 250] on div "If True If True If True If True If False If False If False If False If True If …" at bounding box center [509, 255] width 705 height 381
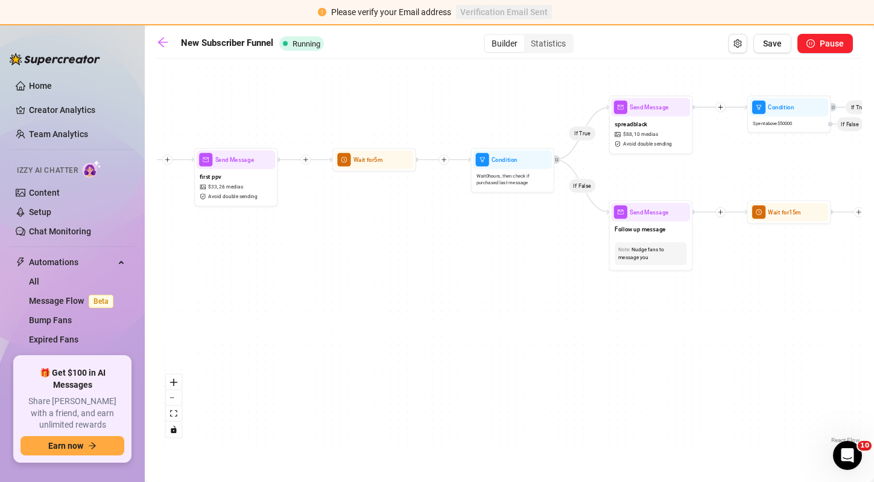
drag, startPoint x: 544, startPoint y: 246, endPoint x: 443, endPoint y: 243, distance: 100.8
click at [443, 243] on div "If True If True If True If True If False If False If False If False If True If …" at bounding box center [509, 255] width 705 height 381
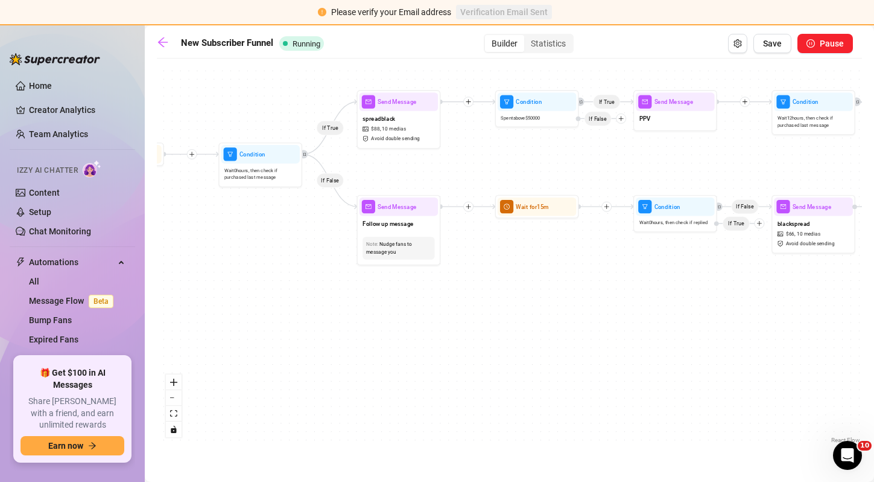
drag, startPoint x: 760, startPoint y: 269, endPoint x: 430, endPoint y: 261, distance: 330.8
click at [430, 261] on div "If True If True If True If True If False If False If False If False If True If …" at bounding box center [509, 255] width 705 height 381
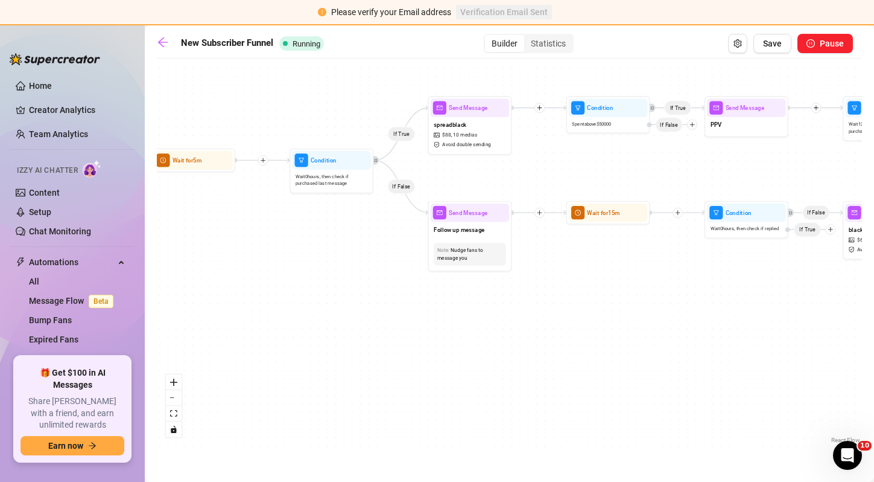
drag, startPoint x: 607, startPoint y: 272, endPoint x: 757, endPoint y: 279, distance: 149.9
click at [757, 279] on div "If True If True If True If True If False If False If False If False If True If …" at bounding box center [509, 255] width 705 height 381
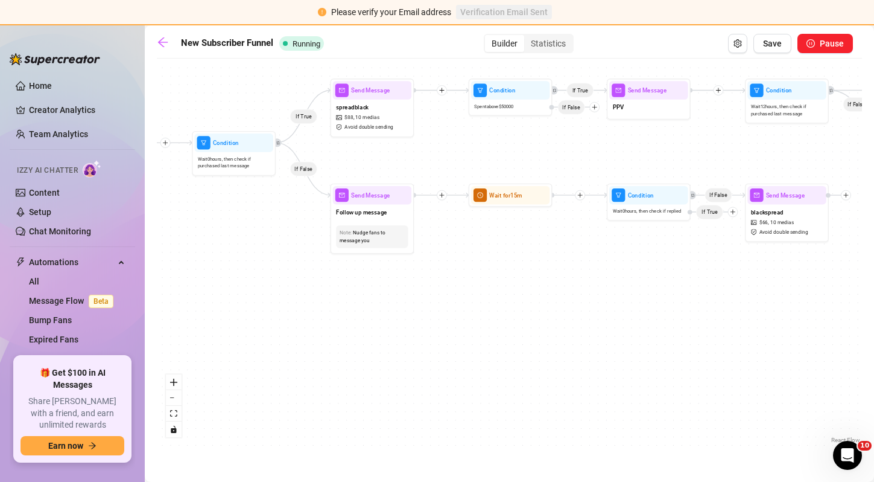
drag, startPoint x: 391, startPoint y: 293, endPoint x: 266, endPoint y: 283, distance: 125.3
click at [266, 283] on div "If True If True If True If True If False If False If False If False If True If …" at bounding box center [509, 255] width 705 height 381
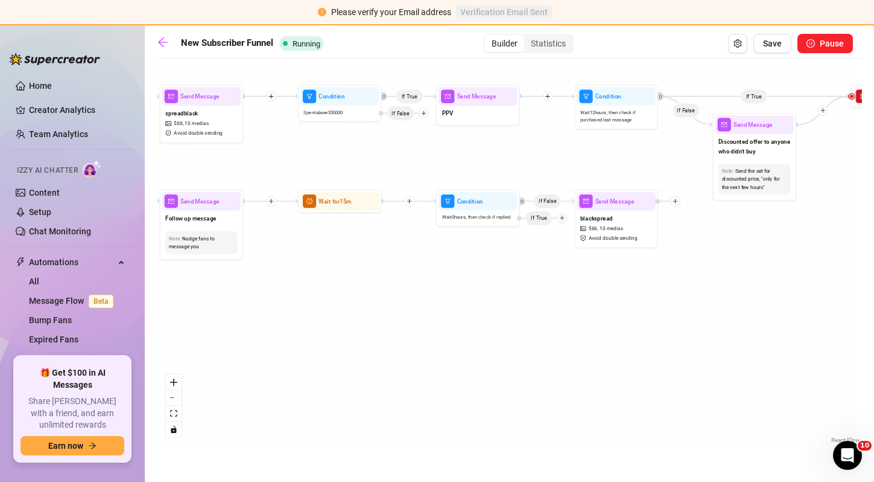
drag, startPoint x: 434, startPoint y: 280, endPoint x: 263, endPoint y: 286, distance: 170.9
click at [263, 286] on div "If True If True If True If True If False If False If False If False If True If …" at bounding box center [509, 255] width 705 height 381
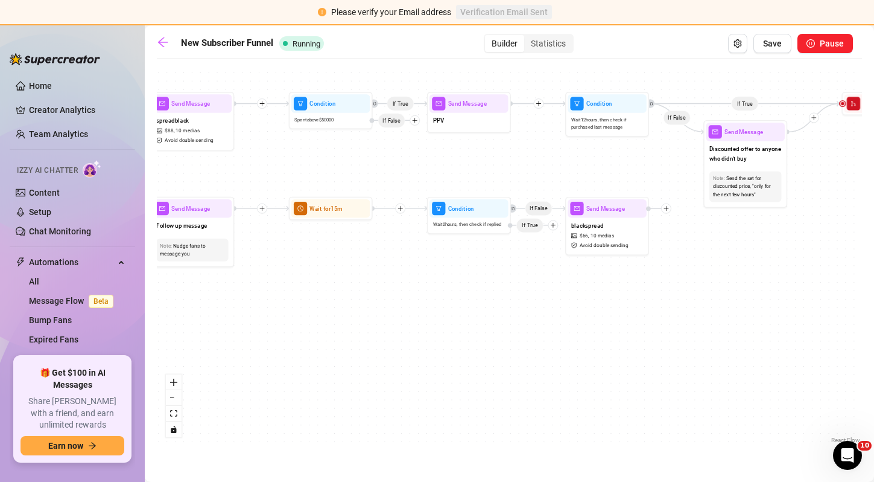
drag, startPoint x: 442, startPoint y: 255, endPoint x: 433, endPoint y: 262, distance: 11.6
click at [433, 262] on div "If True If True If True If True If False If False If False If False If True If …" at bounding box center [509, 255] width 705 height 381
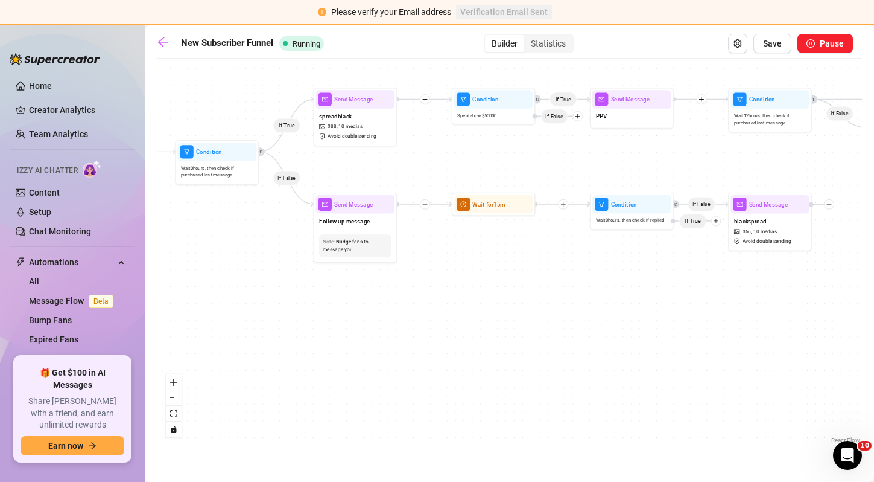
drag, startPoint x: 349, startPoint y: 254, endPoint x: 512, endPoint y: 250, distance: 163.0
click at [512, 250] on div "If True If True If True If True If False If False If False If False If True If …" at bounding box center [509, 255] width 705 height 381
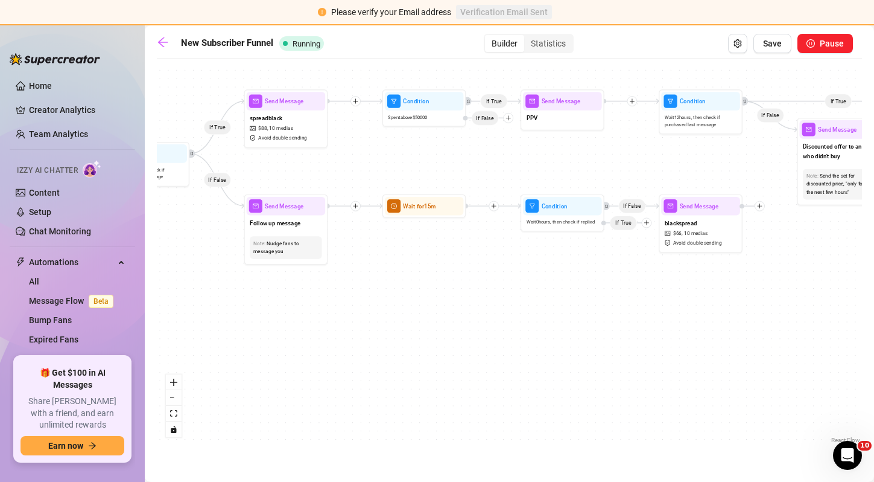
drag, startPoint x: 579, startPoint y: 252, endPoint x: 482, endPoint y: 254, distance: 97.2
click at [482, 254] on div "If True If True If True If True If False If False If False If False If True If …" at bounding box center [509, 255] width 705 height 381
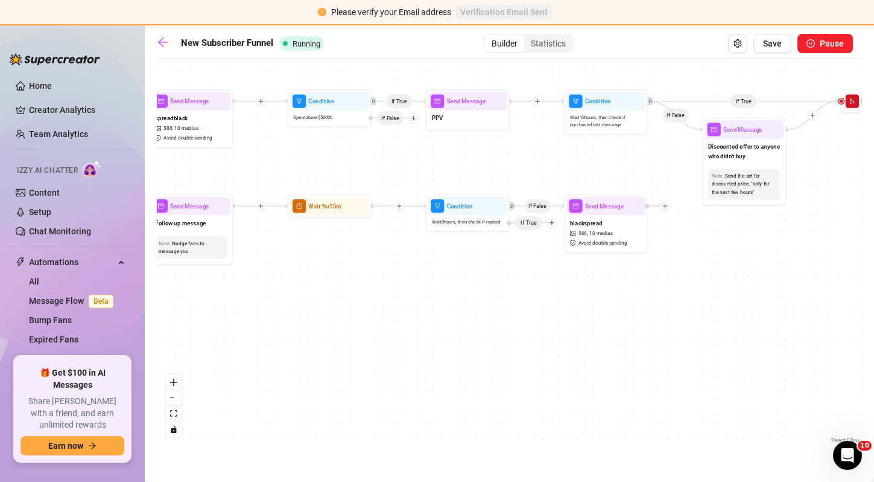
drag, startPoint x: 557, startPoint y: 252, endPoint x: 492, endPoint y: 252, distance: 65.2
click at [492, 252] on div "If True If True If True If True If False If False If False If False If True If …" at bounding box center [509, 255] width 705 height 381
click at [552, 224] on icon "plus" at bounding box center [552, 223] width 6 height 6
click at [553, 266] on div "Tag Fan" at bounding box center [567, 266] width 61 height 14
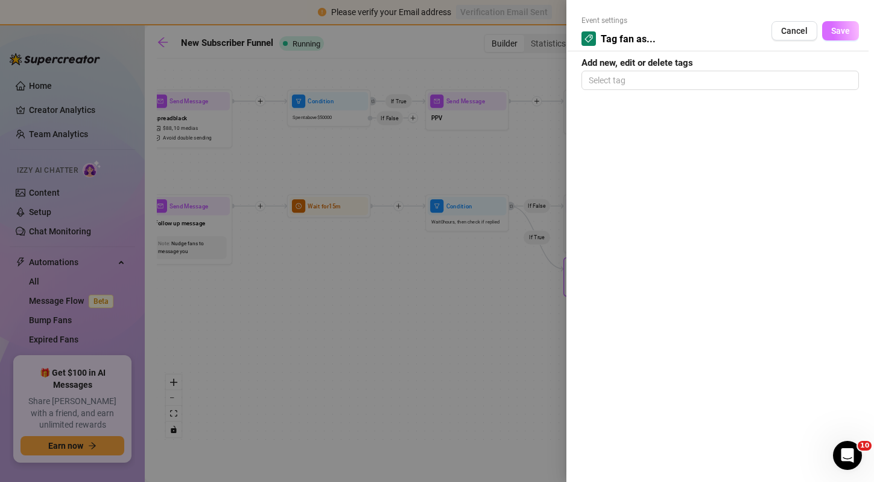
click at [844, 33] on span "Save" at bounding box center [841, 31] width 19 height 10
click at [665, 80] on div at bounding box center [720, 80] width 273 height 17
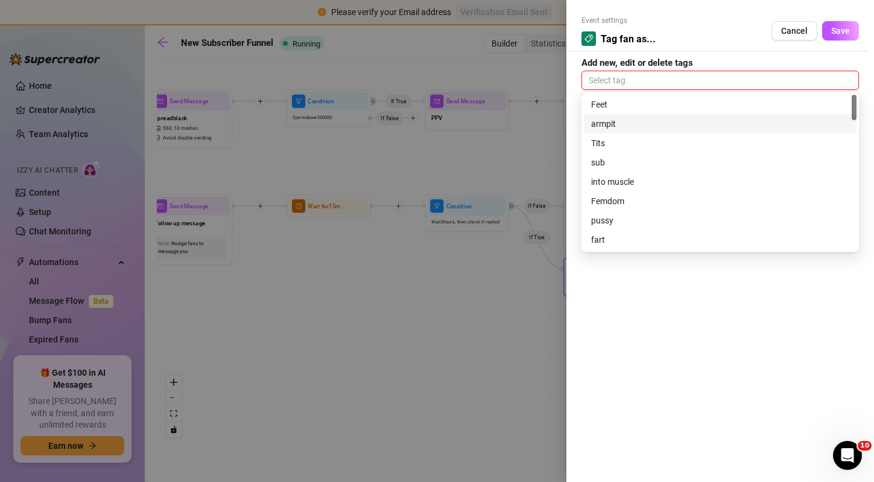
click at [341, 167] on div at bounding box center [437, 241] width 874 height 482
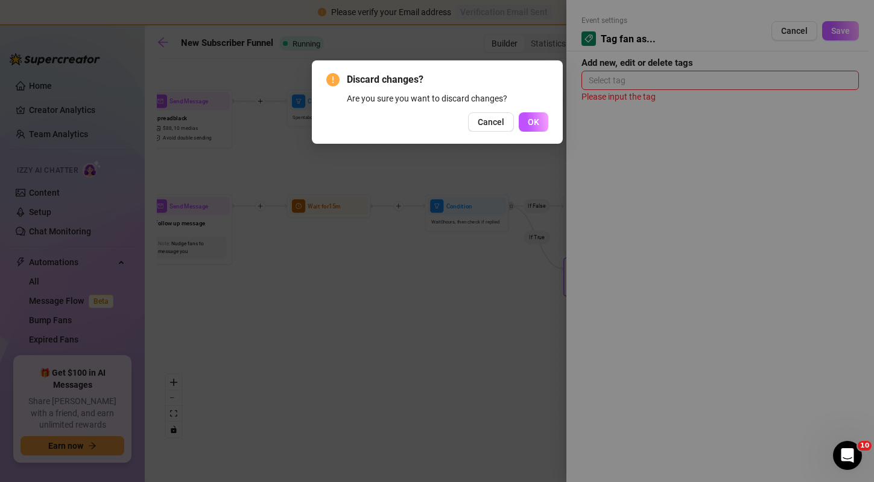
click at [360, 162] on div "Discard changes? Are you sure you want to discard changes? Cancel OK" at bounding box center [437, 241] width 874 height 482
click at [511, 117] on button "Cancel" at bounding box center [491, 121] width 46 height 19
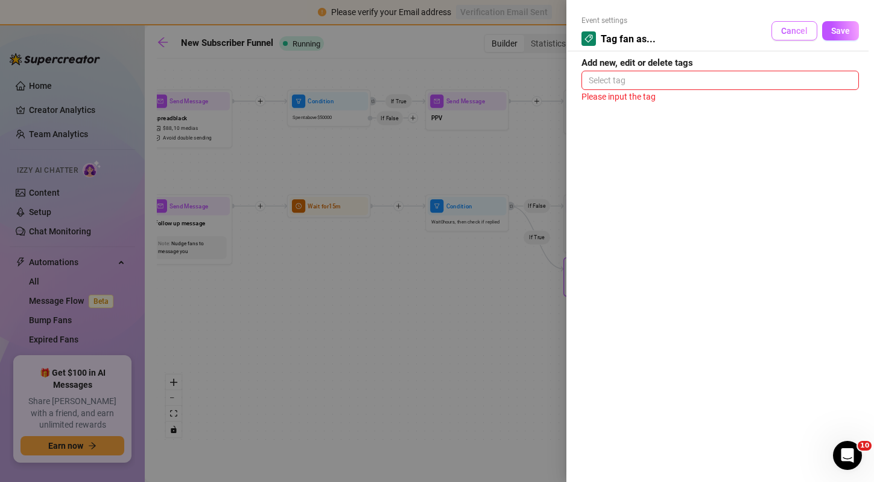
click at [791, 37] on button "Cancel" at bounding box center [795, 30] width 46 height 19
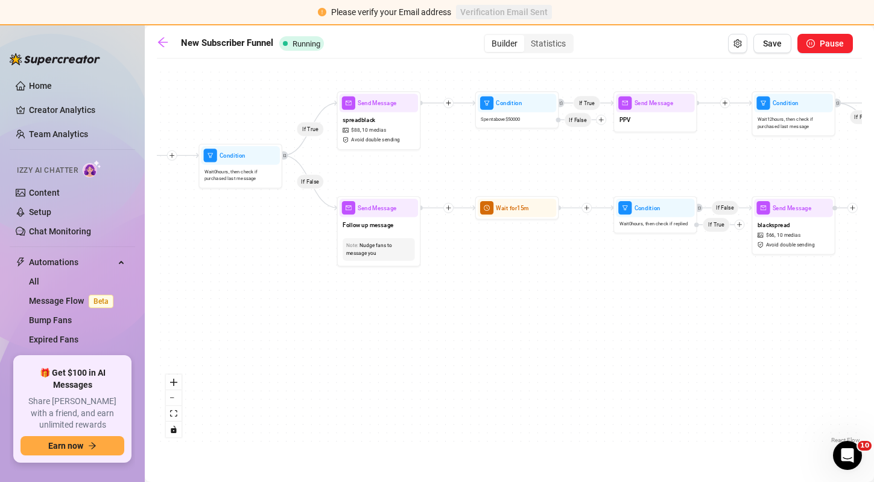
drag, startPoint x: 475, startPoint y: 168, endPoint x: 679, endPoint y: 171, distance: 204.6
click at [679, 171] on div "If True If True If True If True If False If False If False If False If True If …" at bounding box center [509, 255] width 705 height 381
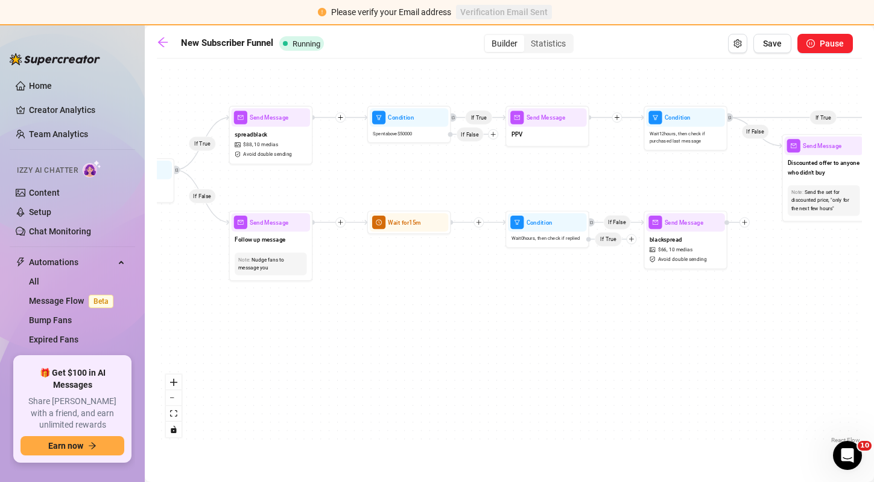
drag, startPoint x: 437, startPoint y: 170, endPoint x: 313, endPoint y: 184, distance: 125.1
click at [313, 184] on div "If True If True If True If True If False If False If False If False If True If …" at bounding box center [509, 255] width 705 height 381
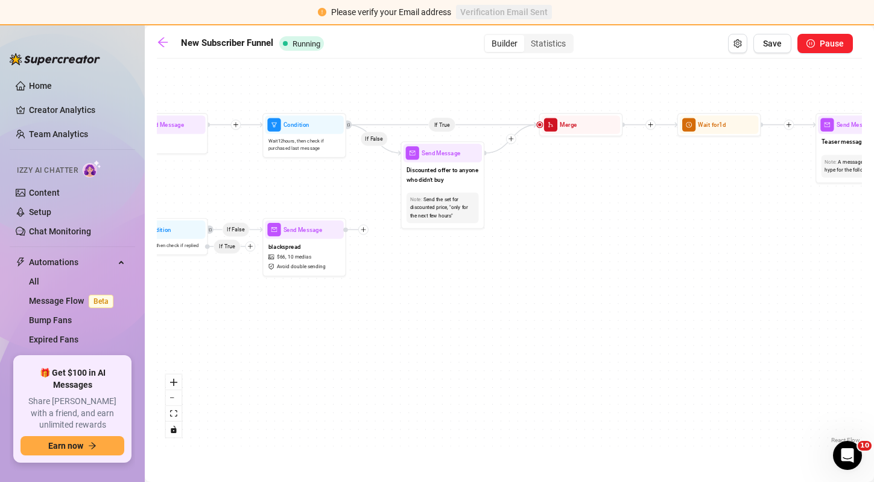
drag, startPoint x: 501, startPoint y: 182, endPoint x: 136, endPoint y: 186, distance: 365.7
click at [121, 189] on div "Home Creator Analytics Team Analytics Izzy AI Chatter Content Setup Chat Monito…" at bounding box center [437, 253] width 874 height 456
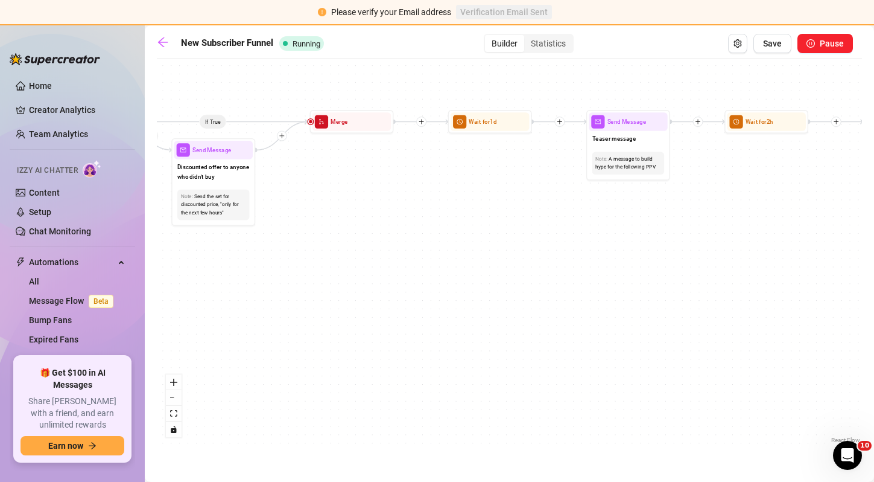
drag, startPoint x: 616, startPoint y: 211, endPoint x: 413, endPoint y: 209, distance: 203.4
click at [413, 209] on div "If True If True If True If True If False If False If False If False If True If …" at bounding box center [509, 255] width 705 height 381
click at [162, 43] on icon "arrow-left" at bounding box center [163, 42] width 12 height 12
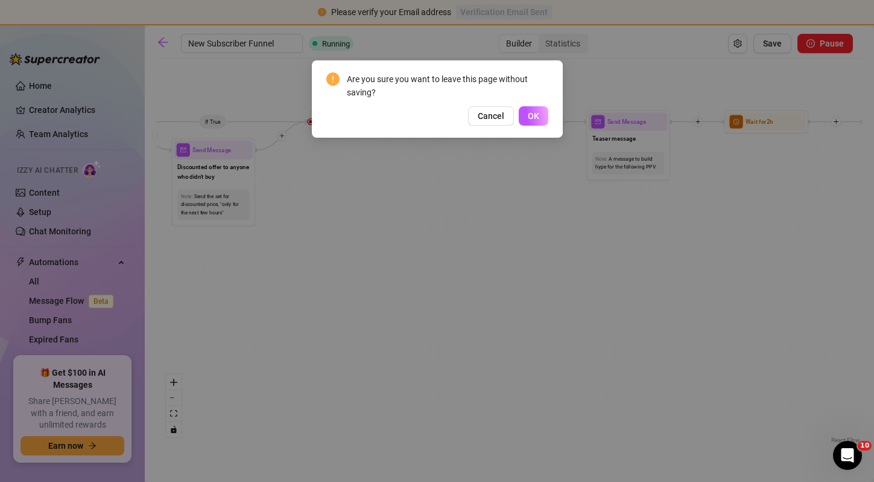
click at [551, 122] on div "Are you sure you want to leave this page without saving? Cancel OK" at bounding box center [437, 98] width 251 height 77
click at [544, 122] on button "OK" at bounding box center [534, 115] width 30 height 19
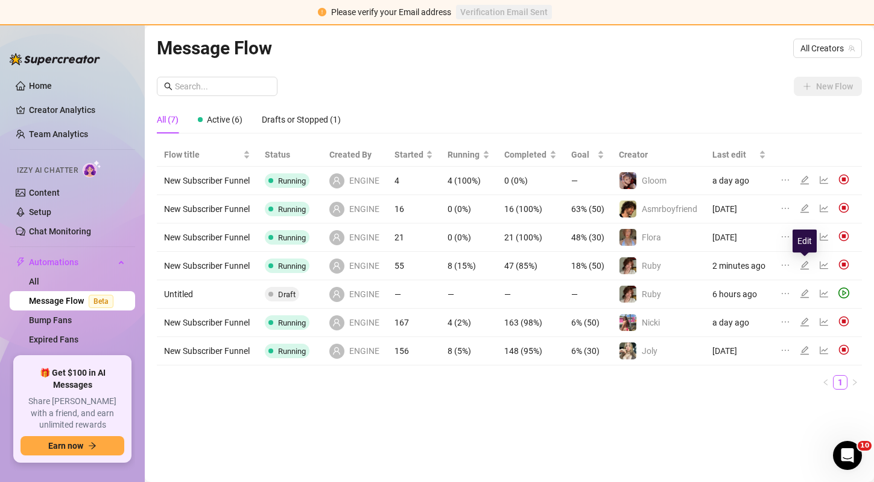
click at [807, 265] on icon "edit" at bounding box center [805, 265] width 10 height 10
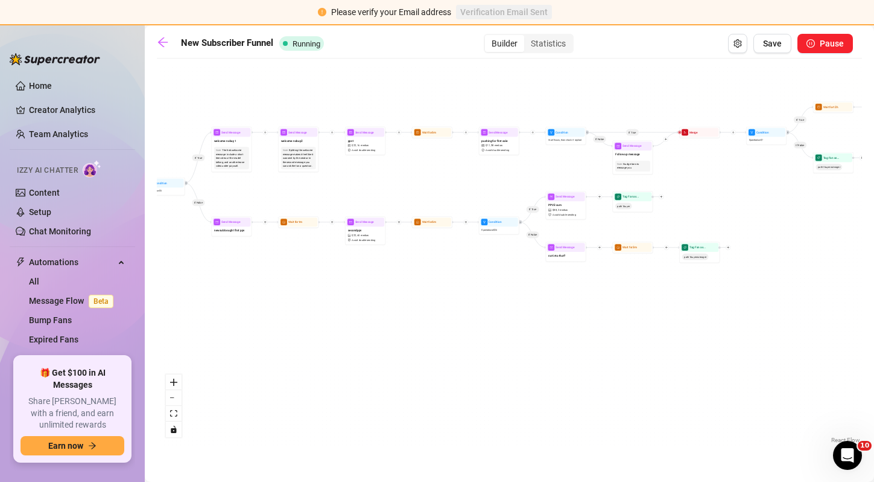
drag, startPoint x: 256, startPoint y: 297, endPoint x: 504, endPoint y: 289, distance: 248.7
click at [504, 289] on div "If False If True If True If False If True If True If True If True If True If Fa…" at bounding box center [509, 255] width 705 height 381
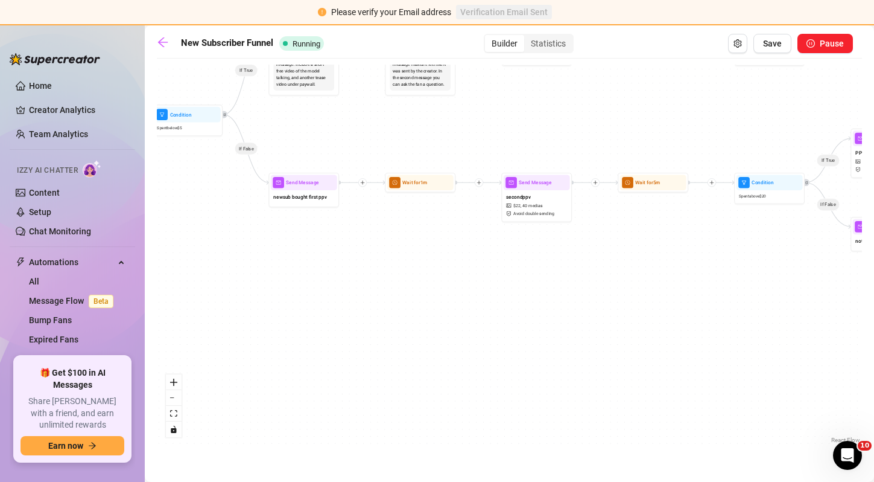
drag, startPoint x: 340, startPoint y: 270, endPoint x: 586, endPoint y: 285, distance: 246.1
click at [586, 285] on div "If False If True If True If False If True If True If True If True If True If Fa…" at bounding box center [509, 255] width 705 height 381
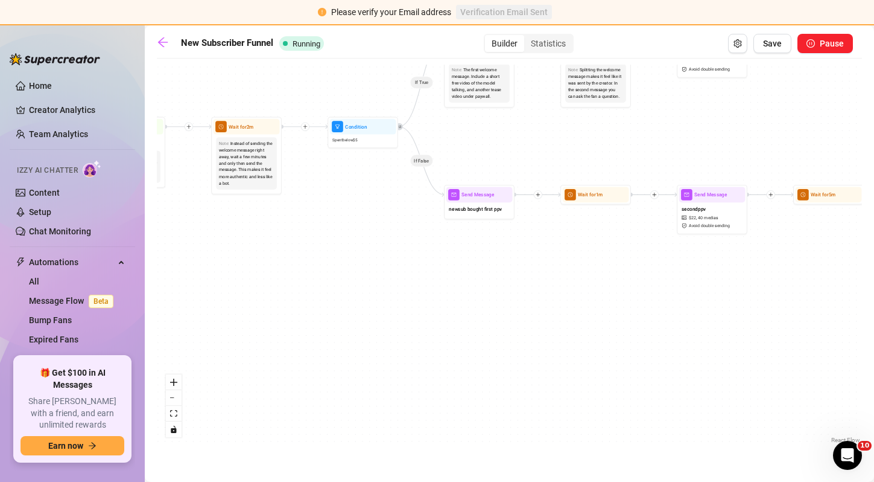
drag, startPoint x: 424, startPoint y: 249, endPoint x: 604, endPoint y: 258, distance: 180.7
click at [604, 258] on div "If False If True If True If False If True If True If True If True If True If Fa…" at bounding box center [509, 255] width 705 height 381
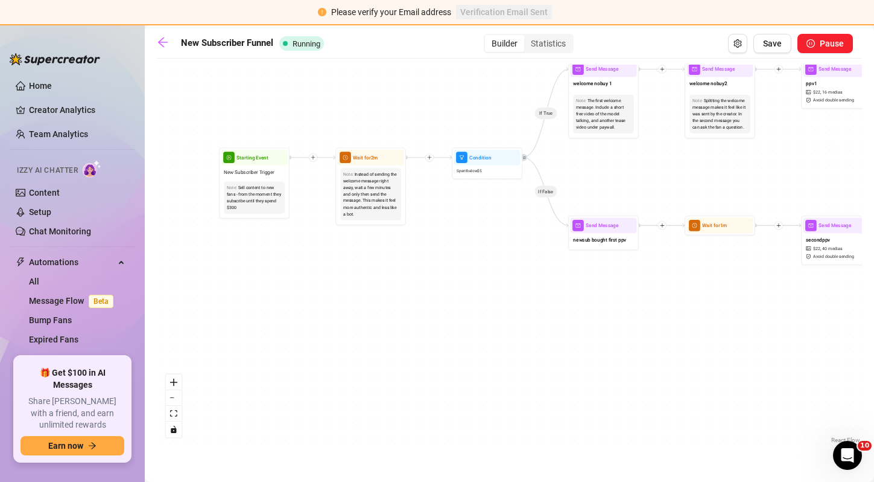
drag, startPoint x: 498, startPoint y: 252, endPoint x: 442, endPoint y: 274, distance: 60.7
click at [442, 274] on div "If False If True If True If False If True If True If True If True If True If Fa…" at bounding box center [509, 255] width 705 height 381
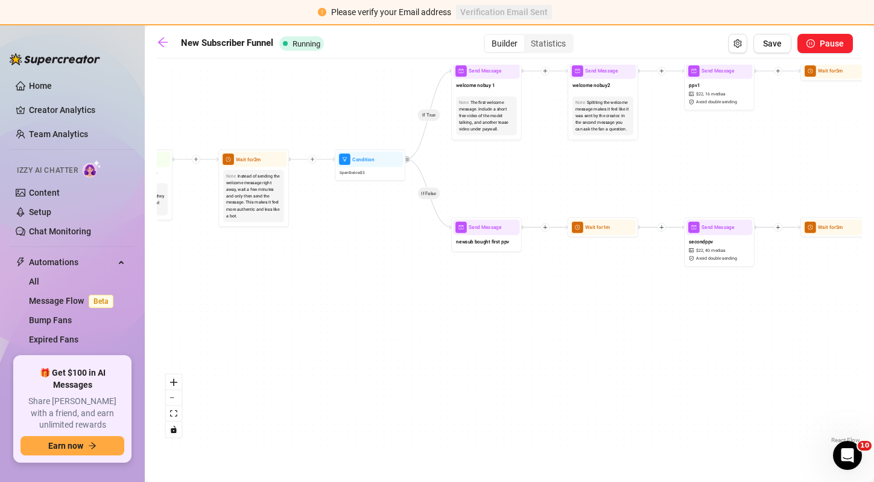
drag, startPoint x: 497, startPoint y: 261, endPoint x: 379, endPoint y: 263, distance: 117.7
click at [379, 263] on div "If False If True If True If False If True If True If True If True If True If Fa…" at bounding box center [509, 255] width 705 height 381
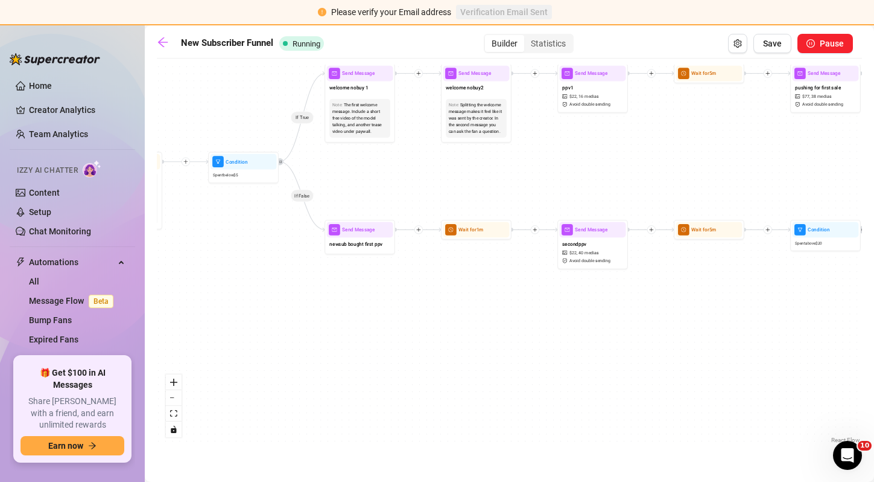
drag, startPoint x: 529, startPoint y: 255, endPoint x: 403, endPoint y: 258, distance: 125.5
click at [403, 258] on div "If False If True If True If False If True If True If True If True If True If Fa…" at bounding box center [509, 255] width 705 height 381
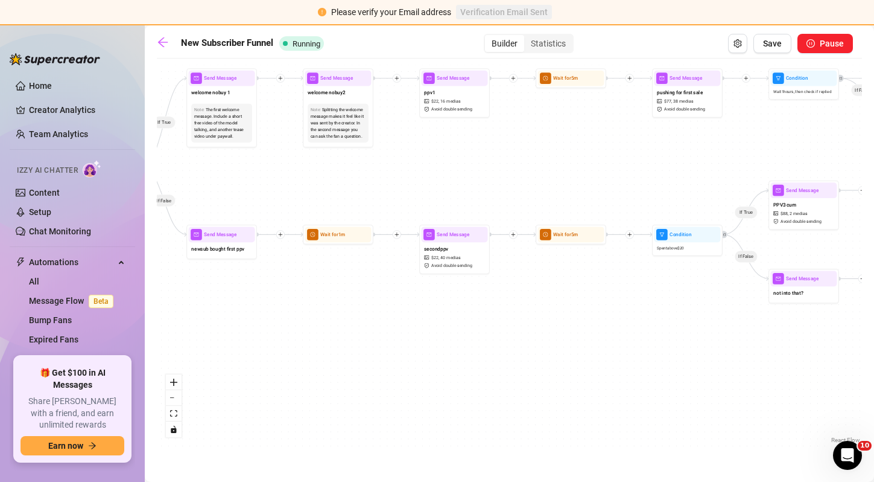
drag, startPoint x: 494, startPoint y: 264, endPoint x: 339, endPoint y: 271, distance: 154.6
click at [339, 271] on div "If False If True If True If False If True If True If True If True If True If Fa…" at bounding box center [509, 255] width 705 height 381
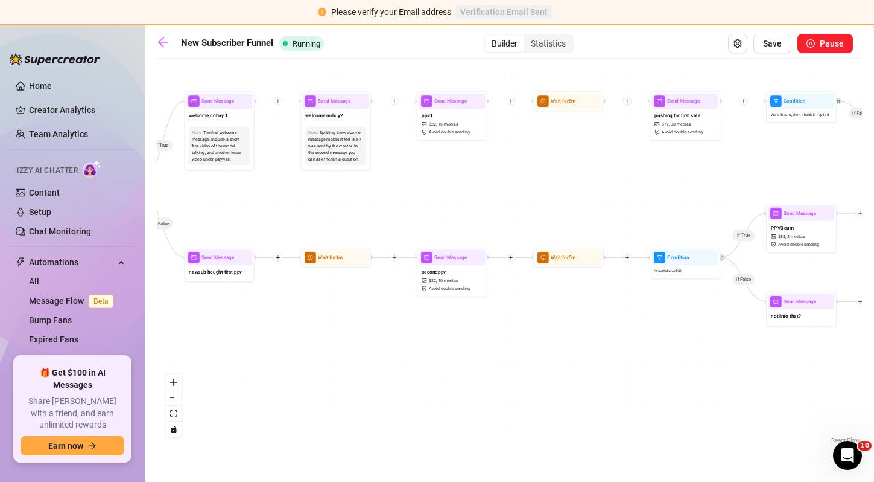
drag, startPoint x: 539, startPoint y: 273, endPoint x: 582, endPoint y: 299, distance: 50.6
click at [582, 299] on div "If False If True If True If False If True If True If True If True If True If Fa…" at bounding box center [509, 255] width 705 height 381
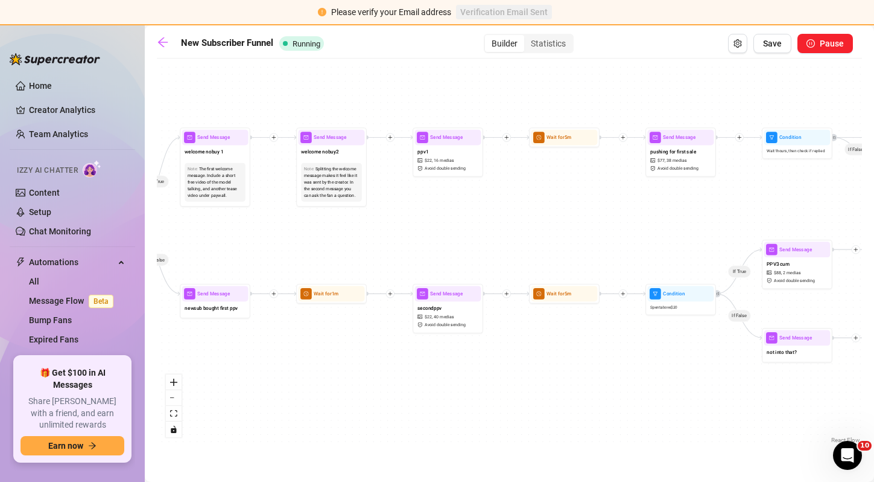
drag, startPoint x: 424, startPoint y: 209, endPoint x: 340, endPoint y: 240, distance: 88.6
click at [332, 241] on div "If False If True If True If False If True If True If True If True If True If Fa…" at bounding box center [509, 255] width 705 height 381
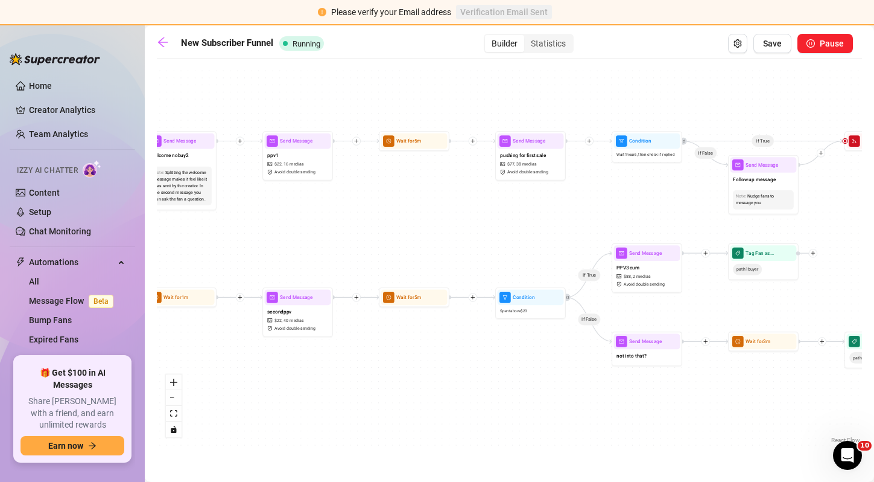
drag, startPoint x: 483, startPoint y: 234, endPoint x: 390, endPoint y: 237, distance: 93.0
click at [390, 237] on div "If False If True If True If False If True If True If True If True If True If Fa…" at bounding box center [509, 255] width 705 height 381
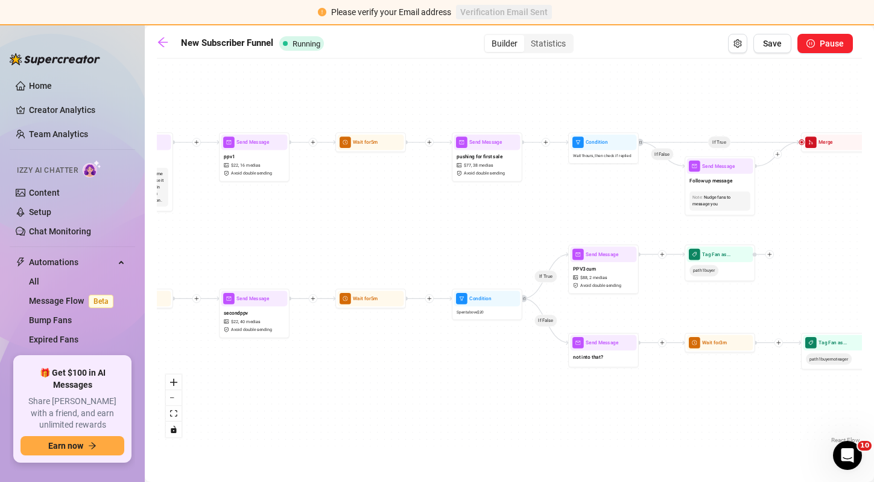
drag, startPoint x: 506, startPoint y: 240, endPoint x: 463, endPoint y: 241, distance: 43.5
click at [463, 241] on div "If False If True If True If False If True If True If True If True If True If Fa…" at bounding box center [509, 255] width 705 height 381
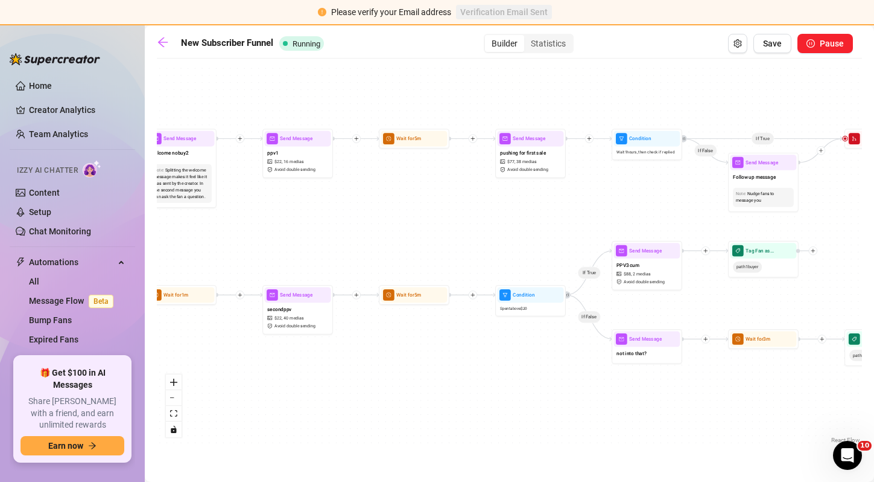
drag, startPoint x: 408, startPoint y: 242, endPoint x: 451, endPoint y: 238, distance: 43.6
click at [451, 238] on div "If False If True If True If False If True If True If True If True If True If Fa…" at bounding box center [509, 255] width 705 height 381
